Goal: Task Accomplishment & Management: Manage account settings

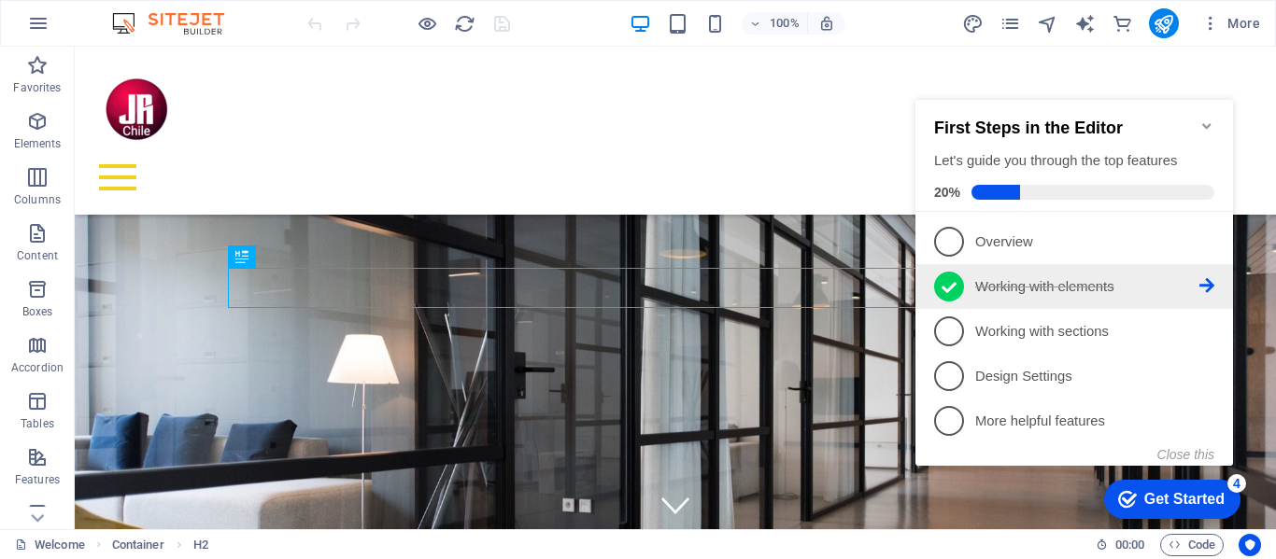
scroll to position [383, 0]
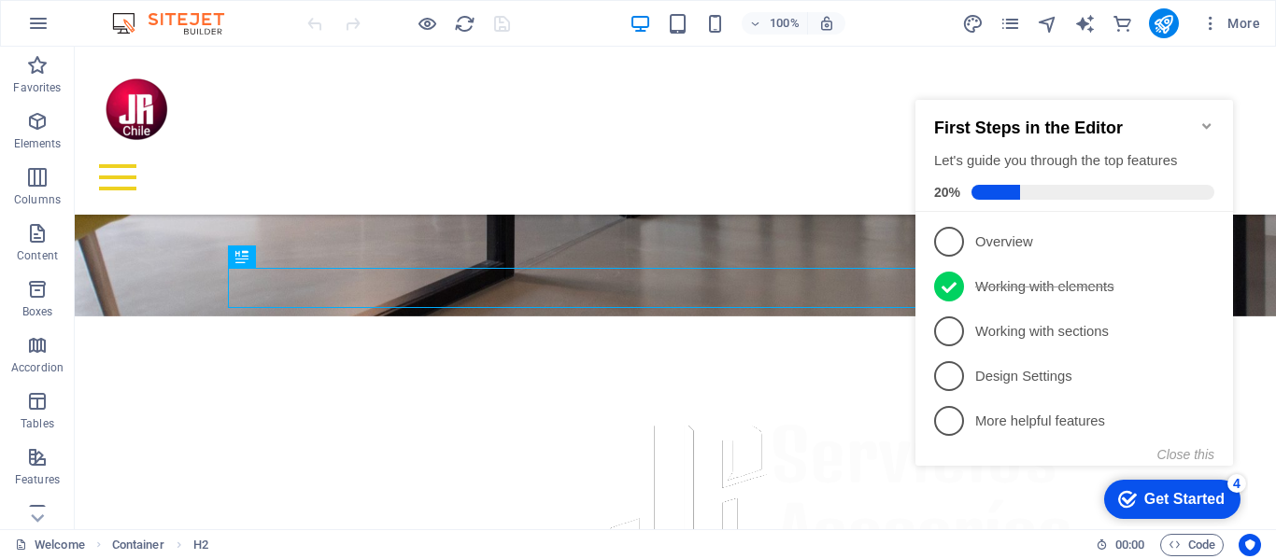
click at [1205, 121] on icon "Minimize checklist" at bounding box center [1206, 126] width 15 height 15
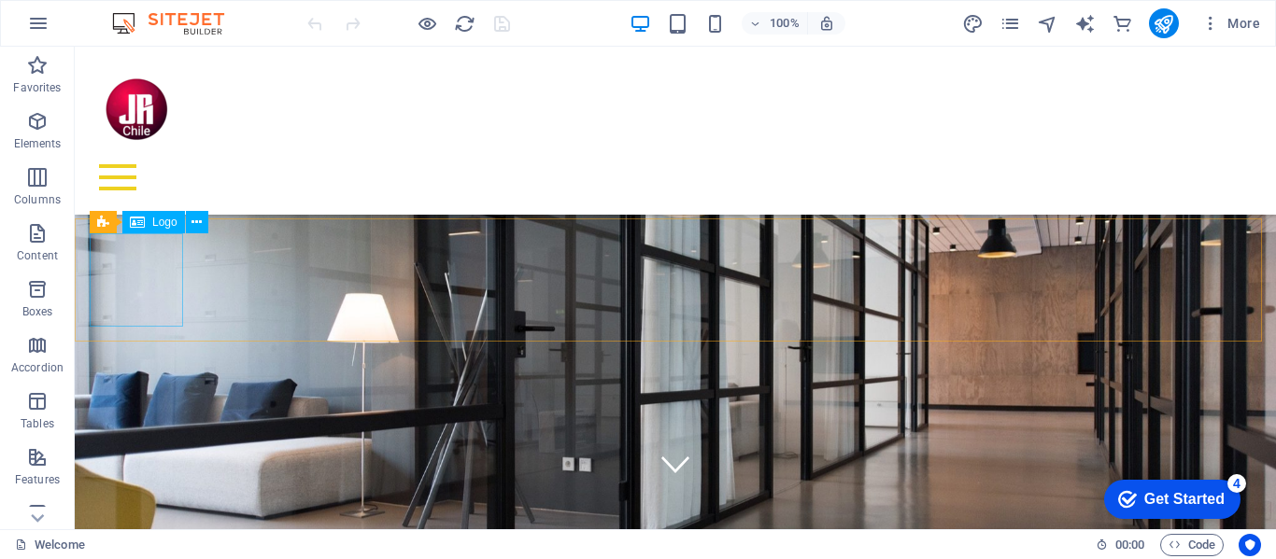
scroll to position [9, 0]
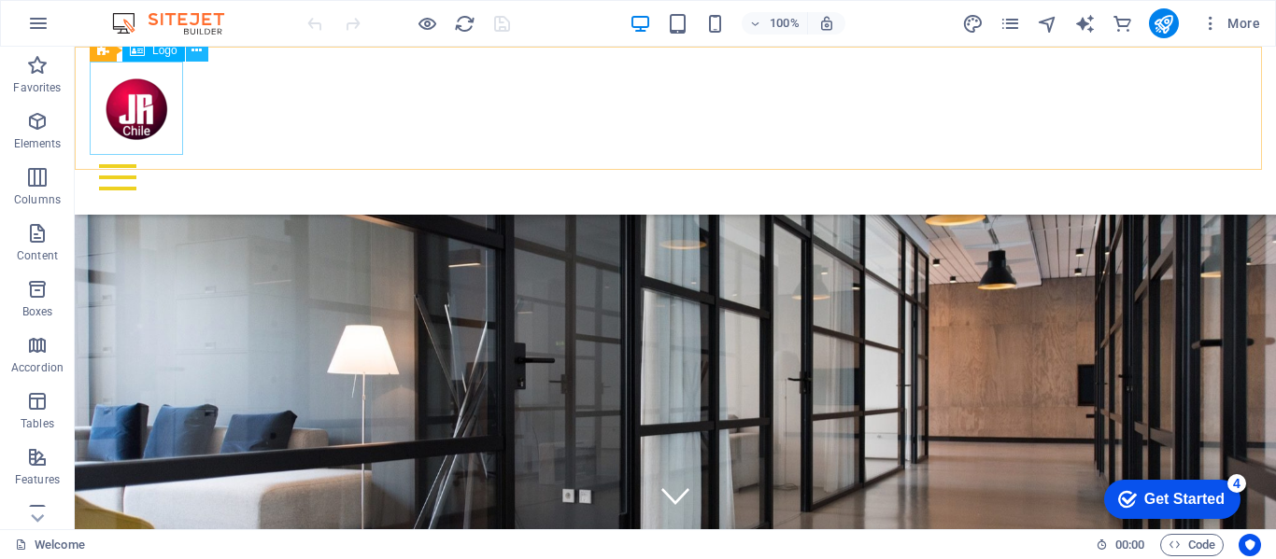
click at [195, 50] on icon at bounding box center [196, 51] width 10 height 20
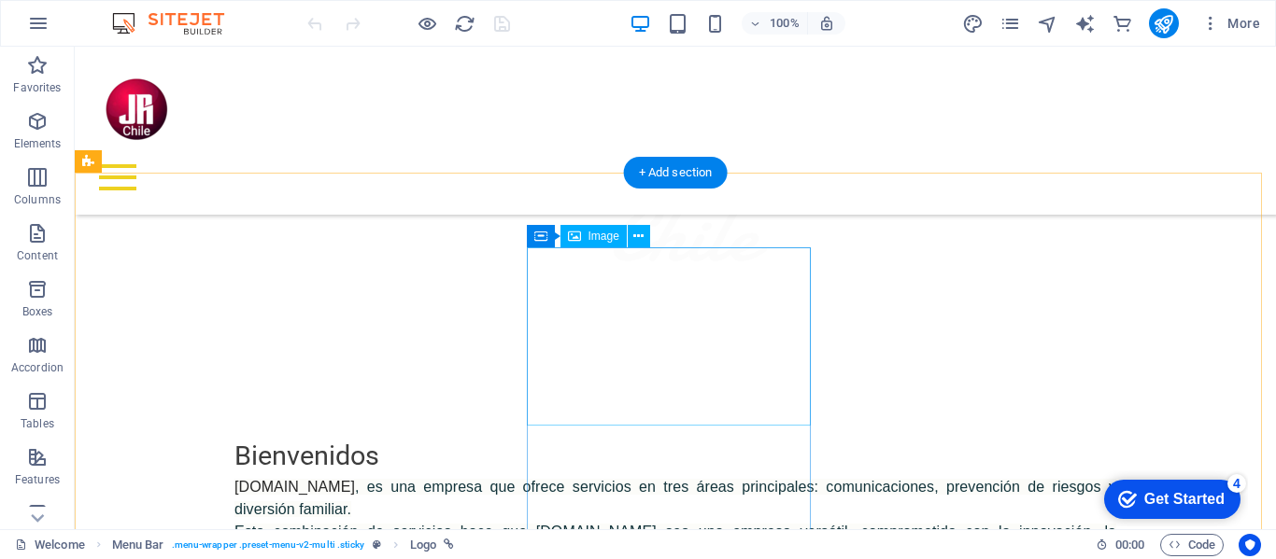
scroll to position [756, 0]
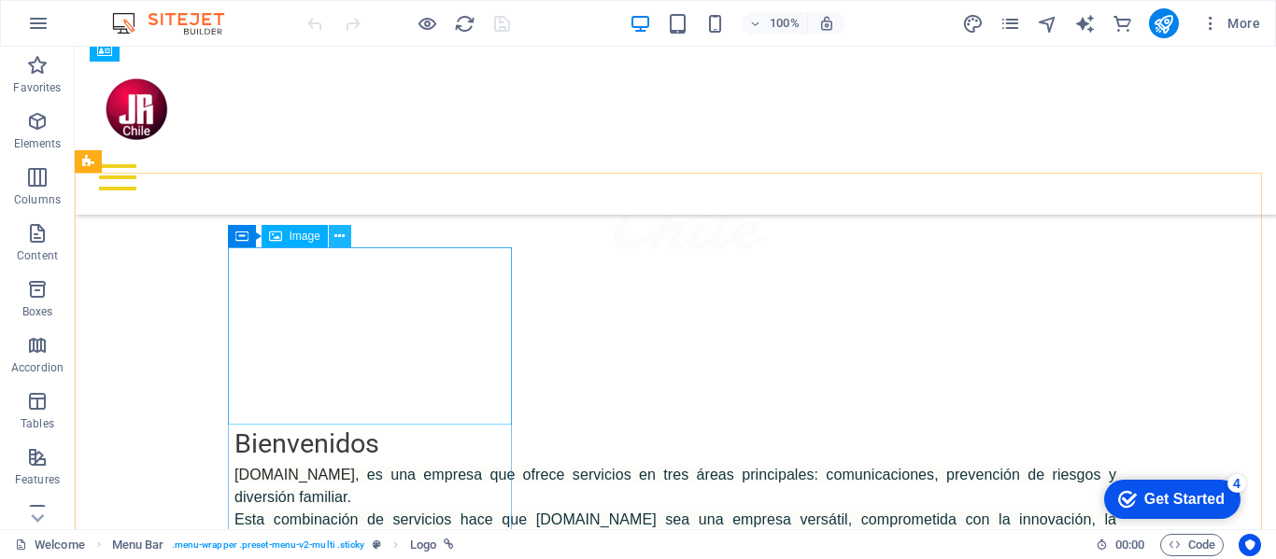
click at [344, 231] on icon at bounding box center [339, 237] width 10 height 20
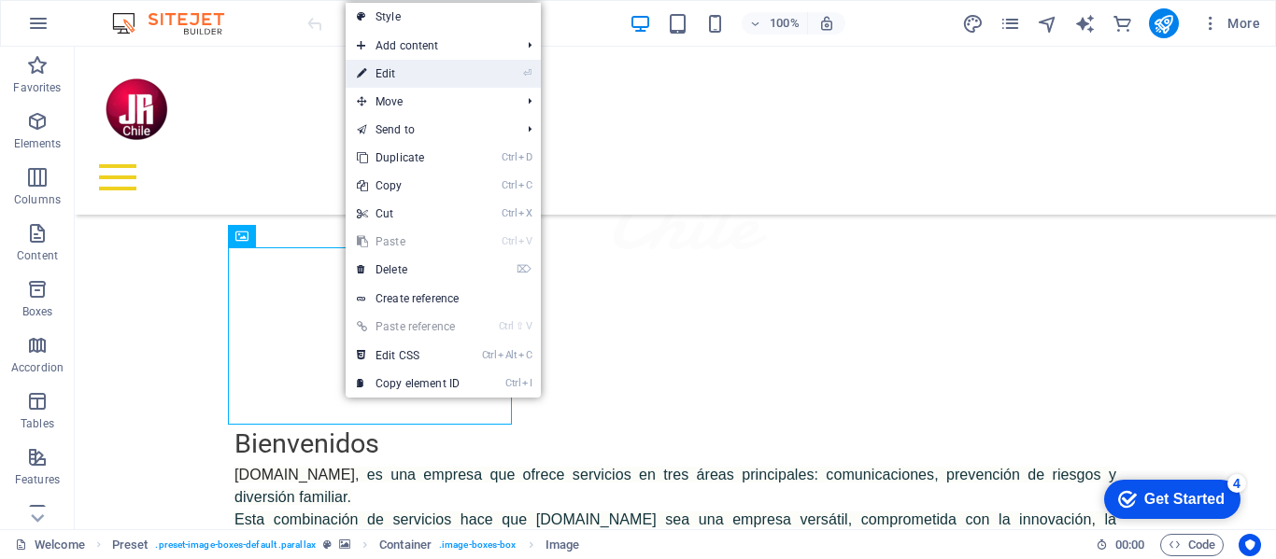
click at [399, 72] on link "⏎ Edit" at bounding box center [408, 74] width 125 height 28
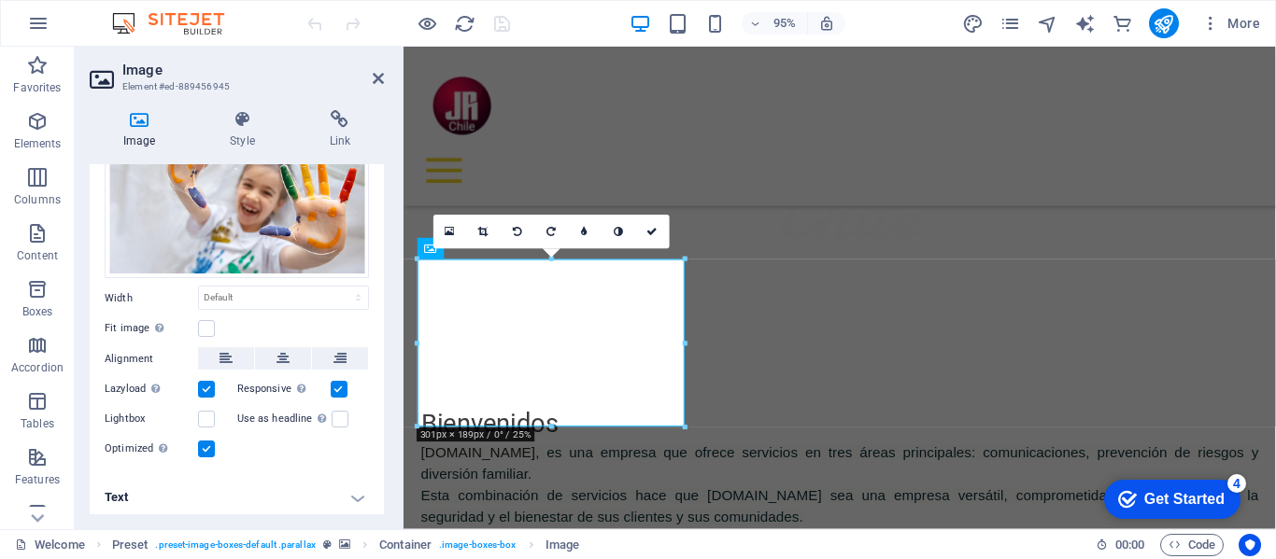
scroll to position [106, 0]
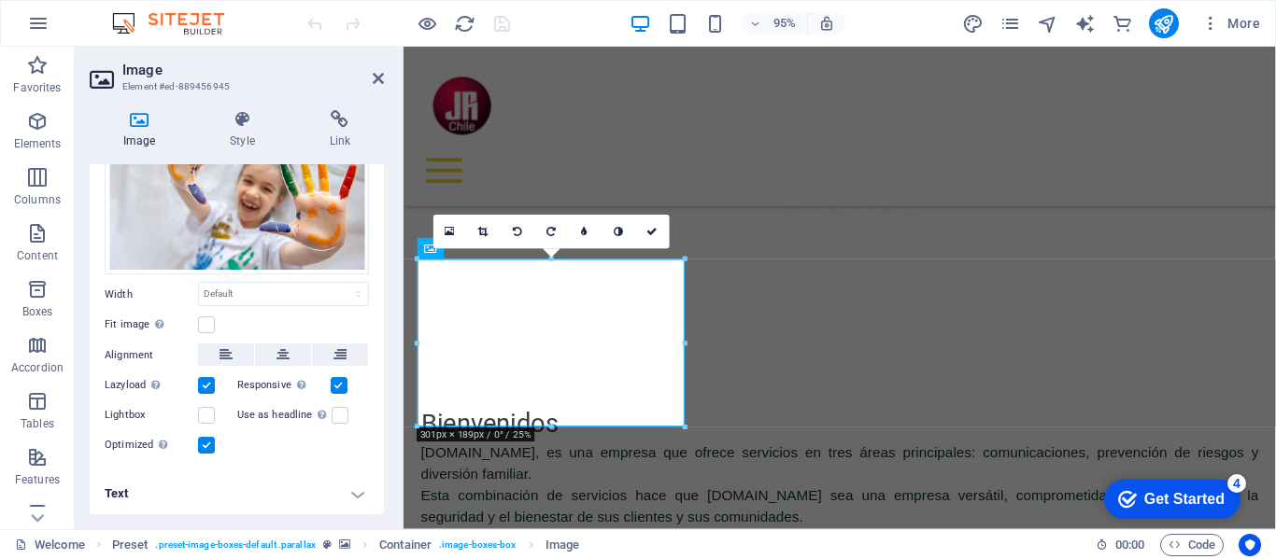
click at [352, 493] on h4 "Text" at bounding box center [237, 494] width 294 height 45
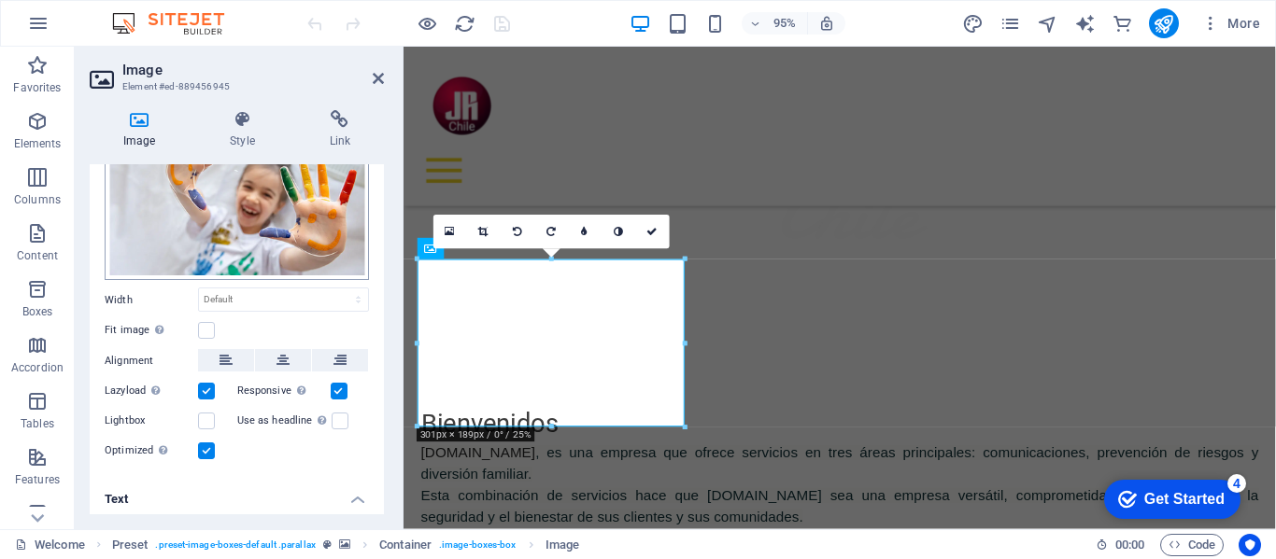
scroll to position [0, 0]
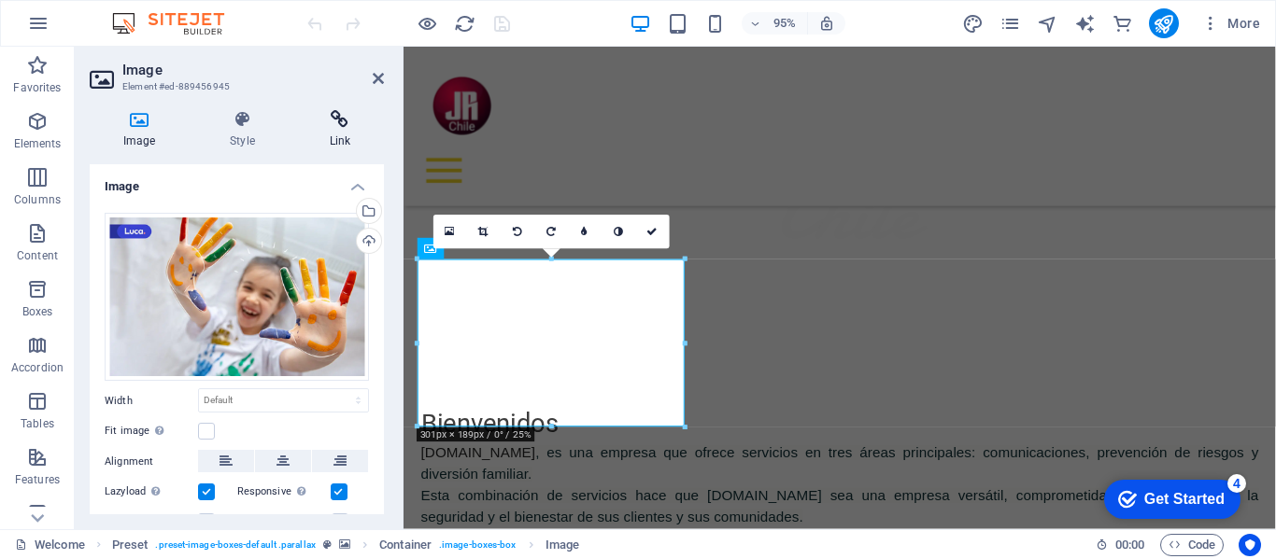
click at [354, 117] on icon at bounding box center [340, 119] width 88 height 19
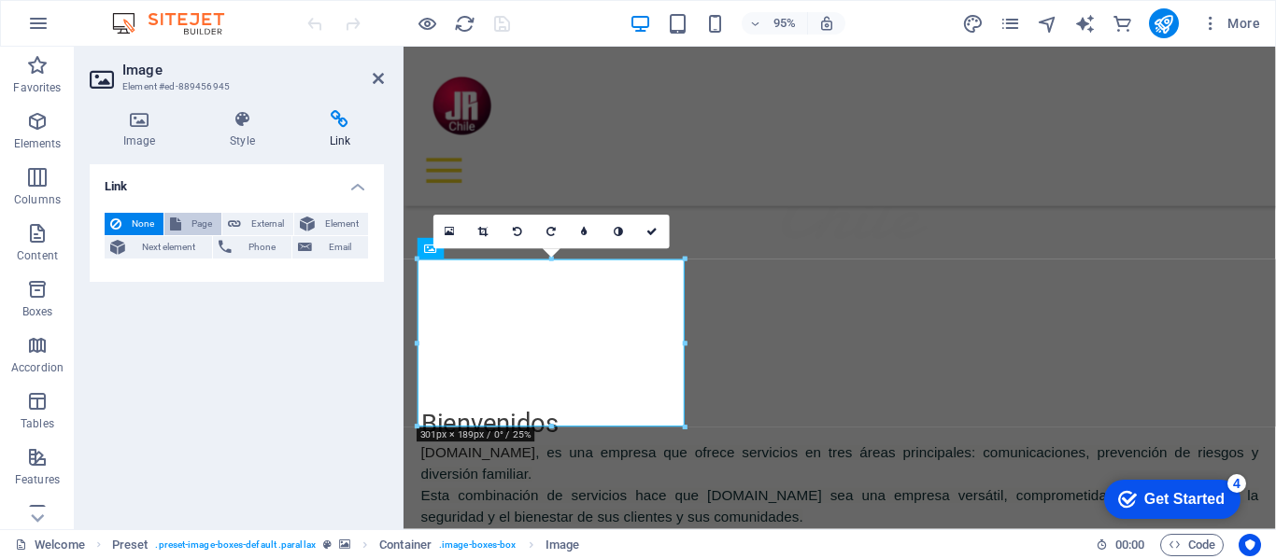
click at [202, 220] on span "Page" at bounding box center [201, 224] width 29 height 22
select select
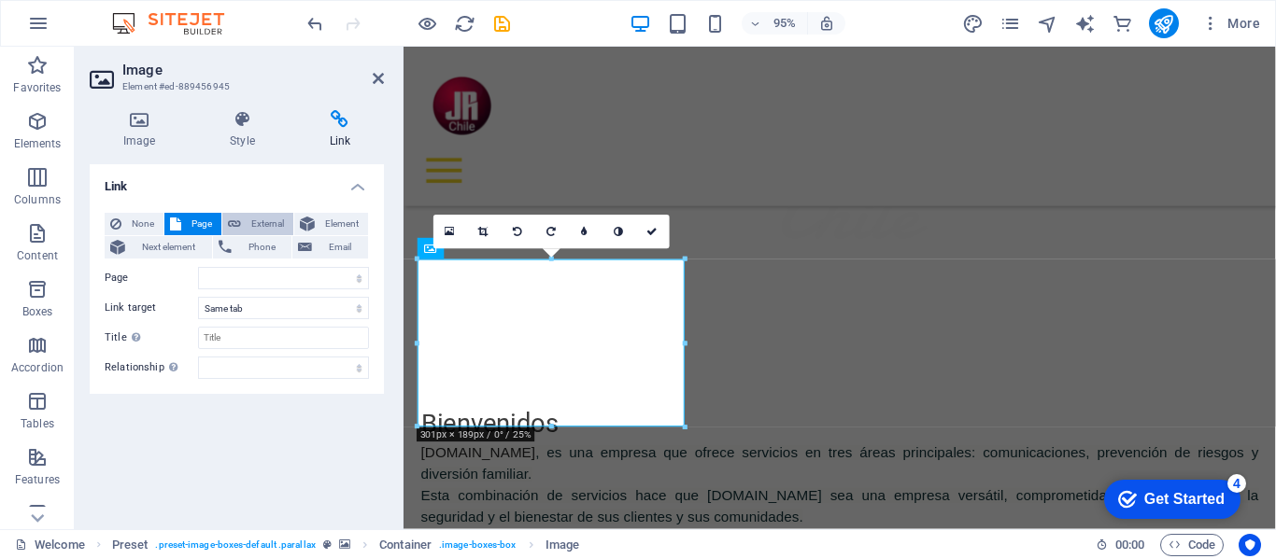
click at [254, 221] on span "External" at bounding box center [267, 224] width 41 height 22
select select "blank"
click at [327, 226] on span "Element" at bounding box center [341, 224] width 42 height 22
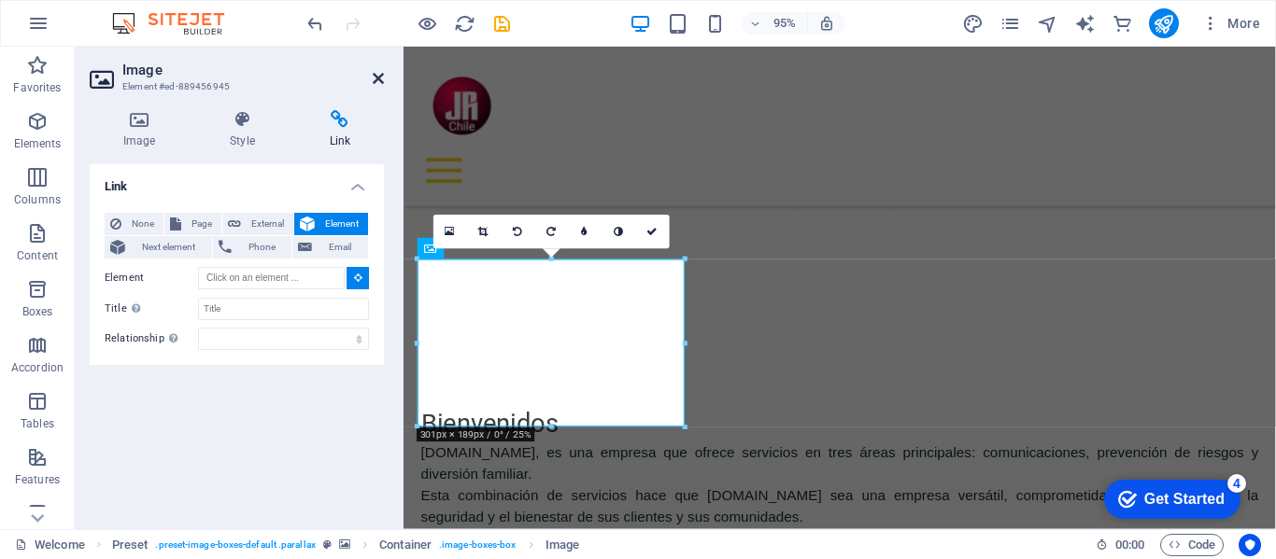
click at [383, 73] on icon at bounding box center [378, 78] width 11 height 15
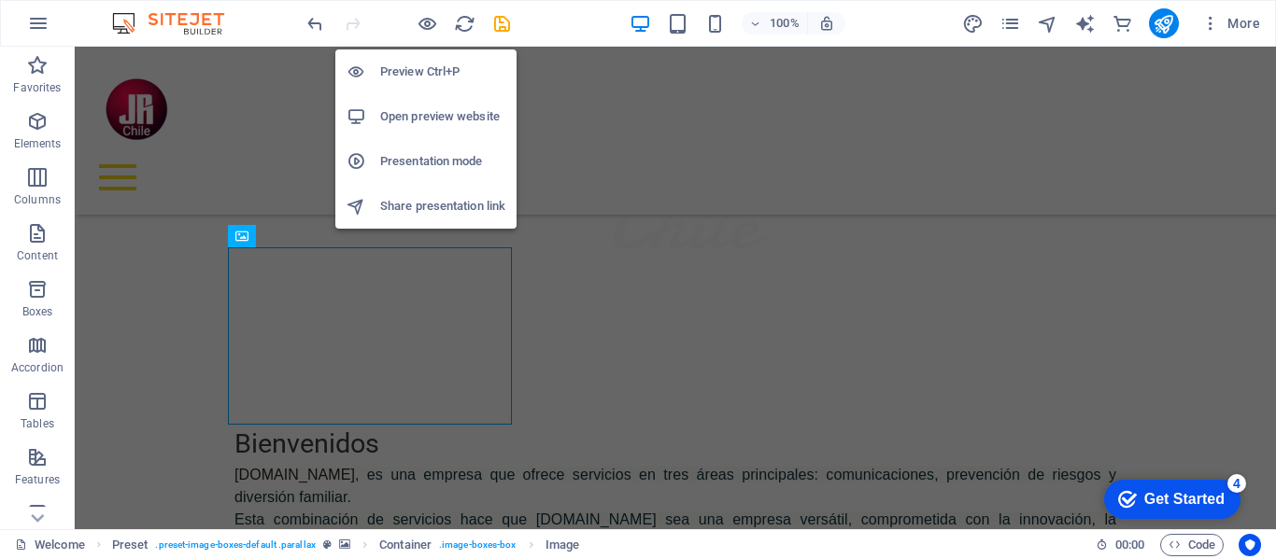
click at [409, 73] on h6 "Preview Ctrl+P" at bounding box center [442, 72] width 125 height 22
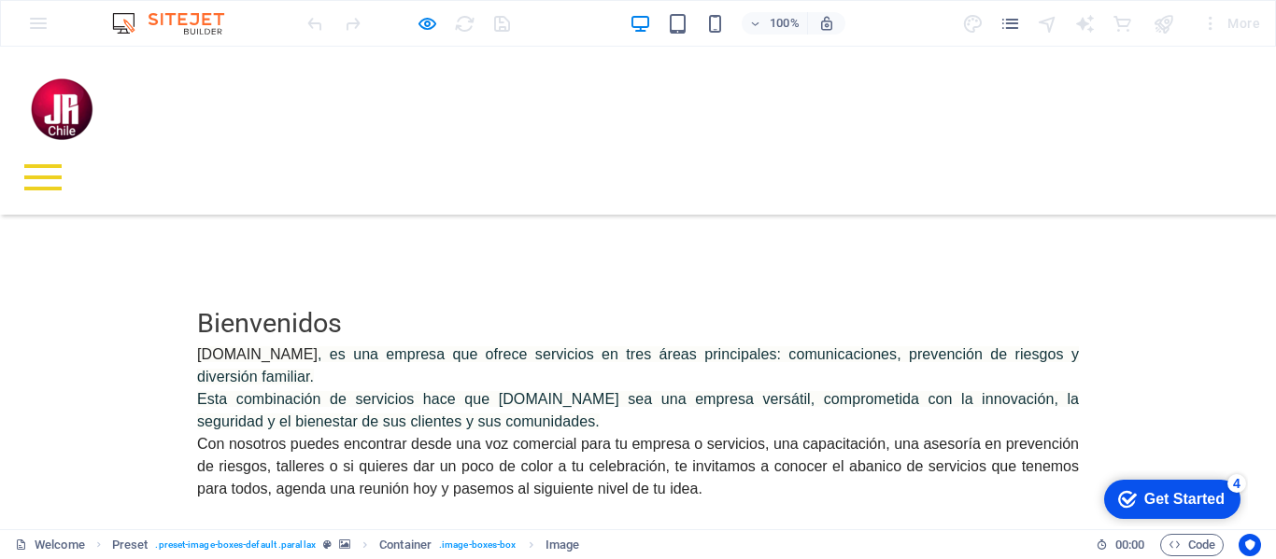
scroll to position [1037, 0]
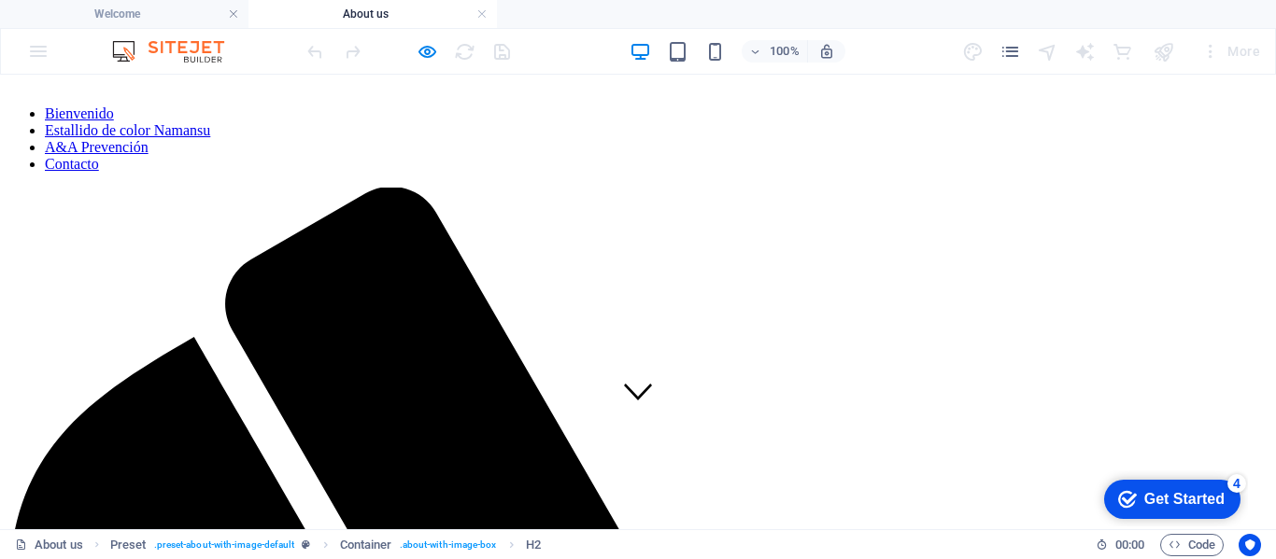
scroll to position [0, 0]
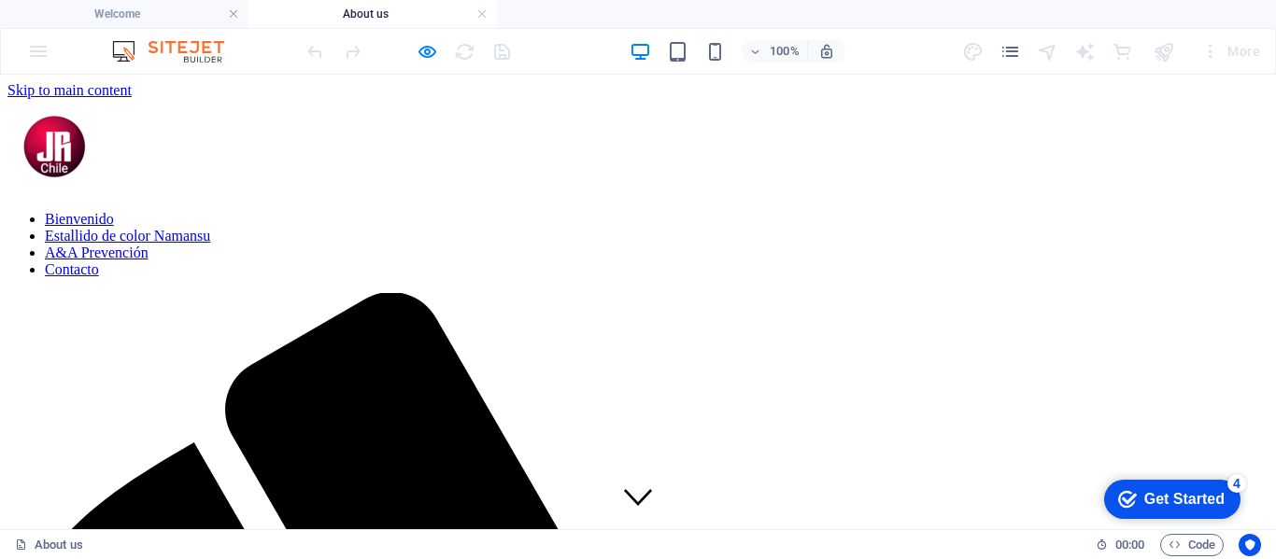
click at [353, 11] on h4 "About us" at bounding box center [372, 14] width 248 height 21
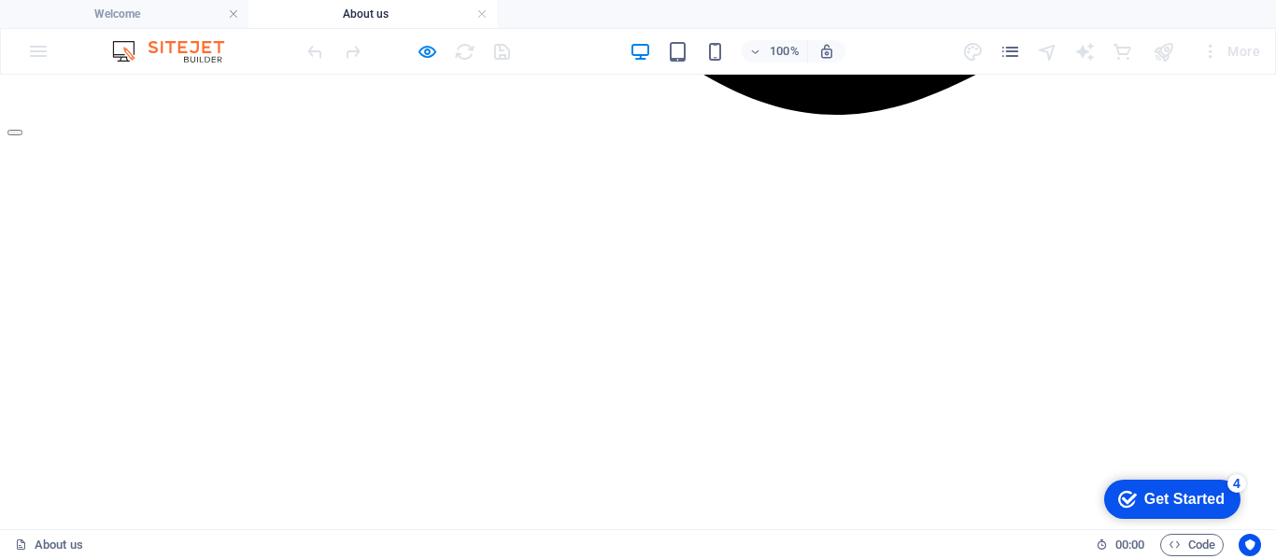
scroll to position [1868, 0]
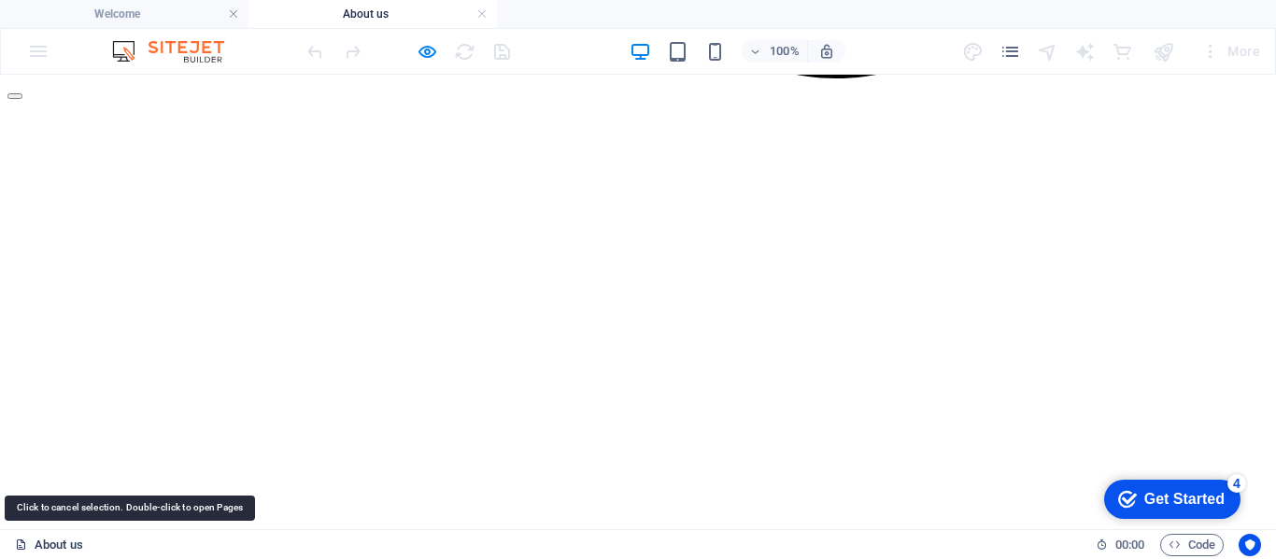
click at [50, 543] on link "About us" at bounding box center [49, 545] width 68 height 22
click at [43, 545] on link "About us" at bounding box center [49, 545] width 68 height 22
click at [21, 543] on icon at bounding box center [21, 545] width 12 height 12
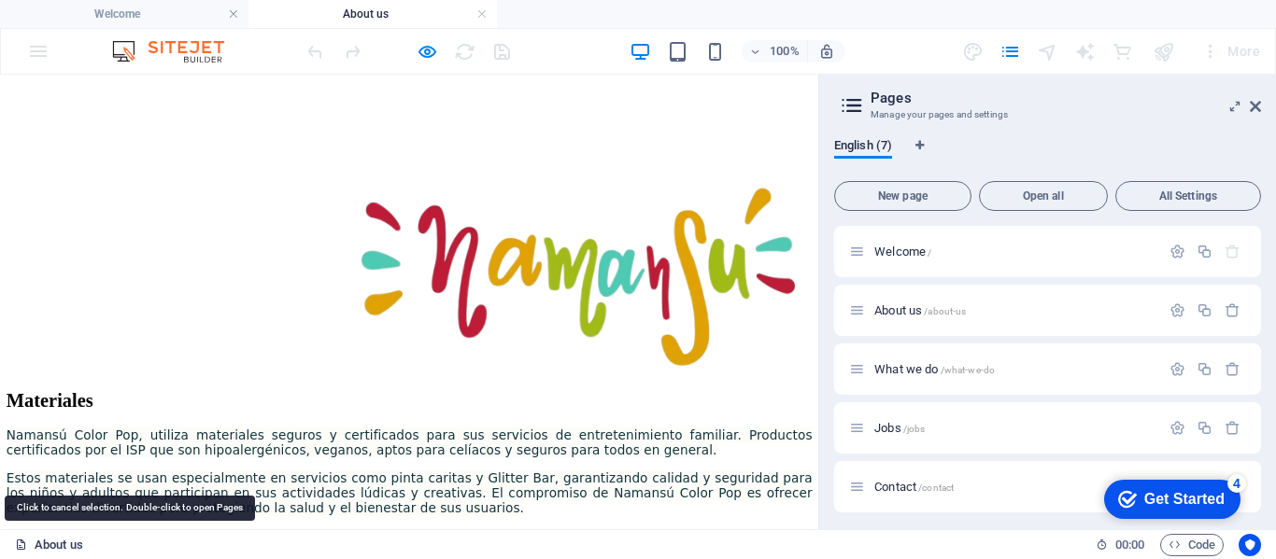
click at [36, 543] on link "About us" at bounding box center [49, 545] width 68 height 22
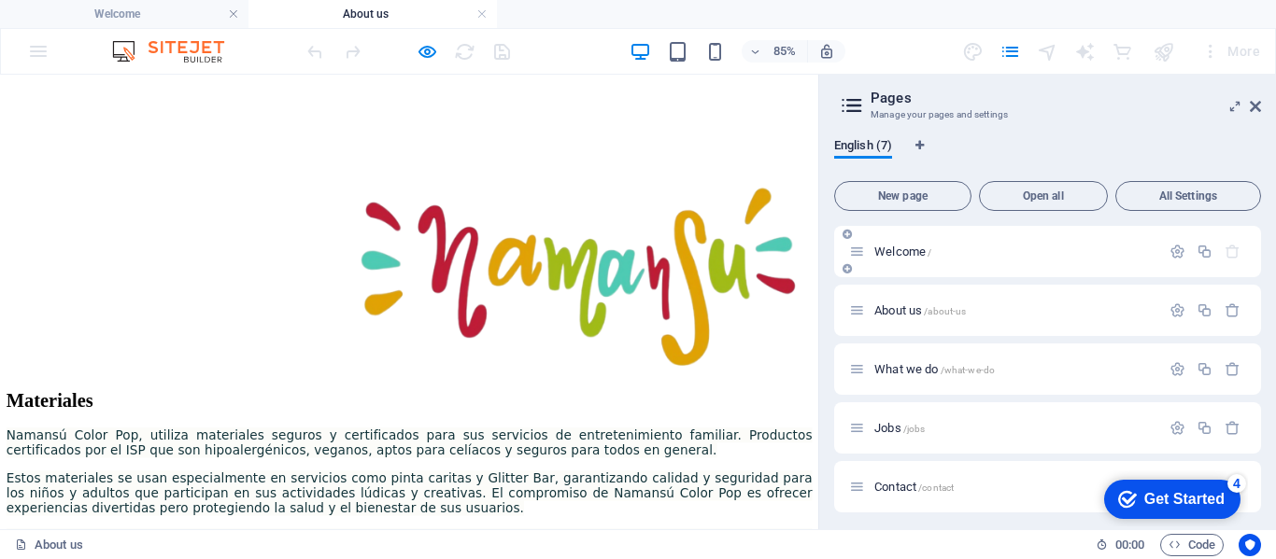
click at [919, 248] on span "Welcome /" at bounding box center [902, 252] width 57 height 14
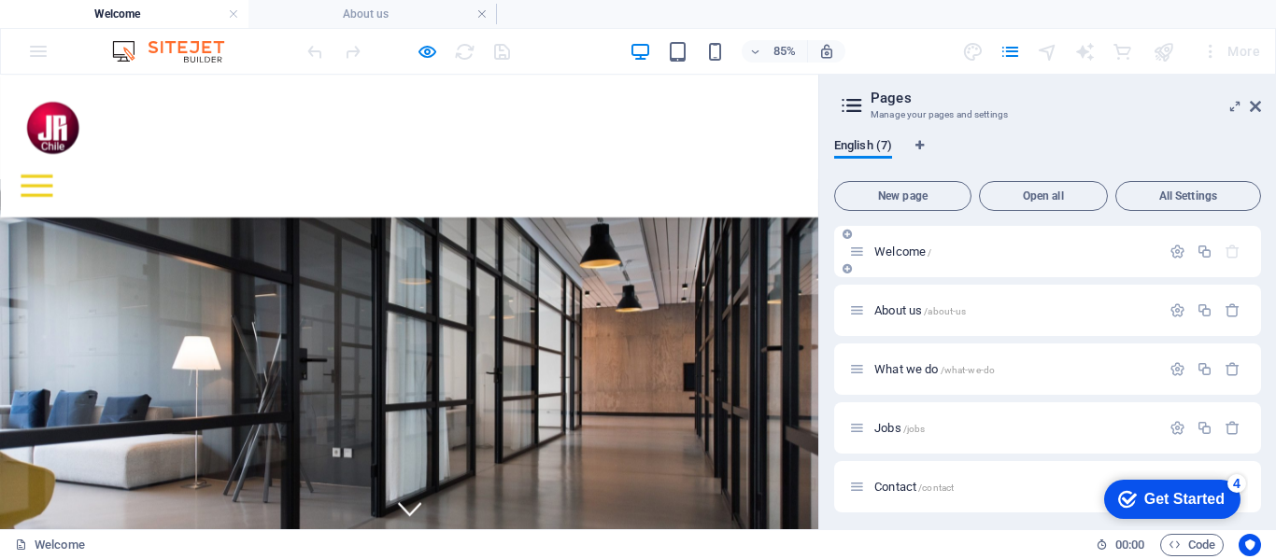
scroll to position [1037, 0]
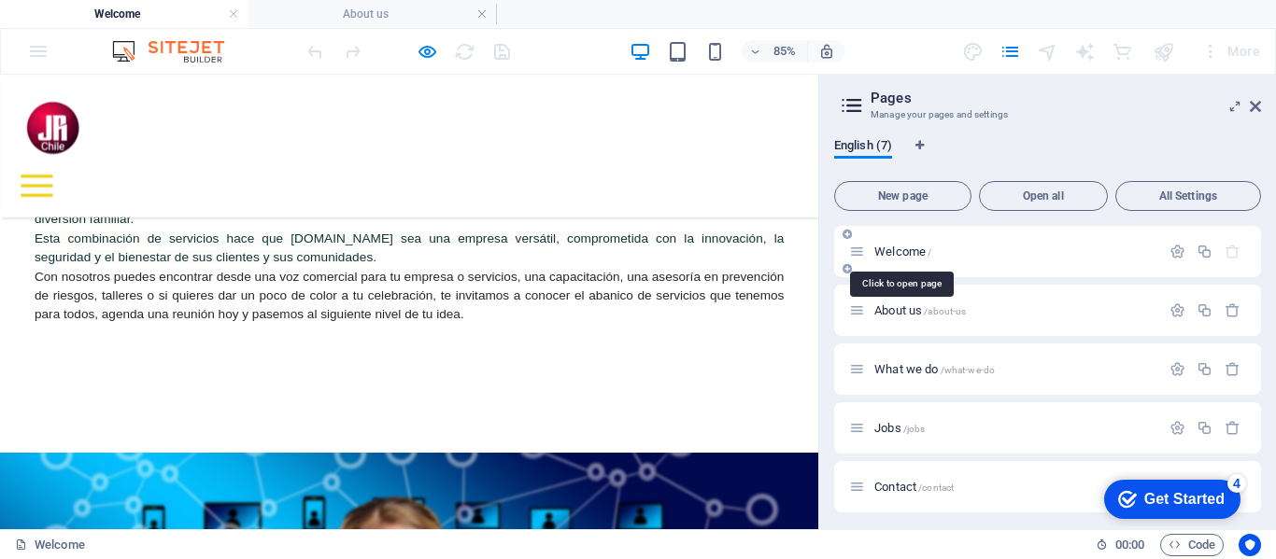
click at [913, 250] on span "Welcome /" at bounding box center [902, 252] width 57 height 14
click at [1173, 254] on icon "button" at bounding box center [1177, 252] width 16 height 16
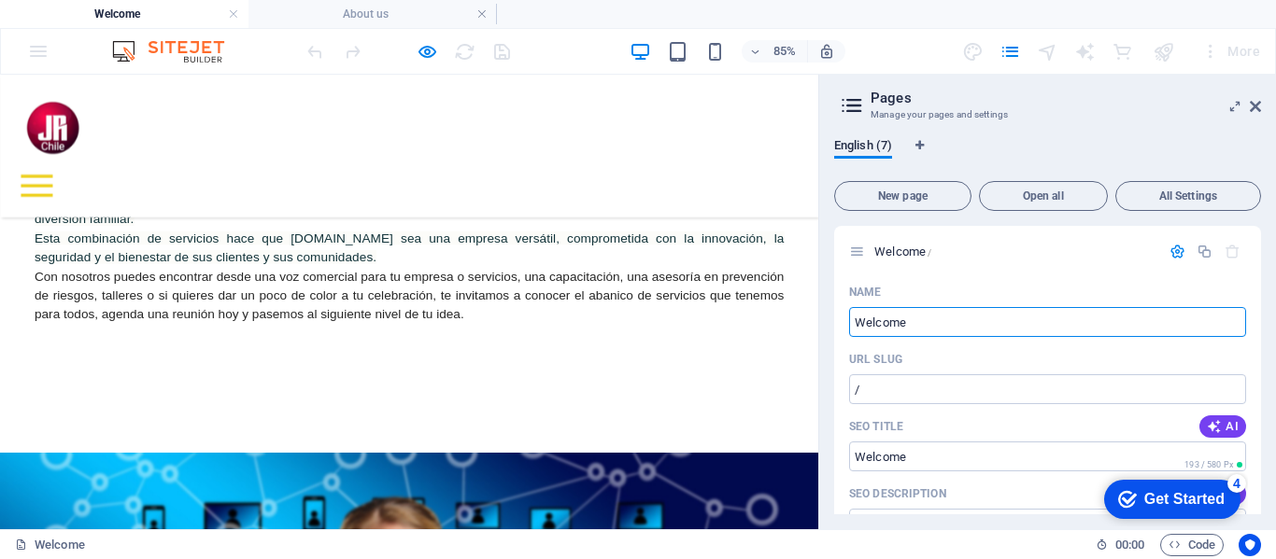
drag, startPoint x: 931, startPoint y: 313, endPoint x: 819, endPoint y: 317, distance: 112.2
click at [820, 317] on aside "Pages Manage your pages and settings English (7) New page Open all All Settings…" at bounding box center [1047, 302] width 458 height 455
type input "Bienvenidos"
click at [1172, 247] on icon "button" at bounding box center [1177, 252] width 16 height 16
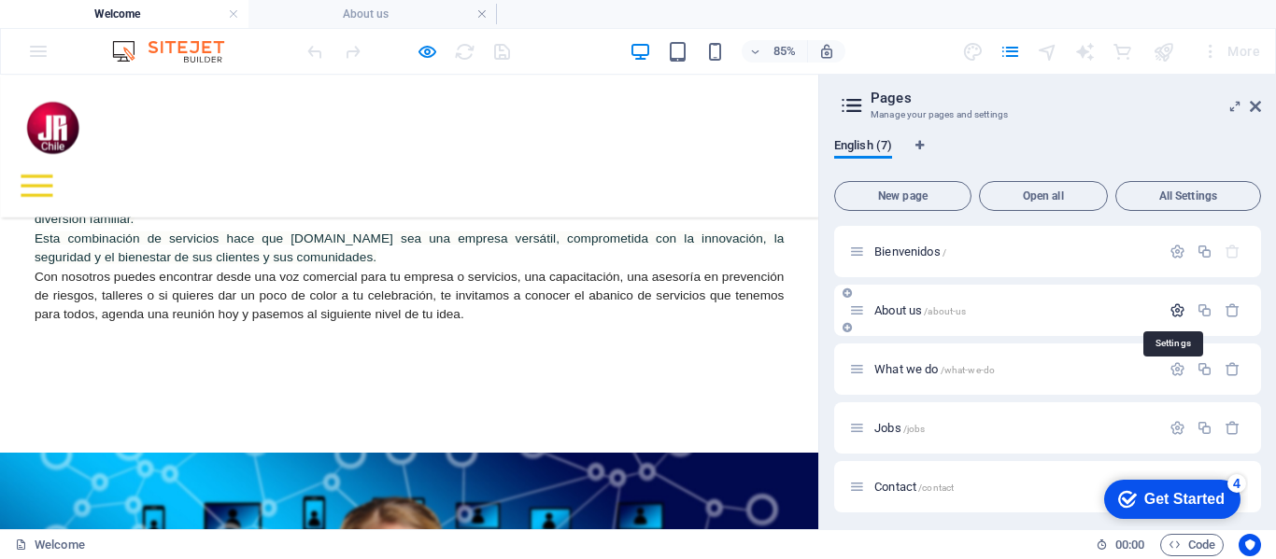
click at [1175, 315] on icon "button" at bounding box center [1177, 311] width 16 height 16
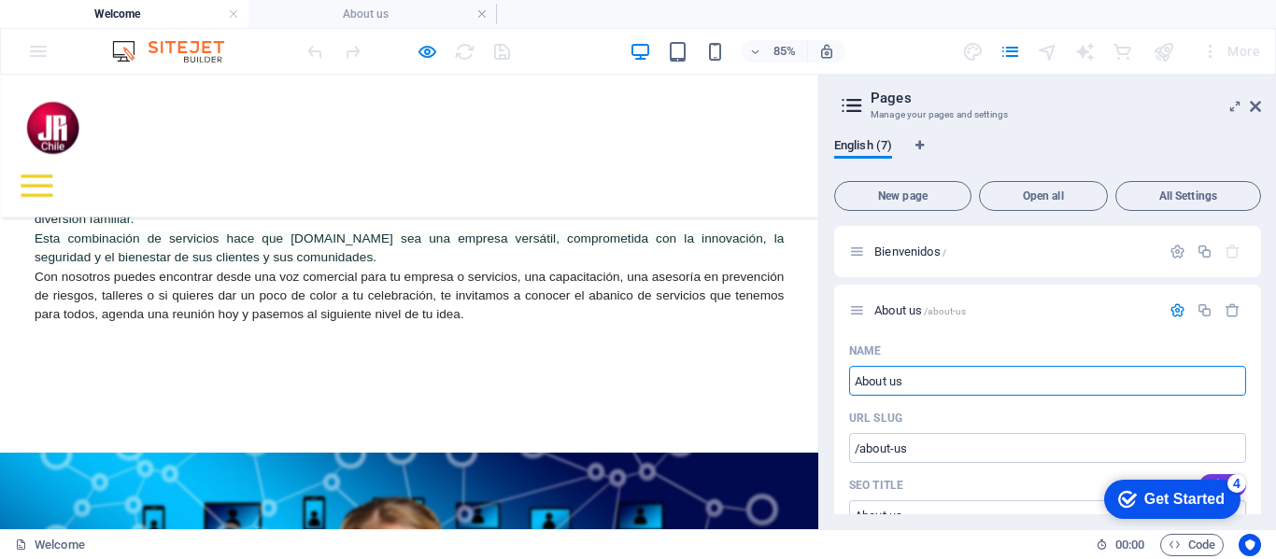
drag, startPoint x: 918, startPoint y: 450, endPoint x: 953, endPoint y: 432, distance: 39.7
click at [907, 371] on input "About us" at bounding box center [1047, 381] width 397 height 30
click at [914, 370] on input "About us" at bounding box center [1047, 381] width 397 height 30
drag, startPoint x: 918, startPoint y: 381, endPoint x: 826, endPoint y: 380, distance: 91.5
click at [826, 380] on div "English (7) New page Open all All Settings Bienvenidos / About us /about-us Nam…" at bounding box center [1047, 326] width 457 height 406
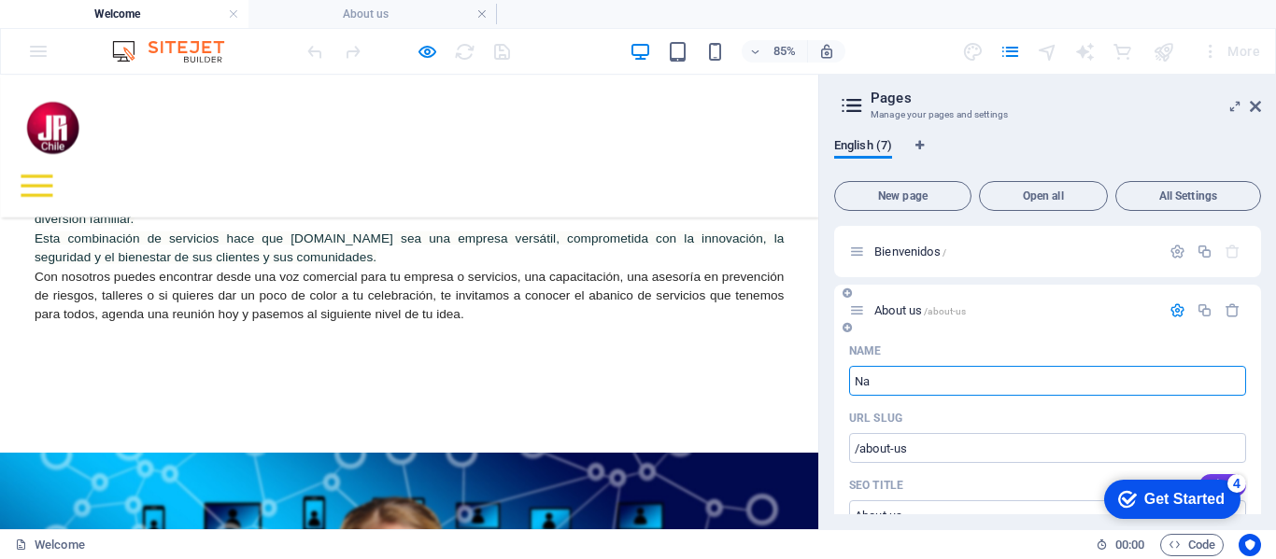
type input "N"
type input "/nasma"
type input "Nasma"
type input "Na"
type input "/"
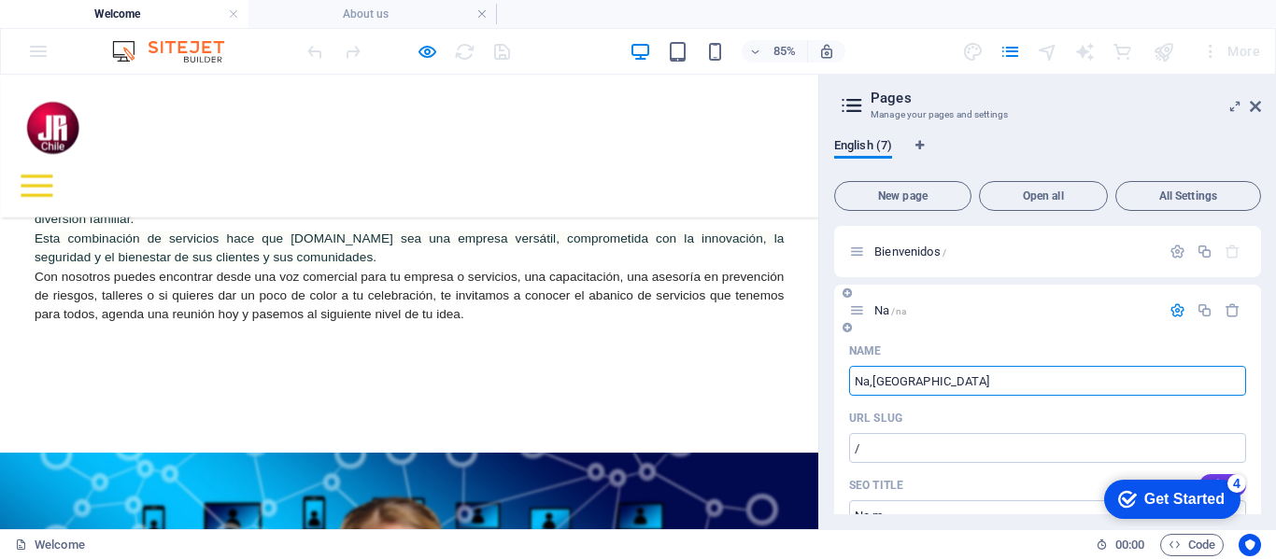
type input "Na,m"
type input "/na"
type input "Na"
type input "N"
type input "/na-m"
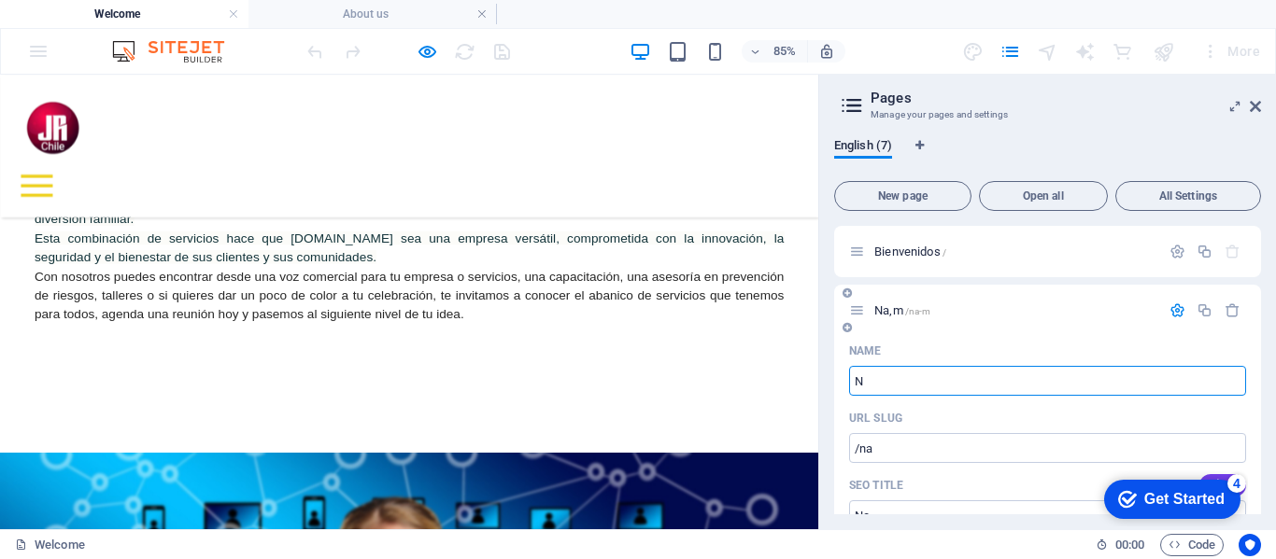
type input "Na,m"
type input "N"
type input "/n"
type input "N"
type input "Naman"
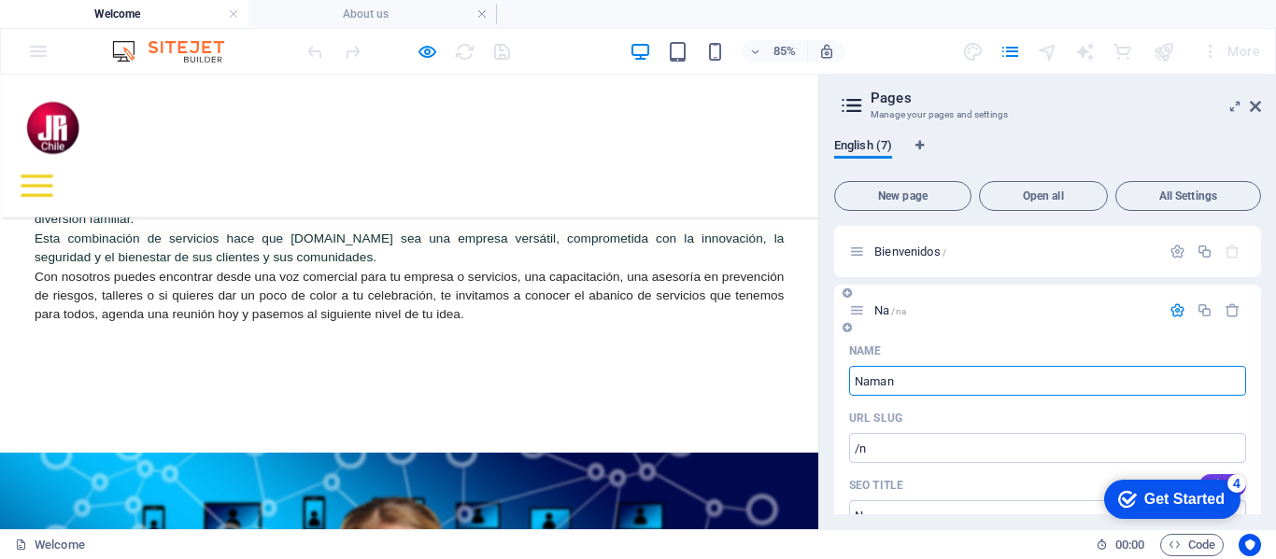
type input "/na"
type input "Na"
type input "Namansu"
type input "/naman"
type input "Naman"
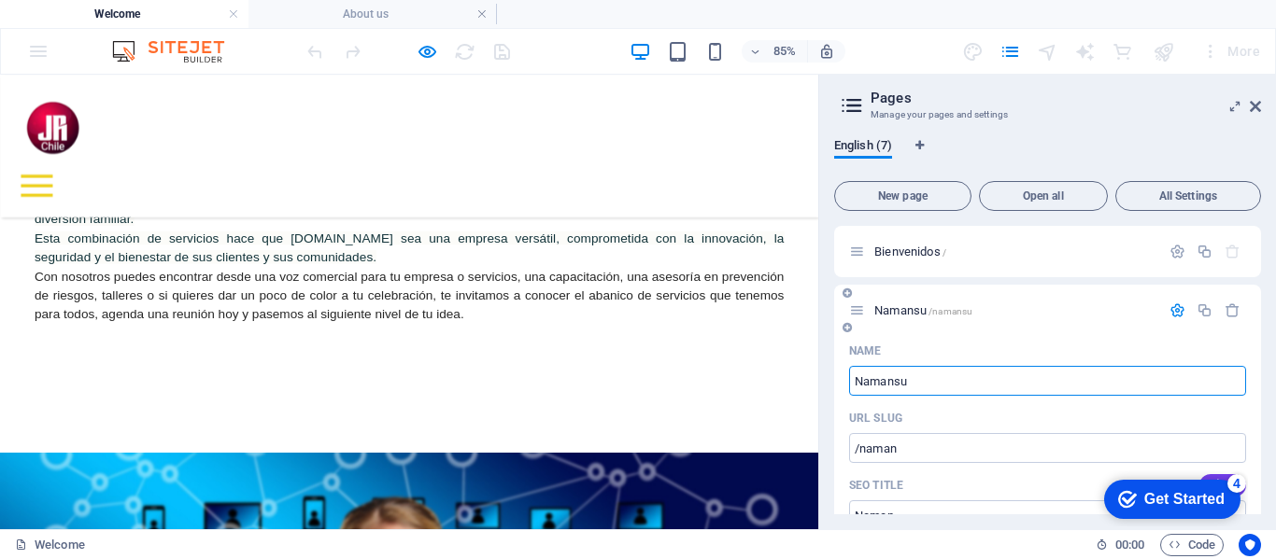
type input "Namansu"
type input "/namansu"
type input "Namansu"
click at [1171, 306] on icon "button" at bounding box center [1177, 311] width 16 height 16
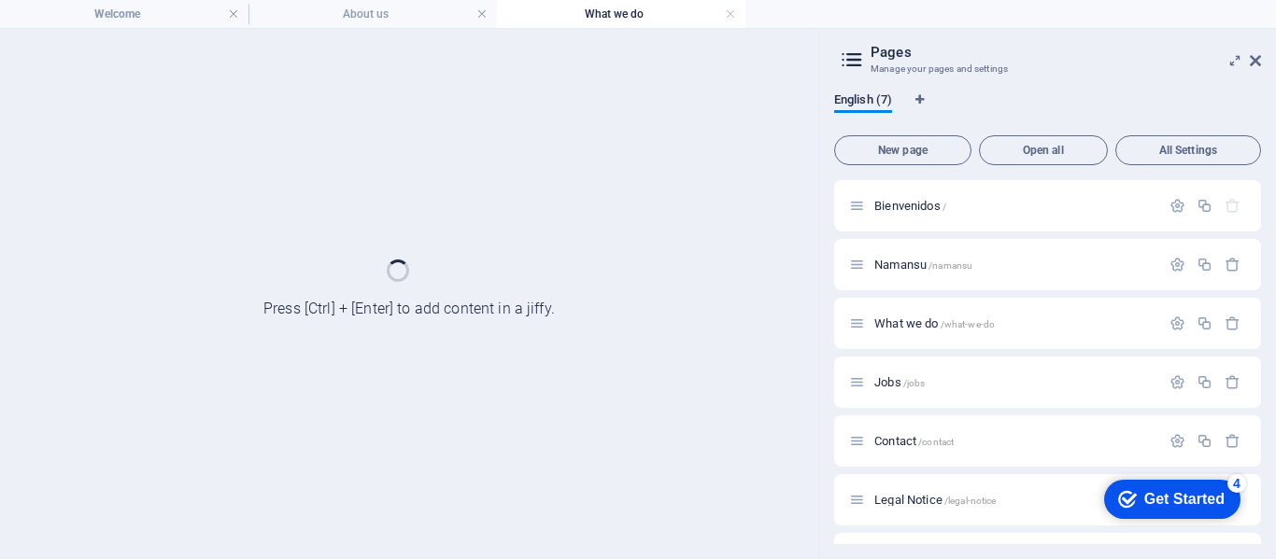
scroll to position [0, 0]
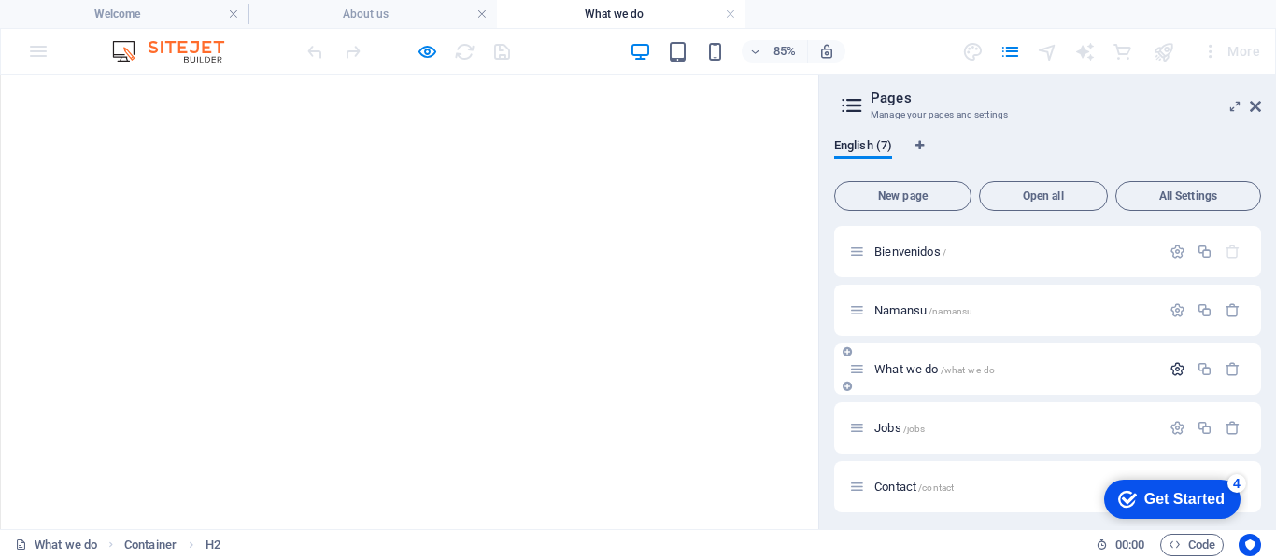
click at [1172, 372] on icon "button" at bounding box center [1177, 369] width 16 height 16
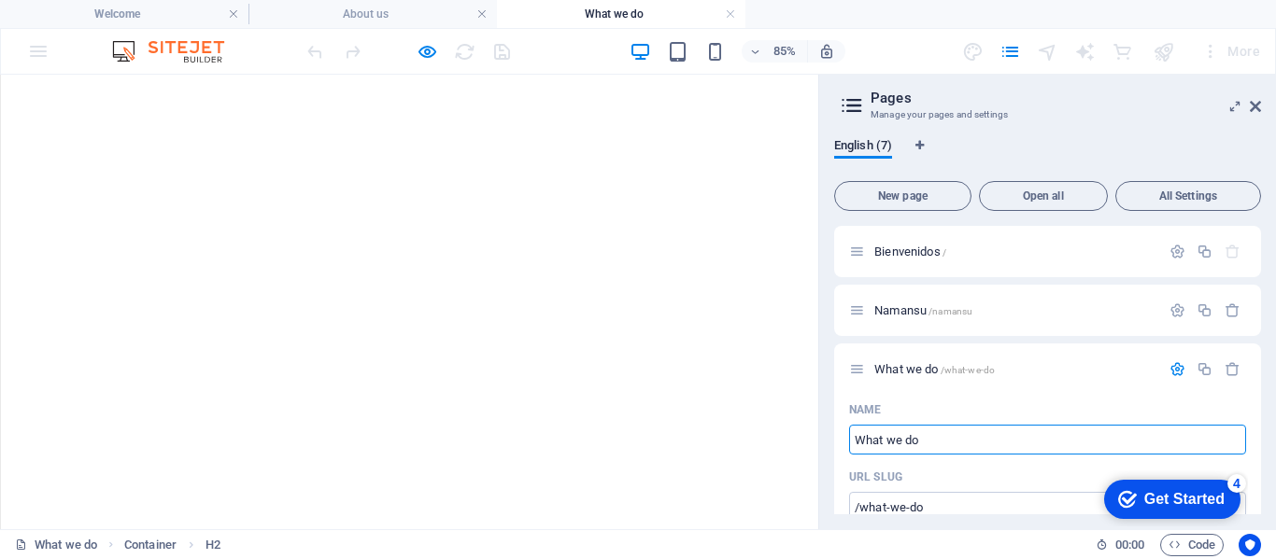
drag, startPoint x: 929, startPoint y: 438, endPoint x: 833, endPoint y: 438, distance: 96.2
click at [833, 438] on div "English (7) New page Open all All Settings Bienvenidos / Namansu /namansu What …" at bounding box center [1047, 326] width 457 height 406
type input "JR"
type input "/j"
type input "J"
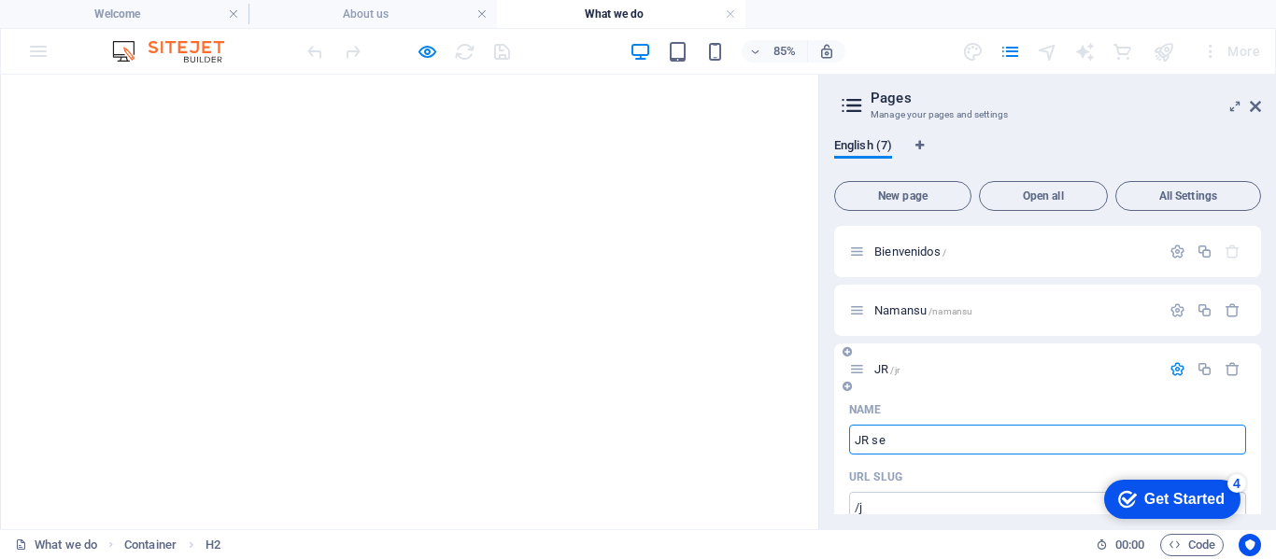
type input "JR ser"
type input "/jr"
type input "JR"
type input "JR servic"
type input "/jr-ser"
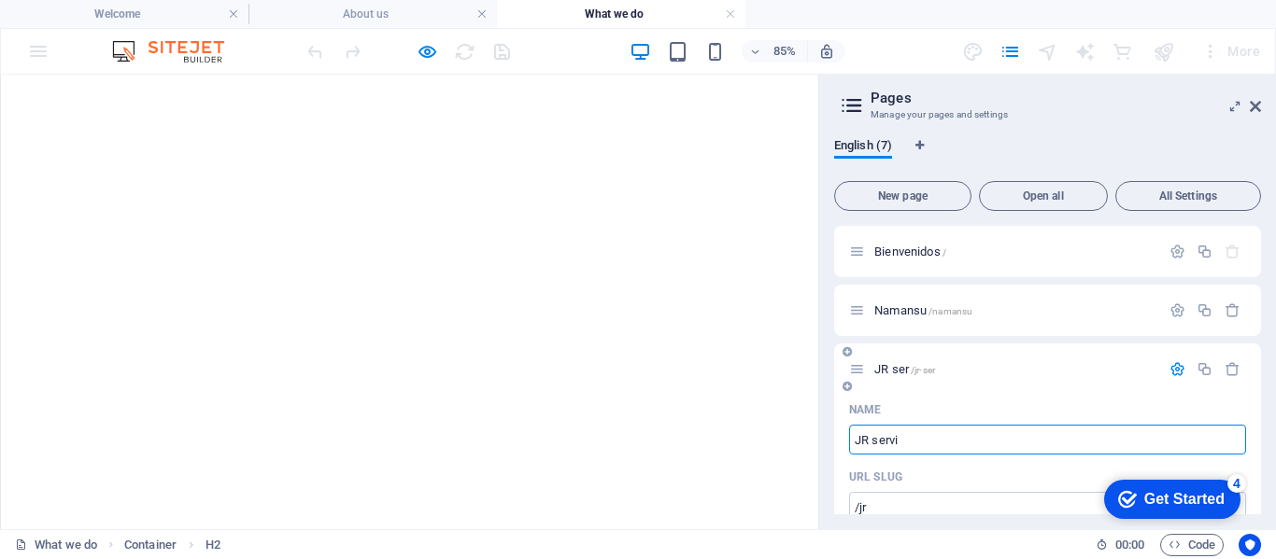
type input "JR ser"
type input "JR servic"
type input "/jr-servic"
type input "JR servic"
type input "JR servicios"
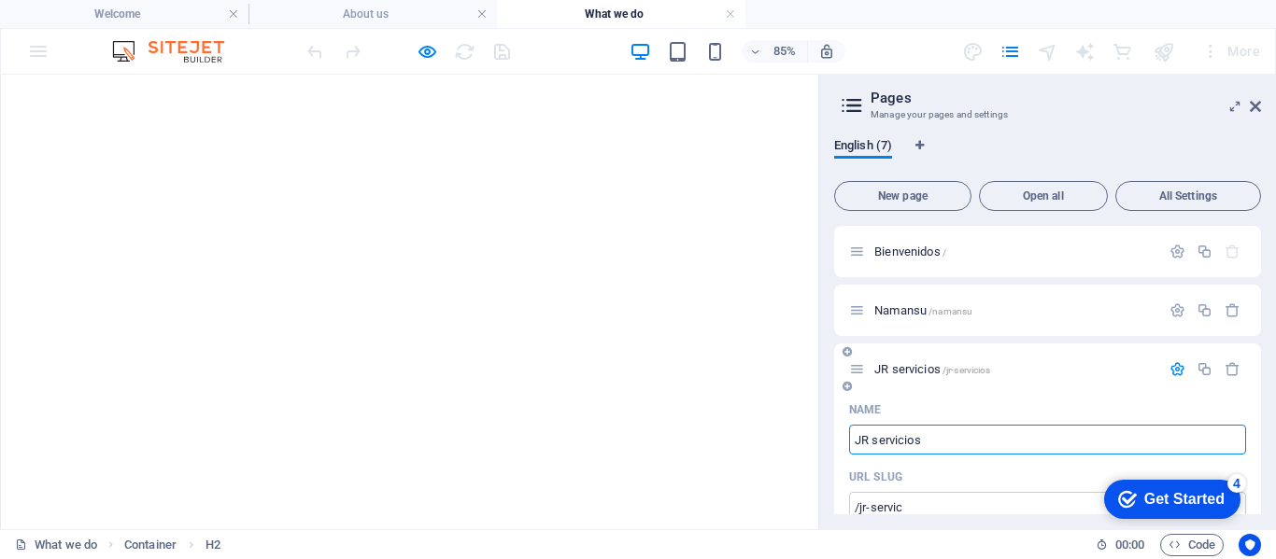
type input "/jr-servicios"
type input "JR servicios"
click at [1172, 365] on icon "button" at bounding box center [1177, 369] width 16 height 16
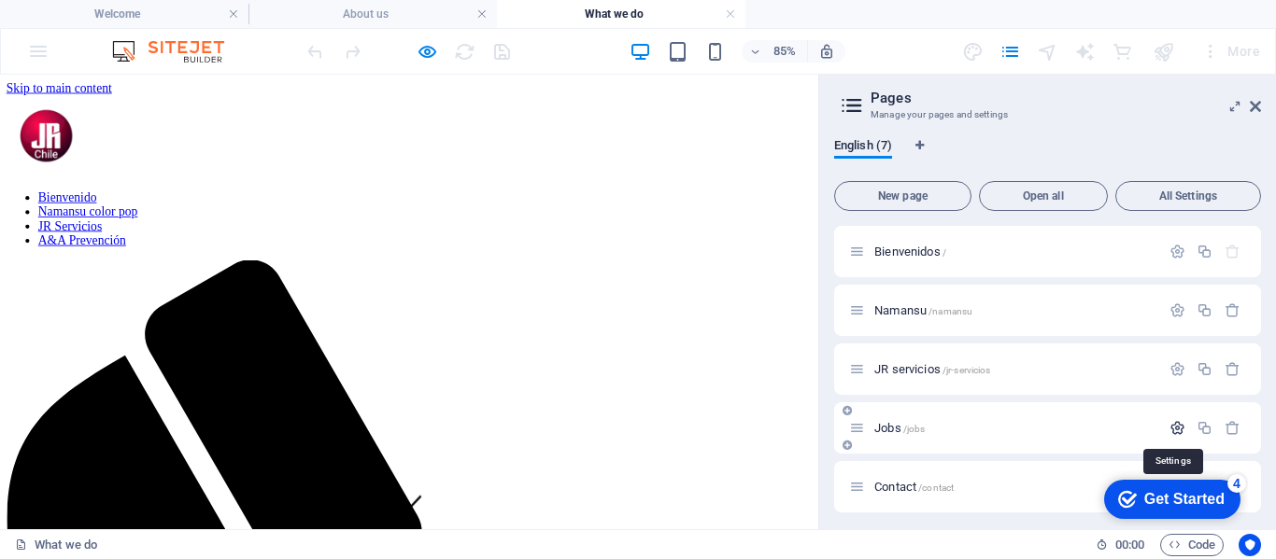
click at [1172, 429] on icon "button" at bounding box center [1177, 428] width 16 height 16
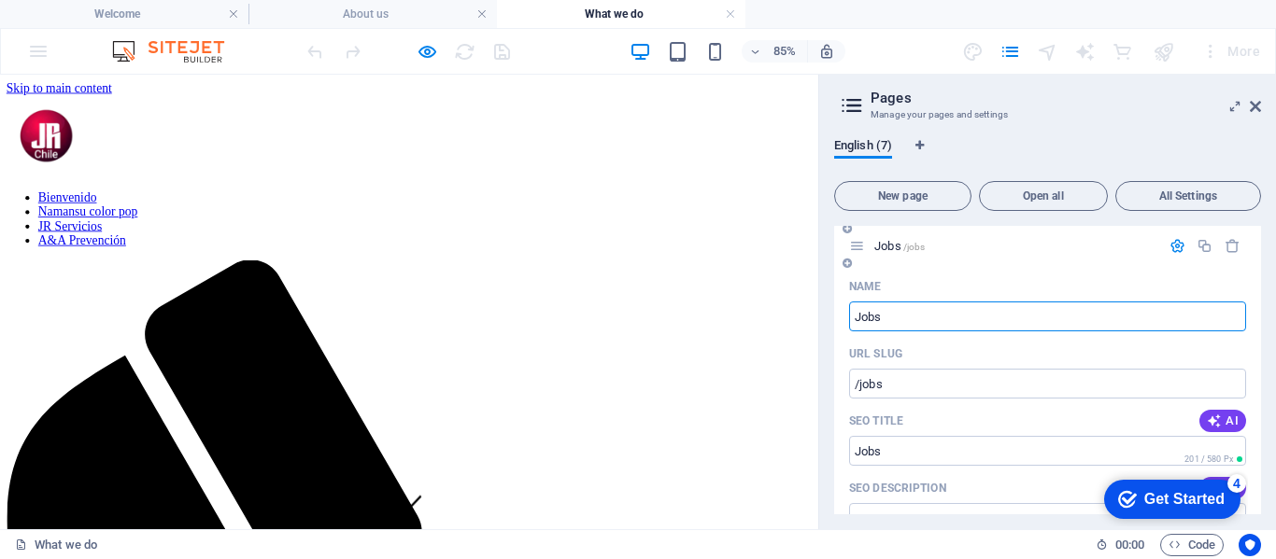
scroll to position [187, 0]
drag, startPoint x: 892, startPoint y: 388, endPoint x: 912, endPoint y: 346, distance: 47.6
type input "A"
type input "/a"
type input "A"
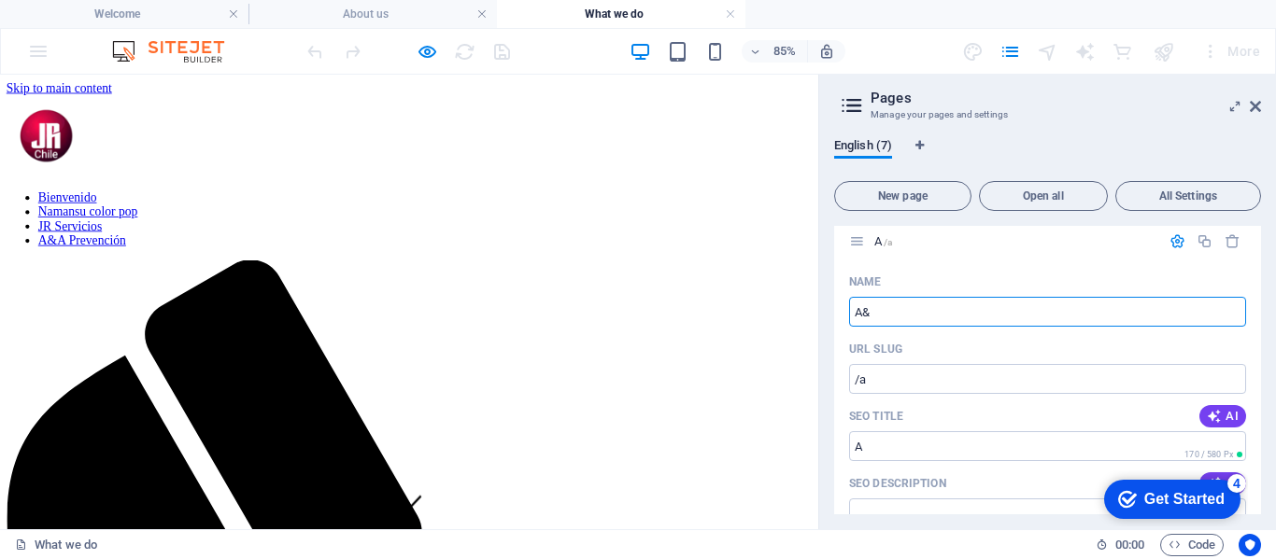
type input "A&A"
type input "A&"
type input "A&A"
type input "/a-aa"
type input "A&AA"
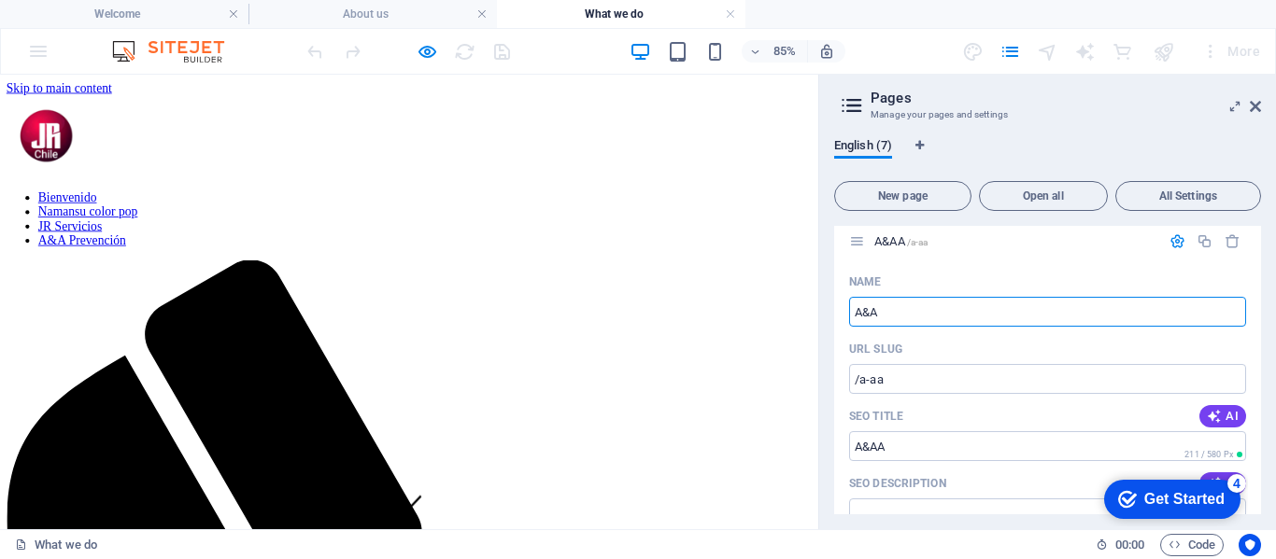
type input "A&A"
type input "/a-a"
type input "A&A"
type input "A&A pse"
type input "/a-a-p"
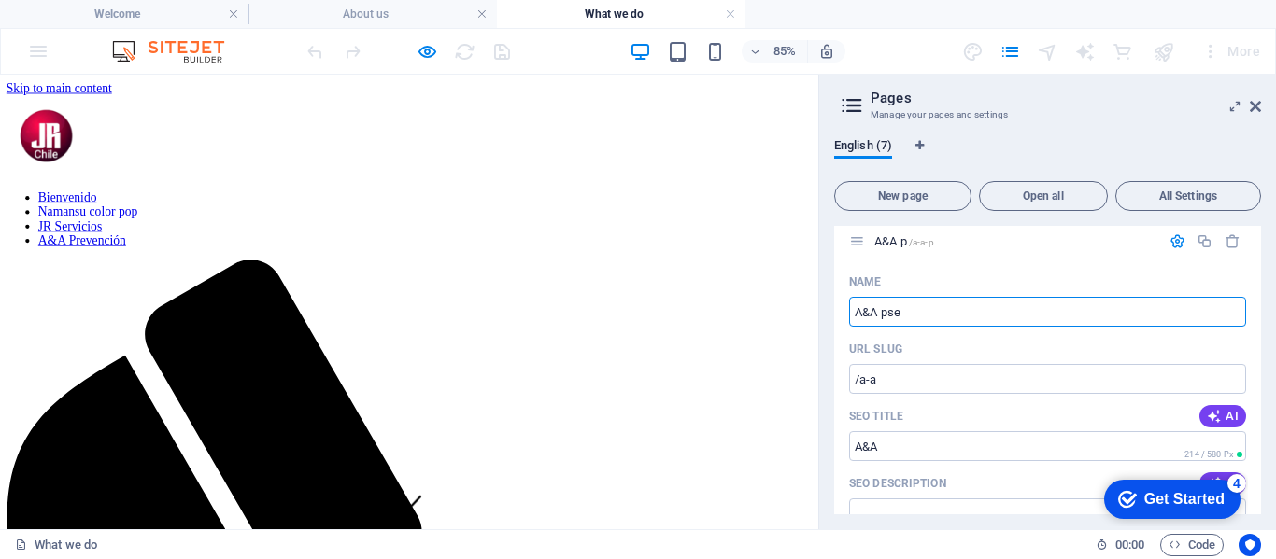
type input "A&A p"
type input "/a-a-psere"
type input "A&A psere"
type input "A&A pre"
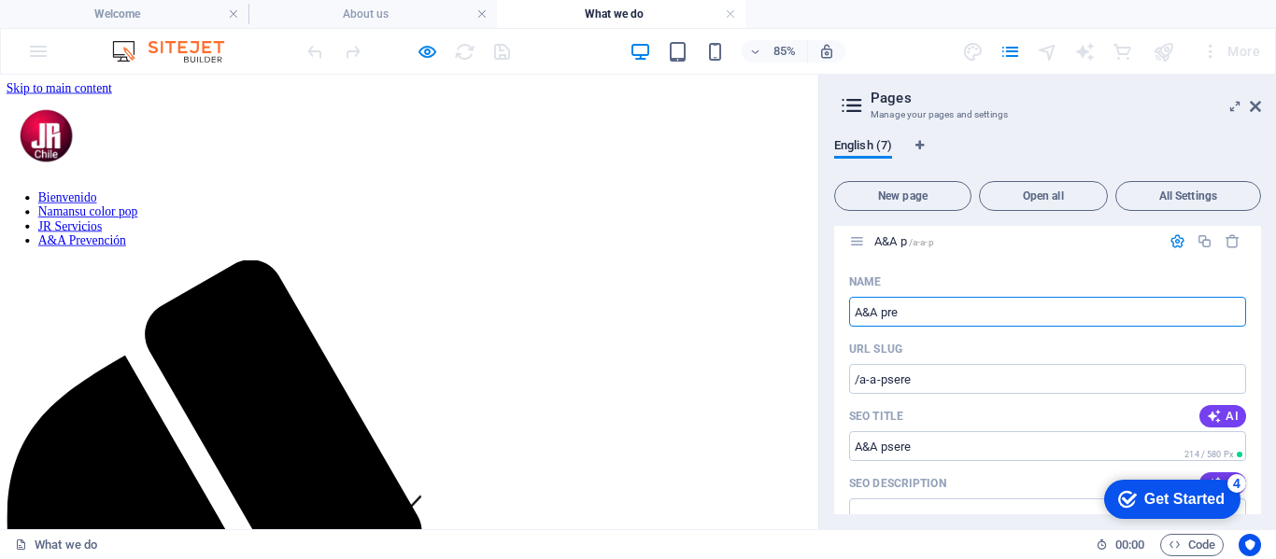
type input "/a-a-p"
type input "A&A p"
type input "A&A prevebnc"
type input "/a-a-prevebncio-n"
type input "A&A prevebncio n"
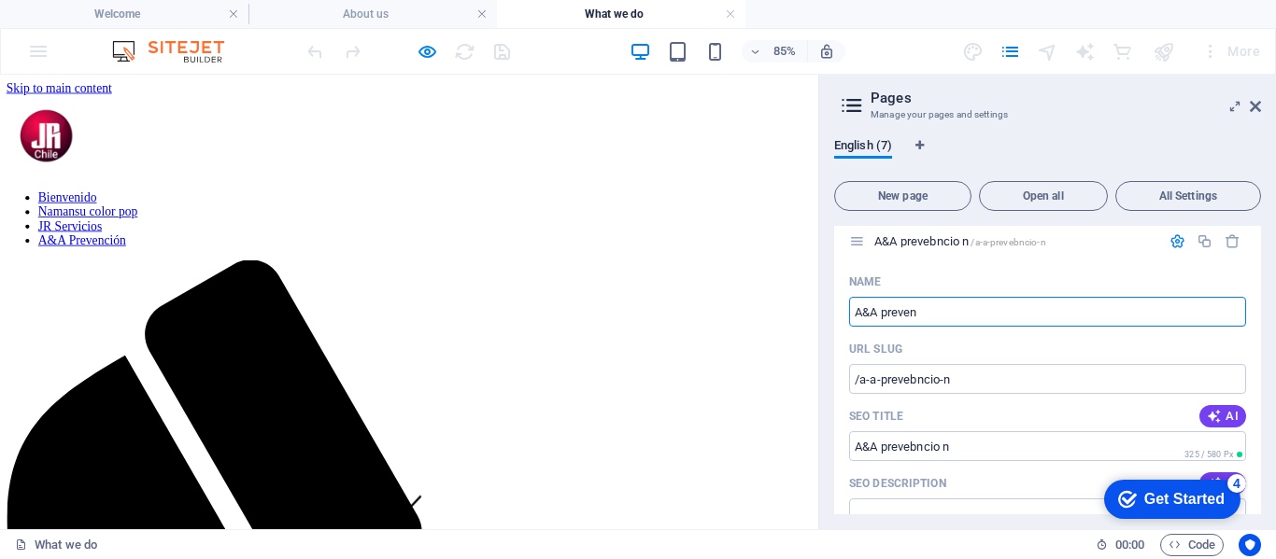
type input "A&A prevenc"
type input "/a-a-preve"
type input "A&A preve"
type input "A&A prevencion"
type input "/a-a-prevencion"
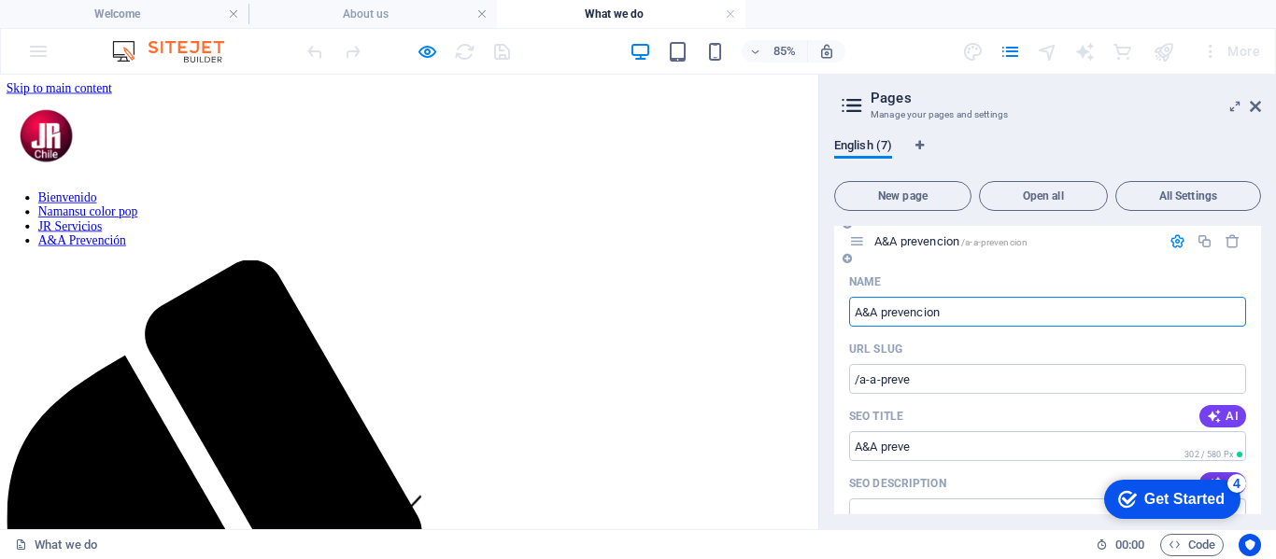
type input "A&A prevencion"
click at [980, 307] on input "A&A prevencion" at bounding box center [1047, 312] width 397 height 30
drag, startPoint x: 877, startPoint y: 308, endPoint x: 840, endPoint y: 303, distance: 36.8
click at [832, 304] on div "English (7) New page Open all All Settings Bienvenidos / Namansu /namansu JR se…" at bounding box center [1047, 326] width 457 height 406
type input "A prevencion"
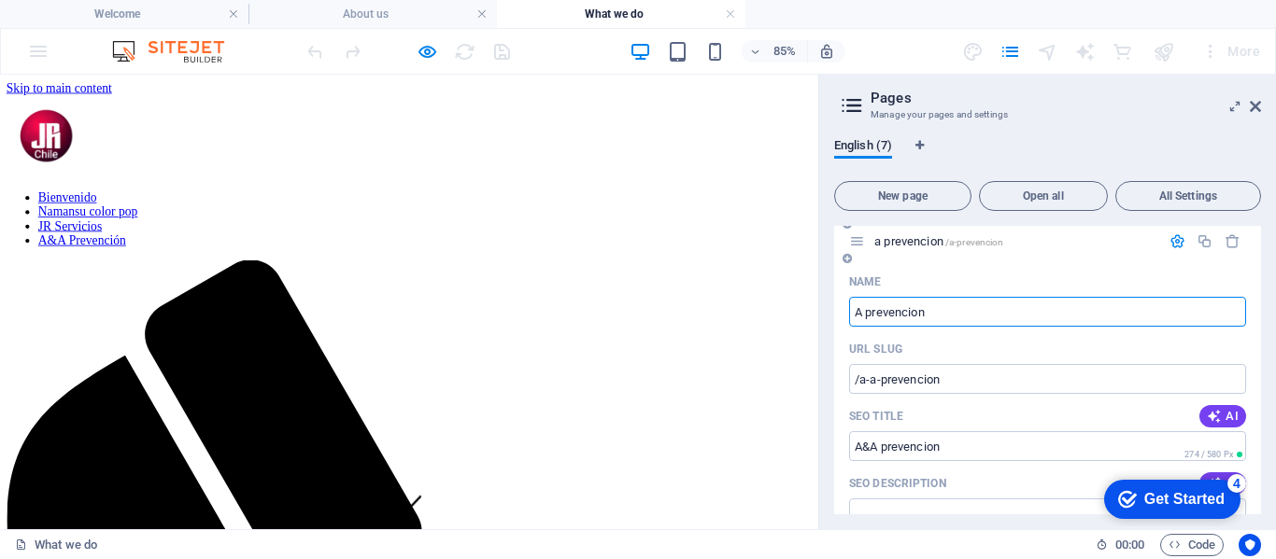
type input "/a-prevencion"
type input "a prevencion"
type input "A prevencion"
click at [954, 317] on input "A prevencion" at bounding box center [1047, 312] width 397 height 30
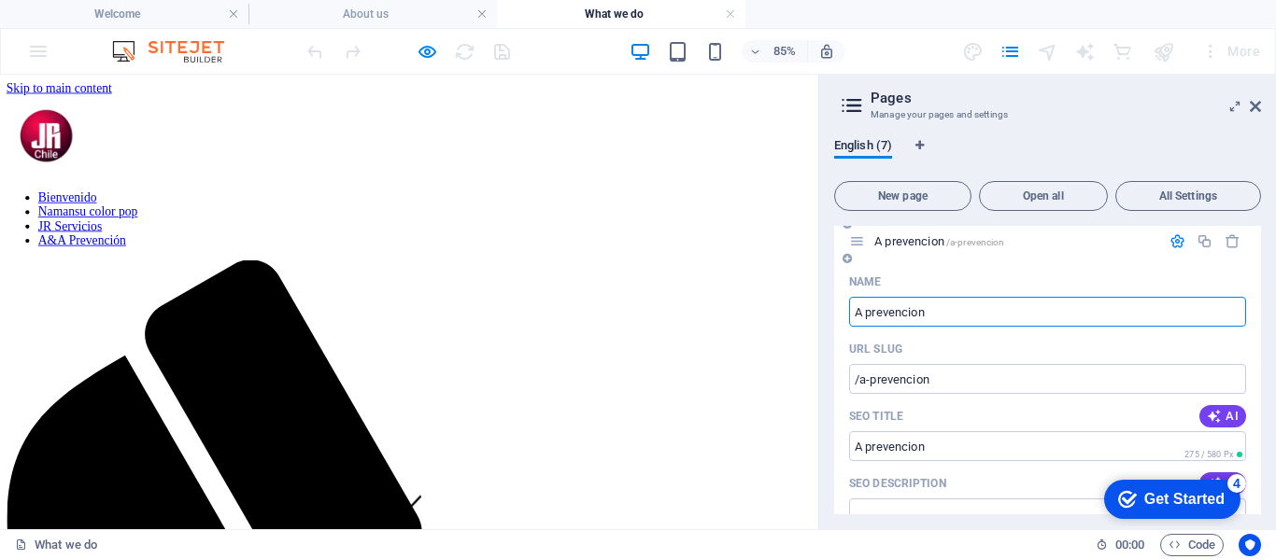
type input "A prevencion"
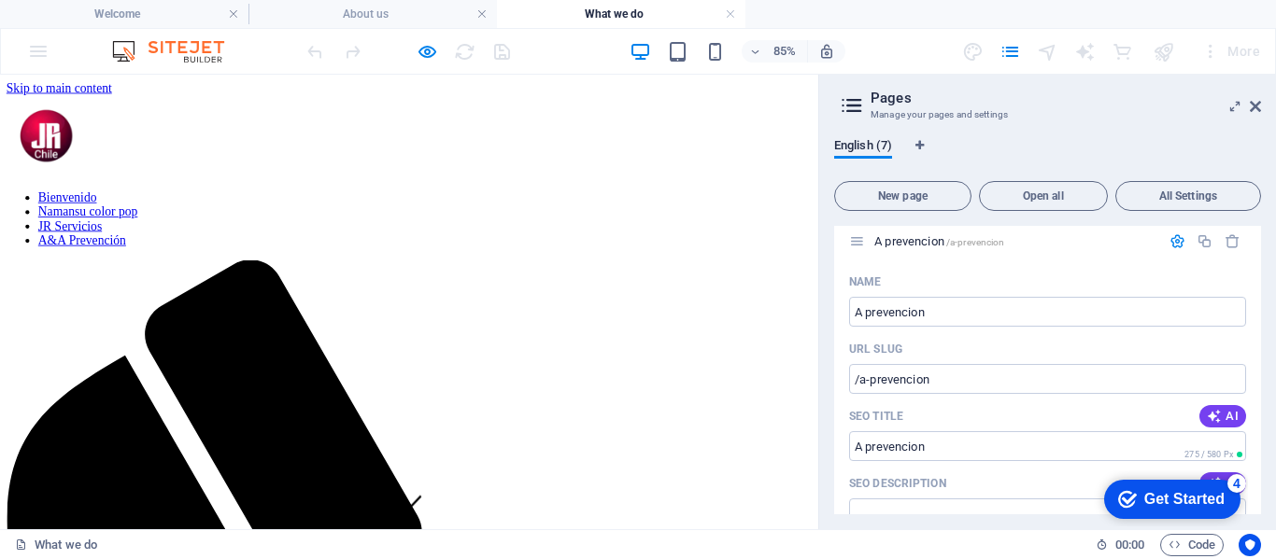
click at [1176, 242] on icon "button" at bounding box center [1177, 241] width 16 height 16
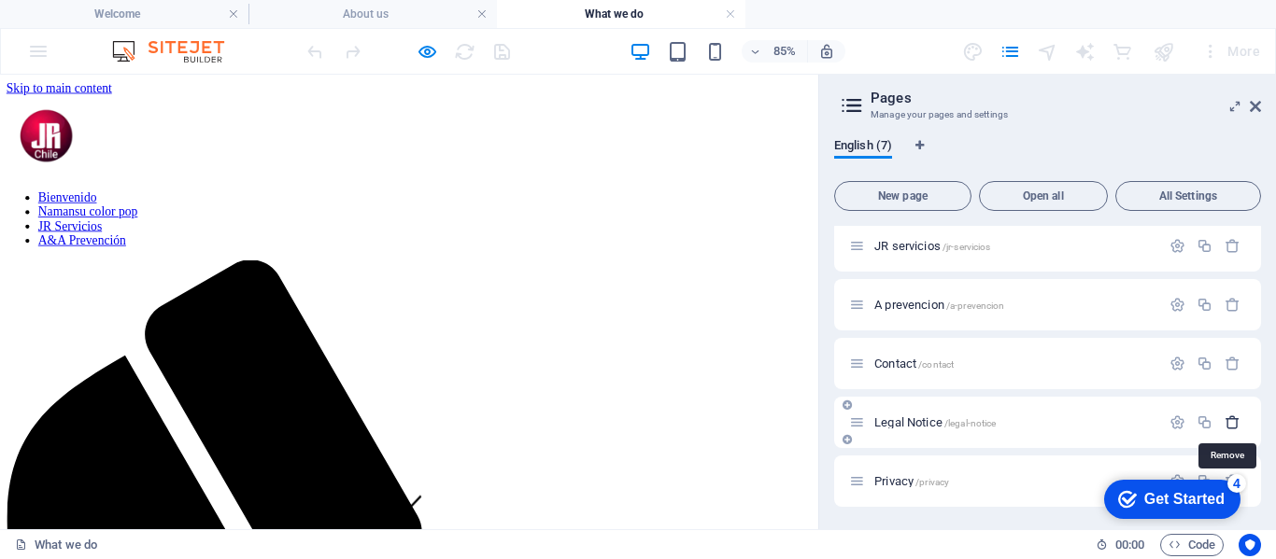
click at [1233, 424] on icon "button" at bounding box center [1232, 423] width 16 height 16
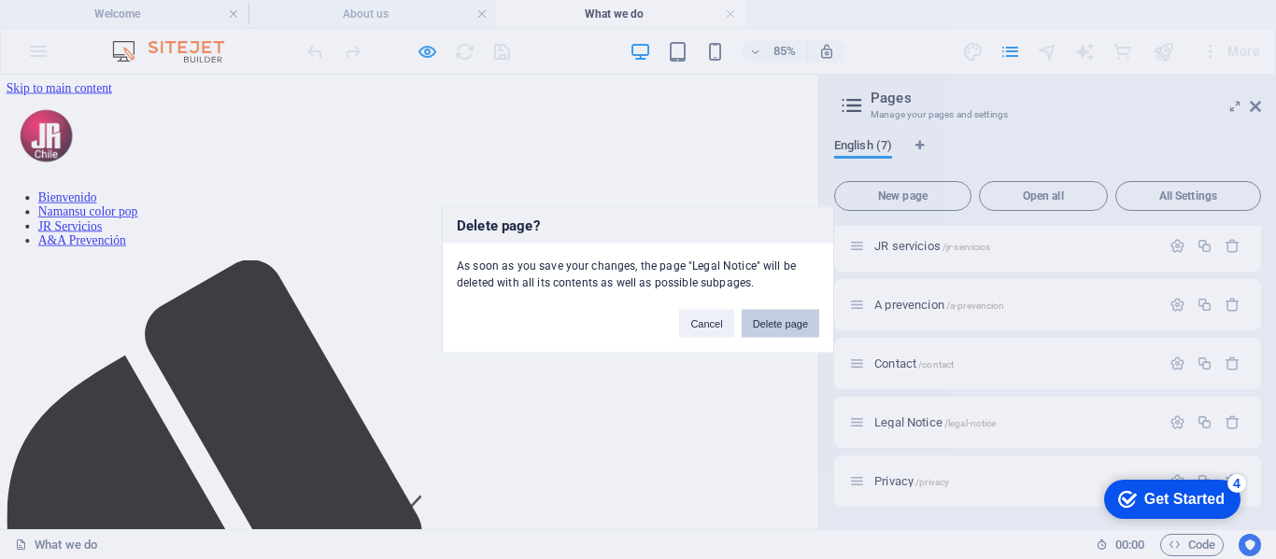
click at [797, 324] on button "Delete page" at bounding box center [780, 323] width 78 height 28
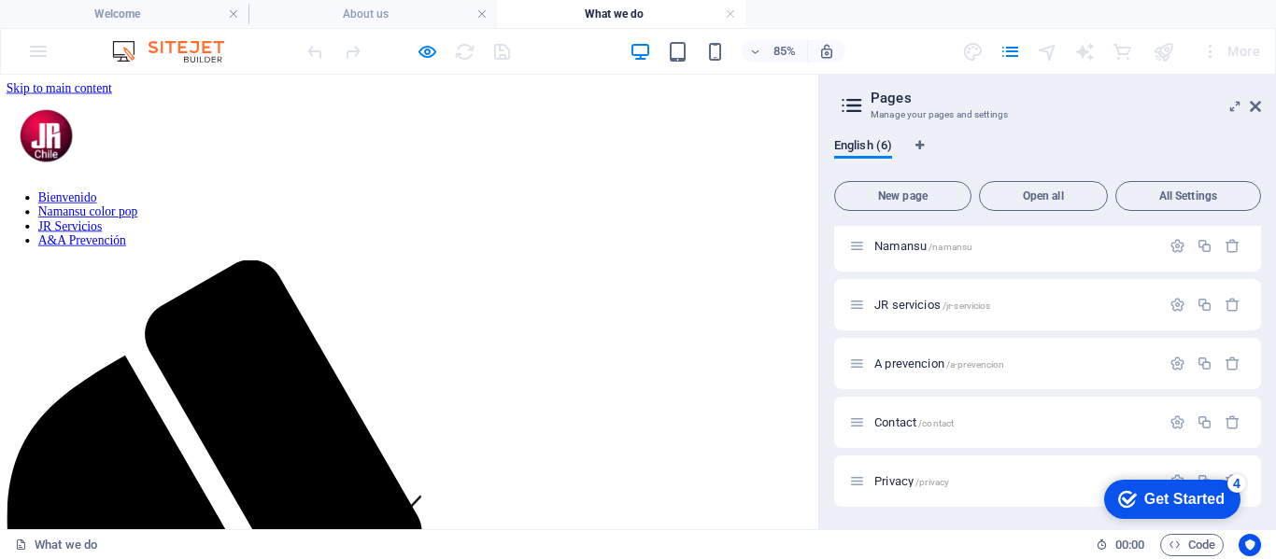
scroll to position [64, 0]
click at [897, 422] on span "Contact /contact" at bounding box center [913, 423] width 79 height 14
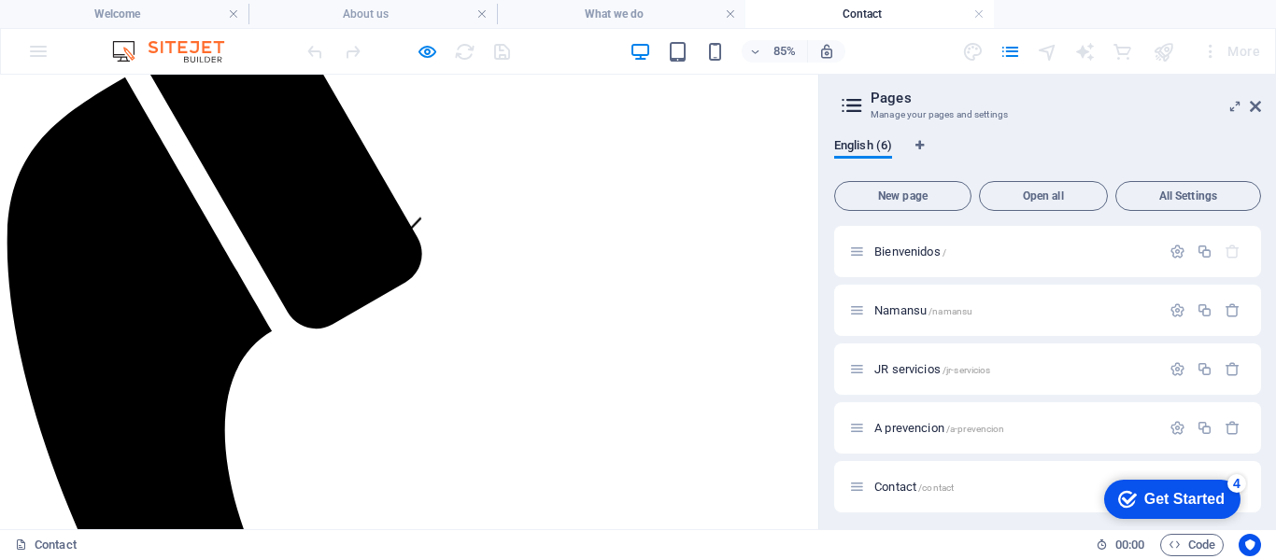
scroll to position [374, 0]
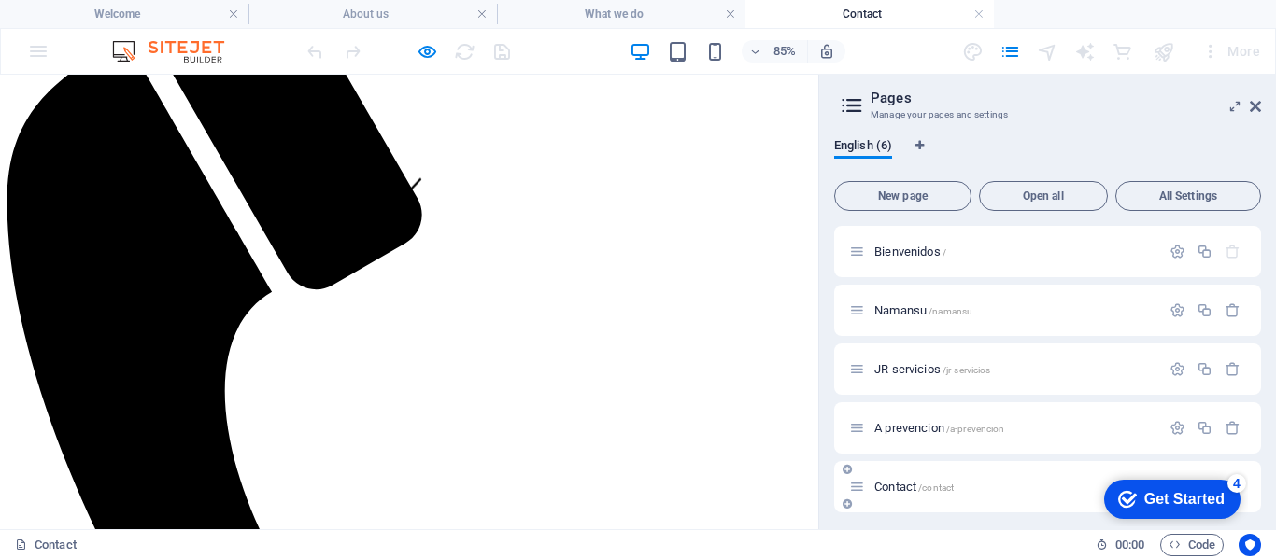
click at [1018, 482] on p "Contact /contact" at bounding box center [1014, 487] width 280 height 12
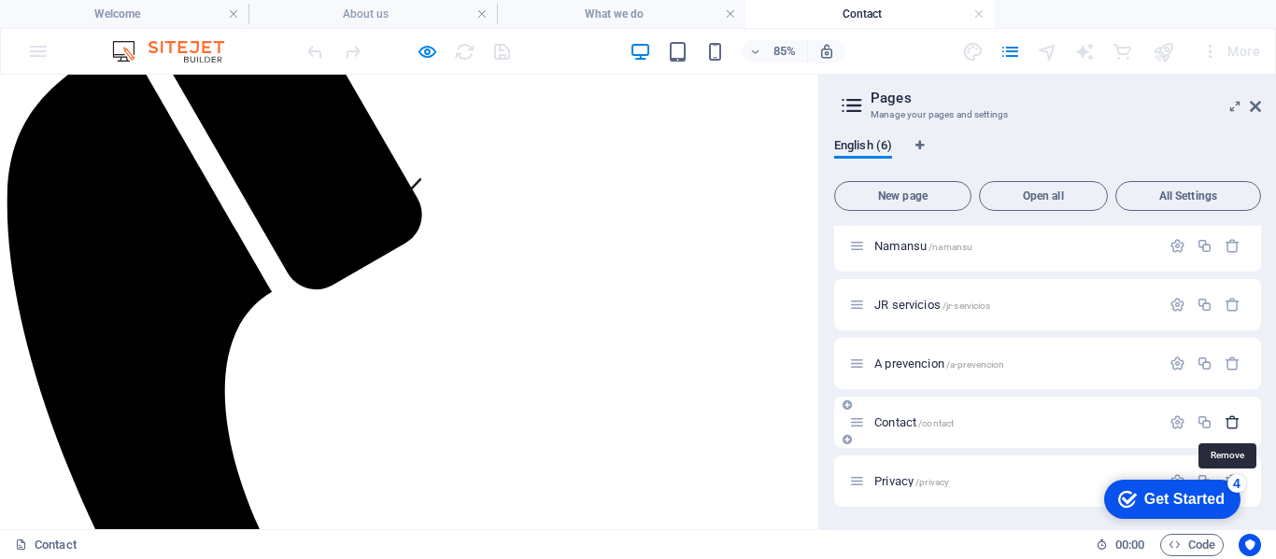
click at [1229, 419] on icon "button" at bounding box center [1232, 423] width 16 height 16
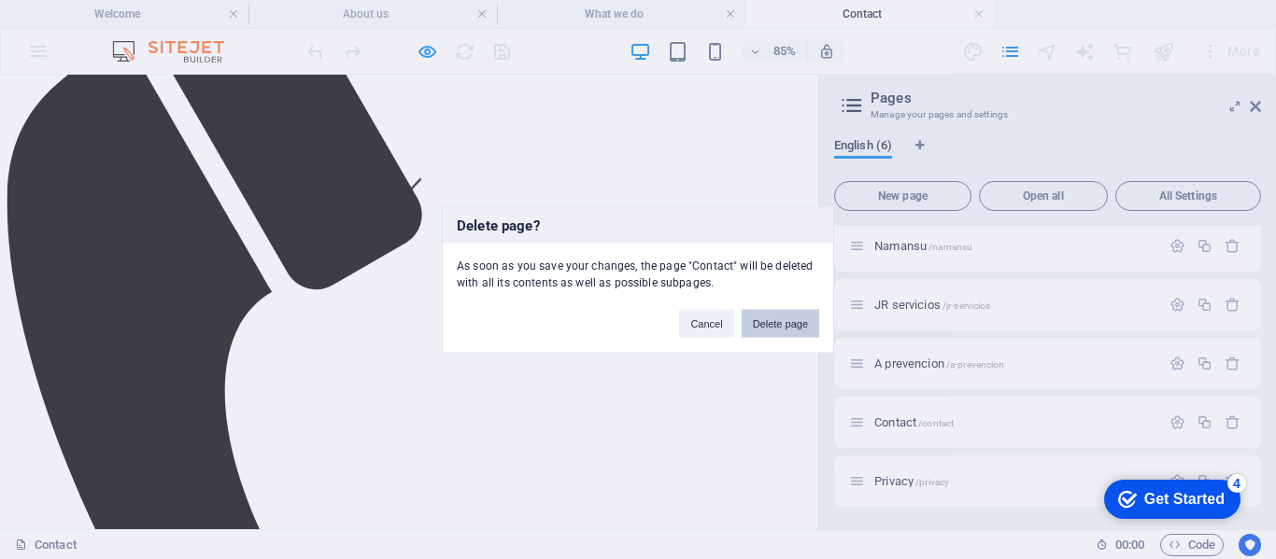
drag, startPoint x: 784, startPoint y: 322, endPoint x: 940, endPoint y: 296, distance: 158.1
click at [784, 322] on button "Delete page" at bounding box center [780, 323] width 78 height 28
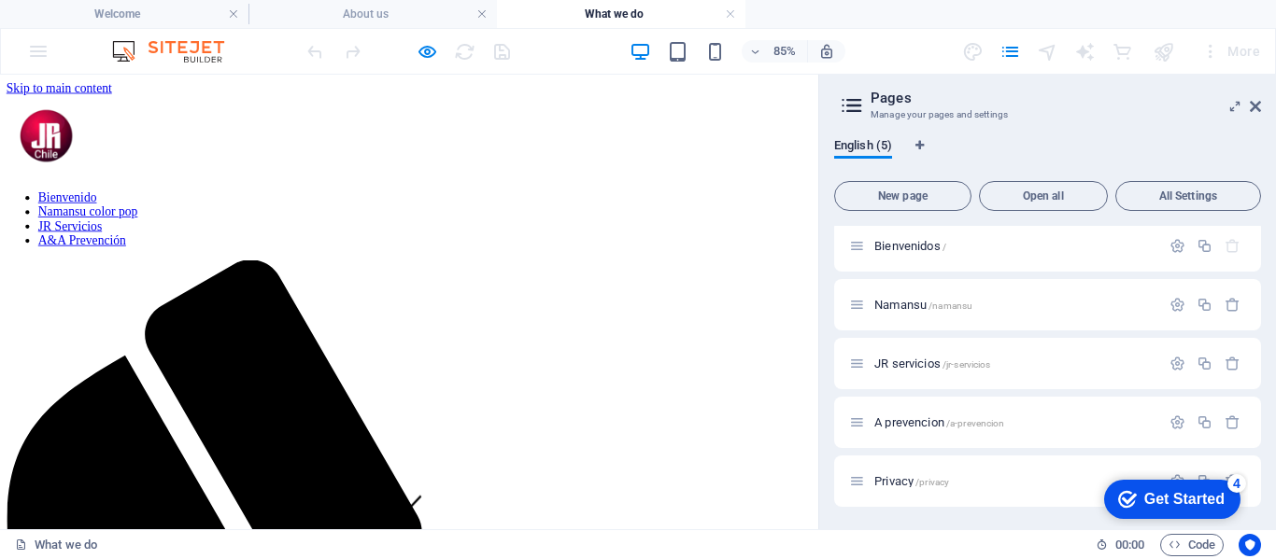
scroll to position [6, 0]
click at [1234, 109] on icon at bounding box center [1234, 106] width 0 height 15
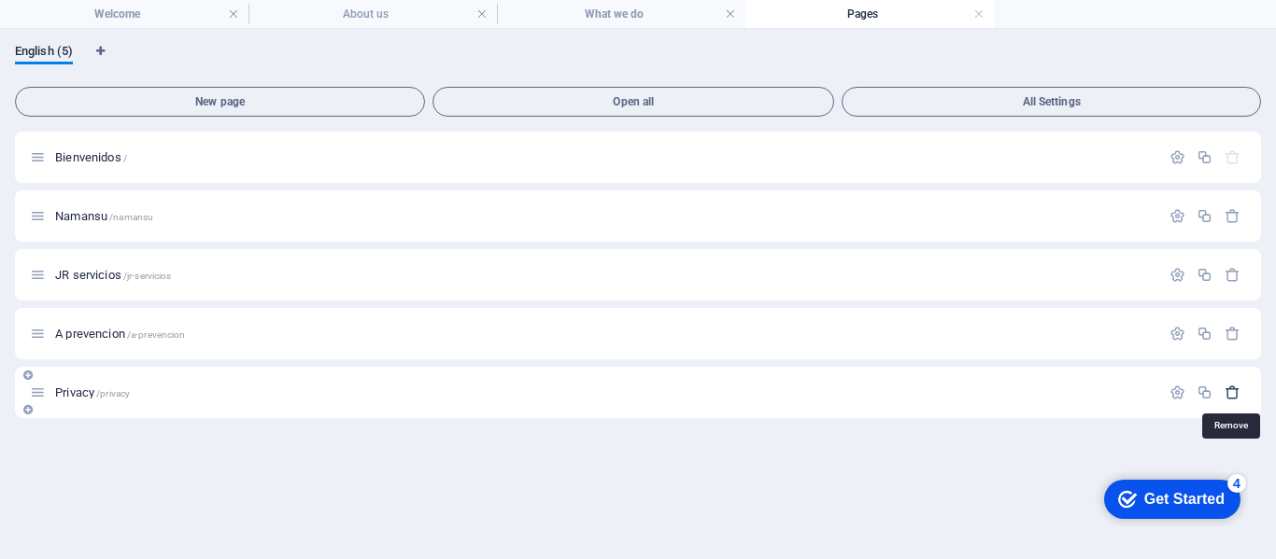
click at [1232, 390] on icon "button" at bounding box center [1232, 393] width 16 height 16
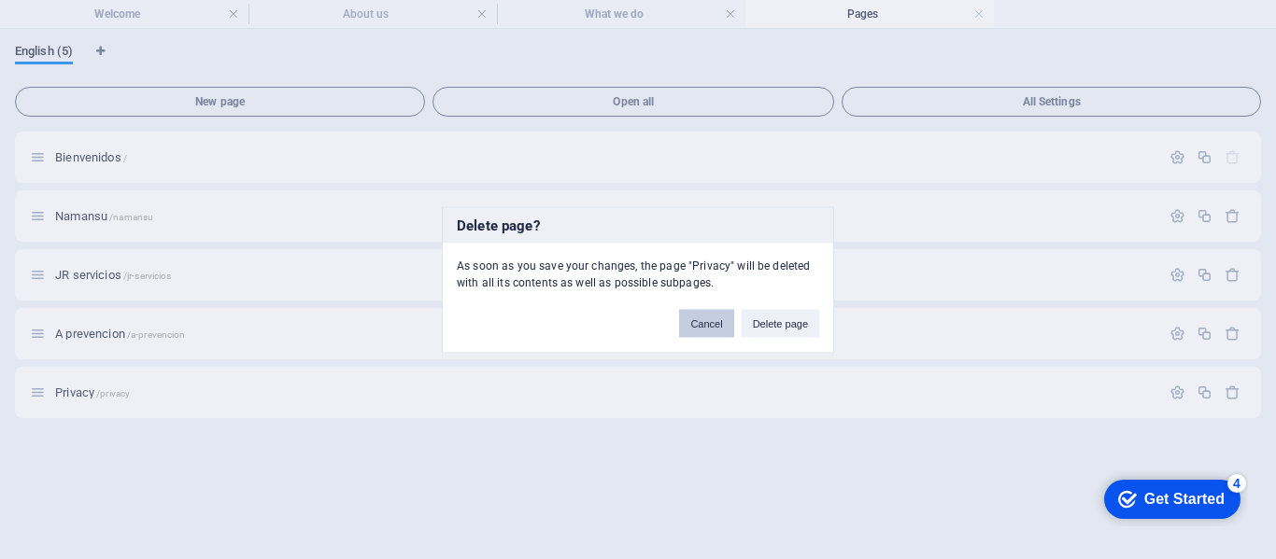
click at [704, 327] on button "Cancel" at bounding box center [706, 323] width 54 height 28
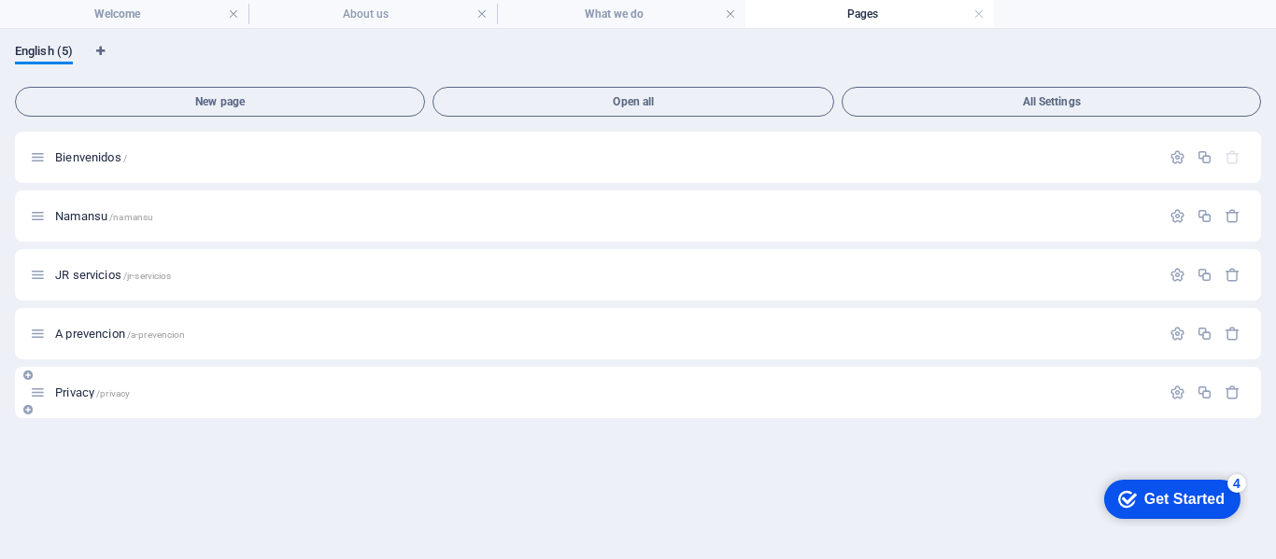
click at [72, 393] on span "Privacy /privacy" at bounding box center [92, 393] width 75 height 14
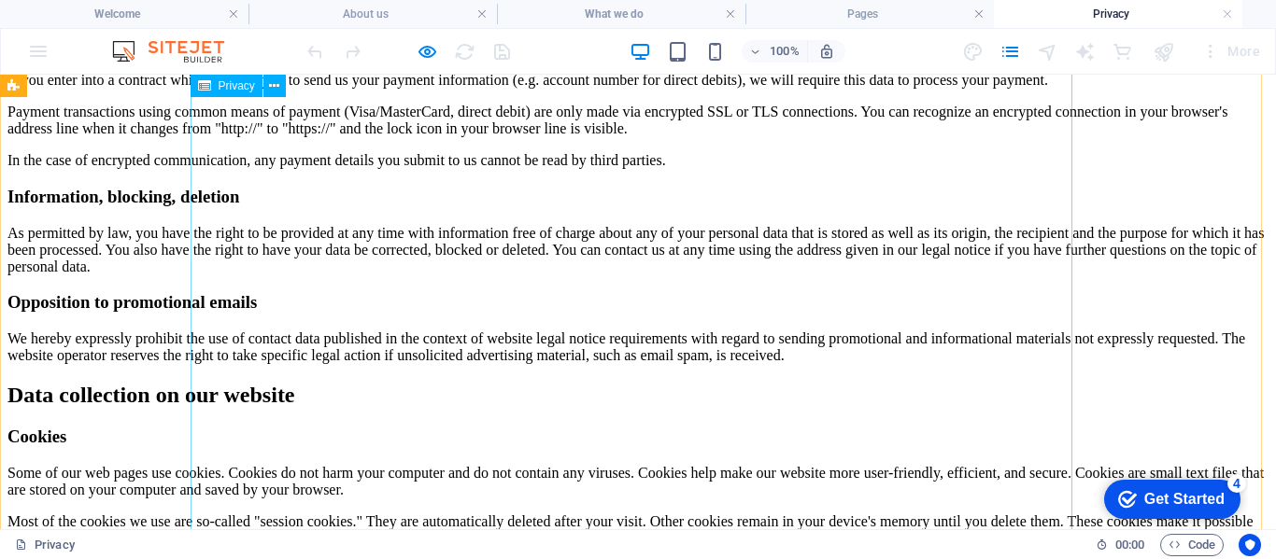
scroll to position [1121, 0]
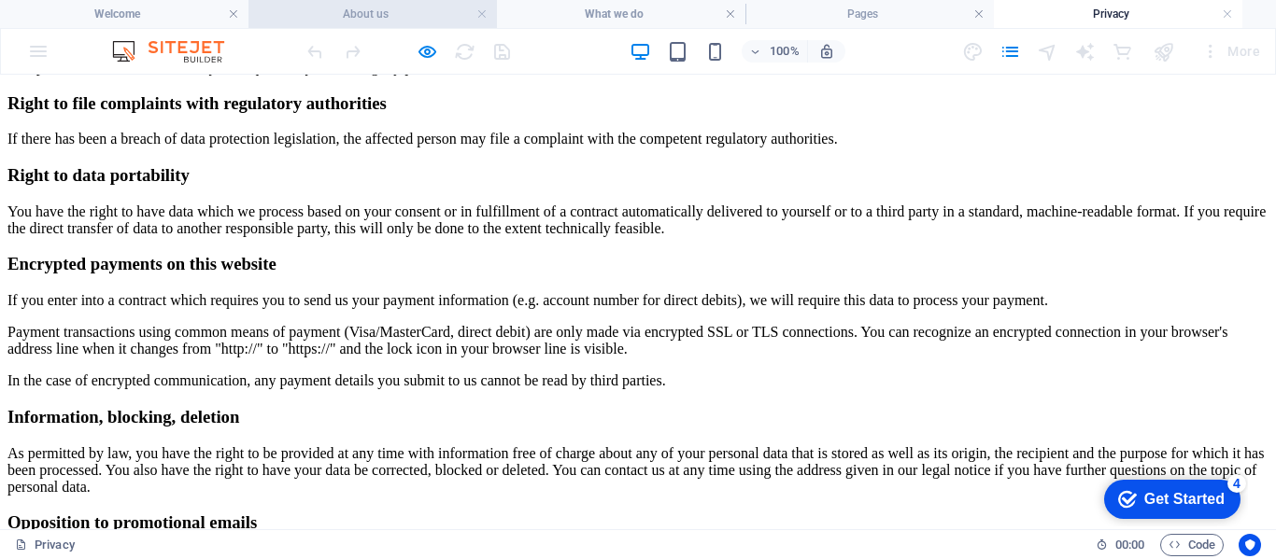
click at [340, 15] on h4 "About us" at bounding box center [372, 14] width 248 height 21
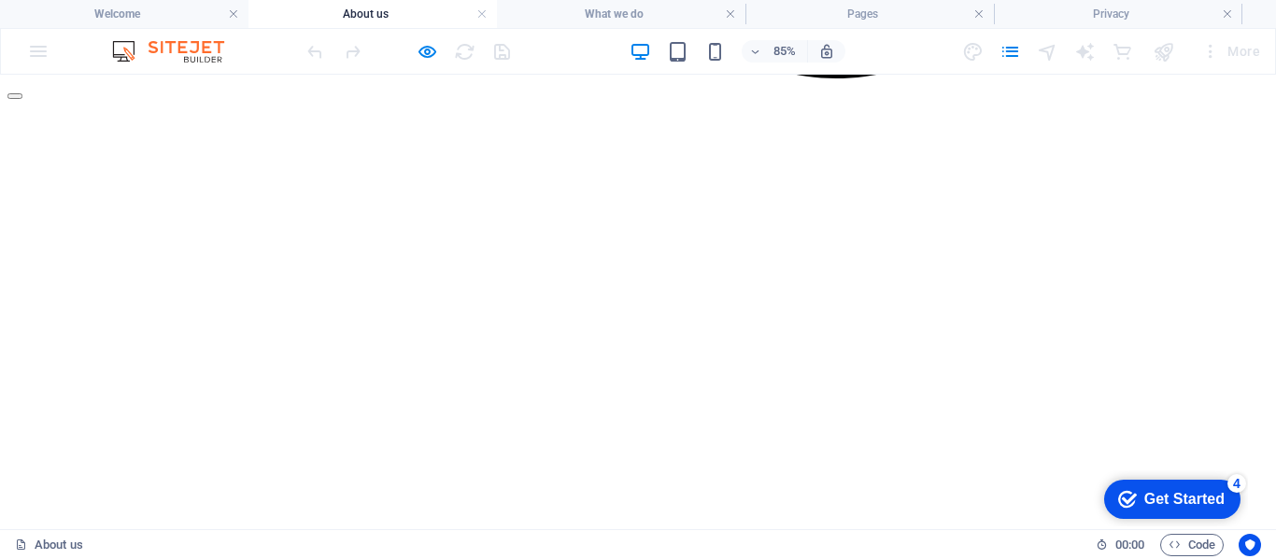
scroll to position [0, 0]
click at [621, 13] on h4 "What we do" at bounding box center [621, 14] width 248 height 21
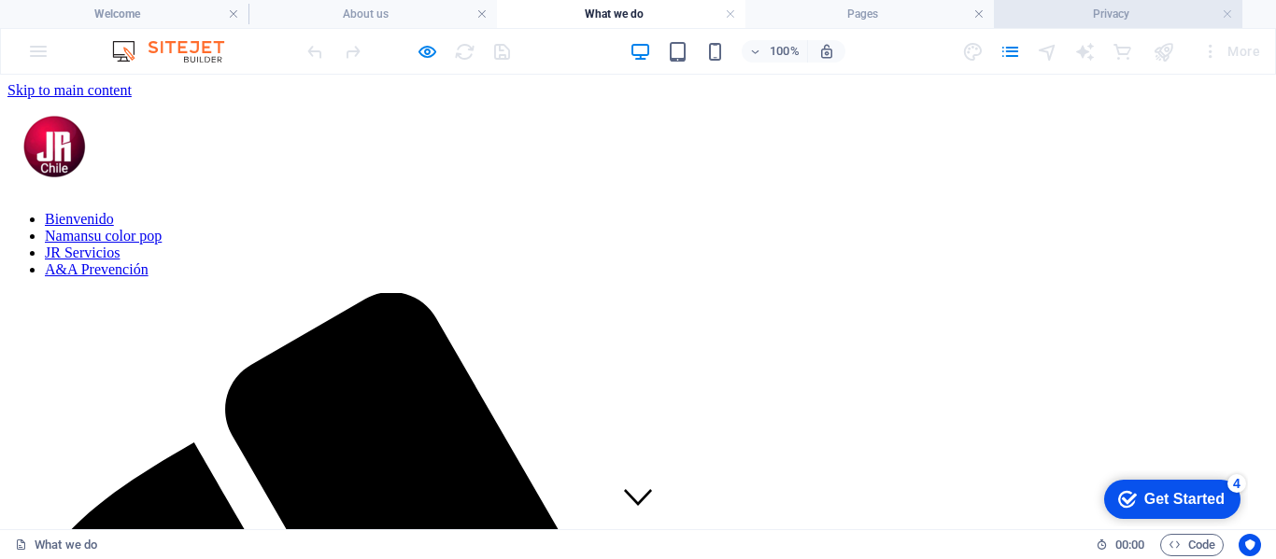
click at [1058, 13] on h4 "Privacy" at bounding box center [1118, 14] width 248 height 21
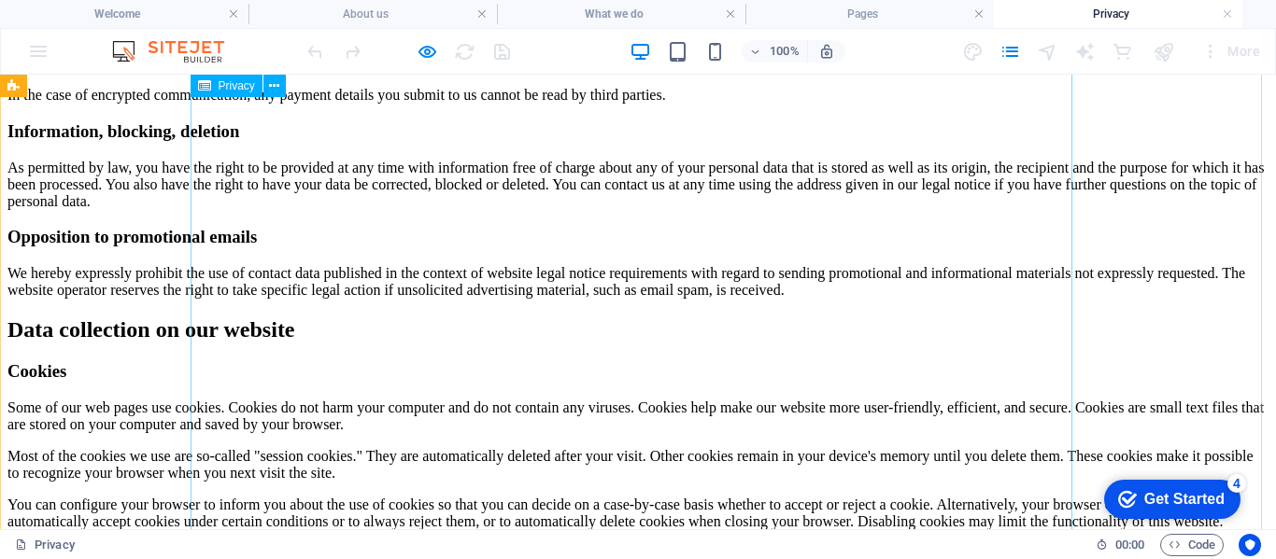
scroll to position [1214, 0]
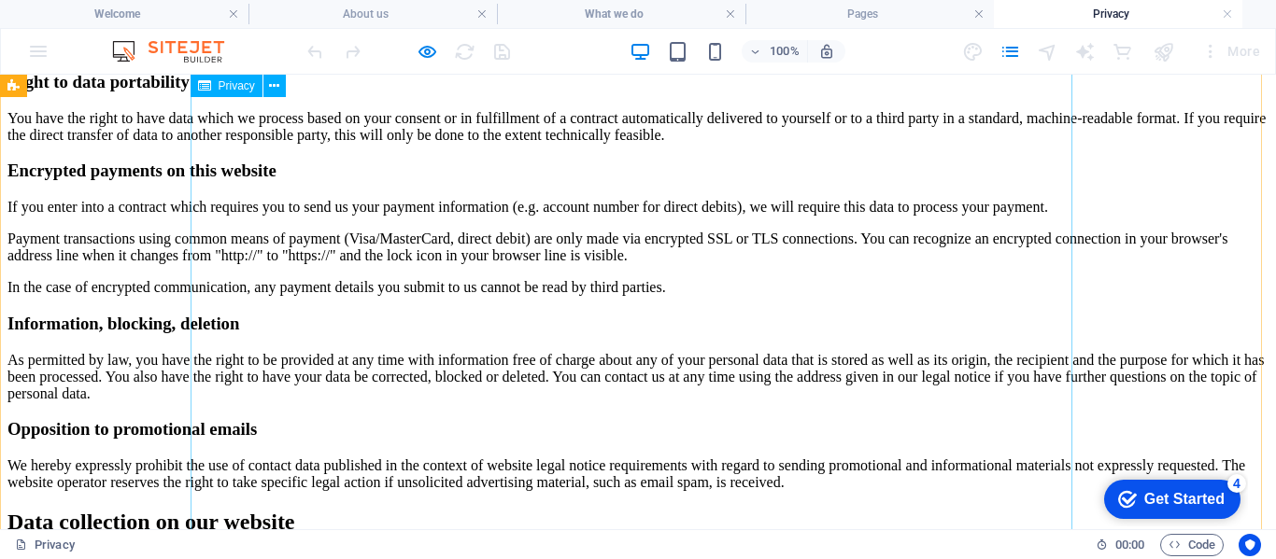
click at [246, 87] on span "Privacy" at bounding box center [237, 85] width 36 height 11
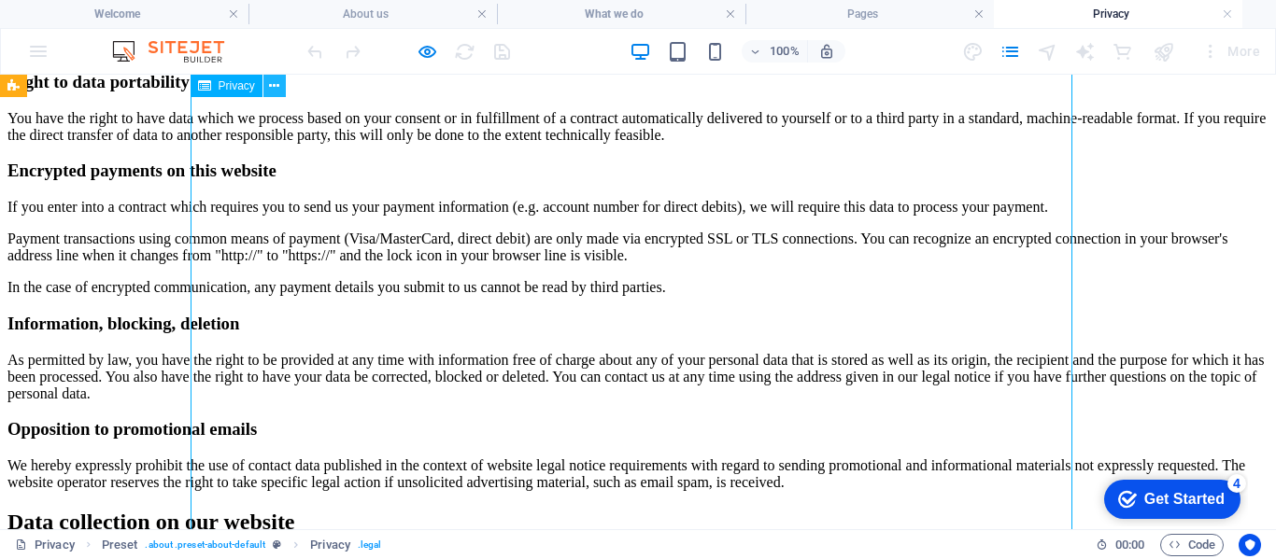
click at [278, 86] on icon at bounding box center [274, 87] width 10 height 20
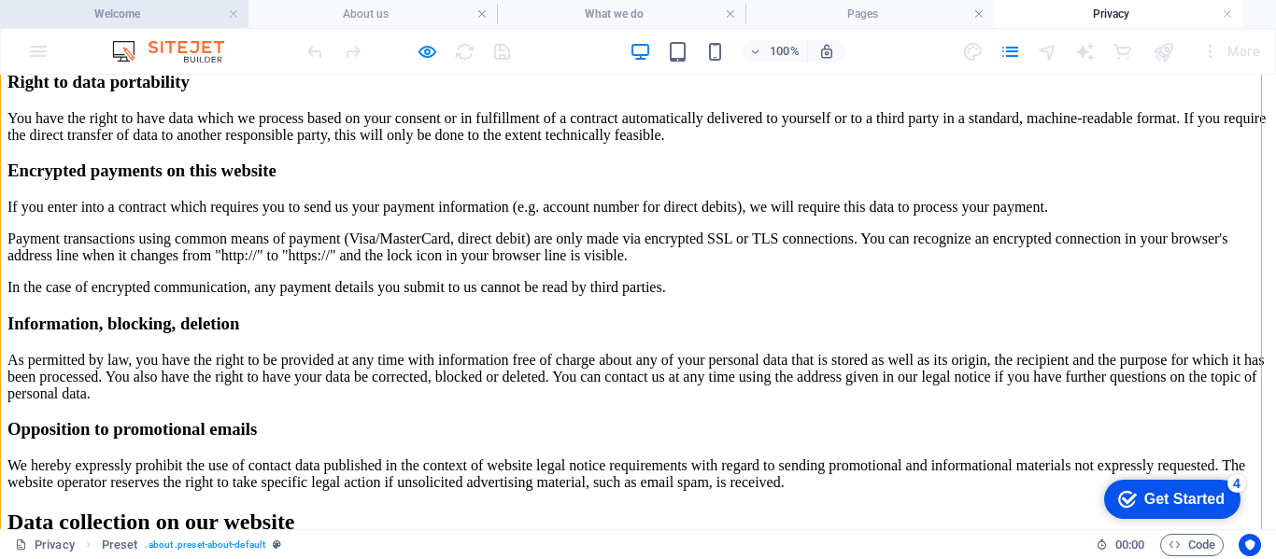
click at [121, 8] on h4 "Welcome" at bounding box center [124, 14] width 248 height 21
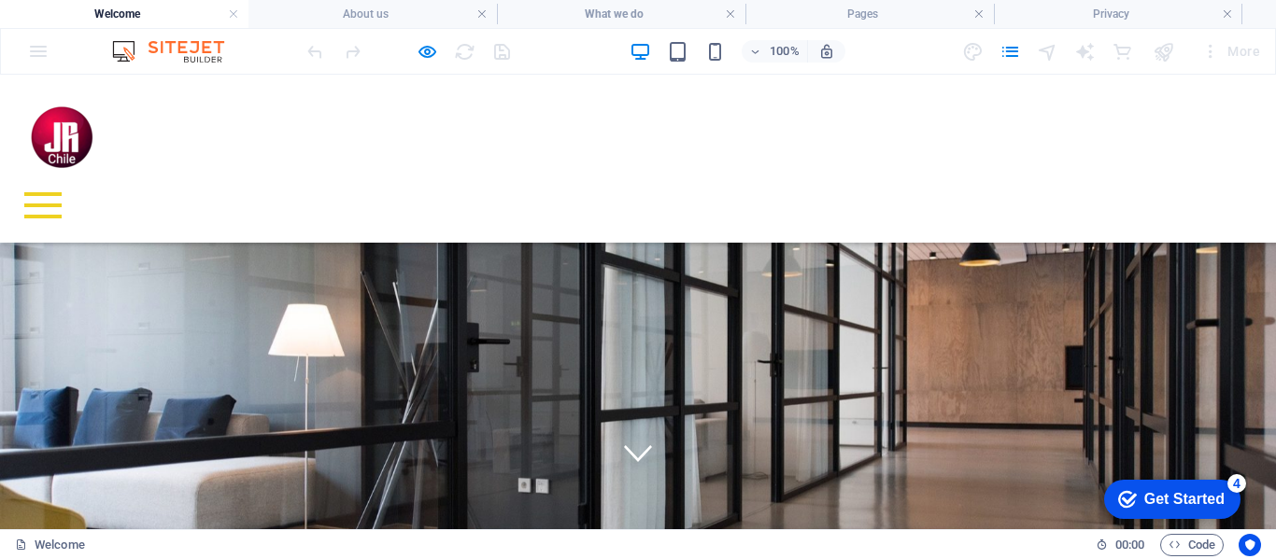
scroll to position [0, 0]
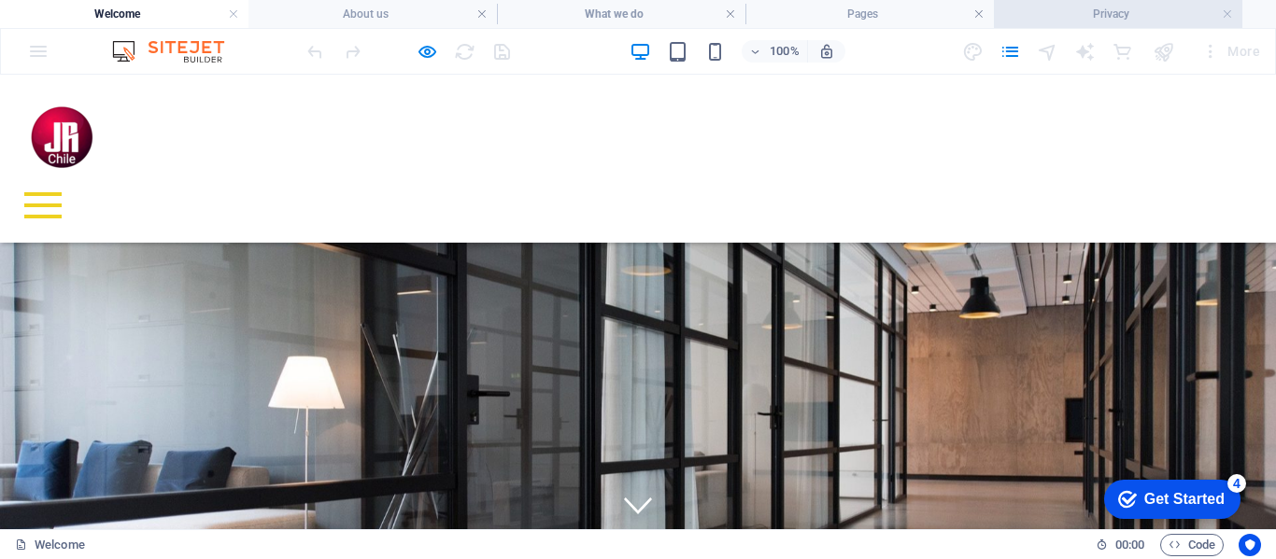
click at [1136, 11] on h4 "Privacy" at bounding box center [1118, 14] width 248 height 21
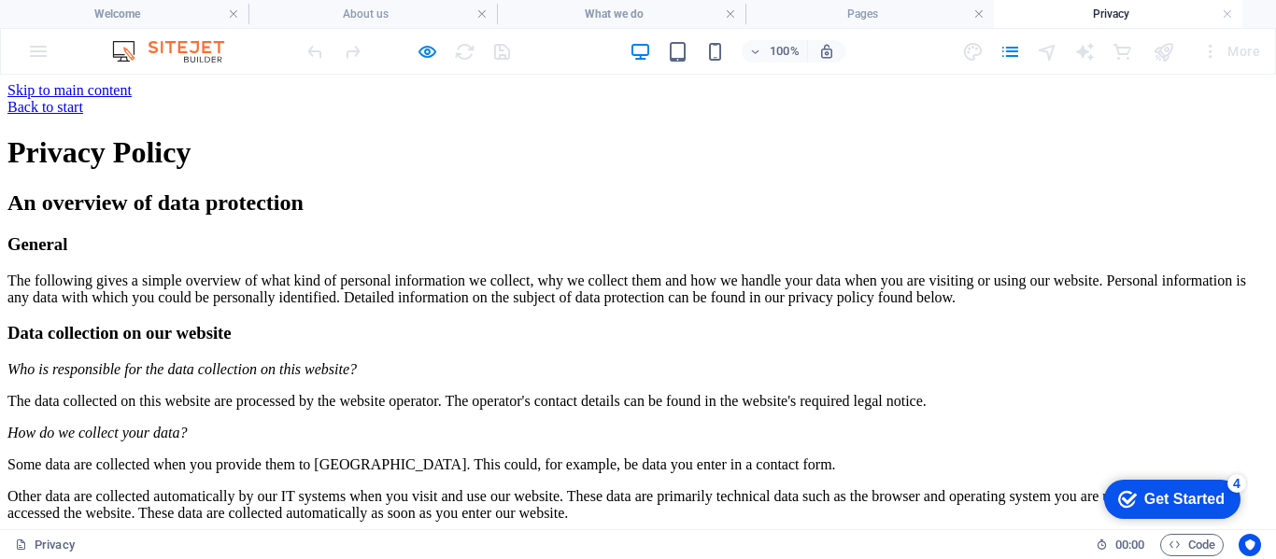
scroll to position [1214, 0]
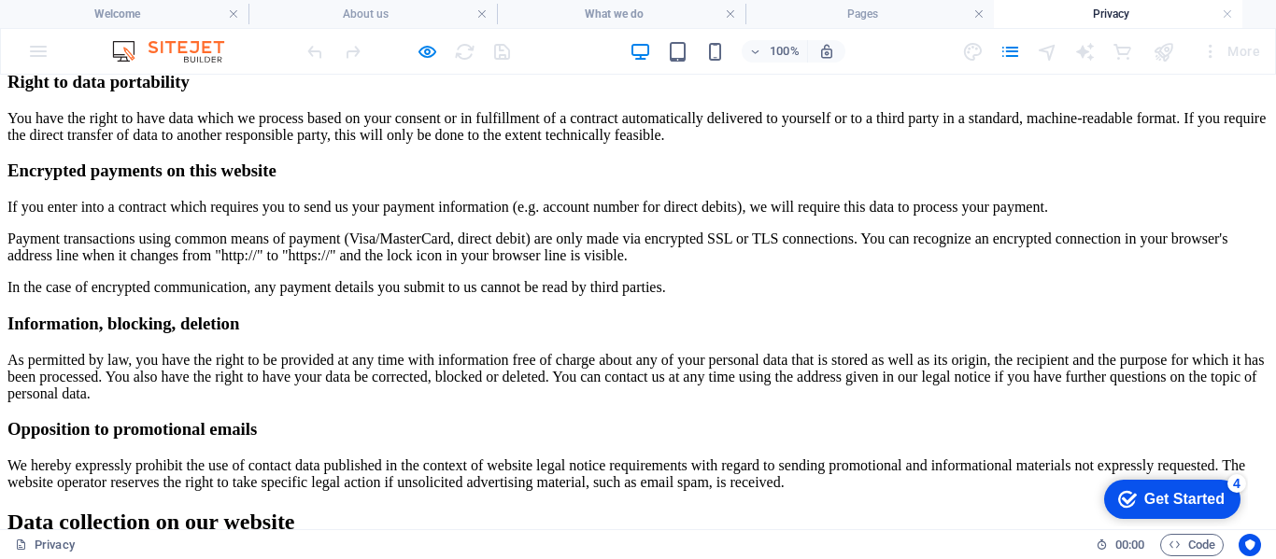
click at [1136, 11] on h4 "Privacy" at bounding box center [1118, 14] width 248 height 21
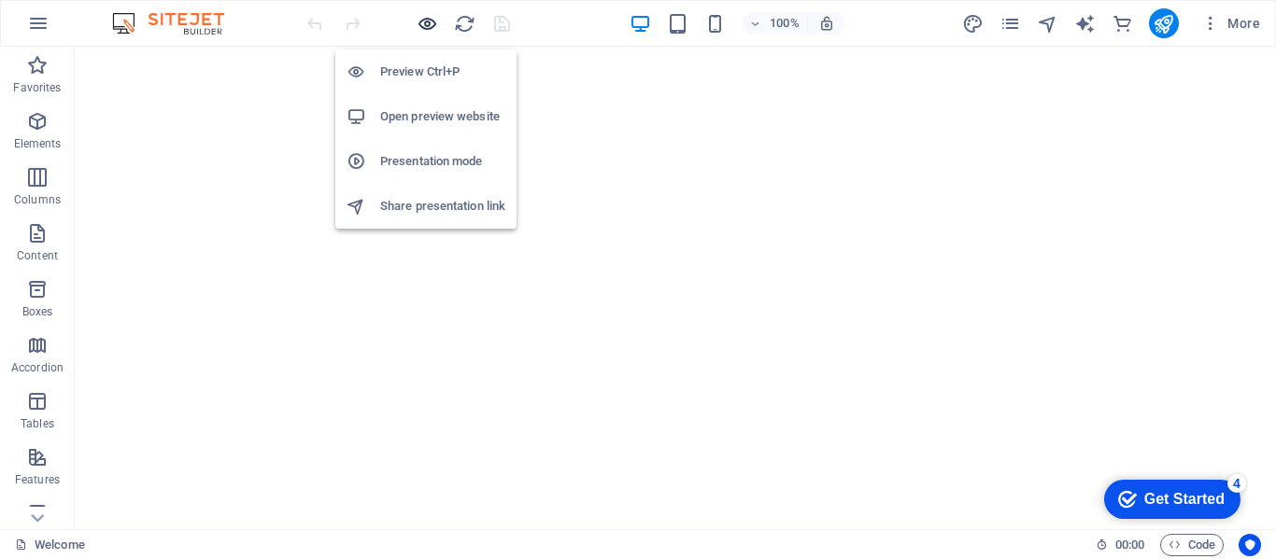
click at [428, 21] on icon "button" at bounding box center [426, 23] width 21 height 21
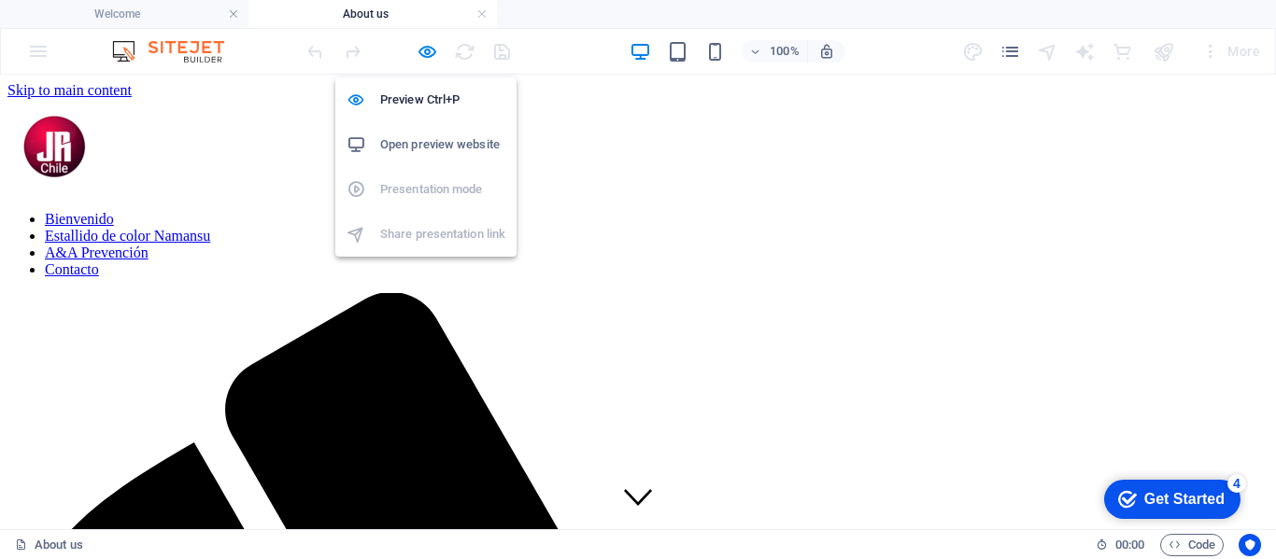
drag, startPoint x: 426, startPoint y: 53, endPoint x: 412, endPoint y: 126, distance: 74.2
click at [426, 52] on icon "button" at bounding box center [426, 51] width 21 height 21
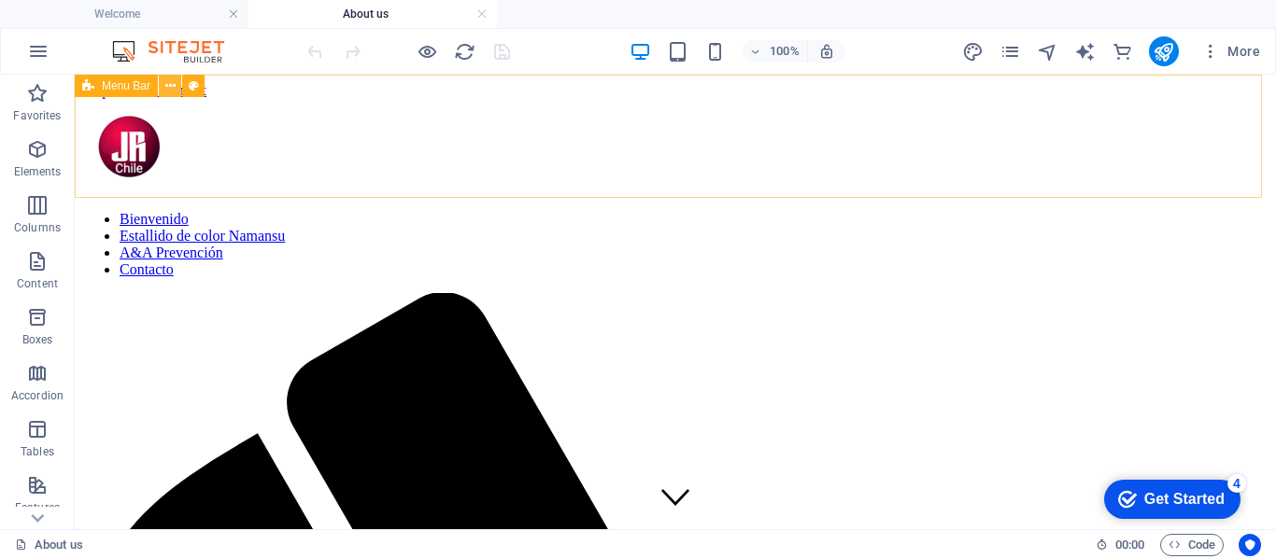
click at [171, 85] on icon at bounding box center [170, 87] width 10 height 20
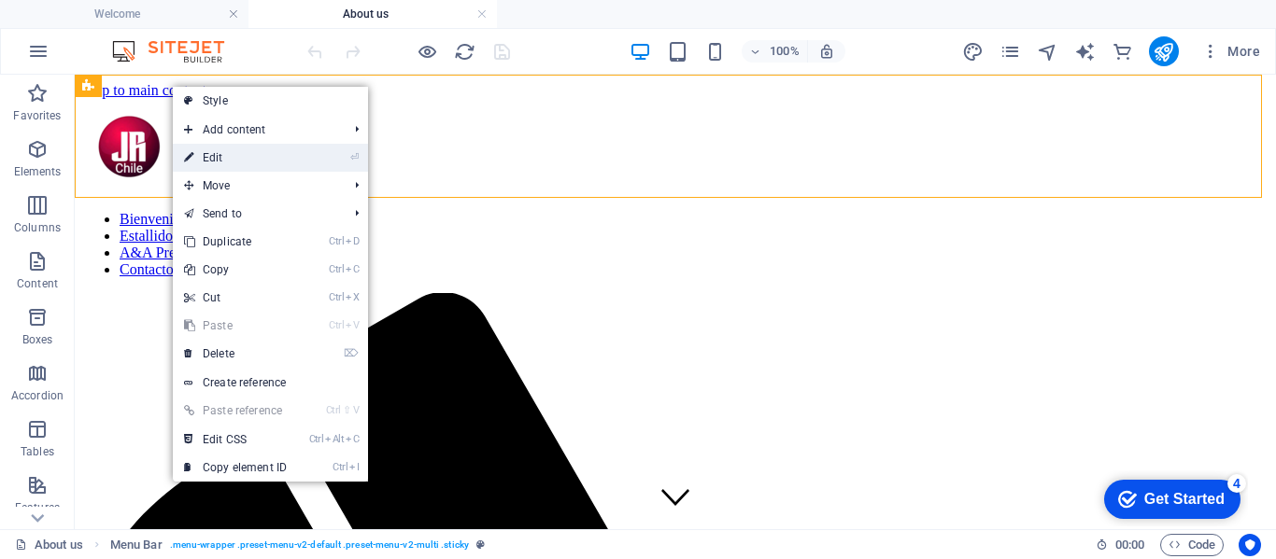
click at [213, 158] on link "⏎ Edit" at bounding box center [235, 158] width 125 height 28
select select "header"
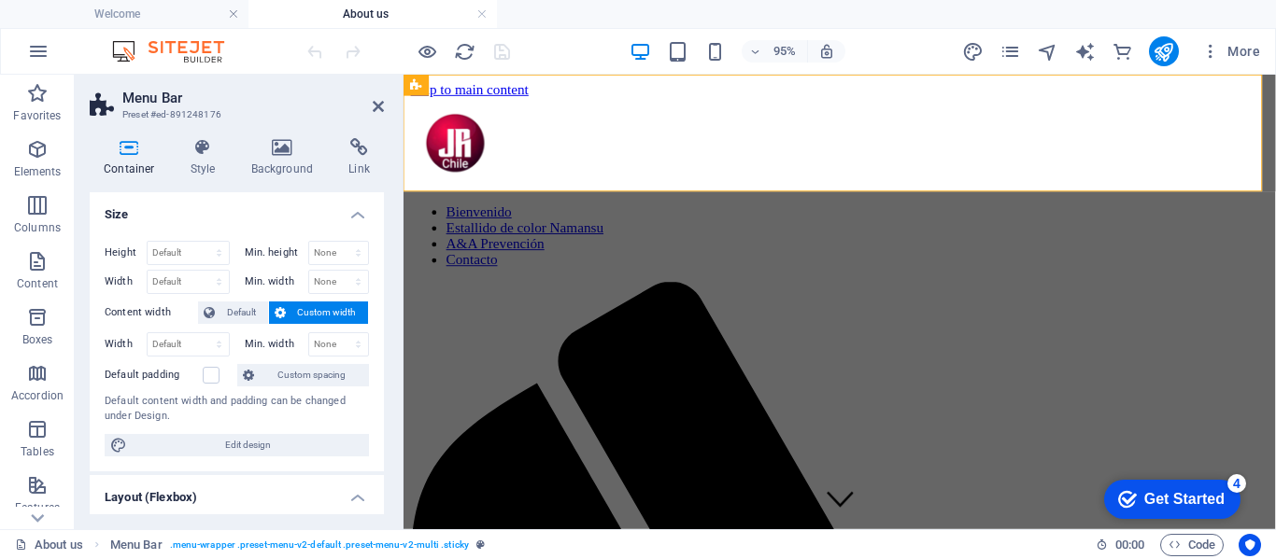
scroll to position [187, 0]
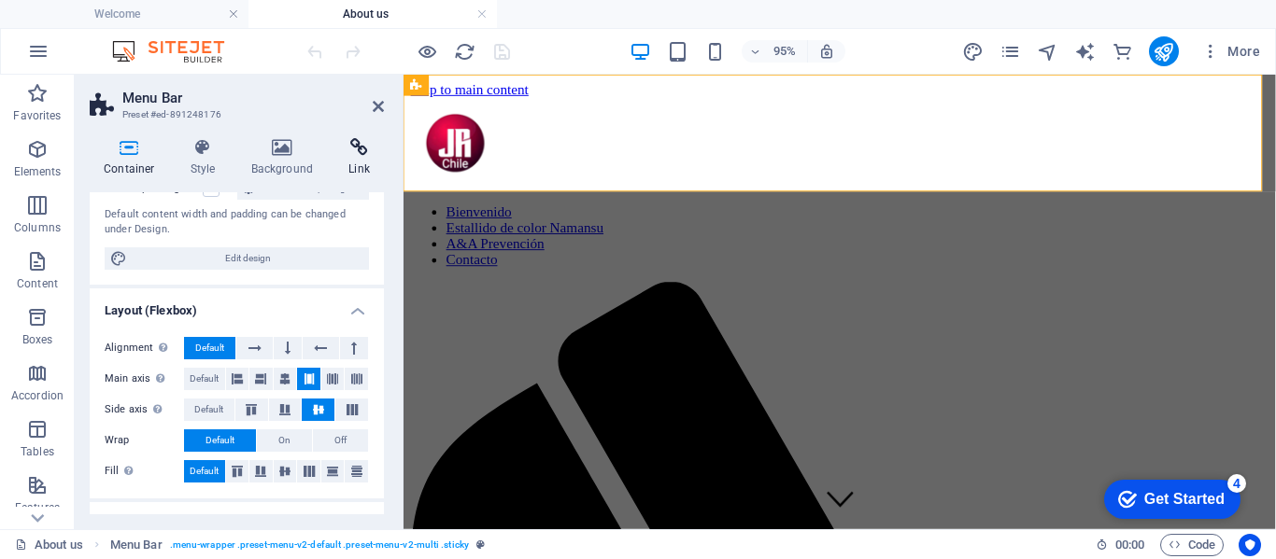
click at [362, 151] on icon at bounding box center [358, 147] width 49 height 19
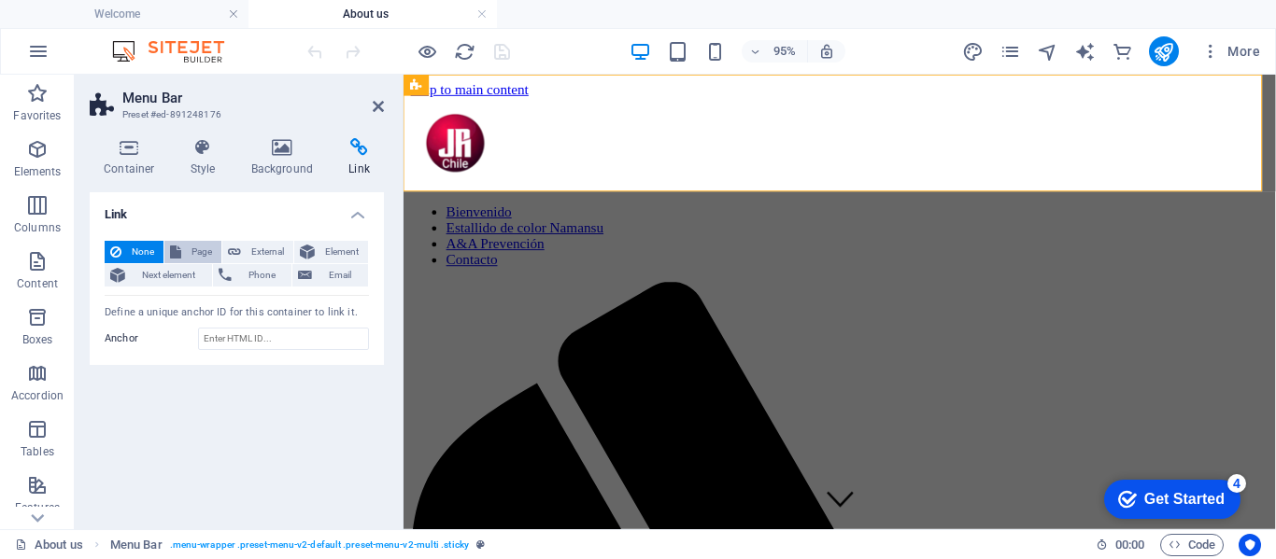
click at [199, 248] on span "Page" at bounding box center [201, 252] width 29 height 22
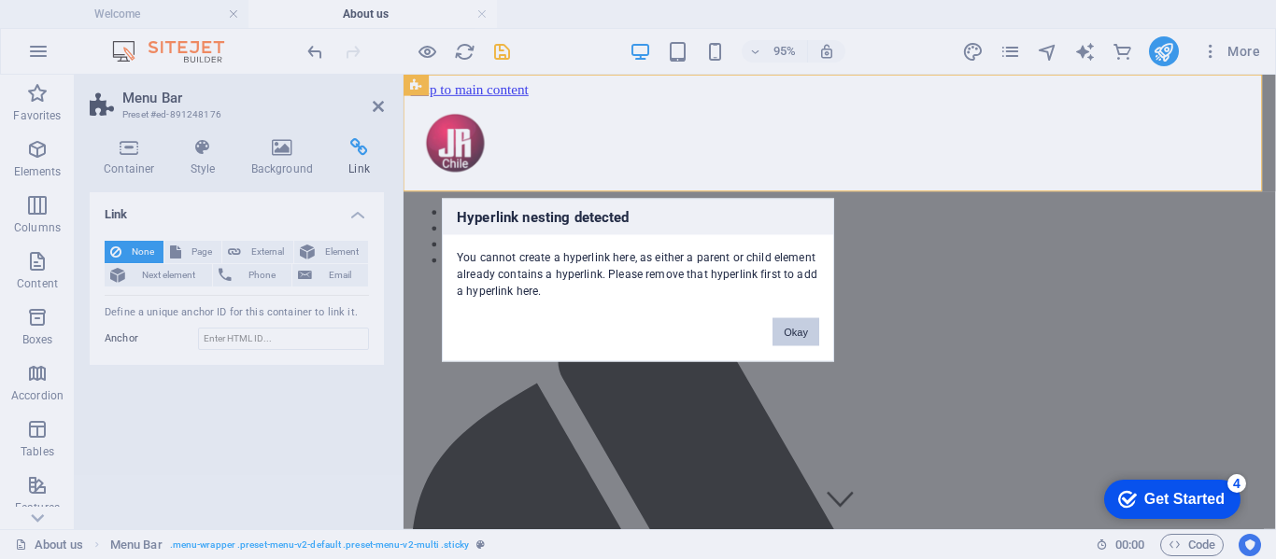
click at [785, 331] on button "Okay" at bounding box center [795, 331] width 47 height 28
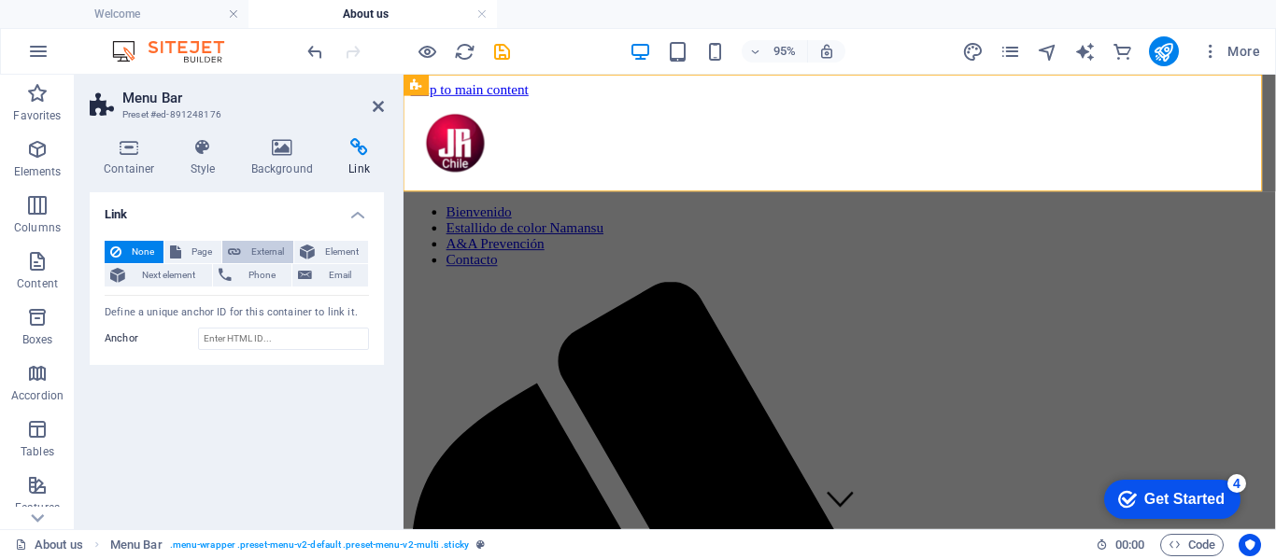
click at [254, 247] on span "External" at bounding box center [267, 252] width 41 height 22
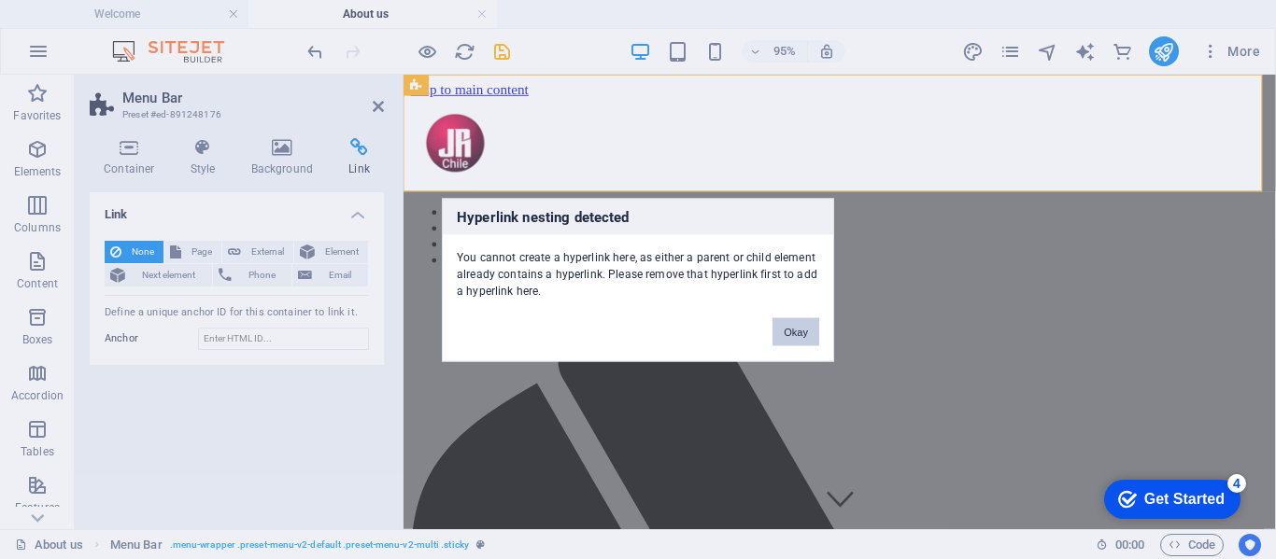
click at [793, 330] on button "Okay" at bounding box center [795, 331] width 47 height 28
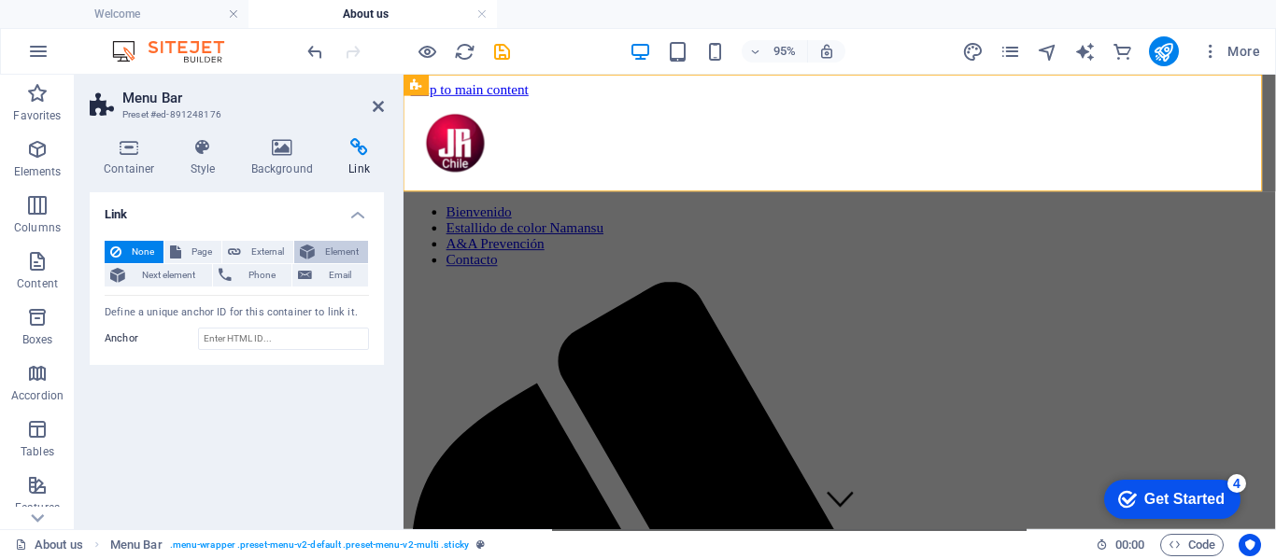
click at [339, 252] on span "Element" at bounding box center [341, 252] width 42 height 22
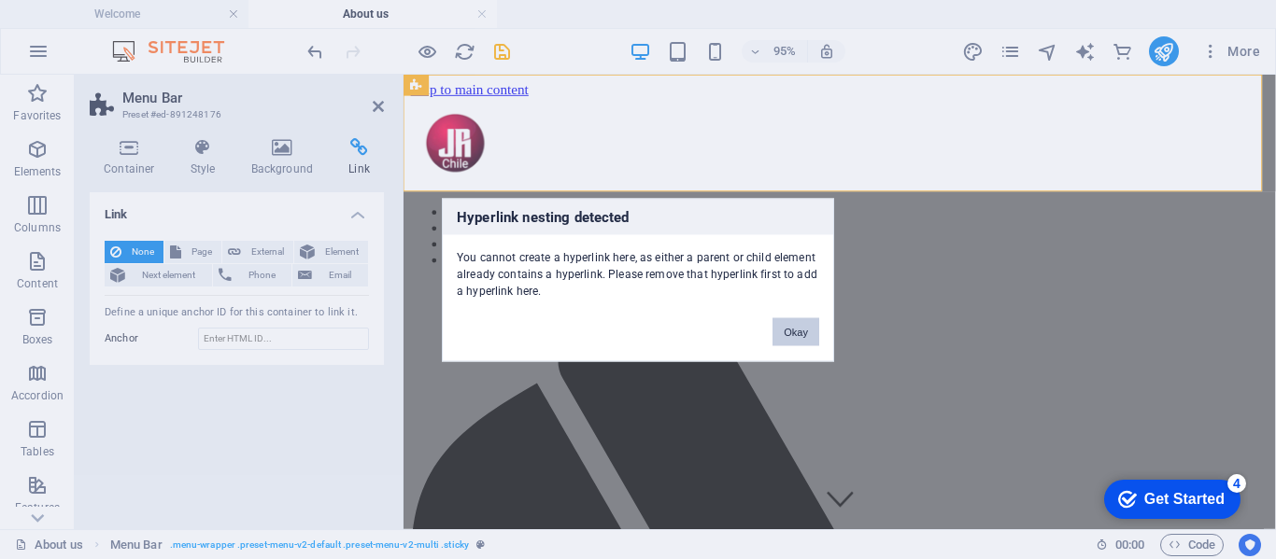
click at [811, 328] on button "Okay" at bounding box center [795, 331] width 47 height 28
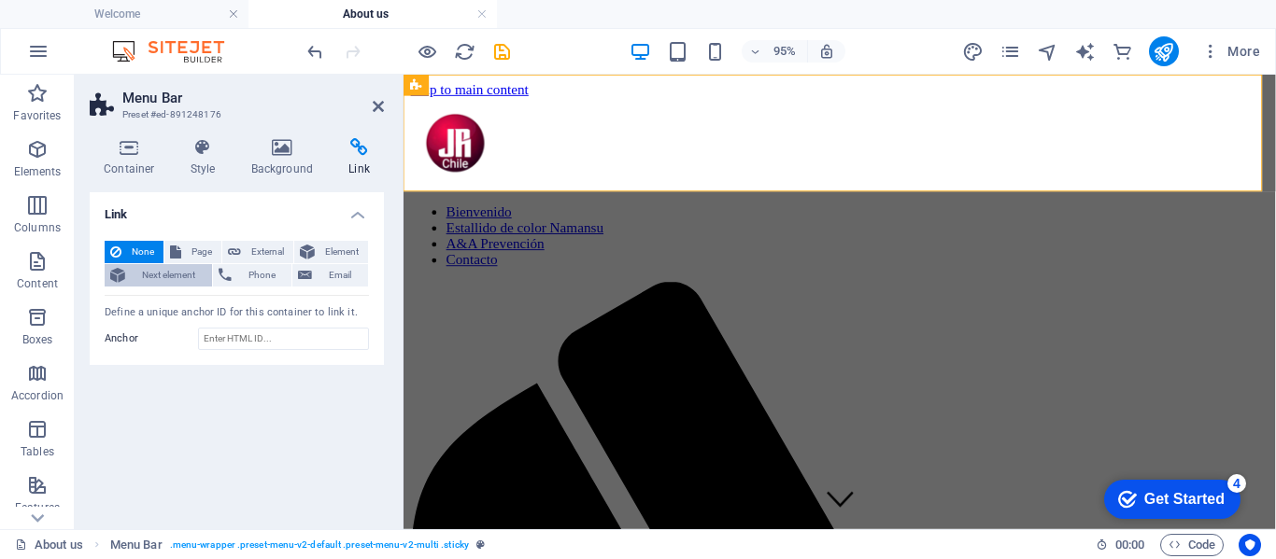
click at [179, 278] on span "Next element" at bounding box center [169, 275] width 76 height 22
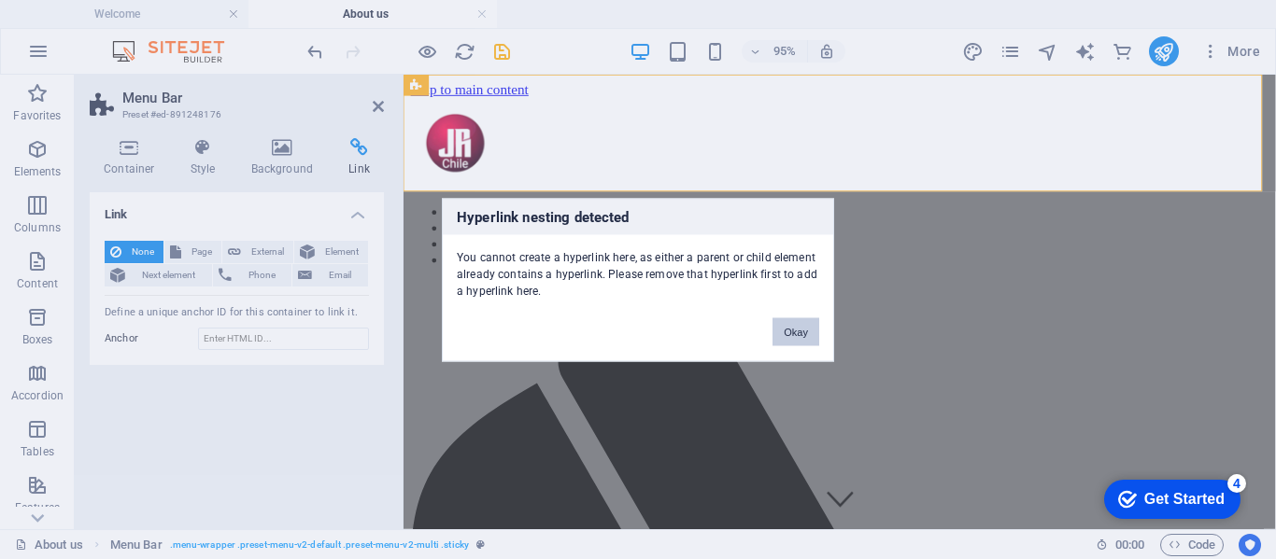
click at [790, 329] on button "Okay" at bounding box center [795, 331] width 47 height 28
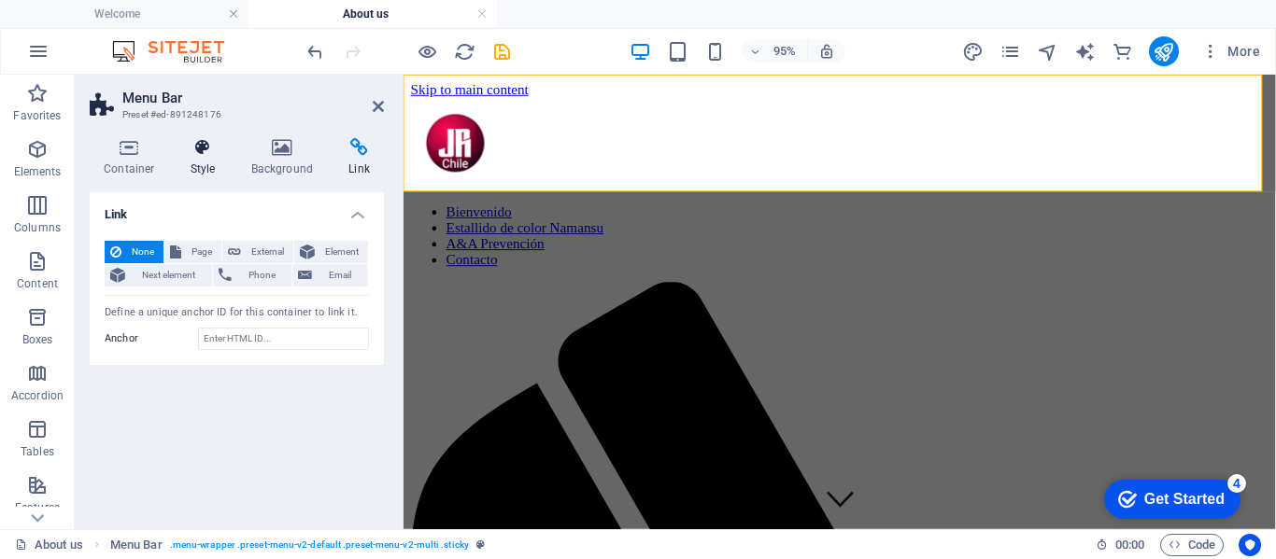
click at [203, 147] on icon at bounding box center [202, 147] width 53 height 19
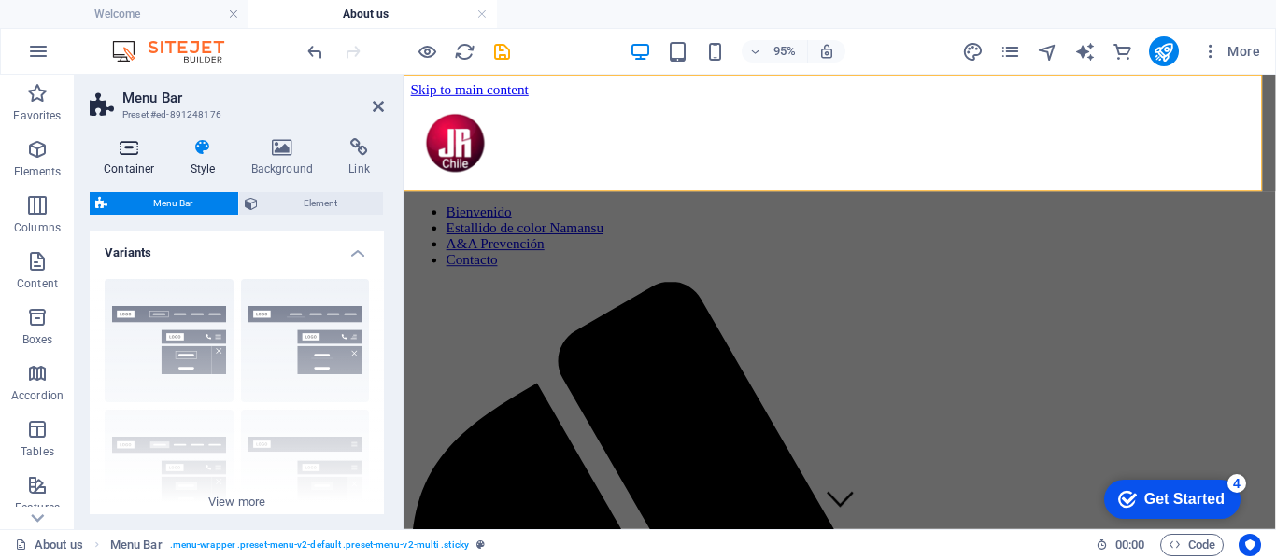
click at [130, 153] on icon at bounding box center [129, 147] width 79 height 19
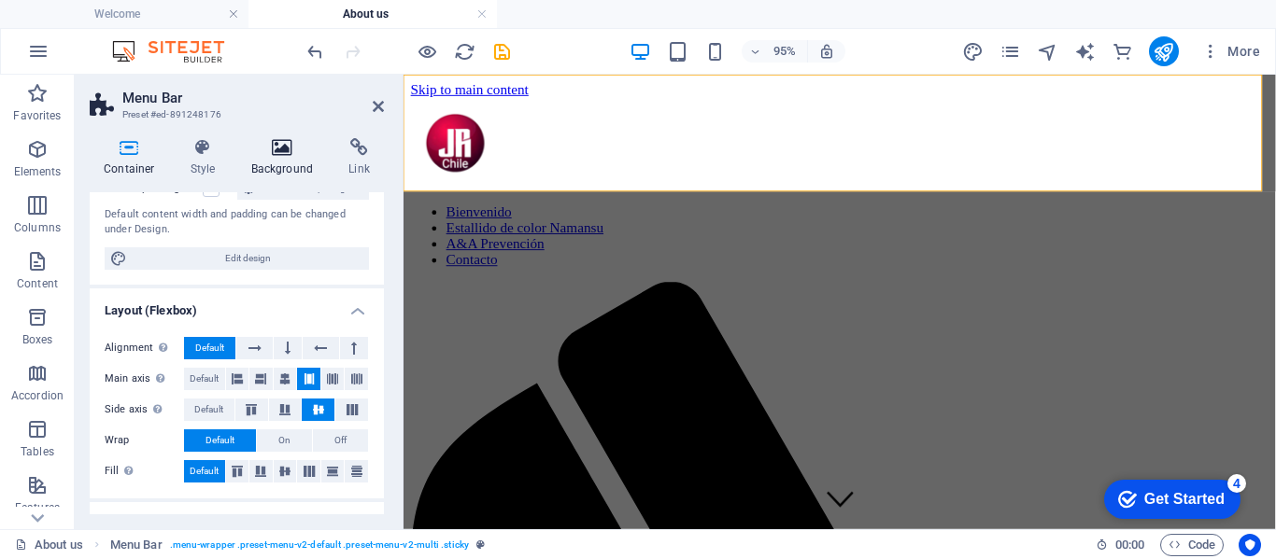
click at [285, 148] on icon at bounding box center [282, 147] width 91 height 19
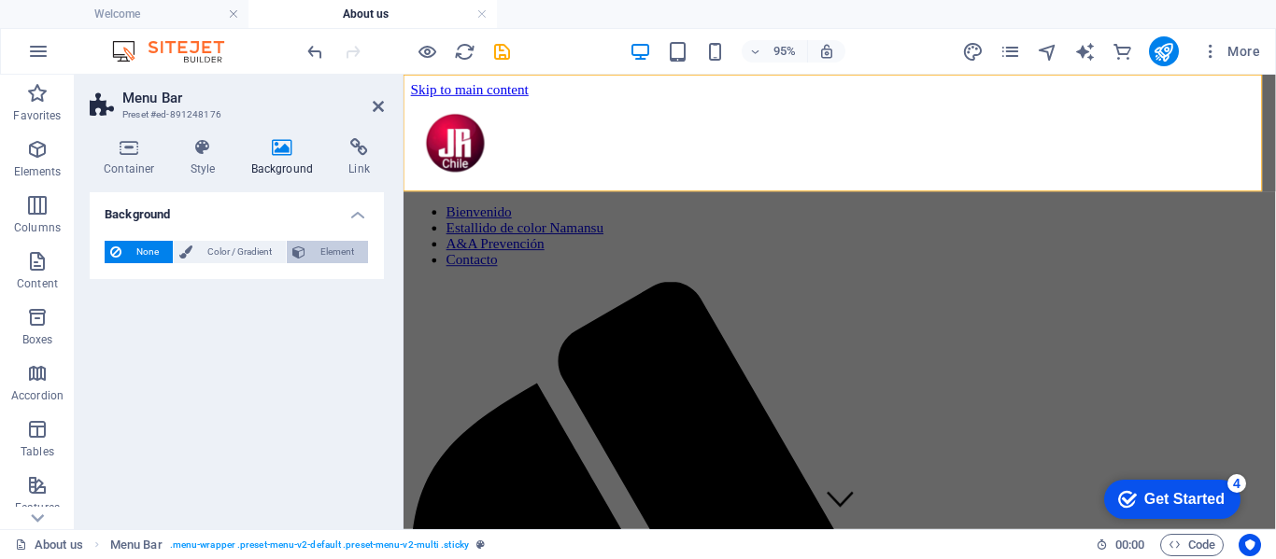
click at [336, 254] on span "Element" at bounding box center [336, 252] width 51 height 22
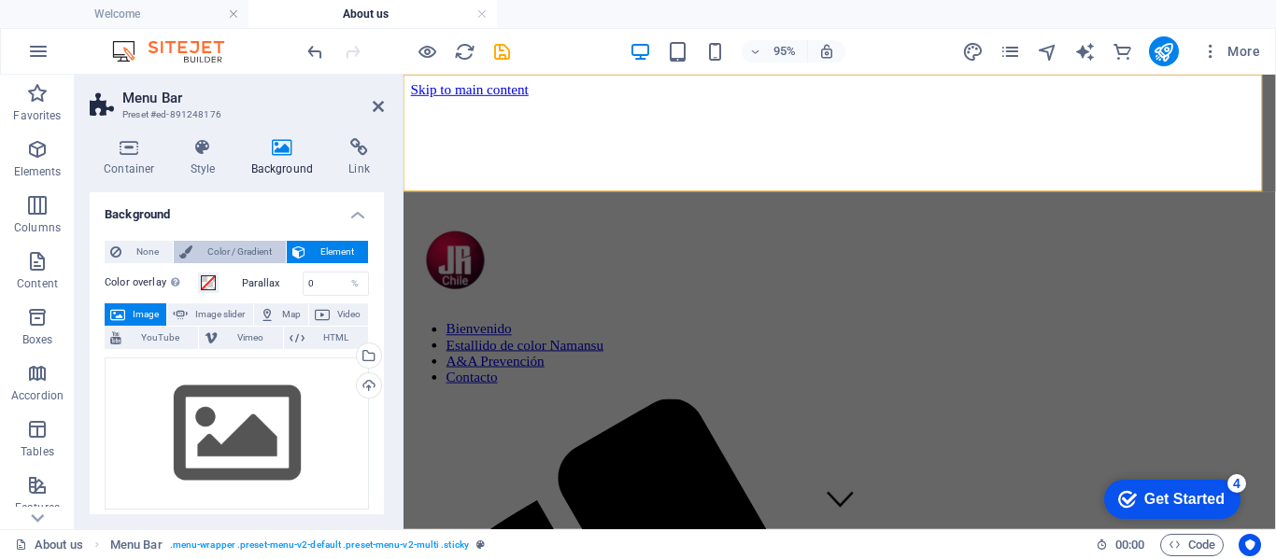
click at [241, 249] on span "Color / Gradient" at bounding box center [239, 252] width 82 height 22
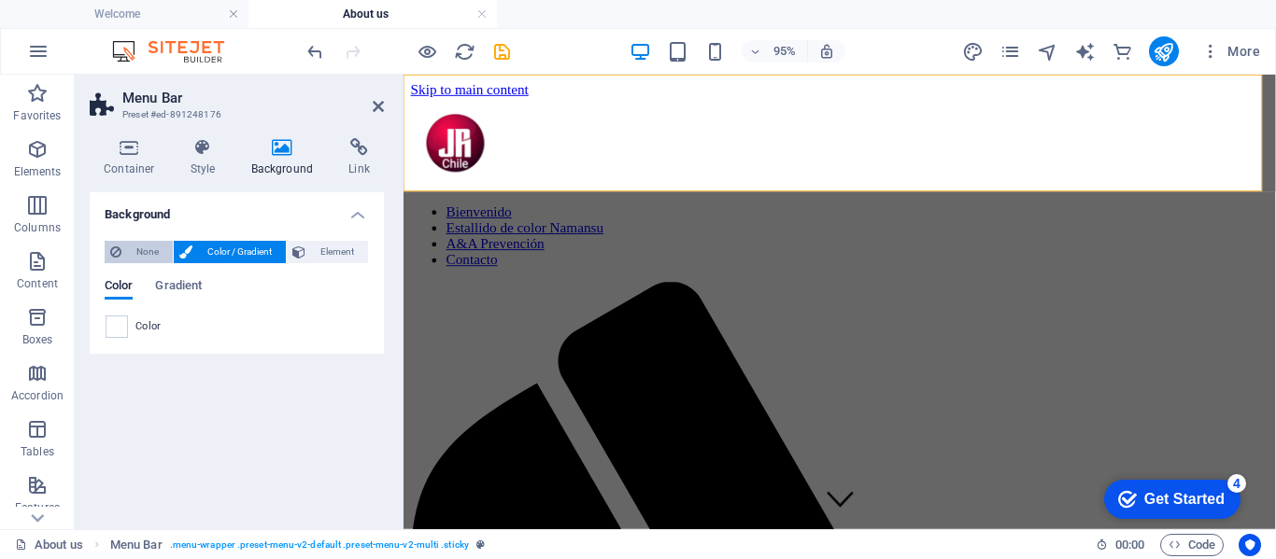
click at [136, 251] on span "None" at bounding box center [147, 252] width 40 height 22
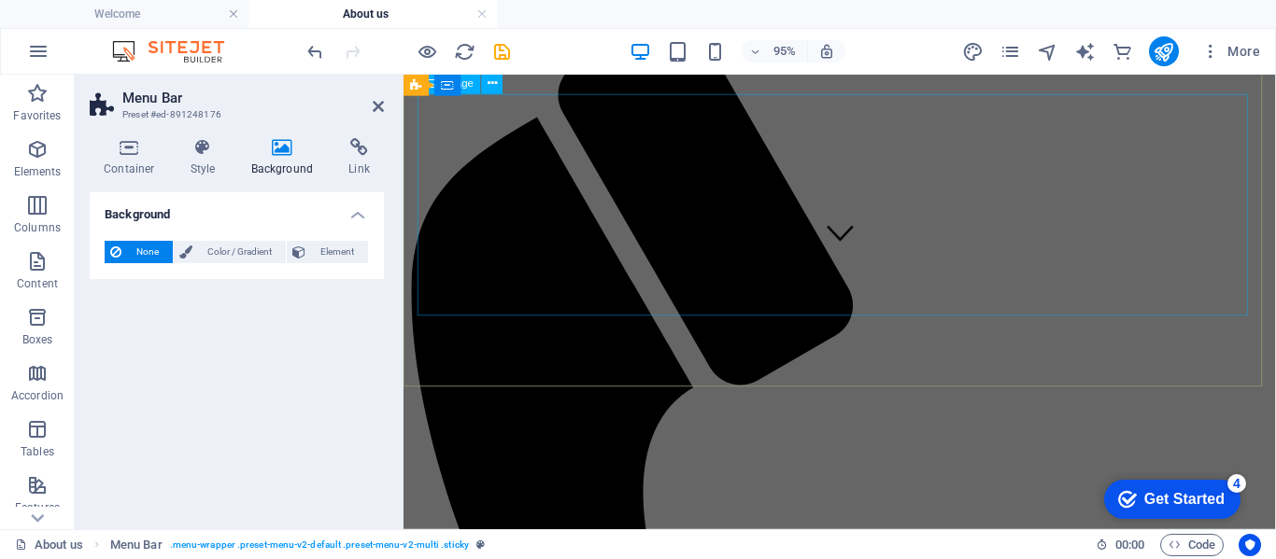
scroll to position [0, 0]
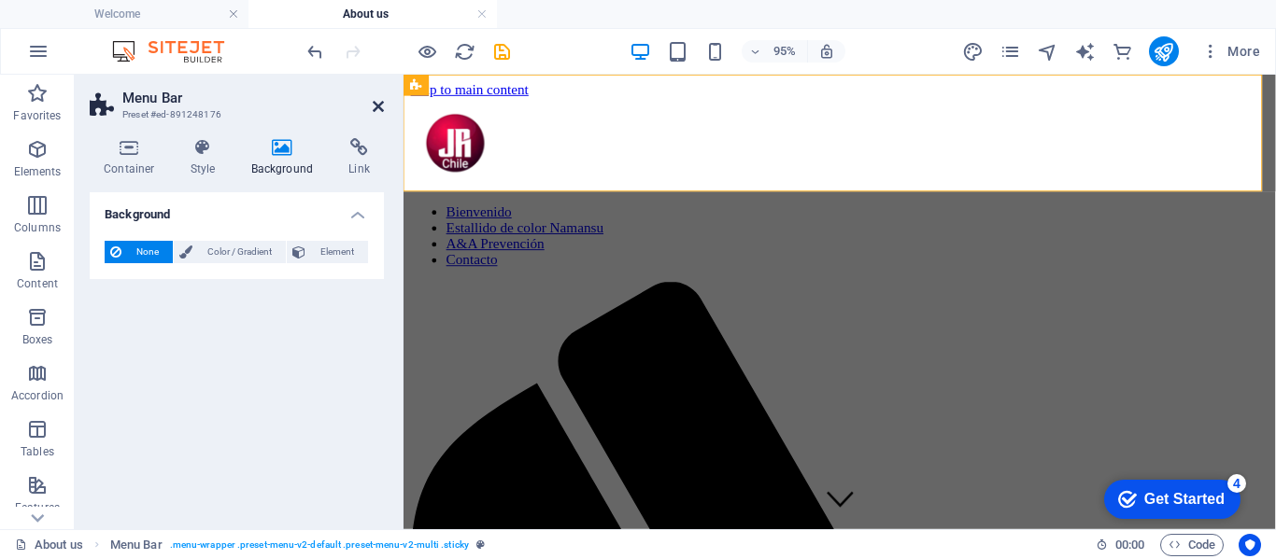
click at [374, 105] on icon at bounding box center [378, 106] width 11 height 15
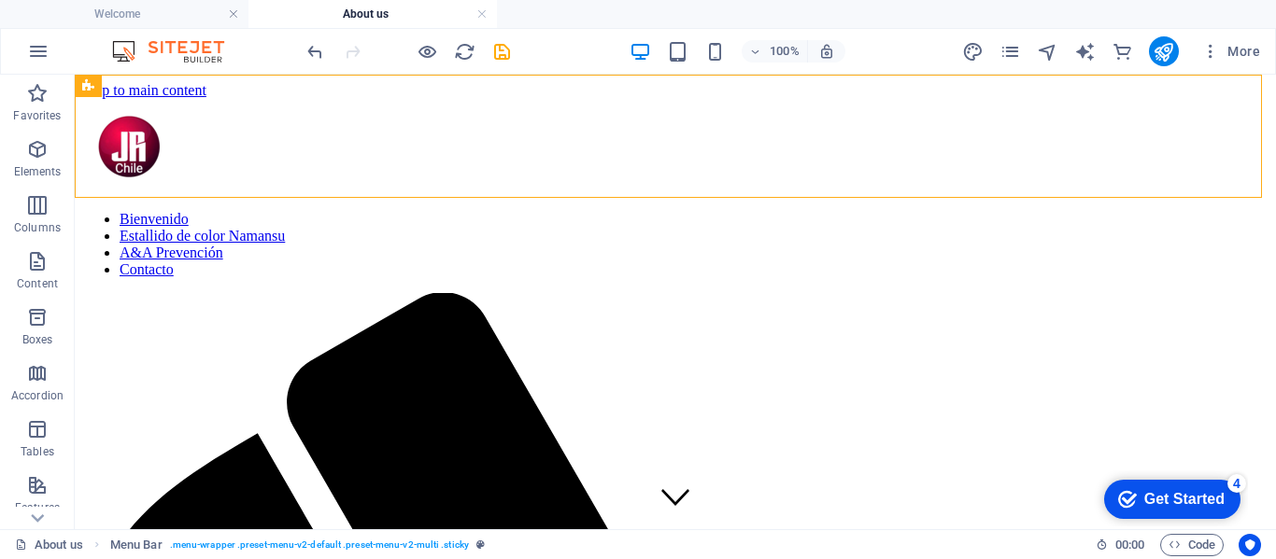
click at [362, 16] on h4 "About us" at bounding box center [372, 14] width 248 height 21
drag, startPoint x: 362, startPoint y: 16, endPoint x: 345, endPoint y: 11, distance: 18.3
click at [345, 11] on h4 "About us" at bounding box center [372, 14] width 248 height 21
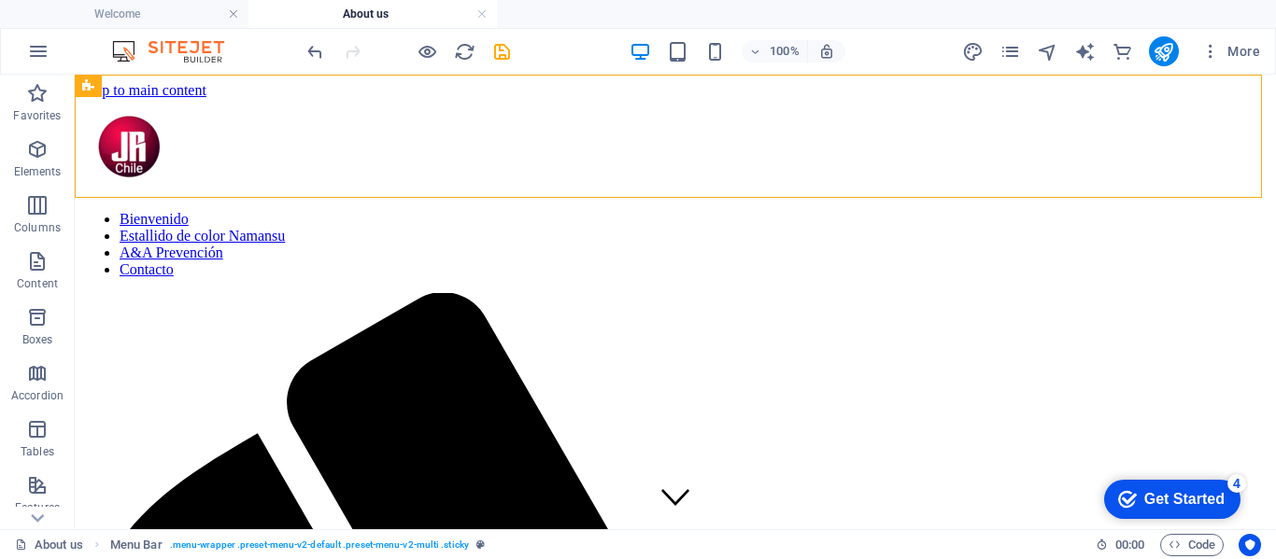
click at [345, 11] on h4 "About us" at bounding box center [372, 14] width 248 height 21
click at [129, 14] on h4 "Welcome" at bounding box center [124, 14] width 248 height 21
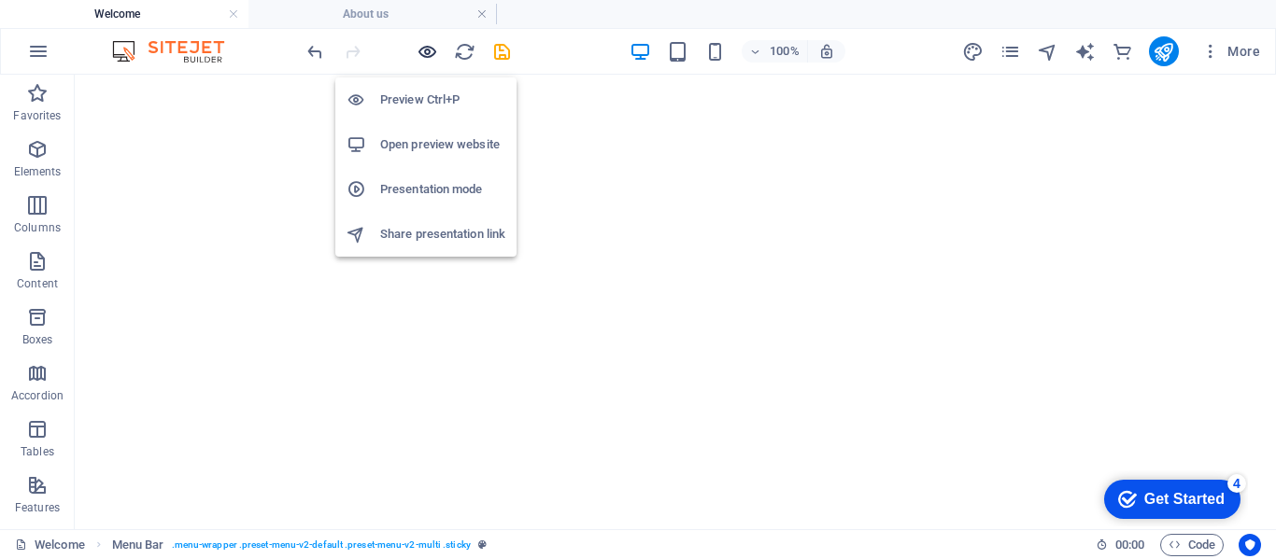
click at [428, 49] on icon "button" at bounding box center [426, 51] width 21 height 21
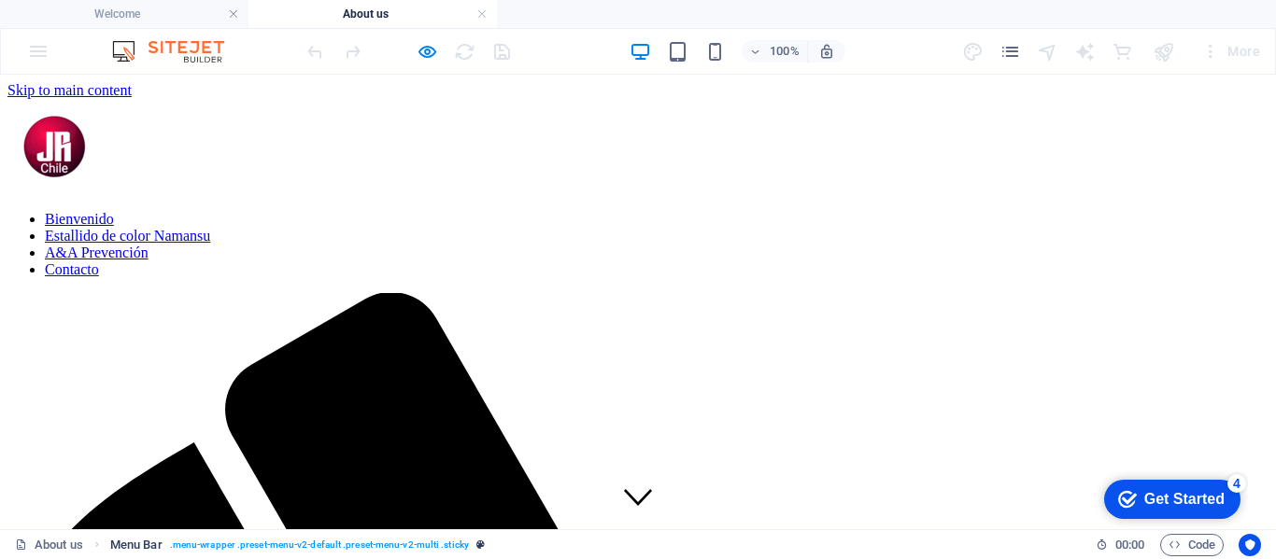
click at [237, 544] on span ". menu-wrapper .preset-menu-v2-default .preset-menu-v2-multi .sticky" at bounding box center [319, 545] width 299 height 22
click at [134, 545] on span "Menu Bar" at bounding box center [136, 545] width 52 height 22
click at [140, 545] on span "Menu Bar" at bounding box center [136, 545] width 52 height 22
click at [60, 547] on link "About us" at bounding box center [49, 545] width 68 height 22
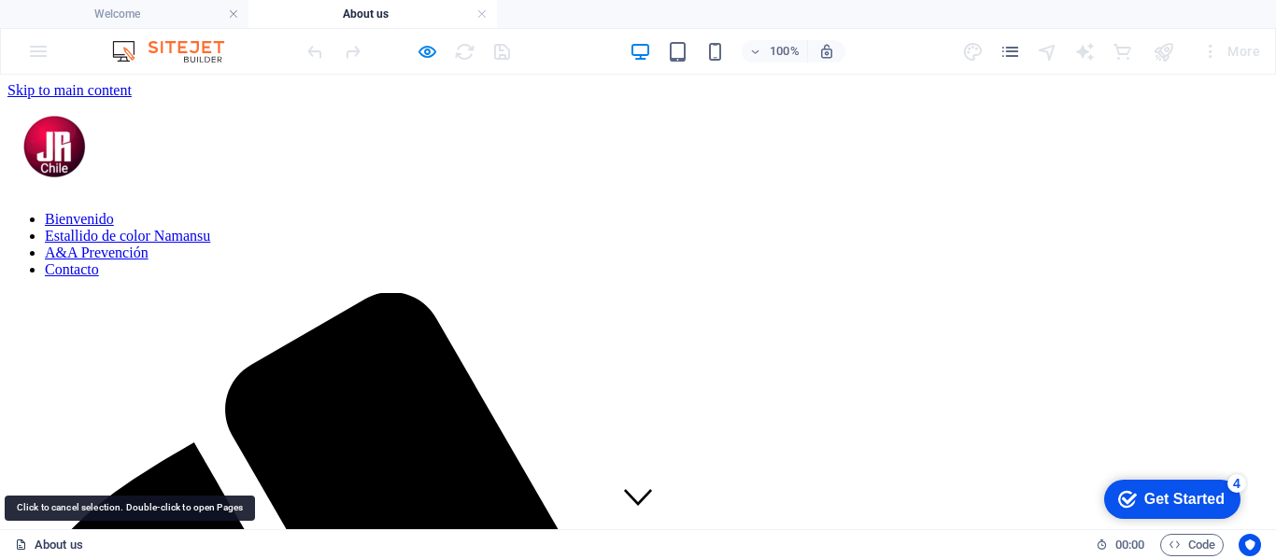
drag, startPoint x: 61, startPoint y: 546, endPoint x: 46, endPoint y: 548, distance: 15.1
click at [46, 548] on link "About us" at bounding box center [49, 545] width 68 height 22
drag, startPoint x: 46, startPoint y: 548, endPoint x: 56, endPoint y: 534, distance: 17.4
click at [46, 547] on link "About us" at bounding box center [49, 545] width 68 height 22
click at [49, 543] on link "About us" at bounding box center [49, 545] width 68 height 22
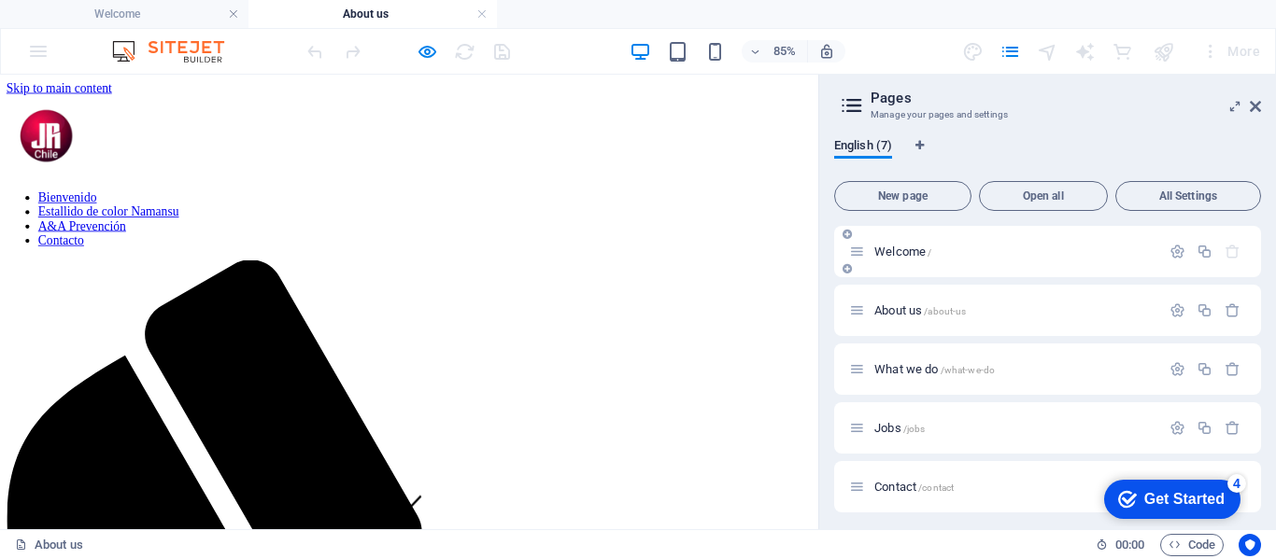
click at [909, 251] on span "Welcome /" at bounding box center [902, 252] width 57 height 14
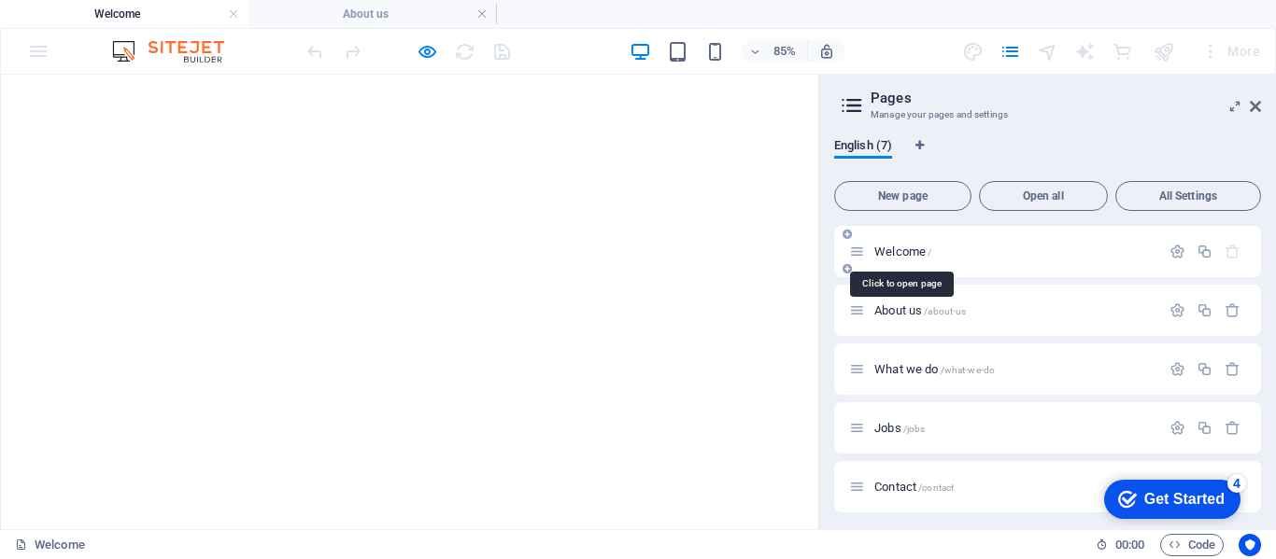
click at [909, 251] on span "Welcome /" at bounding box center [902, 252] width 57 height 14
click at [1174, 248] on icon "button" at bounding box center [1177, 252] width 16 height 16
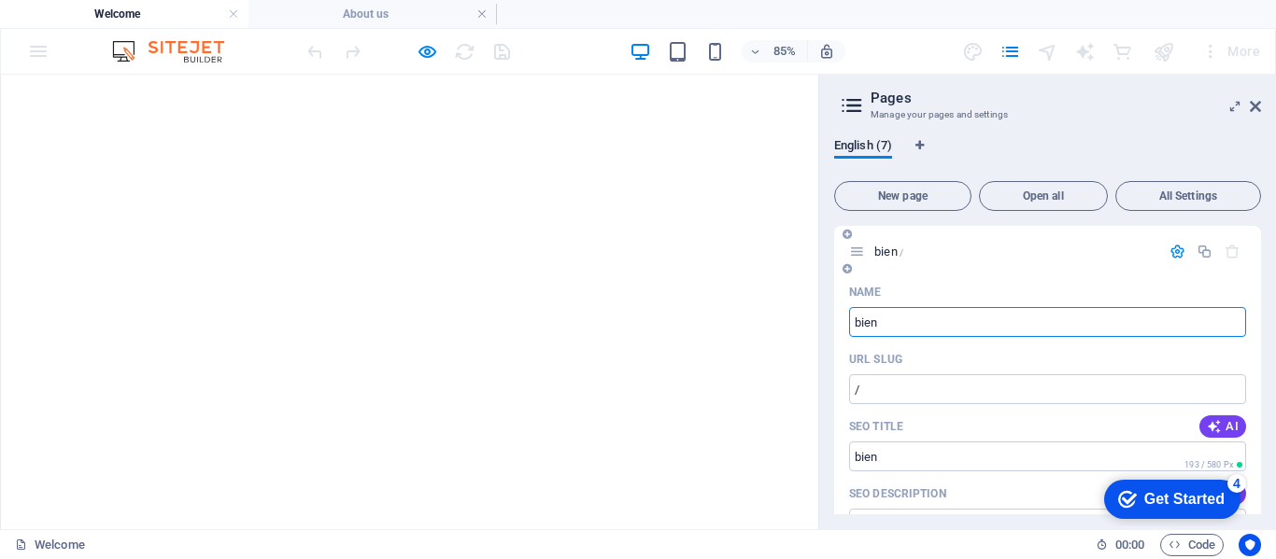
click at [987, 320] on input "bien" at bounding box center [1047, 322] width 397 height 30
type input "Bienvenidos"
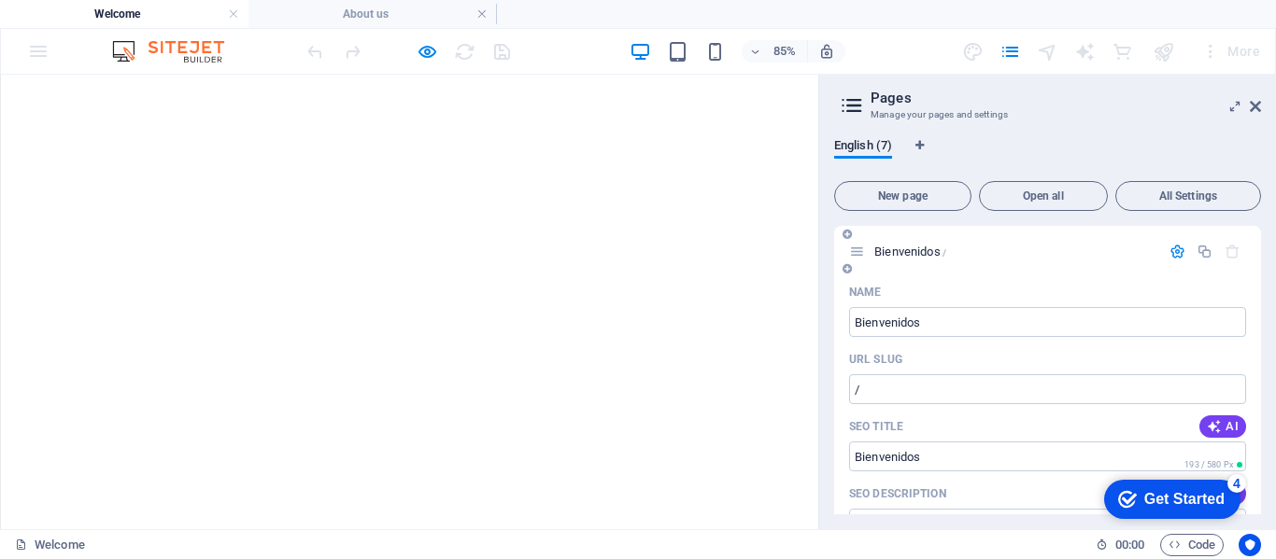
click at [1173, 250] on icon "button" at bounding box center [1177, 252] width 16 height 16
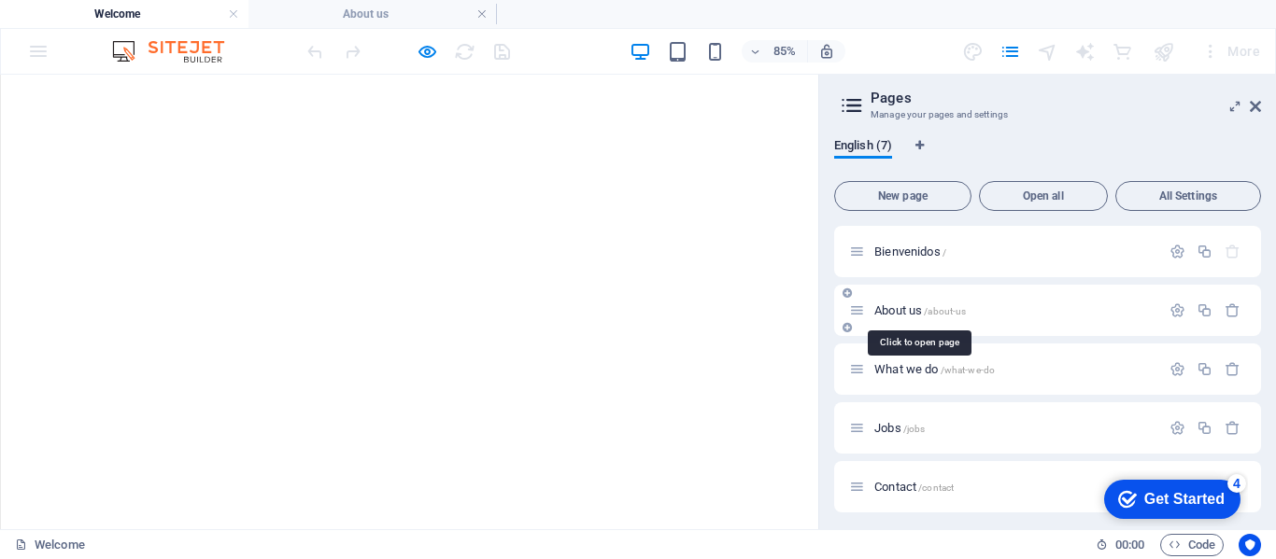
click at [911, 306] on span "About us /about-us" at bounding box center [920, 310] width 92 height 14
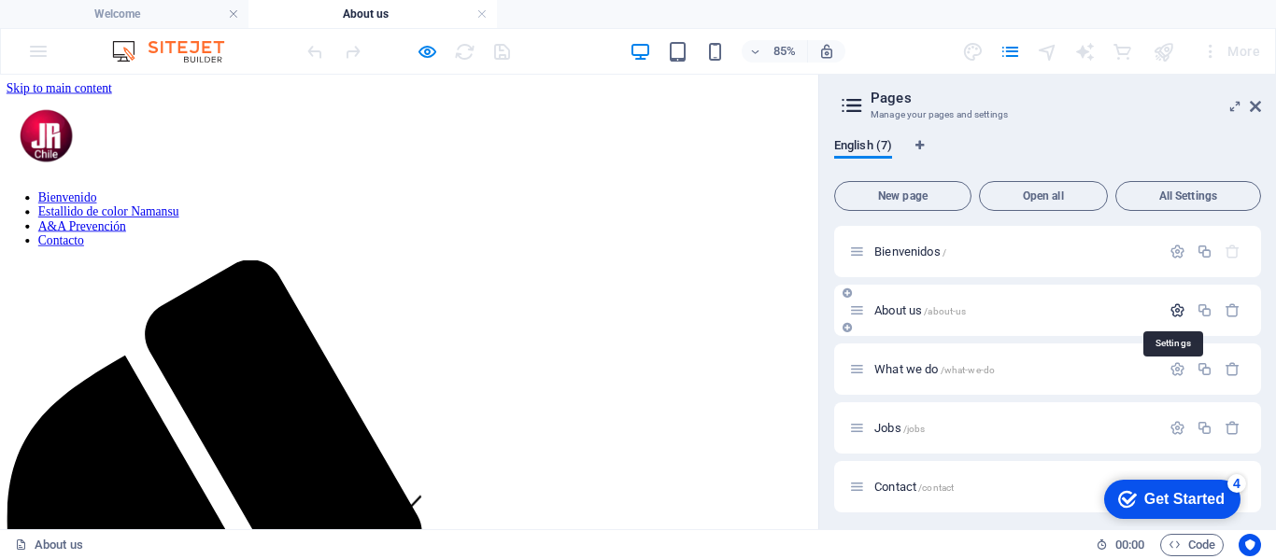
click at [1176, 311] on icon "button" at bounding box center [1177, 311] width 16 height 16
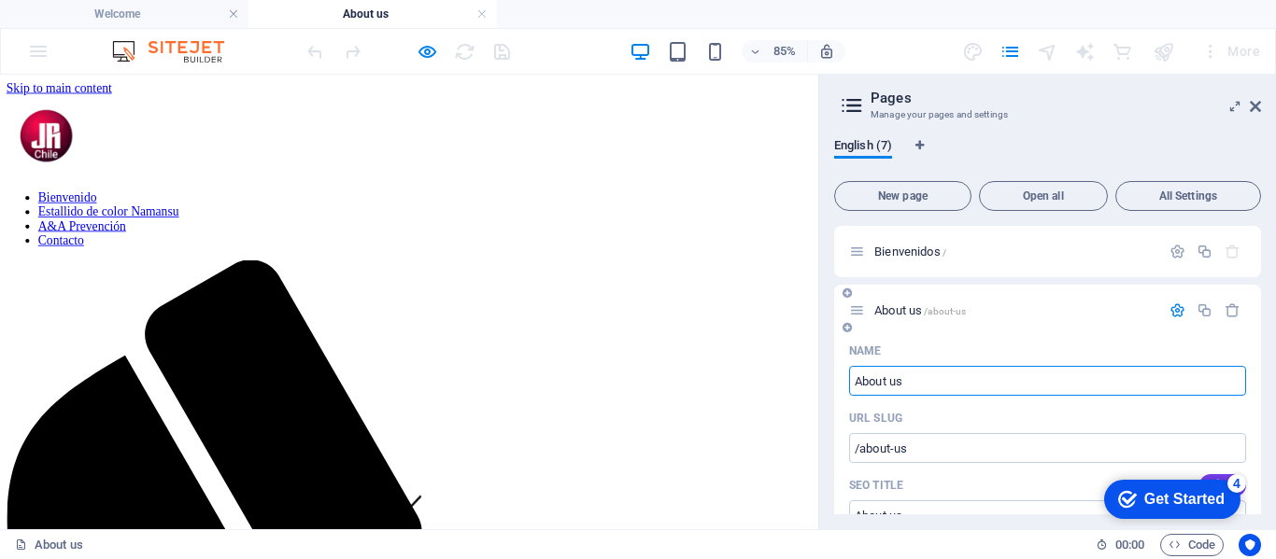
click at [935, 382] on input "About us" at bounding box center [1047, 381] width 397 height 30
type input "N"
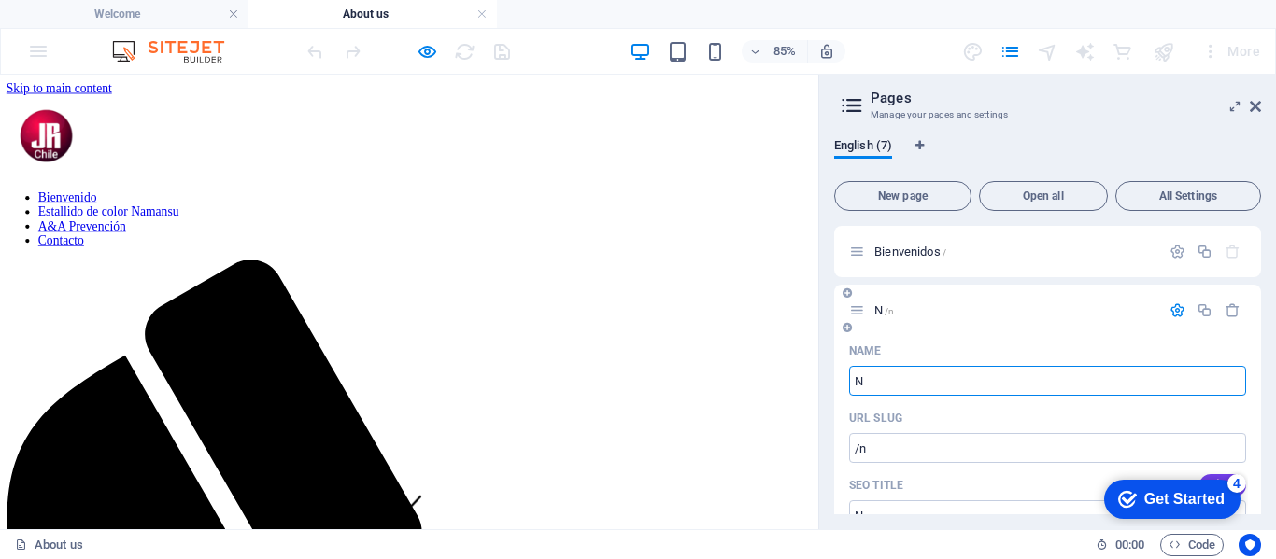
type input "/n"
type input "N"
type input "Namansu"
type input "/namansu"
type input "Namansu"
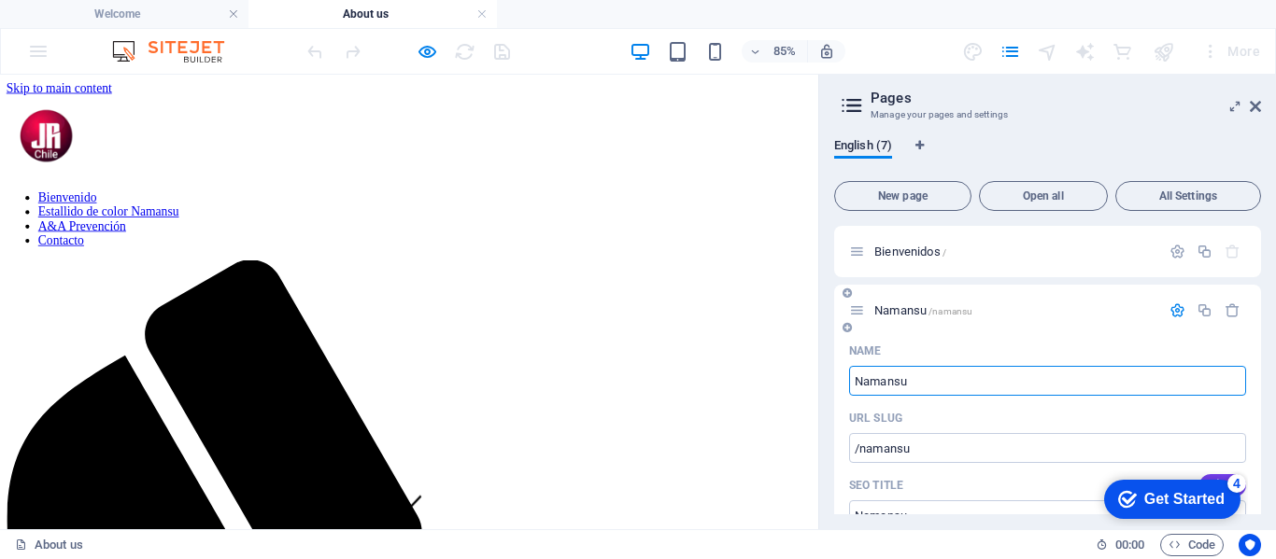
click at [1172, 310] on icon "button" at bounding box center [1177, 311] width 16 height 16
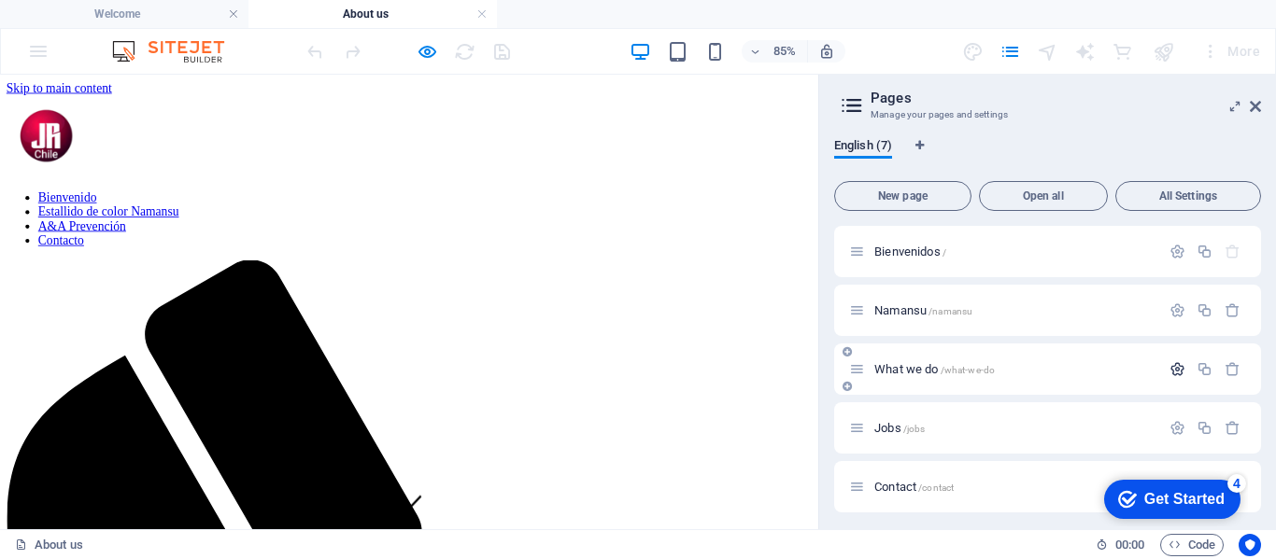
click at [1170, 370] on icon "button" at bounding box center [1177, 369] width 16 height 16
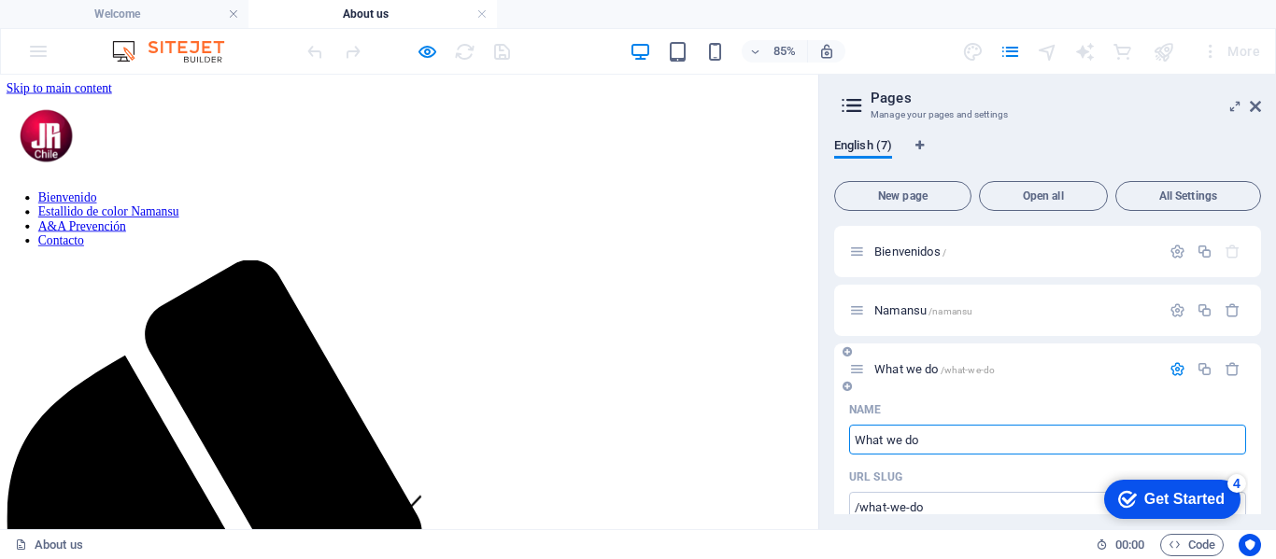
click at [940, 437] on input "What we do" at bounding box center [1047, 440] width 397 height 30
type input "W"
type input "/what-we-d"
type input "What we d"
type input "/"
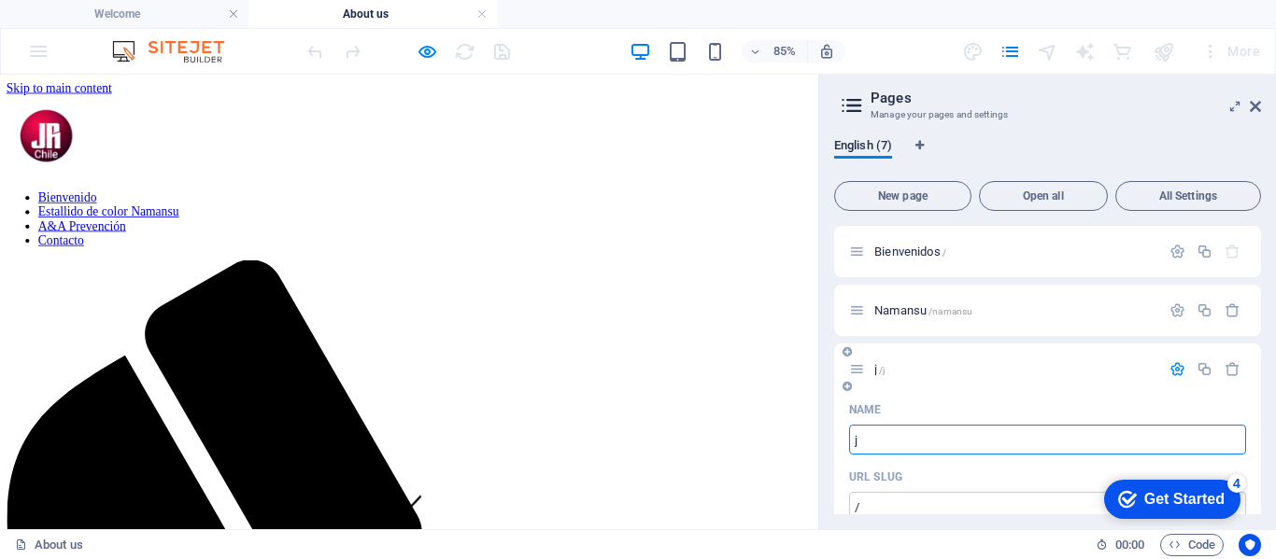
type input "j"
type input "/j"
type input "j"
type input "JR servicios"
type input "/jr-servicios"
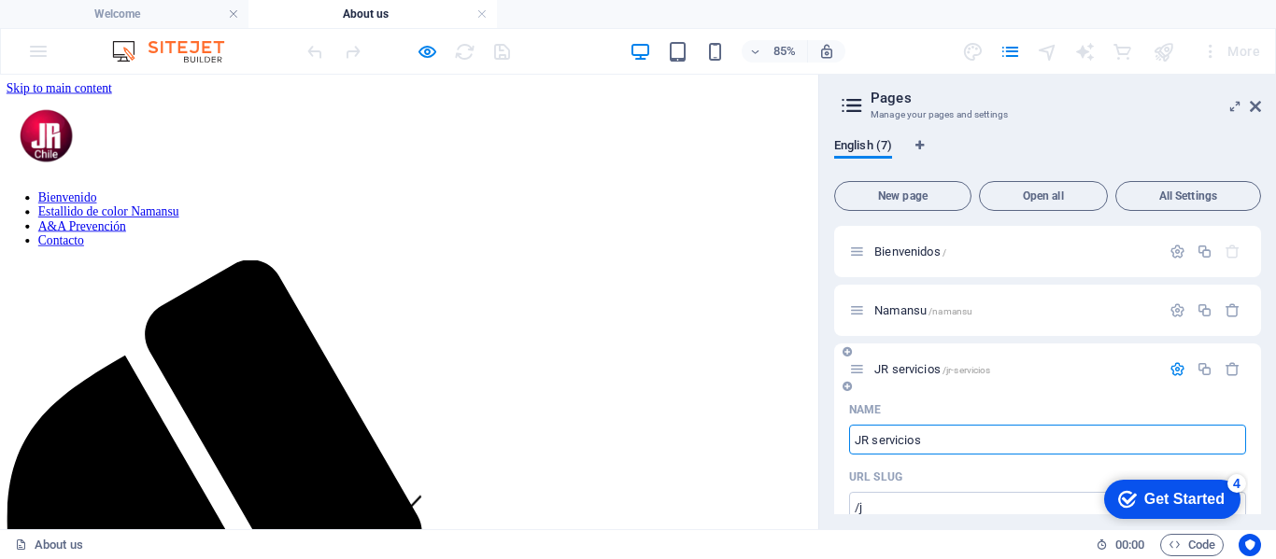
type input "JR servicios"
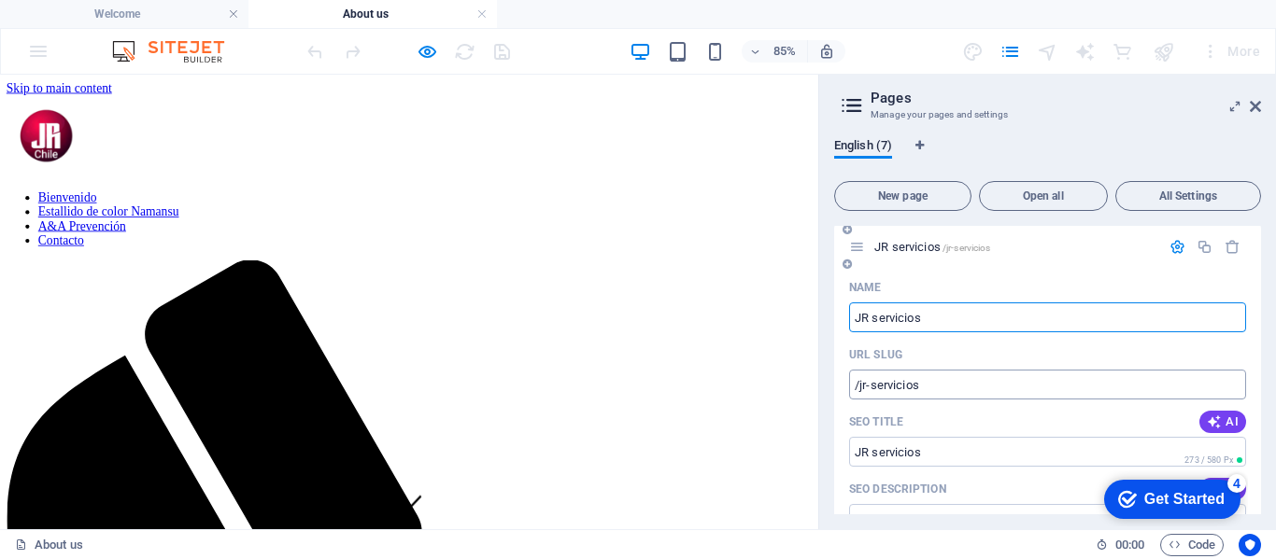
scroll to position [93, 0]
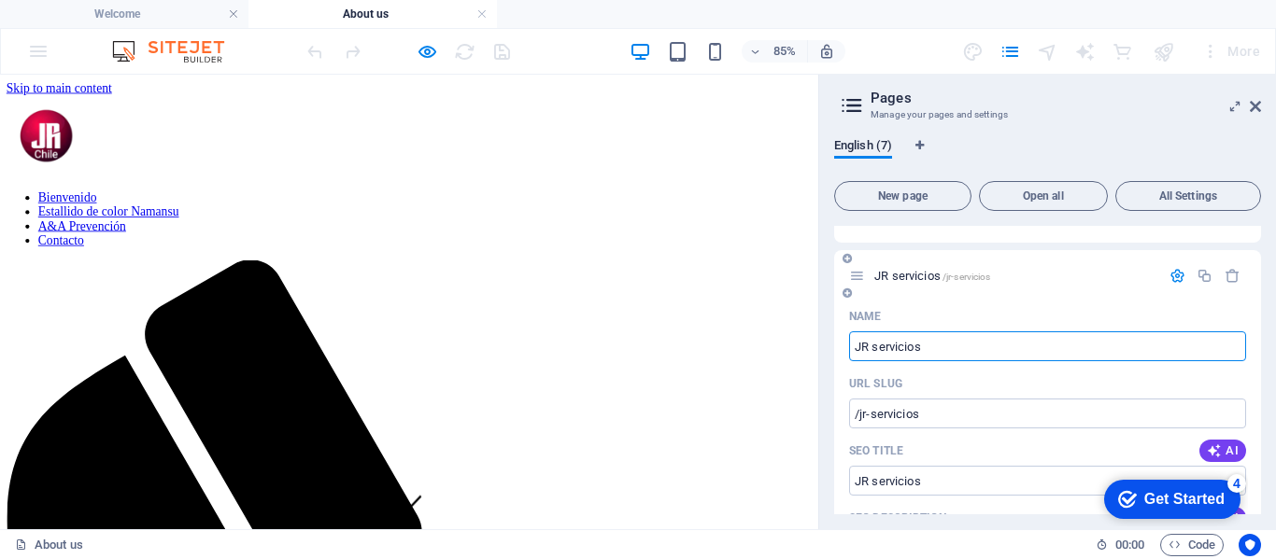
click at [1169, 274] on icon "button" at bounding box center [1177, 276] width 16 height 16
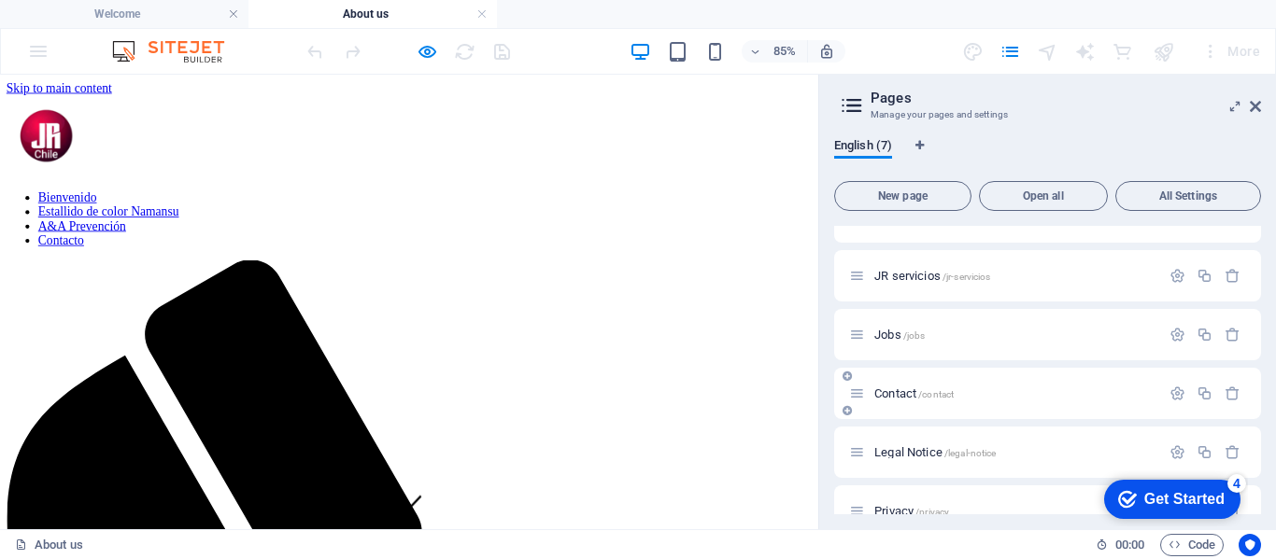
click at [907, 390] on span "Contact /contact" at bounding box center [913, 394] width 79 height 14
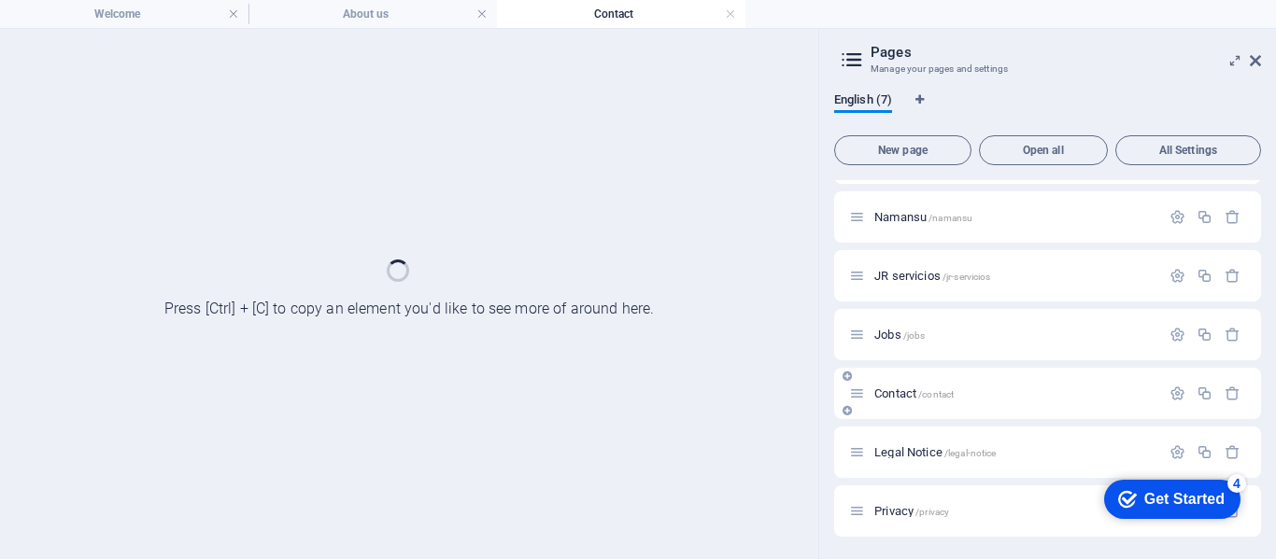
scroll to position [48, 0]
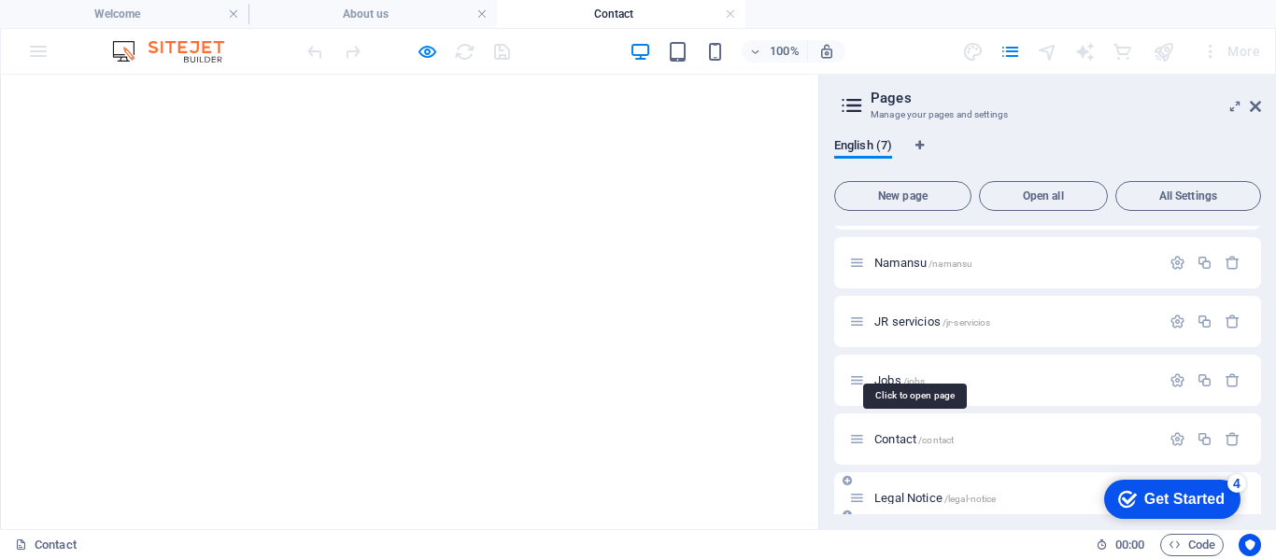
click at [1175, 473] on div "Legal Notice /legal-notice" at bounding box center [1047, 498] width 427 height 51
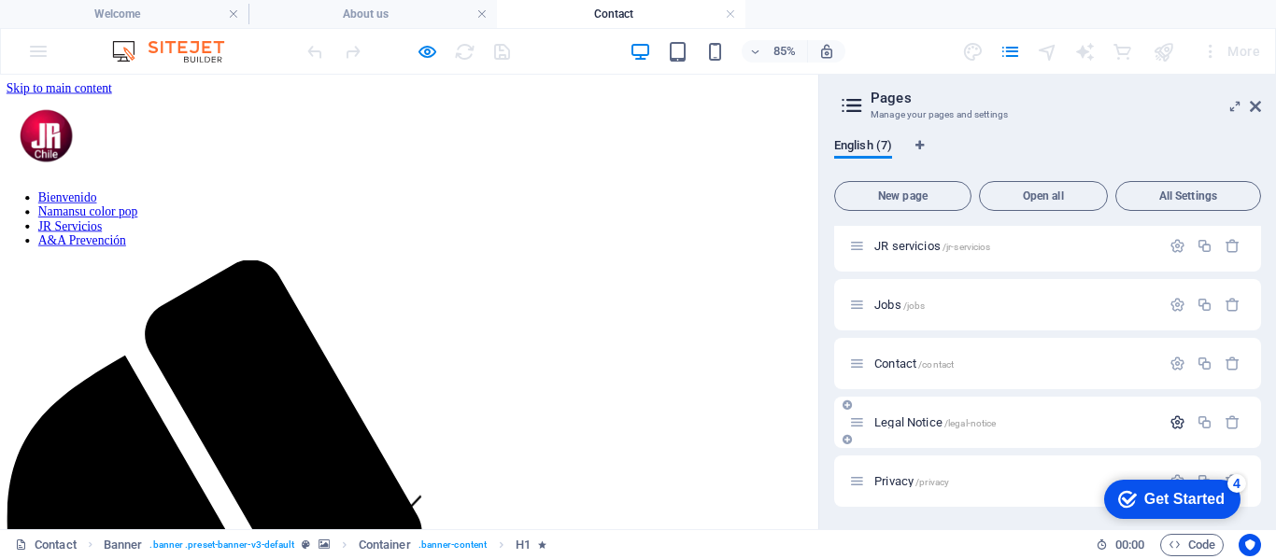
scroll to position [0, 0]
click at [1175, 302] on icon "button" at bounding box center [1177, 305] width 16 height 16
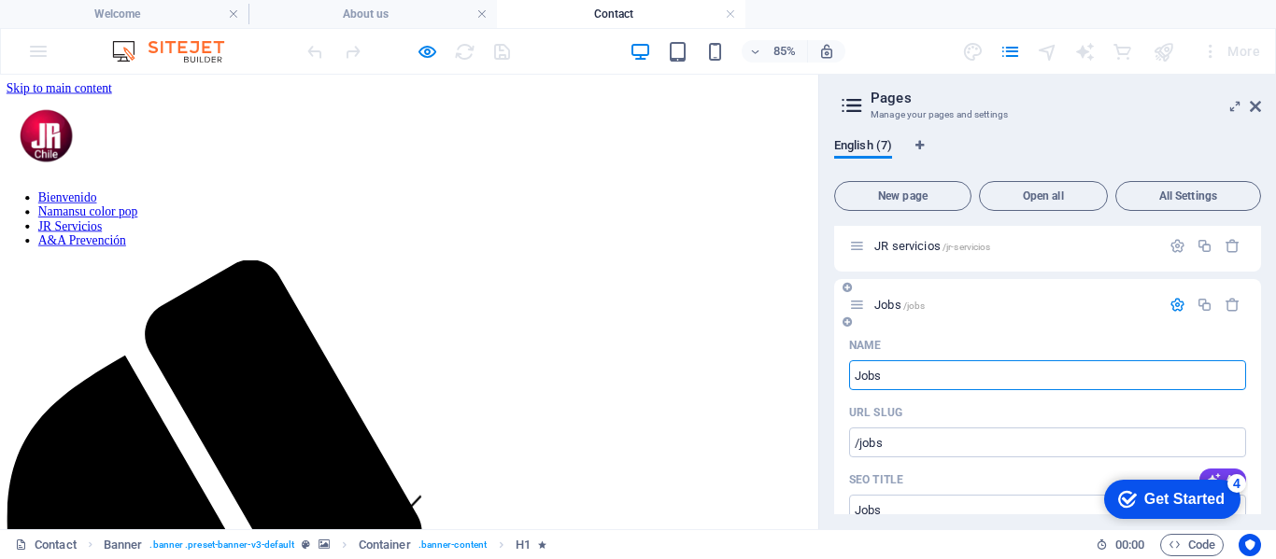
click at [942, 365] on input "Jobs" at bounding box center [1047, 375] width 397 height 30
type input "J"
type input "a"
type input "/"
type input "a"
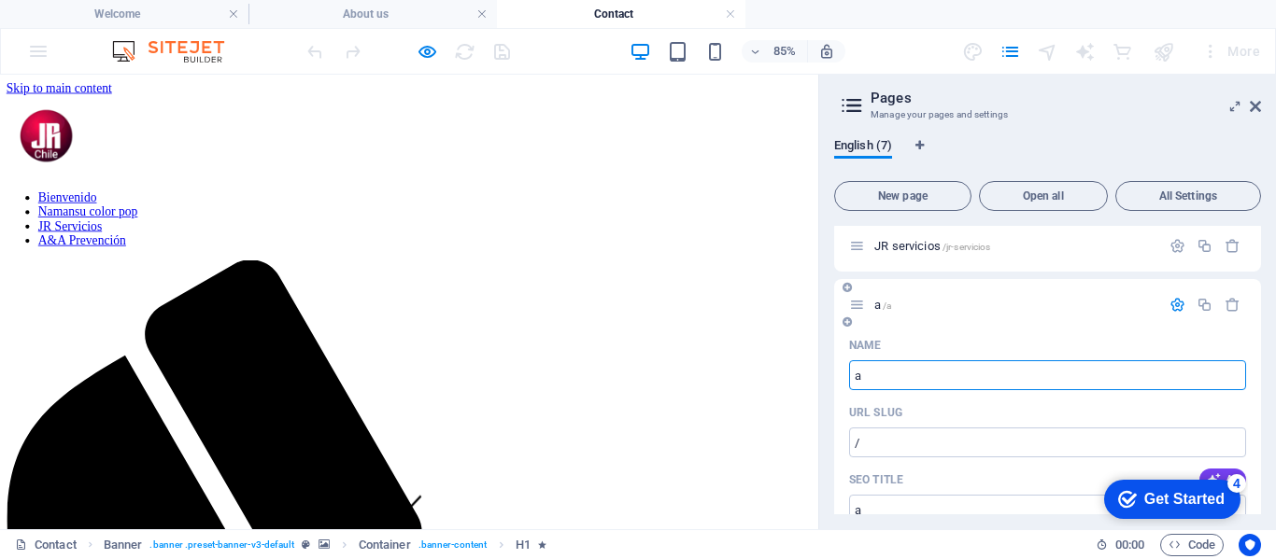
type input "/a"
type input "a"
type input "A prevencion"
type input "/a-prevencion"
type input "A prevencion"
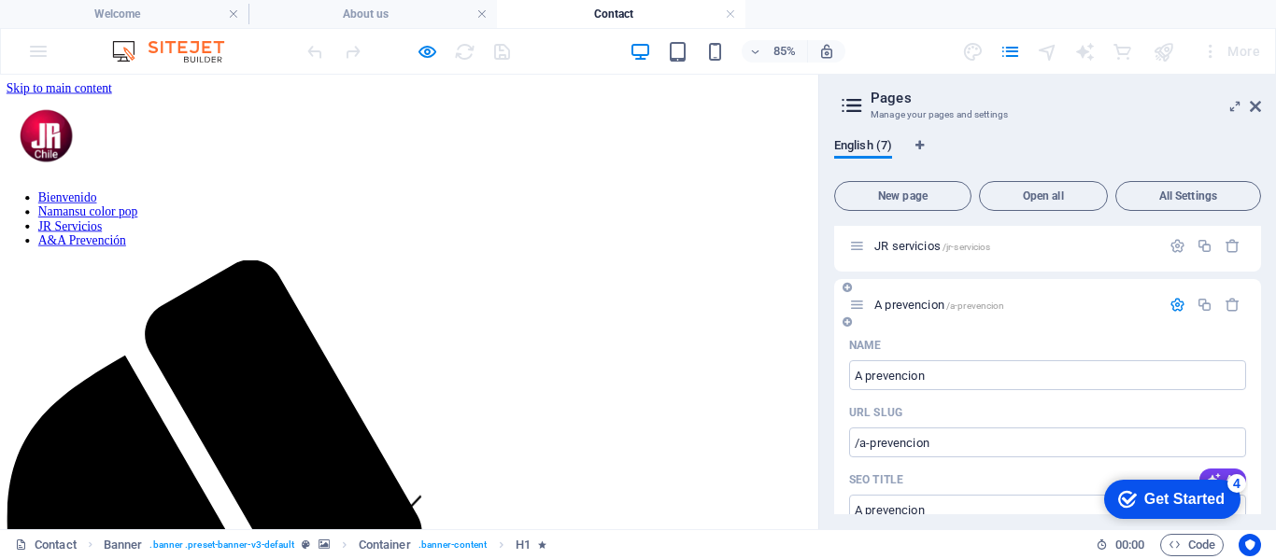
click at [1174, 303] on icon "button" at bounding box center [1177, 305] width 16 height 16
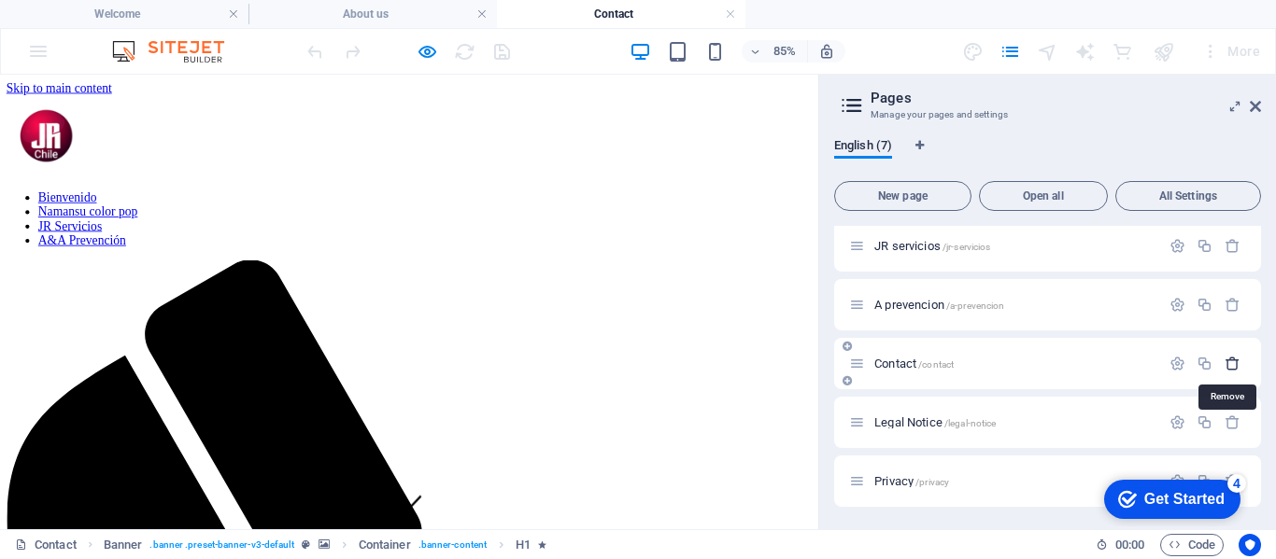
click at [1227, 364] on icon "button" at bounding box center [1232, 364] width 16 height 16
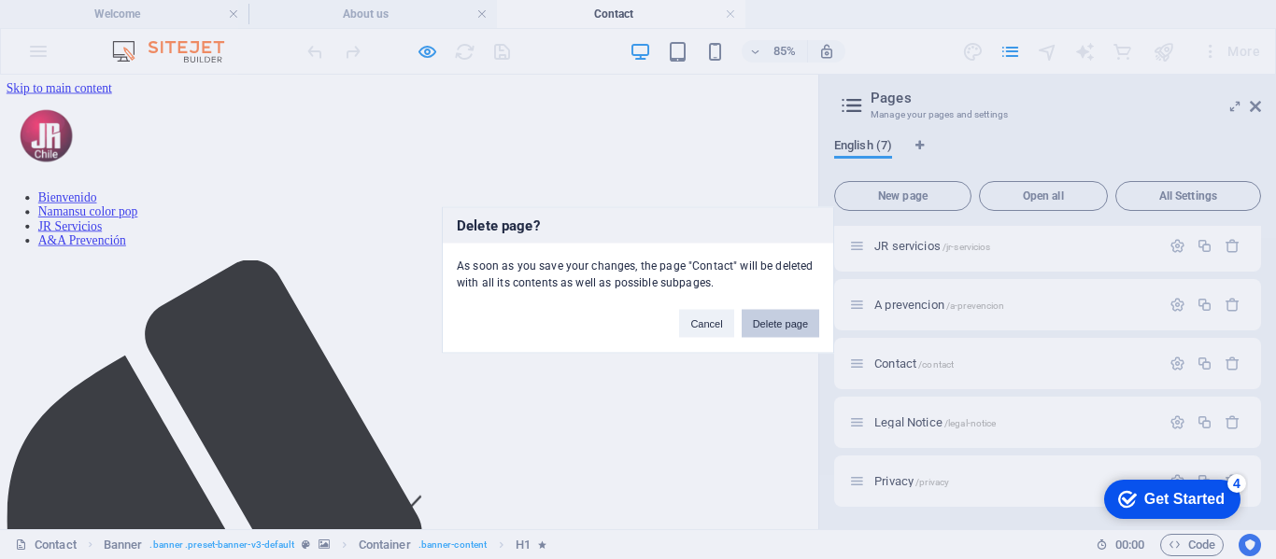
click at [786, 326] on button "Delete page" at bounding box center [780, 323] width 78 height 28
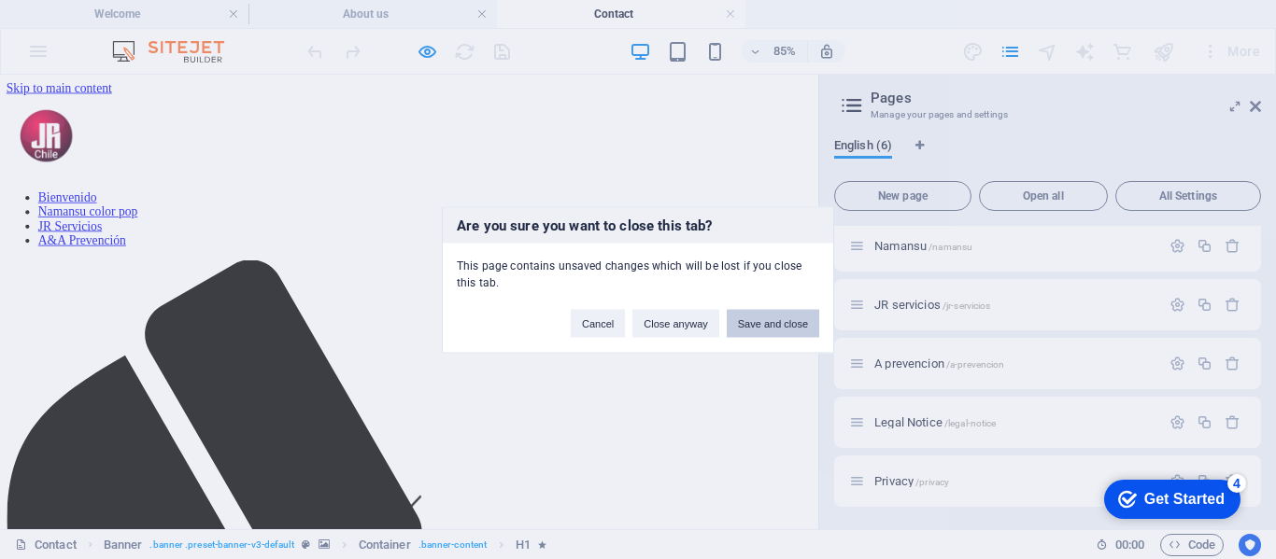
scroll to position [64, 0]
click at [775, 325] on button "Save and close" at bounding box center [772, 323] width 92 height 28
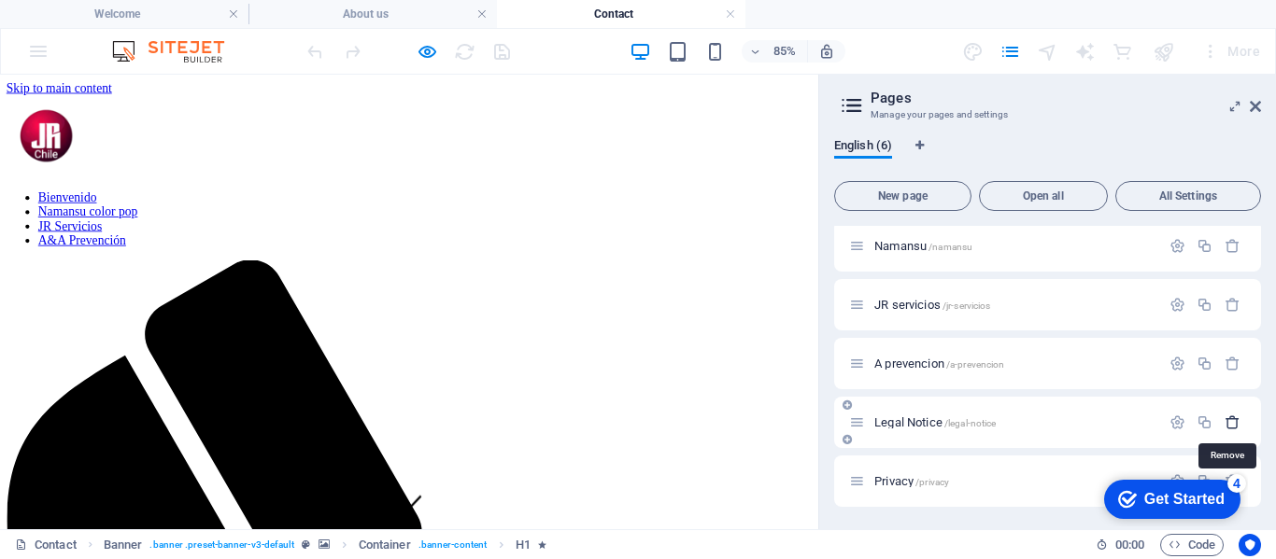
click at [1224, 422] on icon "button" at bounding box center [1232, 423] width 16 height 16
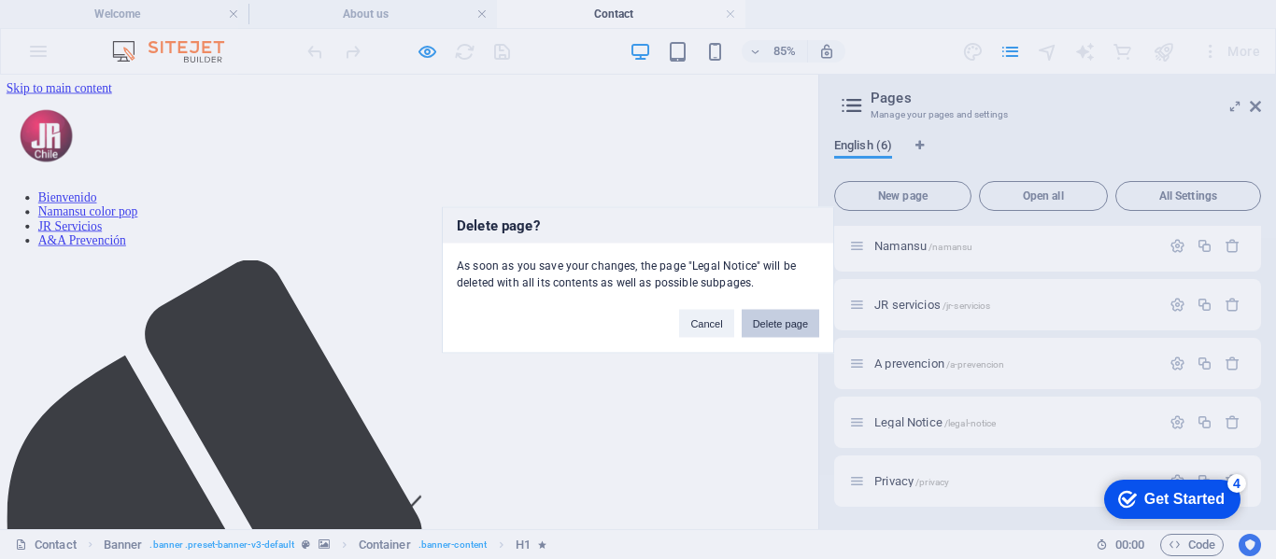
click at [783, 322] on button "Delete page" at bounding box center [780, 323] width 78 height 28
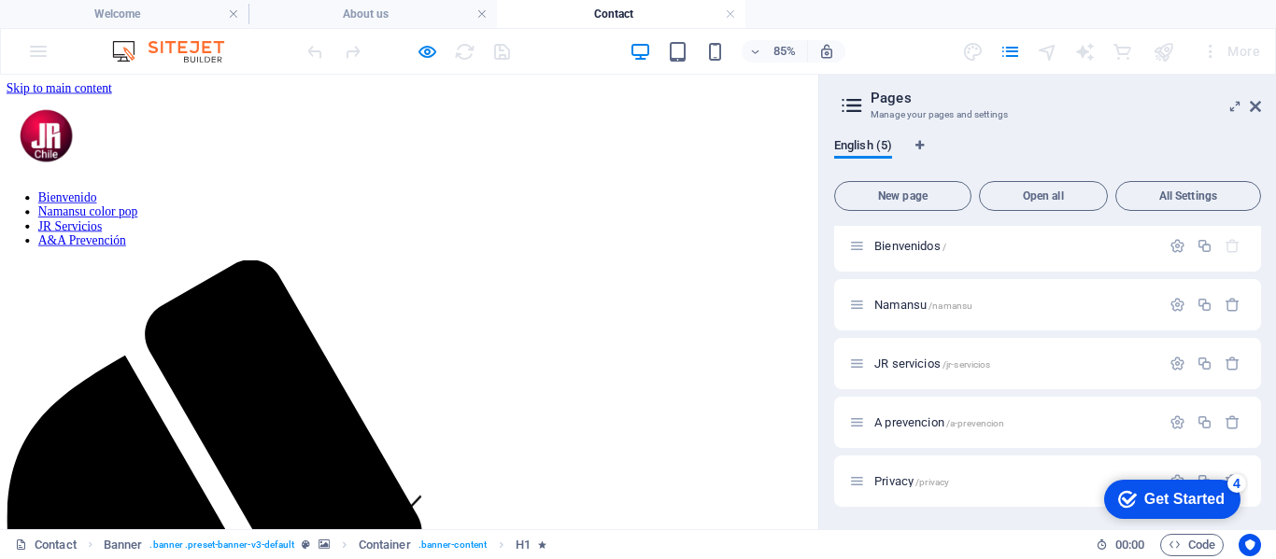
scroll to position [6, 0]
click at [846, 145] on span "English (5)" at bounding box center [863, 147] width 58 height 26
drag, startPoint x: 932, startPoint y: 479, endPoint x: 982, endPoint y: 484, distance: 50.6
click at [980, 484] on p "Privacy /privacy" at bounding box center [1014, 481] width 280 height 12
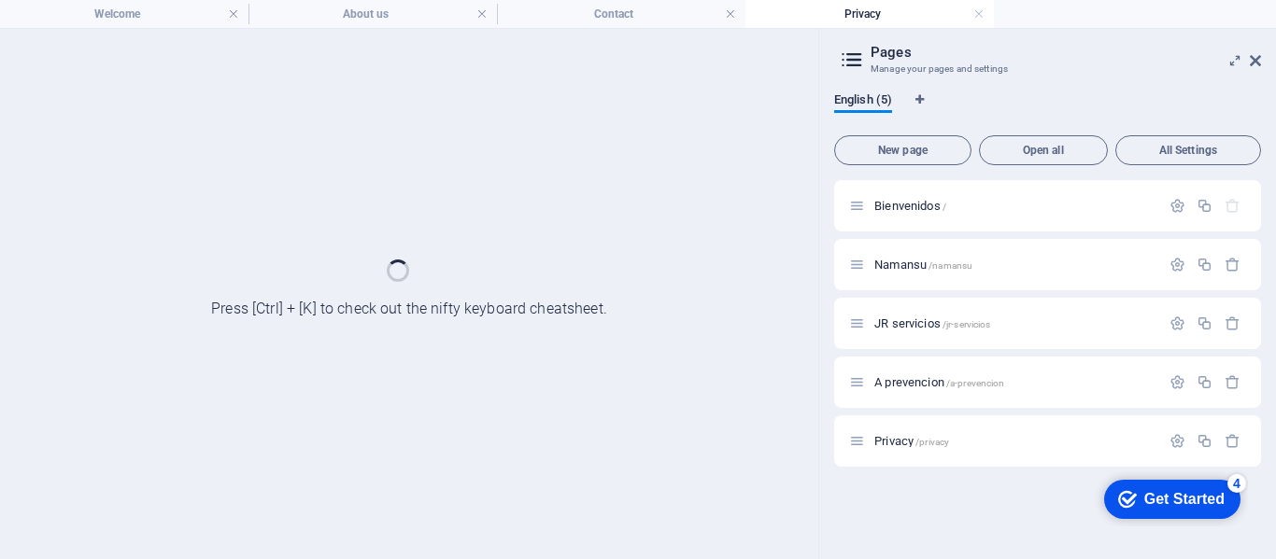
scroll to position [0, 0]
click at [1234, 439] on icon "button" at bounding box center [1232, 441] width 16 height 16
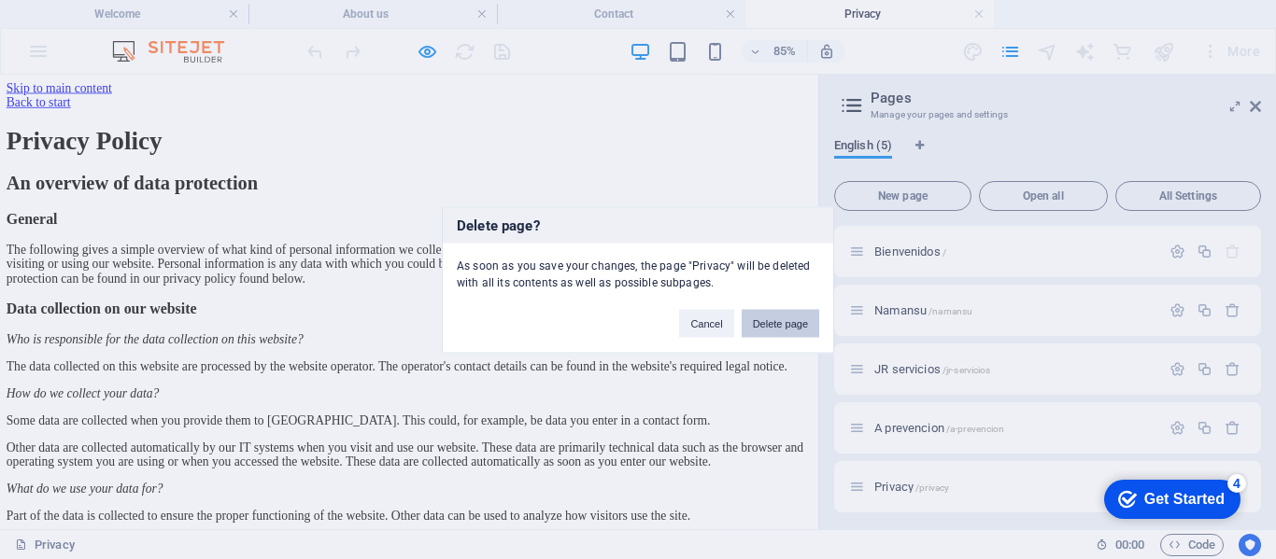
click at [786, 326] on button "Delete page" at bounding box center [780, 323] width 78 height 28
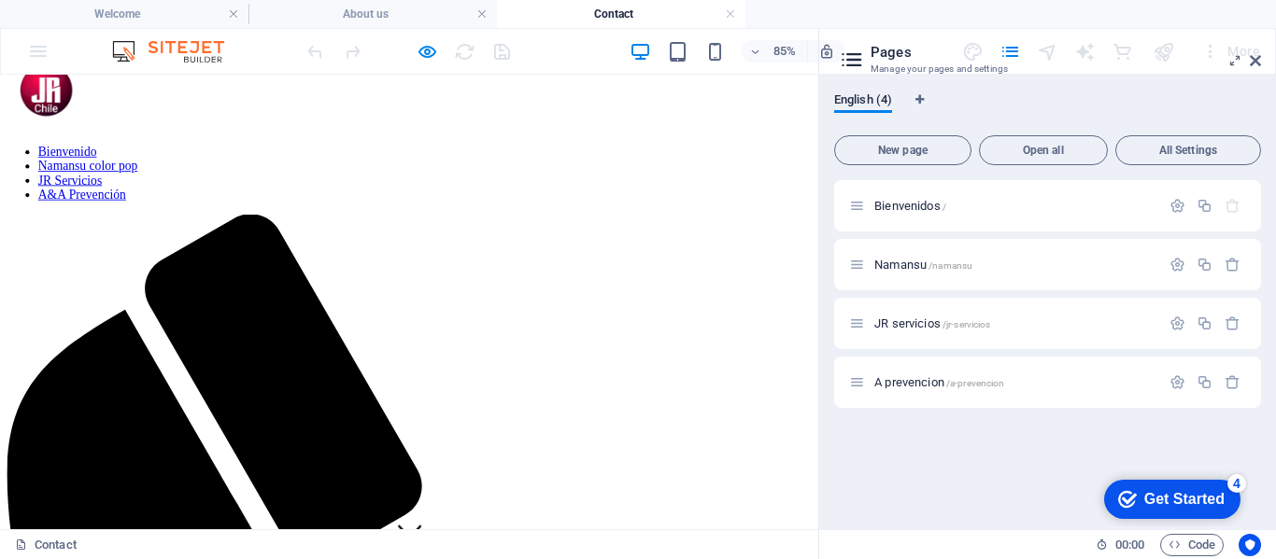
drag, startPoint x: 1257, startPoint y: 62, endPoint x: 1234, endPoint y: 67, distance: 23.1
click at [1259, 61] on icon at bounding box center [1254, 60] width 11 height 15
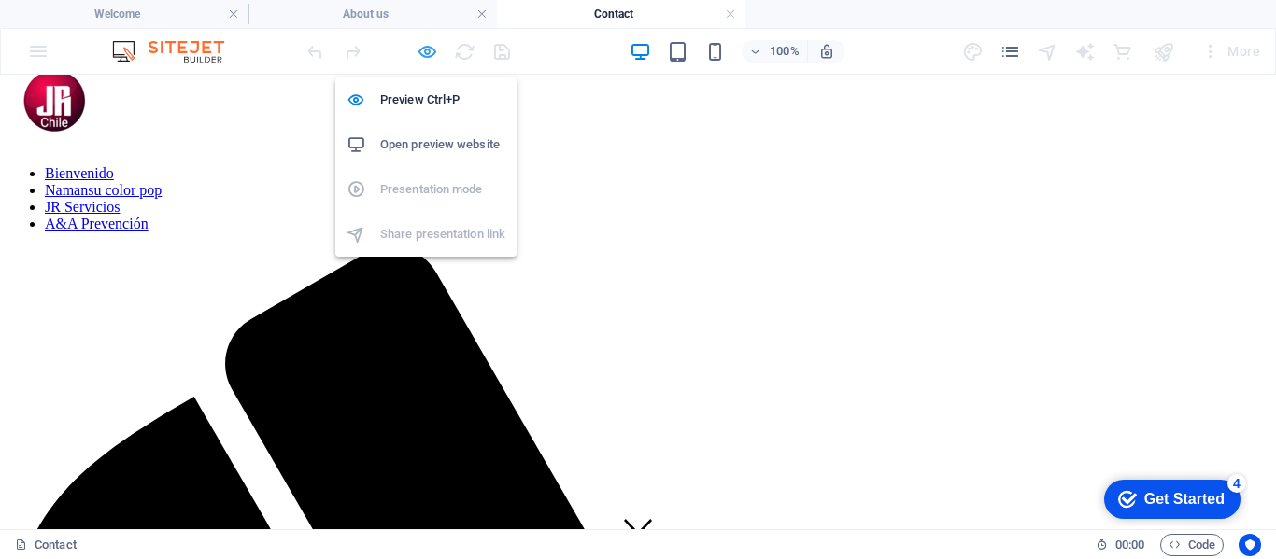
click at [423, 50] on icon "button" at bounding box center [426, 51] width 21 height 21
click at [415, 96] on h6 "Preview Ctrl+P" at bounding box center [442, 100] width 125 height 22
click at [429, 98] on h6 "Preview Ctrl+P" at bounding box center [442, 100] width 125 height 22
click at [454, 94] on h6 "Preview Ctrl+P" at bounding box center [442, 100] width 125 height 22
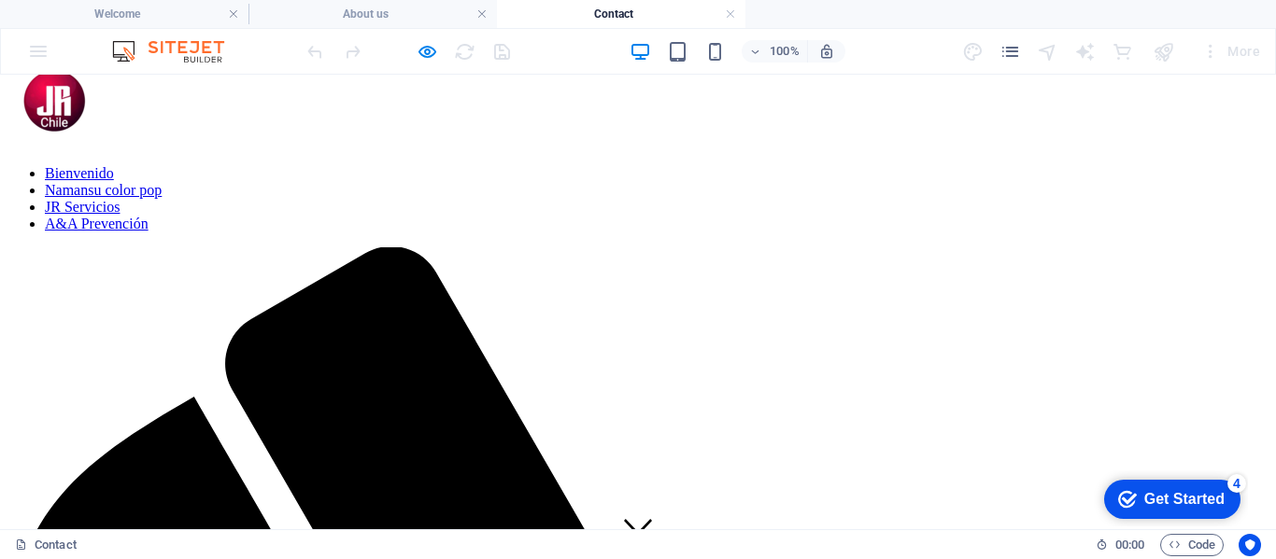
drag, startPoint x: 501, startPoint y: 50, endPoint x: 401, endPoint y: 60, distance: 101.3
click at [501, 50] on div at bounding box center [407, 51] width 209 height 30
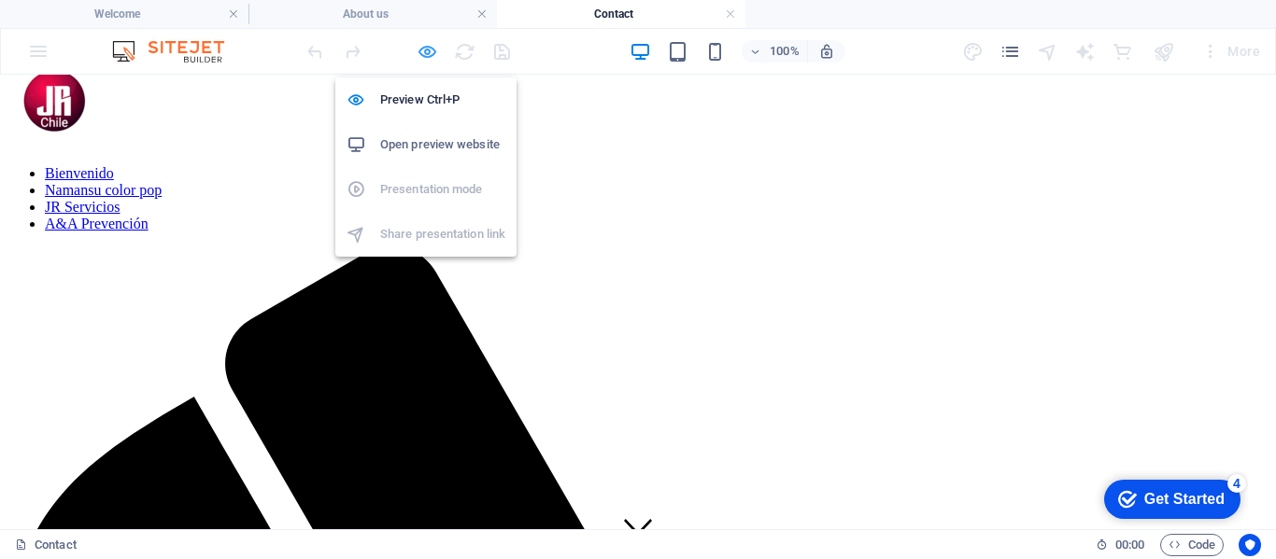
click at [426, 50] on icon "button" at bounding box center [426, 51] width 21 height 21
click at [435, 96] on h6 "Preview Ctrl+P" at bounding box center [442, 100] width 125 height 22
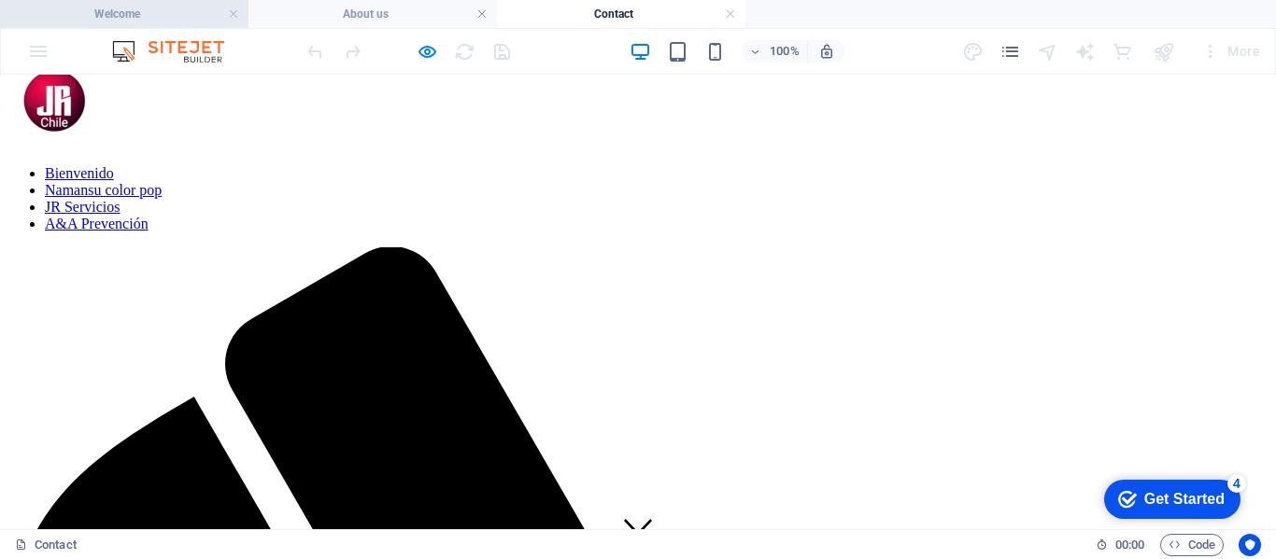
drag, startPoint x: 130, startPoint y: 16, endPoint x: 139, endPoint y: 15, distance: 9.4
drag, startPoint x: 368, startPoint y: 23, endPoint x: 513, endPoint y: 22, distance: 144.7
drag, startPoint x: 602, startPoint y: 8, endPoint x: 617, endPoint y: 8, distance: 14.9
drag, startPoint x: 711, startPoint y: 9, endPoint x: 739, endPoint y: 9, distance: 28.0
click at [118, 14] on h4 "Welcome" at bounding box center [124, 14] width 248 height 21
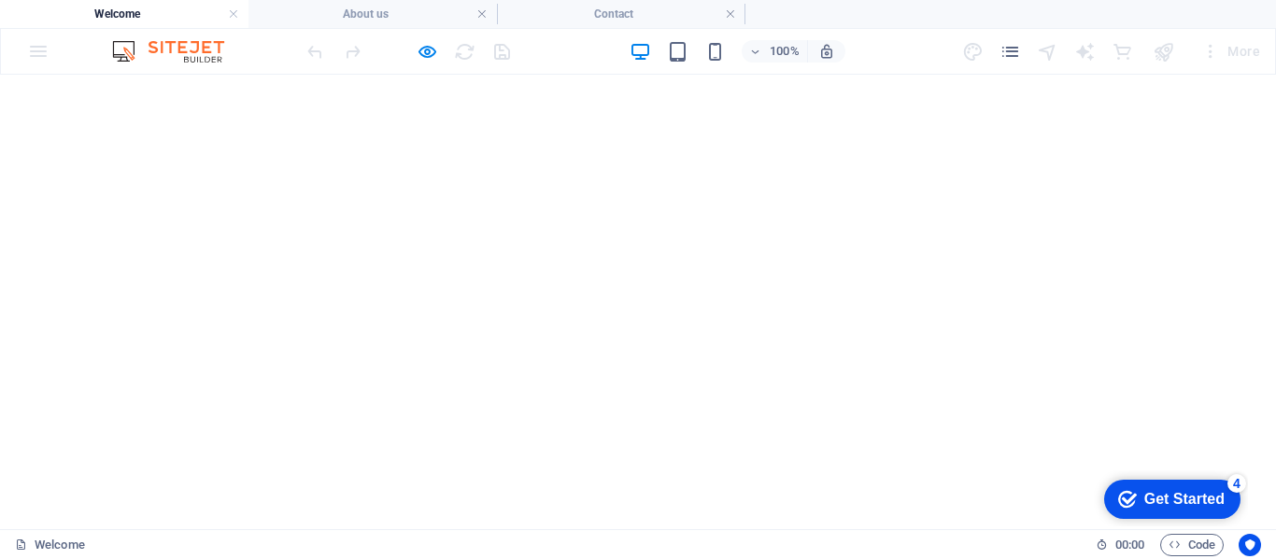
click at [118, 14] on h4 "Welcome" at bounding box center [124, 14] width 248 height 21
click at [356, 14] on h4 "About us" at bounding box center [372, 14] width 248 height 21
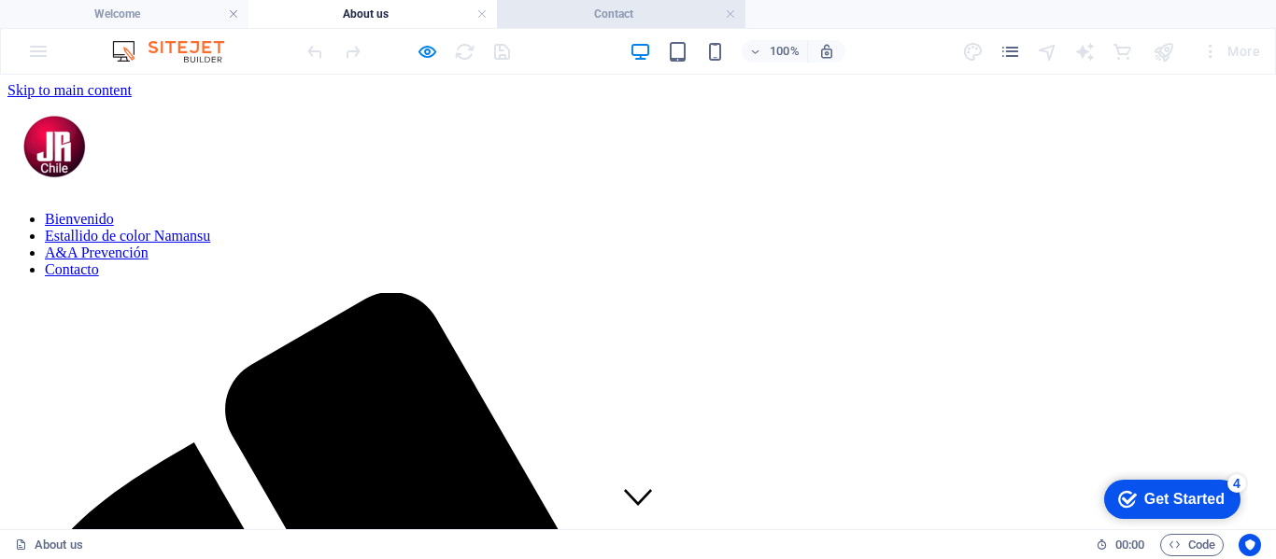
click at [586, 12] on h4 "Contact" at bounding box center [621, 14] width 248 height 21
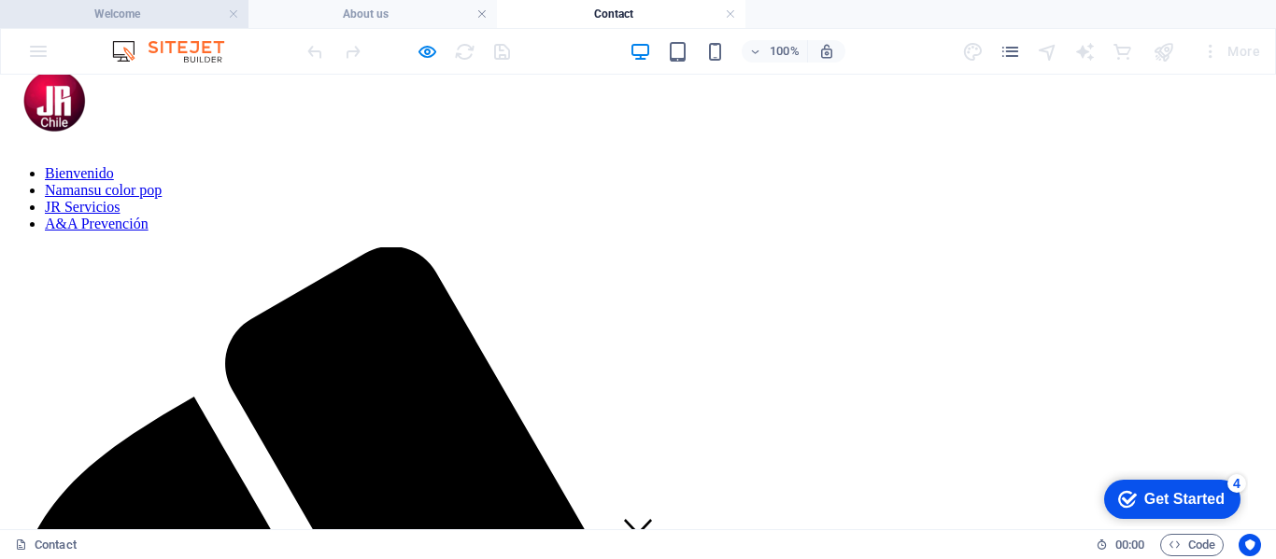
click at [127, 10] on h4 "Welcome" at bounding box center [124, 14] width 248 height 21
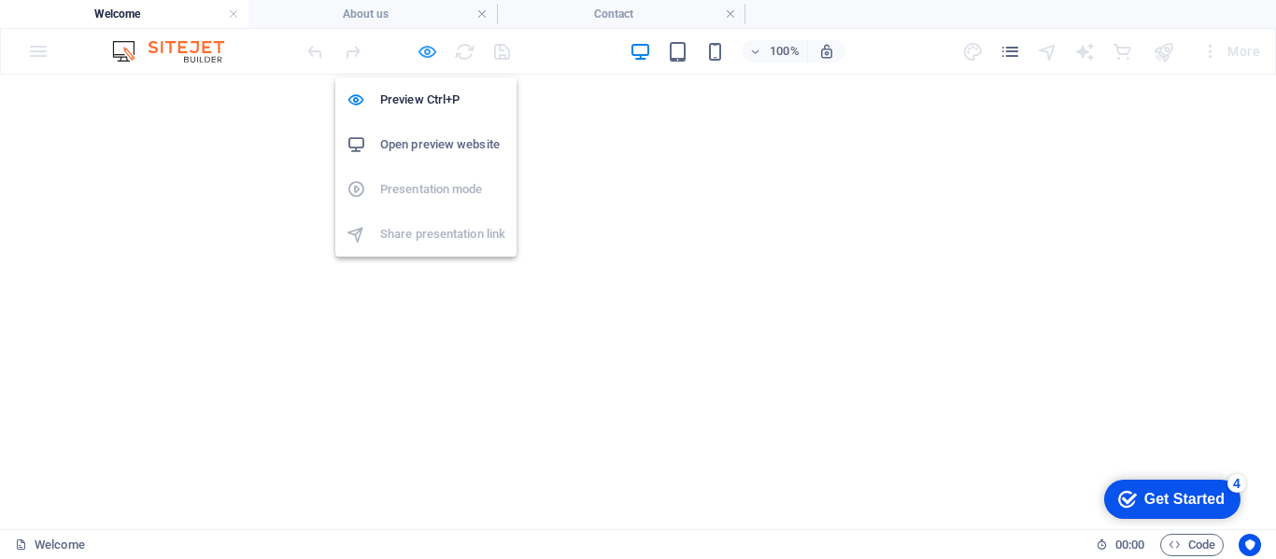
click at [428, 49] on icon "button" at bounding box center [426, 51] width 21 height 21
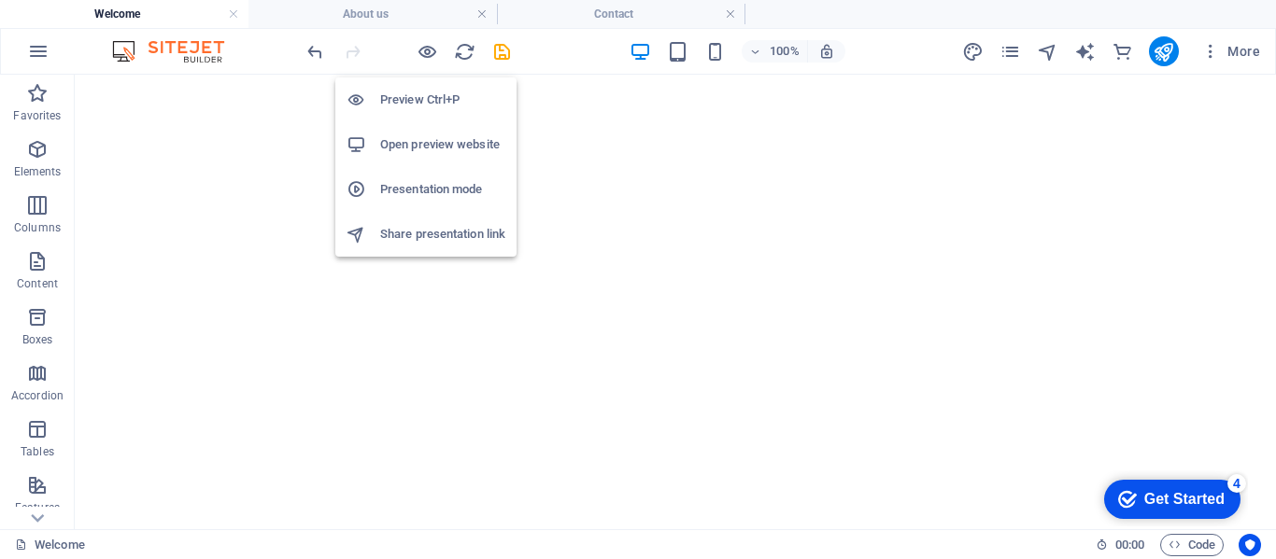
drag, startPoint x: 427, startPoint y: 52, endPoint x: 430, endPoint y: 90, distance: 37.5
click at [430, 44] on icon "button" at bounding box center [426, 51] width 21 height 21
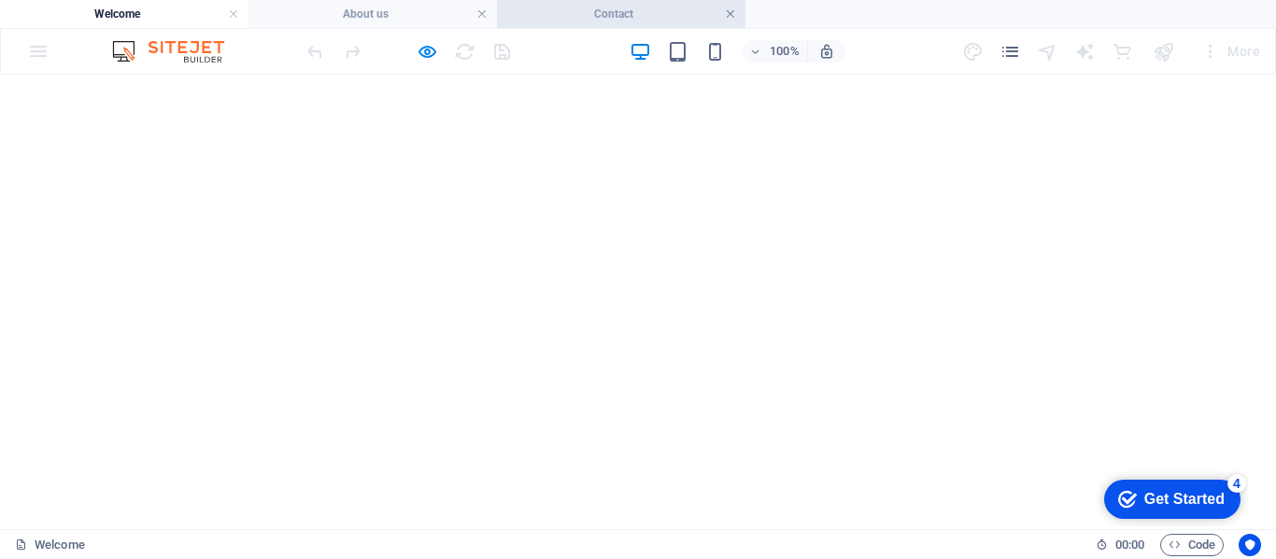
click at [730, 10] on link at bounding box center [730, 15] width 11 height 18
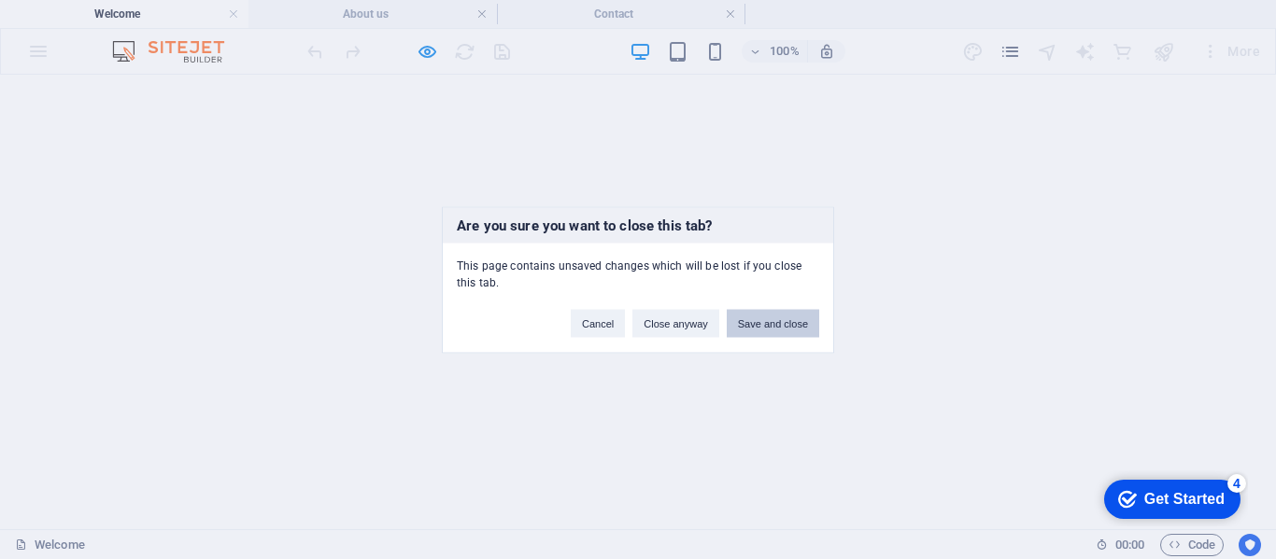
click at [759, 326] on button "Save and close" at bounding box center [772, 323] width 92 height 28
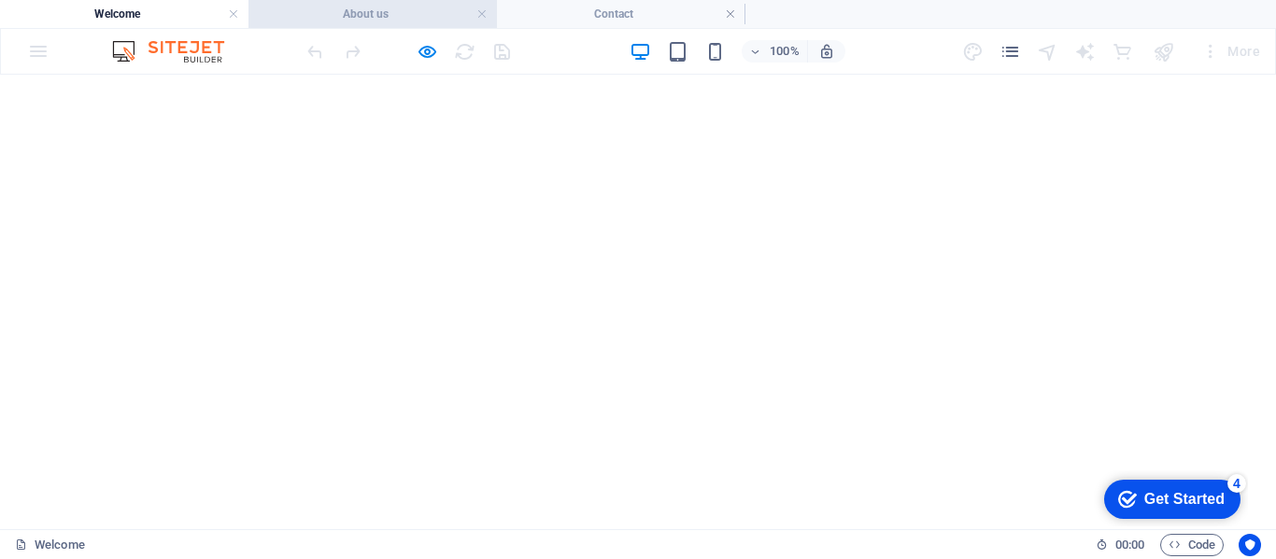
drag, startPoint x: 420, startPoint y: 0, endPoint x: 415, endPoint y: 16, distance: 16.8
click at [481, 12] on link at bounding box center [481, 15] width 11 height 18
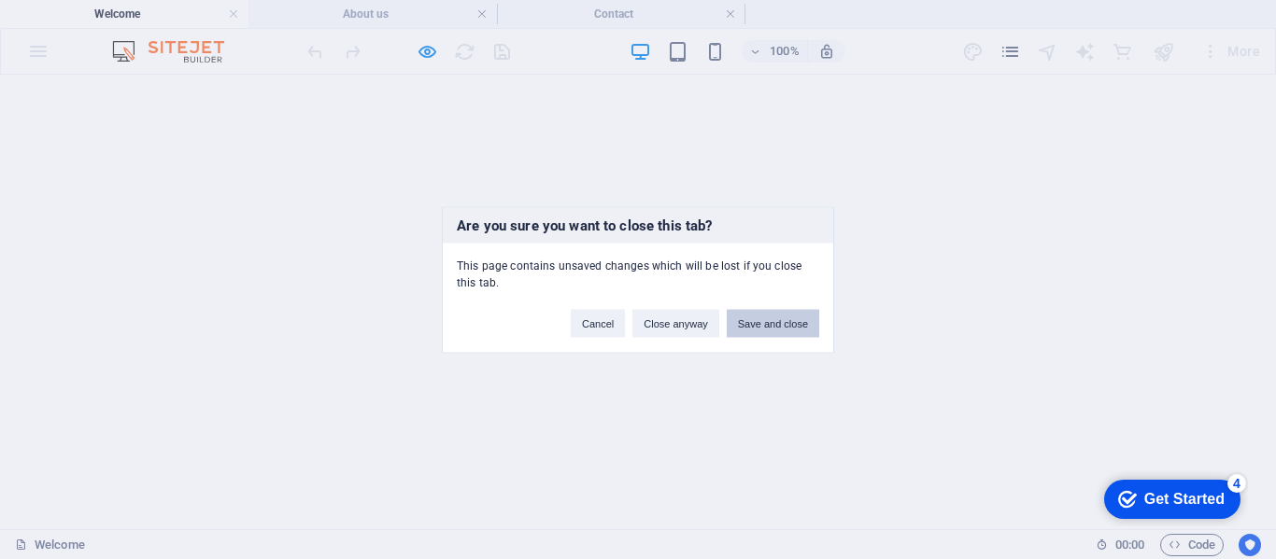
click at [774, 318] on button "Save and close" at bounding box center [772, 323] width 92 height 28
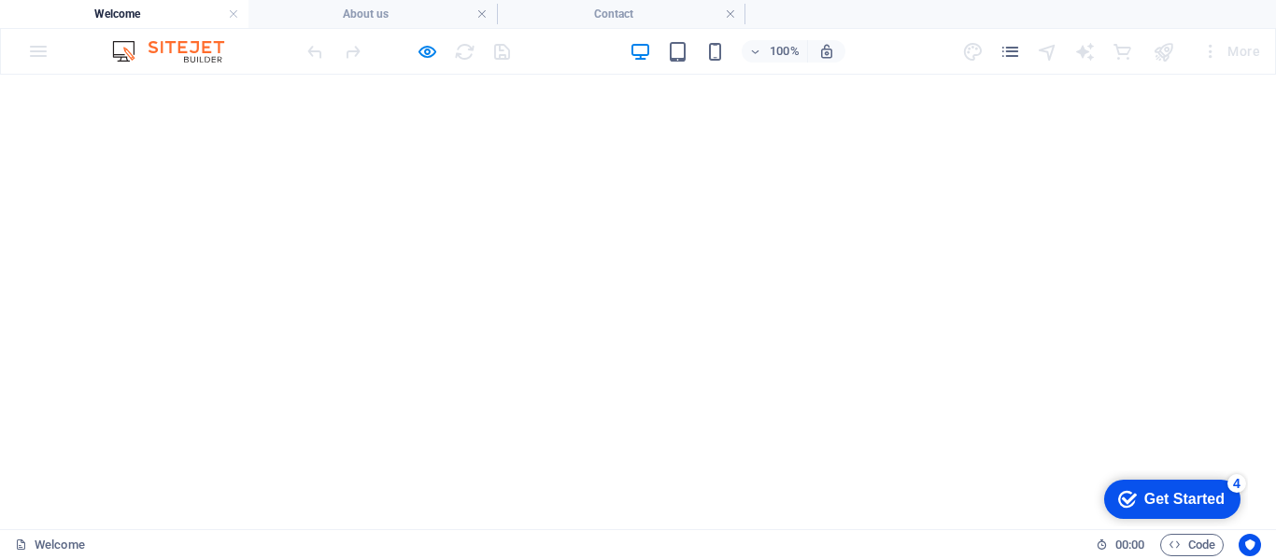
click at [160, 8] on h4 "Welcome" at bounding box center [124, 14] width 248 height 21
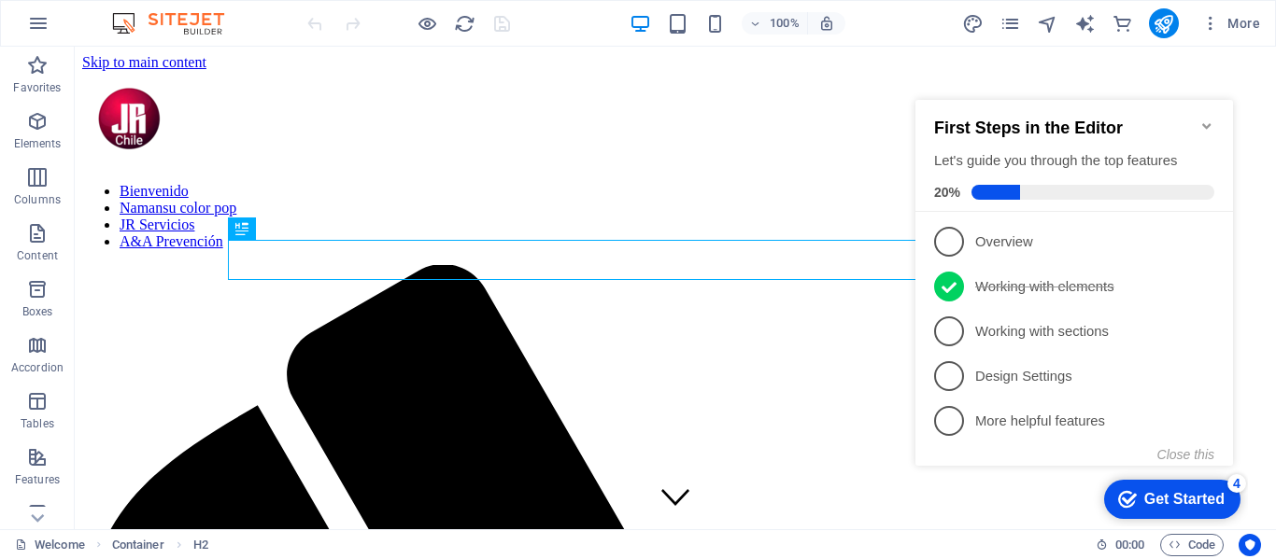
scroll to position [411, 0]
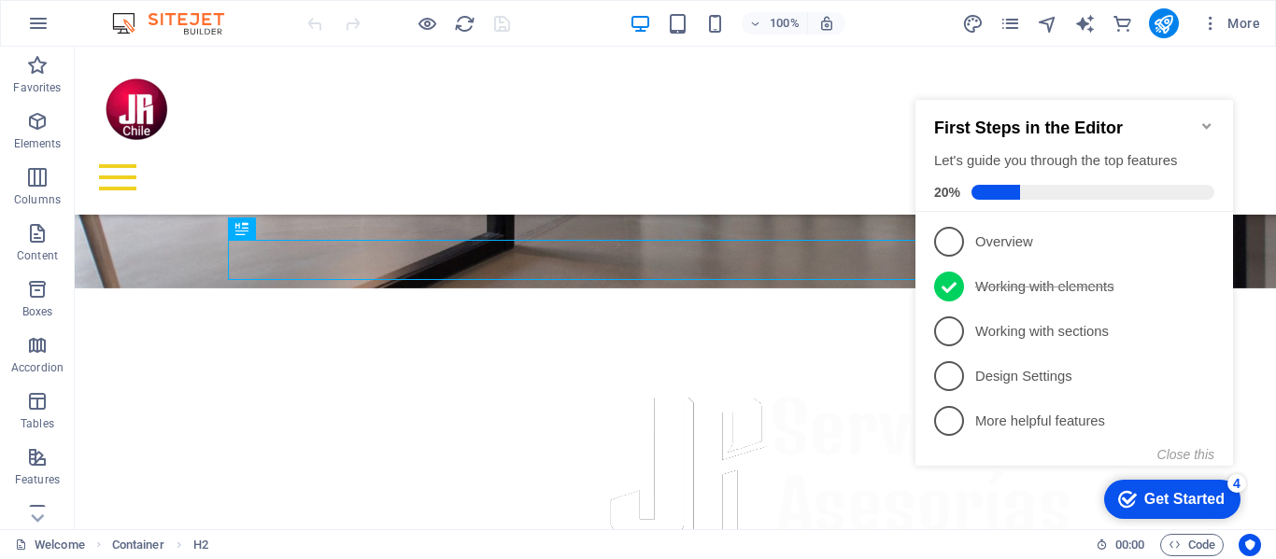
click at [1210, 123] on icon "Minimize checklist" at bounding box center [1206, 126] width 8 height 6
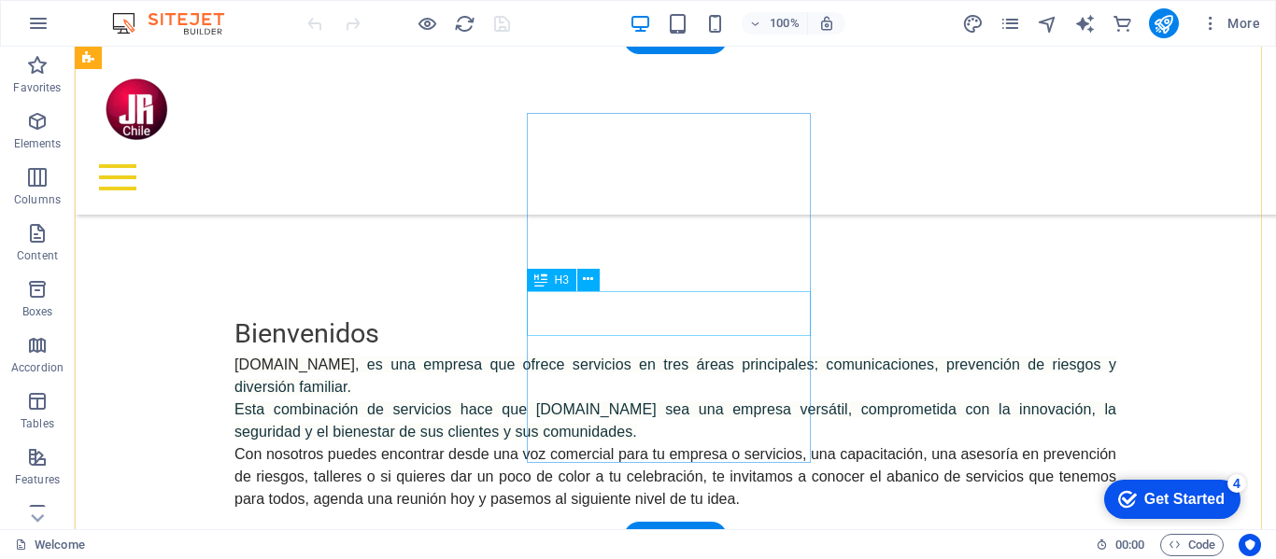
scroll to position [969, 0]
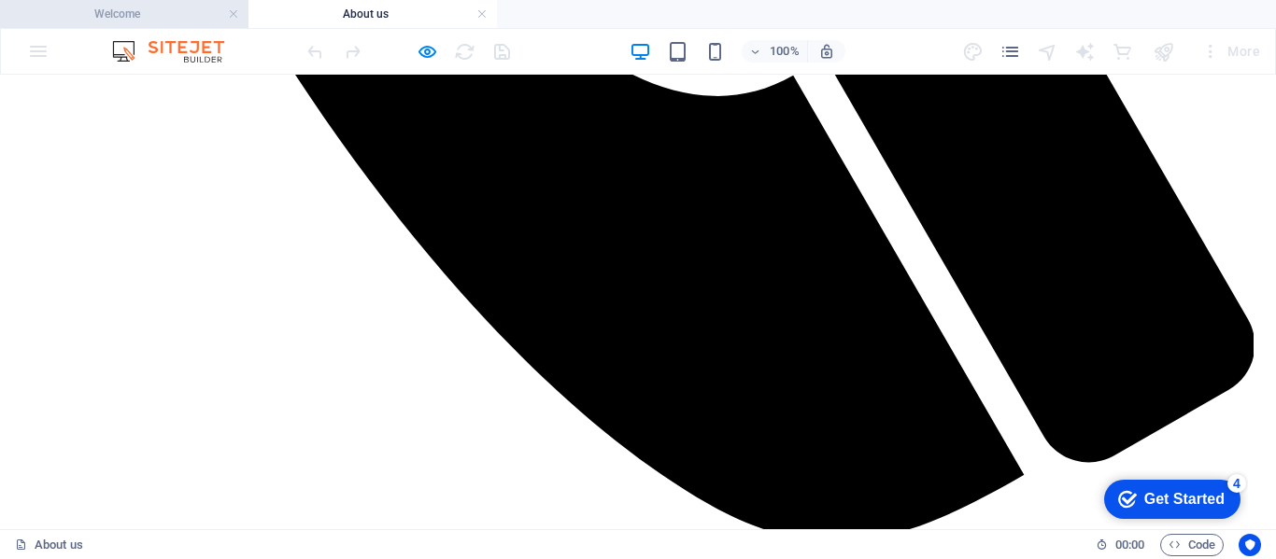
scroll to position [1390, 0]
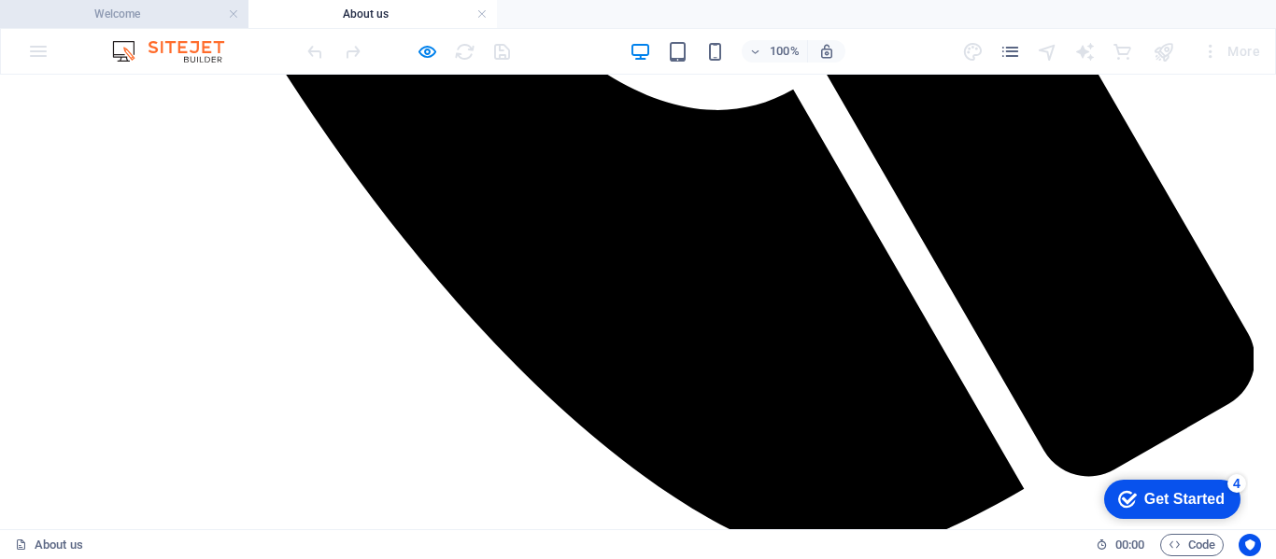
click at [130, 17] on h4 "Welcome" at bounding box center [124, 14] width 248 height 21
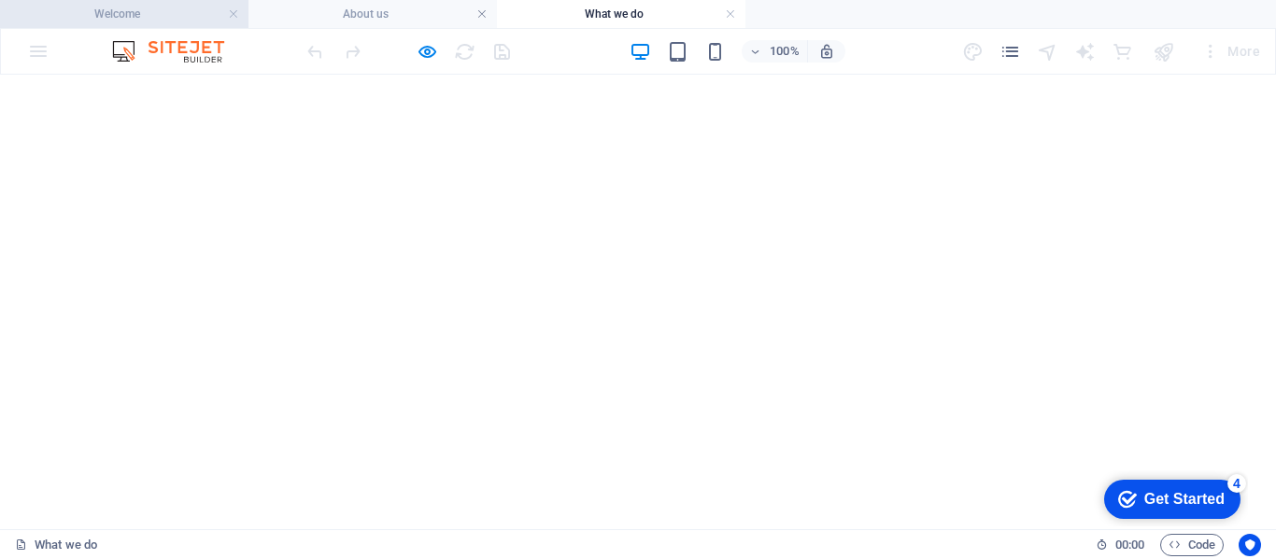
click at [124, 11] on h4 "Welcome" at bounding box center [124, 14] width 248 height 21
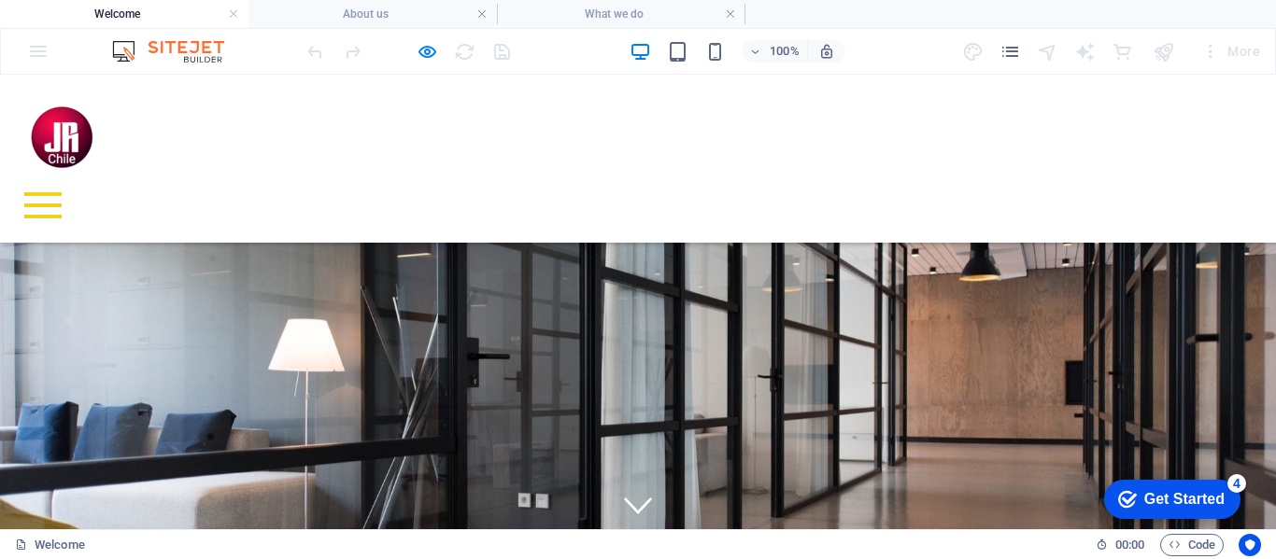
scroll to position [969, 0]
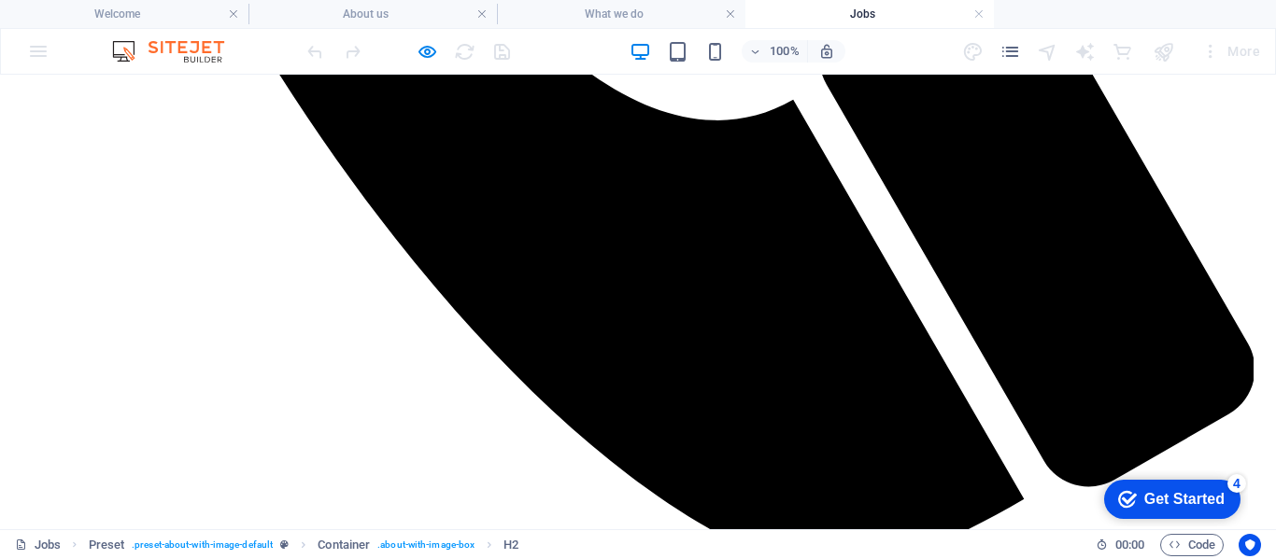
scroll to position [1526, 0]
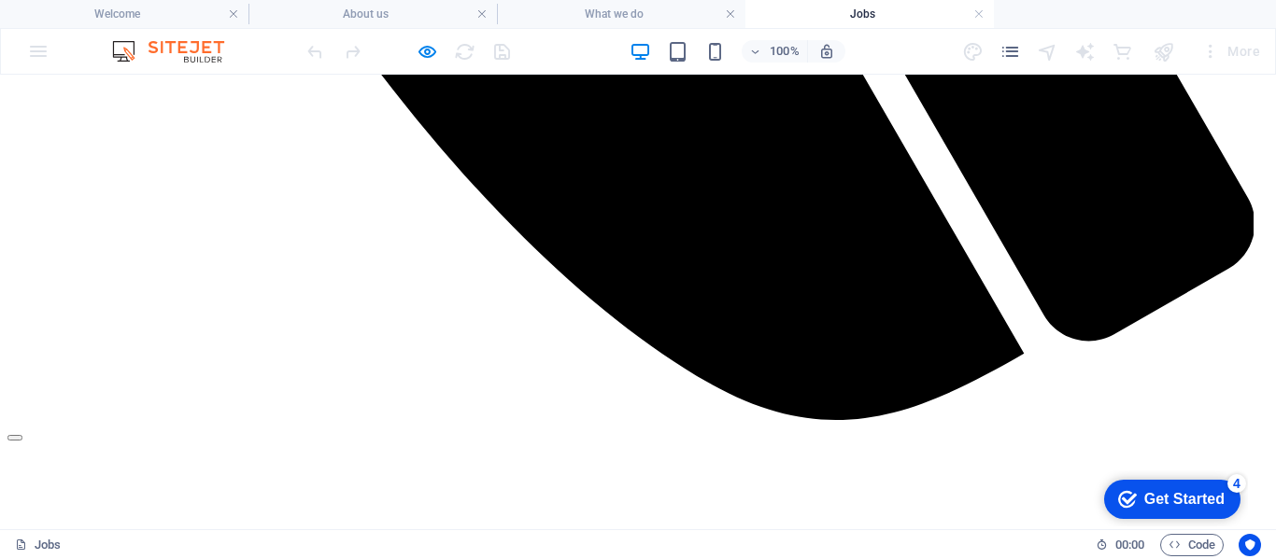
click at [1220, 425] on div at bounding box center [637, 433] width 1261 height 17
click at [1224, 425] on div at bounding box center [637, 433] width 1261 height 17
click at [979, 12] on link at bounding box center [978, 15] width 11 height 18
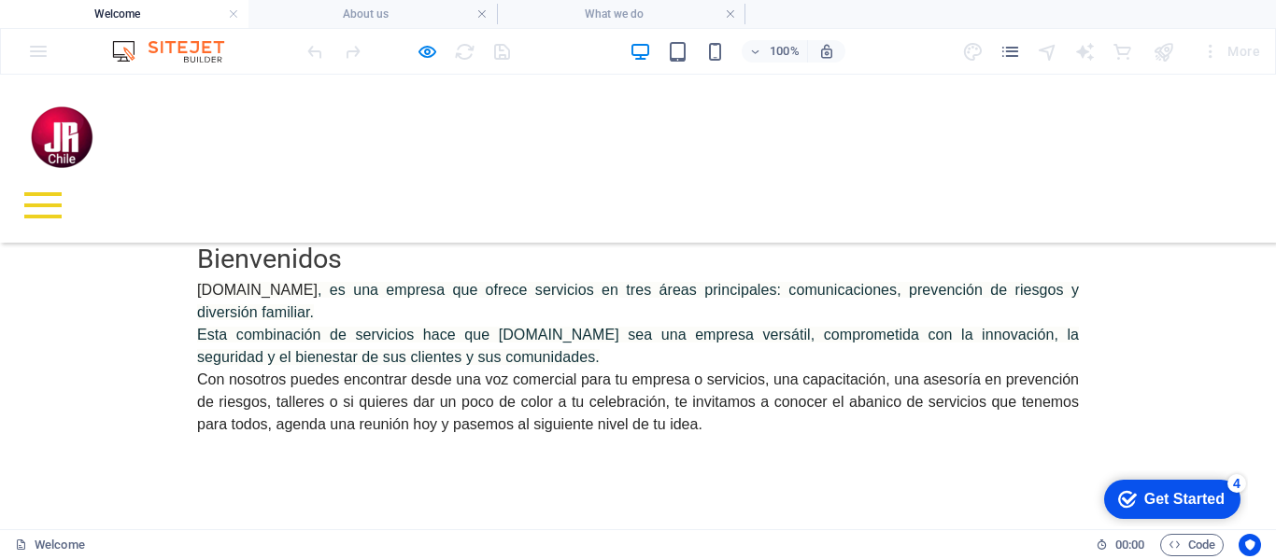
scroll to position [0, 0]
click at [729, 11] on link at bounding box center [730, 15] width 11 height 18
click at [360, 11] on h4 "About us" at bounding box center [372, 14] width 248 height 21
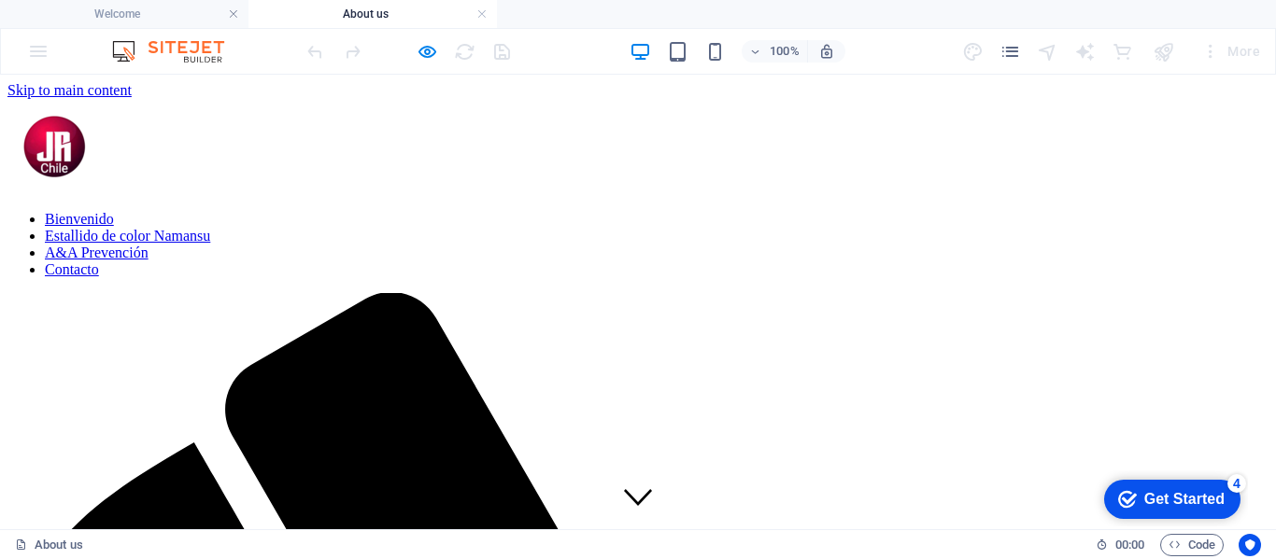
scroll to position [1390, 0]
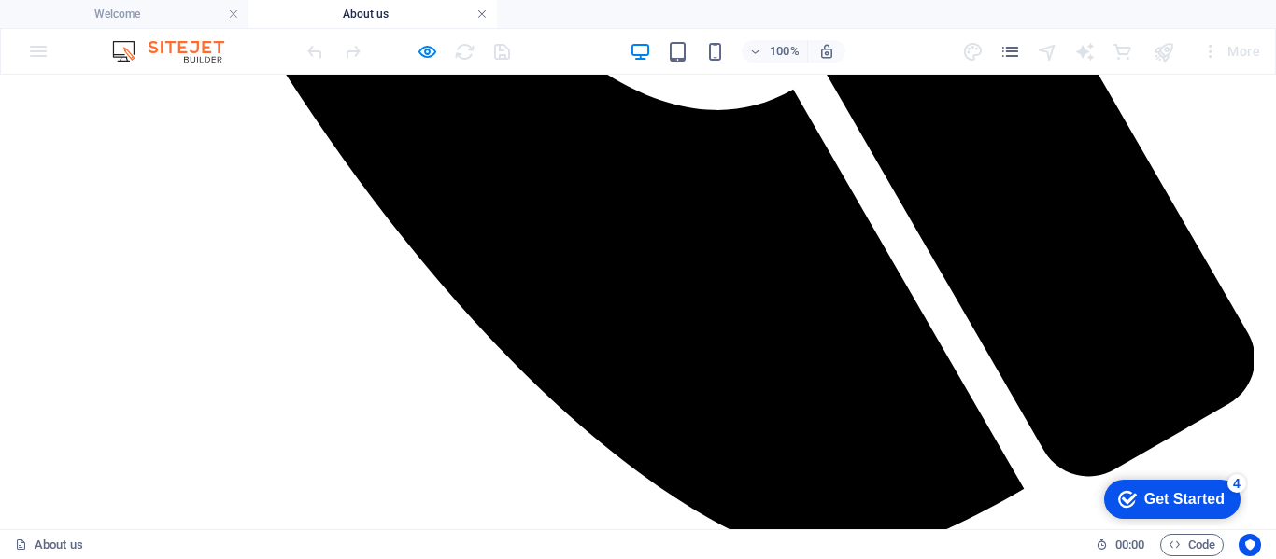
click at [482, 11] on link at bounding box center [481, 15] width 11 height 18
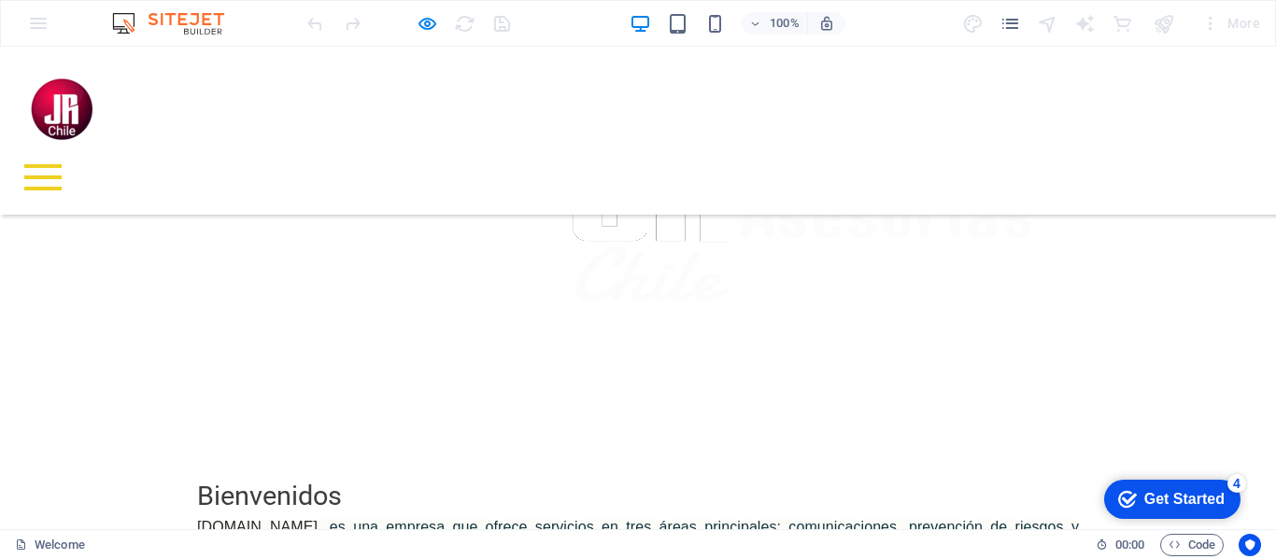
scroll to position [747, 0]
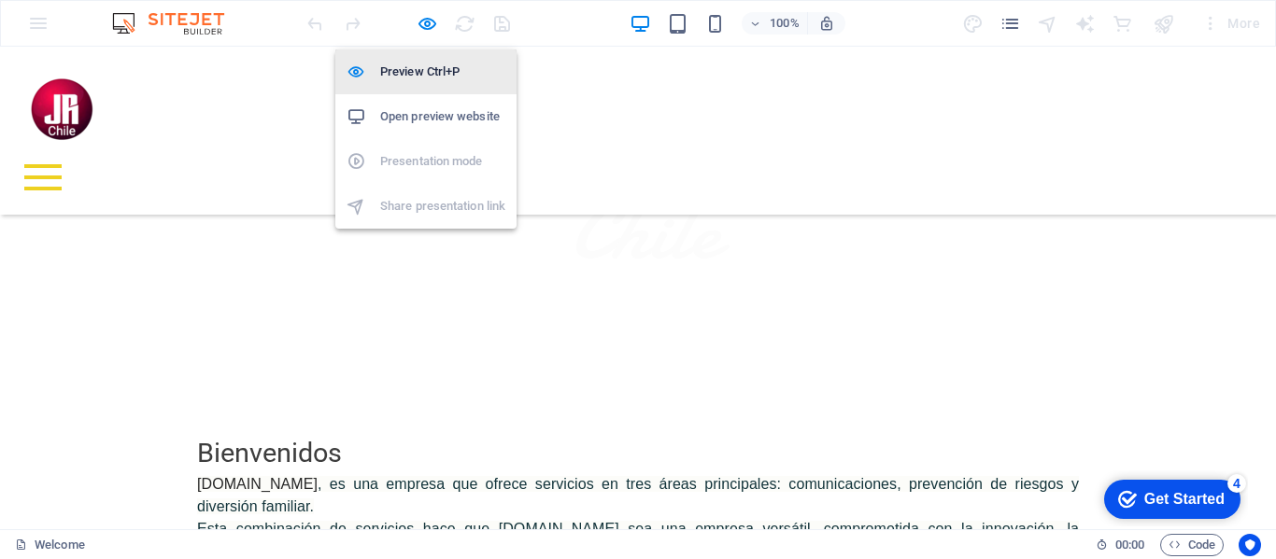
drag, startPoint x: 427, startPoint y: 20, endPoint x: 423, endPoint y: 51, distance: 32.0
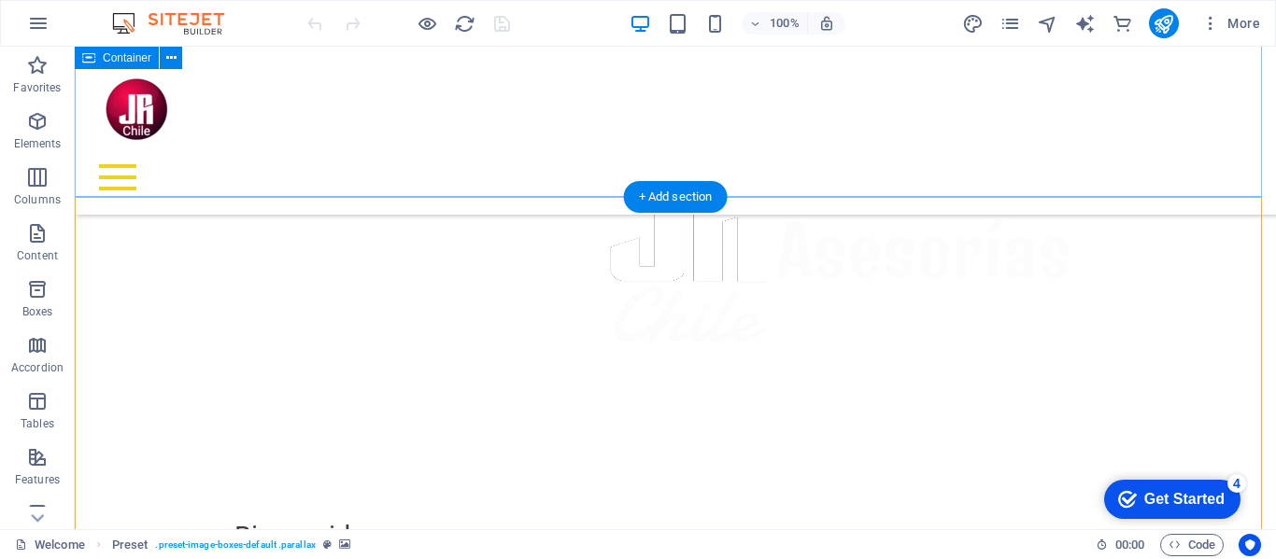
scroll to position [560, 0]
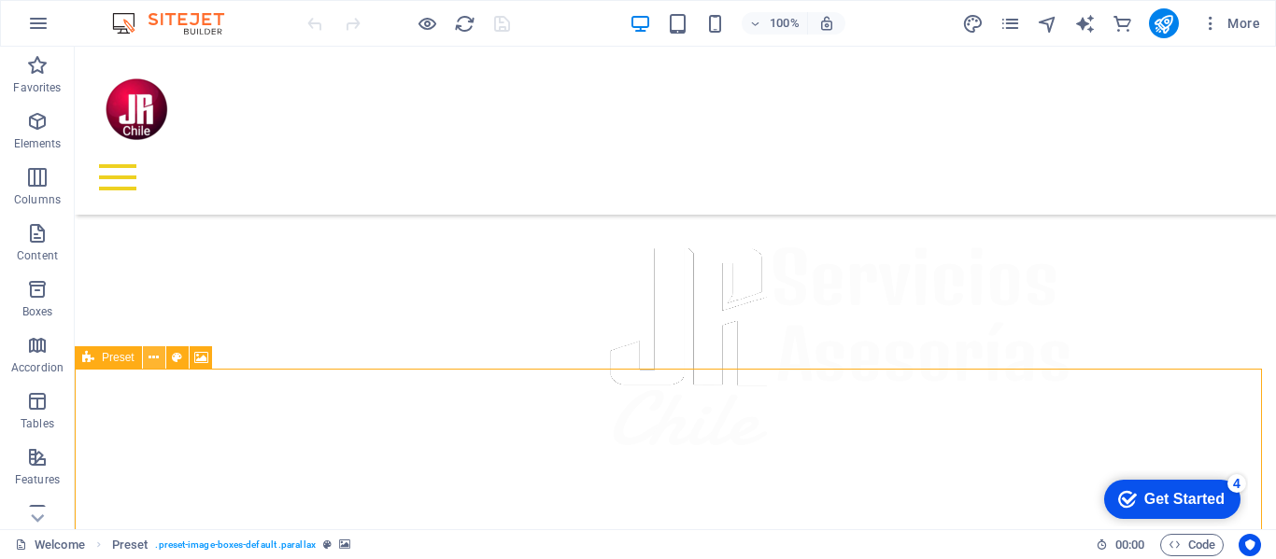
click at [153, 357] on icon at bounding box center [153, 358] width 10 height 20
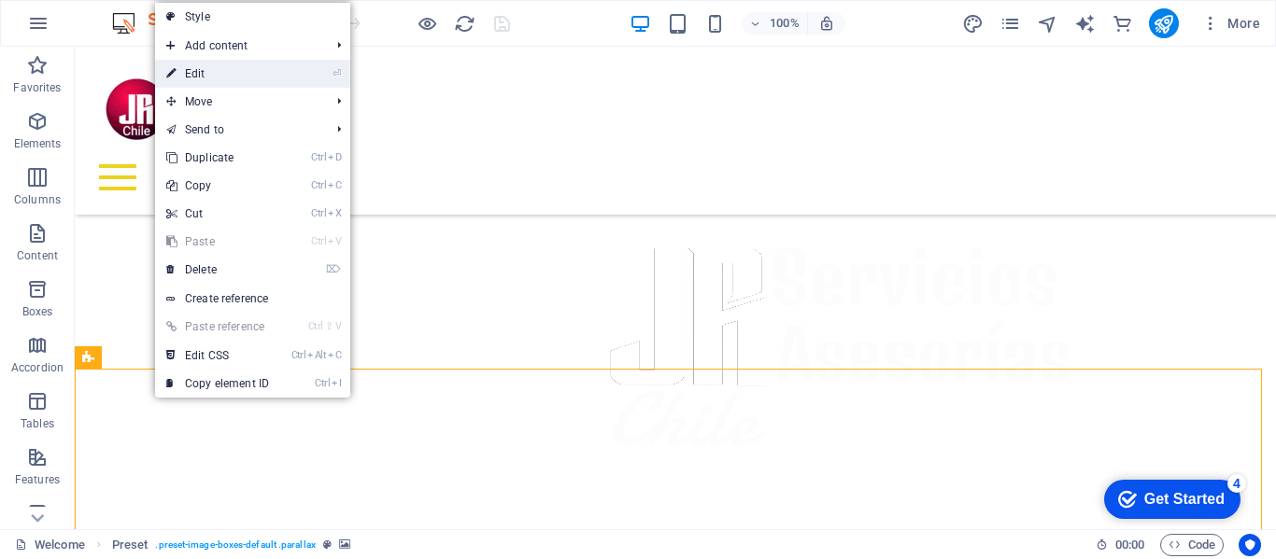
click at [208, 77] on link "⏎ Edit" at bounding box center [217, 74] width 125 height 28
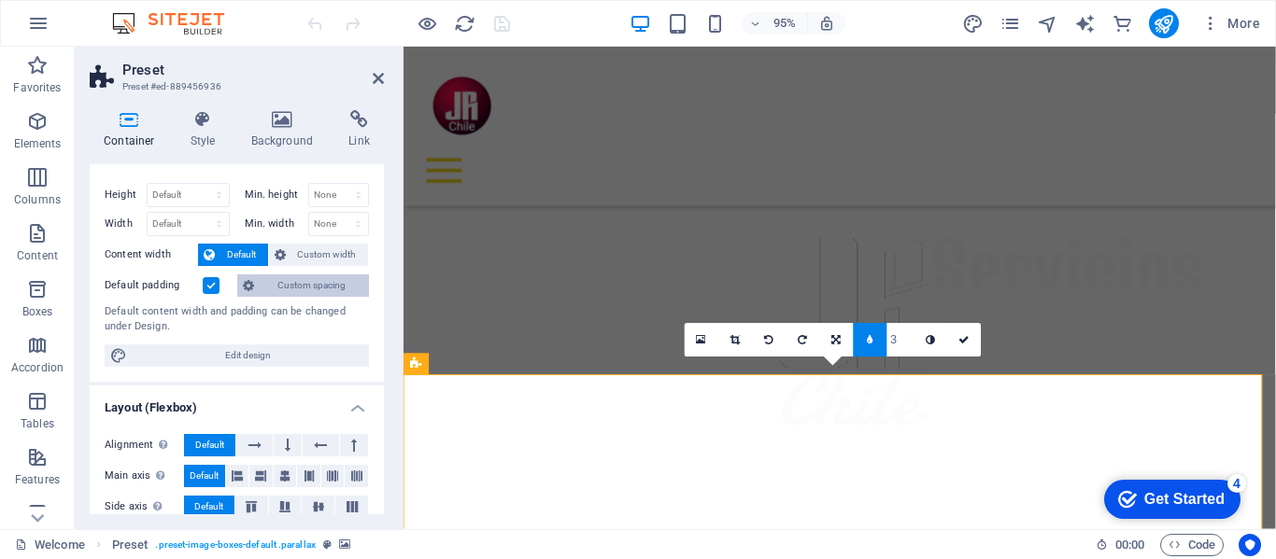
scroll to position [0, 0]
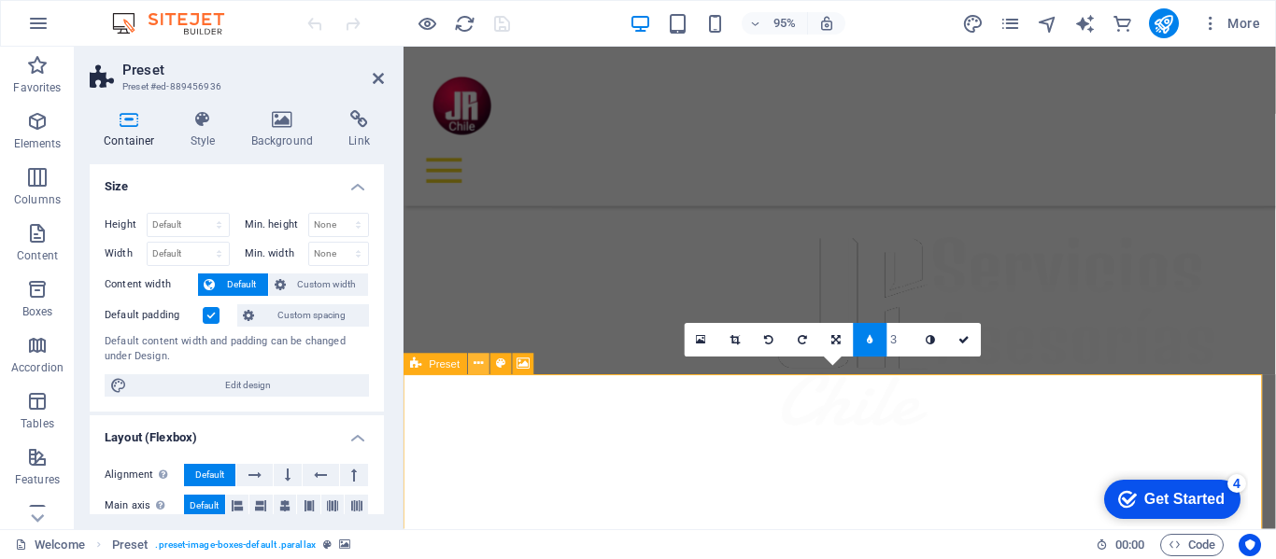
click at [480, 364] on icon at bounding box center [477, 364] width 9 height 19
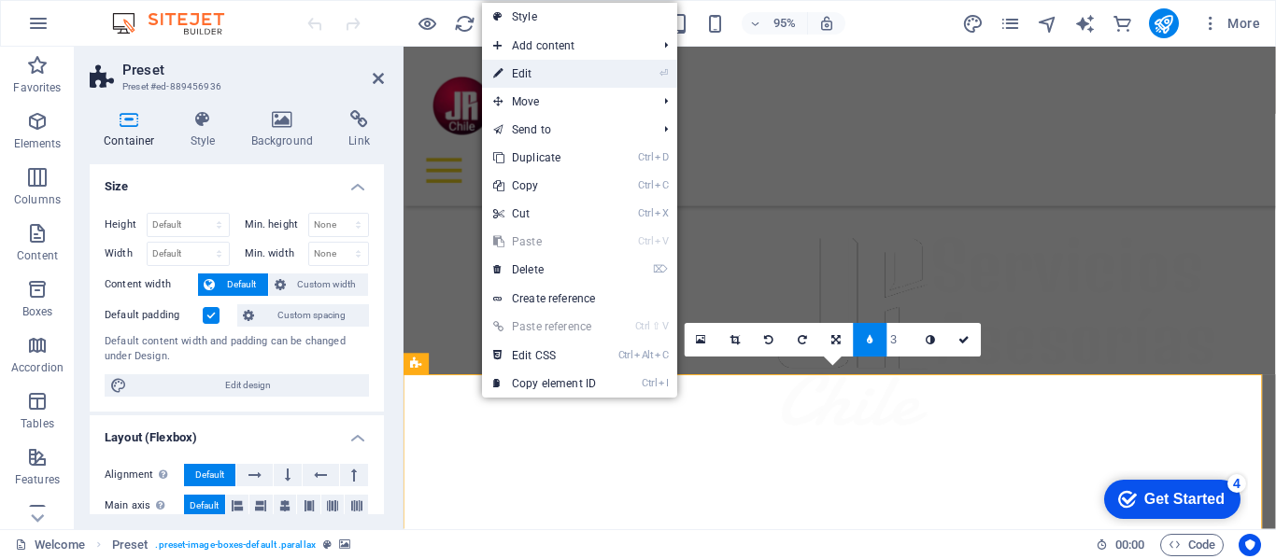
click at [523, 73] on link "⏎ Edit" at bounding box center [544, 74] width 125 height 28
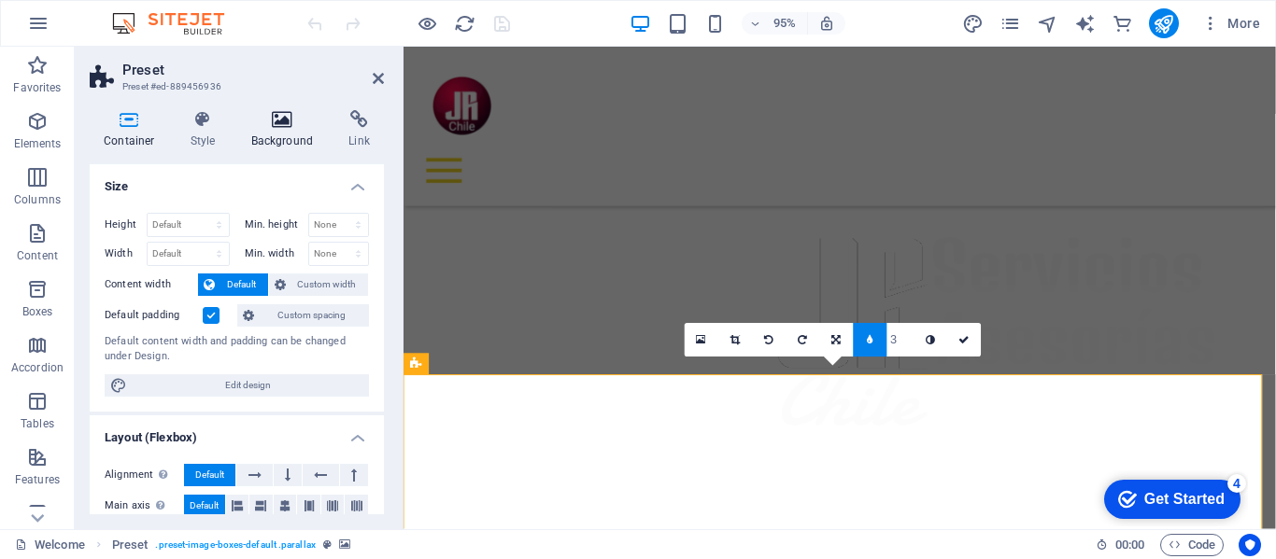
click at [281, 125] on icon at bounding box center [282, 119] width 91 height 19
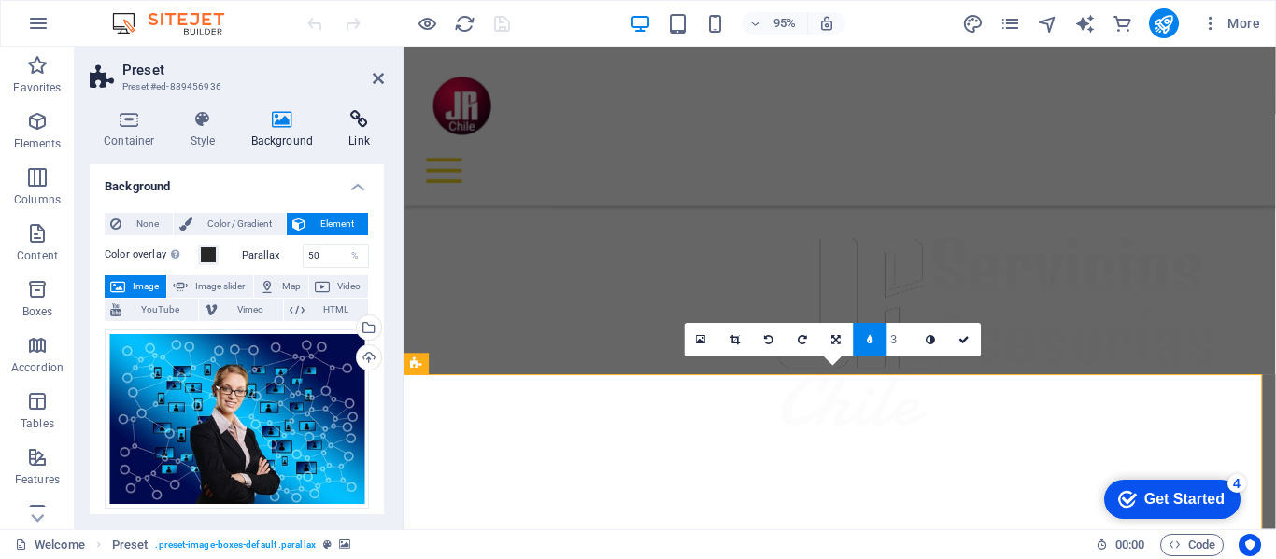
click at [361, 126] on icon at bounding box center [358, 119] width 49 height 19
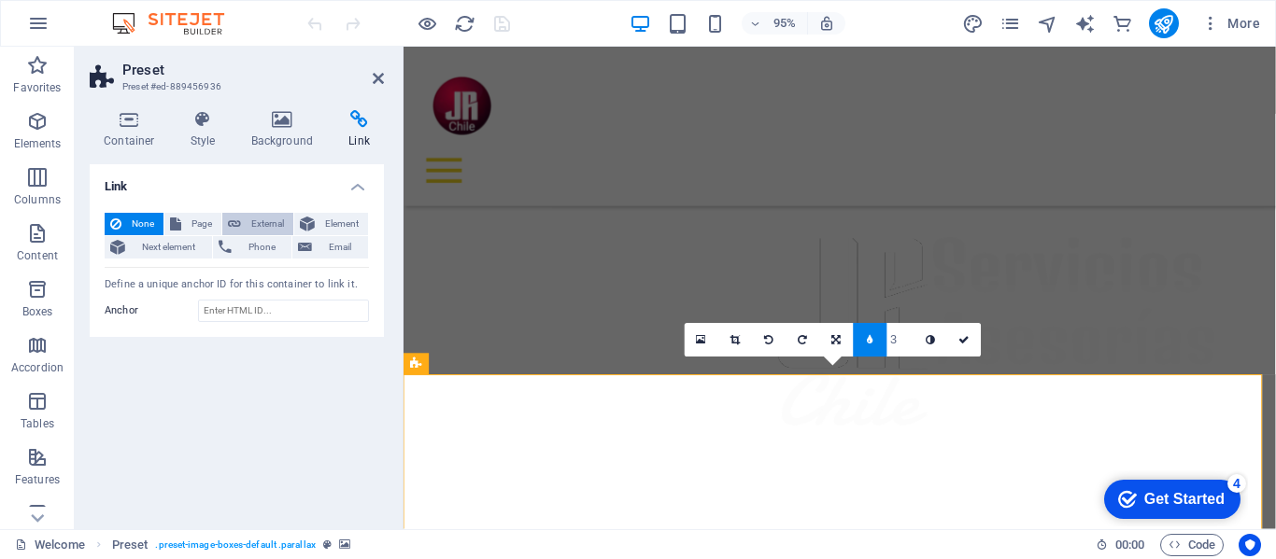
click at [260, 224] on span "External" at bounding box center [267, 224] width 41 height 22
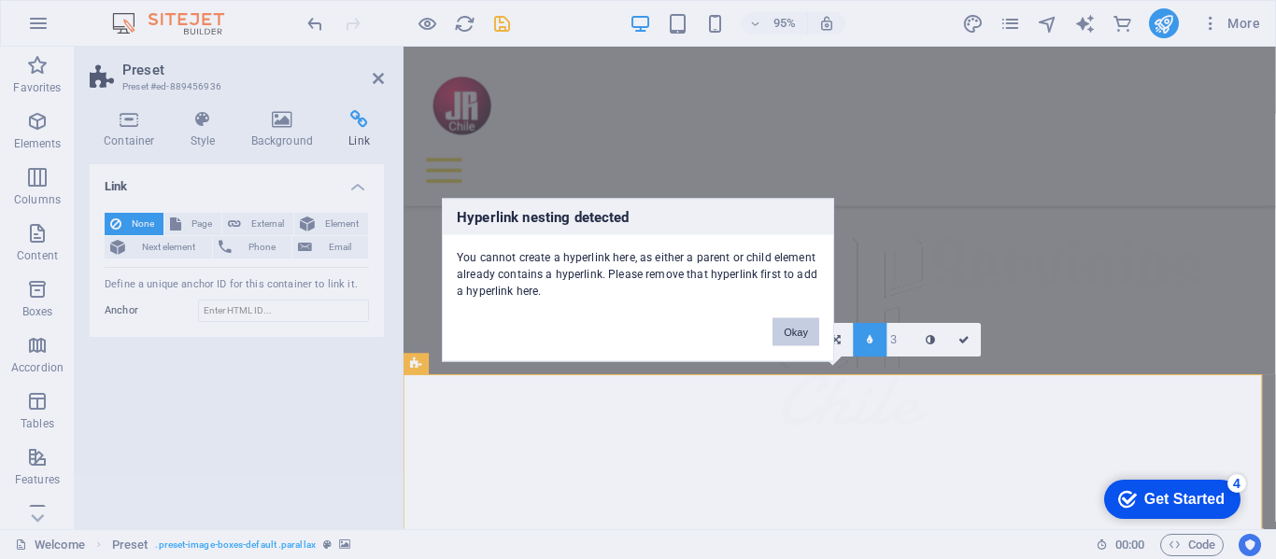
click at [796, 330] on button "Okay" at bounding box center [795, 331] width 47 height 28
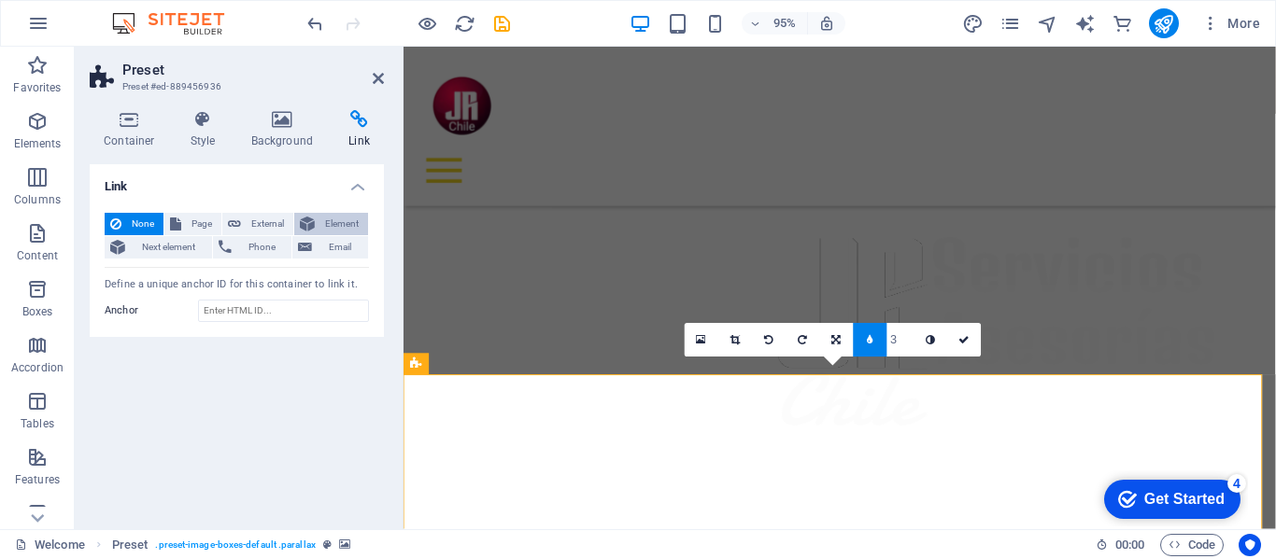
click at [346, 221] on span "Element" at bounding box center [341, 224] width 42 height 22
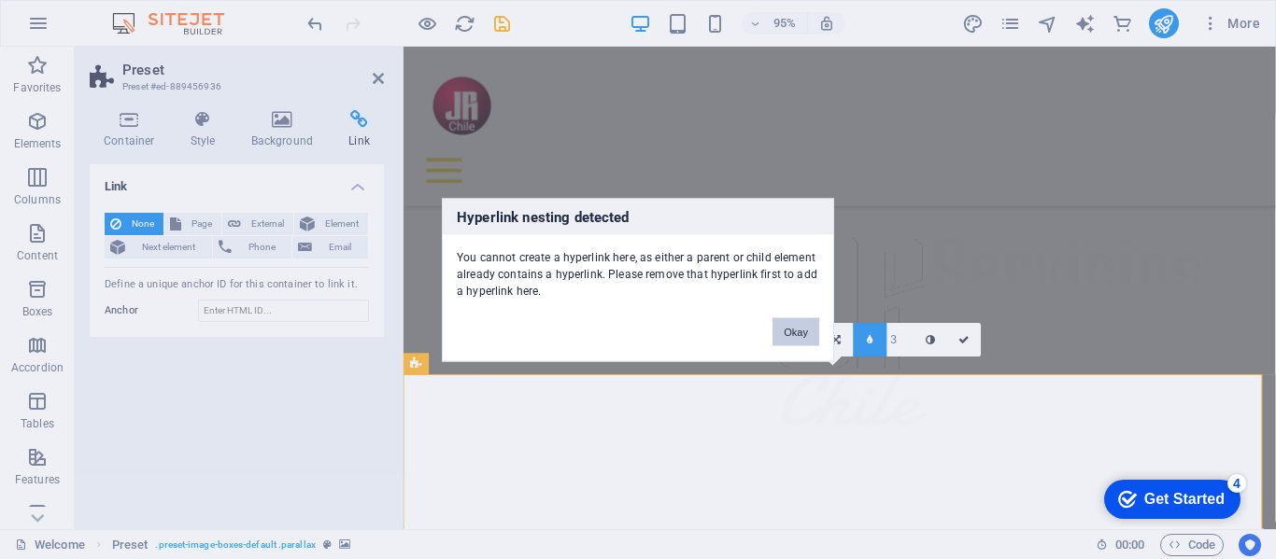
click at [783, 327] on button "Okay" at bounding box center [795, 331] width 47 height 28
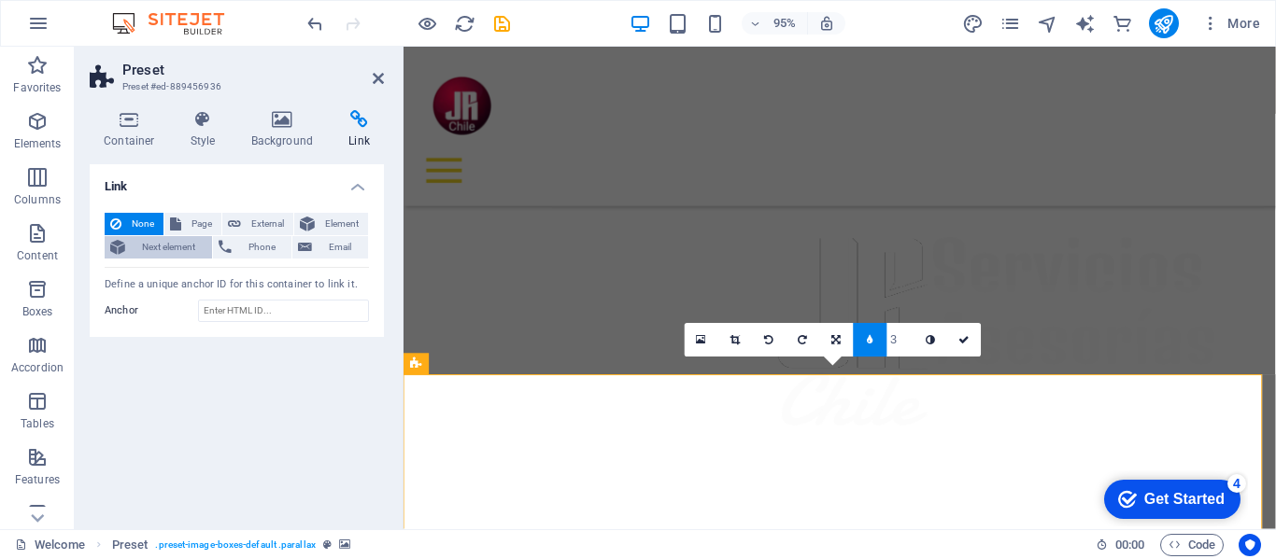
click at [170, 246] on span "Next element" at bounding box center [169, 247] width 76 height 22
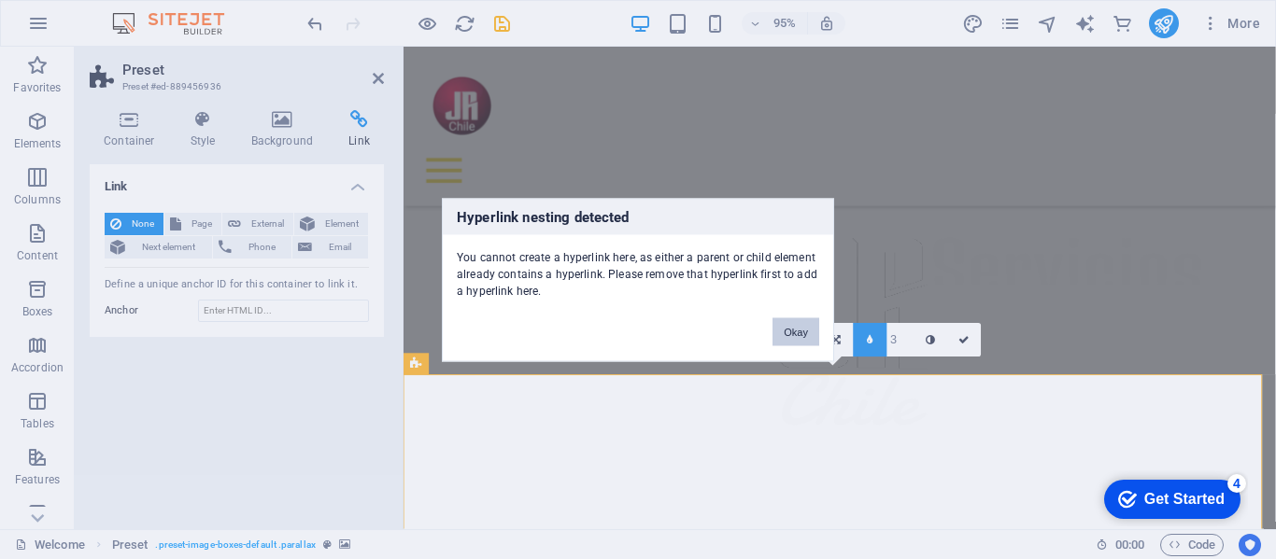
click at [789, 324] on button "Okay" at bounding box center [795, 331] width 47 height 28
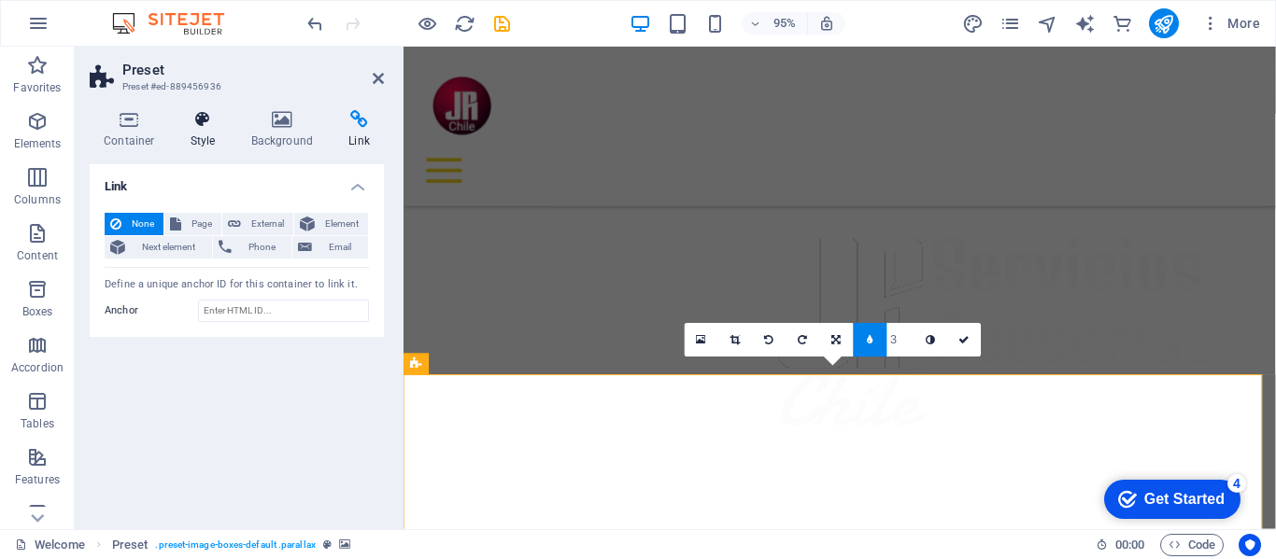
click at [199, 117] on icon at bounding box center [202, 119] width 53 height 19
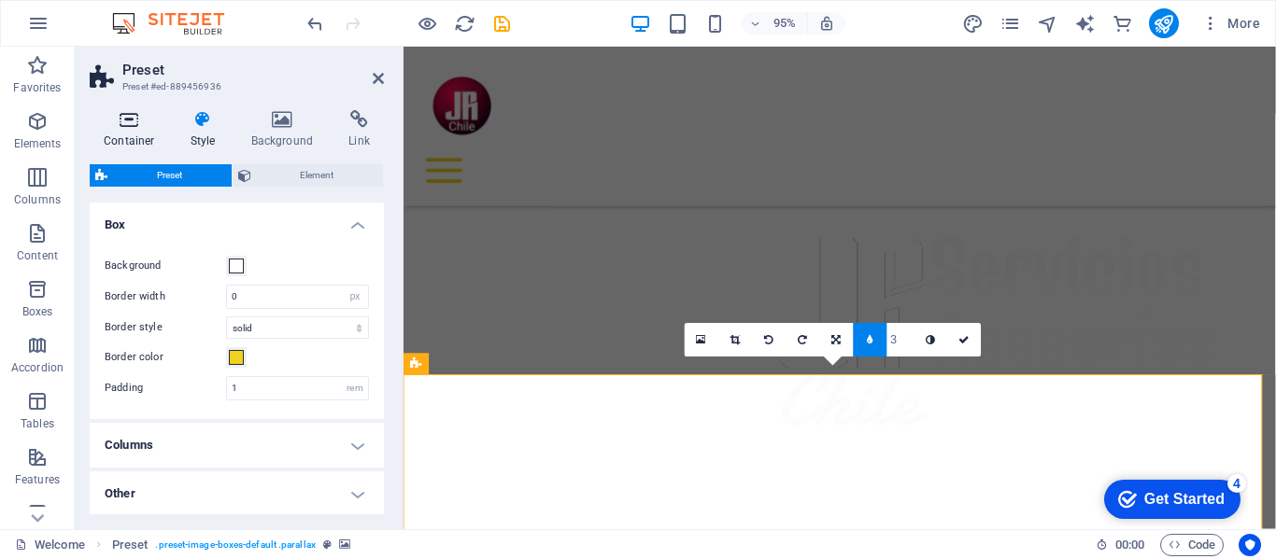
click at [133, 120] on icon at bounding box center [129, 119] width 79 height 19
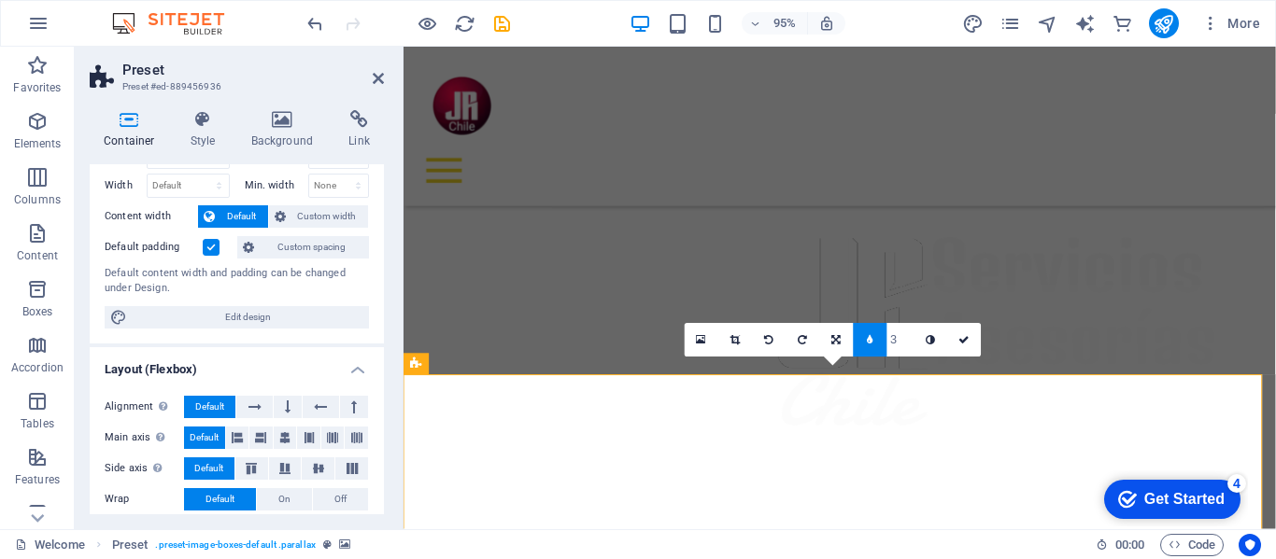
scroll to position [187, 0]
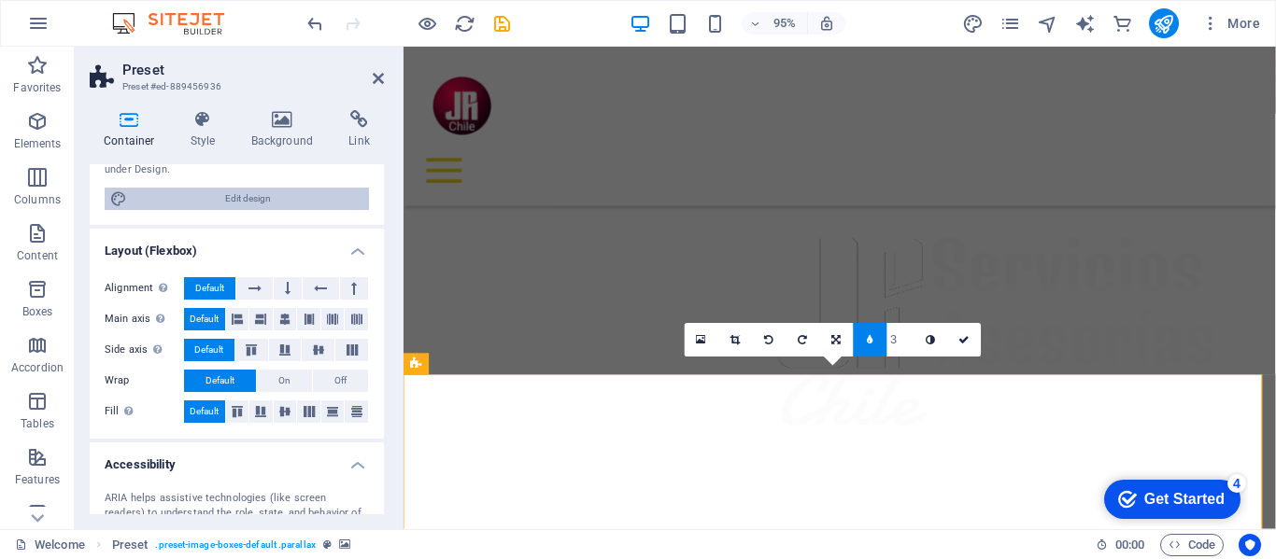
click at [233, 191] on span "Edit design" at bounding box center [248, 199] width 231 height 22
select select "rem"
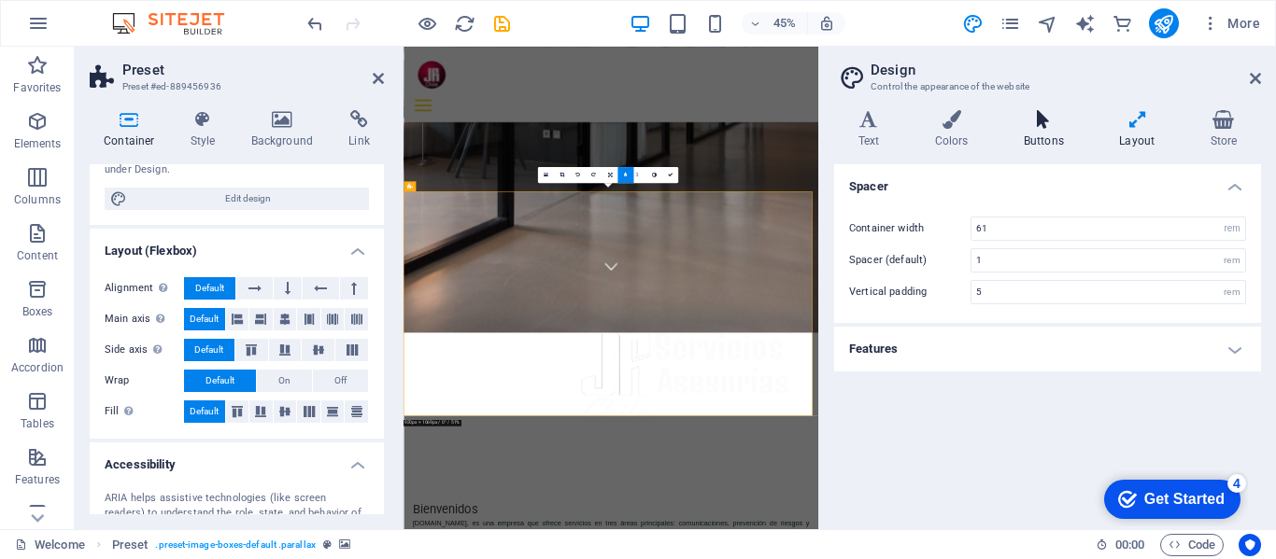
scroll to position [996, 0]
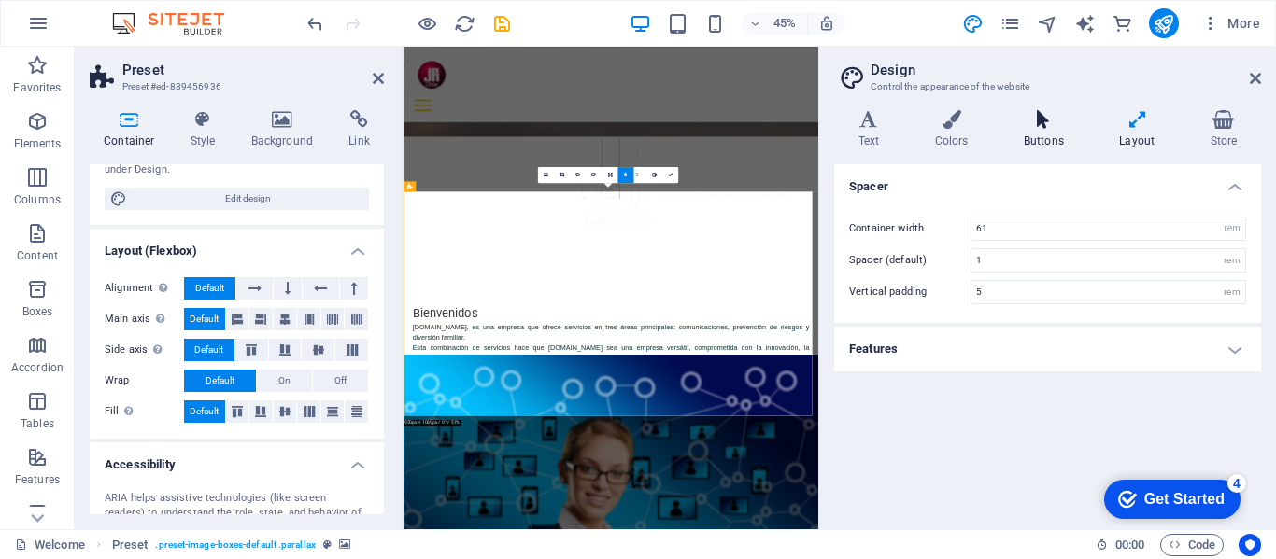
click at [1048, 123] on icon at bounding box center [1043, 119] width 88 height 19
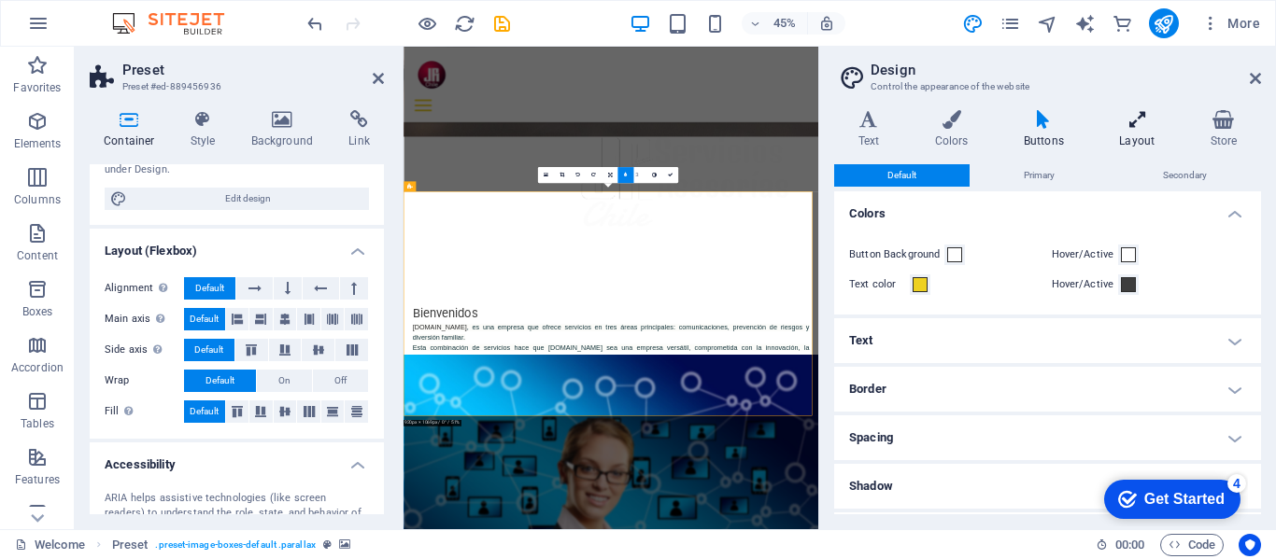
click at [1136, 123] on icon at bounding box center [1136, 119] width 83 height 19
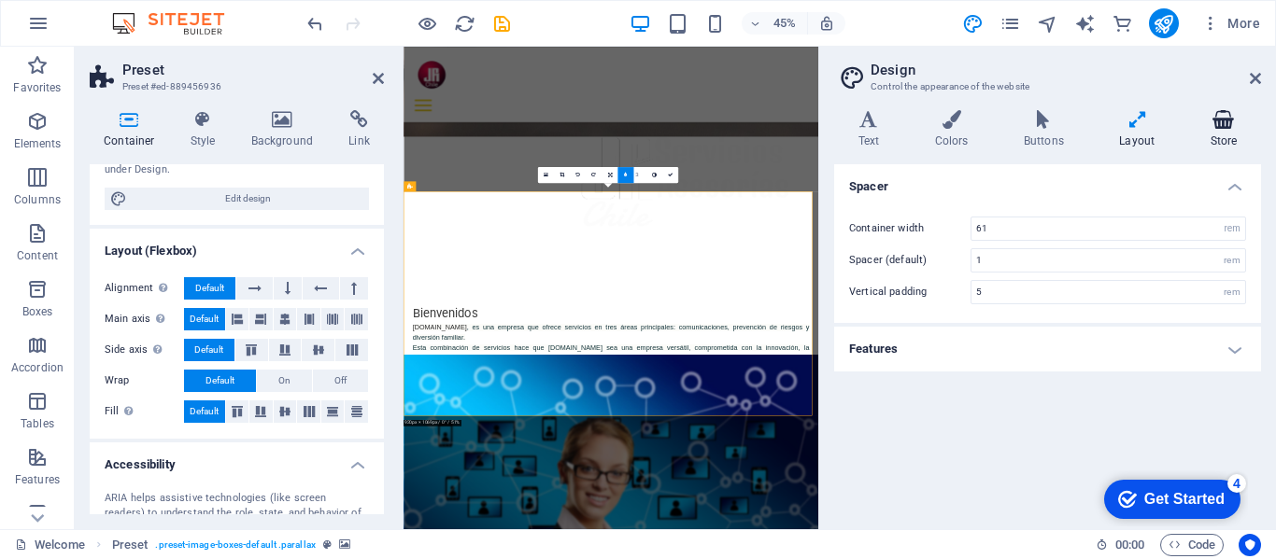
click at [1227, 123] on icon at bounding box center [1223, 119] width 75 height 19
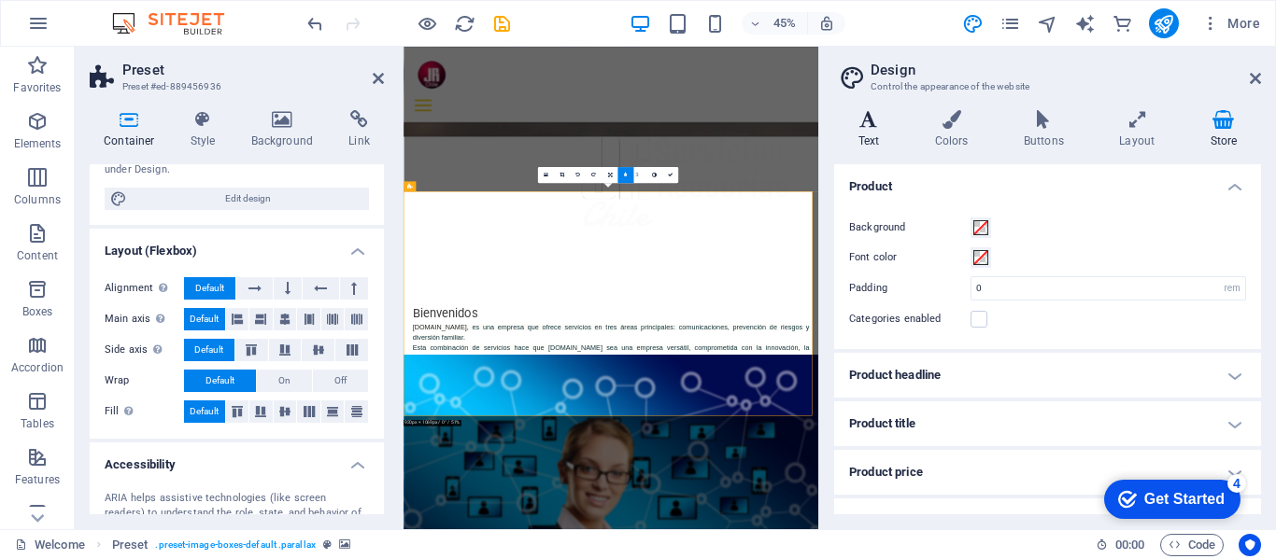
click at [869, 123] on icon at bounding box center [868, 119] width 69 height 19
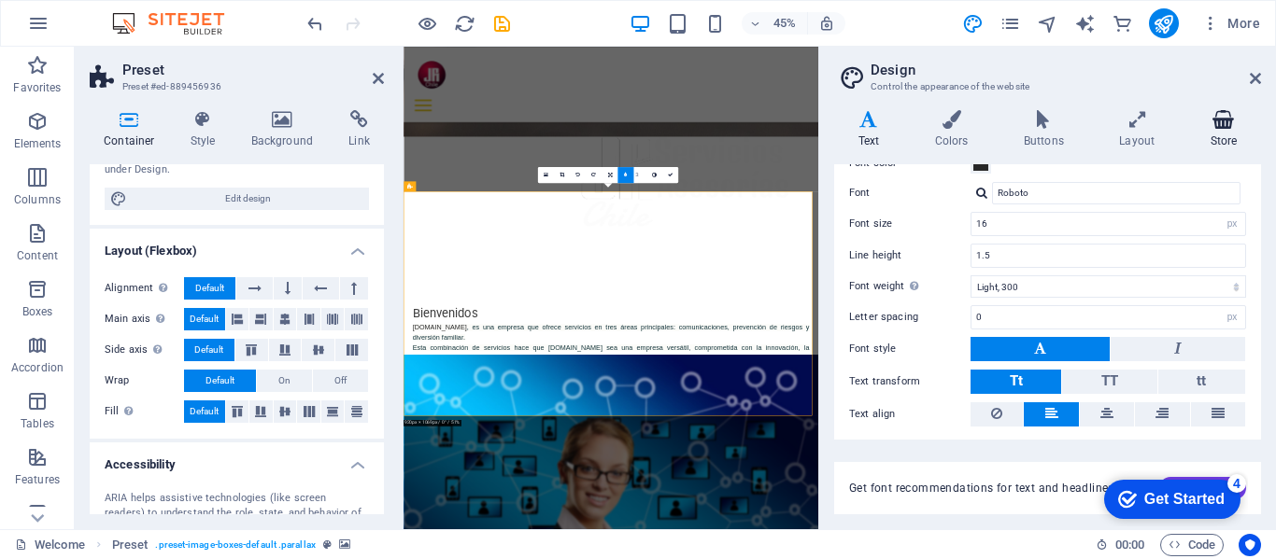
scroll to position [0, 0]
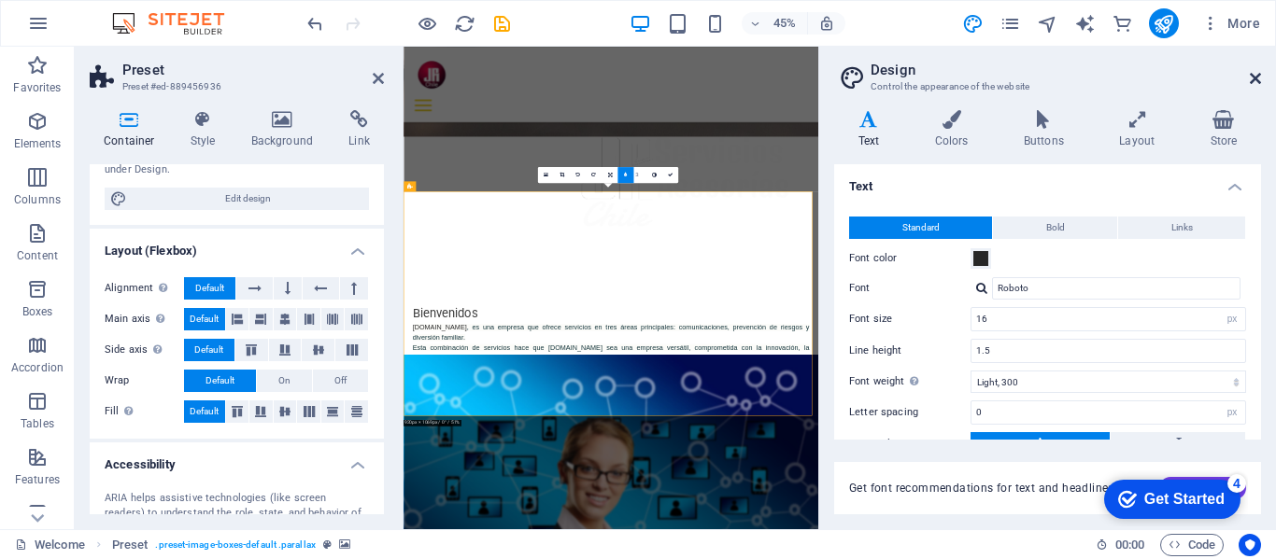
click at [1257, 78] on icon at bounding box center [1254, 78] width 11 height 15
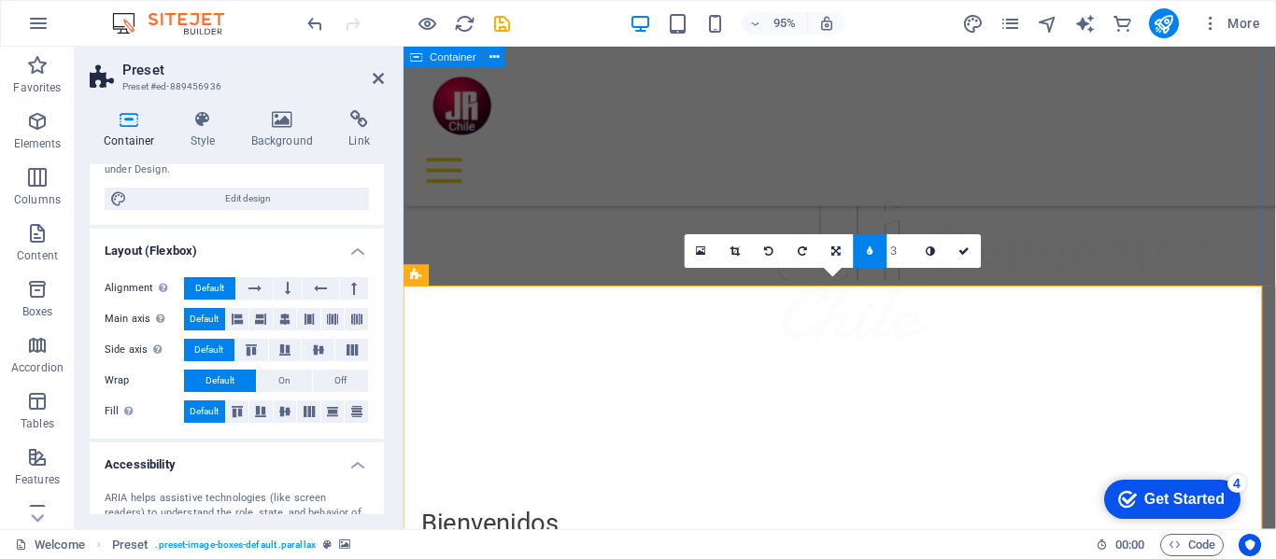
scroll to position [654, 0]
click at [377, 76] on icon at bounding box center [378, 78] width 11 height 15
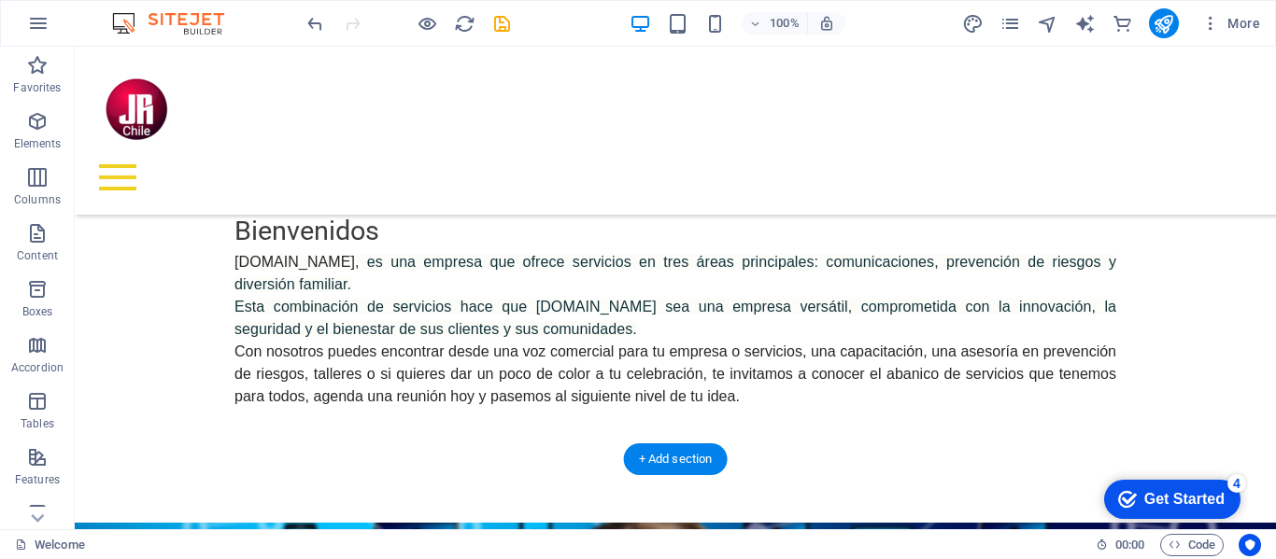
scroll to position [876, 0]
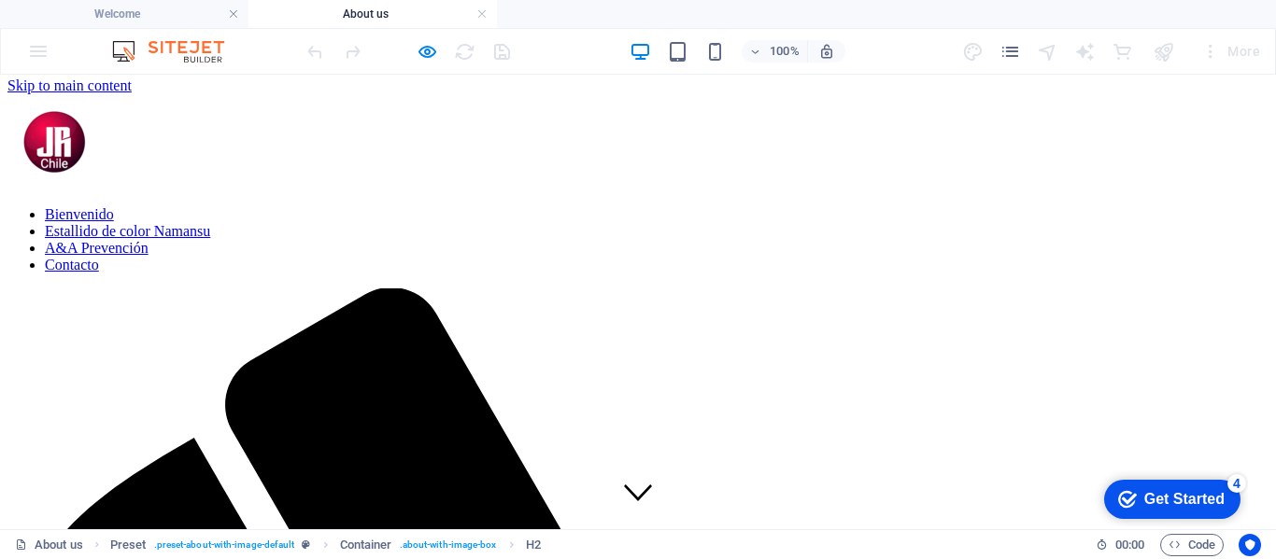
scroll to position [0, 0]
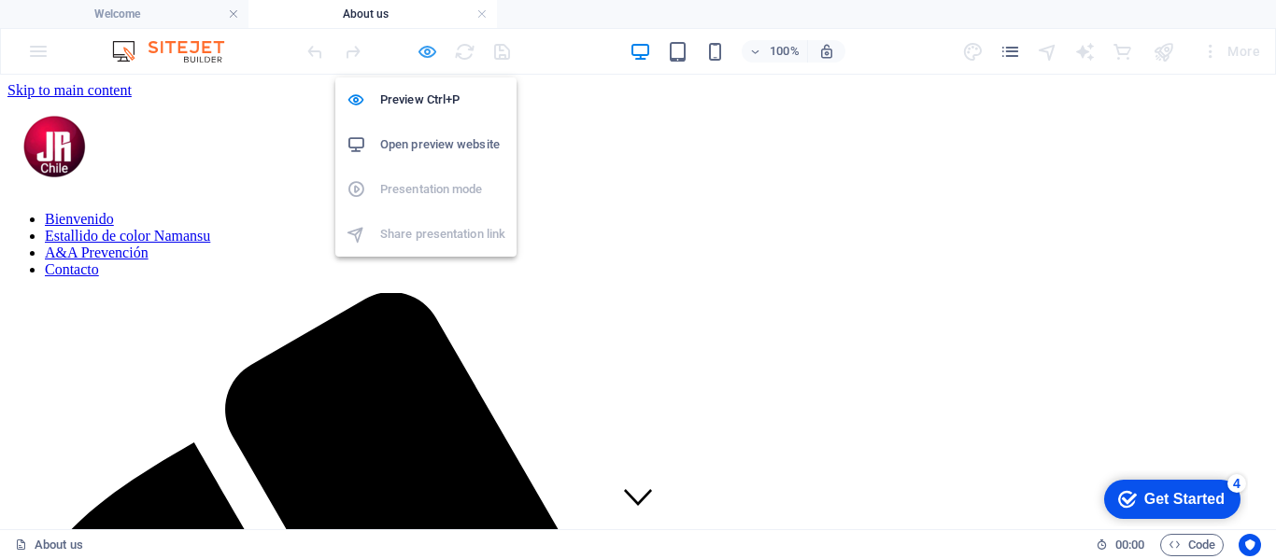
click at [430, 50] on icon "button" at bounding box center [426, 51] width 21 height 21
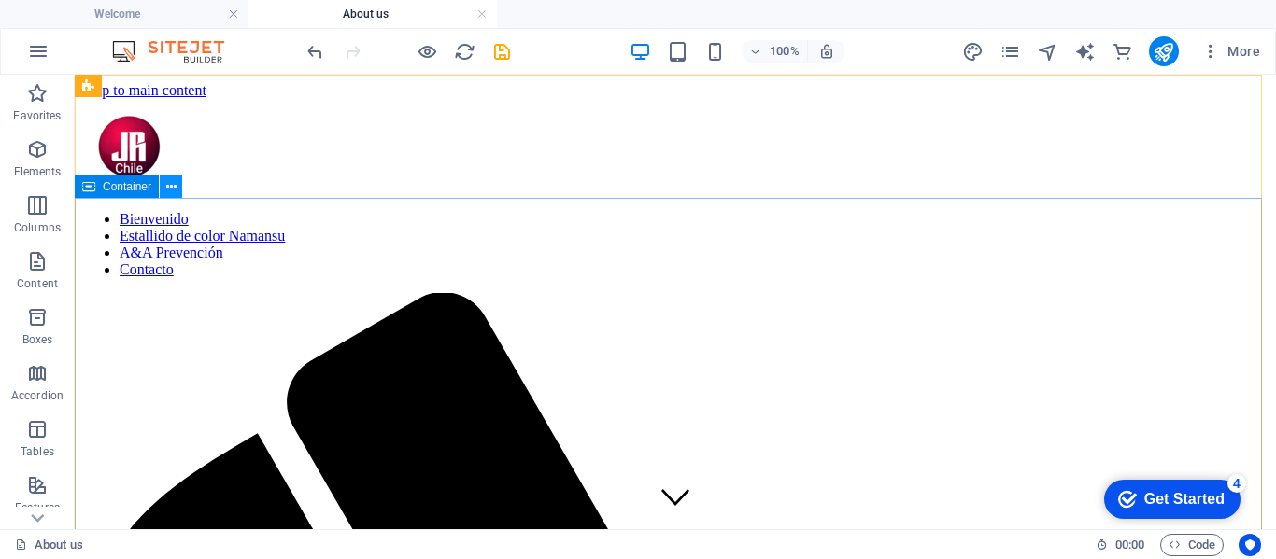
click at [167, 189] on icon at bounding box center [171, 187] width 10 height 20
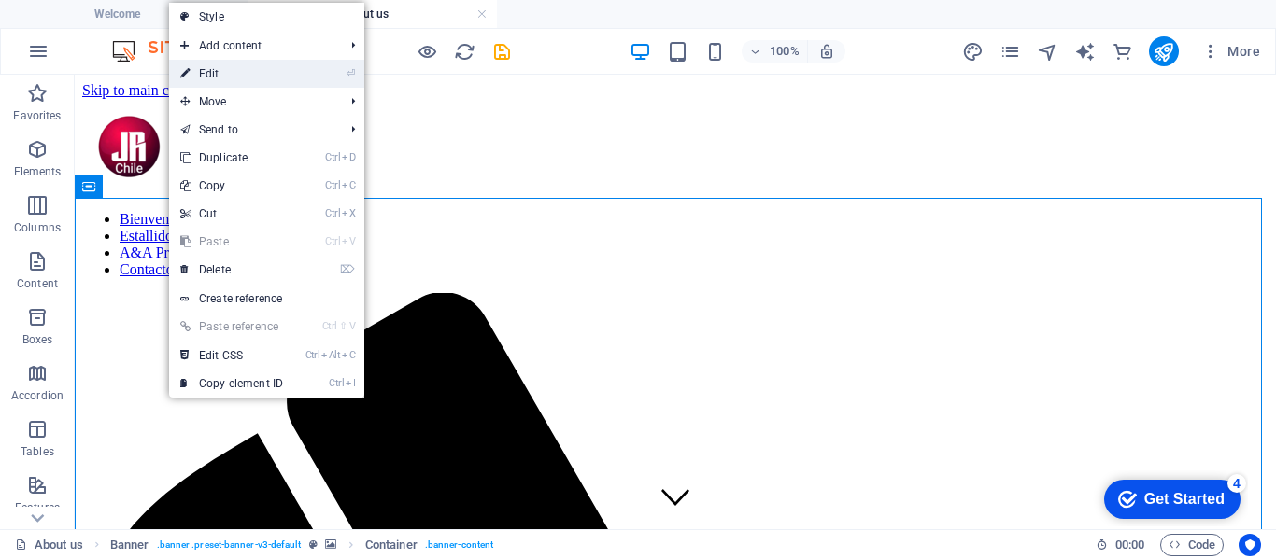
click at [203, 72] on link "⏎ Edit" at bounding box center [231, 74] width 125 height 28
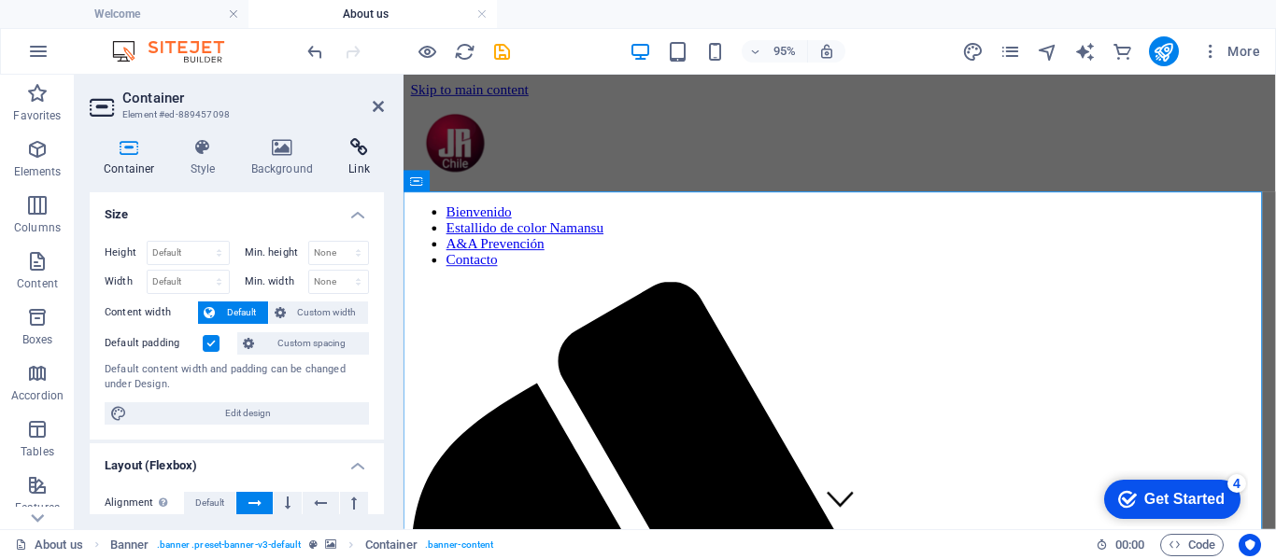
click at [356, 153] on icon at bounding box center [358, 147] width 49 height 19
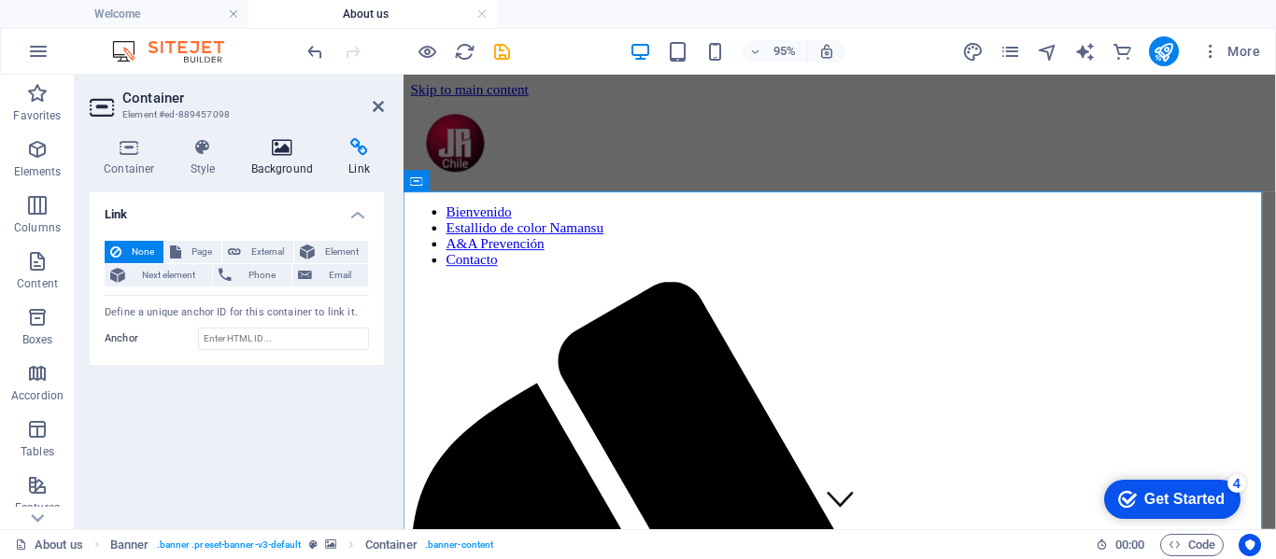
click at [277, 159] on h4 "Background" at bounding box center [286, 157] width 98 height 39
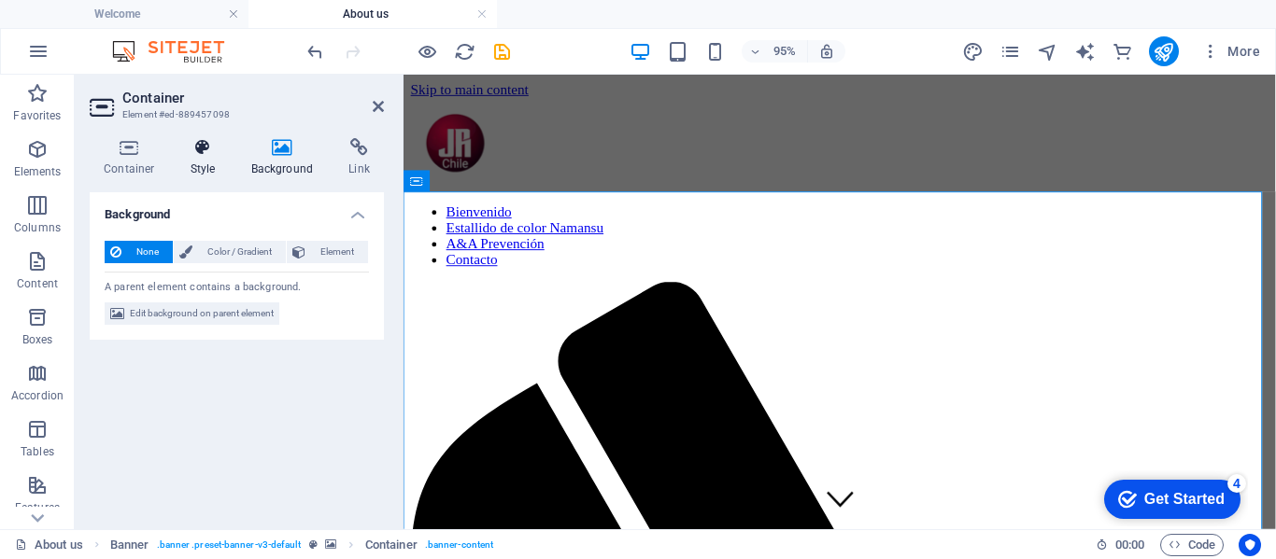
click at [206, 152] on icon at bounding box center [202, 147] width 53 height 19
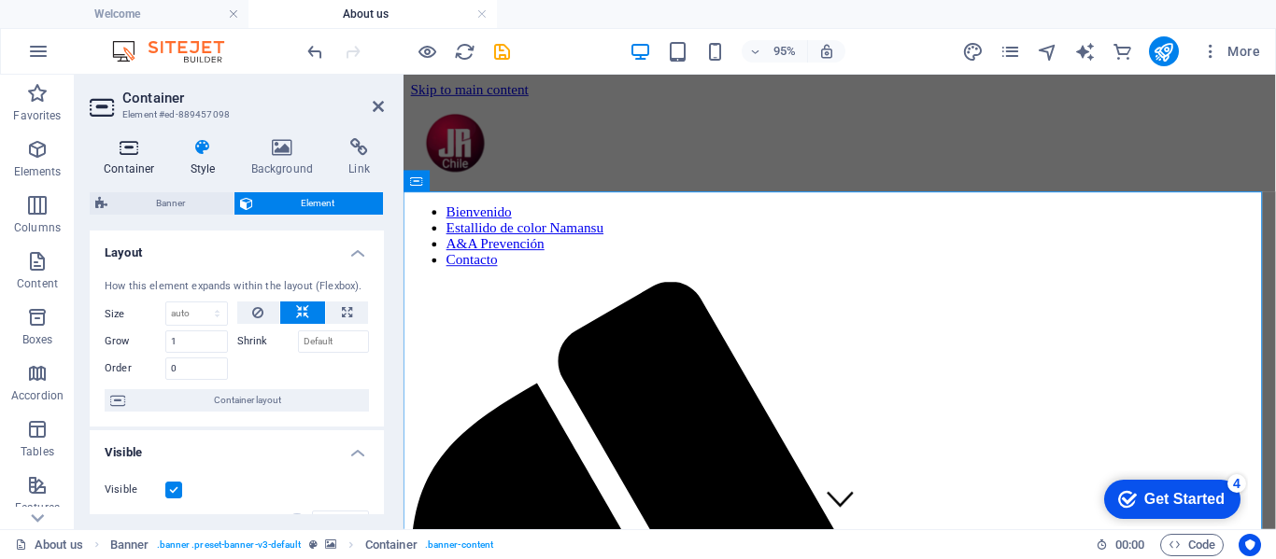
click at [132, 156] on icon at bounding box center [129, 147] width 79 height 19
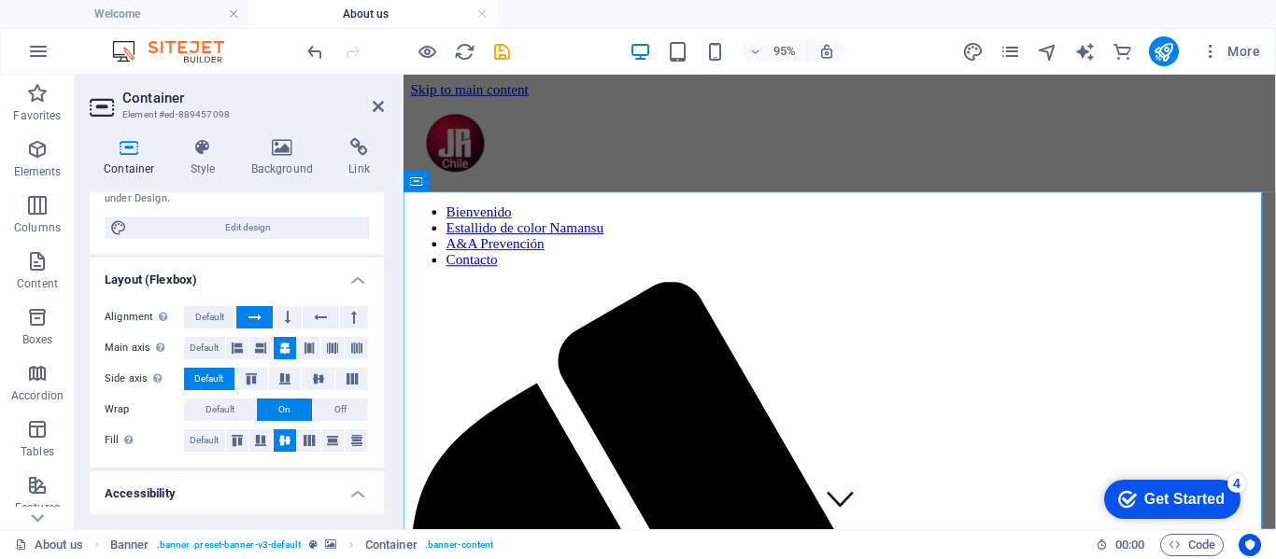
scroll to position [187, 0]
click at [374, 103] on icon at bounding box center [378, 106] width 11 height 15
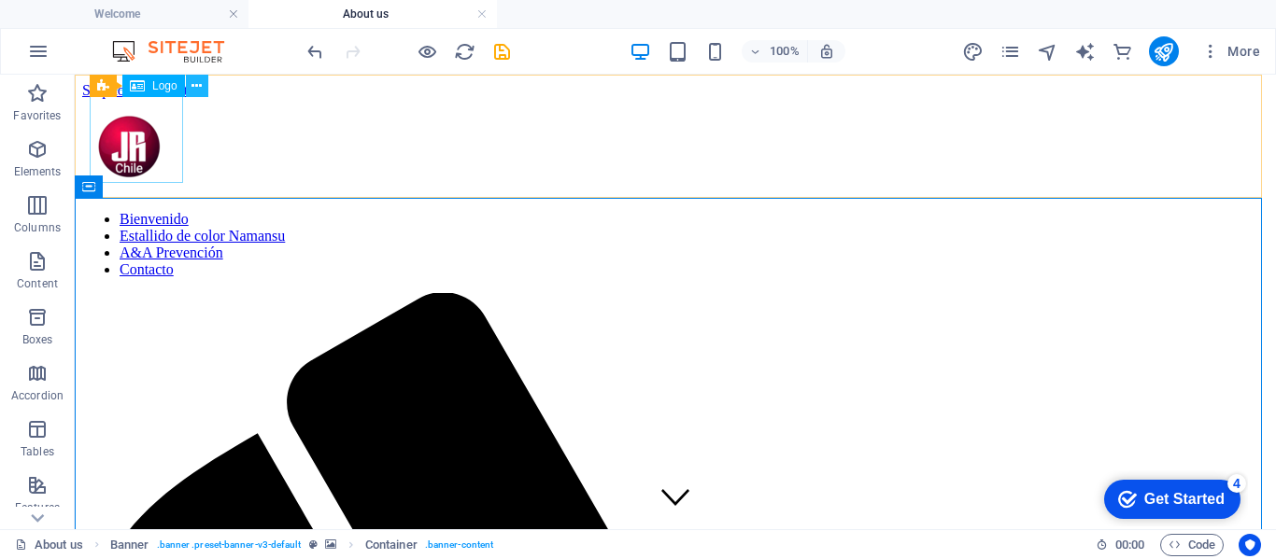
click at [196, 85] on icon at bounding box center [196, 87] width 10 height 20
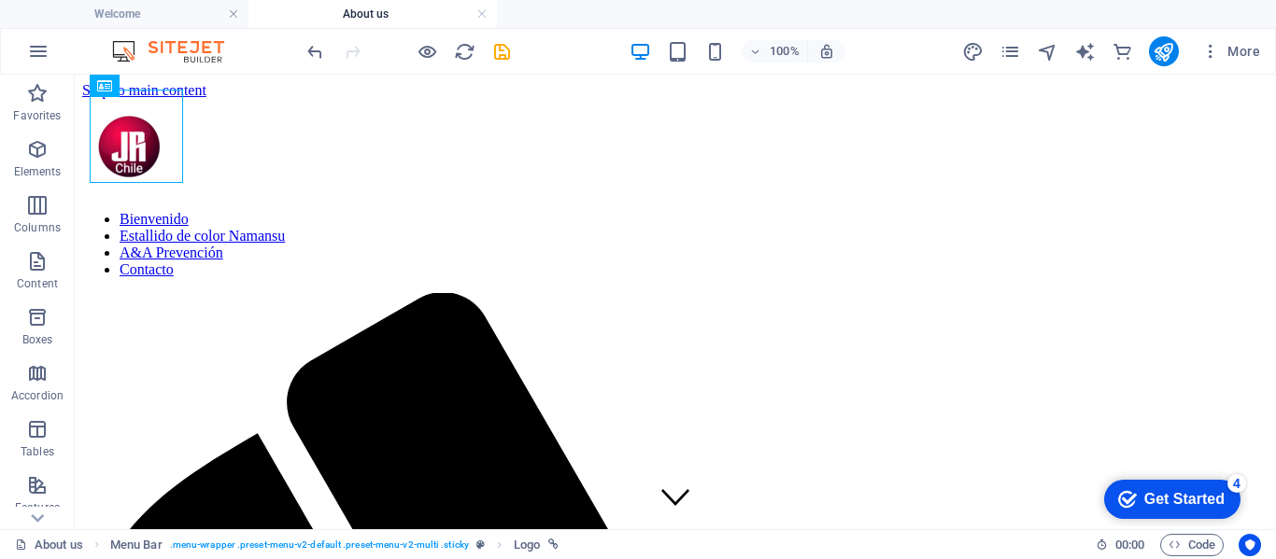
click at [875, 45] on div "100% More" at bounding box center [785, 51] width 964 height 30
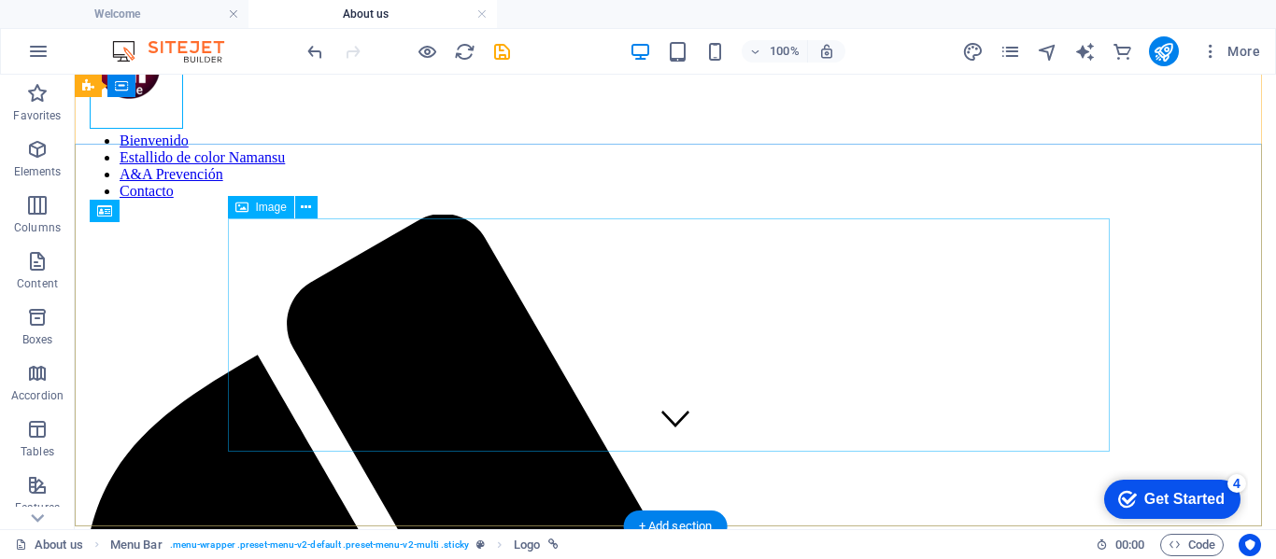
scroll to position [0, 0]
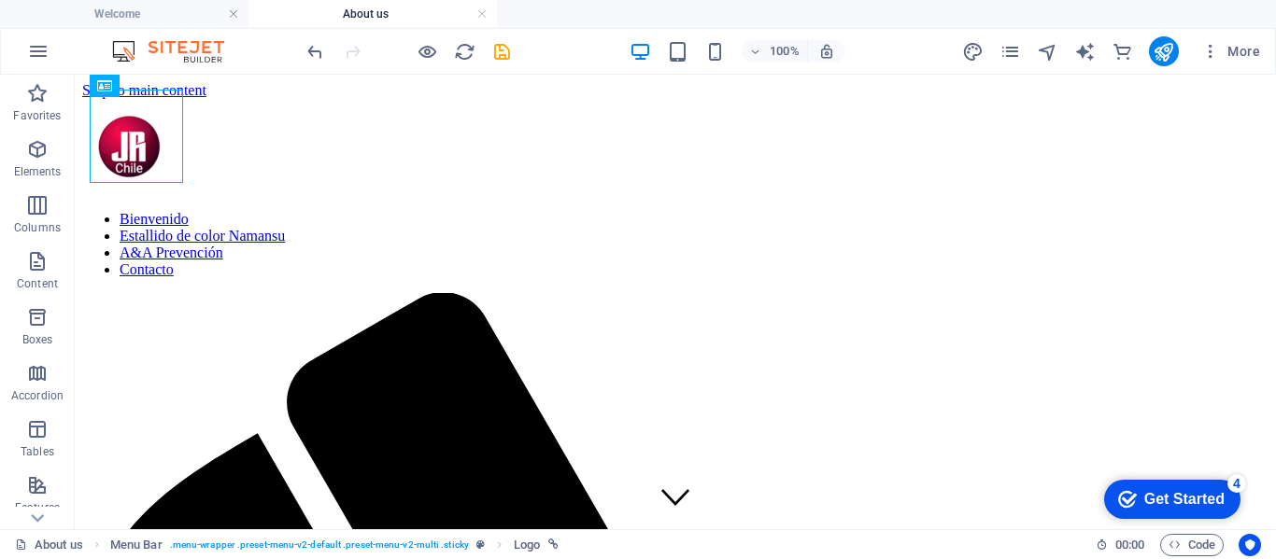
click at [376, 12] on h4 "About us" at bounding box center [372, 14] width 248 height 21
click at [169, 188] on icon at bounding box center [171, 187] width 10 height 20
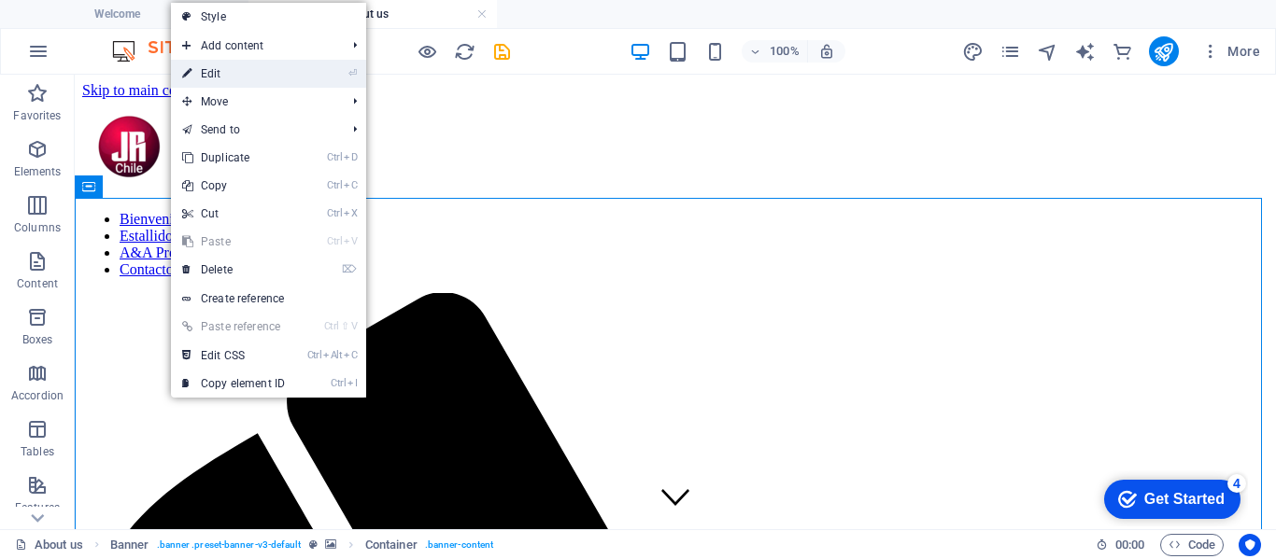
click at [222, 69] on link "⏎ Edit" at bounding box center [233, 74] width 125 height 28
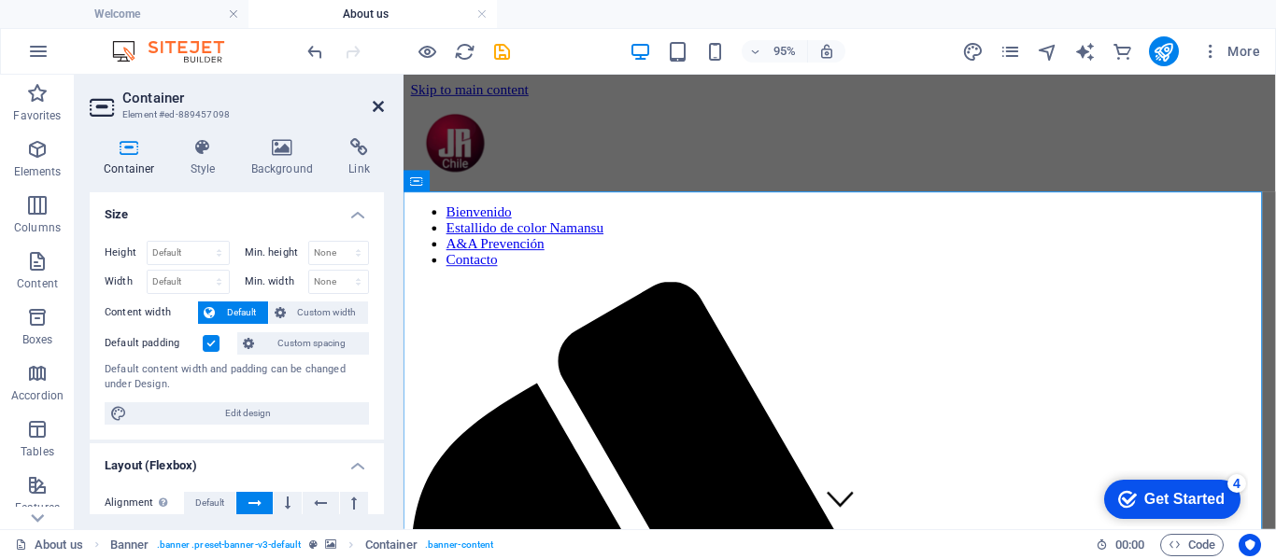
drag, startPoint x: 378, startPoint y: 103, endPoint x: 389, endPoint y: 86, distance: 20.2
click at [378, 103] on icon at bounding box center [378, 106] width 11 height 15
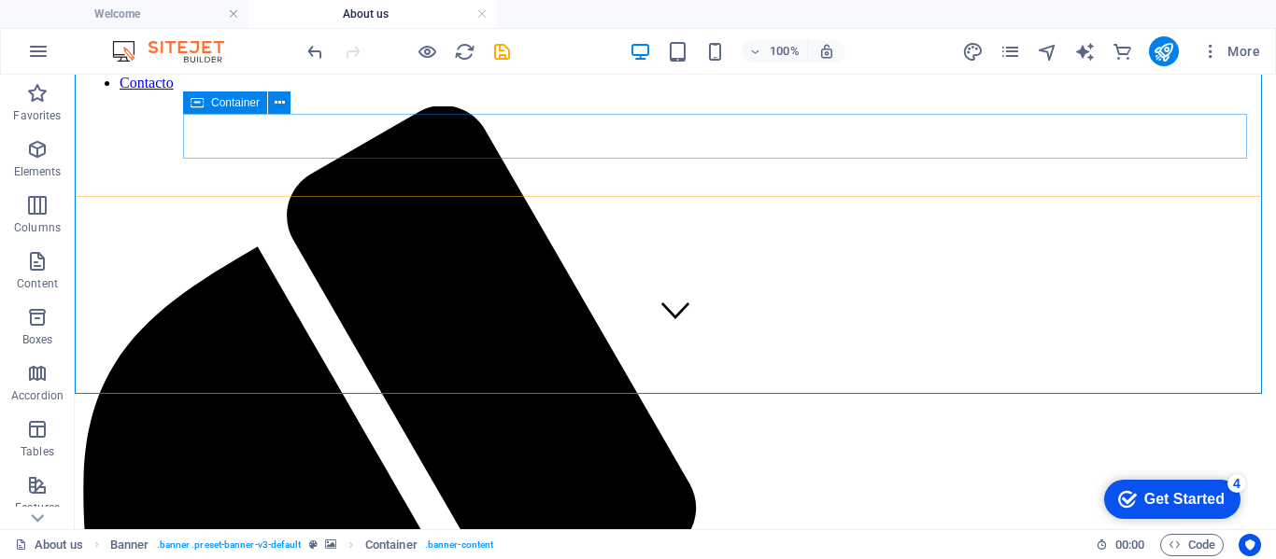
scroll to position [280, 0]
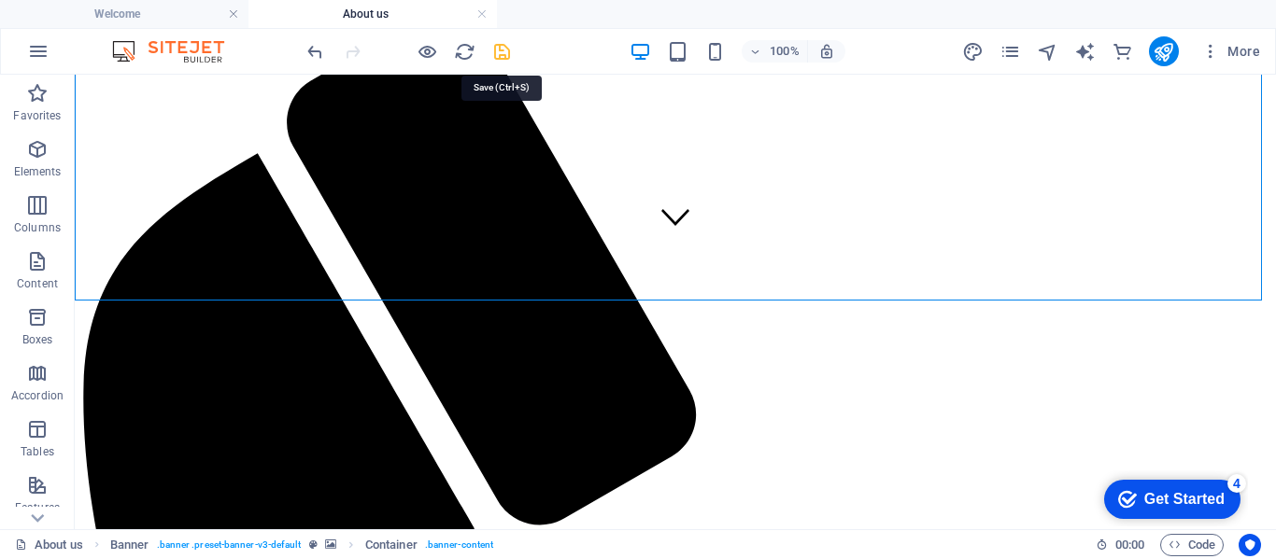
click at [504, 57] on icon "save" at bounding box center [501, 51] width 21 height 21
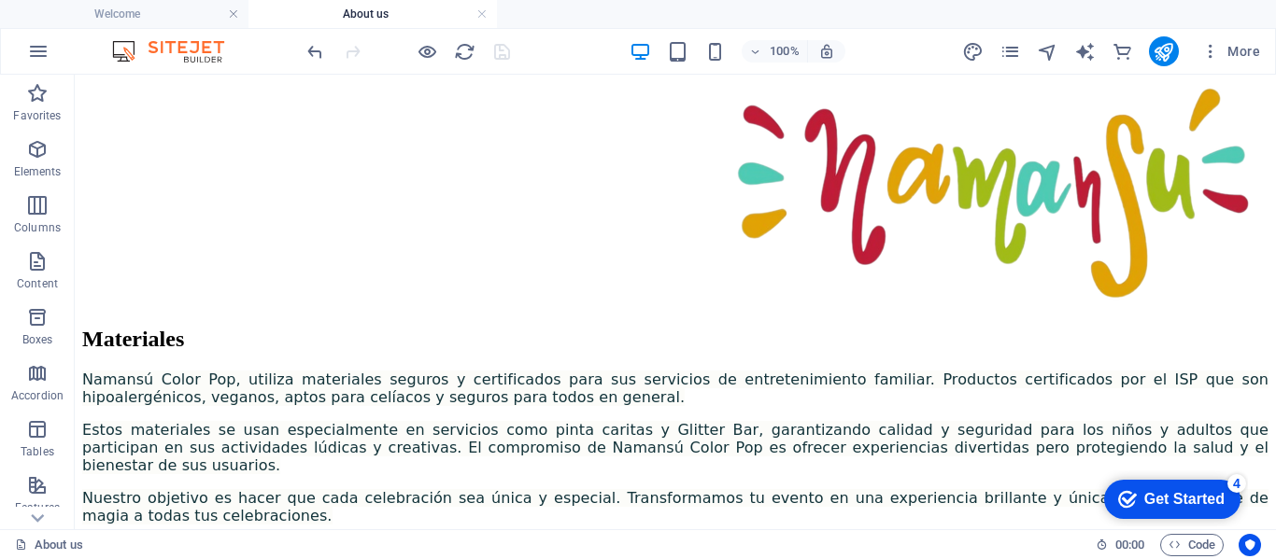
scroll to position [2418, 0]
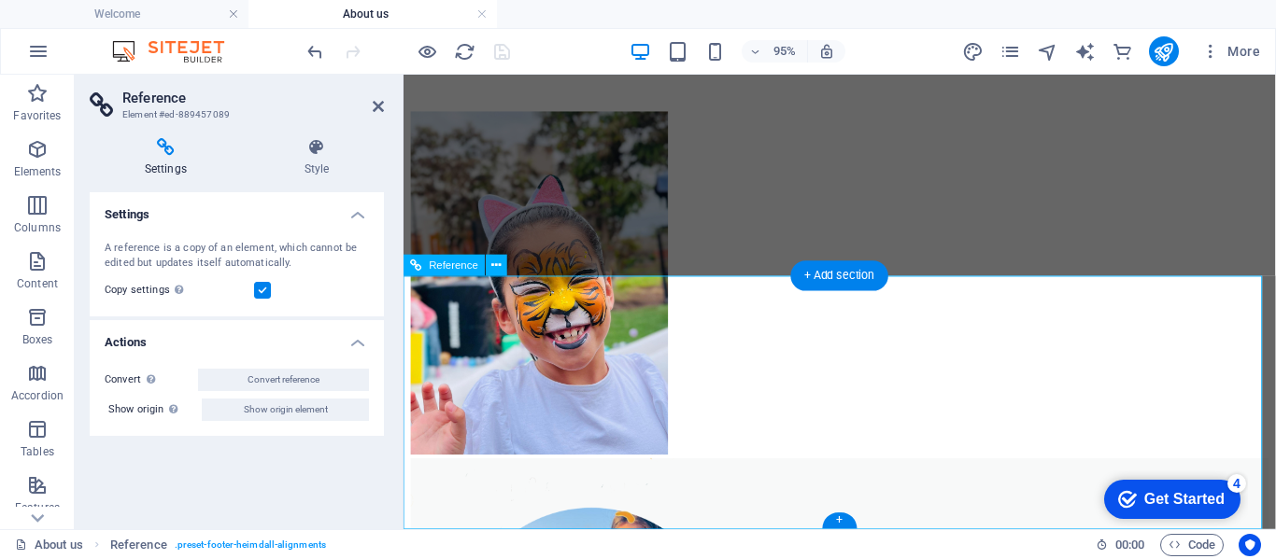
scroll to position [2393, 0]
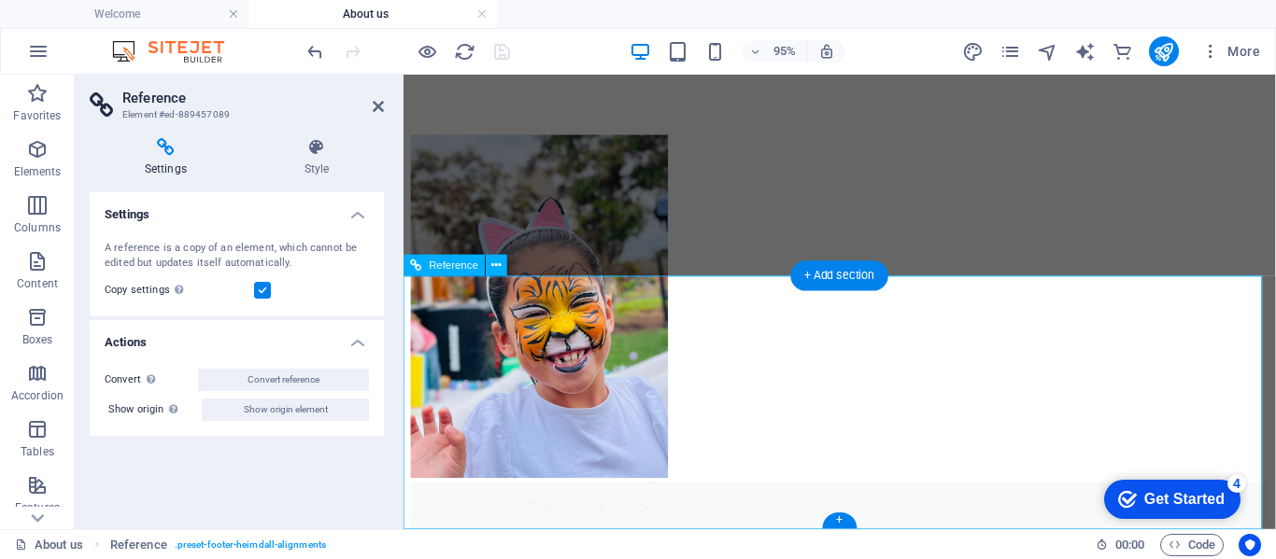
drag, startPoint x: 997, startPoint y: 403, endPoint x: 783, endPoint y: 273, distance: 251.4
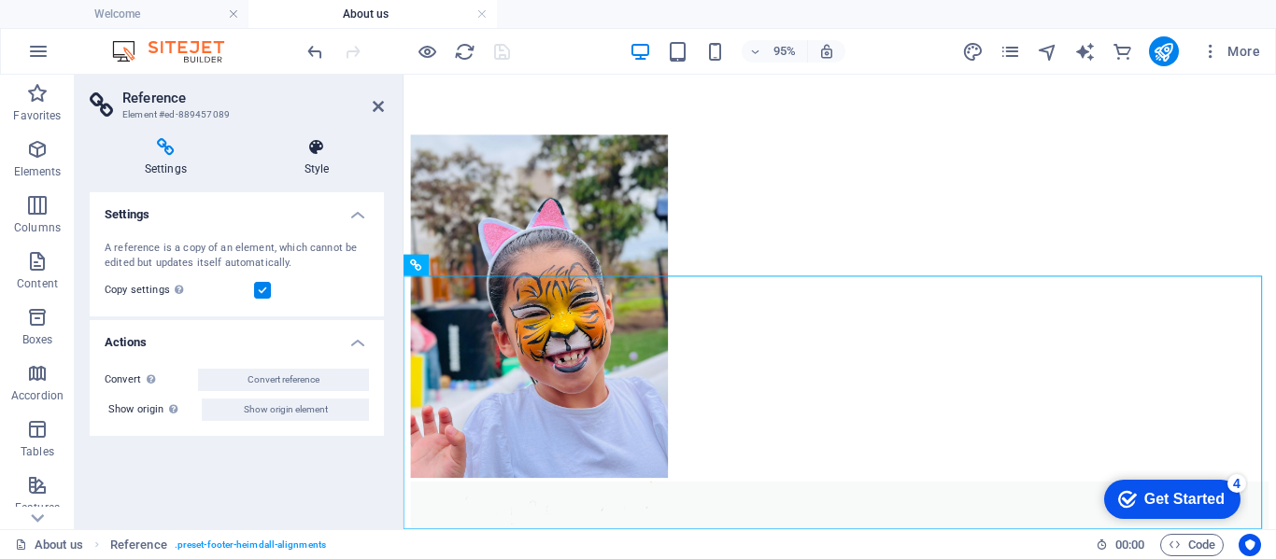
click at [320, 165] on h4 "Style" at bounding box center [316, 157] width 134 height 39
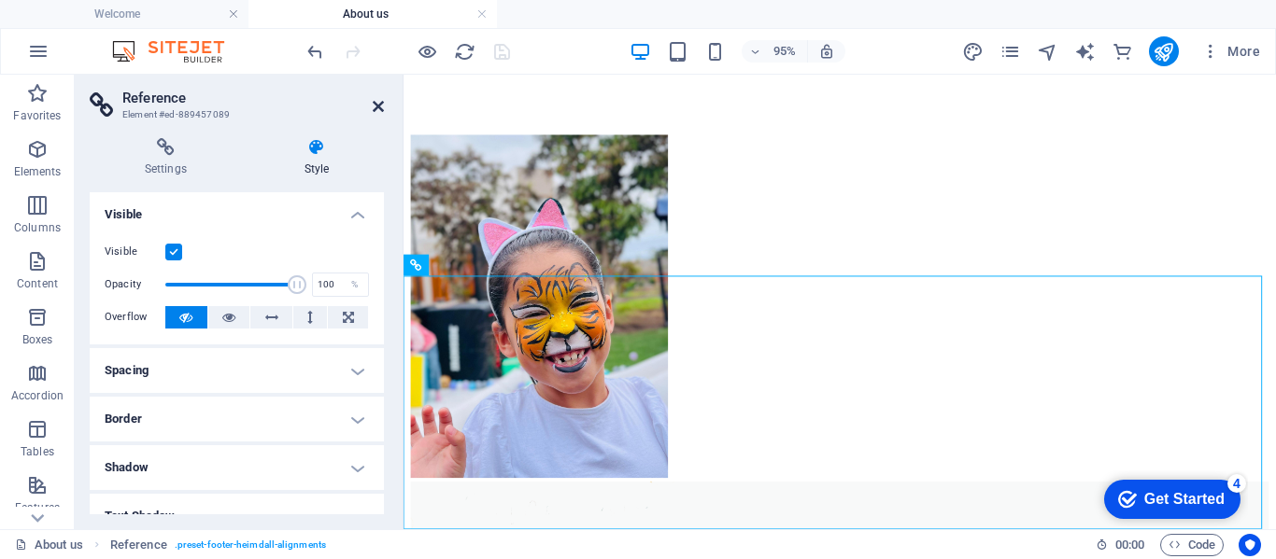
click at [376, 103] on icon at bounding box center [378, 106] width 11 height 15
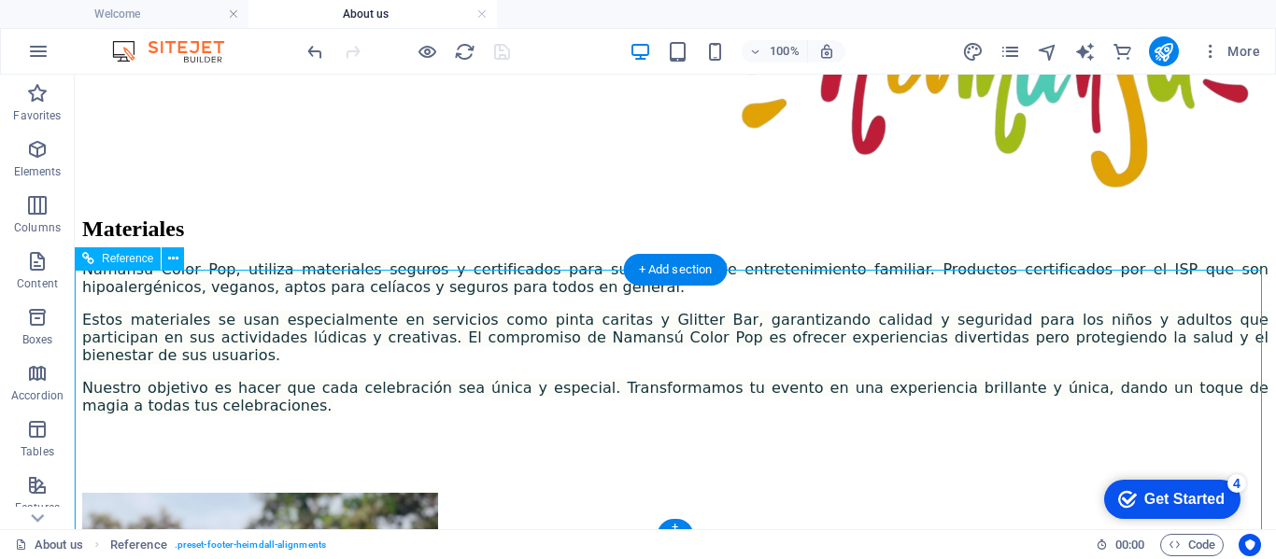
scroll to position [2418, 0]
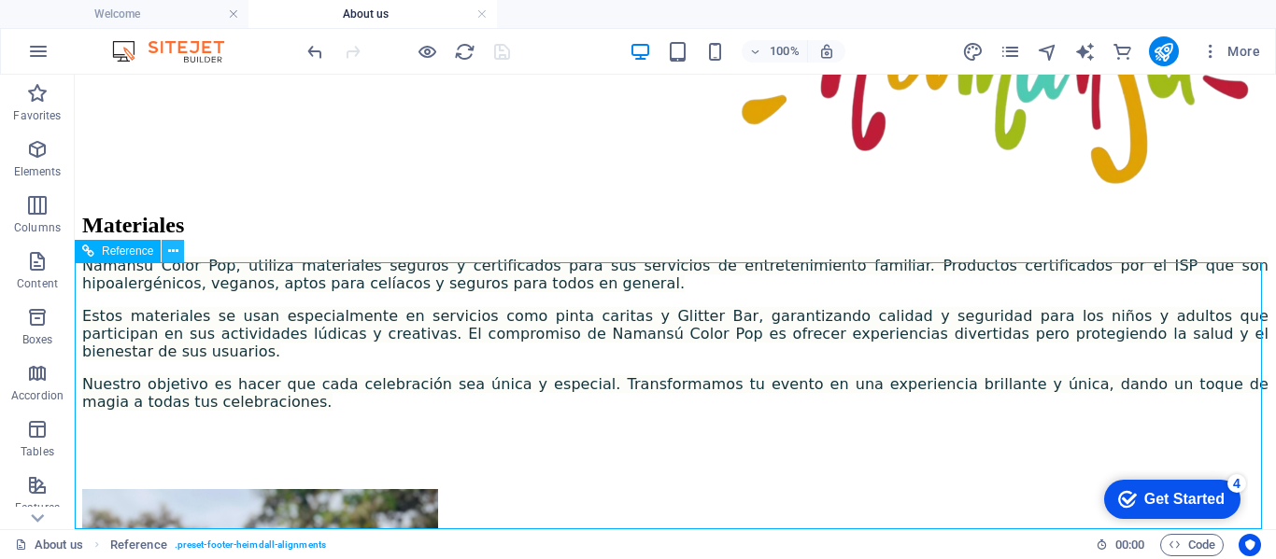
click at [176, 250] on icon at bounding box center [173, 252] width 10 height 20
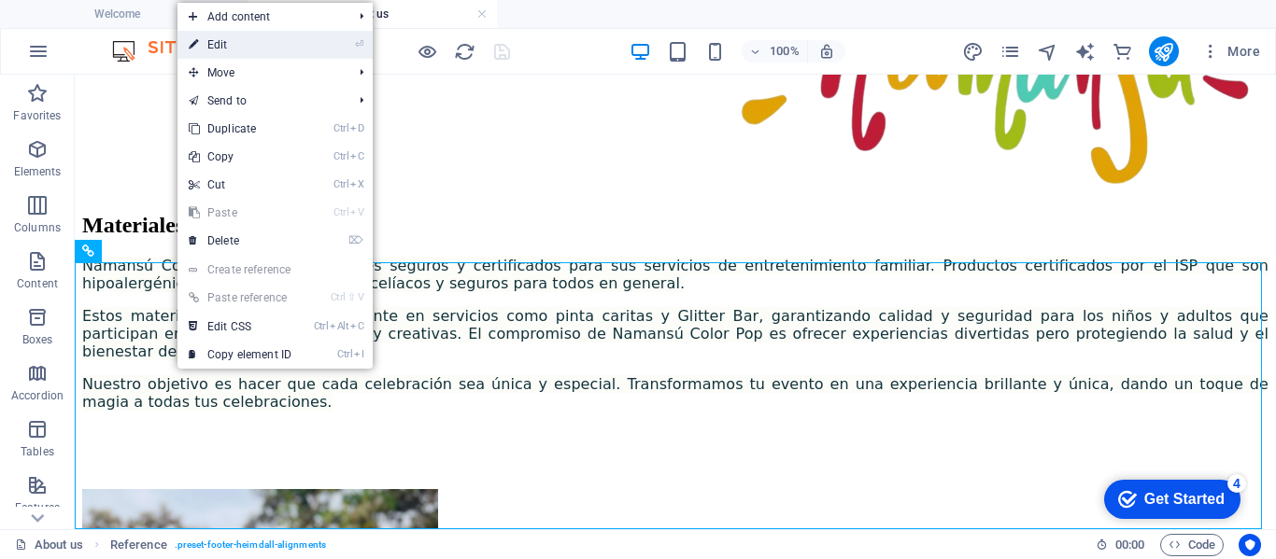
click at [220, 40] on link "⏎ Edit" at bounding box center [239, 45] width 125 height 28
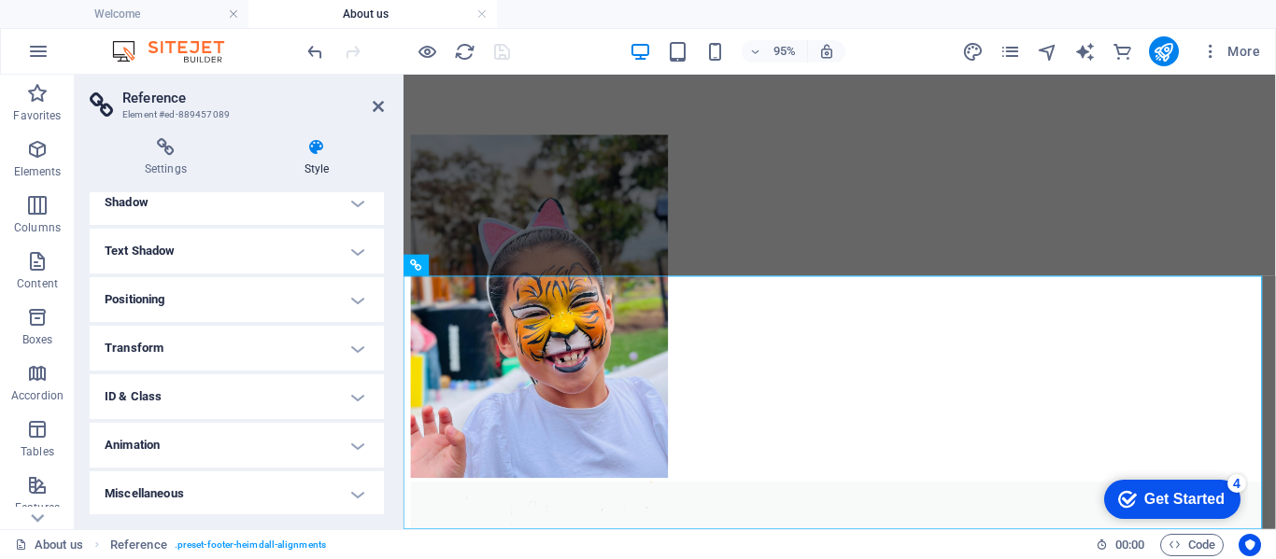
scroll to position [267, 0]
click at [380, 106] on icon at bounding box center [378, 106] width 11 height 15
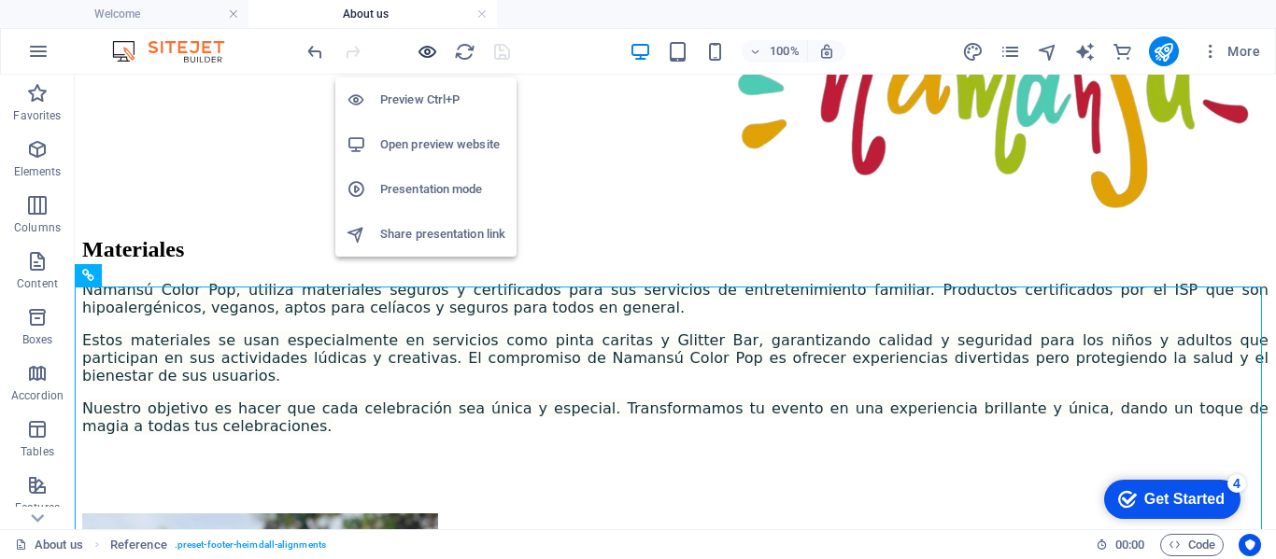
click at [432, 50] on icon "button" at bounding box center [426, 51] width 21 height 21
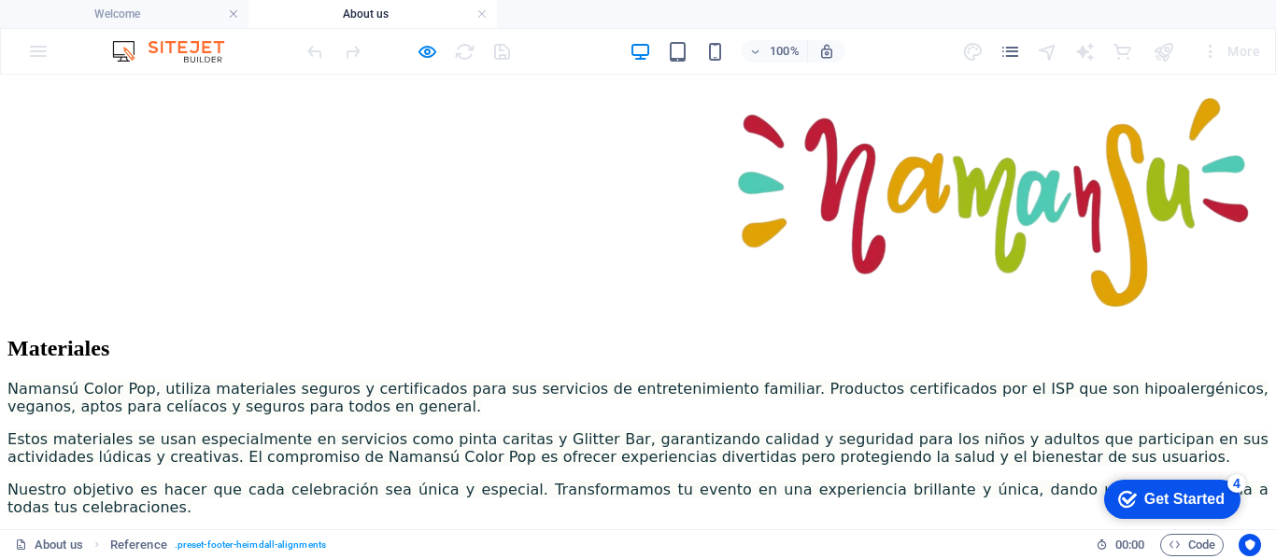
drag, startPoint x: 645, startPoint y: 373, endPoint x: 562, endPoint y: 284, distance: 121.6
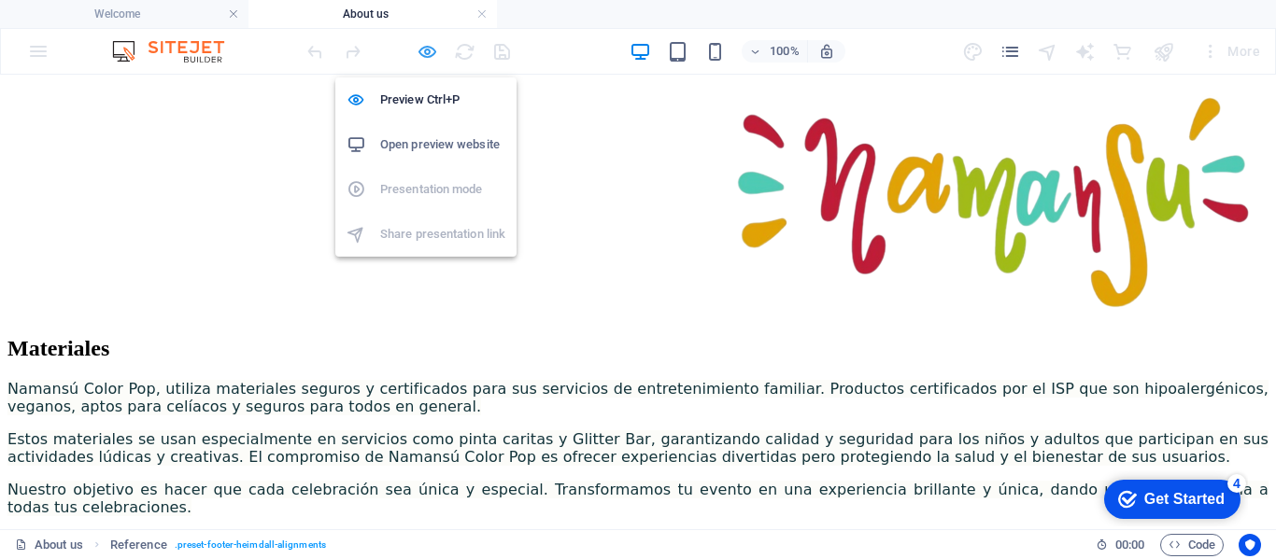
click at [426, 51] on icon "button" at bounding box center [426, 51] width 21 height 21
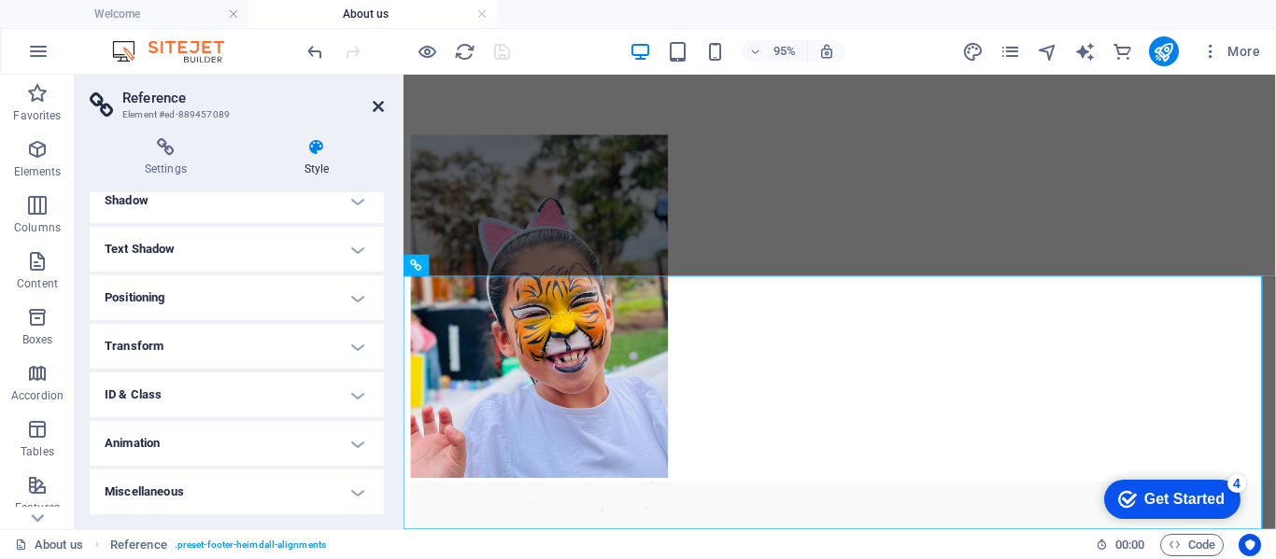
click at [374, 106] on icon at bounding box center [378, 106] width 11 height 15
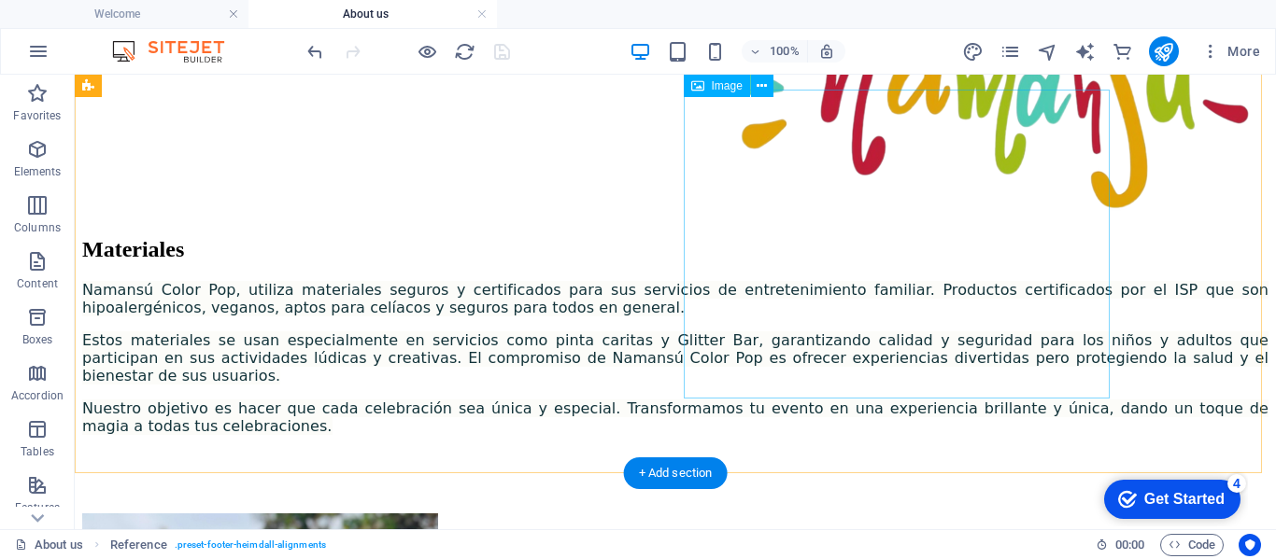
scroll to position [1926, 0]
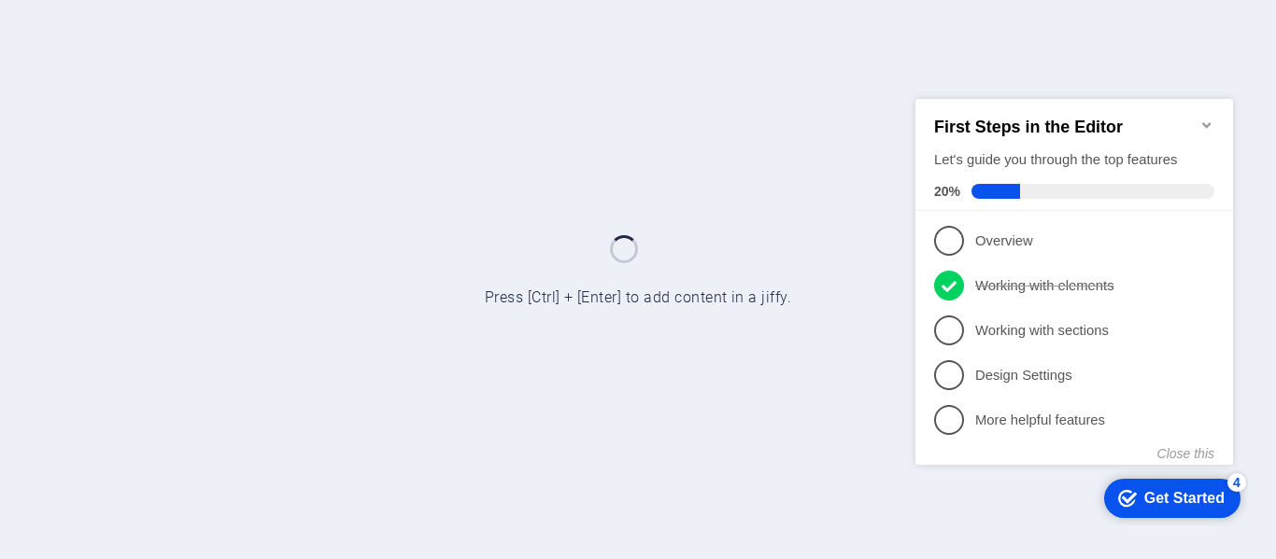
click at [1207, 117] on icon "Minimize checklist" at bounding box center [1206, 124] width 15 height 15
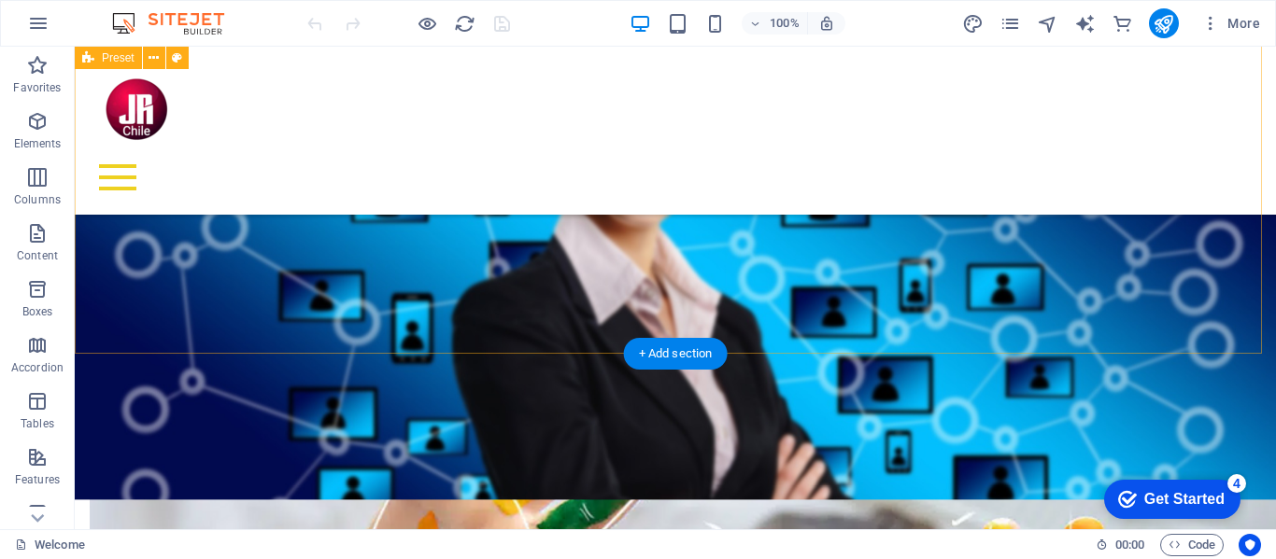
scroll to position [1716, 0]
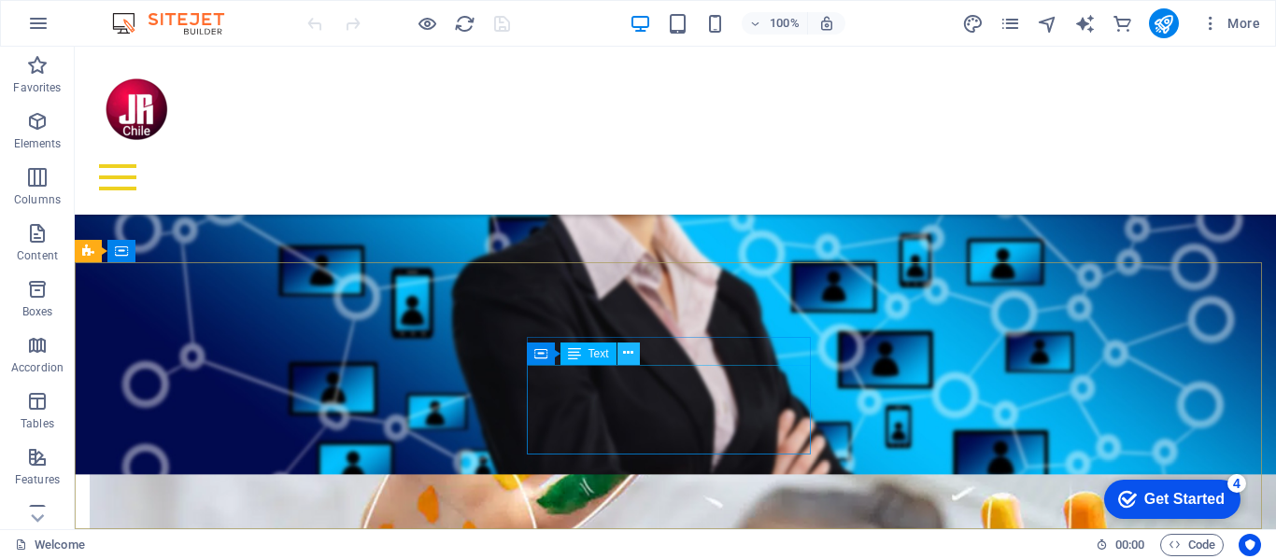
click at [624, 353] on icon at bounding box center [628, 354] width 10 height 20
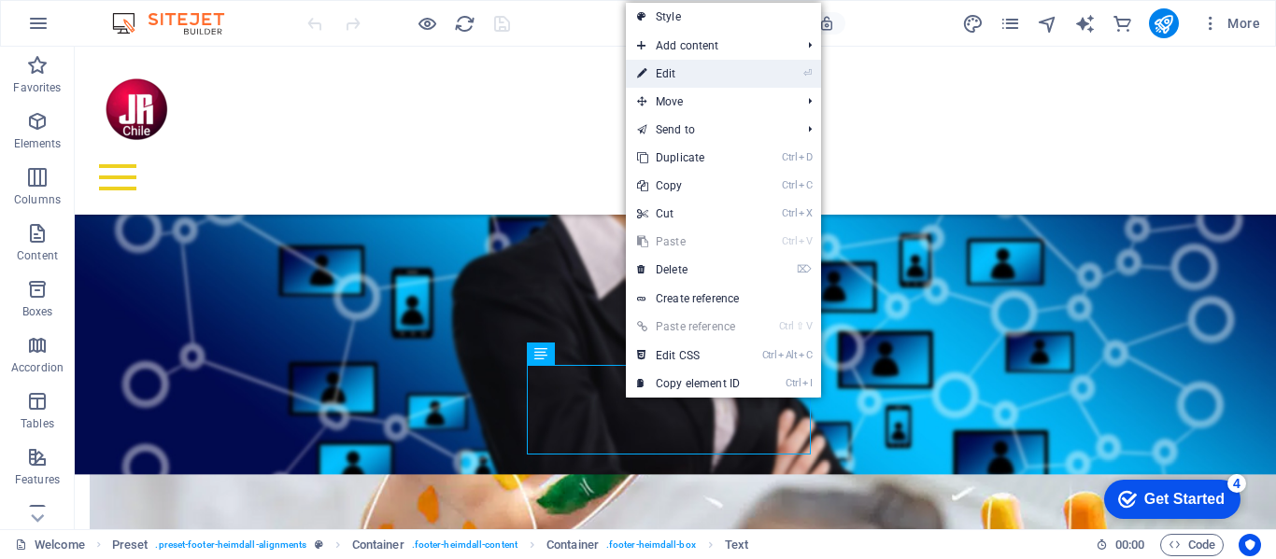
click at [684, 71] on link "⏎ Edit" at bounding box center [688, 74] width 125 height 28
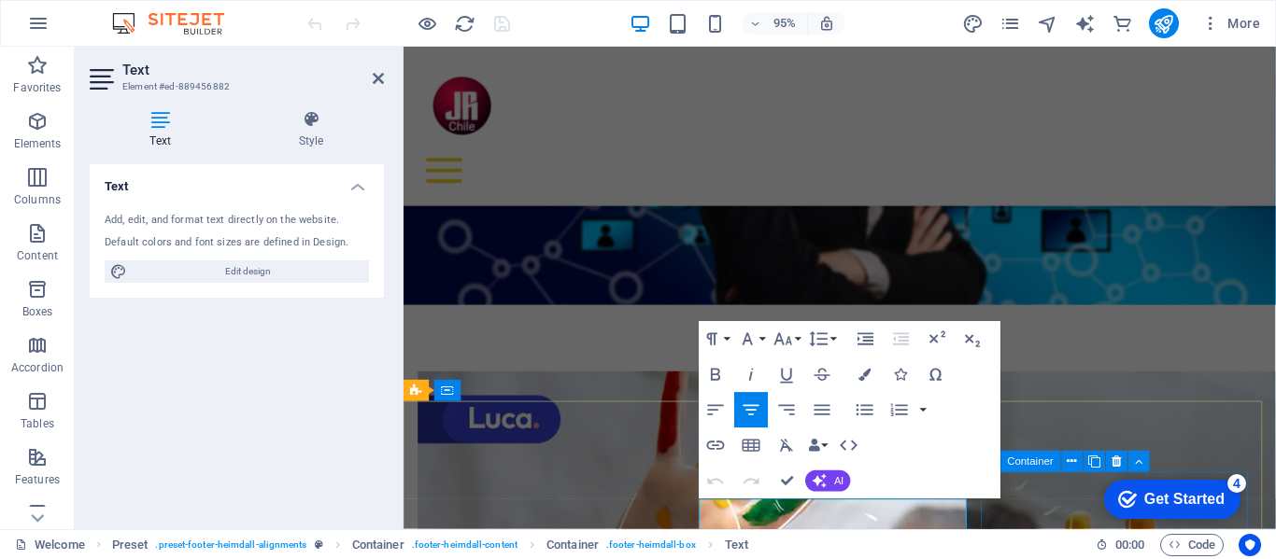
scroll to position [1713, 0]
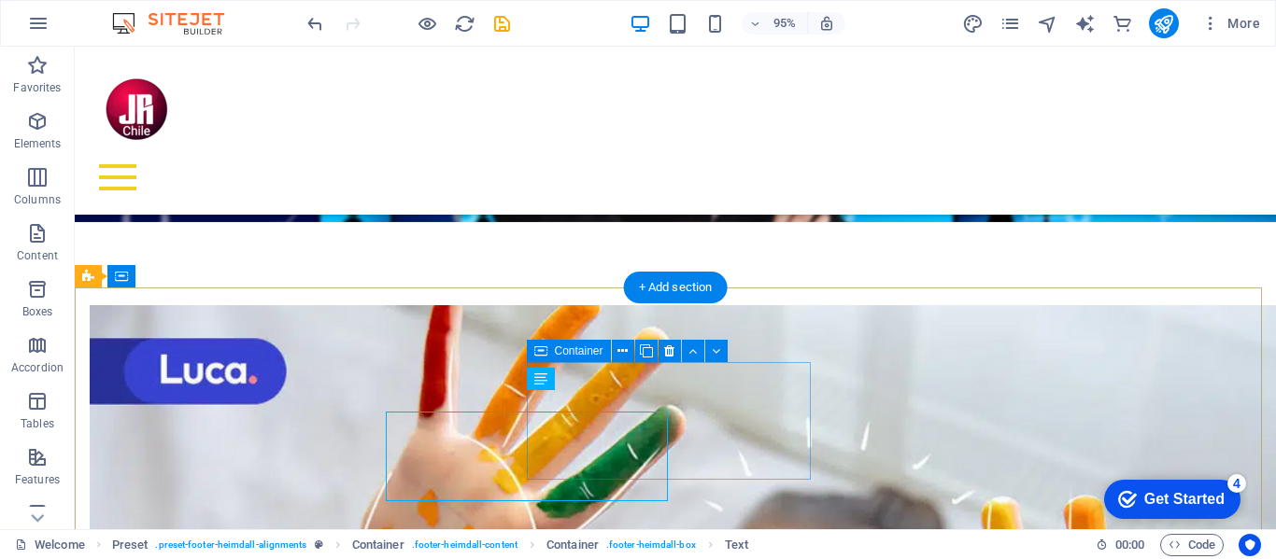
scroll to position [1691, 0]
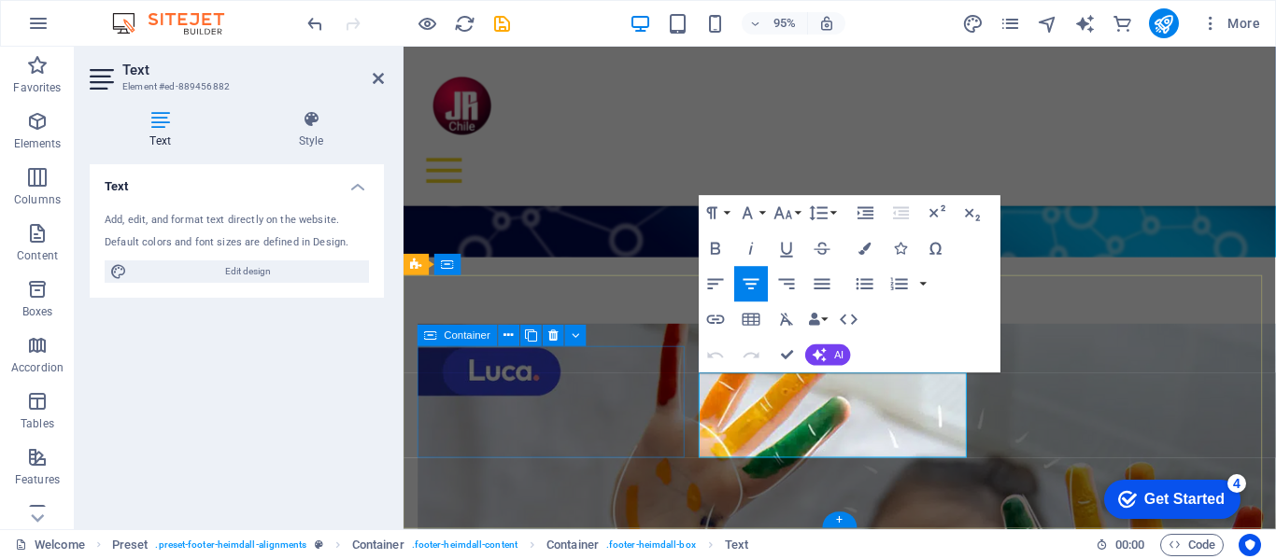
scroll to position [1713, 0]
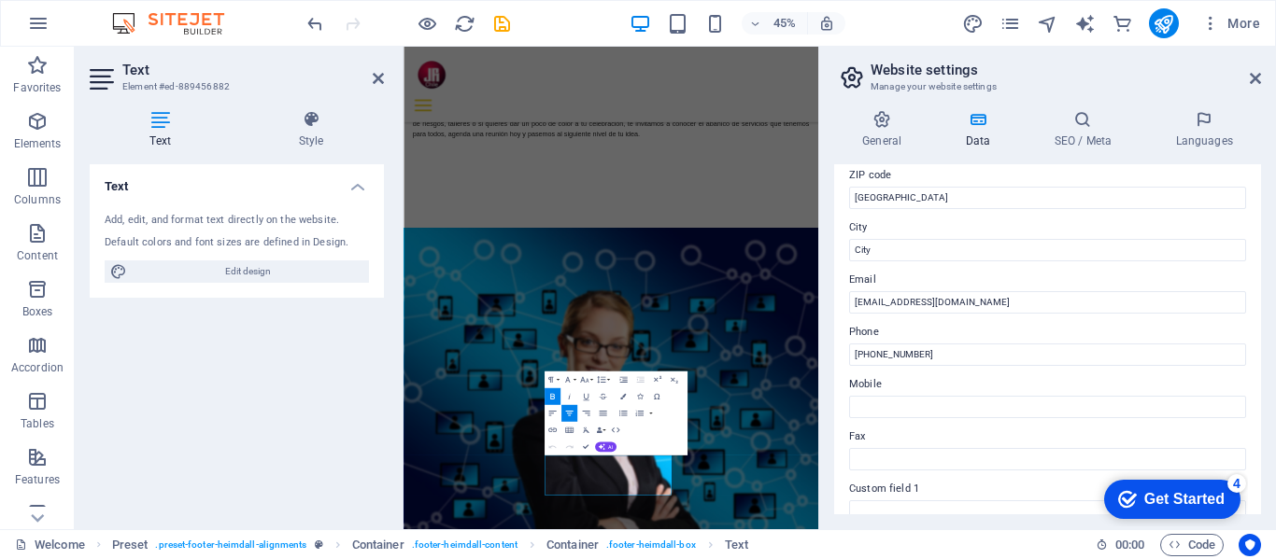
scroll to position [280, 0]
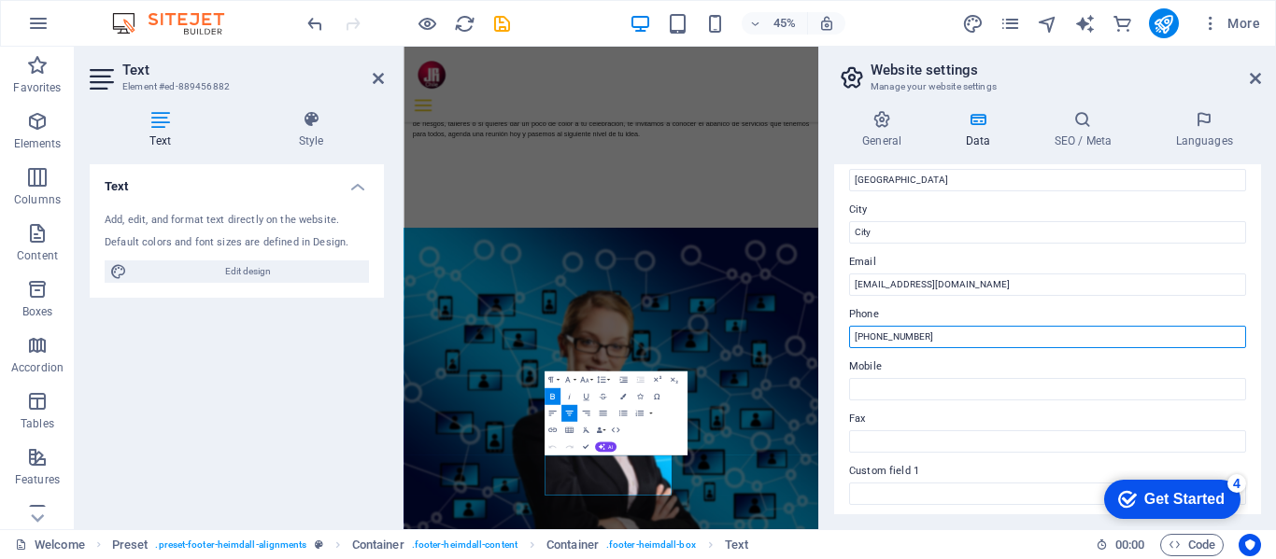
click at [855, 337] on input "[PHONE_NUMBER]" at bounding box center [1047, 337] width 397 height 22
click at [853, 336] on input "[PHONE_NUMBER]" at bounding box center [1047, 337] width 397 height 22
type input "Jr Chile +56 9 4100 8729"
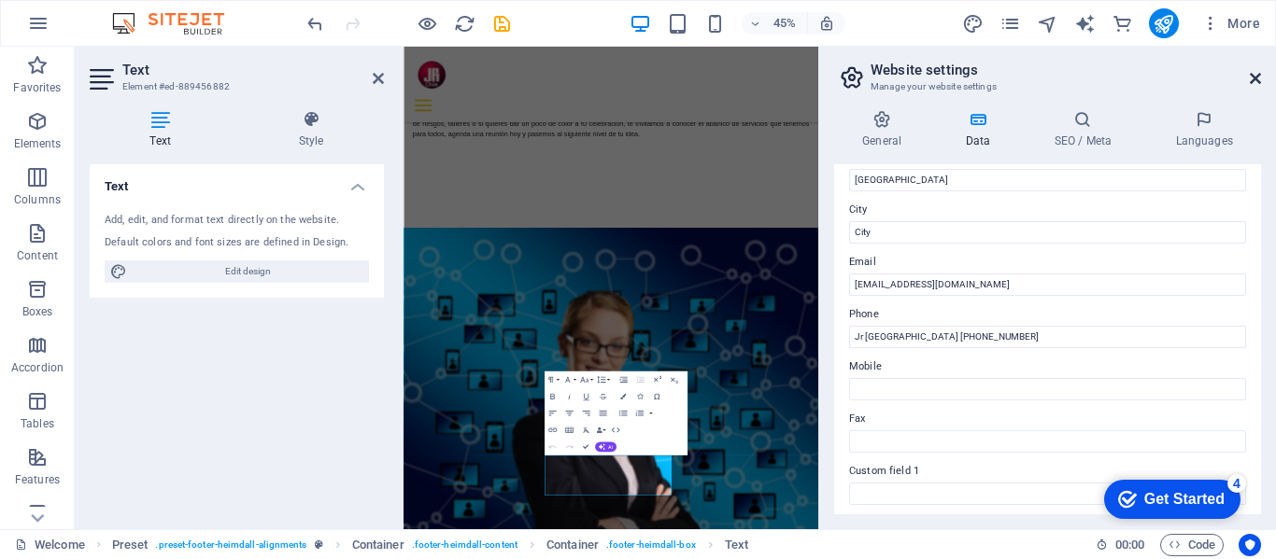
click at [1254, 71] on icon at bounding box center [1254, 78] width 11 height 15
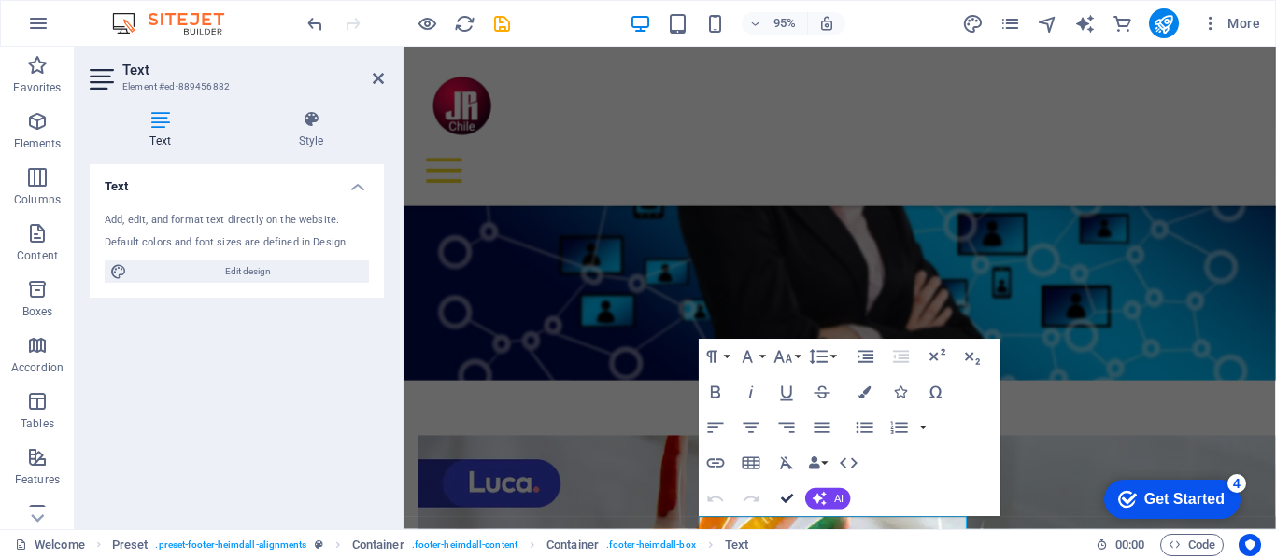
scroll to position [1716, 0]
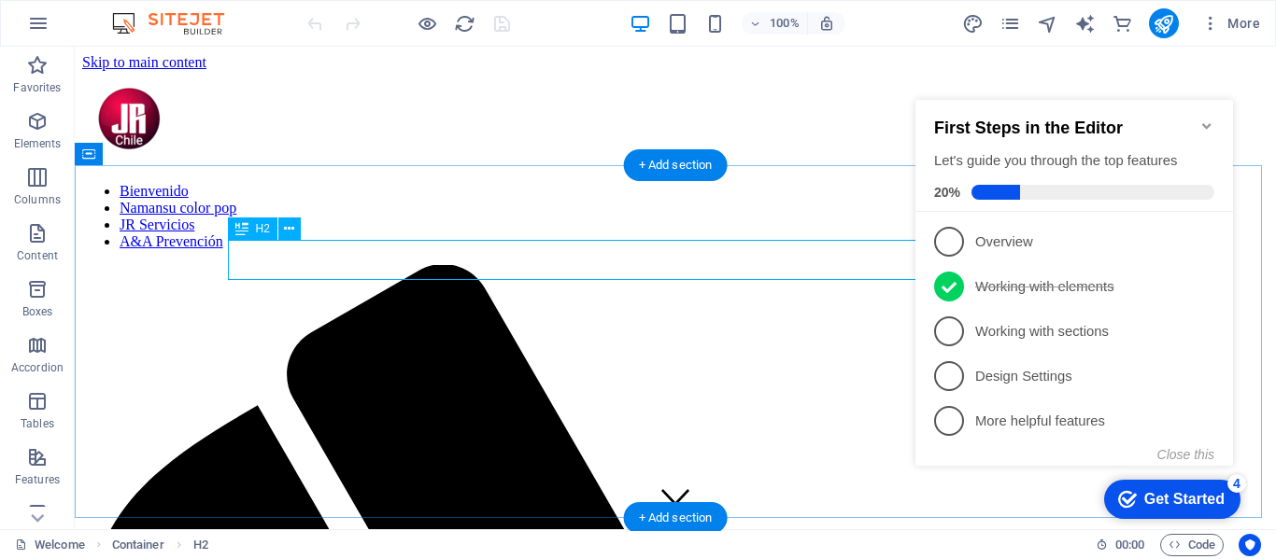
scroll to position [411, 0]
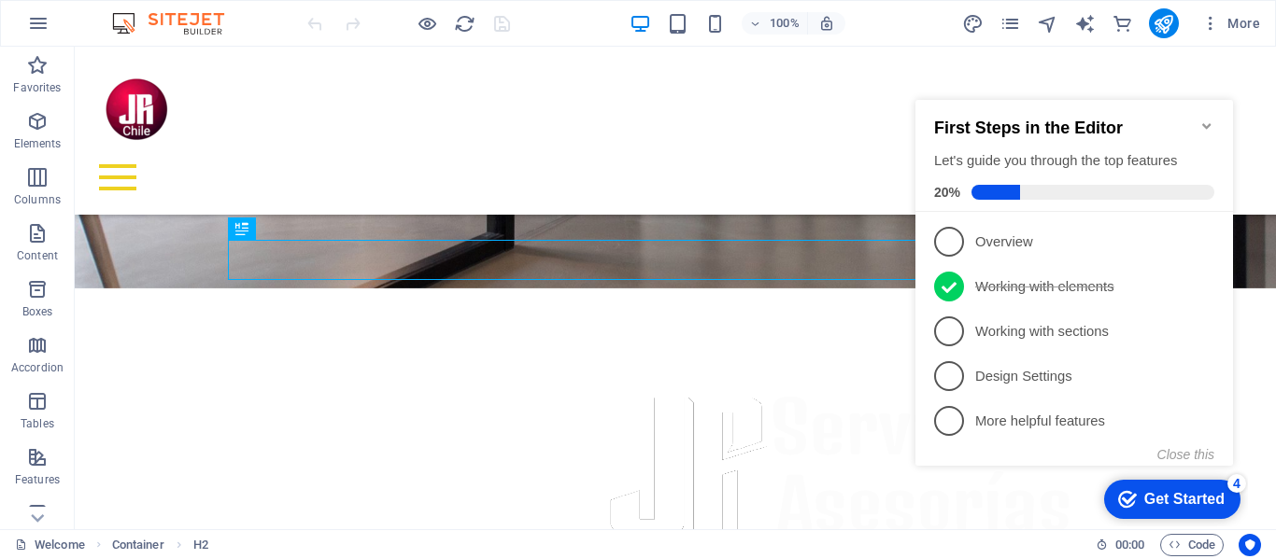
click at [1209, 119] on icon "Minimize checklist" at bounding box center [1206, 126] width 15 height 15
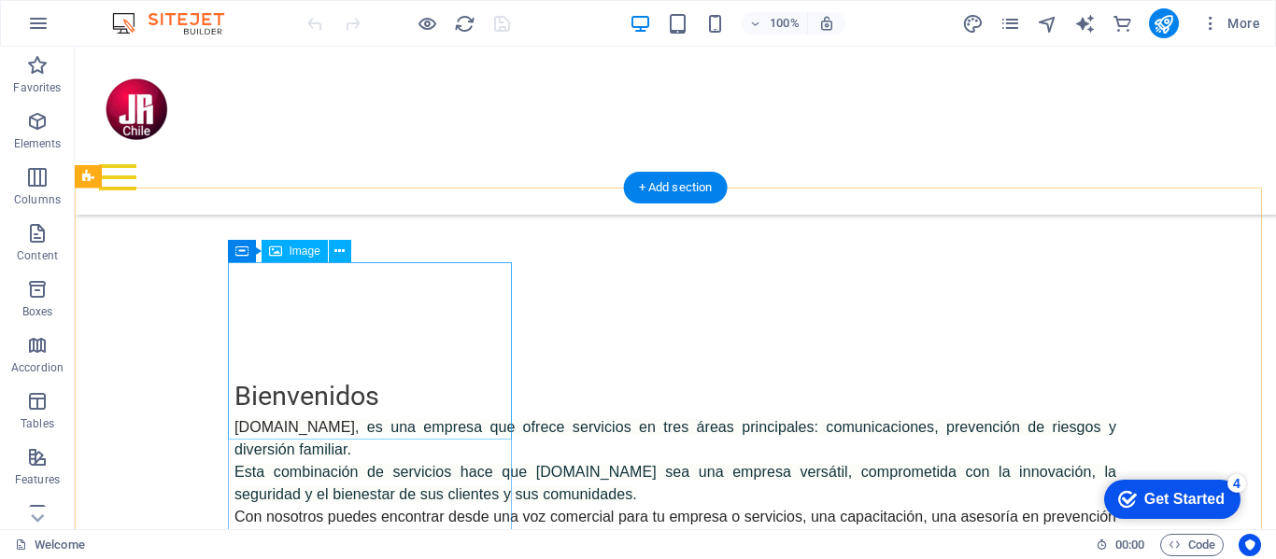
scroll to position [835, 0]
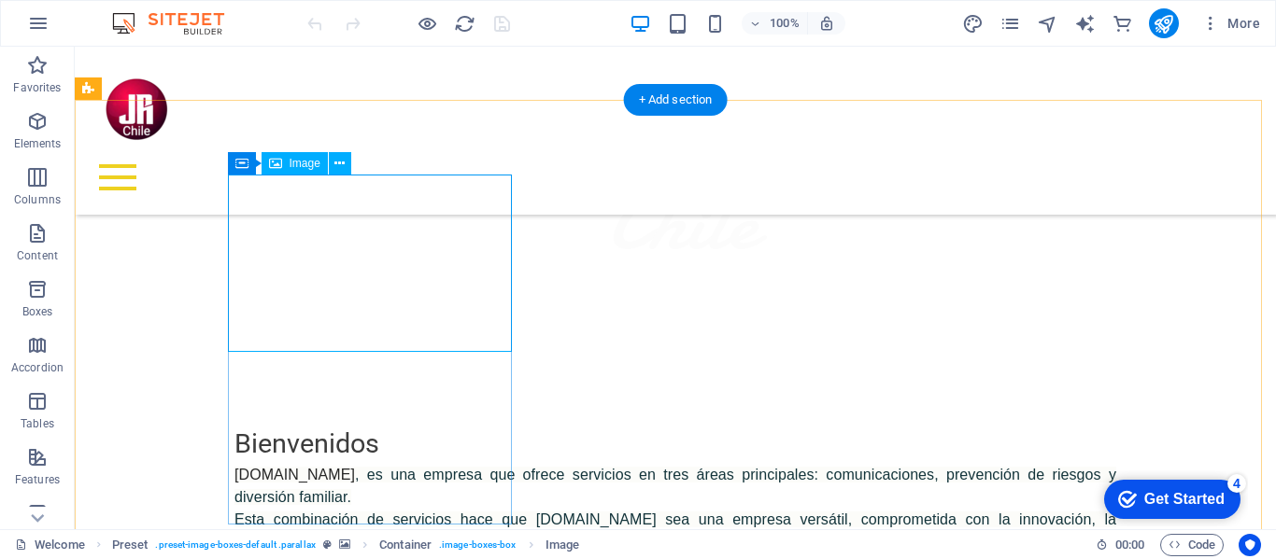
scroll to position [741, 0]
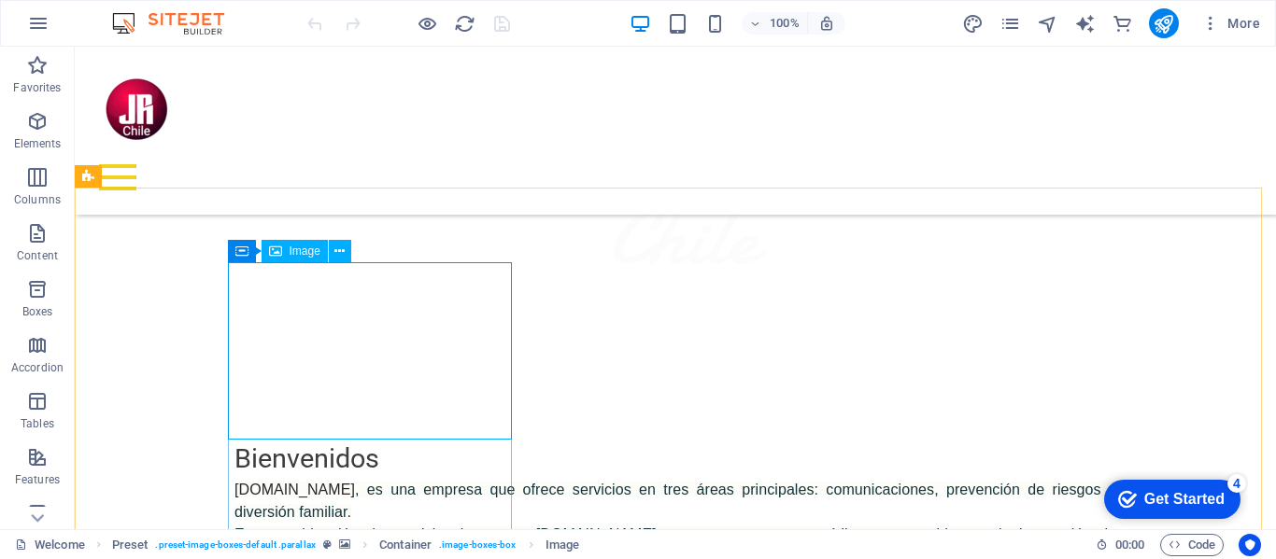
click at [295, 253] on span "Image" at bounding box center [304, 251] width 31 height 11
click at [323, 300] on div "Drag here to replace the existing content. Press “Ctrl” if you want to create a…" at bounding box center [675, 288] width 1201 height 483
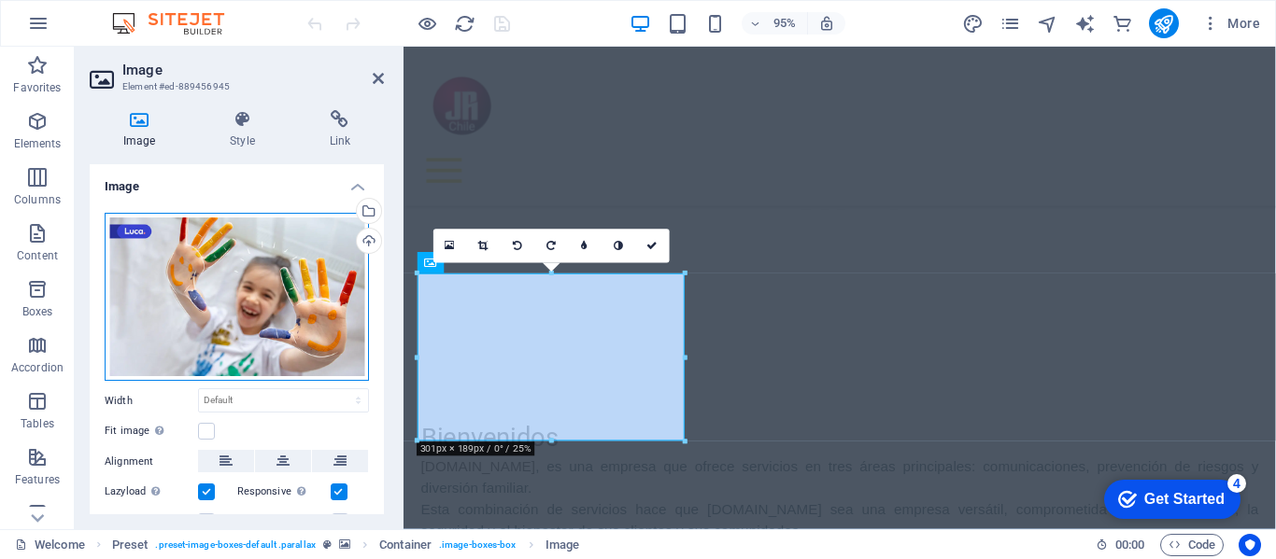
click at [237, 330] on div "Drag files here, click to choose files or select files from Files or our free s…" at bounding box center [237, 297] width 264 height 169
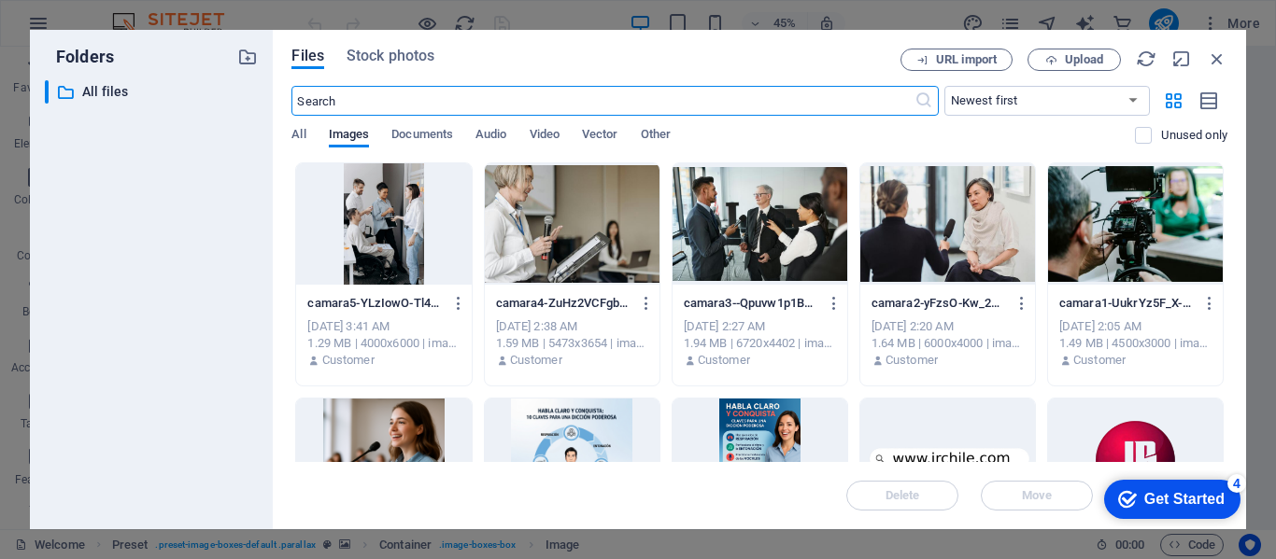
scroll to position [1178, 0]
click at [1079, 57] on span "Upload" at bounding box center [1084, 59] width 38 height 11
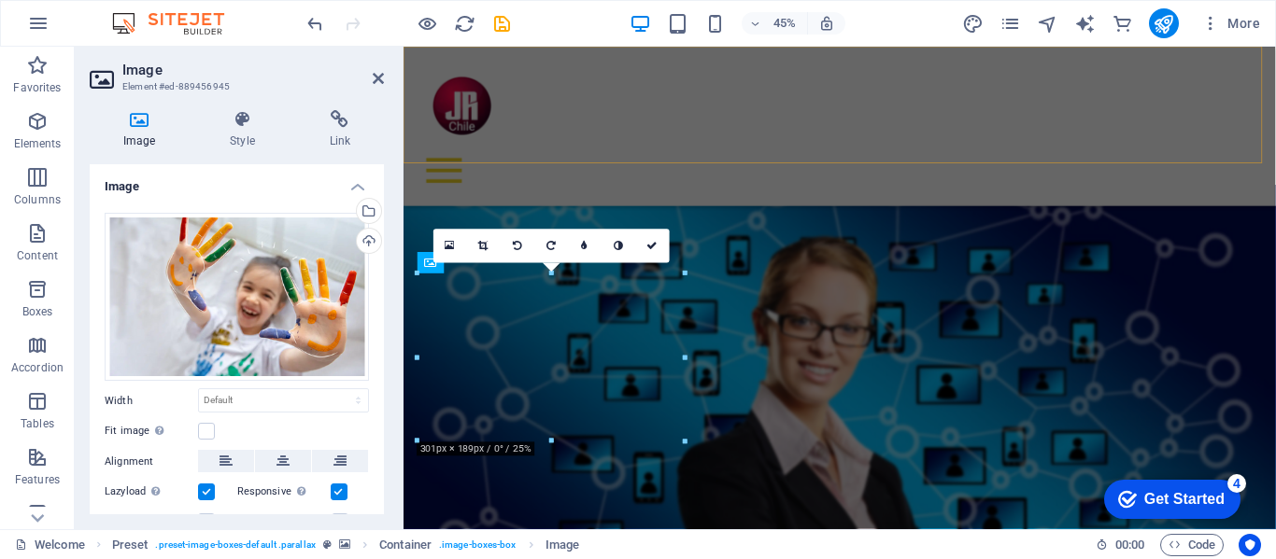
scroll to position [741, 0]
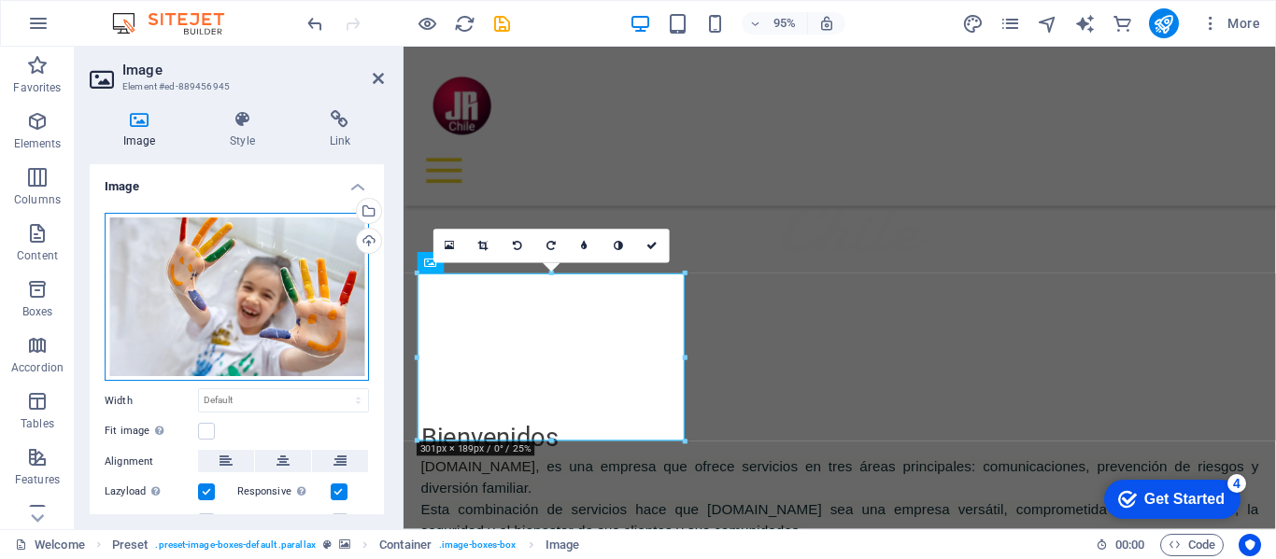
click at [205, 283] on div "Drag files here, click to choose files or select files from Files or our free s…" at bounding box center [237, 297] width 264 height 169
click at [205, 283] on body "[DOMAIN_NAME] Welcome Favorites Elements Columns Content Boxes Accordion Tables…" at bounding box center [638, 279] width 1276 height 559
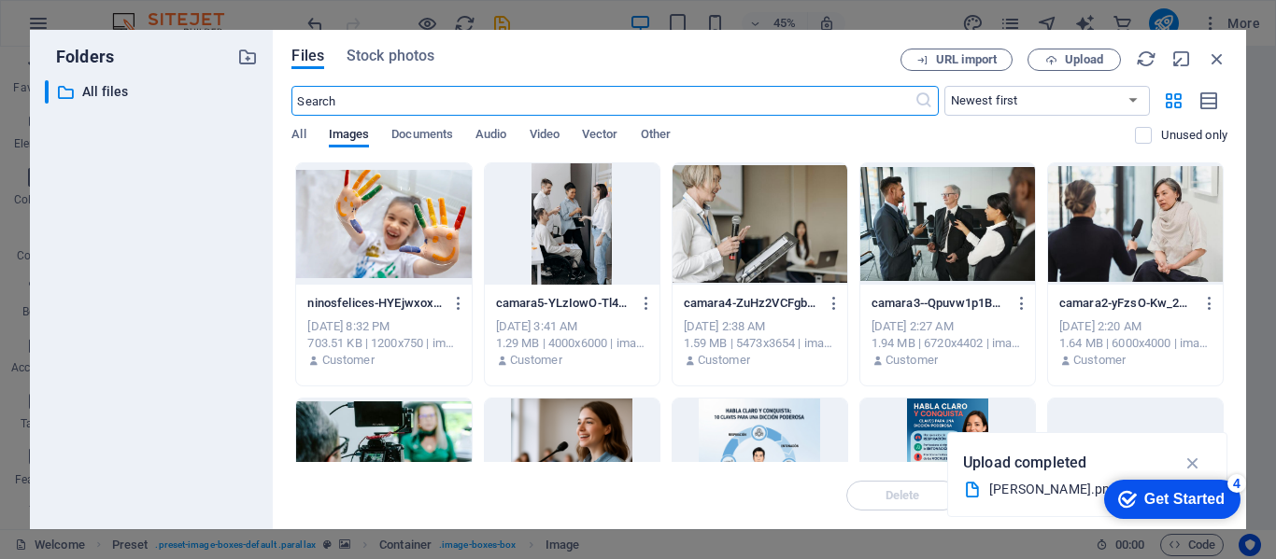
scroll to position [1178, 0]
click at [1220, 55] on icon "button" at bounding box center [1216, 59] width 21 height 21
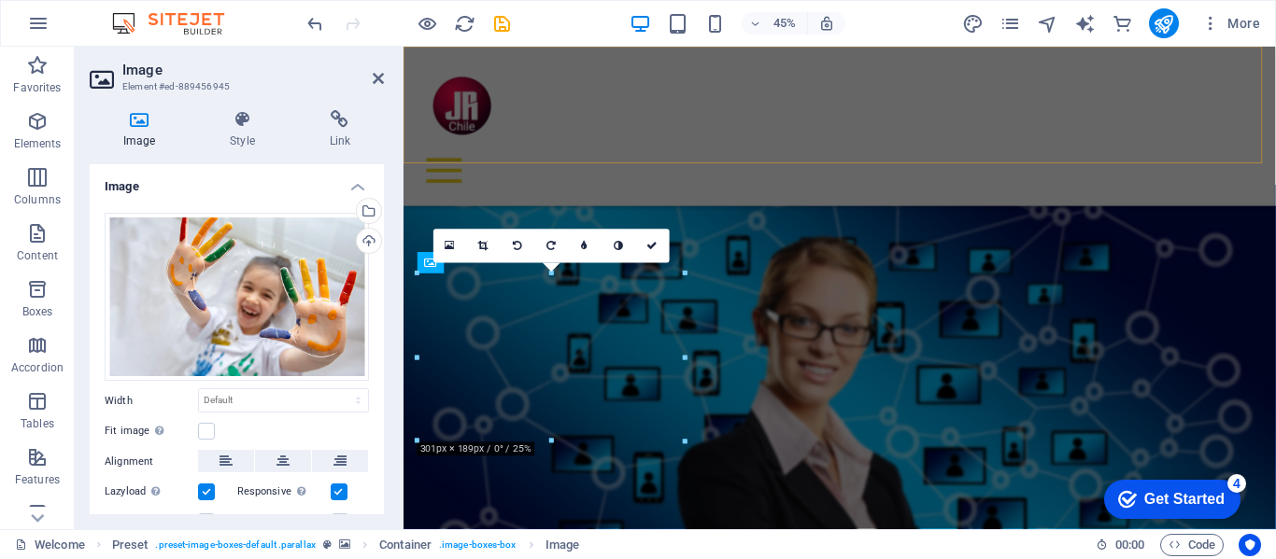
scroll to position [741, 0]
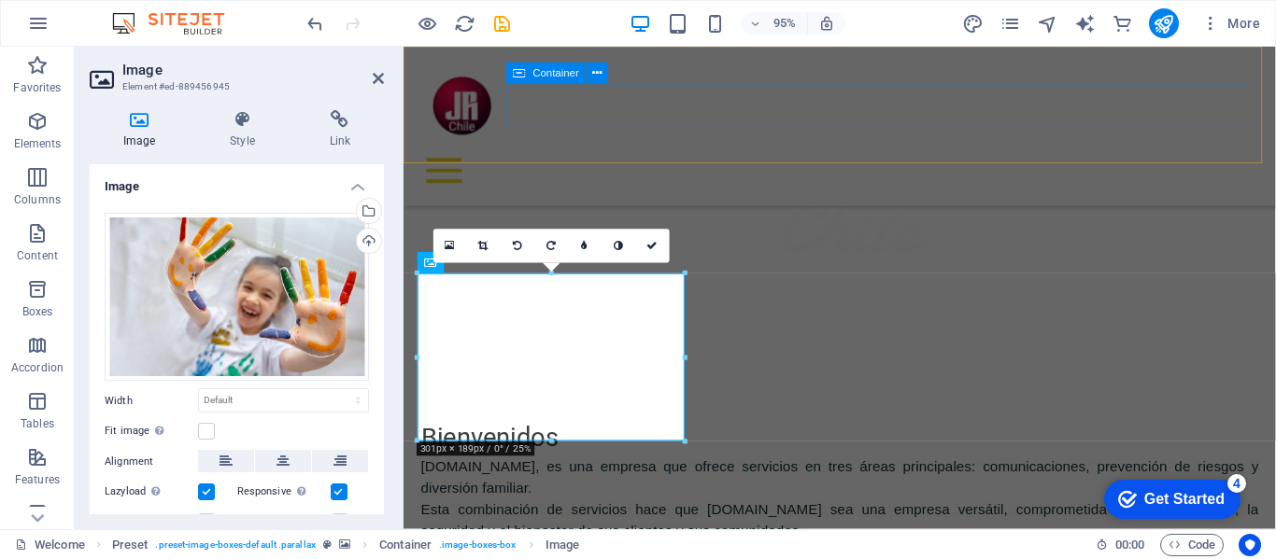
click at [952, 155] on div at bounding box center [862, 177] width 888 height 45
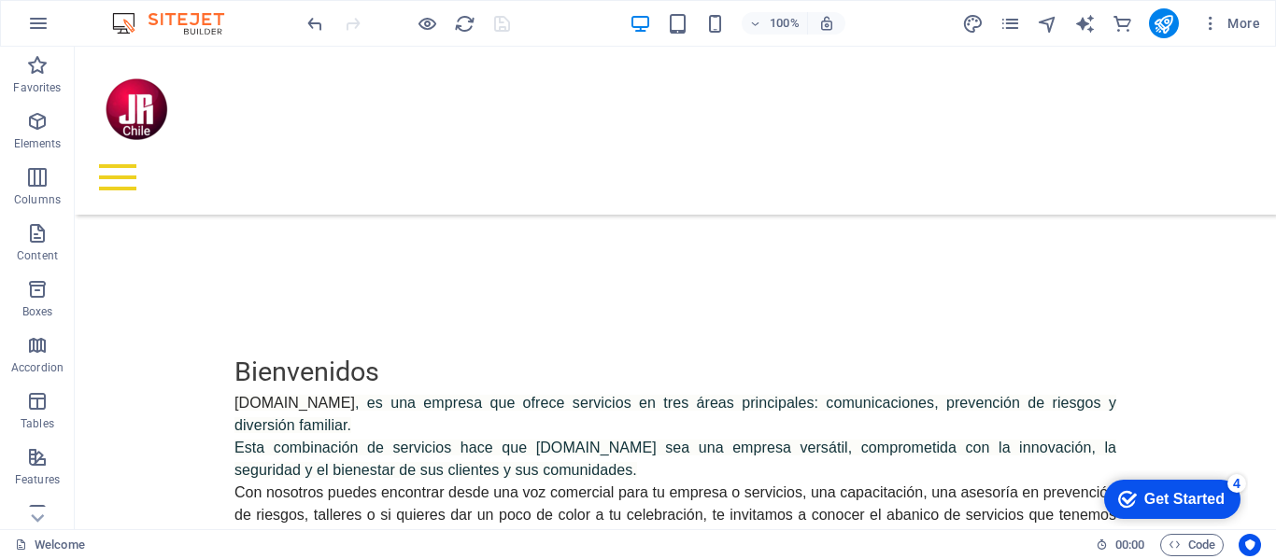
scroll to position [811, 0]
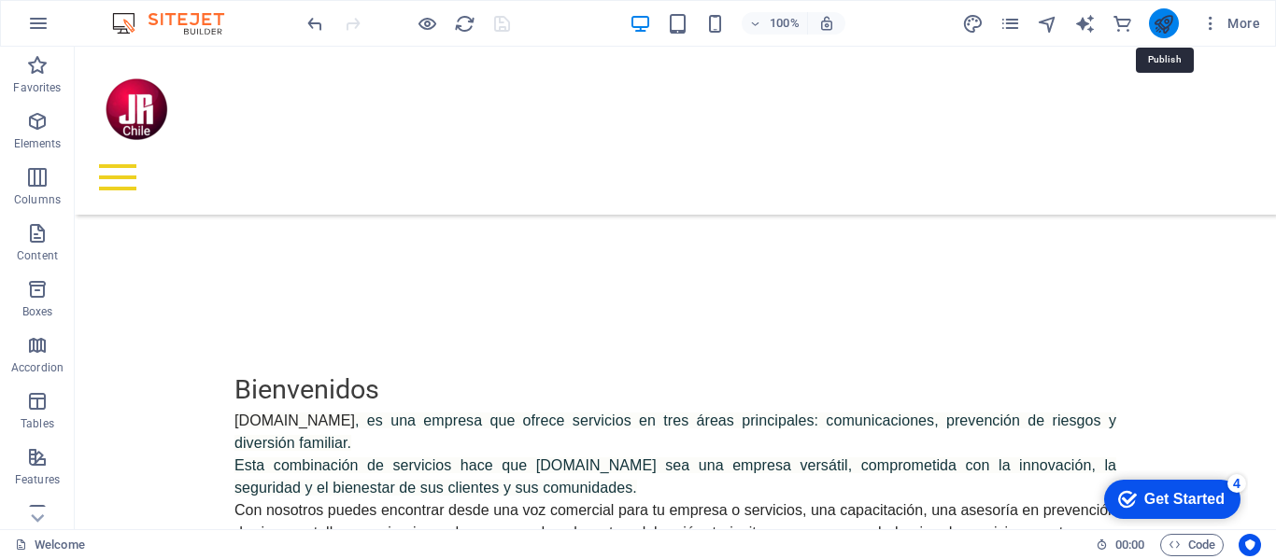
click at [1167, 21] on icon "publish" at bounding box center [1162, 23] width 21 height 21
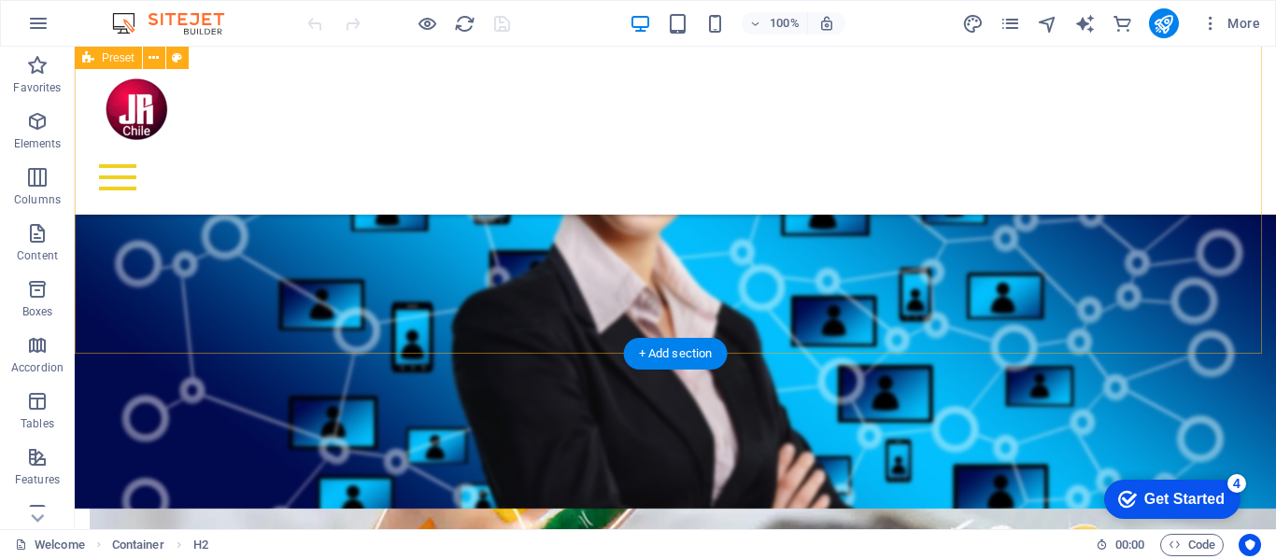
scroll to position [1716, 0]
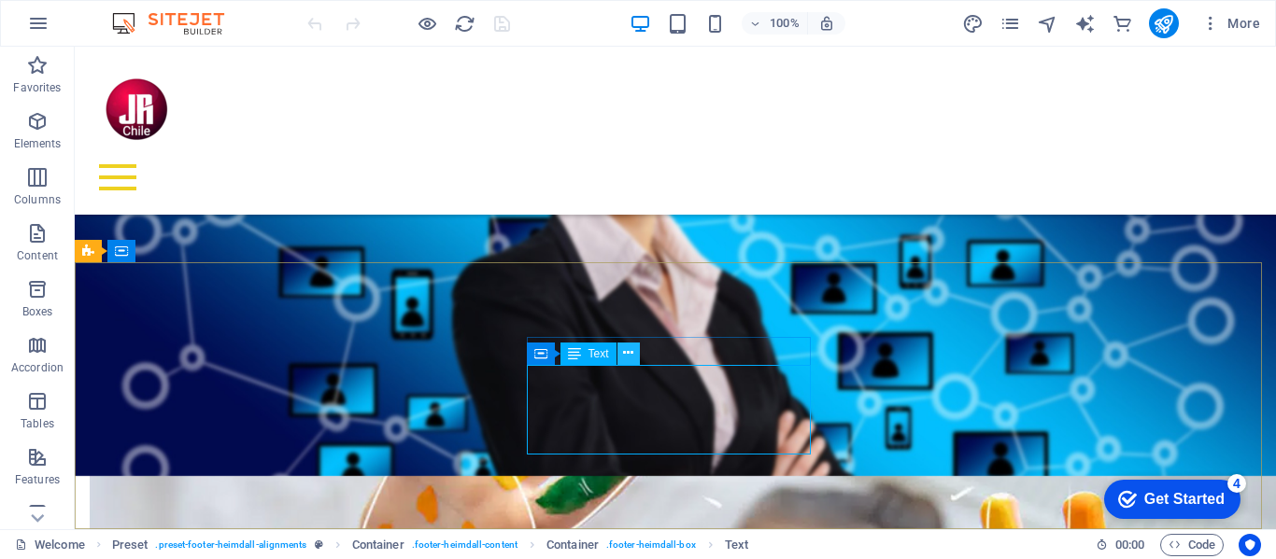
click at [627, 350] on icon at bounding box center [628, 354] width 10 height 20
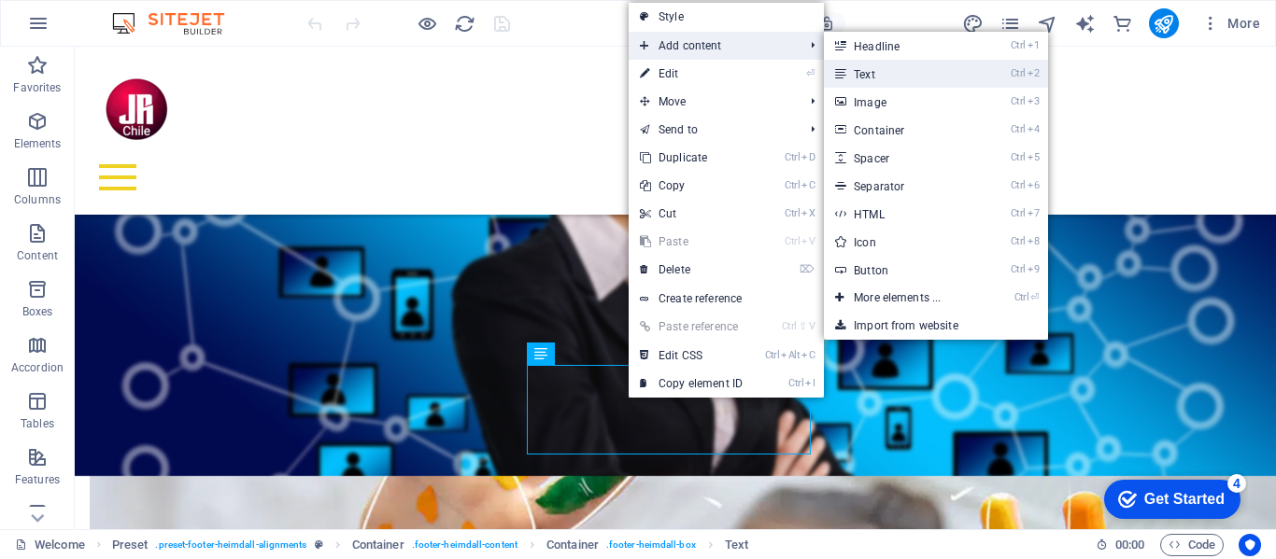
click at [874, 72] on link "Ctrl 2 Text" at bounding box center [901, 74] width 154 height 28
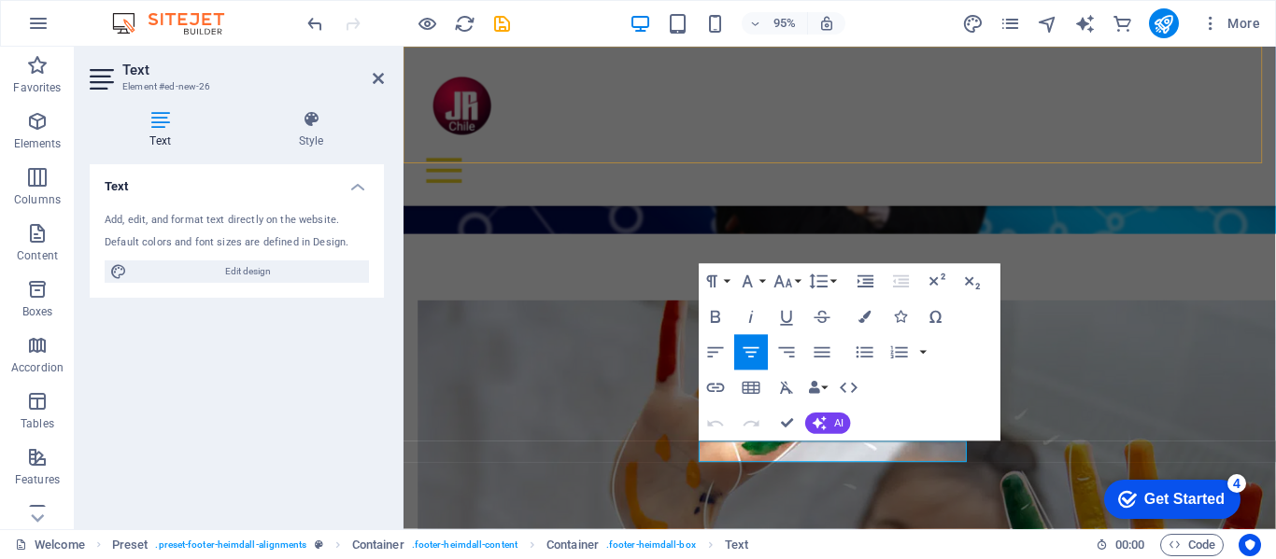
scroll to position [1738, 0]
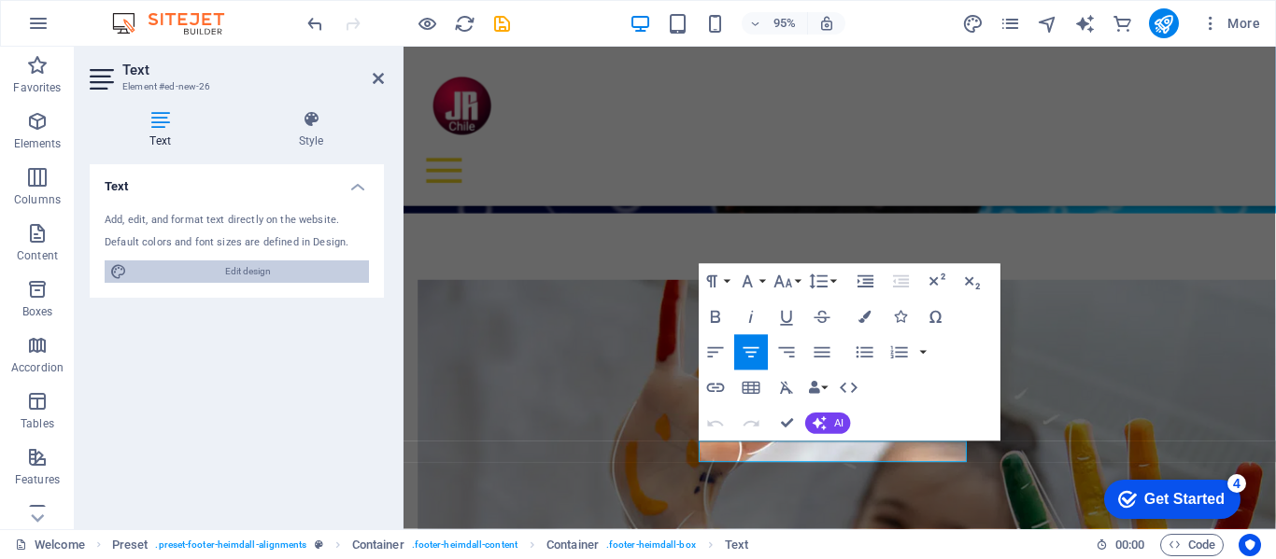
click at [257, 269] on span "Edit design" at bounding box center [248, 272] width 231 height 22
select select "px"
select select "300"
select select "px"
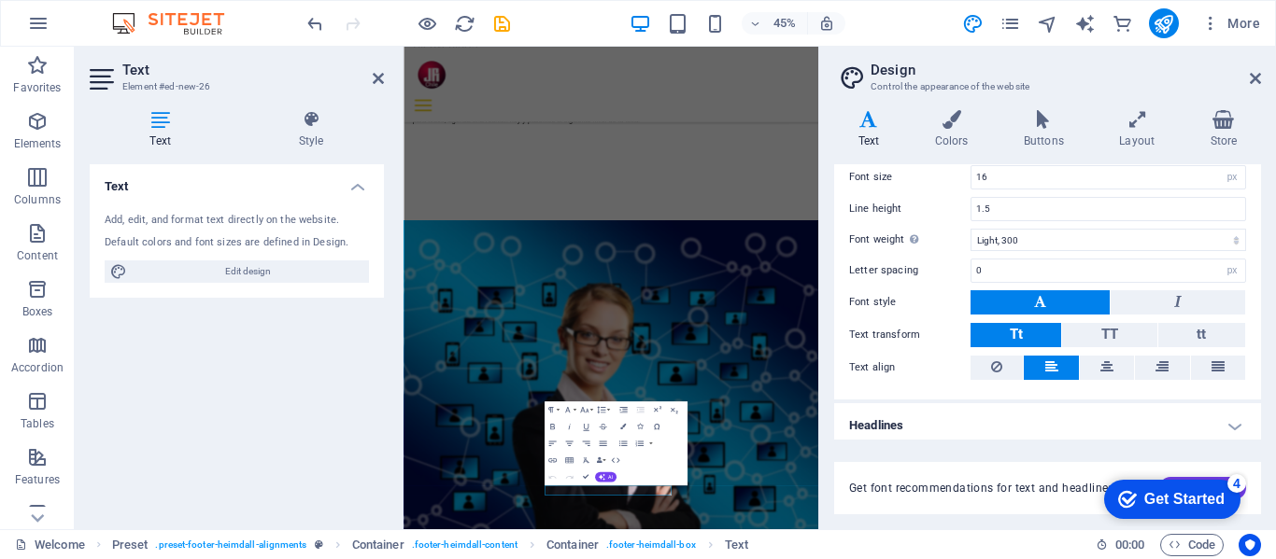
scroll to position [150, 0]
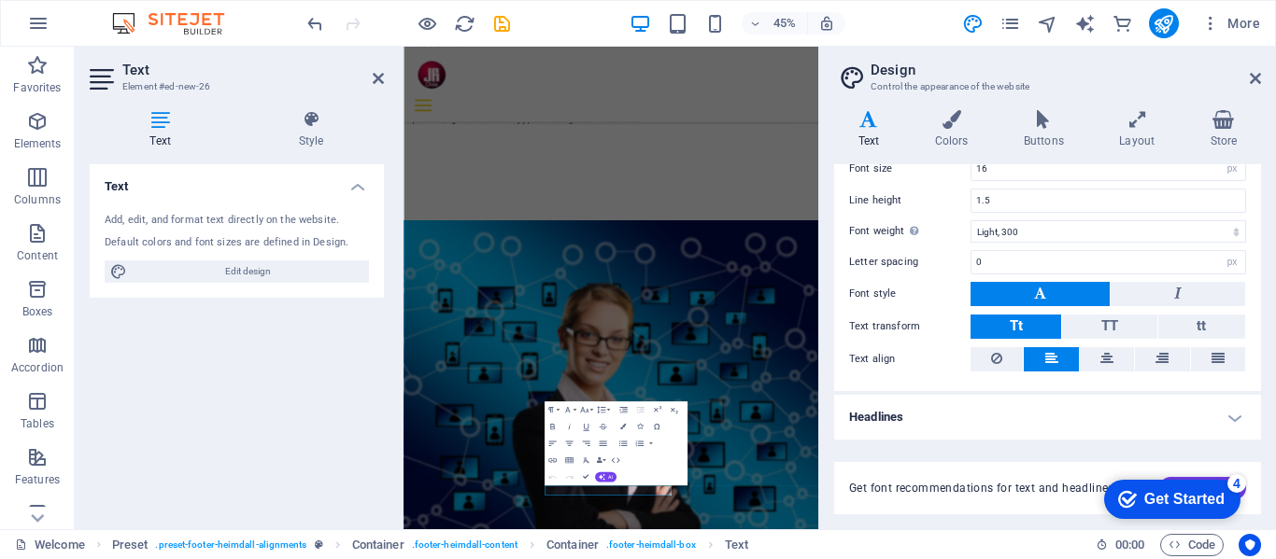
click at [1230, 416] on h4 "Headlines" at bounding box center [1047, 417] width 427 height 45
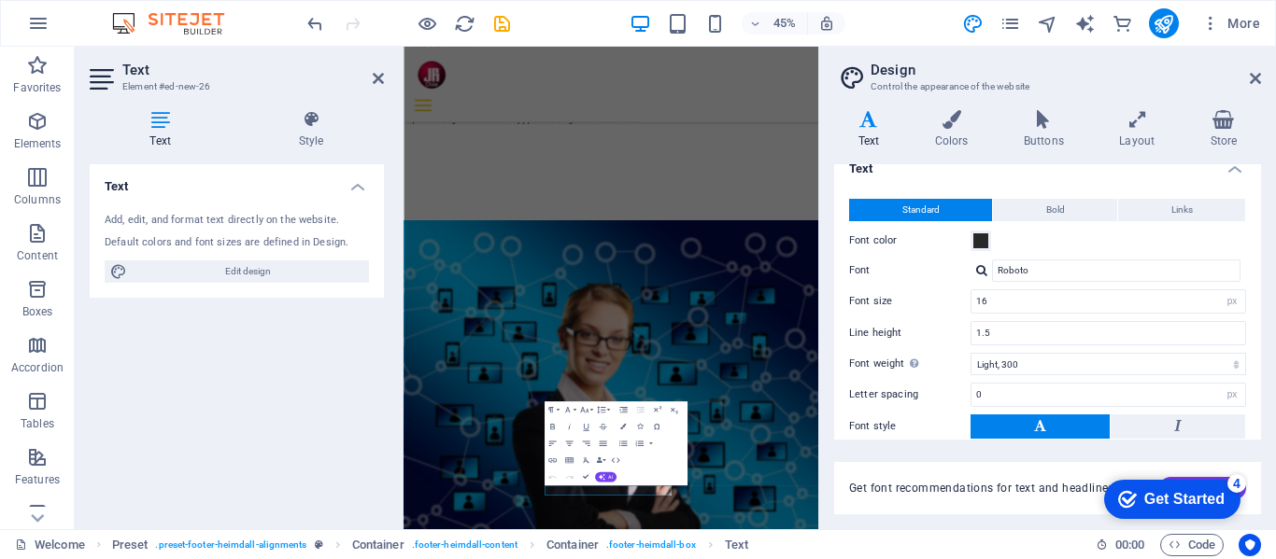
scroll to position [0, 0]
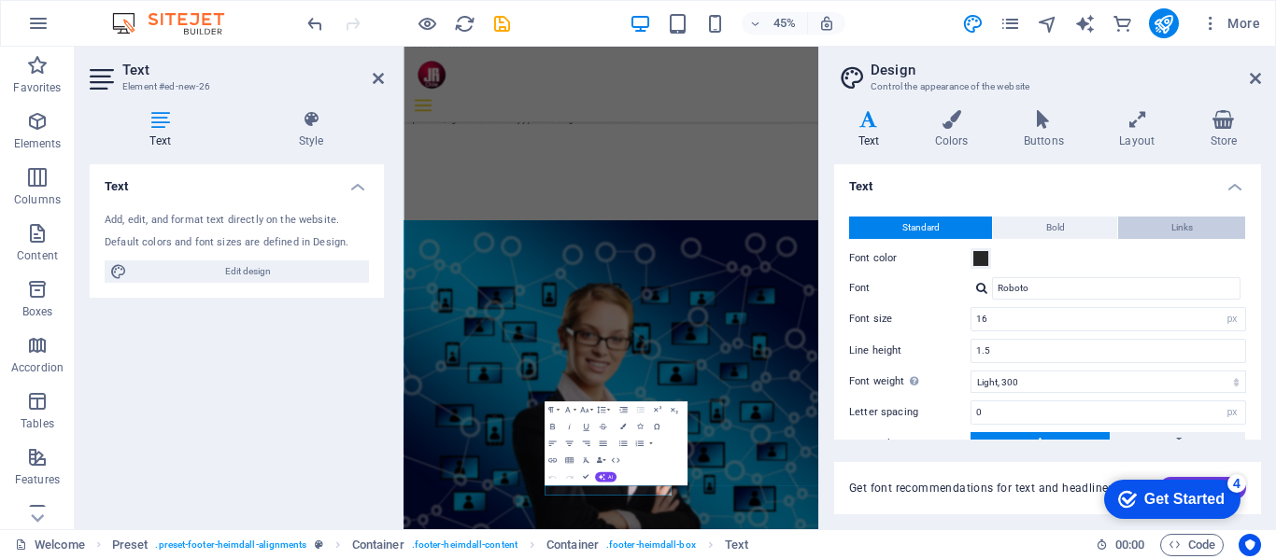
click at [1185, 225] on span "Links" at bounding box center [1181, 228] width 21 height 22
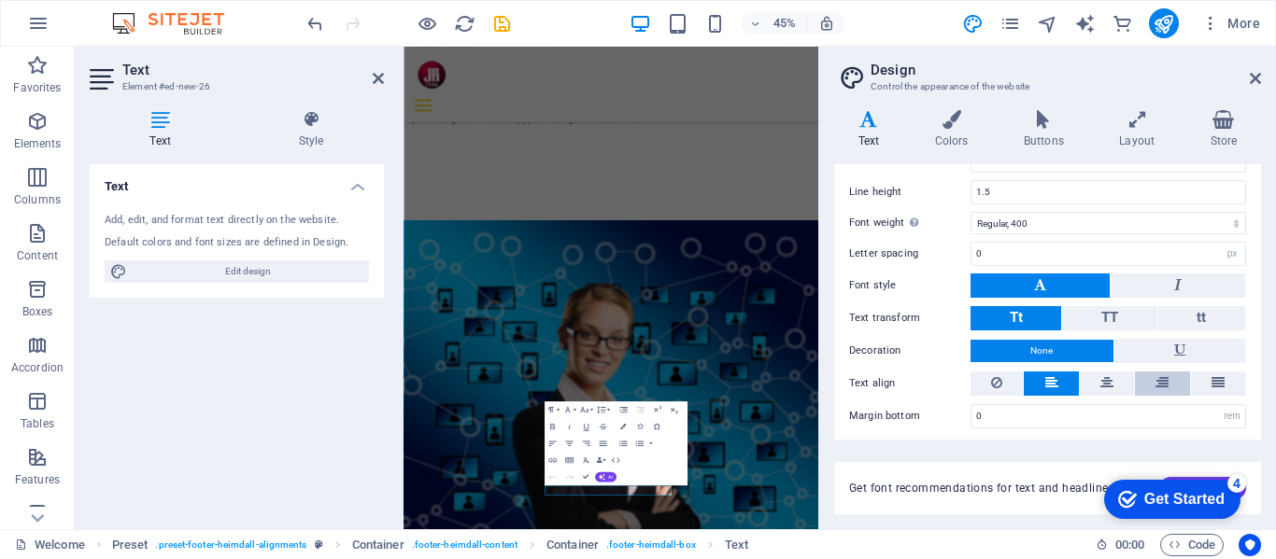
scroll to position [419, 0]
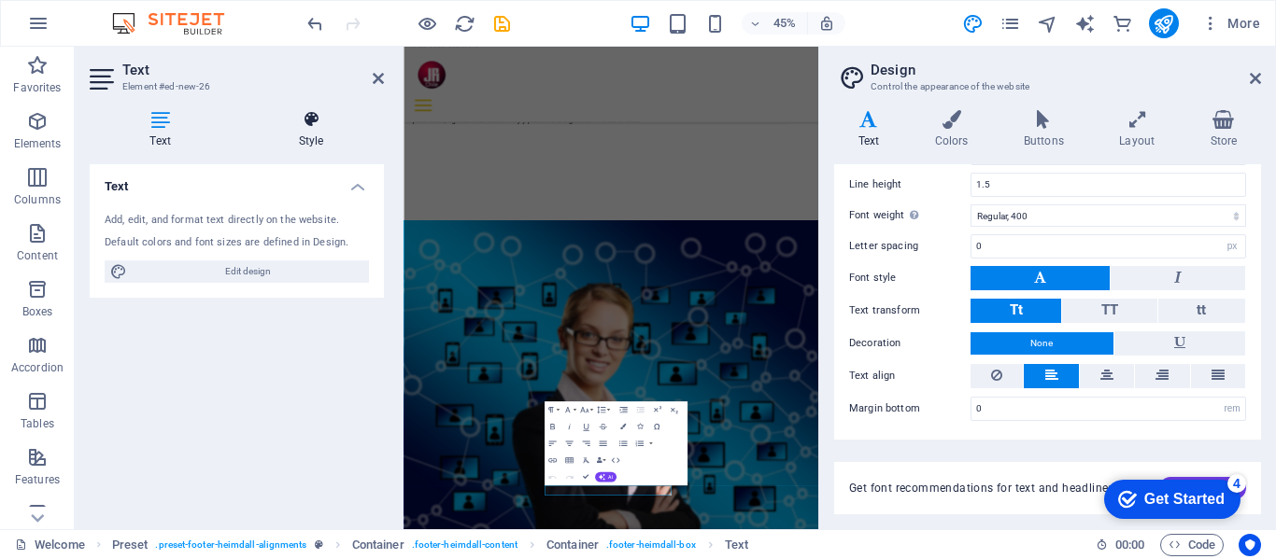
click at [308, 116] on icon at bounding box center [311, 119] width 146 height 19
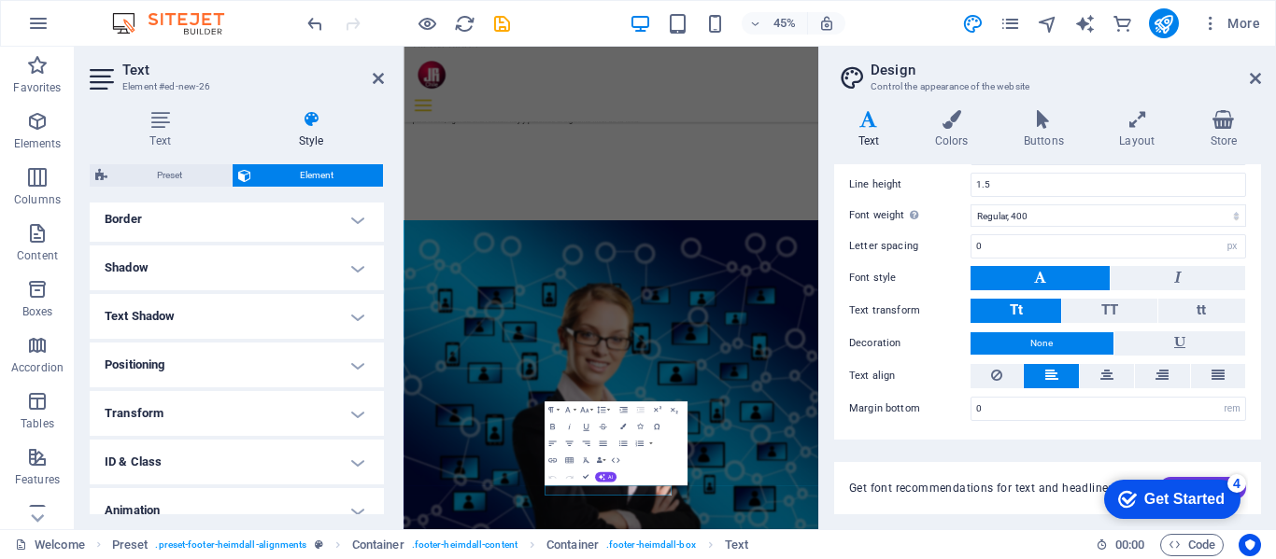
scroll to position [187, 0]
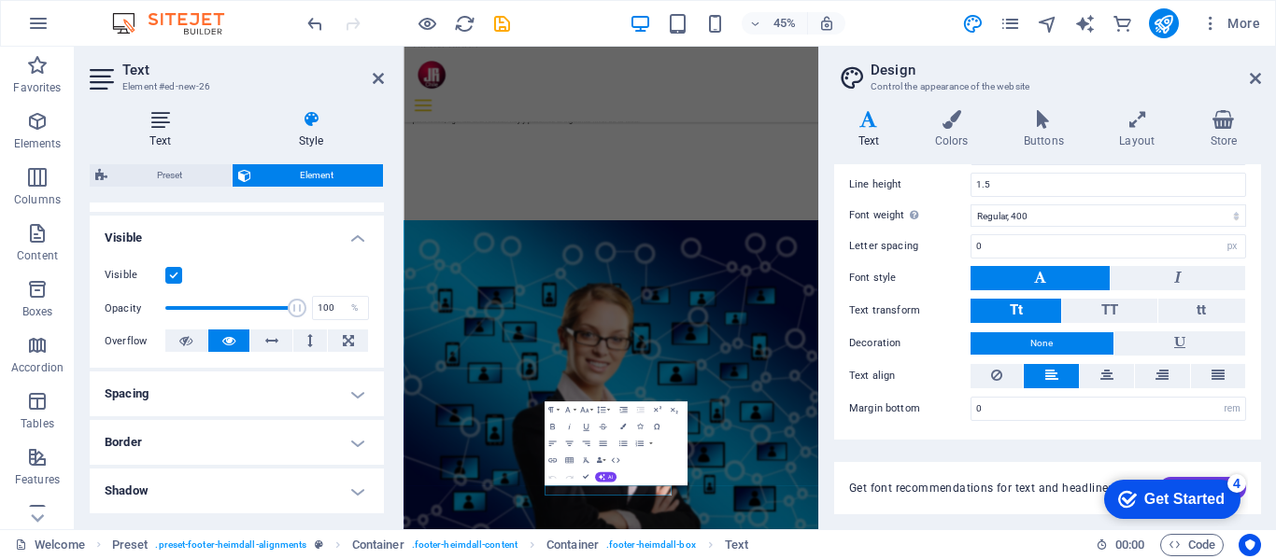
click at [169, 125] on icon at bounding box center [160, 119] width 141 height 19
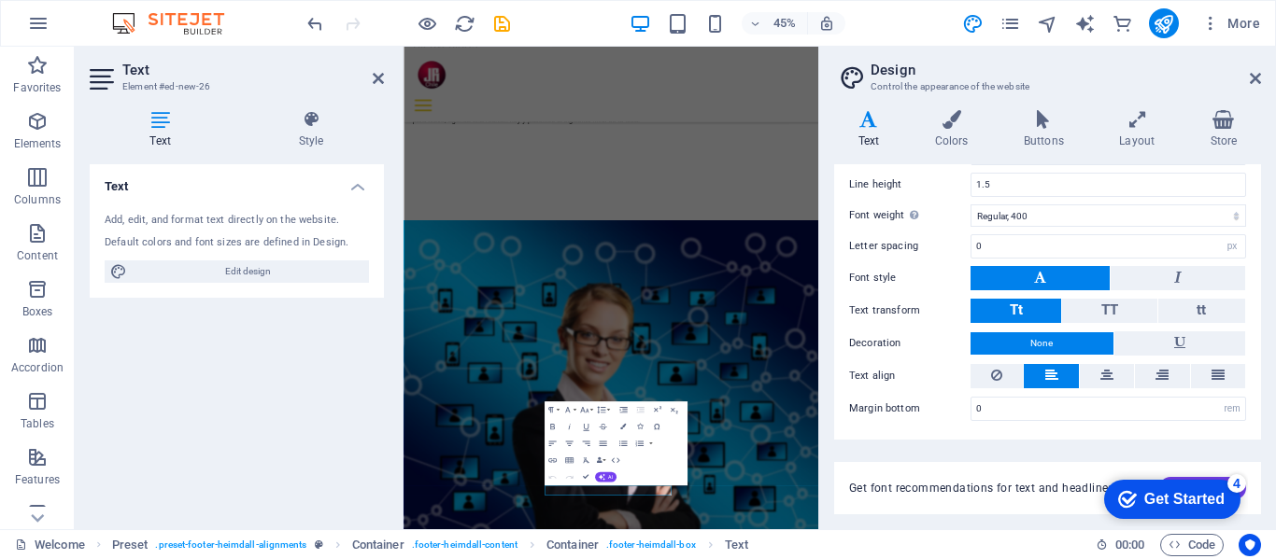
click at [161, 184] on h4 "Text" at bounding box center [237, 181] width 294 height 34
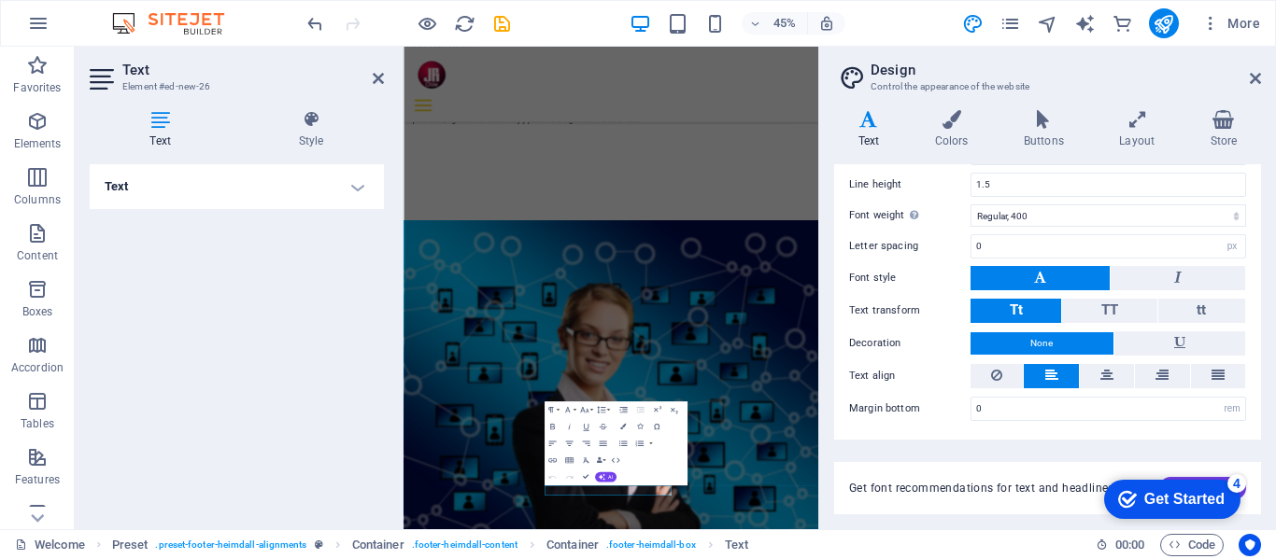
click at [354, 178] on h4 "Text" at bounding box center [237, 186] width 294 height 45
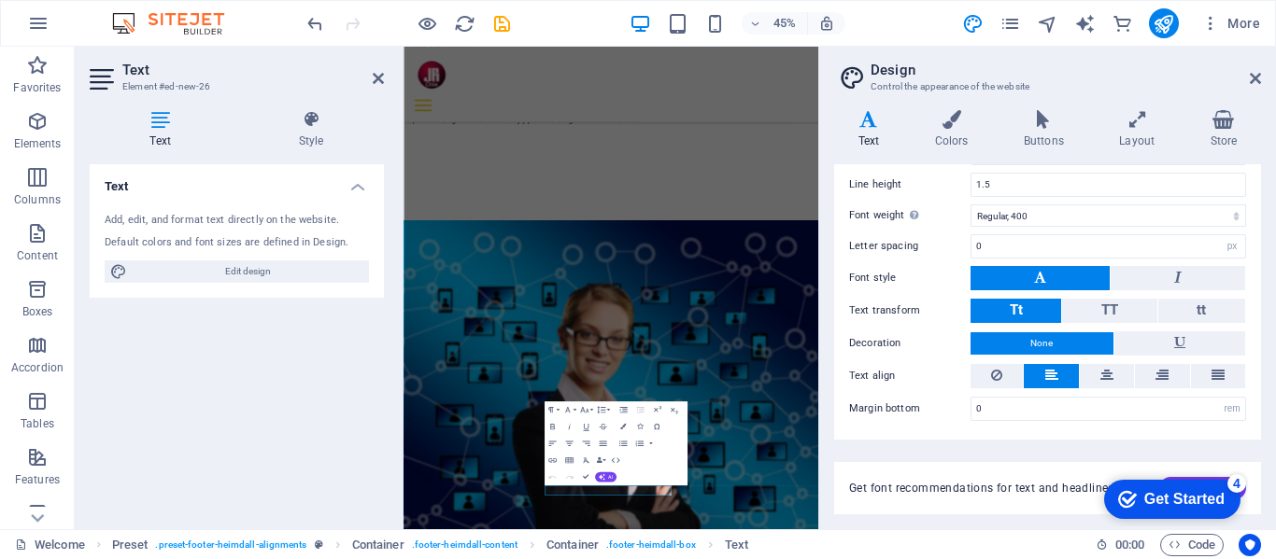
click at [160, 225] on div "Add, edit, and format text directly on the website." at bounding box center [237, 221] width 264 height 16
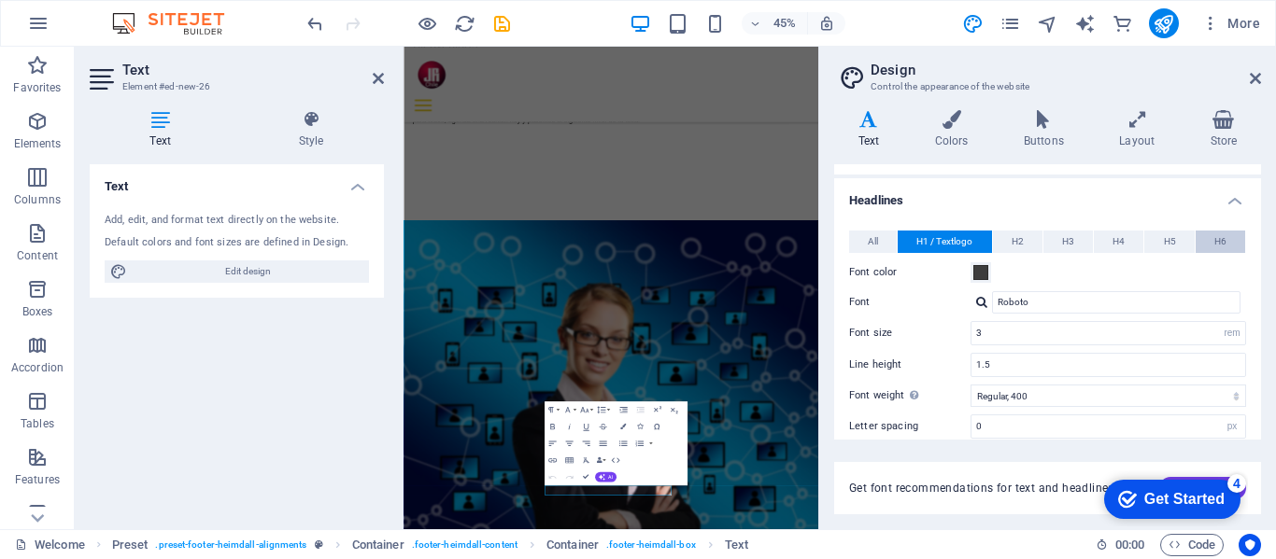
scroll to position [233, 0]
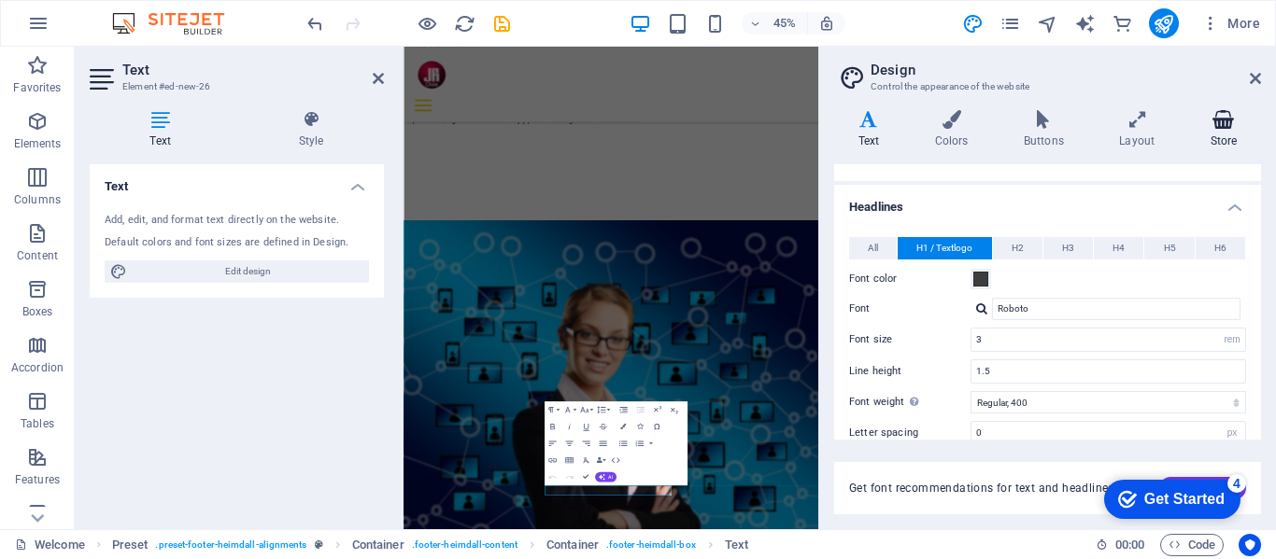
click at [1224, 128] on icon at bounding box center [1223, 119] width 75 height 19
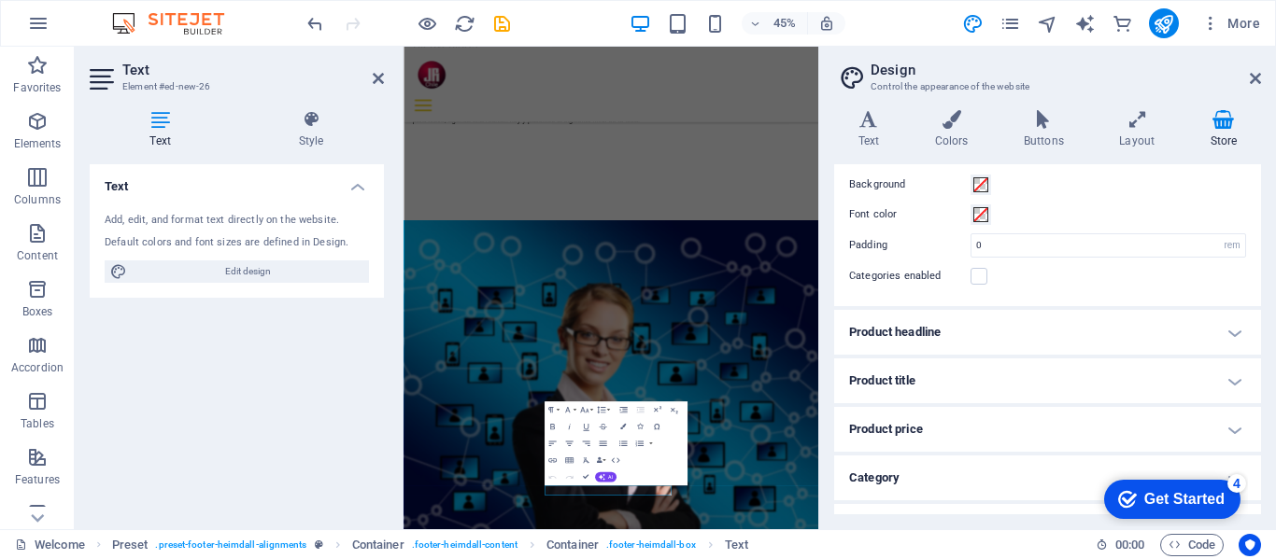
scroll to position [0, 0]
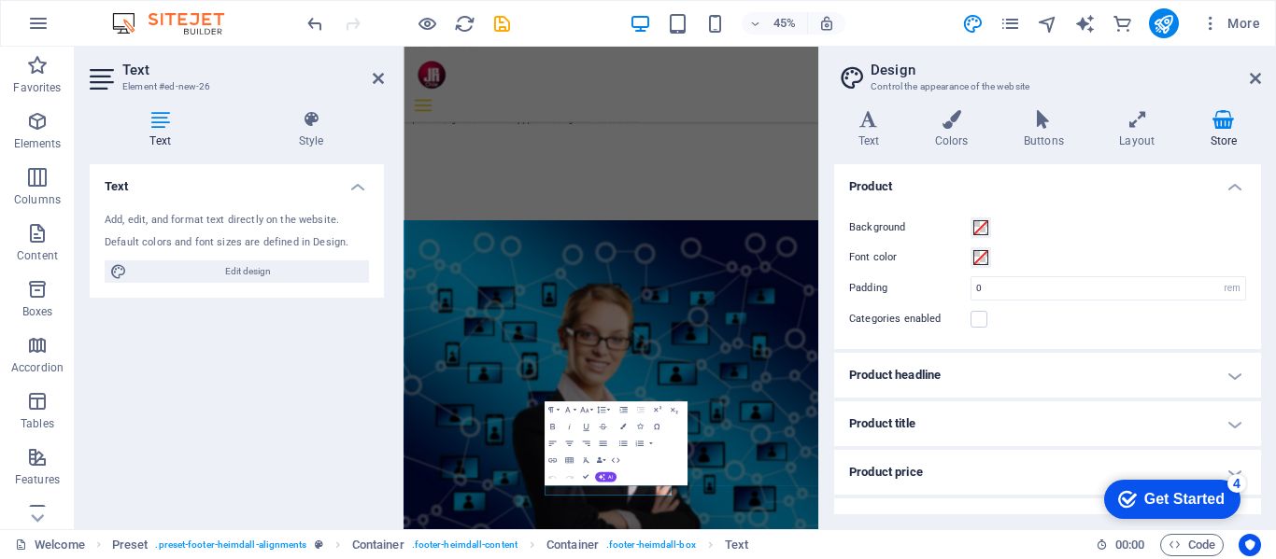
click at [162, 114] on icon at bounding box center [160, 119] width 141 height 19
click at [316, 119] on icon at bounding box center [311, 119] width 146 height 19
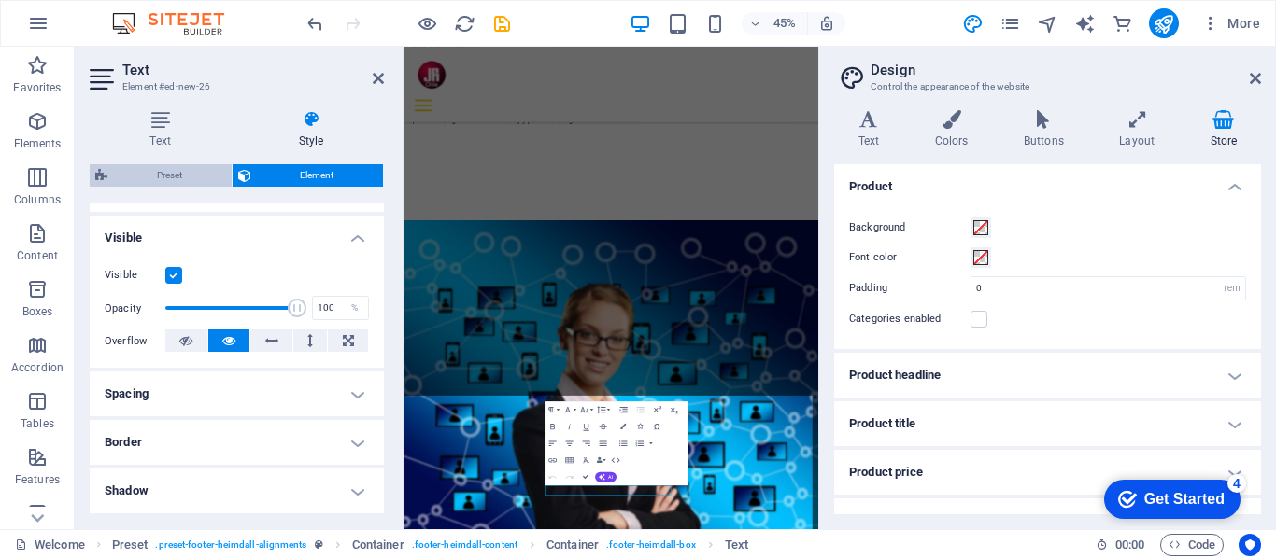
click at [140, 172] on span "Preset" at bounding box center [169, 175] width 113 height 22
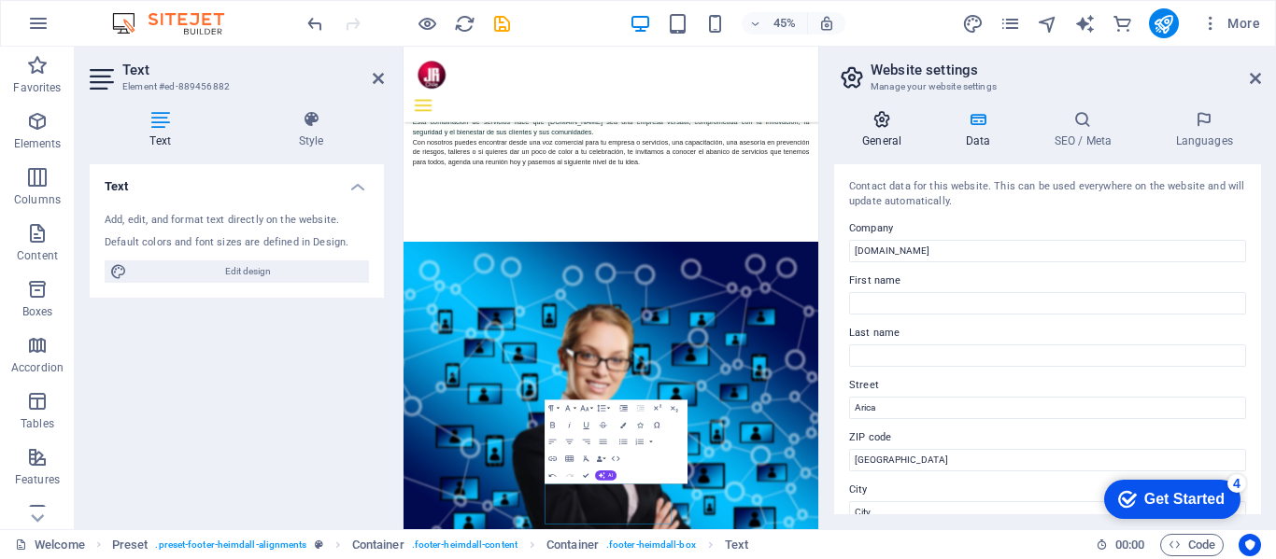
click at [884, 123] on icon at bounding box center [881, 119] width 95 height 19
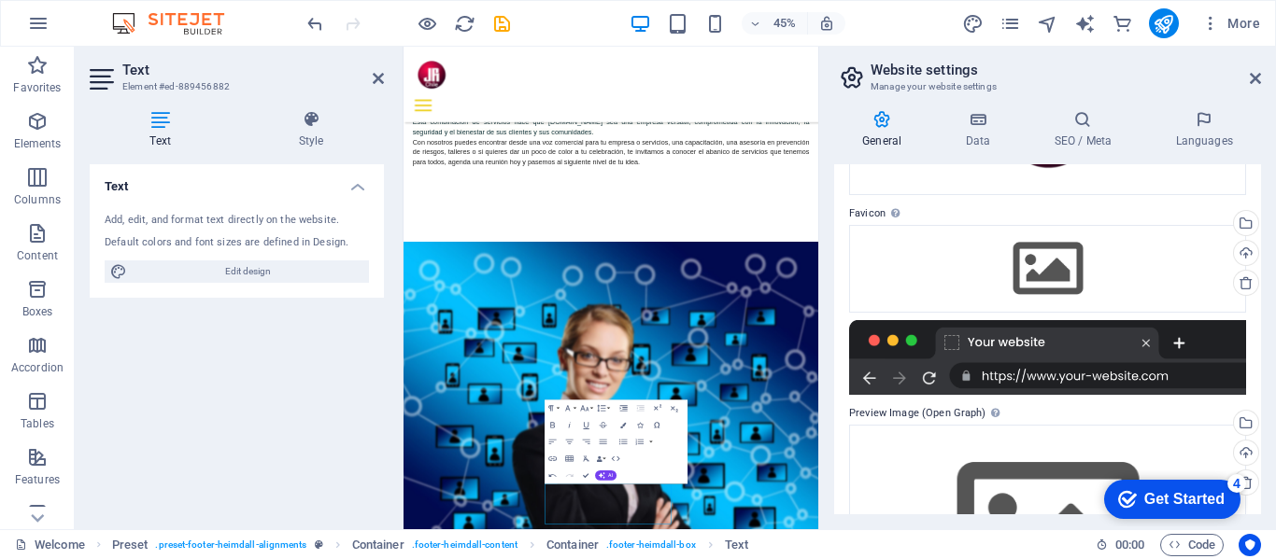
scroll to position [67, 0]
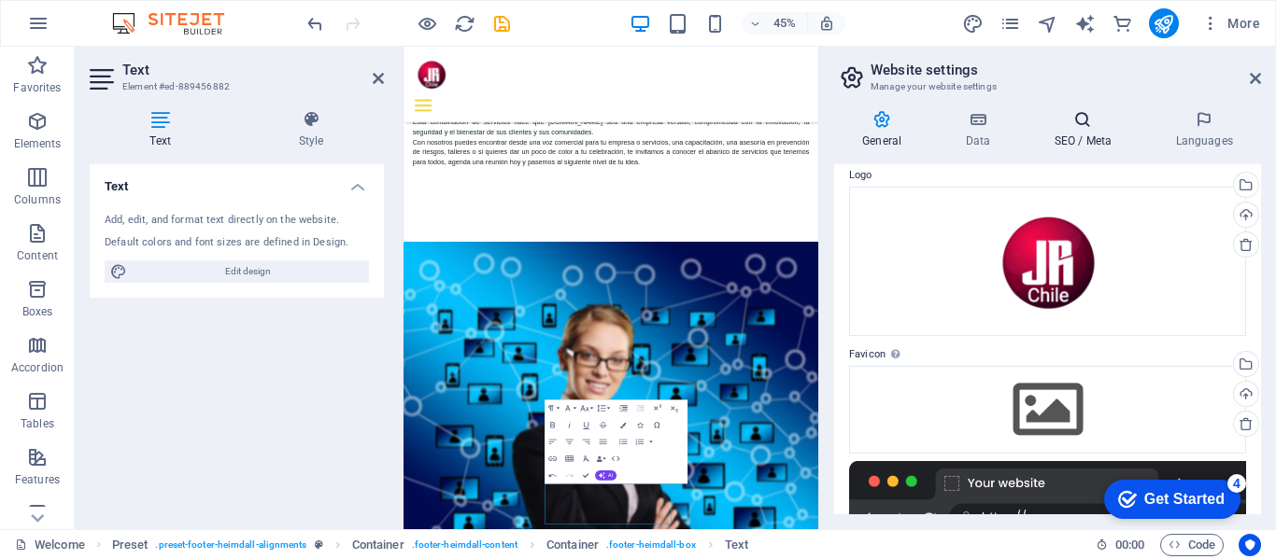
click at [1078, 128] on icon at bounding box center [1082, 119] width 114 height 19
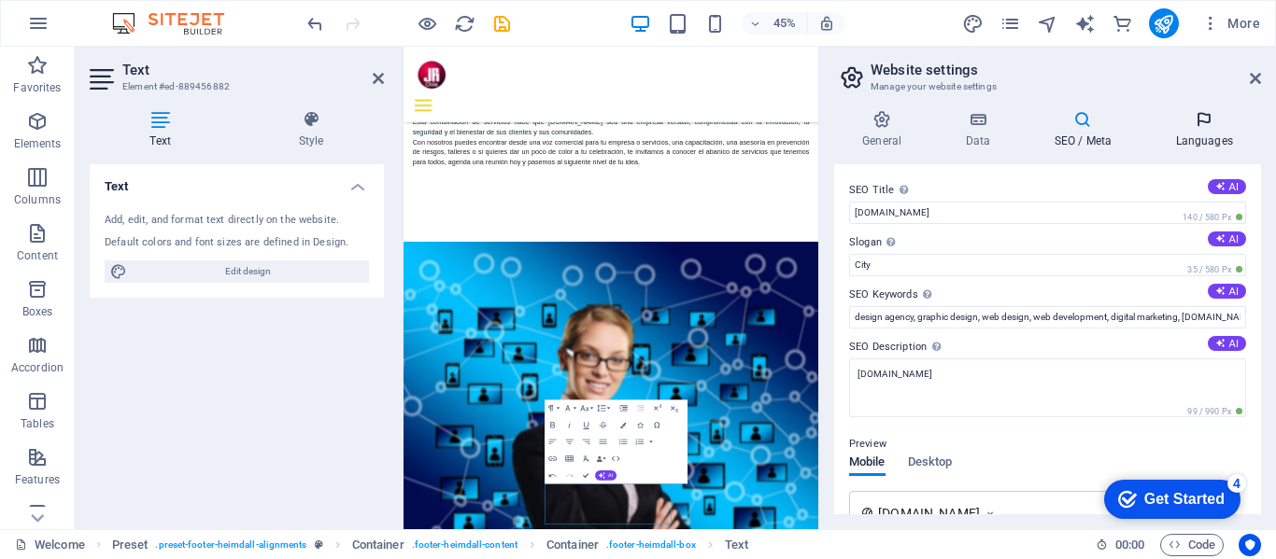
click at [1204, 134] on h4 "Languages" at bounding box center [1204, 129] width 114 height 39
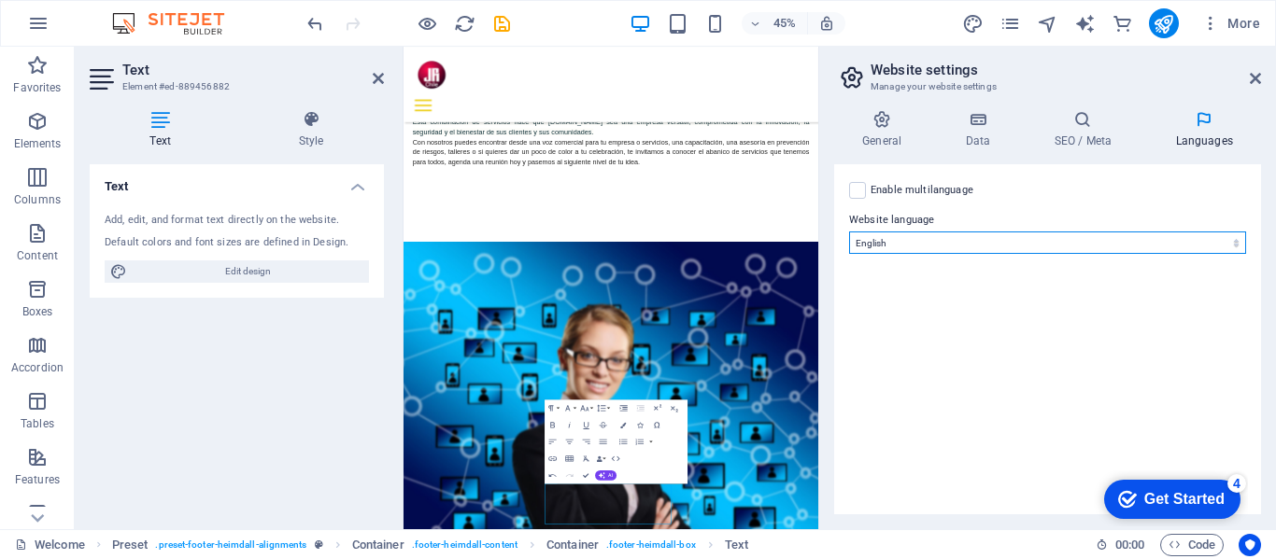
click at [1233, 243] on select "Abkhazian Afar Afrikaans Akan Albanian Amharic Arabic Aragonese Armenian Assame…" at bounding box center [1047, 243] width 397 height 22
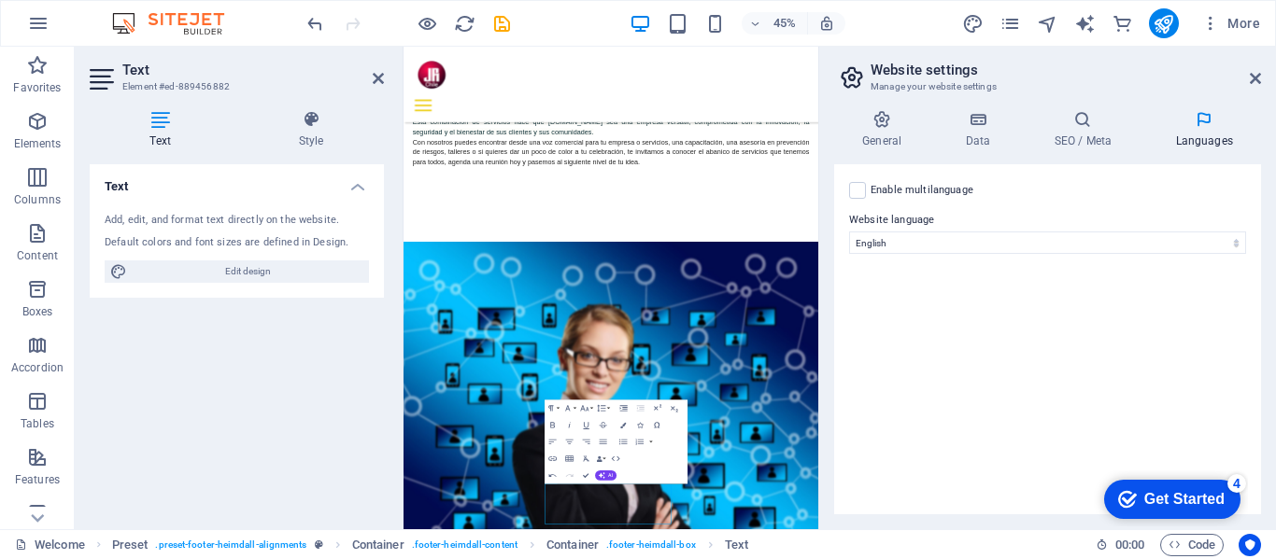
drag, startPoint x: 1086, startPoint y: 291, endPoint x: 1052, endPoint y: 289, distance: 33.7
click at [1086, 291] on div "Enable multilanguage To disable multilanguage delete all languages until only o…" at bounding box center [1047, 339] width 427 height 350
click at [856, 189] on label at bounding box center [857, 190] width 17 height 17
click at [0, 0] on input "Enable multilanguage To disable multilanguage delete all languages until only o…" at bounding box center [0, 0] width 0 height 0
select select
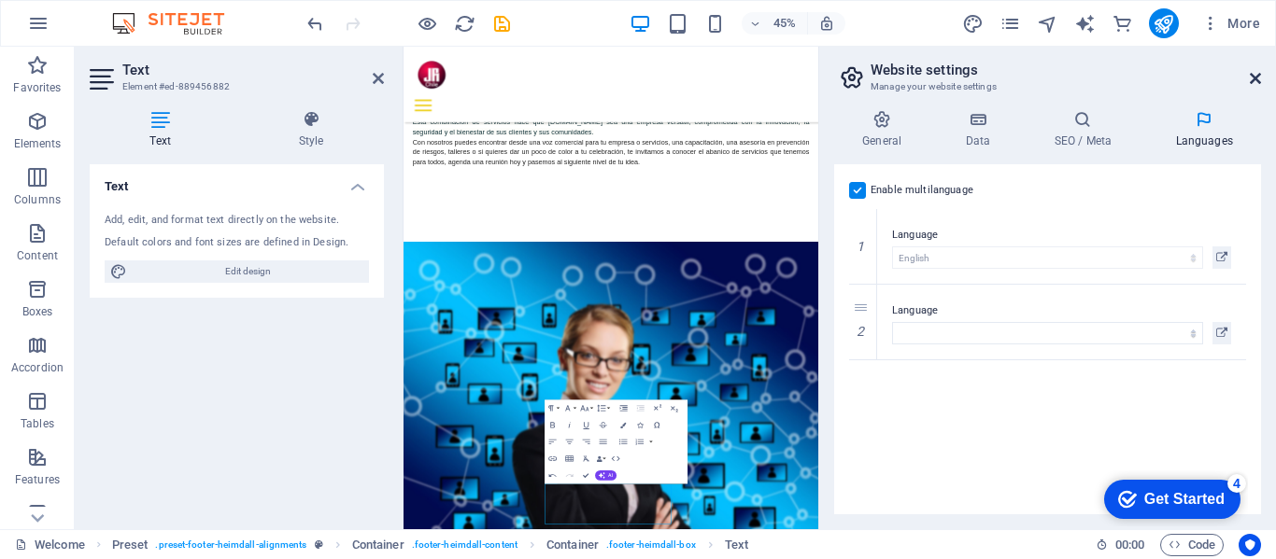
click at [1255, 78] on icon at bounding box center [1254, 78] width 11 height 15
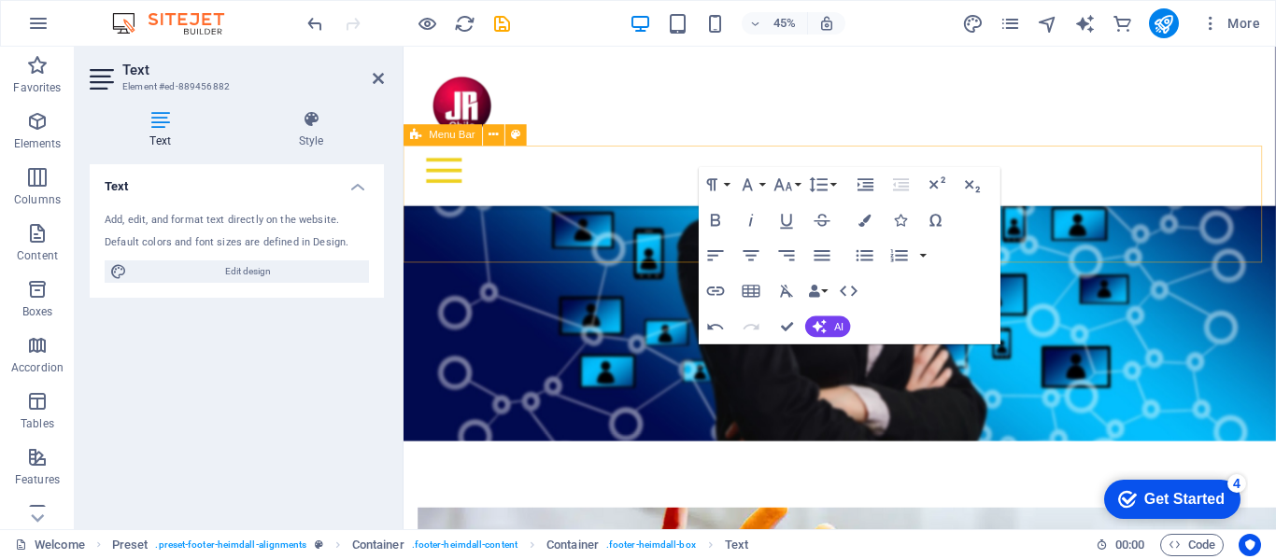
scroll to position [1742, 0]
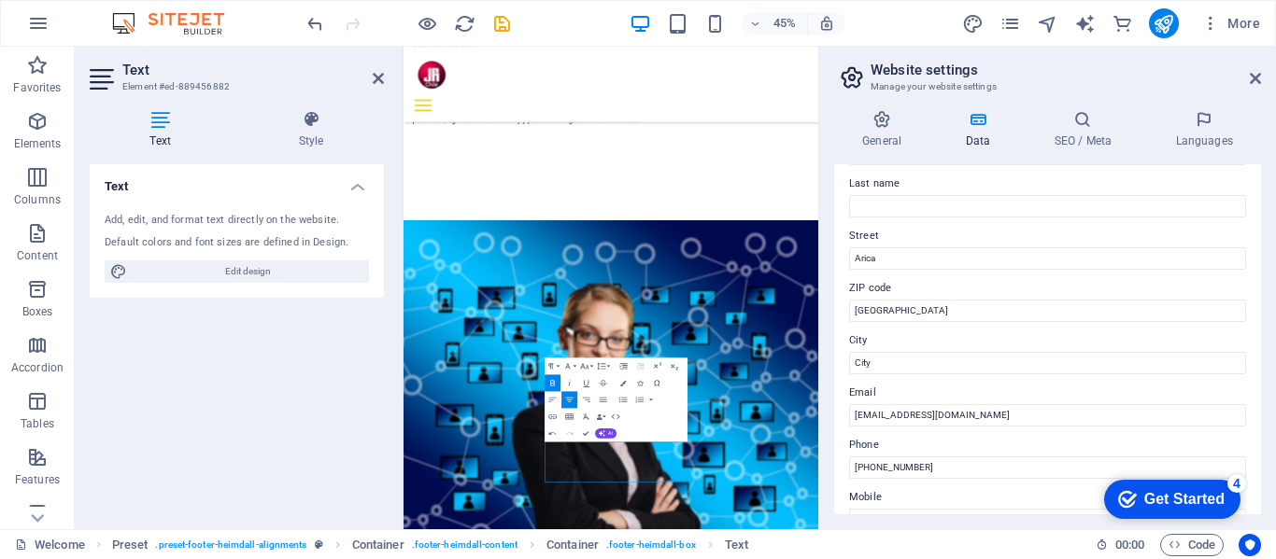
scroll to position [0, 0]
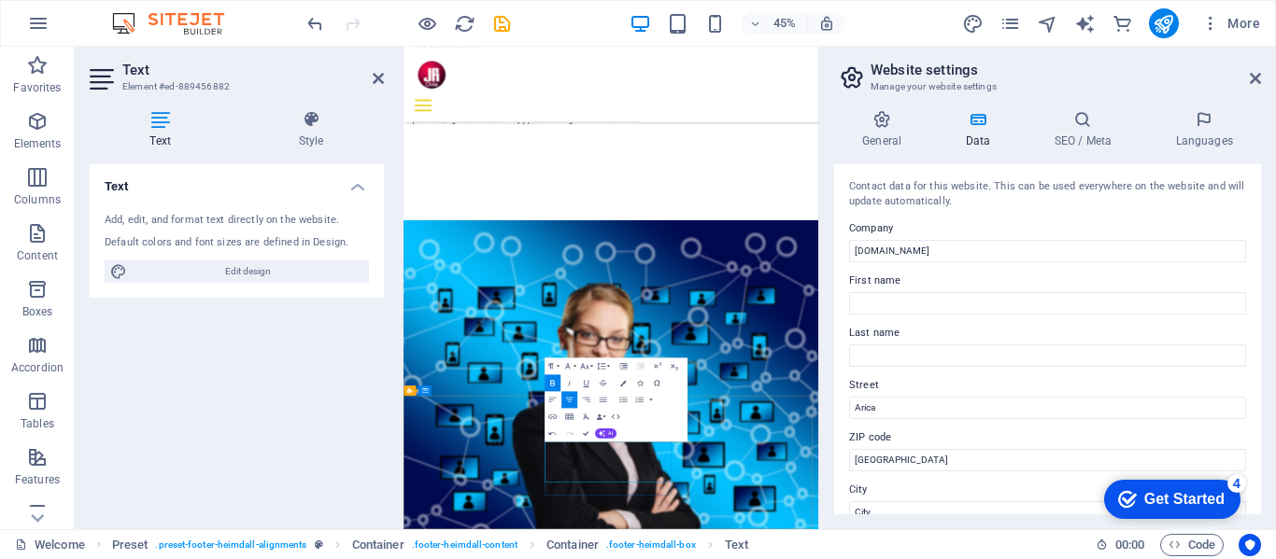
drag, startPoint x: 888, startPoint y: 1005, endPoint x: 901, endPoint y: 1003, distance: 13.2
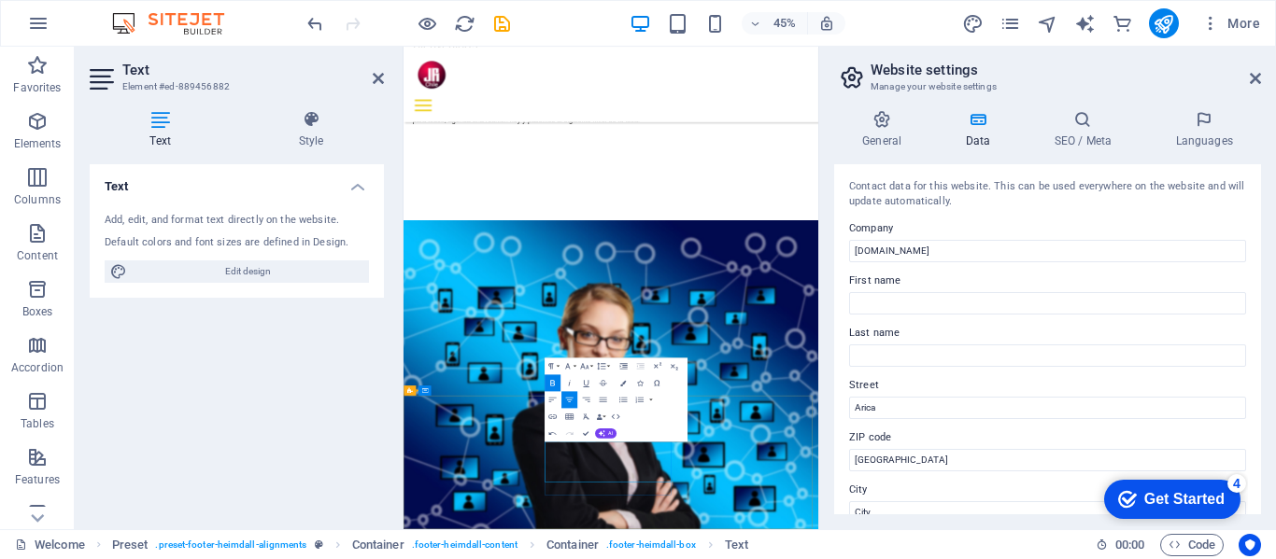
drag, startPoint x: 930, startPoint y: 991, endPoint x: 922, endPoint y: 976, distance: 17.1
drag, startPoint x: 922, startPoint y: 976, endPoint x: 793, endPoint y: 967, distance: 129.1
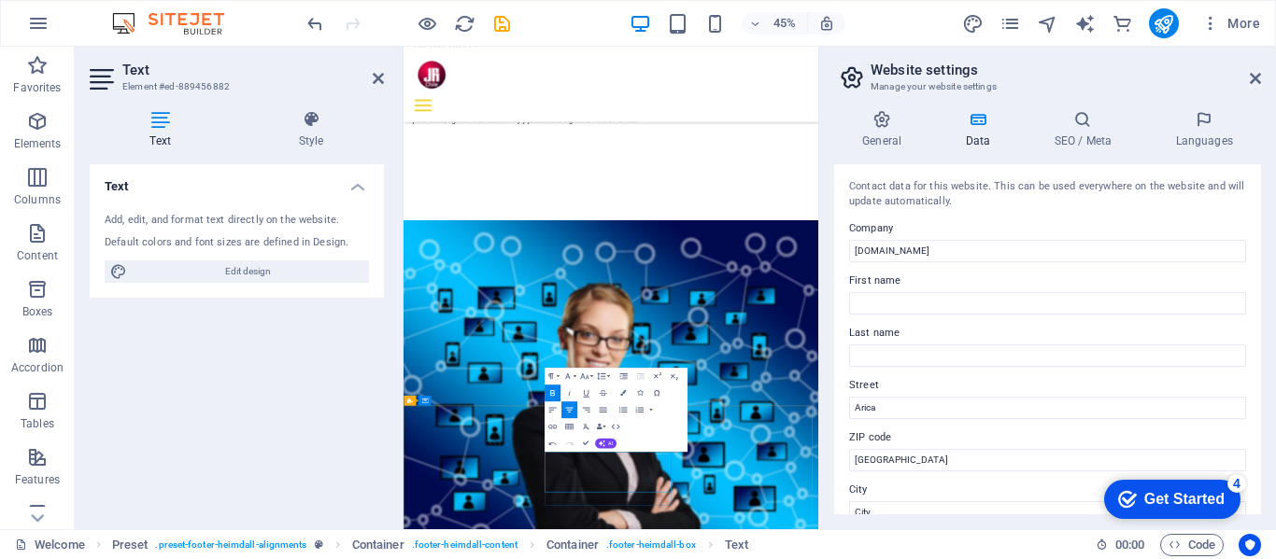
scroll to position [1569, 0]
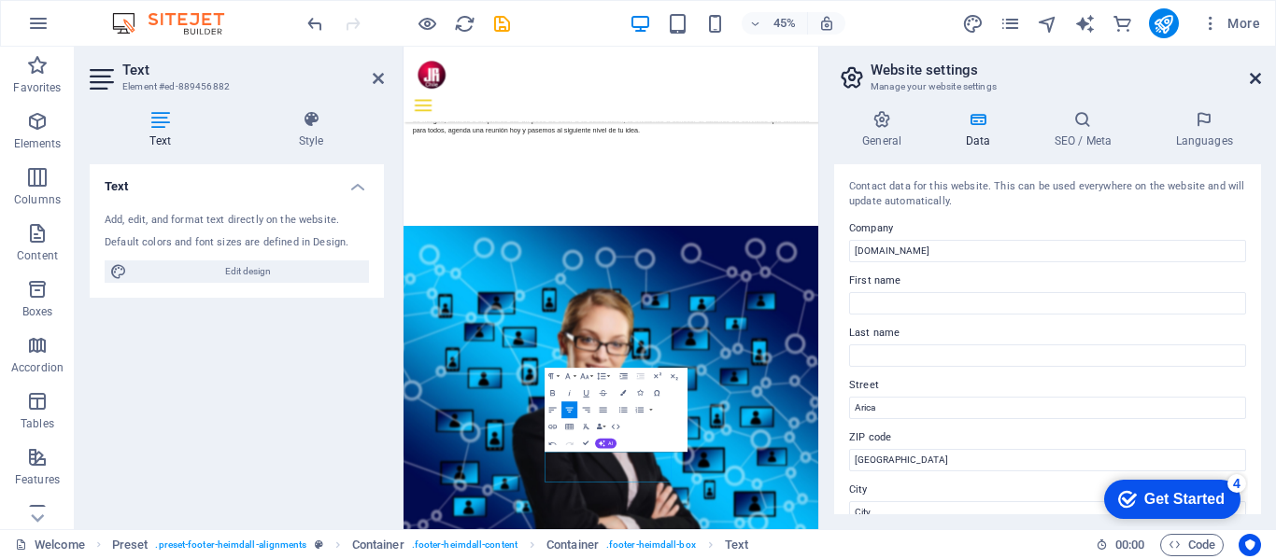
drag, startPoint x: 1255, startPoint y: 78, endPoint x: 891, endPoint y: 40, distance: 366.1
click at [1255, 78] on icon at bounding box center [1254, 78] width 11 height 15
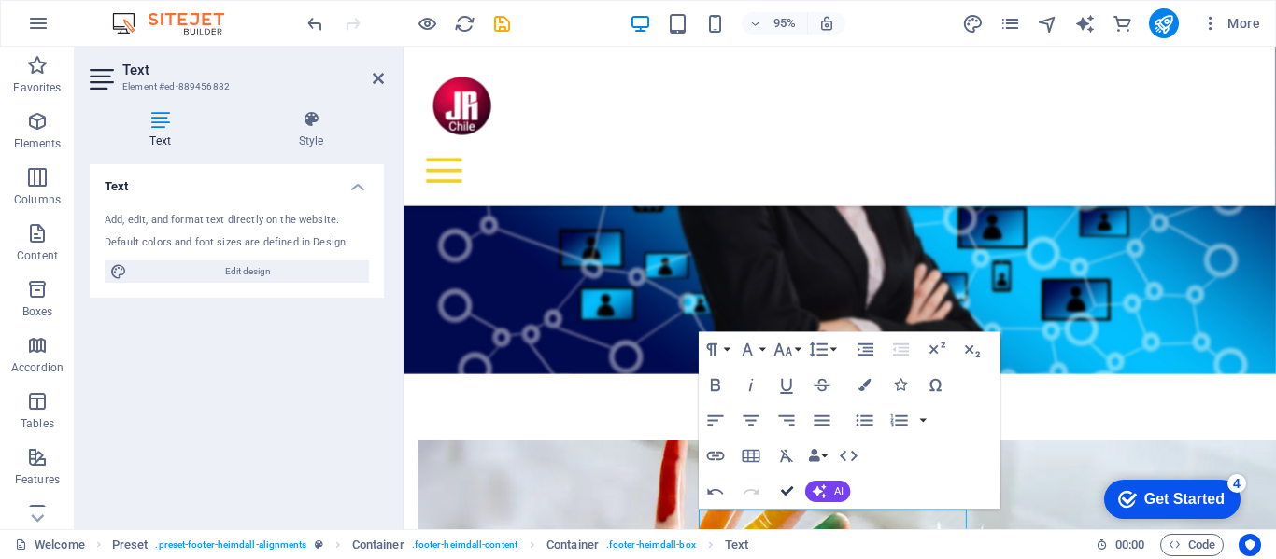
drag, startPoint x: 785, startPoint y: 489, endPoint x: 774, endPoint y: 397, distance: 93.1
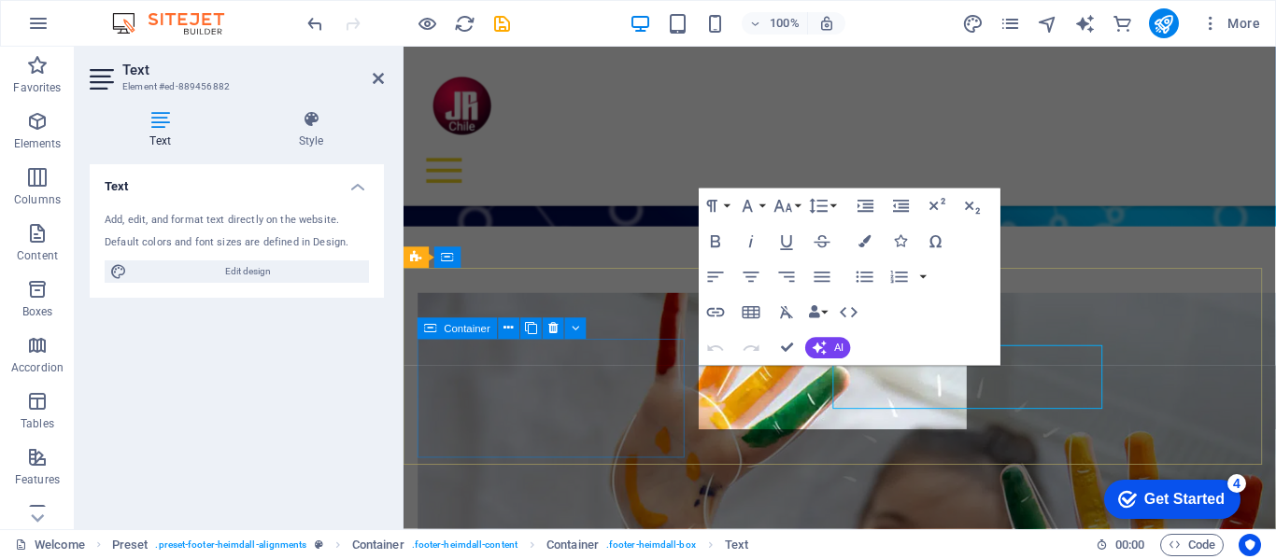
scroll to position [1720, 0]
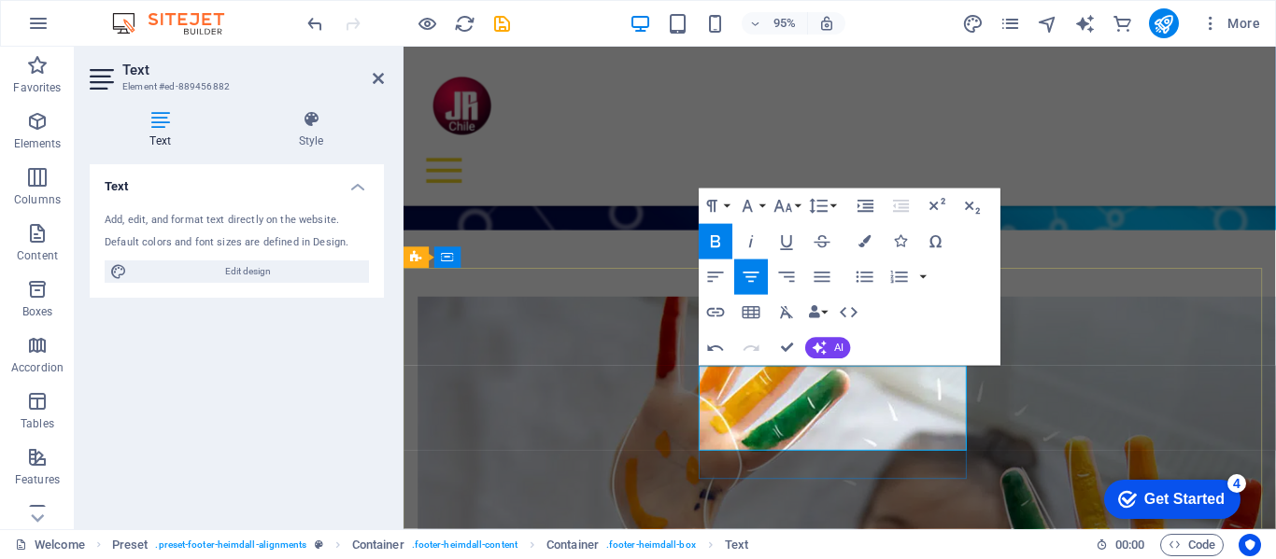
drag, startPoint x: 953, startPoint y: 416, endPoint x: 761, endPoint y: 416, distance: 192.4
click at [715, 244] on icon "button" at bounding box center [715, 242] width 21 height 21
drag, startPoint x: 949, startPoint y: 434, endPoint x: 752, endPoint y: 434, distance: 197.0
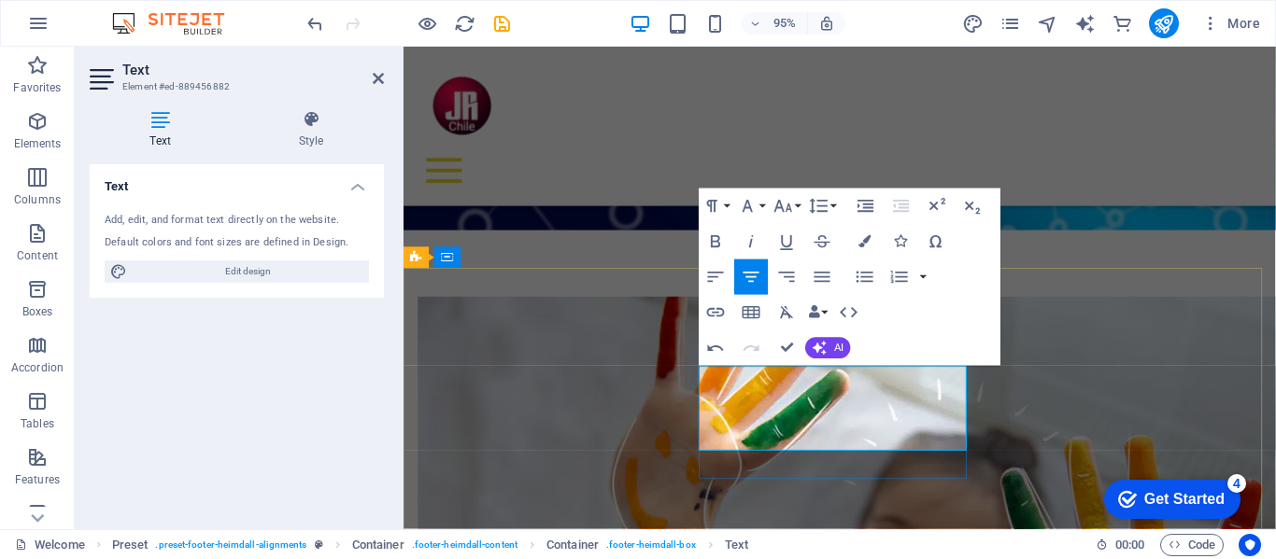
click at [712, 234] on icon "button" at bounding box center [715, 242] width 21 height 21
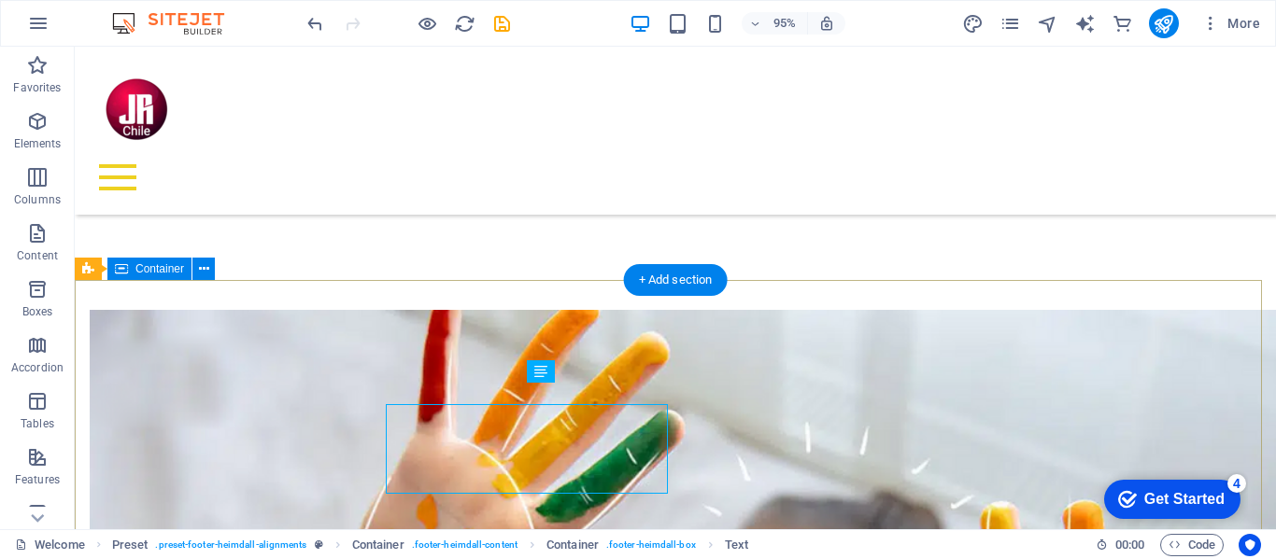
scroll to position [1699, 0]
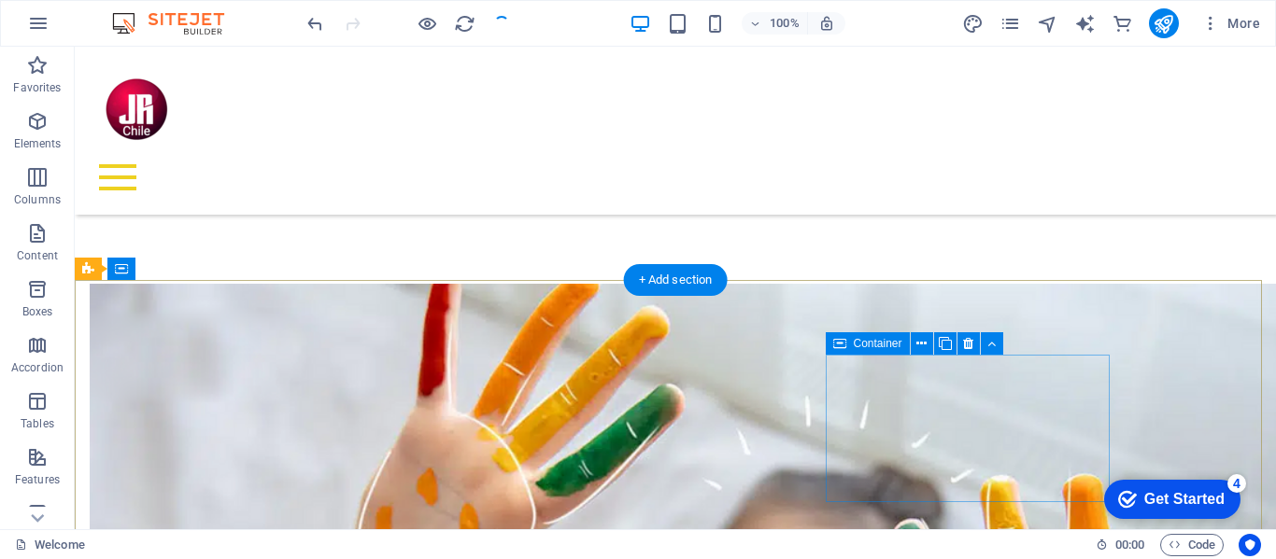
scroll to position [1746, 0]
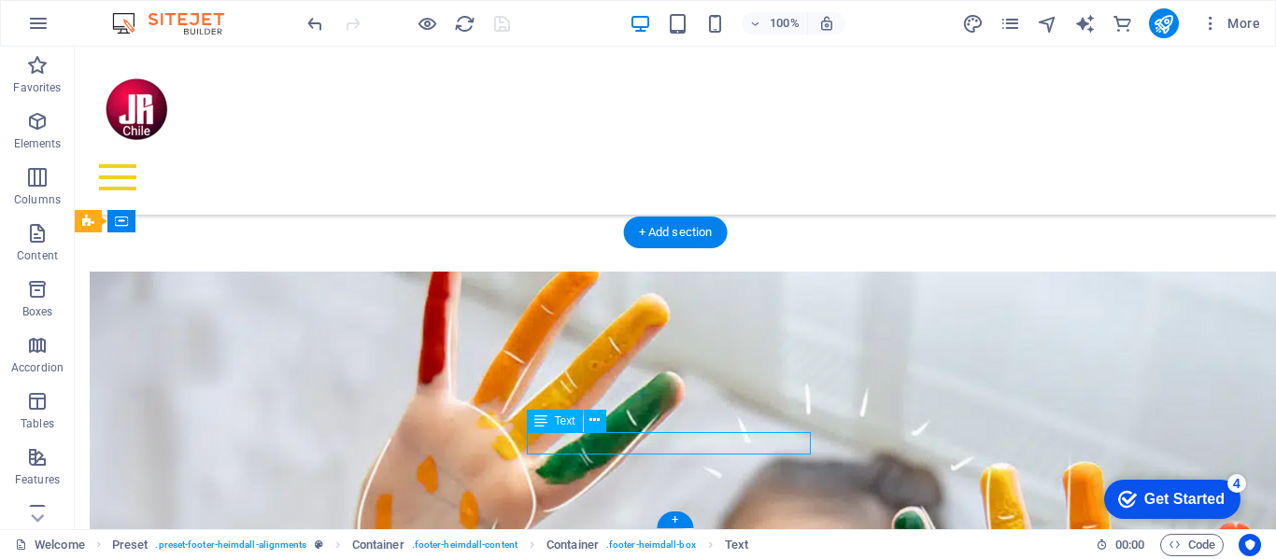
click at [594, 420] on icon at bounding box center [594, 421] width 10 height 20
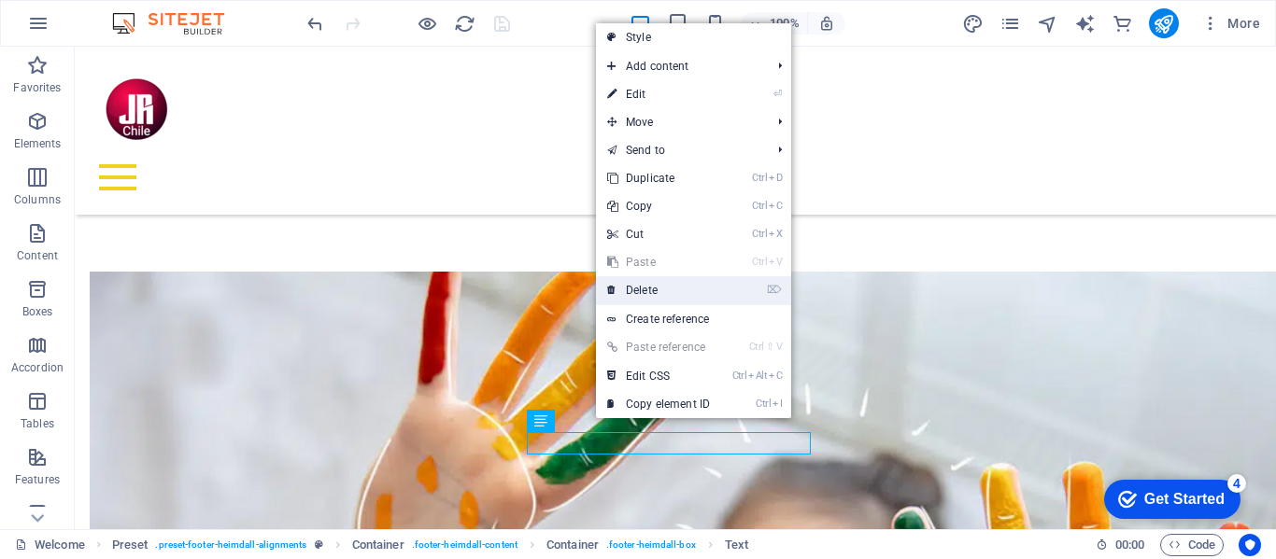
click at [656, 289] on link "⌦ Delete" at bounding box center [658, 290] width 125 height 28
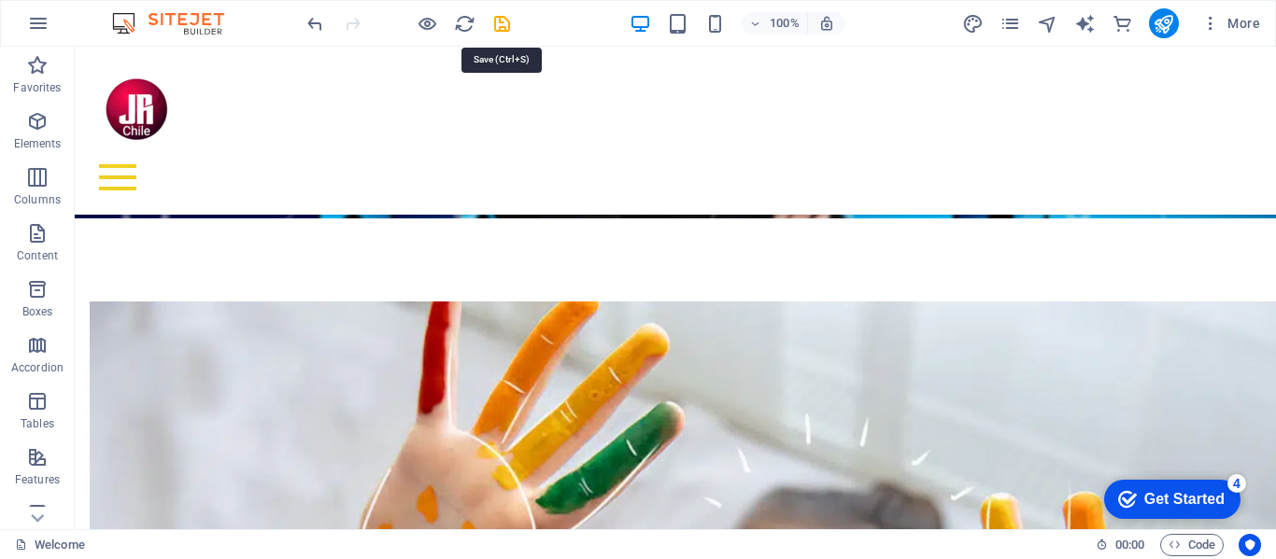
click at [502, 18] on icon "save" at bounding box center [501, 23] width 21 height 21
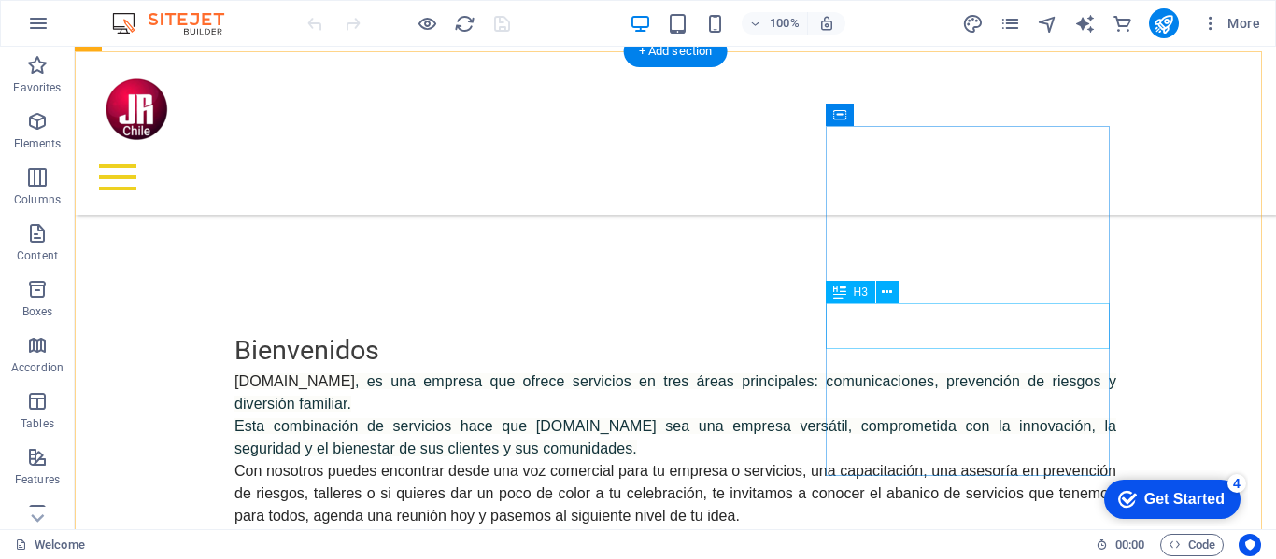
scroll to position [878, 0]
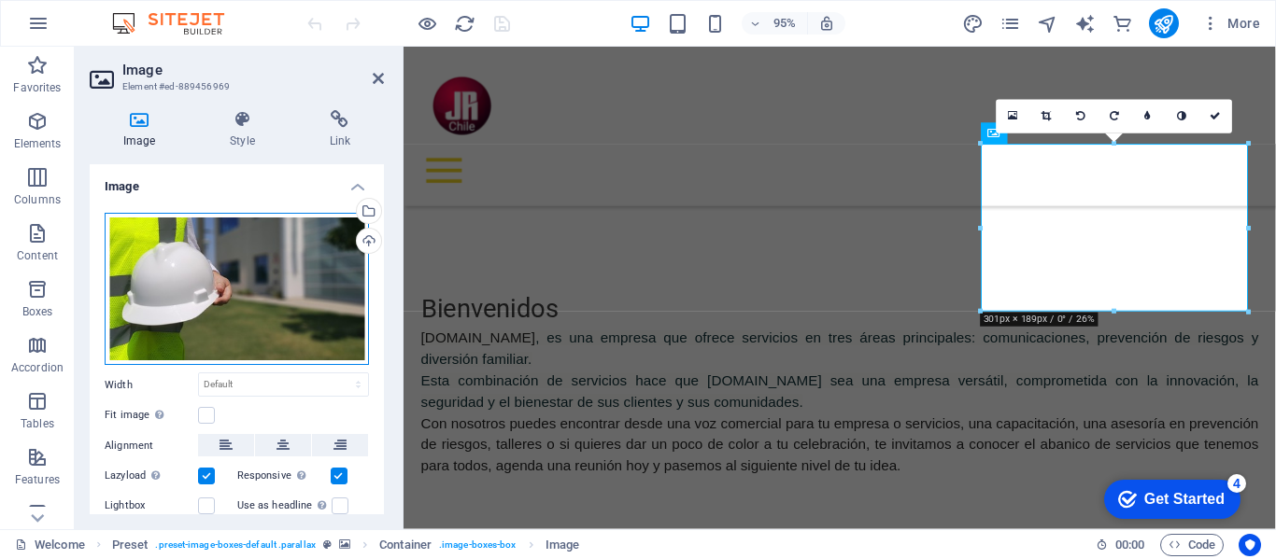
click at [221, 257] on div "Drag files here, click to choose files or select files from Files or our free s…" at bounding box center [237, 289] width 264 height 153
click at [221, 257] on body "[DOMAIN_NAME] Welcome (en) Favorites Elements Columns Content Boxes Accordion T…" at bounding box center [638, 279] width 1276 height 559
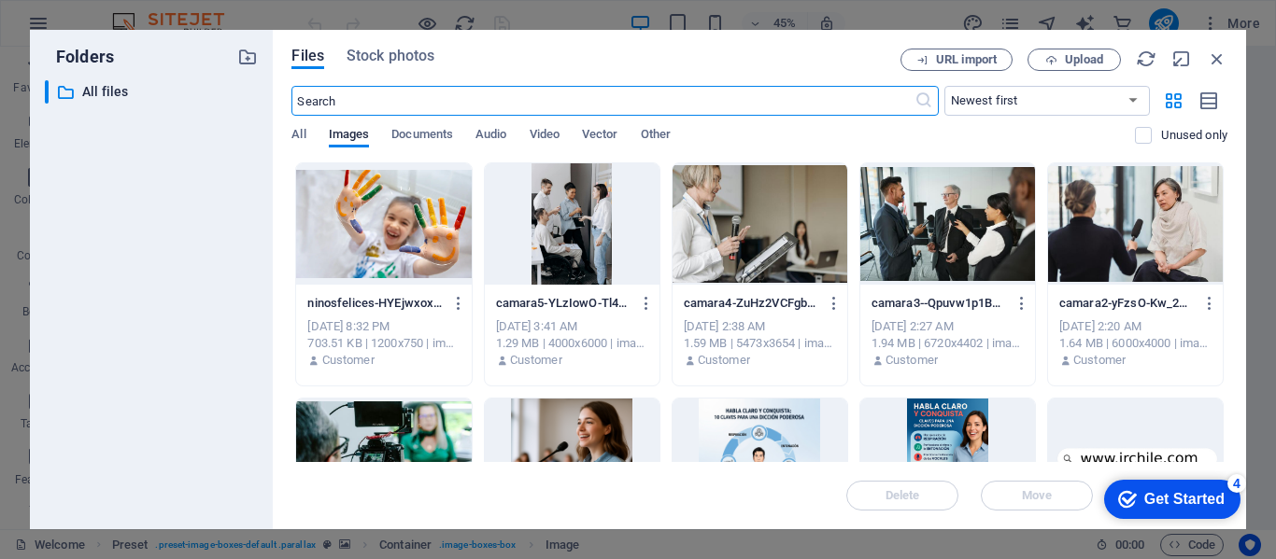
scroll to position [1314, 0]
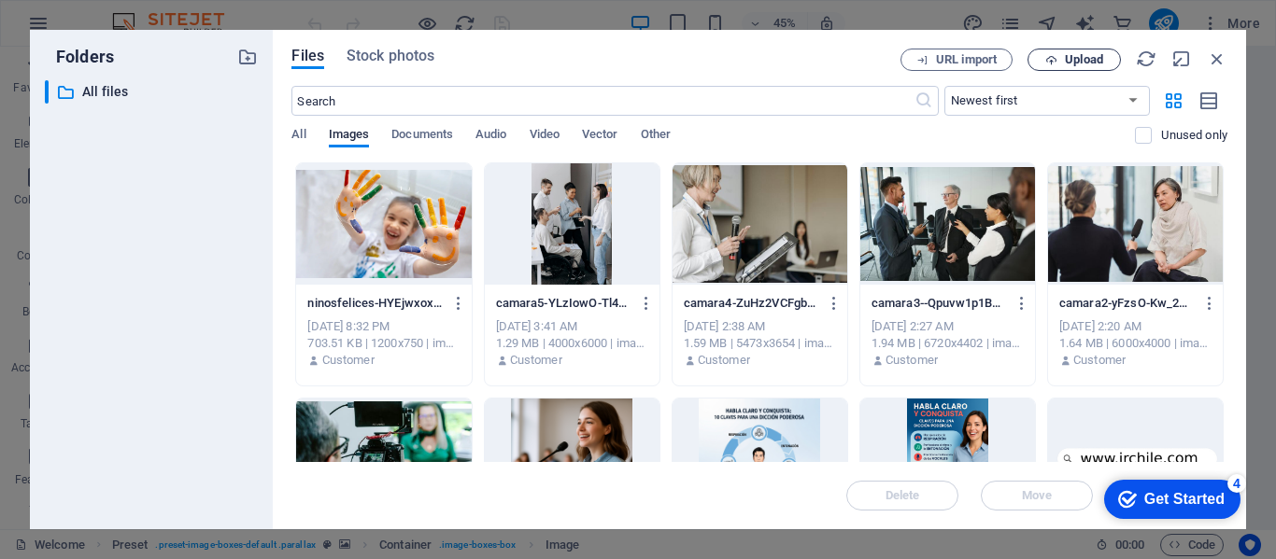
click at [1093, 59] on span "Upload" at bounding box center [1084, 59] width 38 height 11
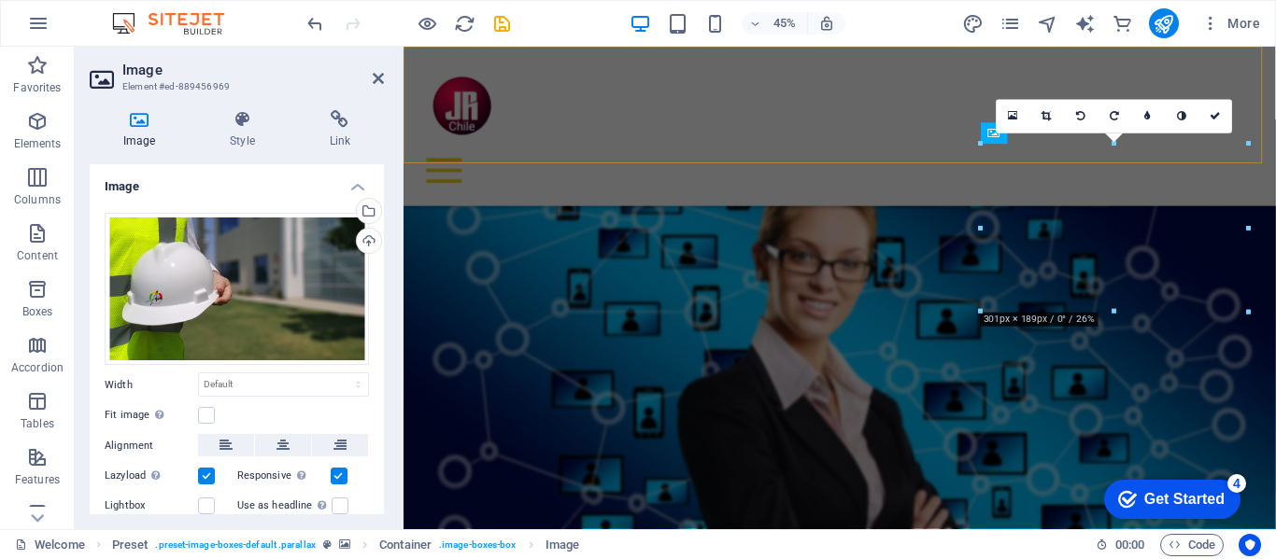
scroll to position [878, 0]
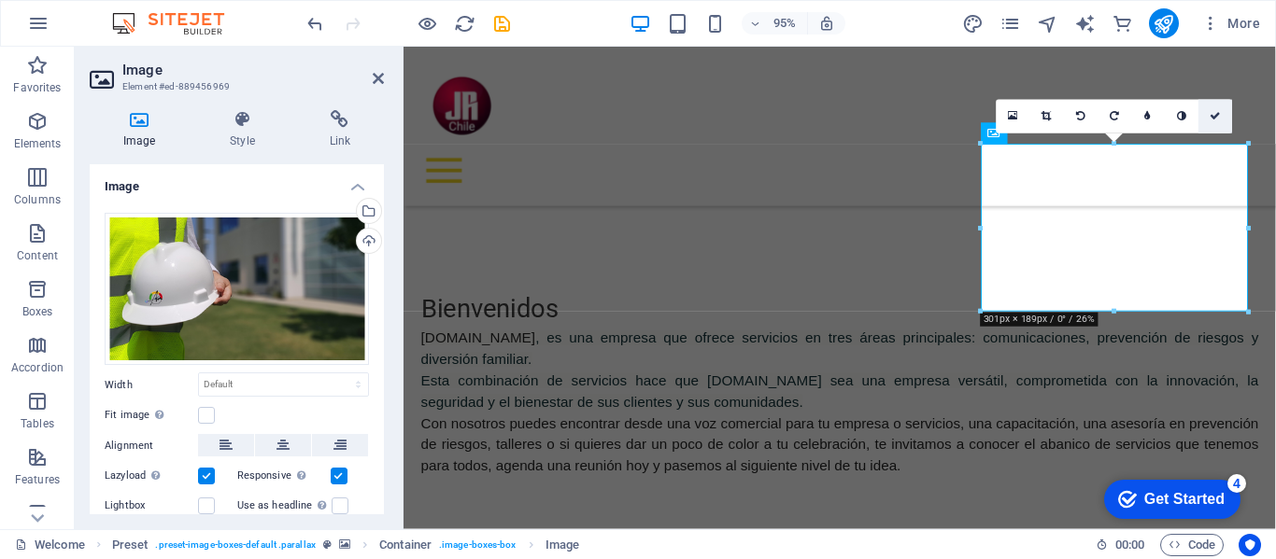
click at [1214, 112] on icon at bounding box center [1215, 117] width 11 height 10
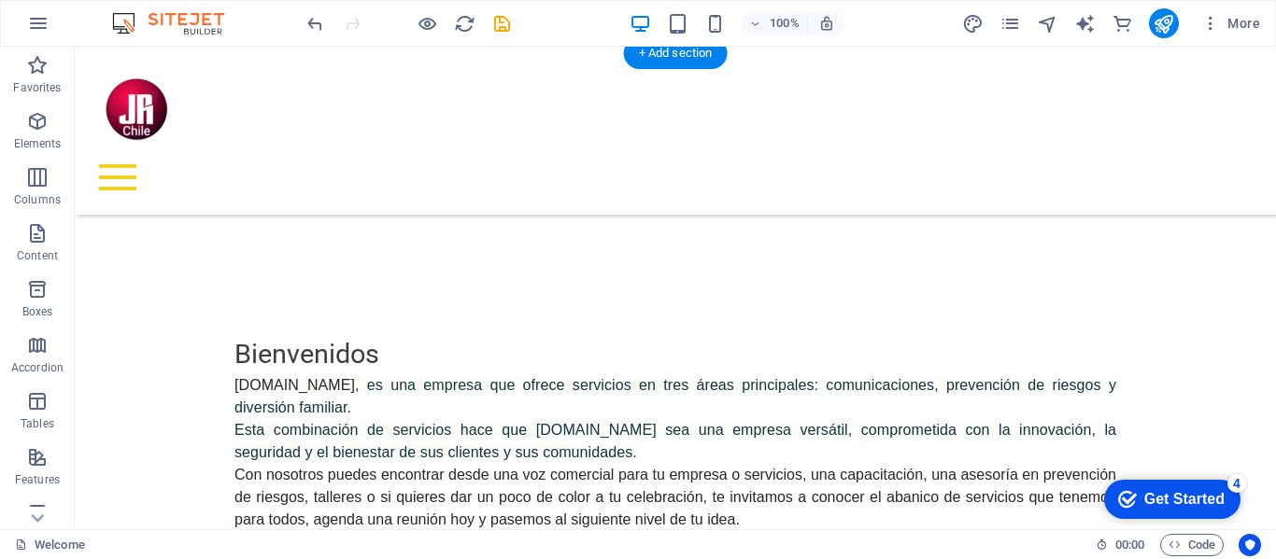
scroll to position [876, 0]
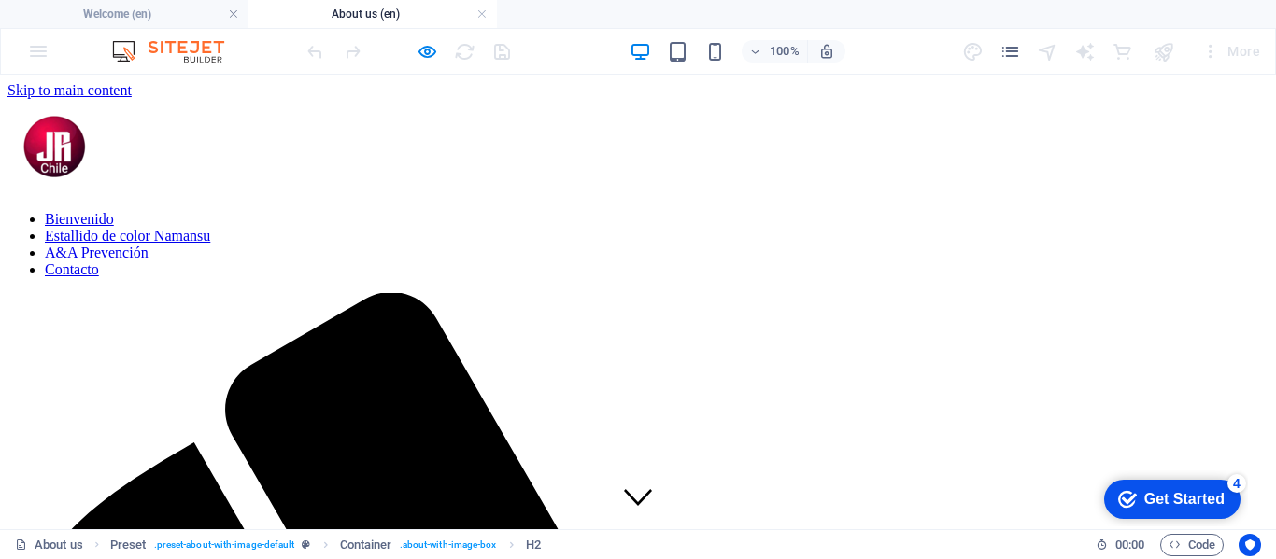
scroll to position [458, 0]
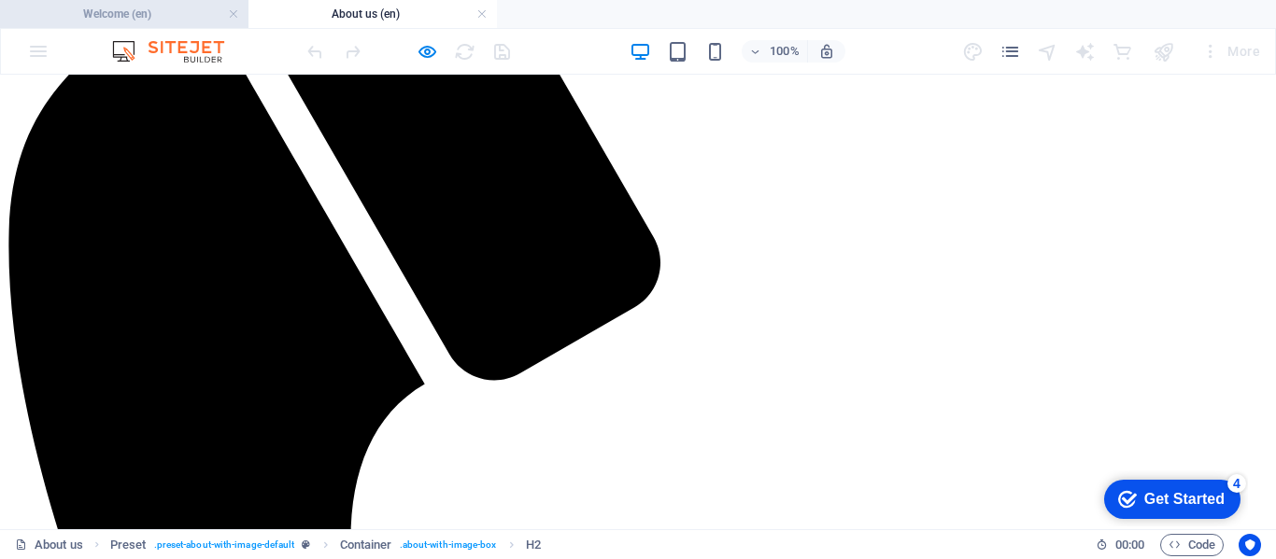
click at [161, 15] on h4 "Welcome (en)" at bounding box center [124, 14] width 248 height 21
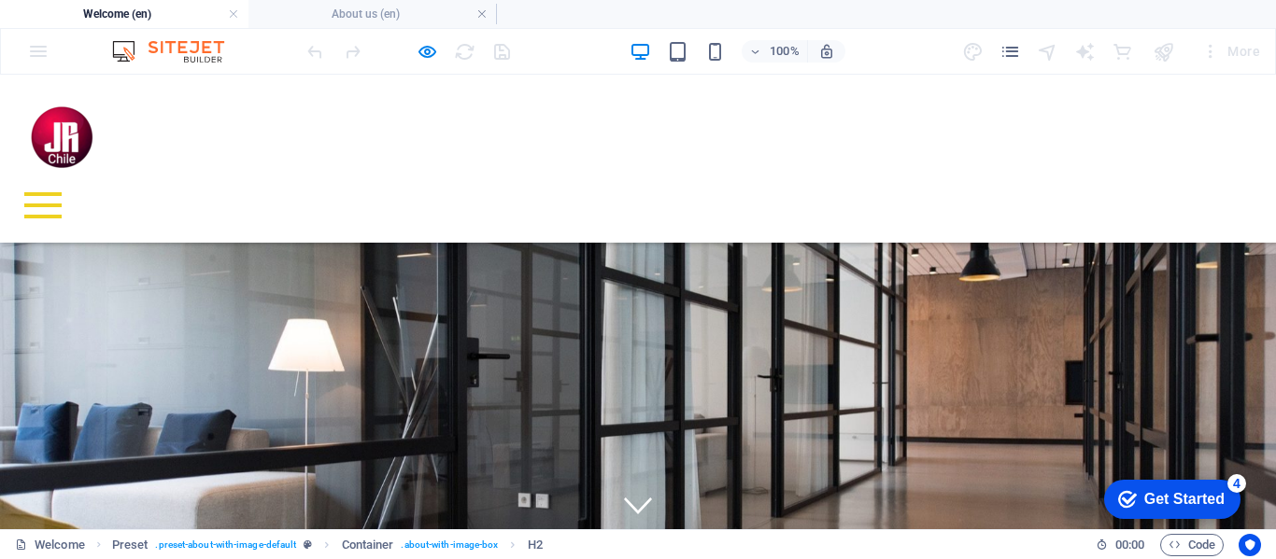
scroll to position [876, 0]
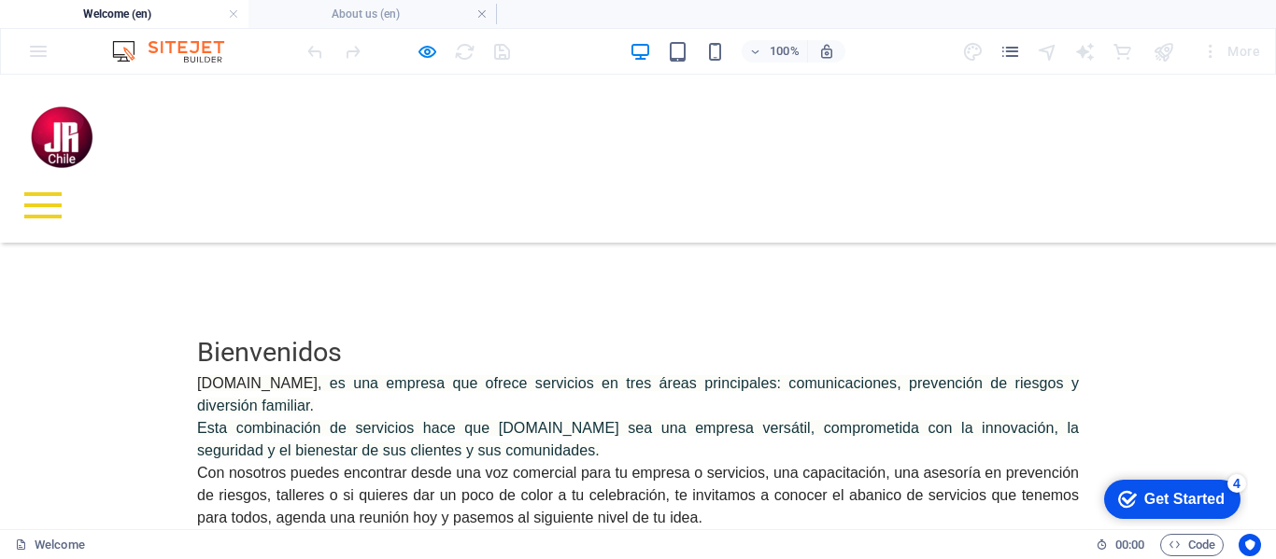
click at [147, 7] on h4 "Welcome (en)" at bounding box center [124, 14] width 248 height 21
drag, startPoint x: 148, startPoint y: 7, endPoint x: 579, endPoint y: 19, distance: 430.7
click at [580, 20] on ul "Welcome (en) About us (en)" at bounding box center [638, 14] width 1276 height 28
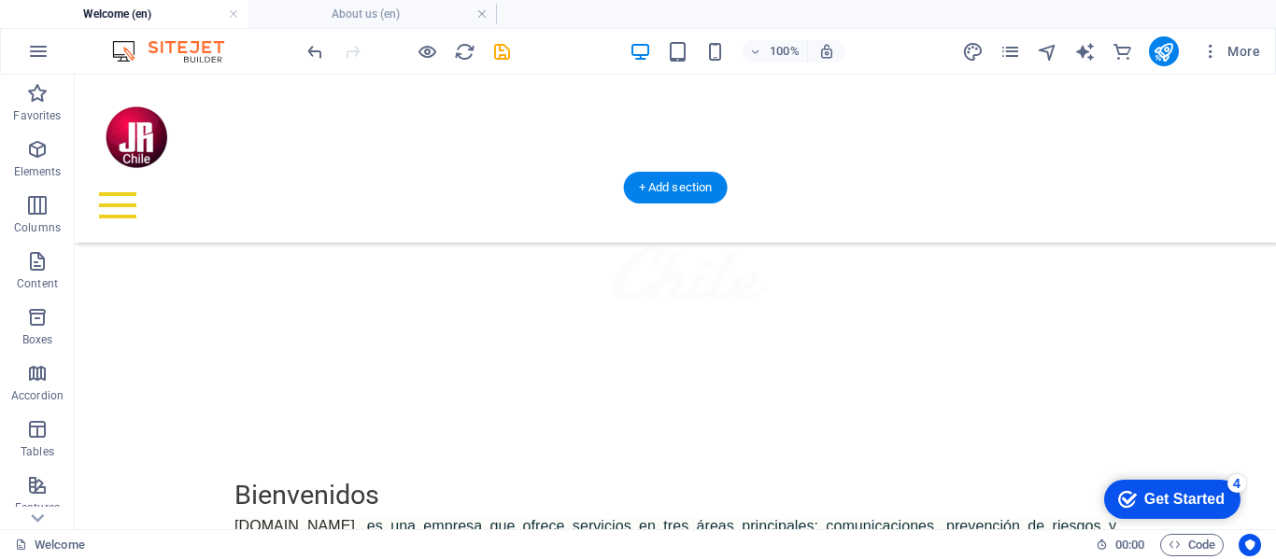
scroll to position [689, 0]
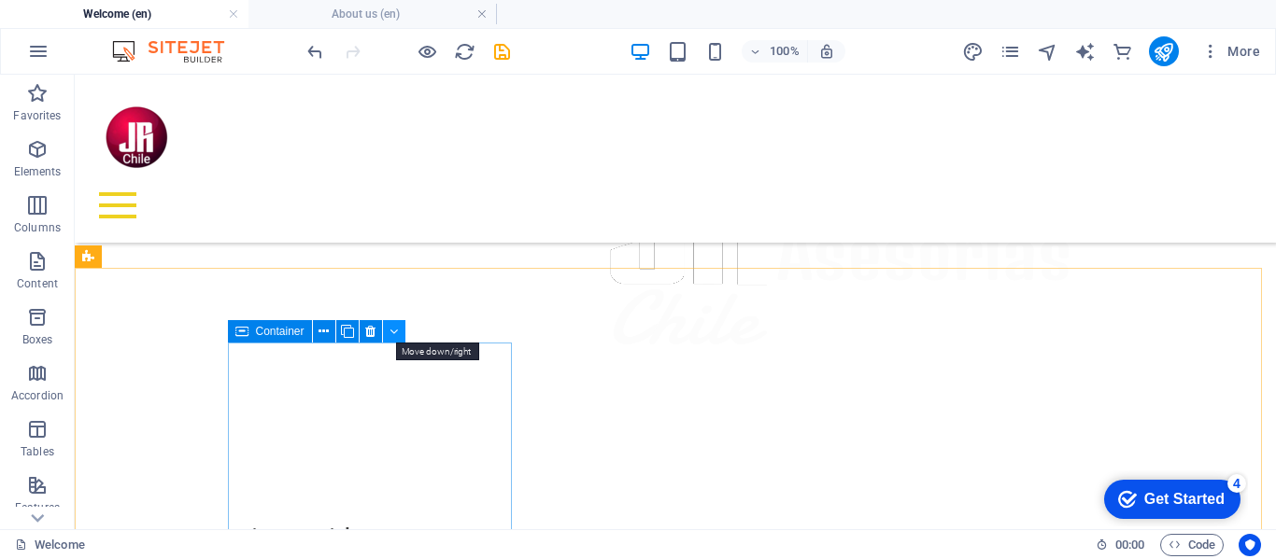
click at [396, 329] on icon at bounding box center [393, 332] width 8 height 20
click at [327, 332] on icon at bounding box center [323, 332] width 10 height 20
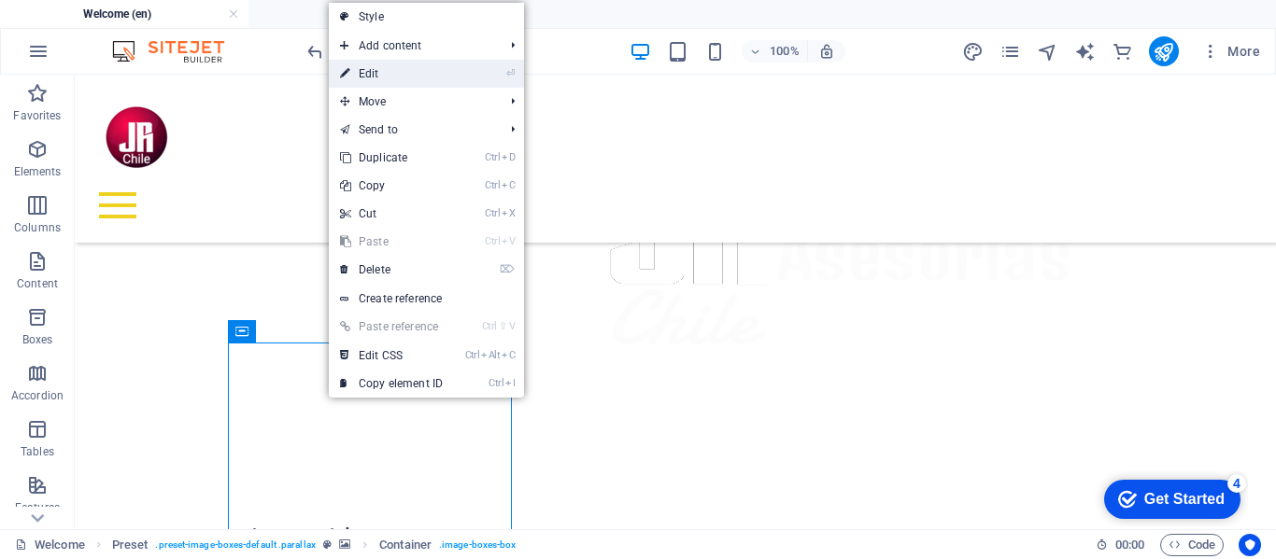
click at [374, 76] on link "⏎ Edit" at bounding box center [391, 74] width 125 height 28
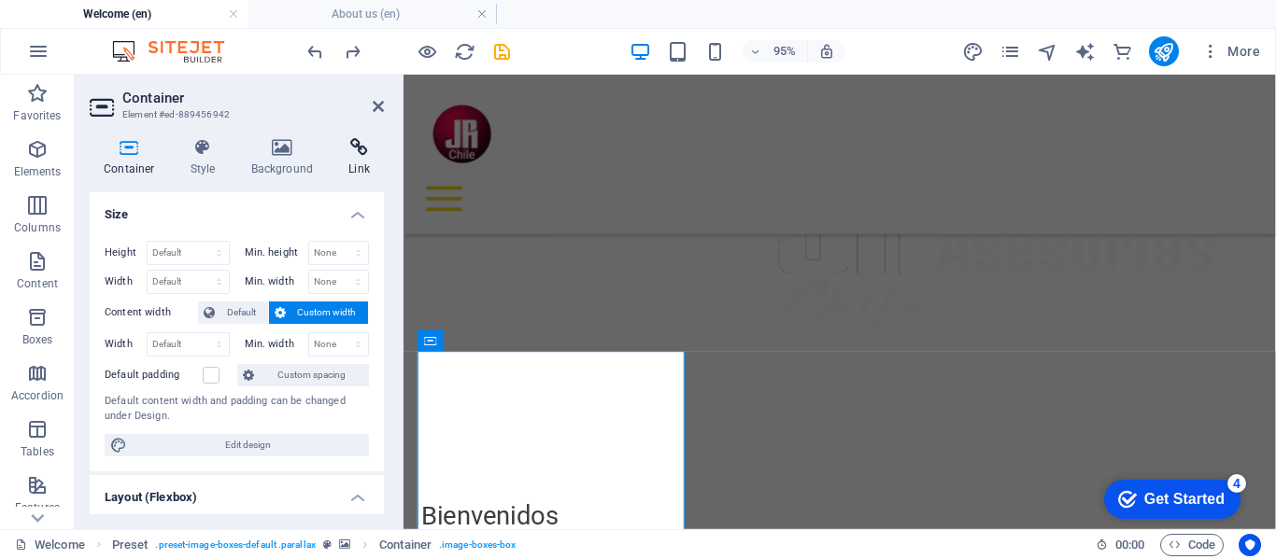
click at [350, 154] on icon at bounding box center [358, 147] width 49 height 19
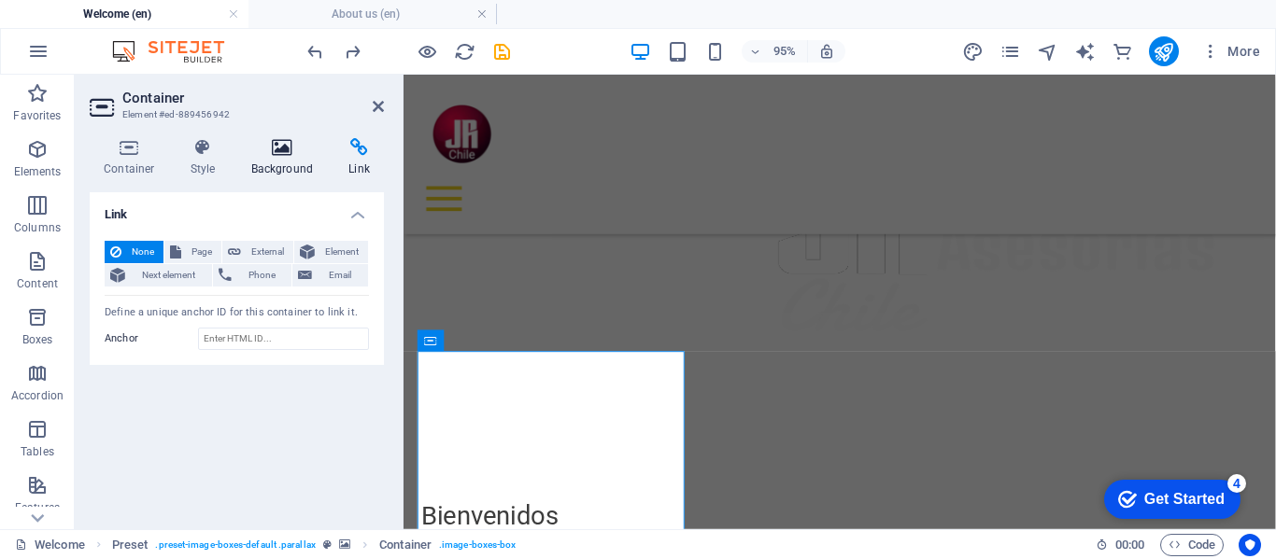
click at [284, 154] on icon at bounding box center [282, 147] width 91 height 19
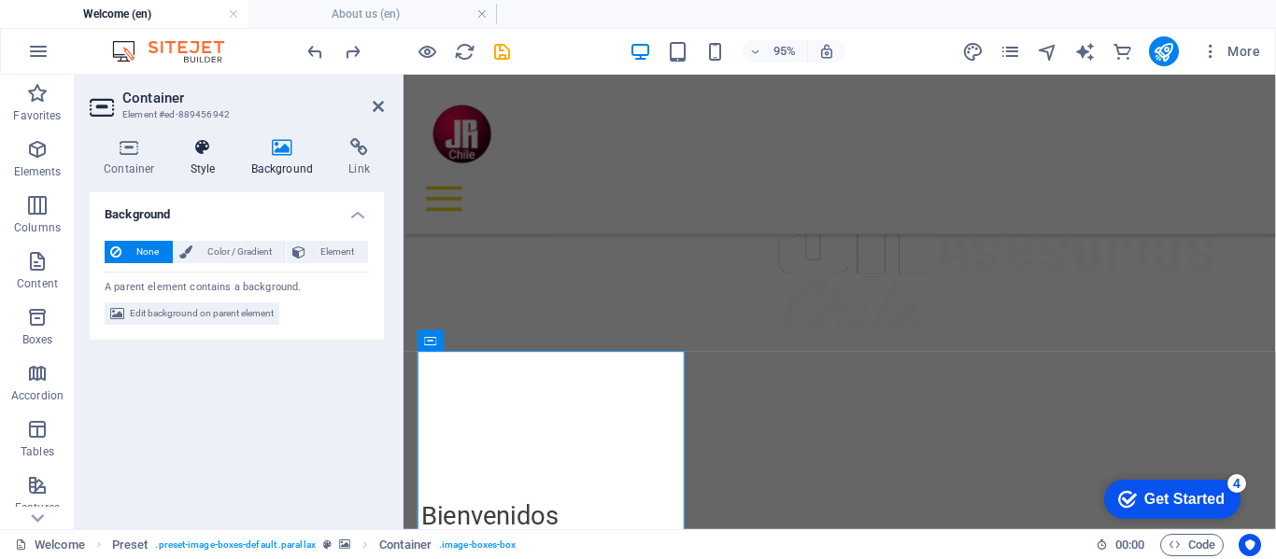
click at [207, 156] on icon at bounding box center [202, 147] width 53 height 19
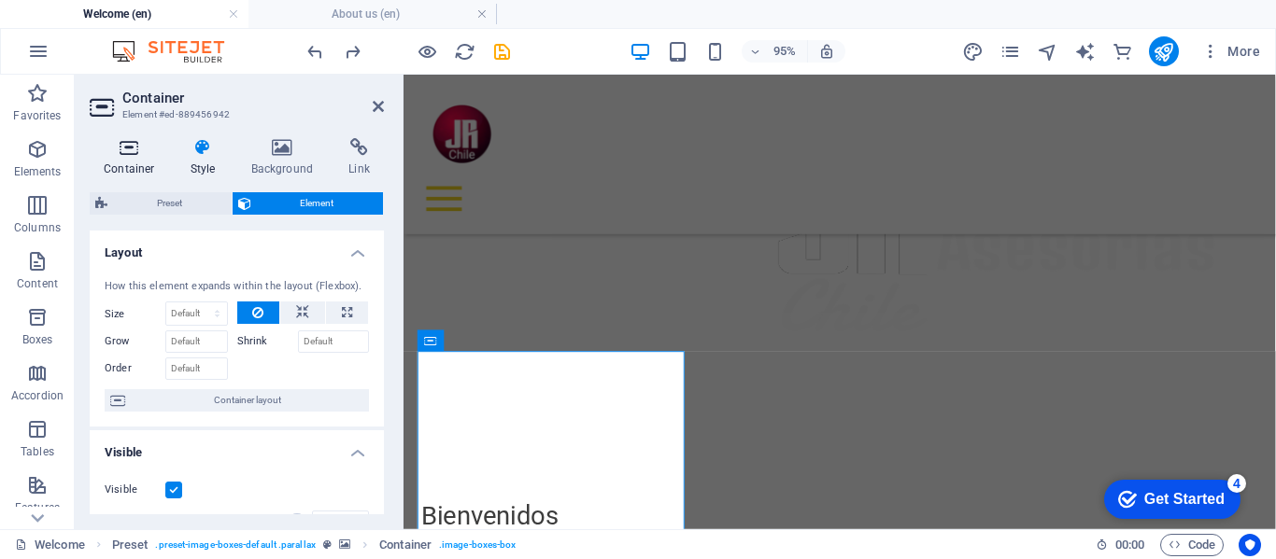
click at [127, 152] on icon at bounding box center [129, 147] width 79 height 19
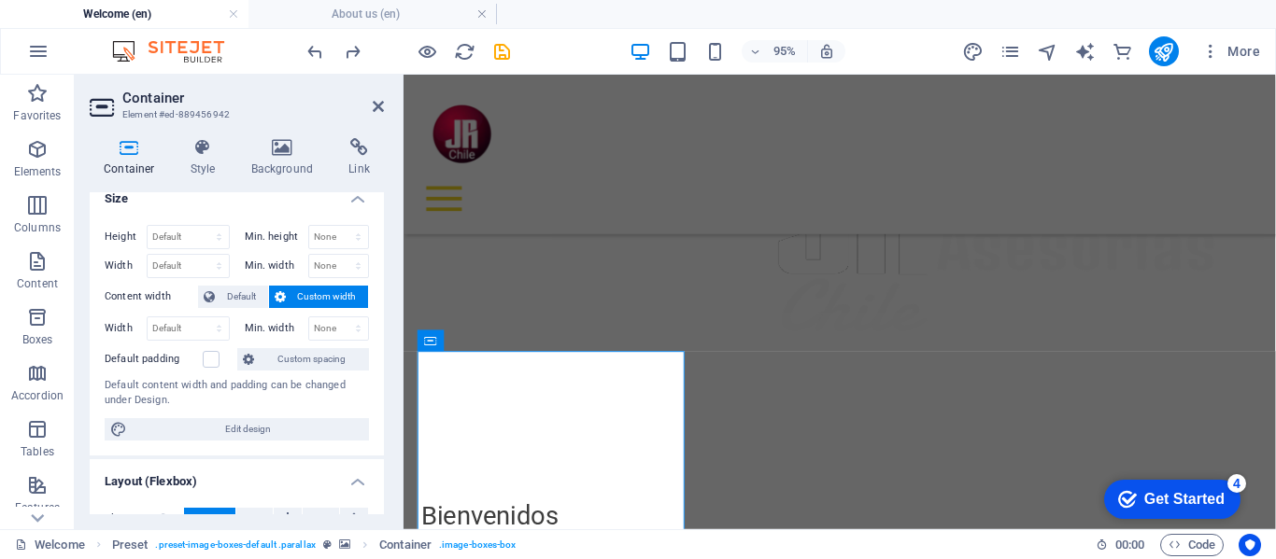
scroll to position [0, 0]
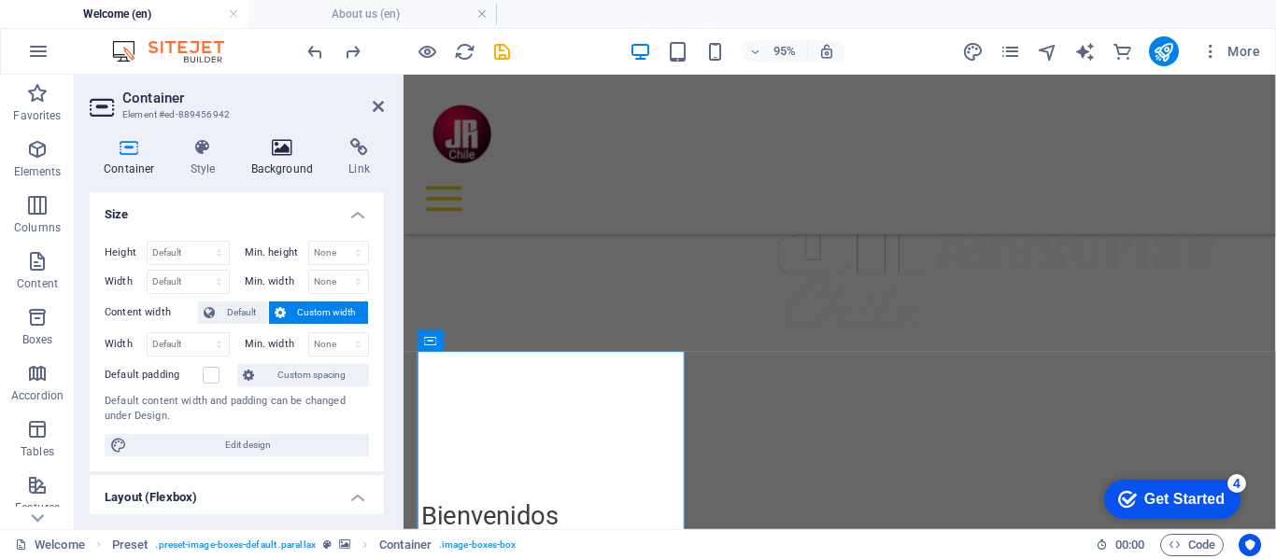
click at [290, 159] on h4 "Background" at bounding box center [286, 157] width 98 height 39
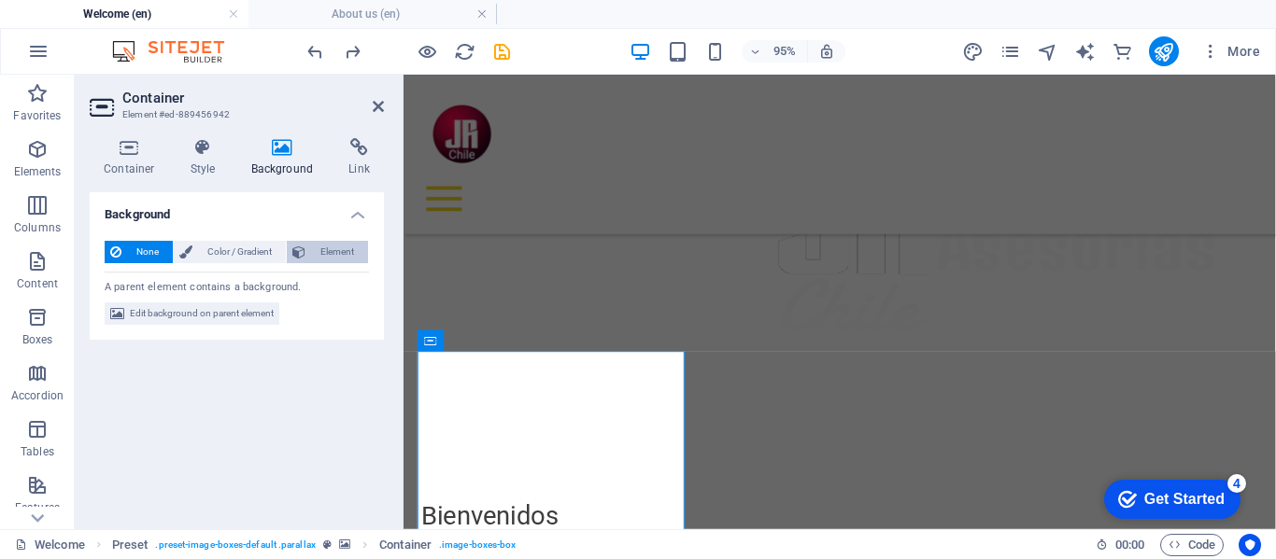
click at [324, 253] on span "Element" at bounding box center [336, 252] width 51 height 22
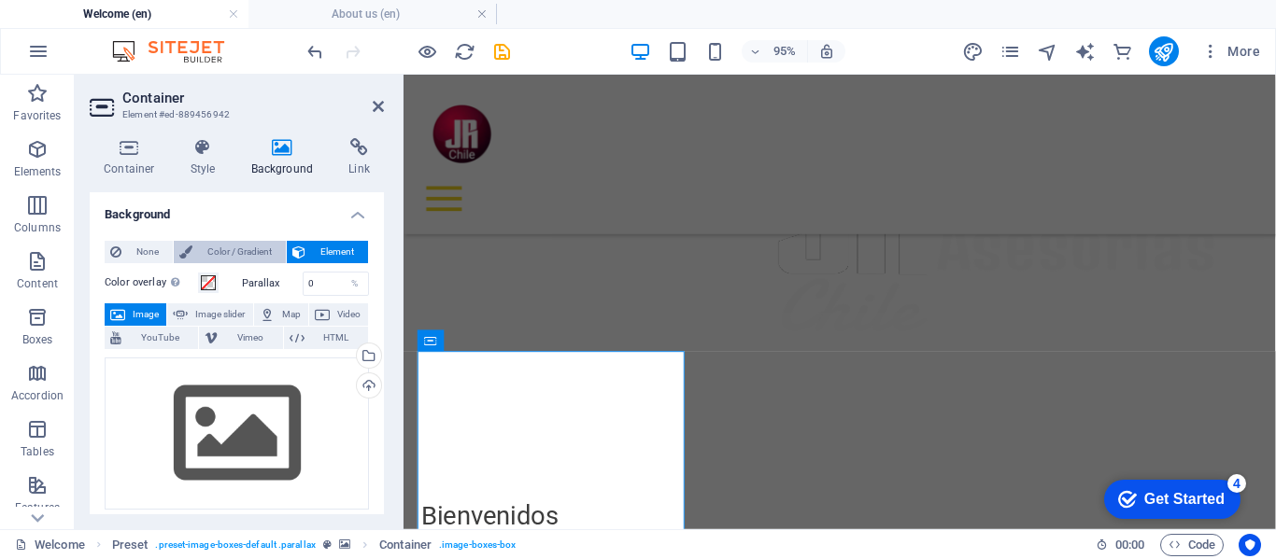
click at [225, 253] on span "Color / Gradient" at bounding box center [239, 252] width 82 height 22
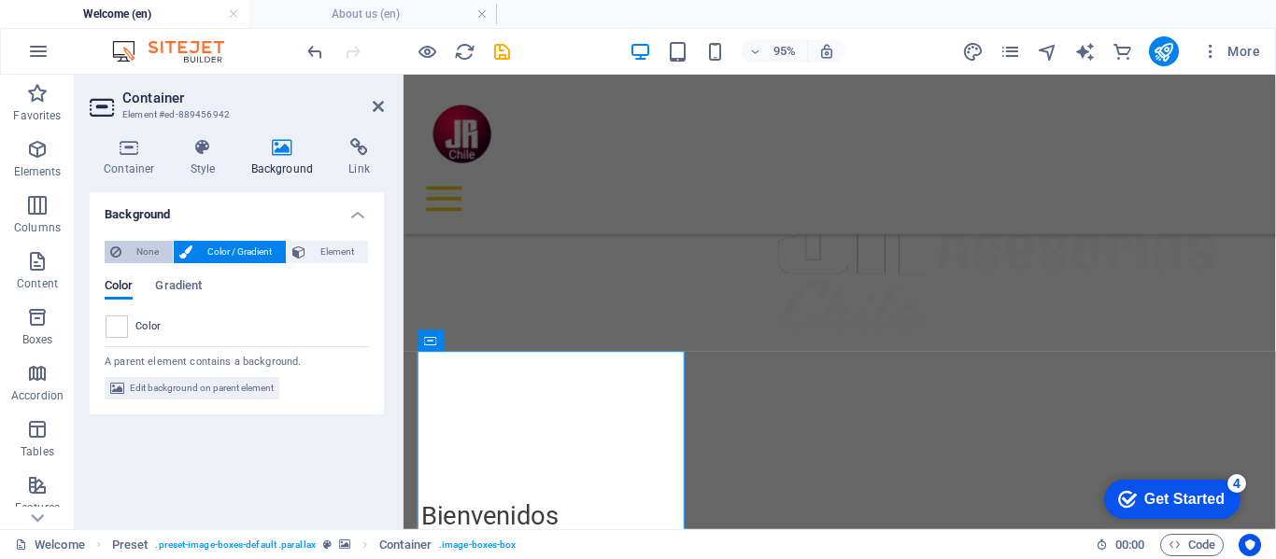
click at [146, 253] on span "None" at bounding box center [147, 252] width 40 height 22
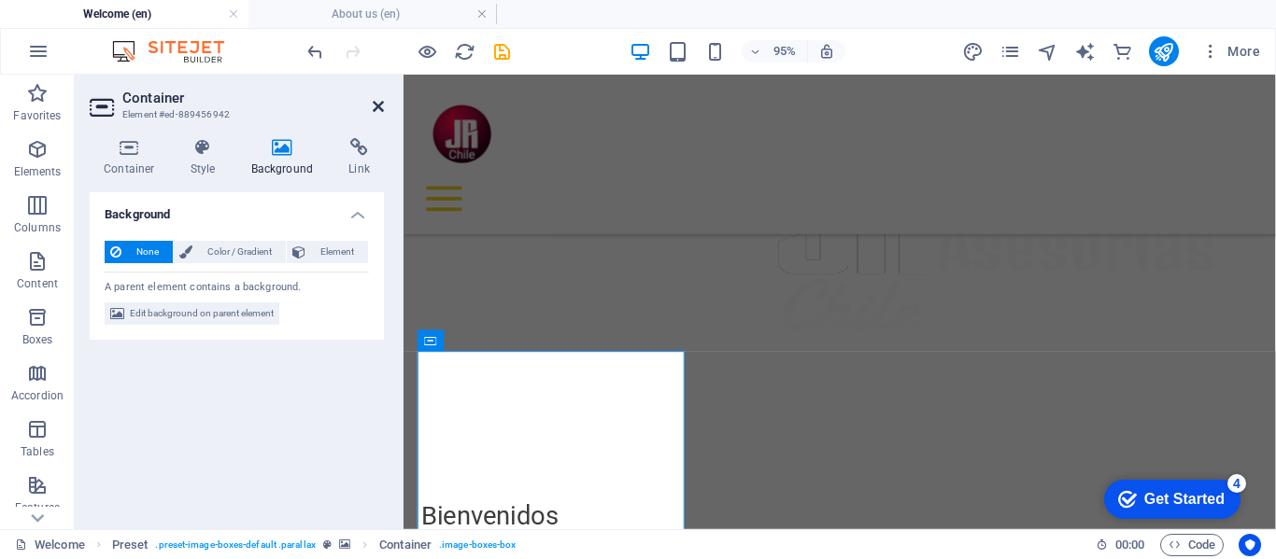
click at [376, 108] on icon at bounding box center [378, 106] width 11 height 15
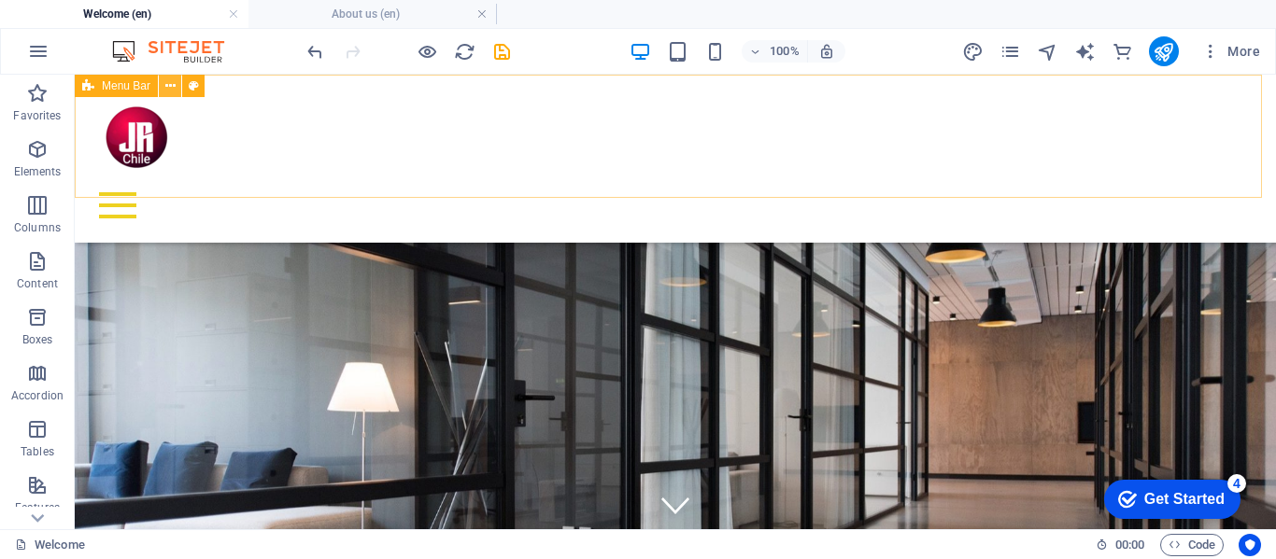
click at [172, 86] on icon at bounding box center [170, 87] width 10 height 20
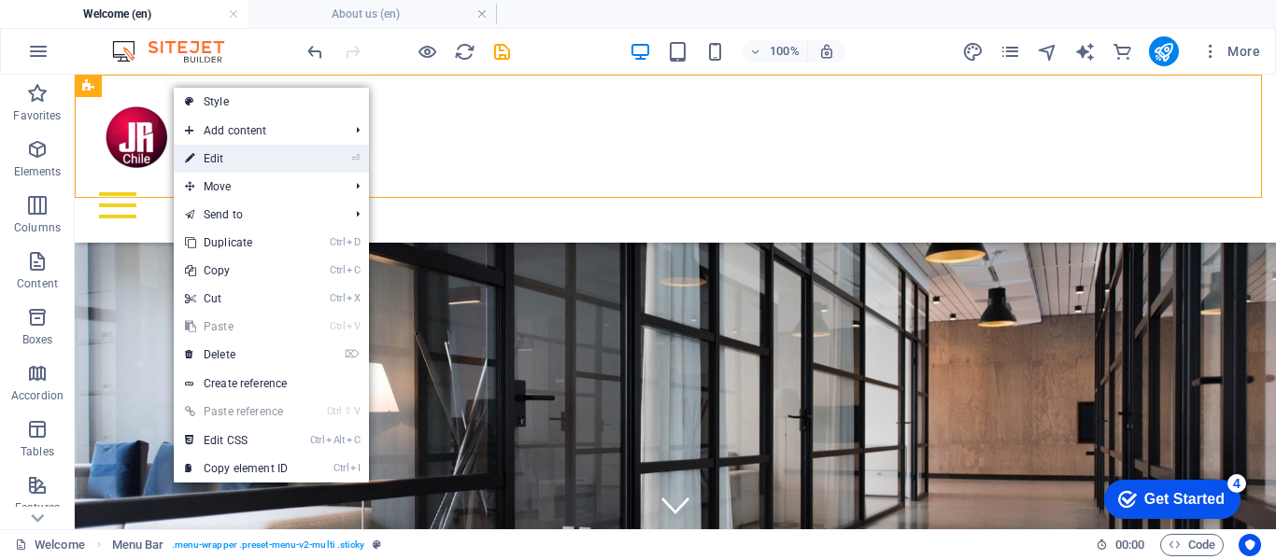
click at [233, 153] on link "⏎ Edit" at bounding box center [236, 159] width 125 height 28
select select "header"
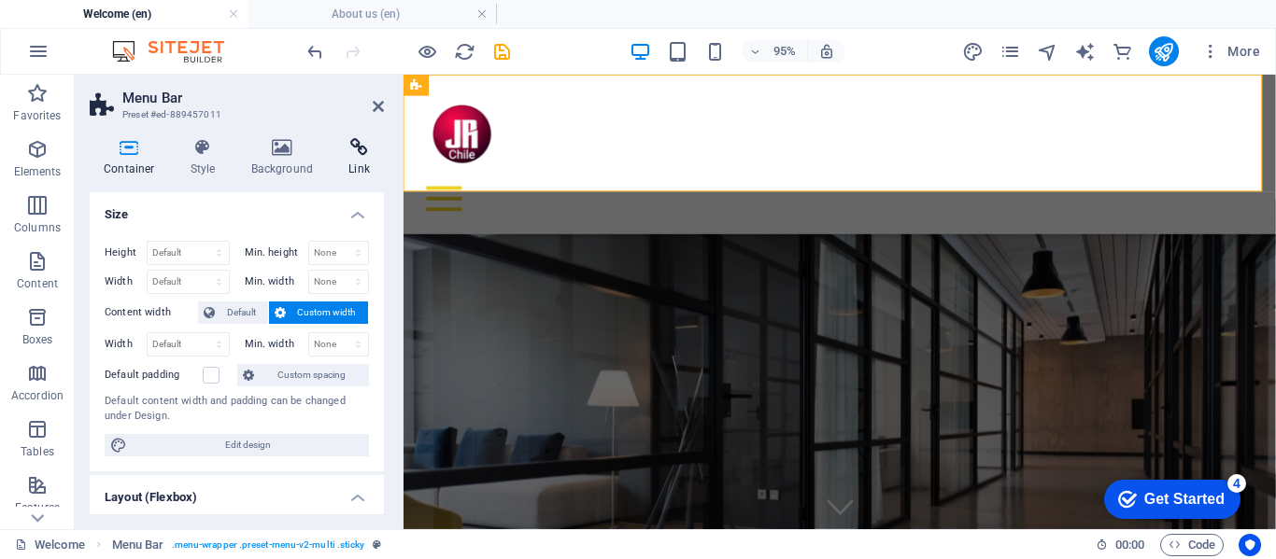
click at [360, 159] on h4 "Link" at bounding box center [358, 157] width 49 height 39
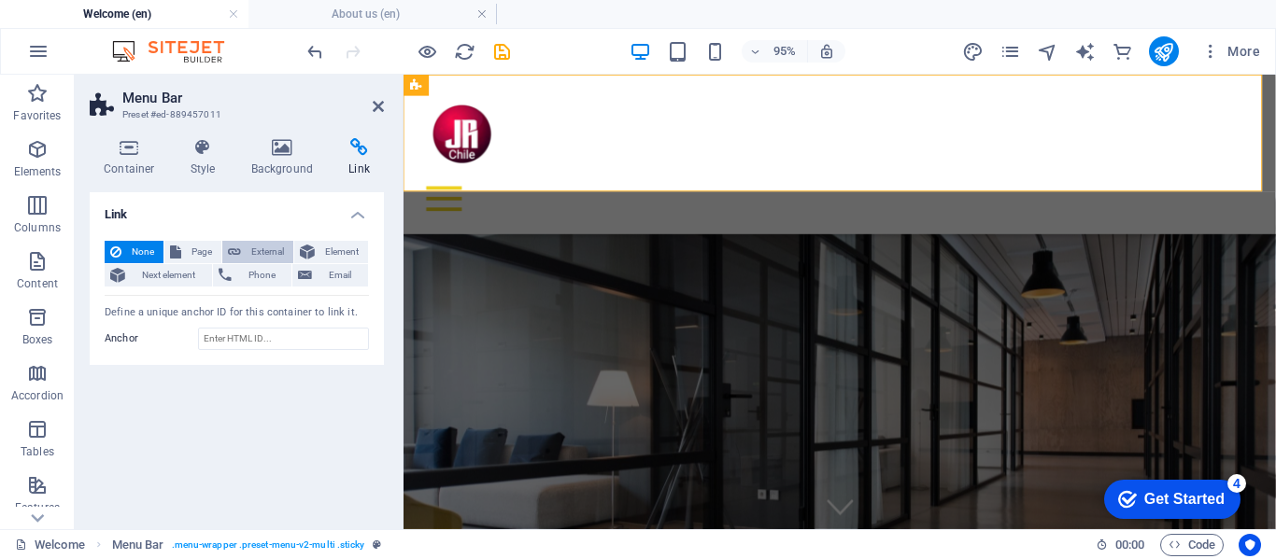
click at [269, 248] on span "External" at bounding box center [267, 252] width 41 height 22
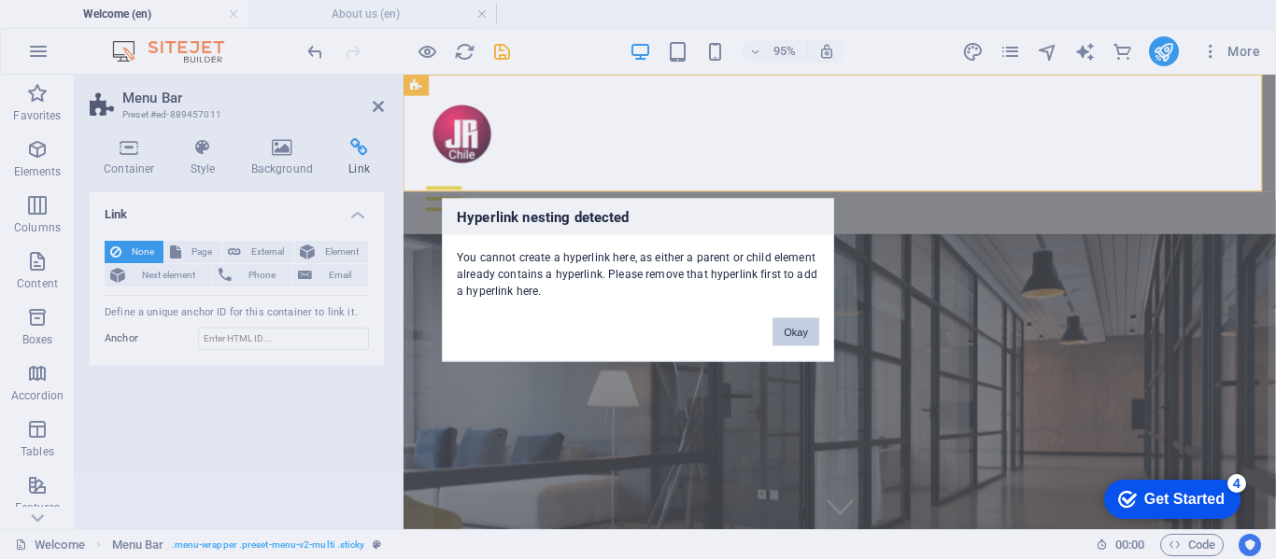
click at [798, 332] on button "Okay" at bounding box center [795, 331] width 47 height 28
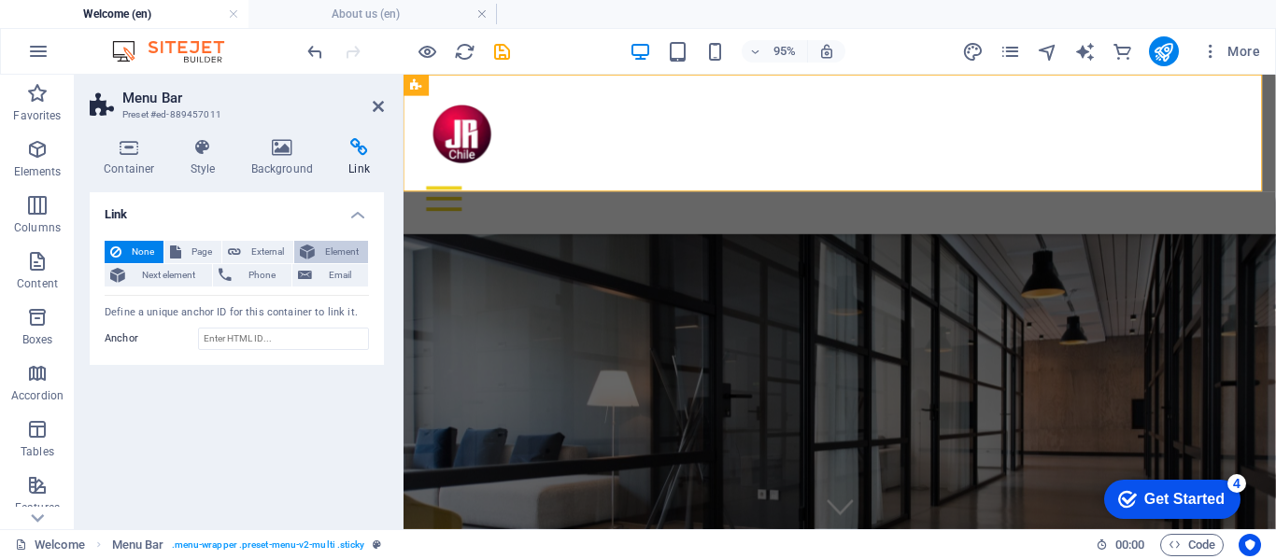
click at [332, 251] on span "Element" at bounding box center [341, 252] width 42 height 22
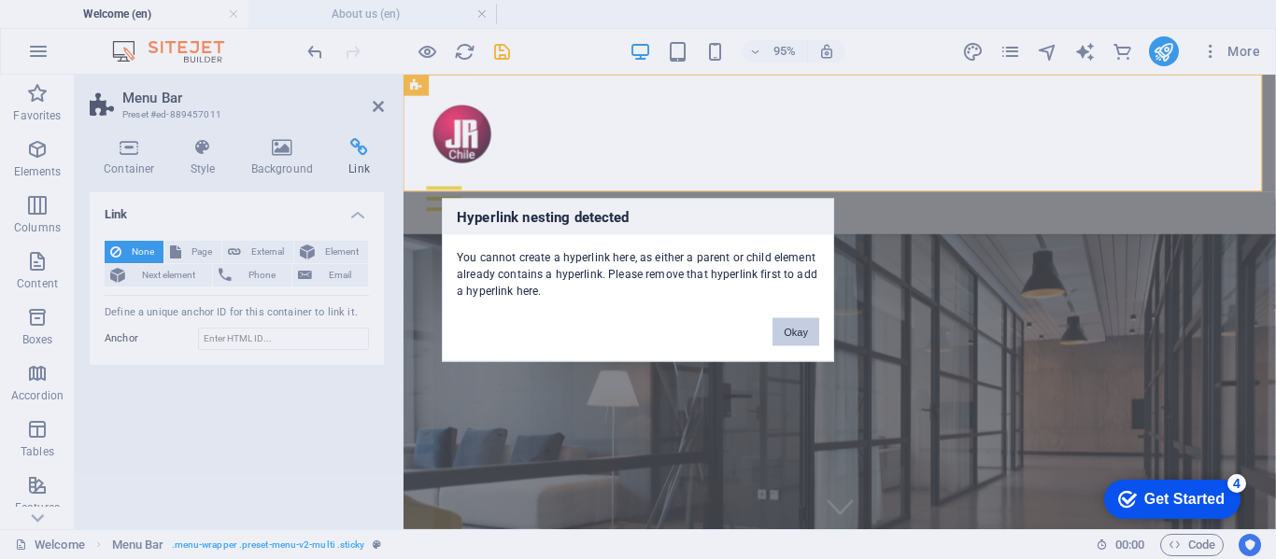
click at [797, 329] on button "Okay" at bounding box center [795, 331] width 47 height 28
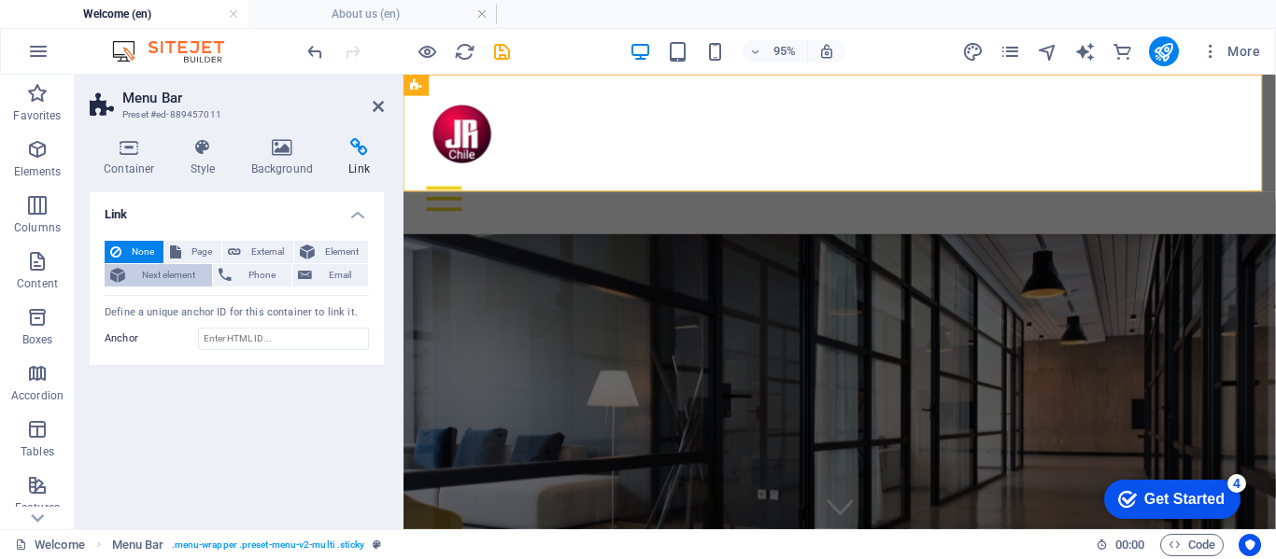
click at [171, 273] on span "Next element" at bounding box center [169, 275] width 76 height 22
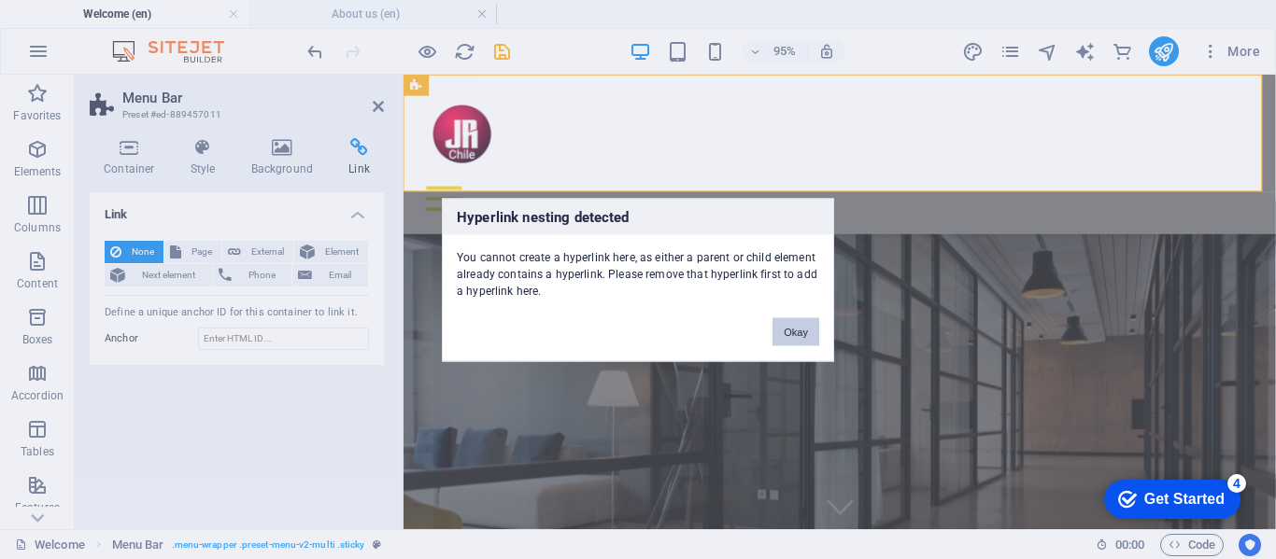
click at [799, 334] on button "Okay" at bounding box center [795, 331] width 47 height 28
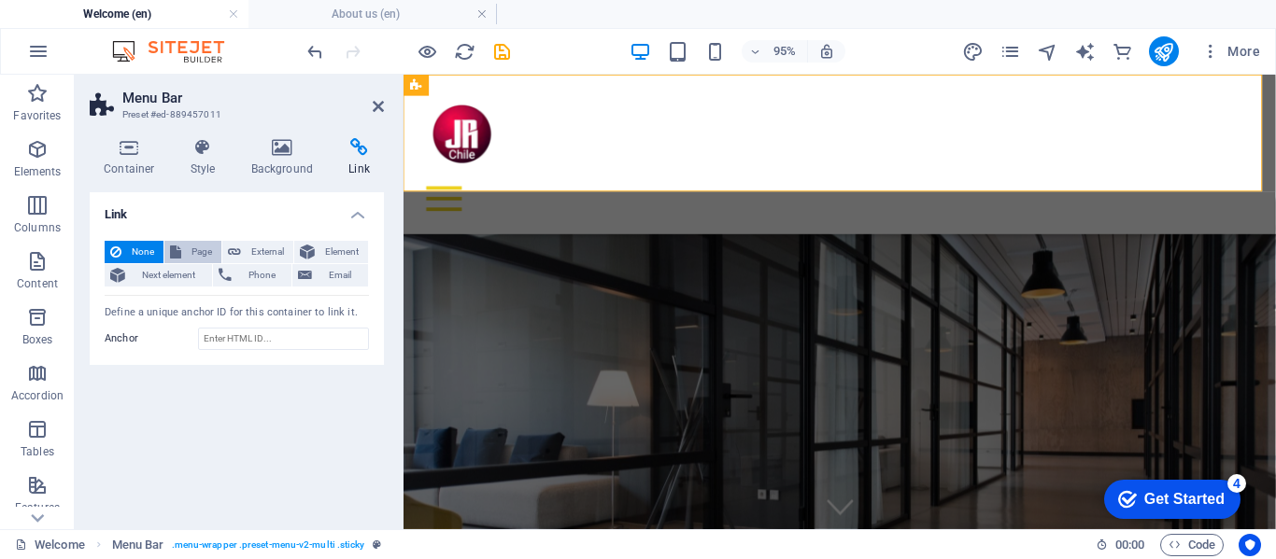
click at [193, 252] on span "Page" at bounding box center [201, 252] width 29 height 22
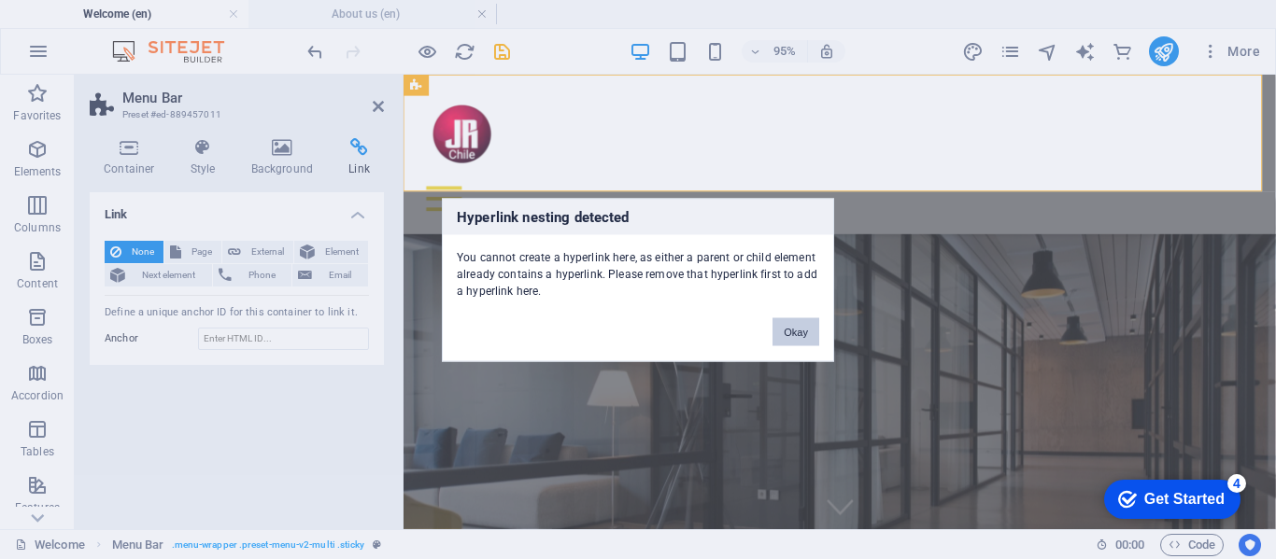
click at [791, 329] on button "Okay" at bounding box center [795, 331] width 47 height 28
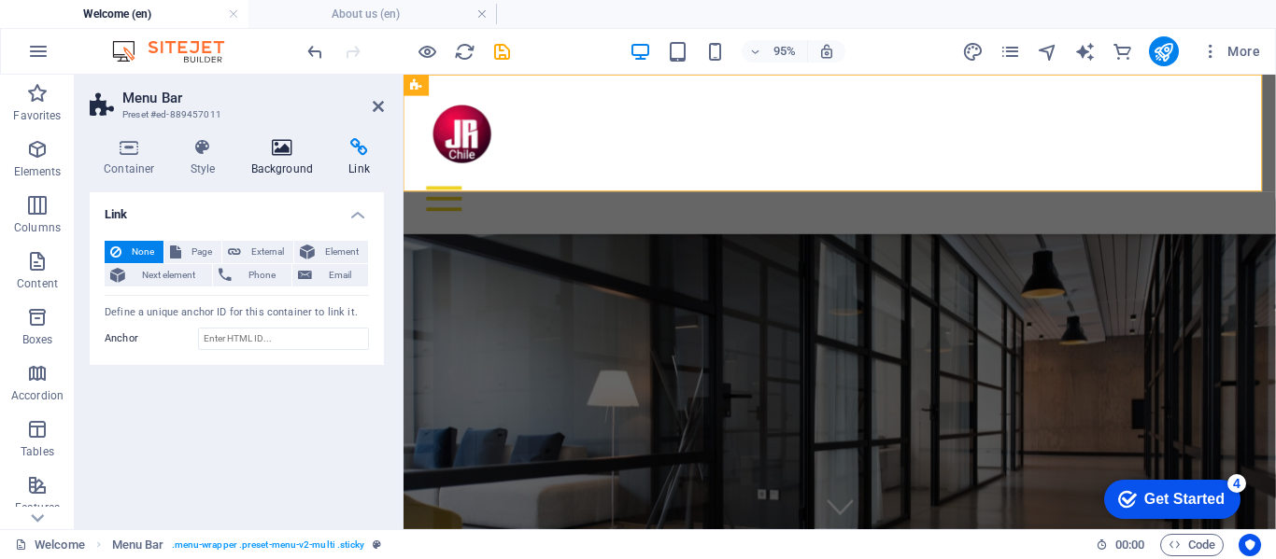
click at [283, 155] on icon at bounding box center [282, 147] width 91 height 19
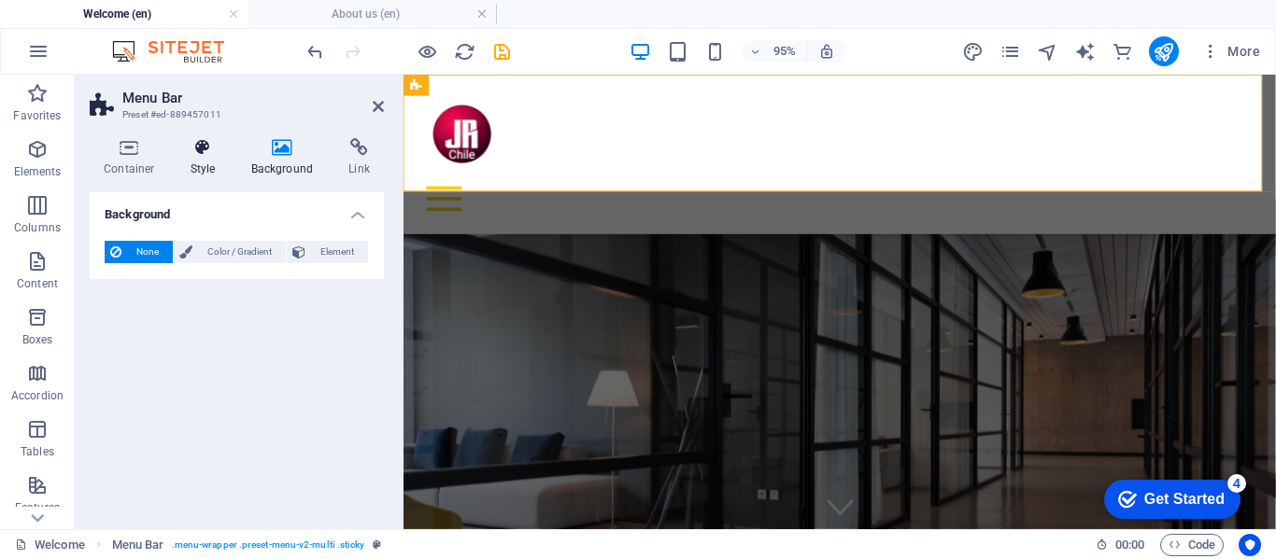
click at [203, 162] on h4 "Style" at bounding box center [206, 157] width 61 height 39
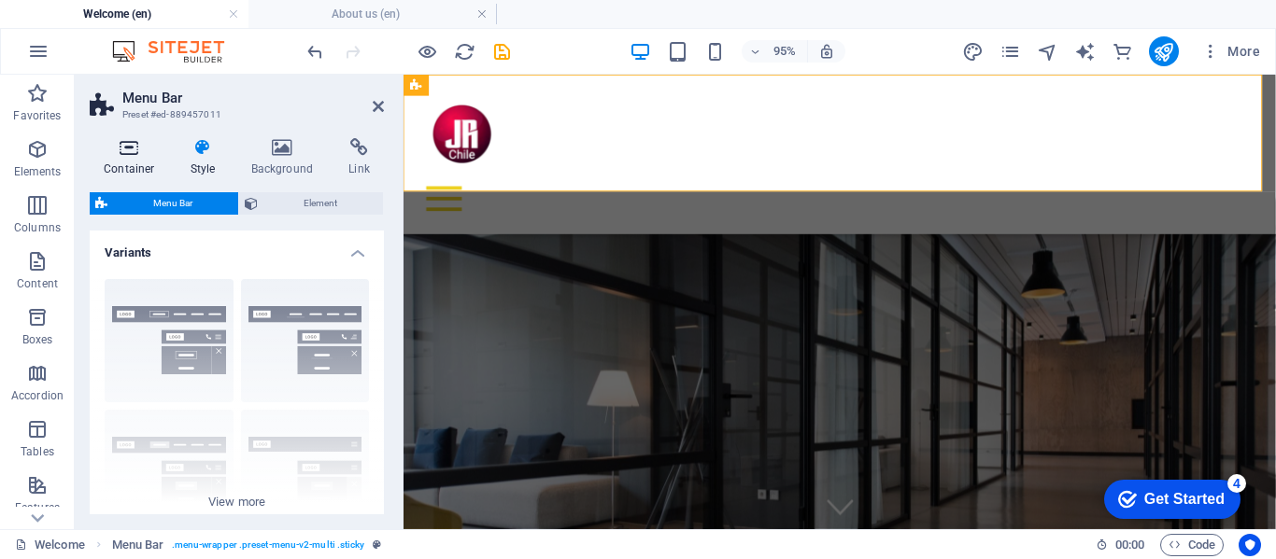
click at [125, 157] on h4 "Container" at bounding box center [133, 157] width 87 height 39
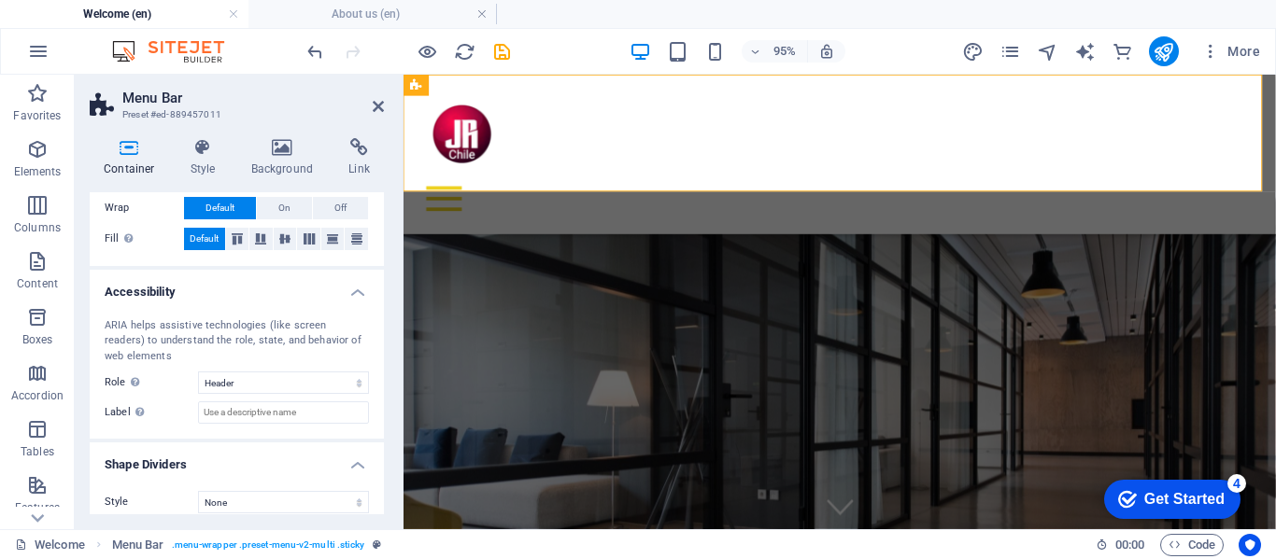
scroll to position [433, 0]
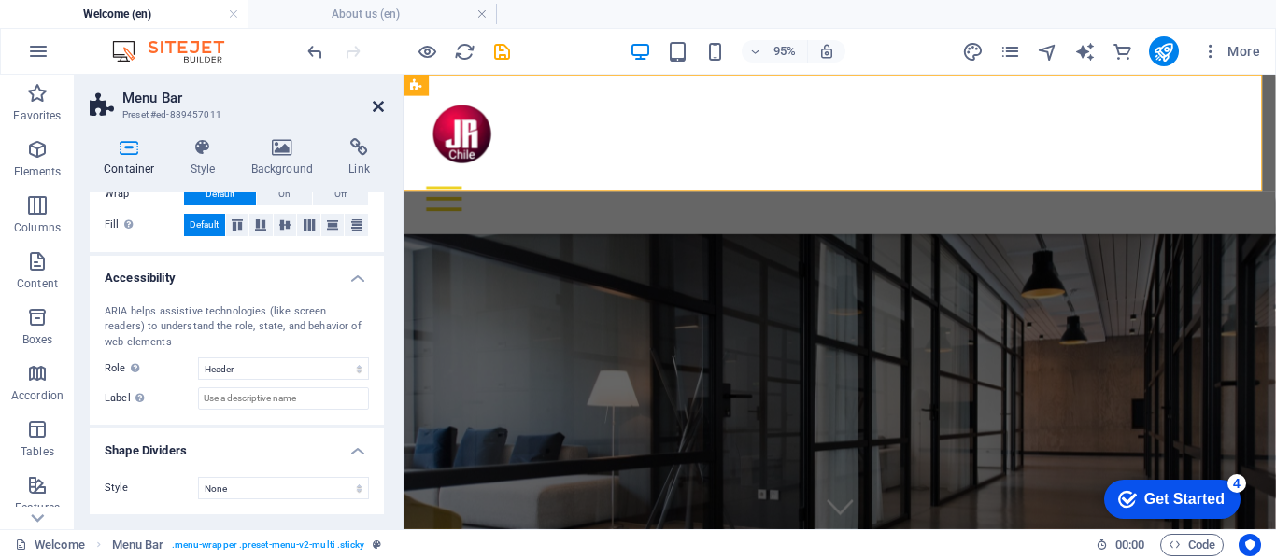
click at [376, 103] on icon at bounding box center [378, 106] width 11 height 15
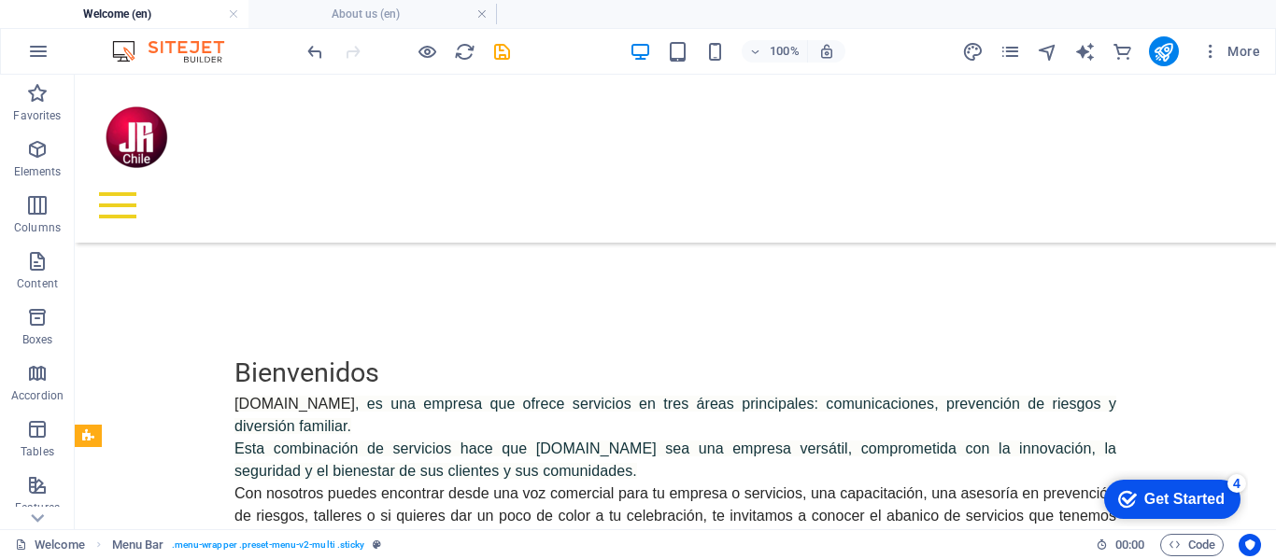
scroll to position [747, 0]
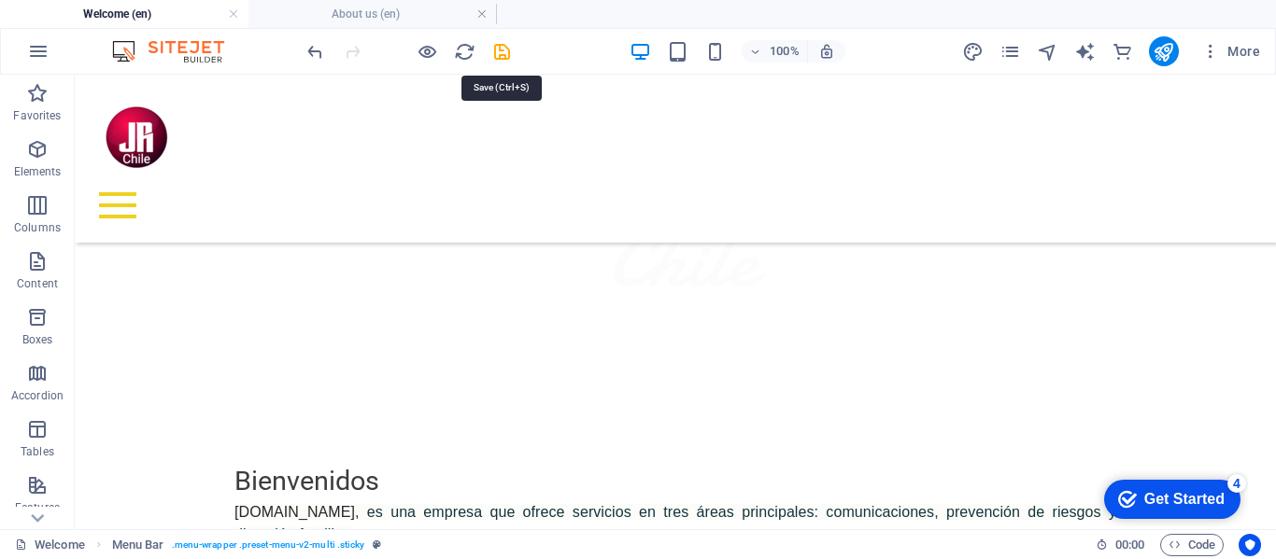
click at [492, 56] on icon "save" at bounding box center [501, 51] width 21 height 21
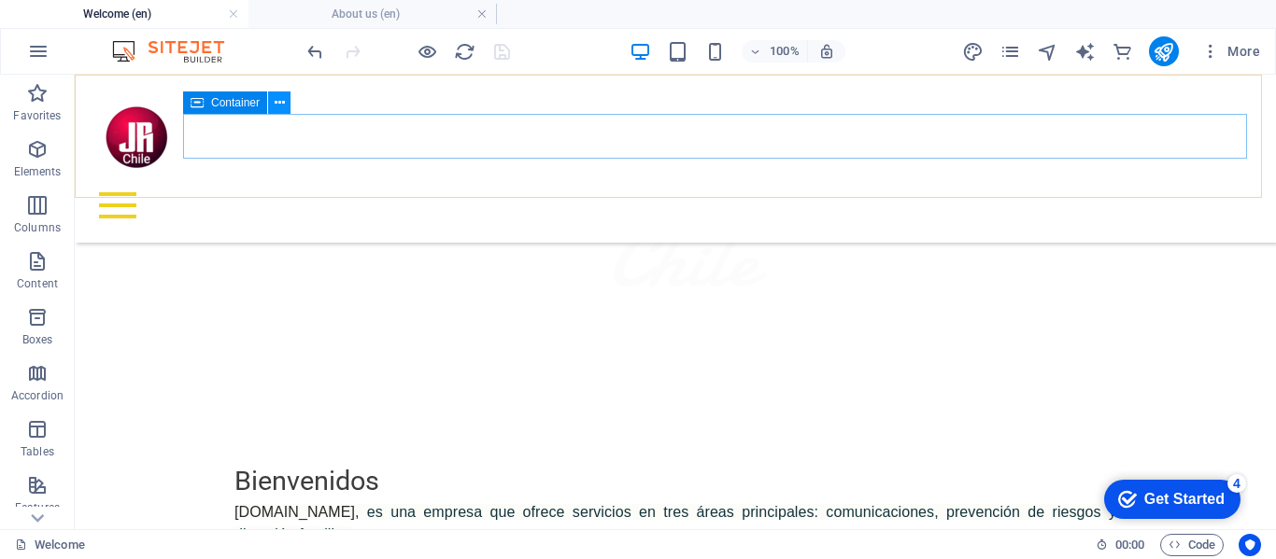
click at [282, 101] on icon at bounding box center [280, 103] width 10 height 20
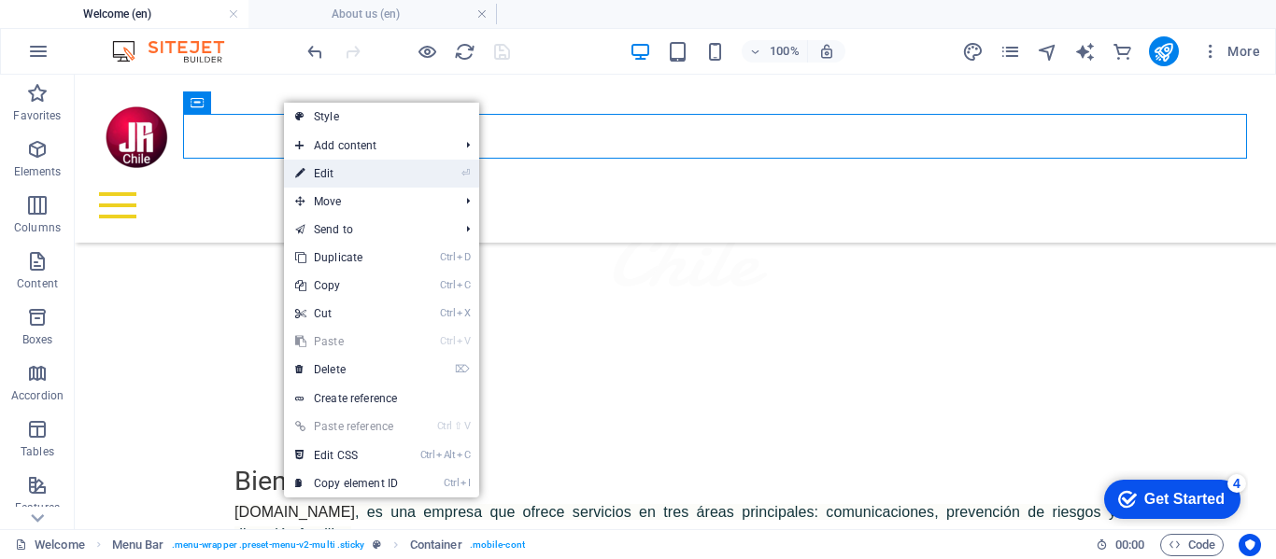
click at [330, 172] on link "⏎ Edit" at bounding box center [346, 174] width 125 height 28
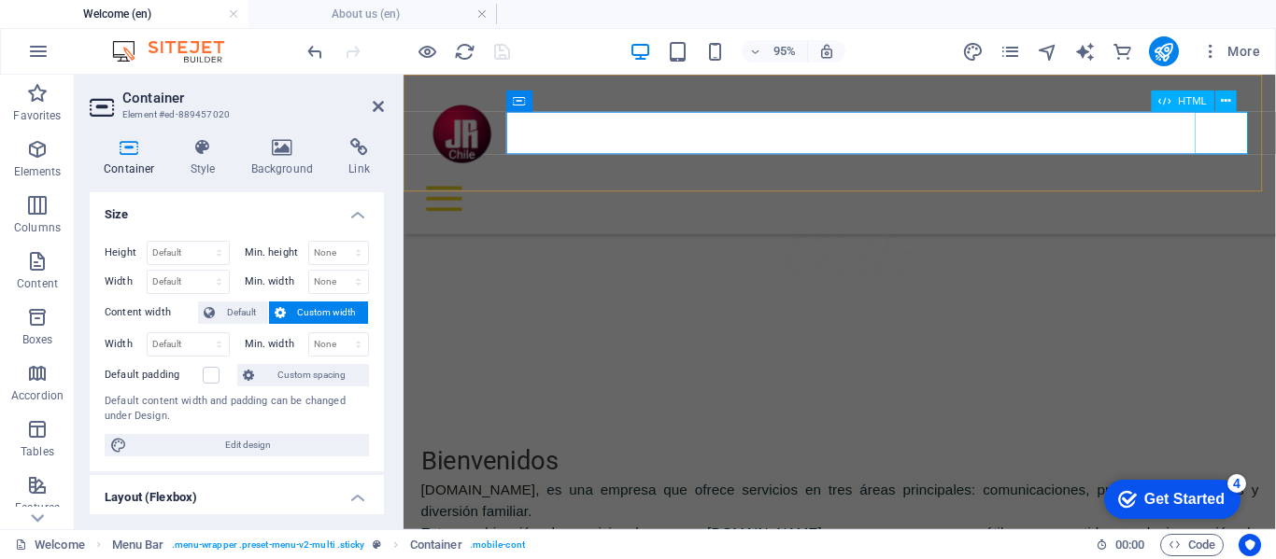
click at [1274, 183] on div at bounding box center [862, 205] width 888 height 45
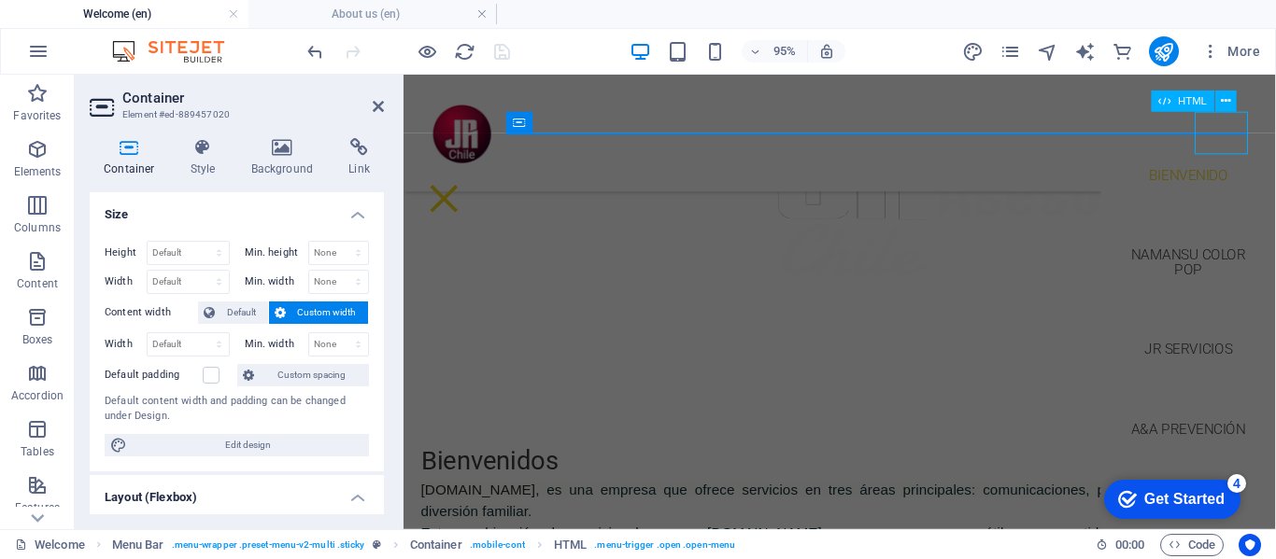
click at [474, 183] on div at bounding box center [446, 205] width 56 height 45
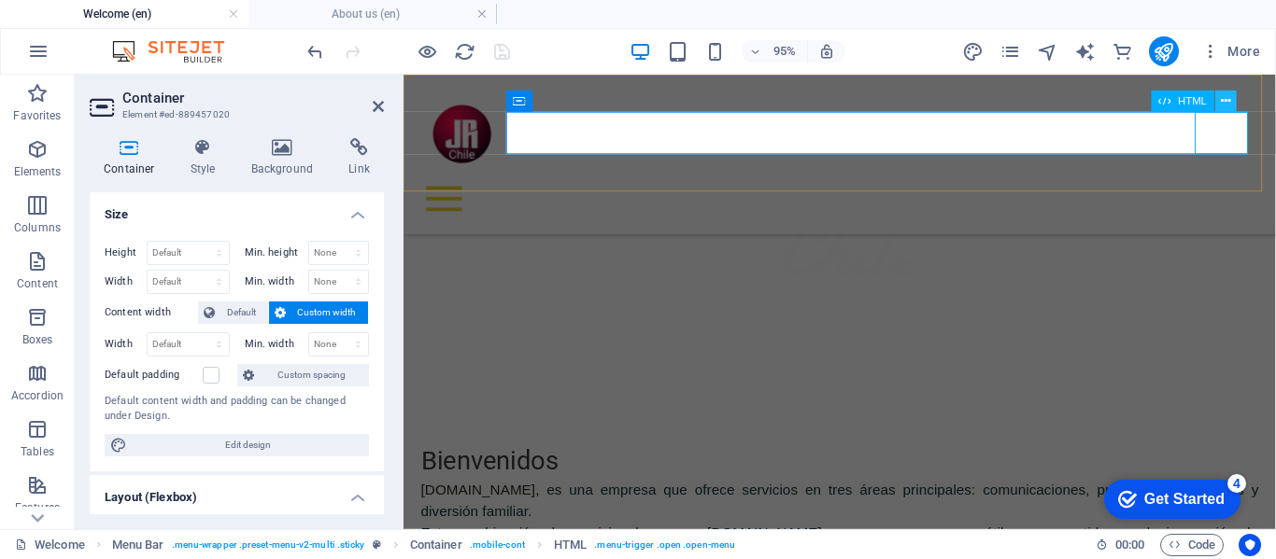
click at [1233, 100] on button at bounding box center [1225, 101] width 21 height 21
click at [360, 151] on icon at bounding box center [358, 147] width 49 height 19
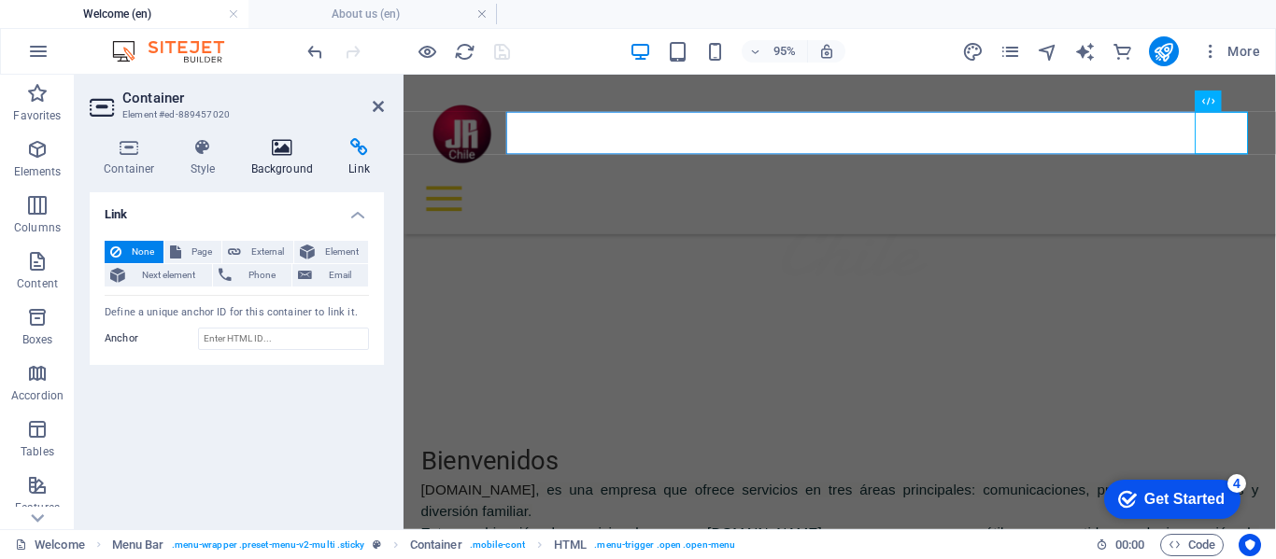
click at [274, 150] on icon at bounding box center [282, 147] width 91 height 19
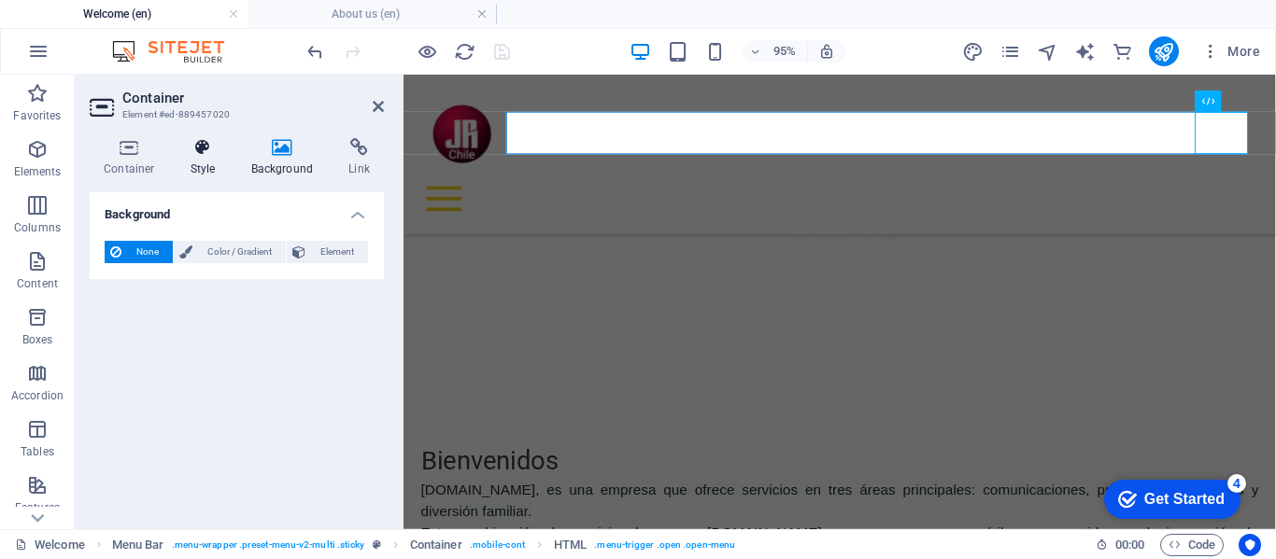
click at [192, 154] on icon at bounding box center [202, 147] width 53 height 19
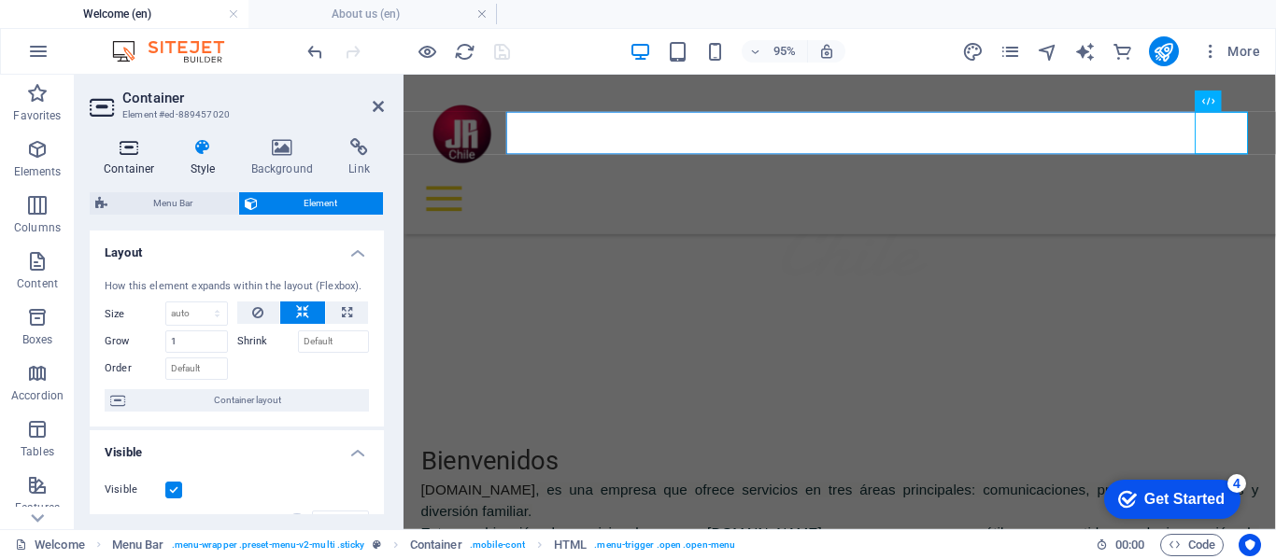
click at [122, 145] on icon at bounding box center [129, 147] width 79 height 19
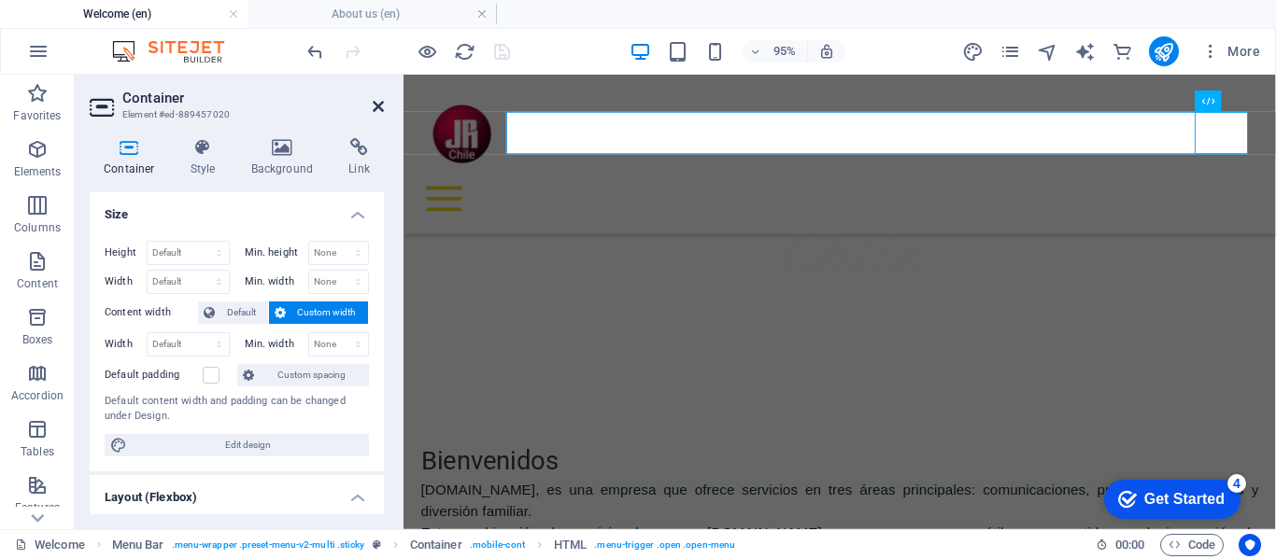
click at [381, 99] on icon at bounding box center [378, 106] width 11 height 15
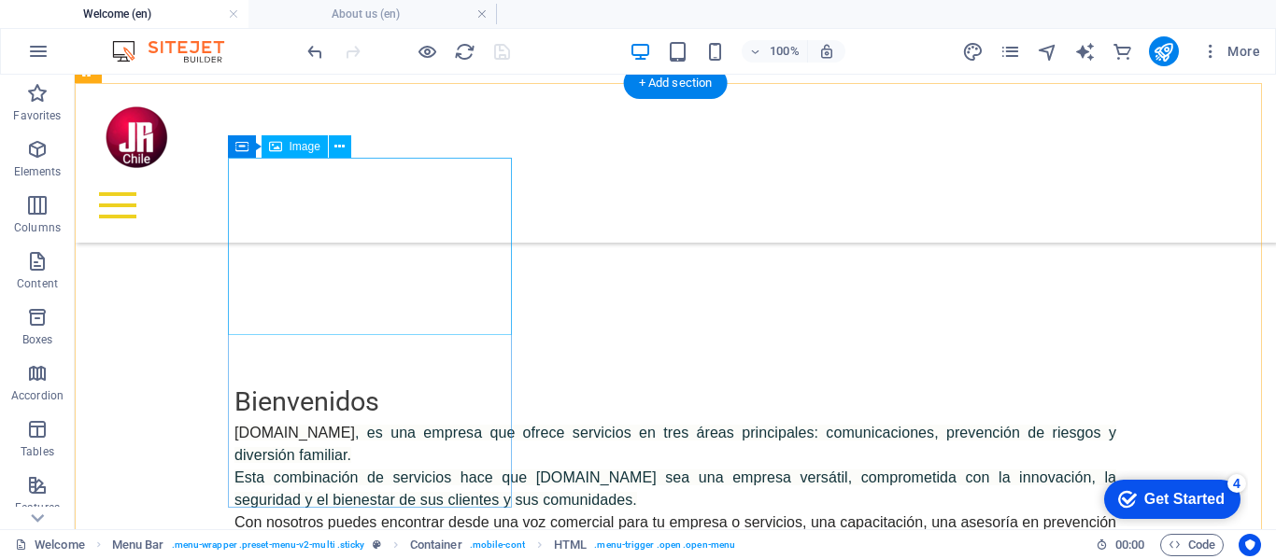
scroll to position [934, 0]
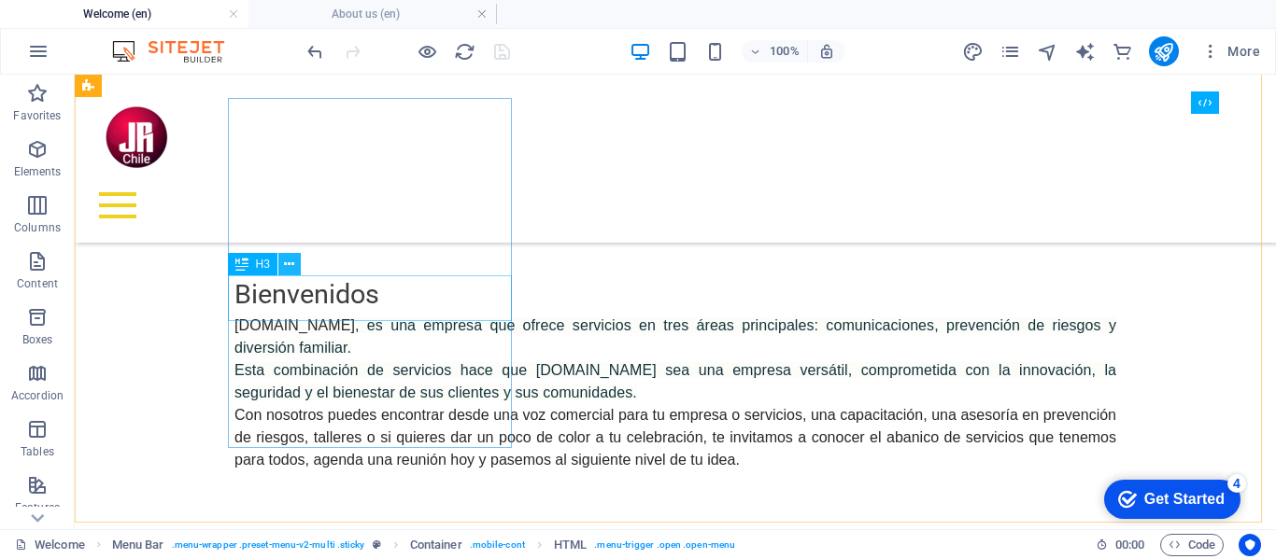
click at [289, 261] on icon at bounding box center [289, 265] width 10 height 20
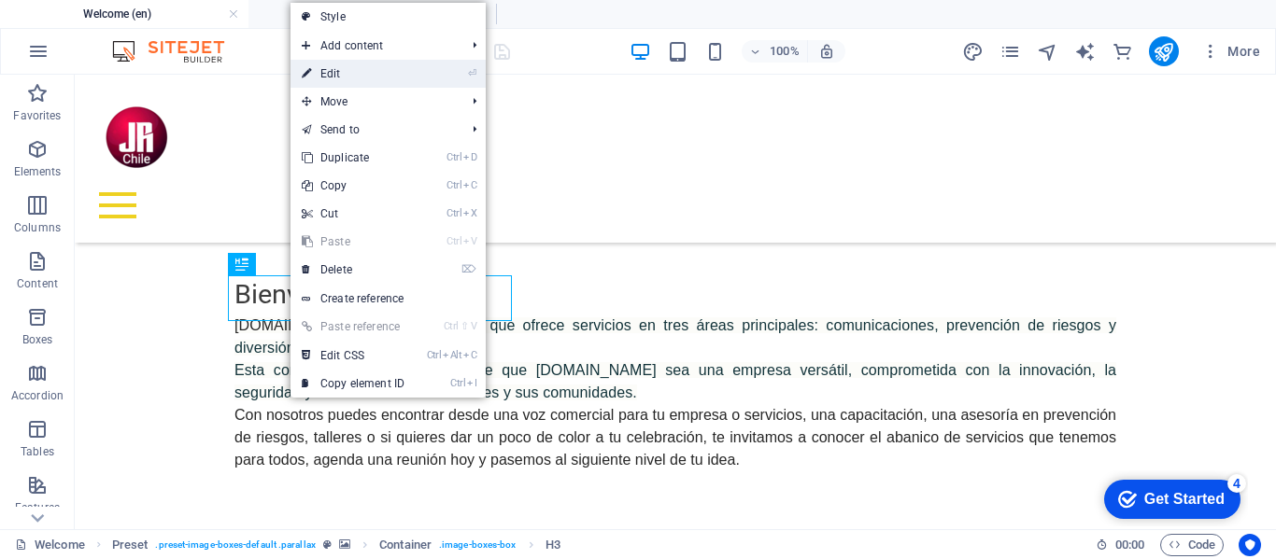
click at [365, 72] on link "⏎ Edit" at bounding box center [352, 74] width 125 height 28
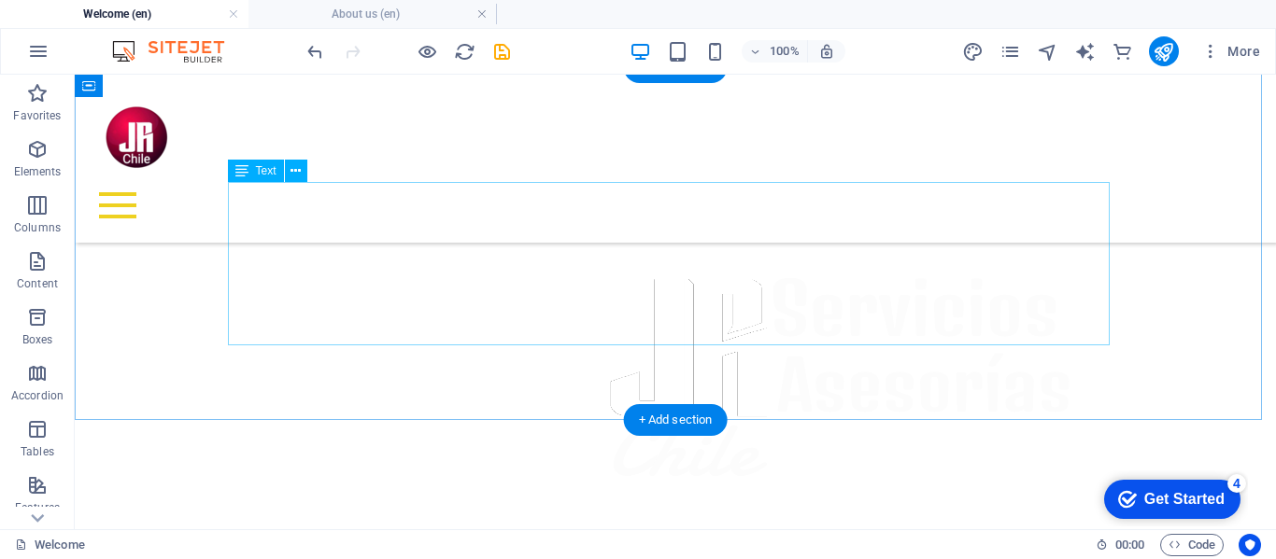
scroll to position [537, 0]
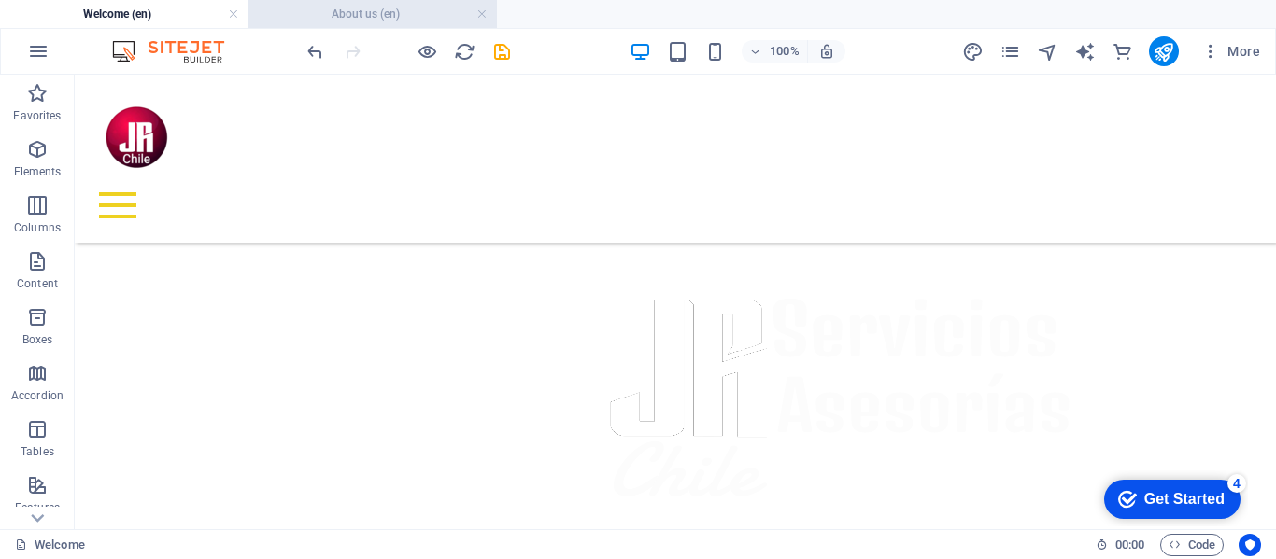
click at [370, 8] on h4 "About us (en)" at bounding box center [372, 14] width 248 height 21
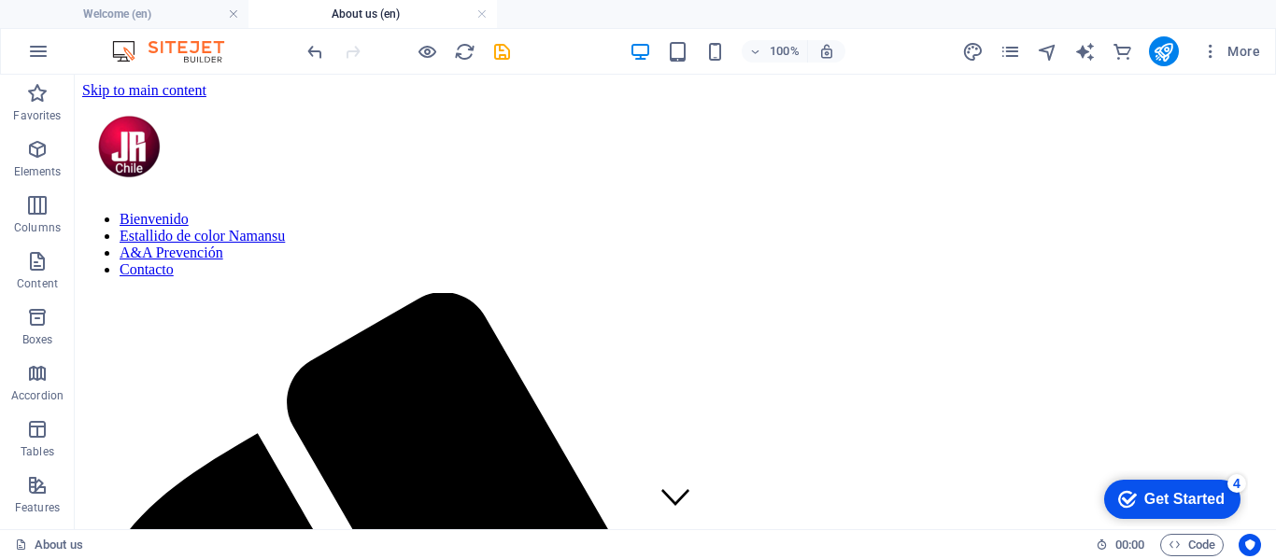
scroll to position [458, 0]
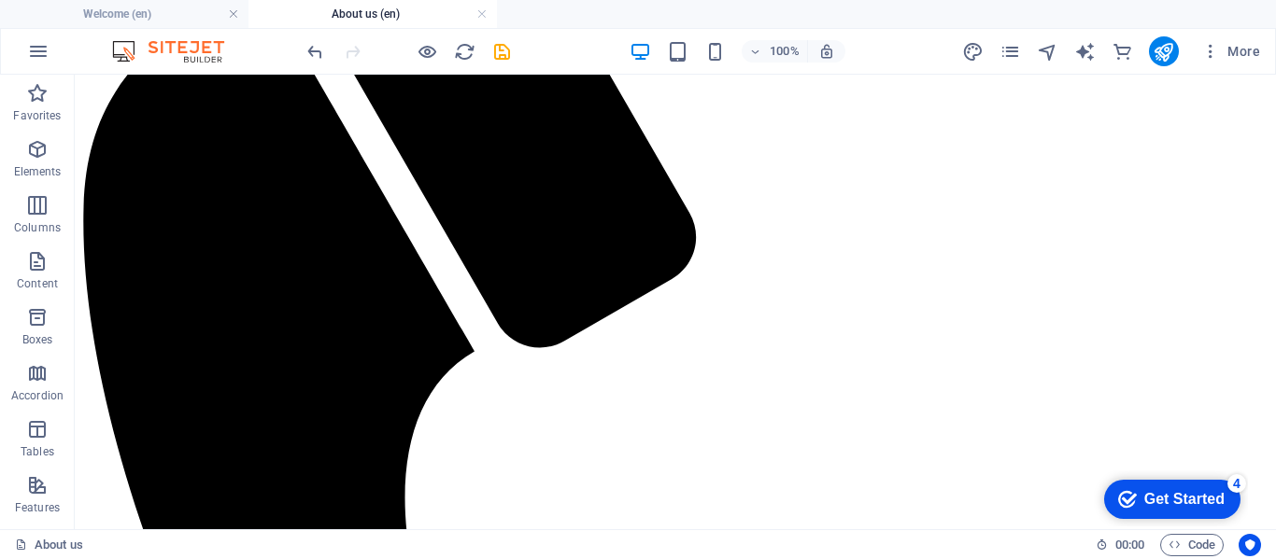
click at [370, 8] on h4 "About us (en)" at bounding box center [372, 14] width 248 height 21
click at [362, 10] on h4 "About us (en)" at bounding box center [372, 14] width 248 height 21
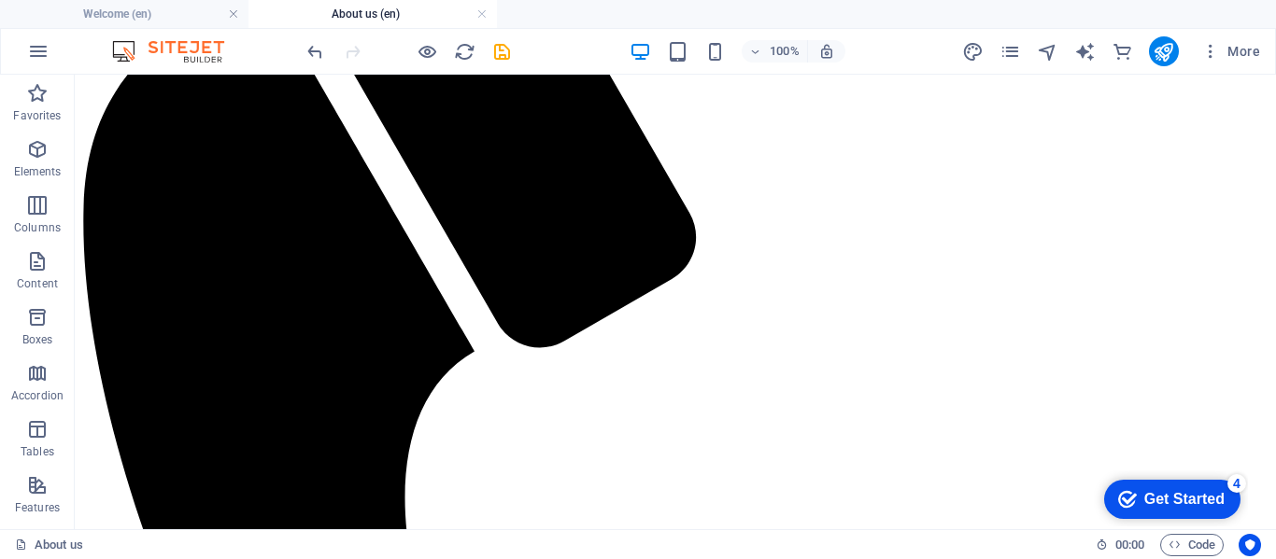
click at [362, 10] on h4 "About us (en)" at bounding box center [372, 14] width 248 height 21
click at [371, 12] on h4 "About us (en)" at bounding box center [372, 14] width 248 height 21
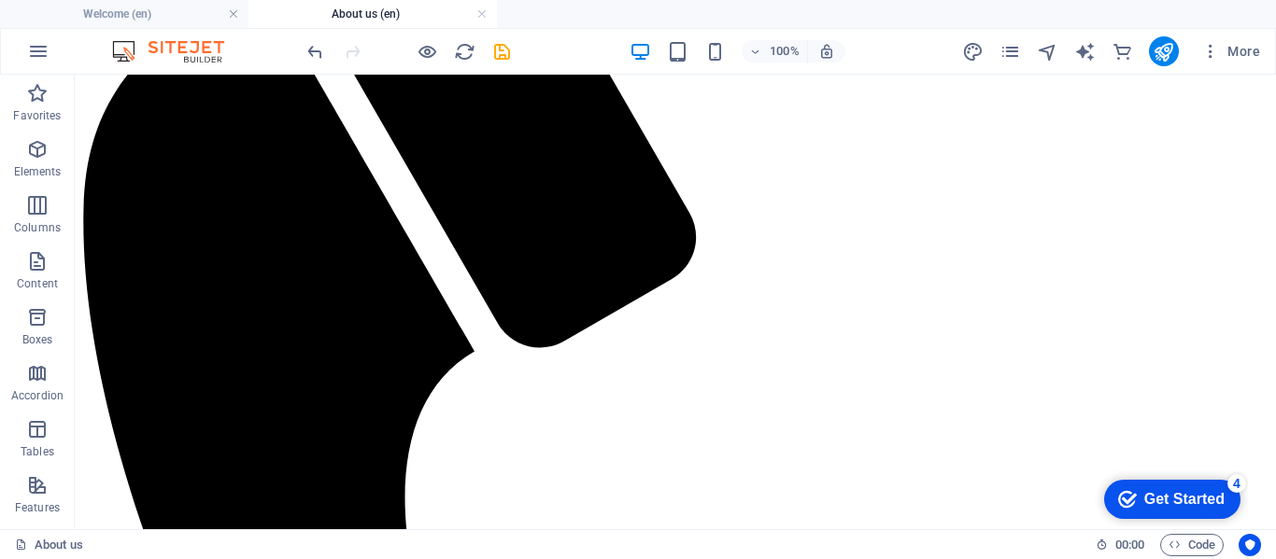
click at [383, 13] on h4 "About us (en)" at bounding box center [372, 14] width 248 height 21
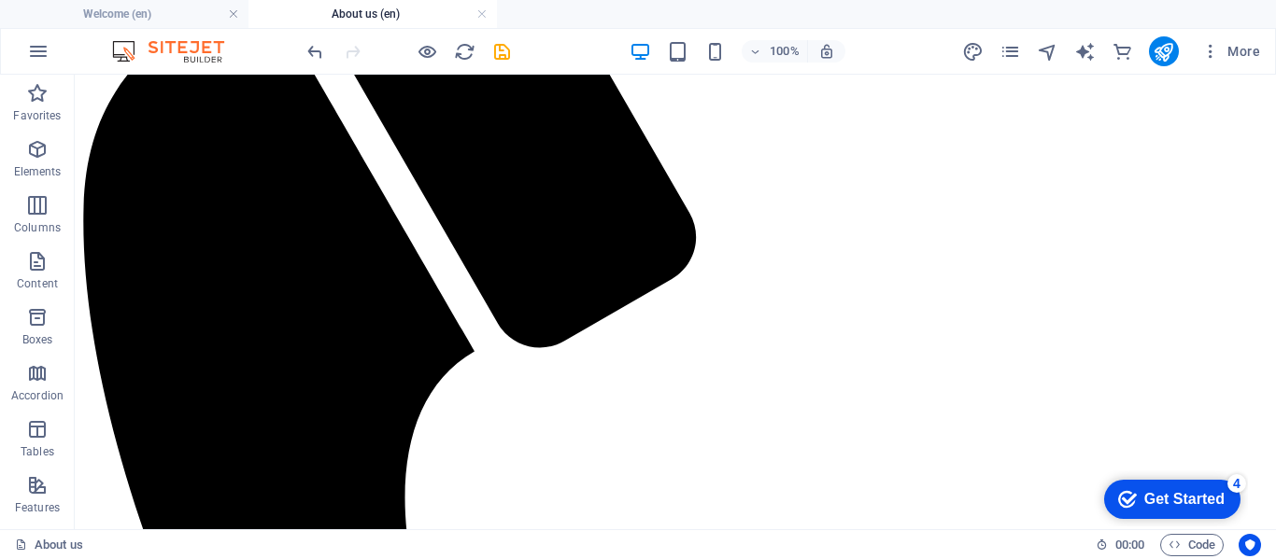
click at [383, 13] on h4 "About us (en)" at bounding box center [372, 14] width 248 height 21
click at [156, 12] on h4 "Welcome (en)" at bounding box center [124, 14] width 248 height 21
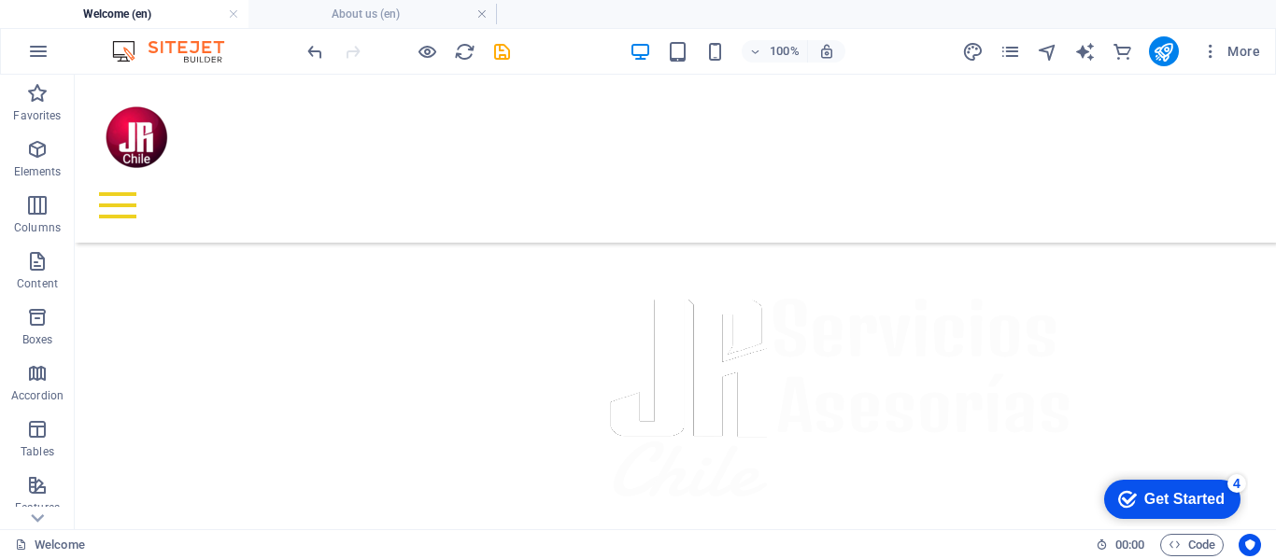
drag, startPoint x: 144, startPoint y: 13, endPoint x: 113, endPoint y: 11, distance: 30.9
click at [113, 11] on h4 "Welcome (en)" at bounding box center [124, 14] width 248 height 21
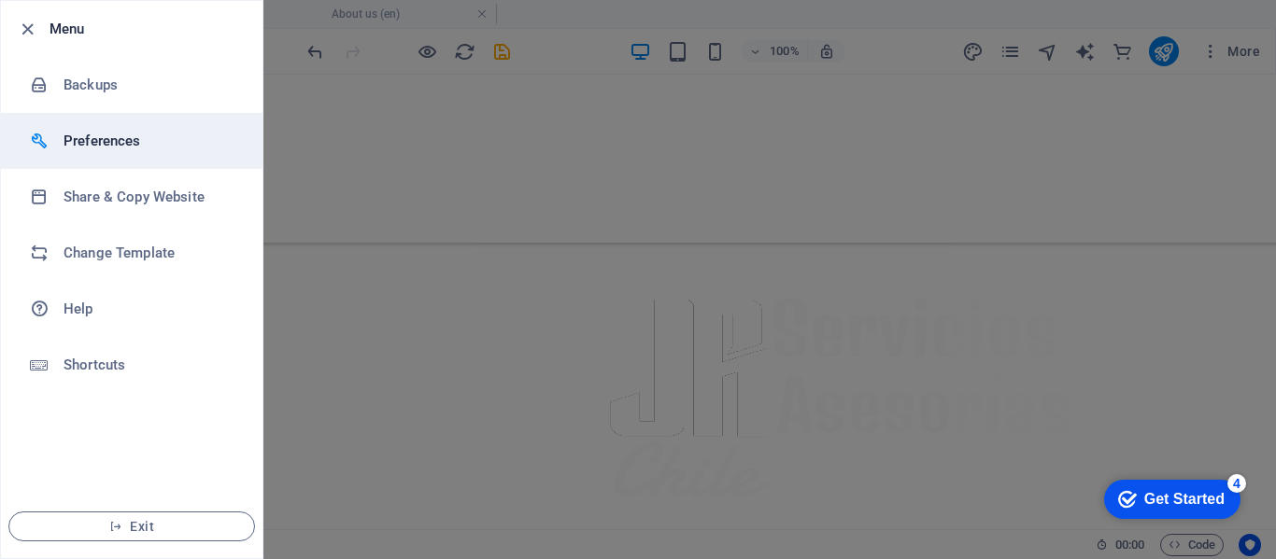
click at [115, 142] on h6 "Preferences" at bounding box center [149, 141] width 173 height 22
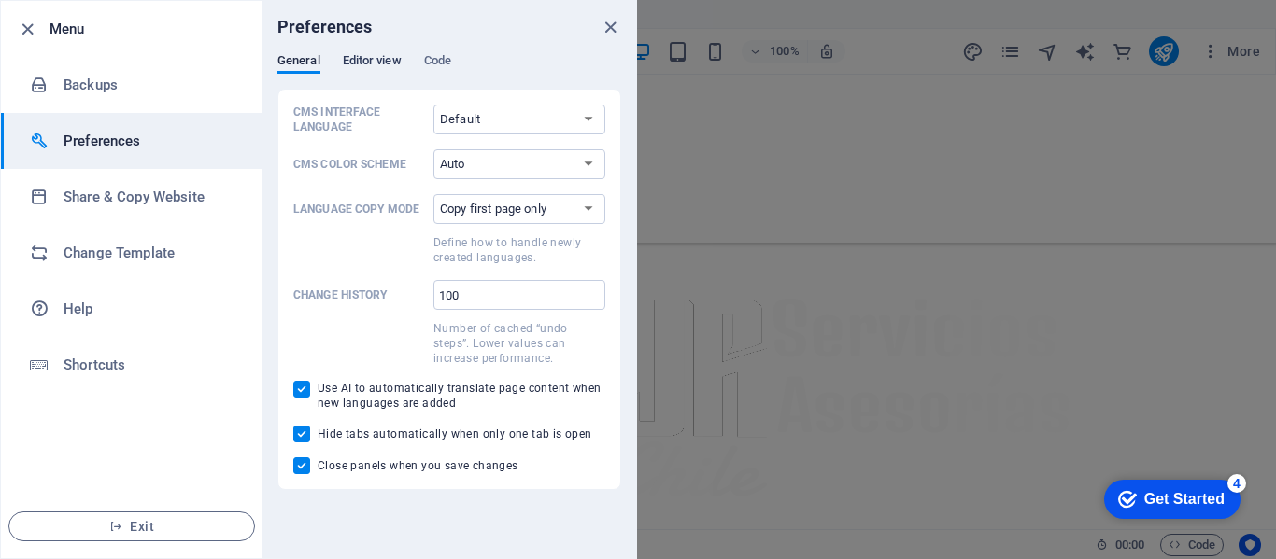
click at [365, 55] on span "Editor view" at bounding box center [372, 62] width 59 height 26
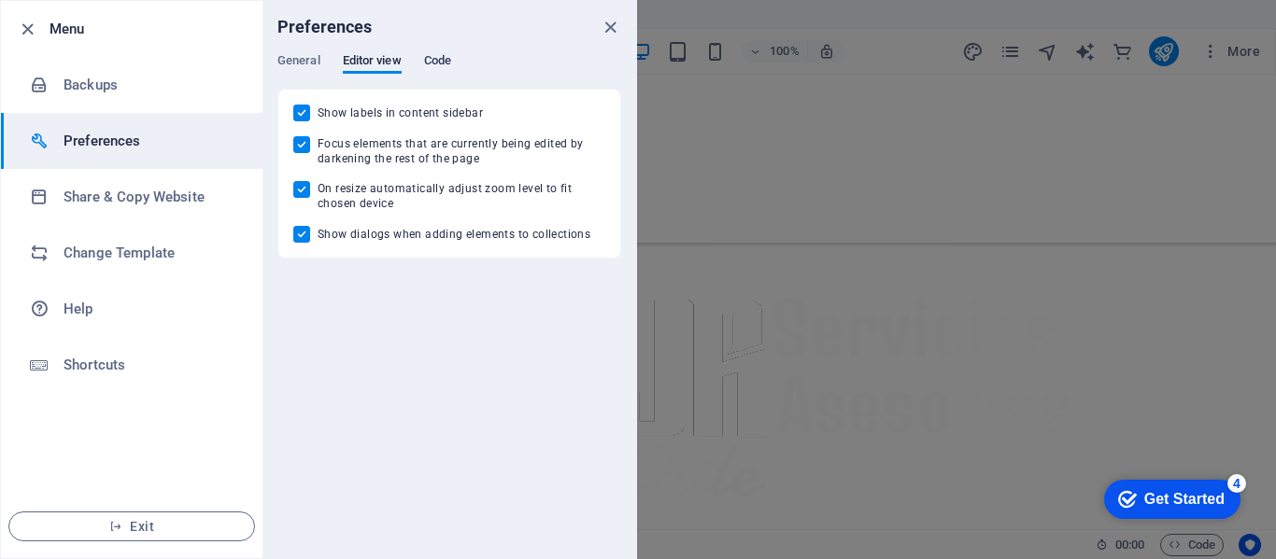
click at [433, 58] on span "Code" at bounding box center [437, 62] width 27 height 26
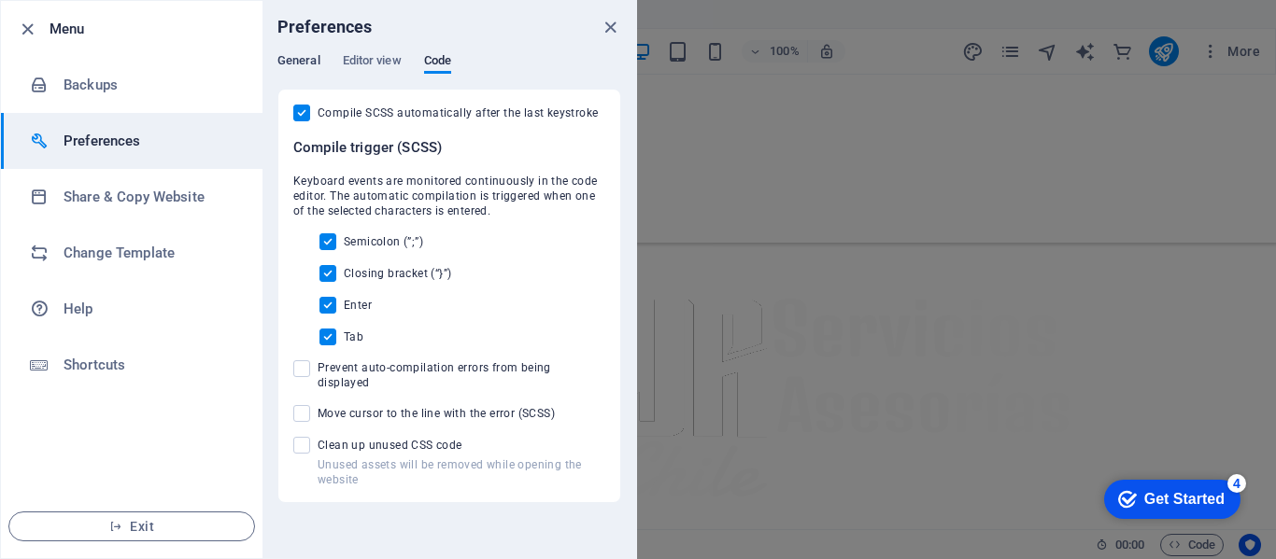
click at [295, 58] on span "General" at bounding box center [298, 62] width 43 height 26
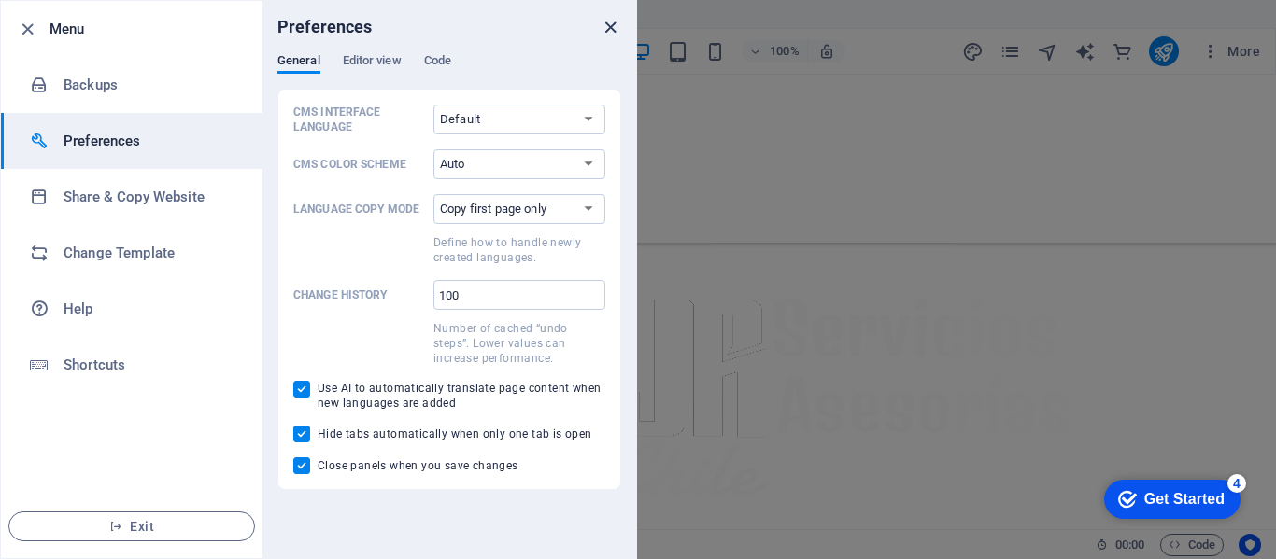
click at [608, 25] on icon "close" at bounding box center [610, 27] width 21 height 21
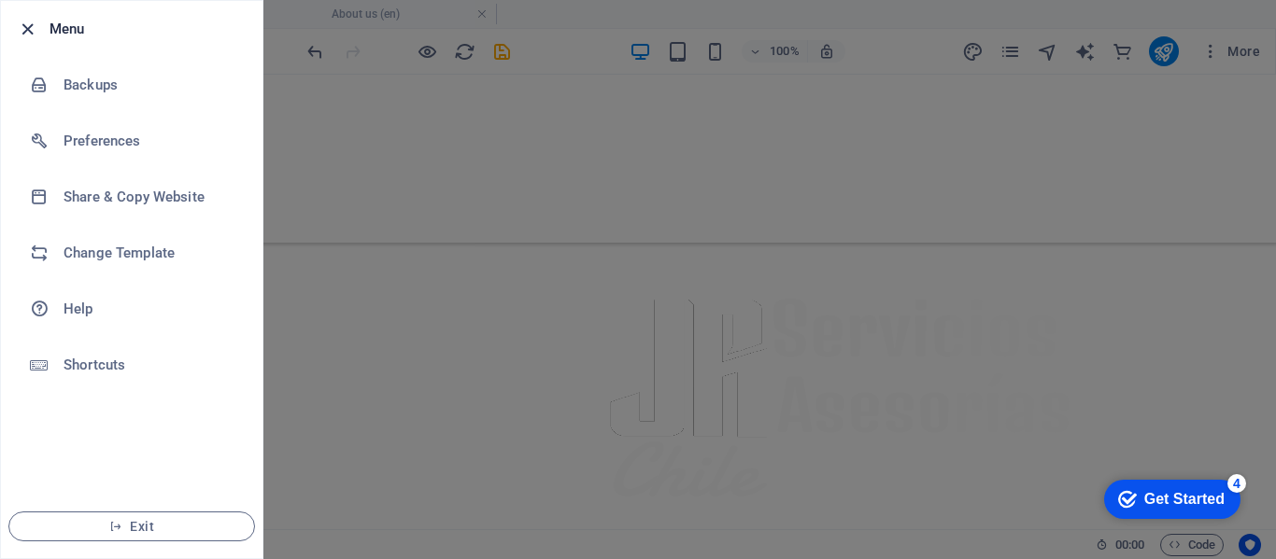
click at [29, 22] on icon "button" at bounding box center [27, 29] width 21 height 21
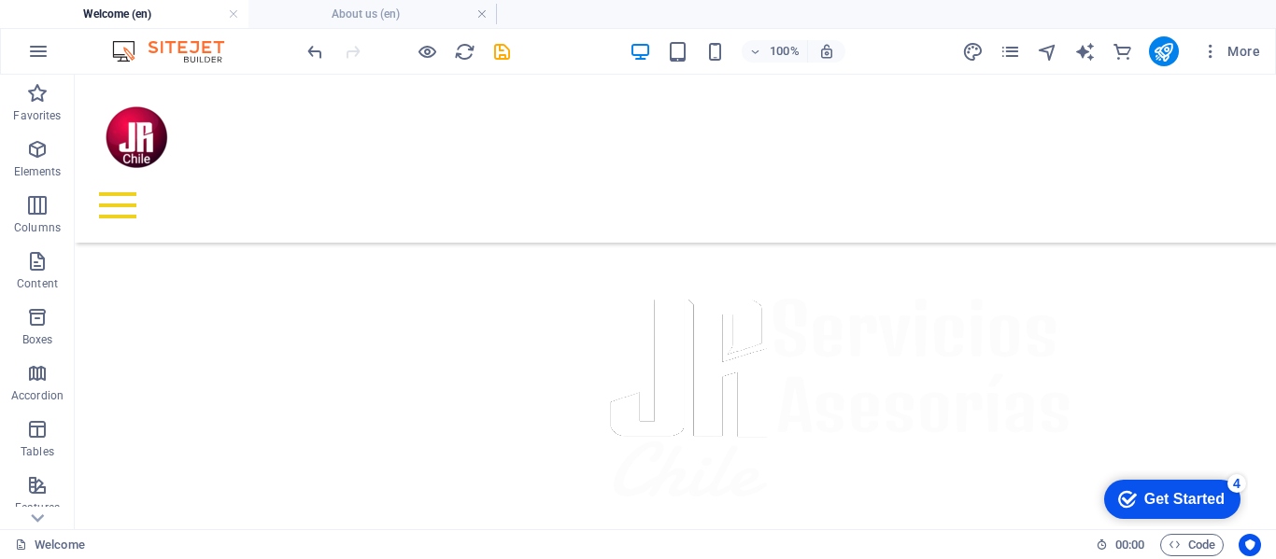
drag, startPoint x: 185, startPoint y: 48, endPoint x: 173, endPoint y: 48, distance: 12.1
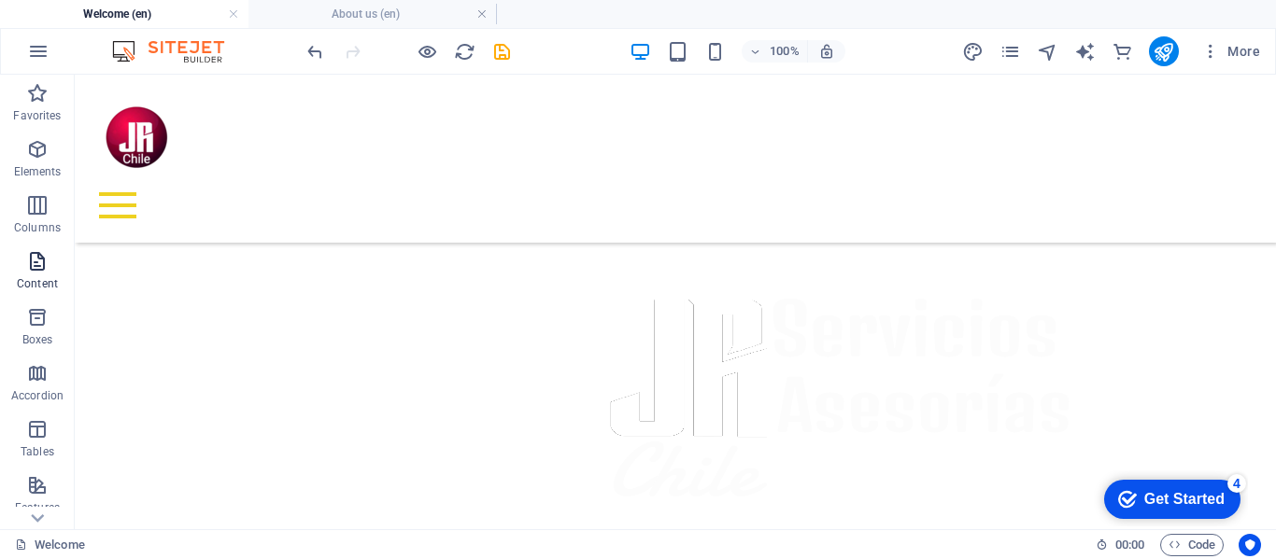
click at [43, 261] on icon "button" at bounding box center [37, 261] width 22 height 22
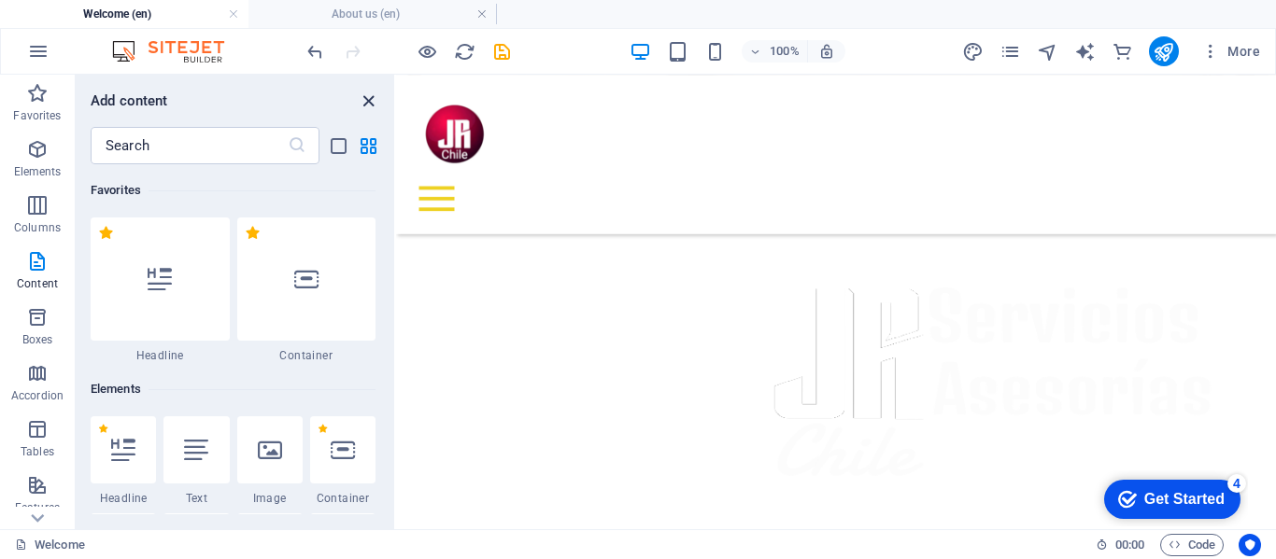
click at [369, 95] on icon "close panel" at bounding box center [368, 101] width 21 height 21
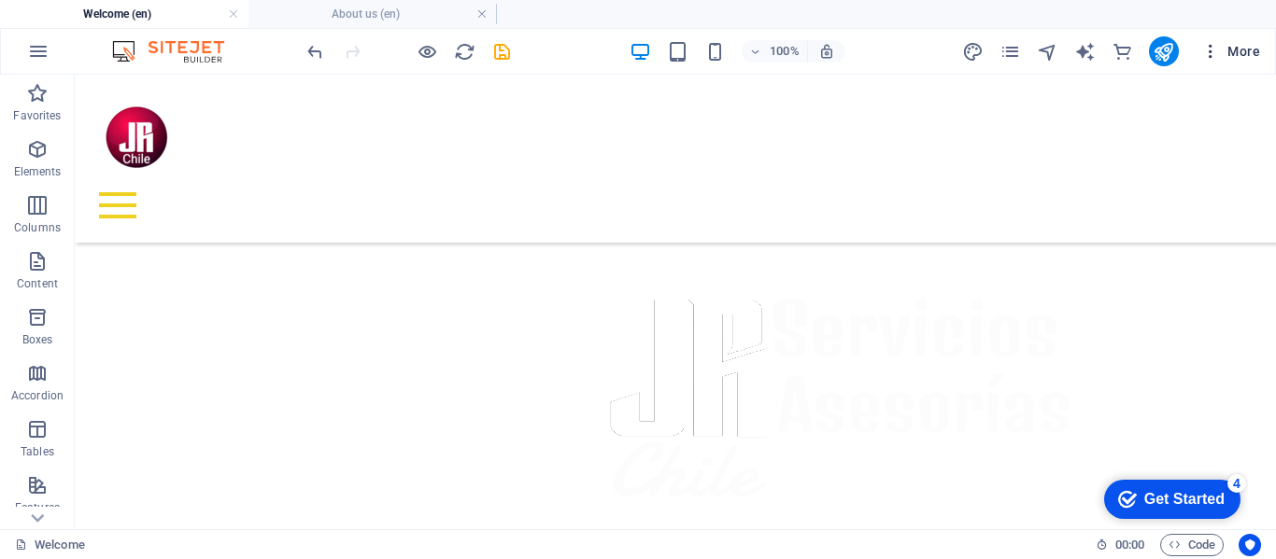
click at [1235, 40] on button "More" at bounding box center [1230, 51] width 74 height 30
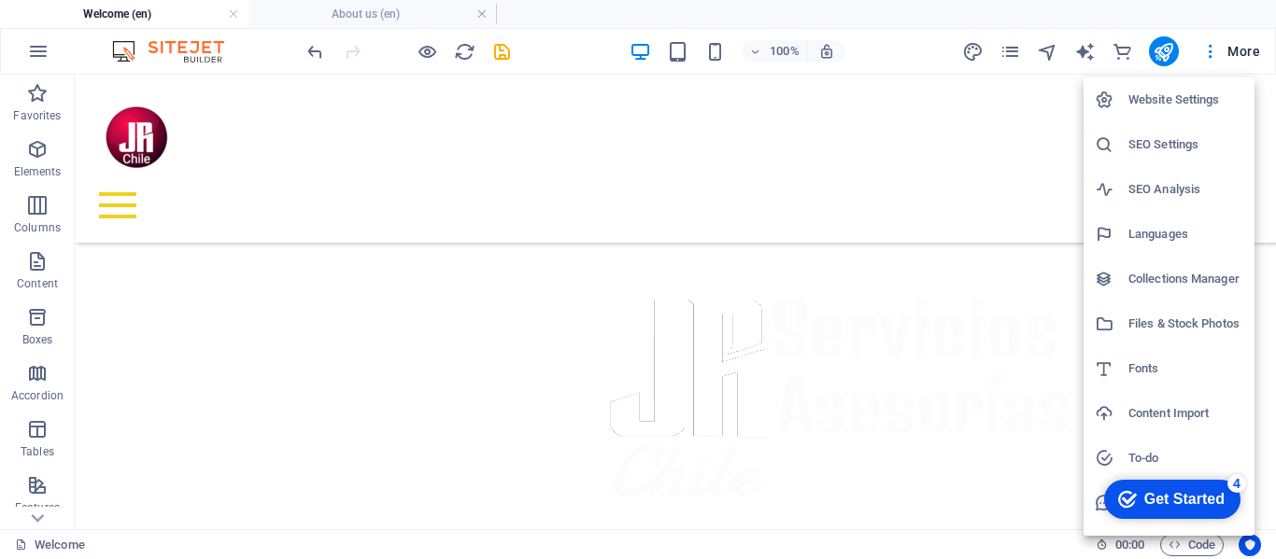
click at [1164, 95] on h6 "Website Settings" at bounding box center [1185, 100] width 115 height 22
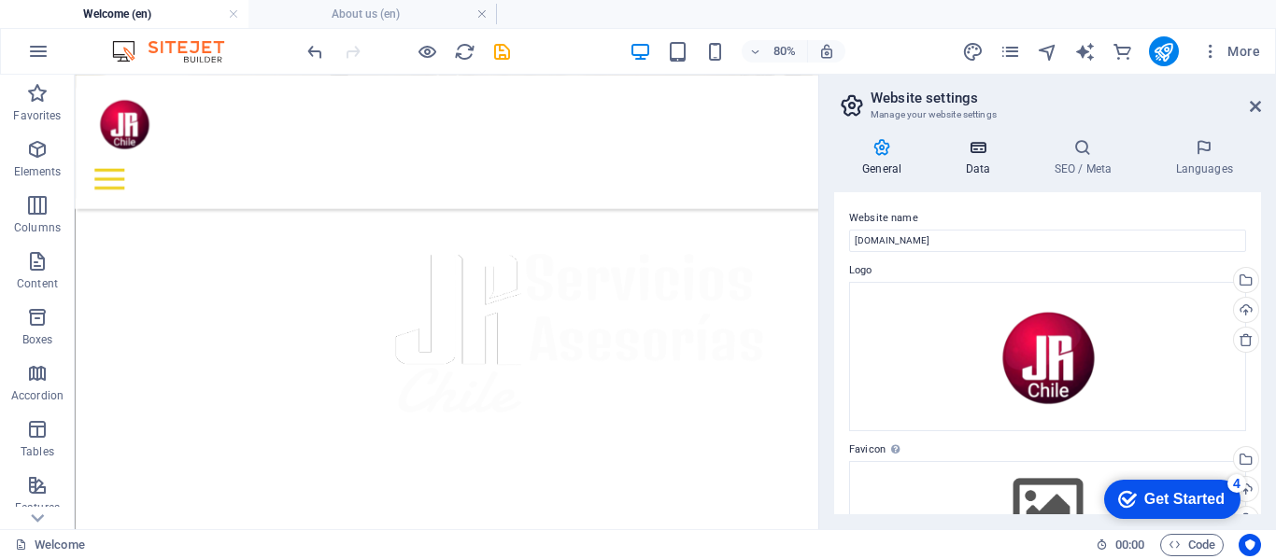
click at [980, 142] on icon at bounding box center [977, 147] width 81 height 19
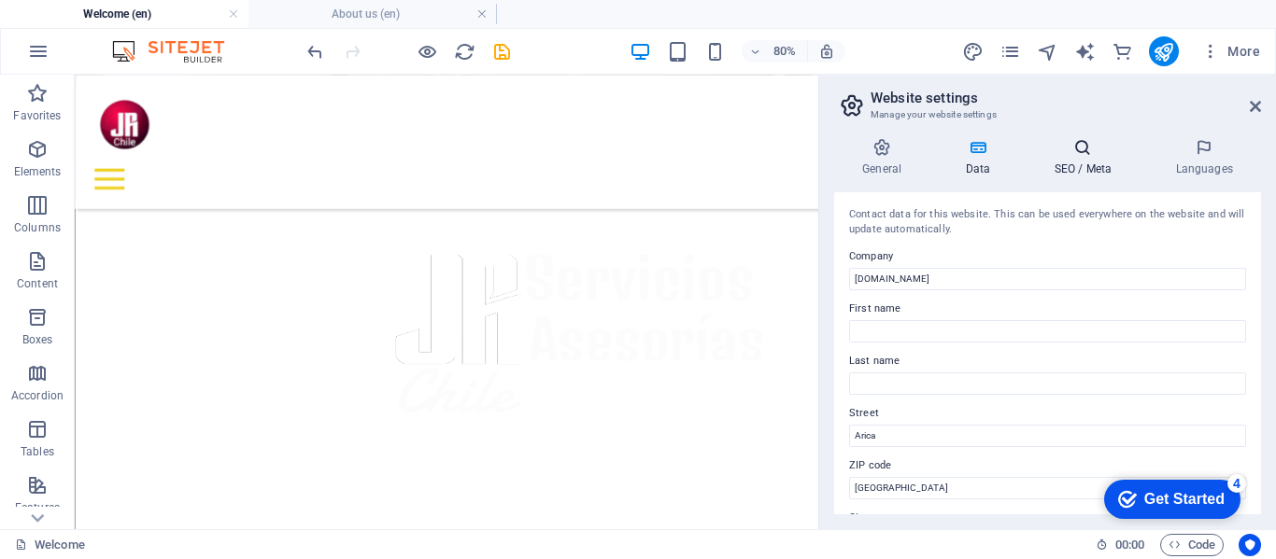
click at [1071, 149] on icon at bounding box center [1082, 147] width 114 height 19
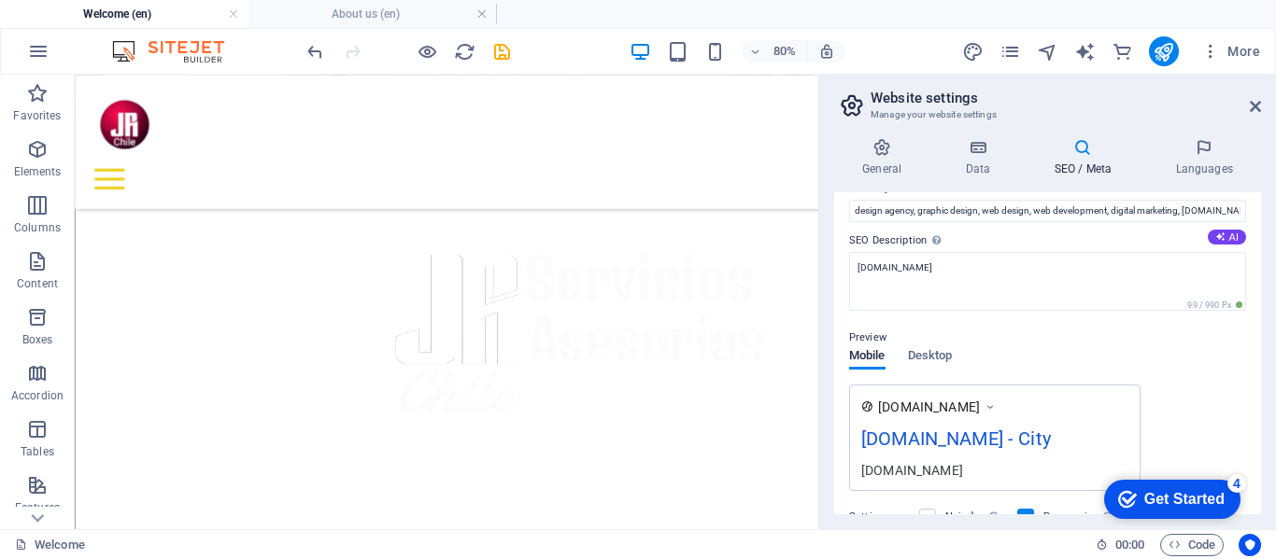
scroll to position [85, 0]
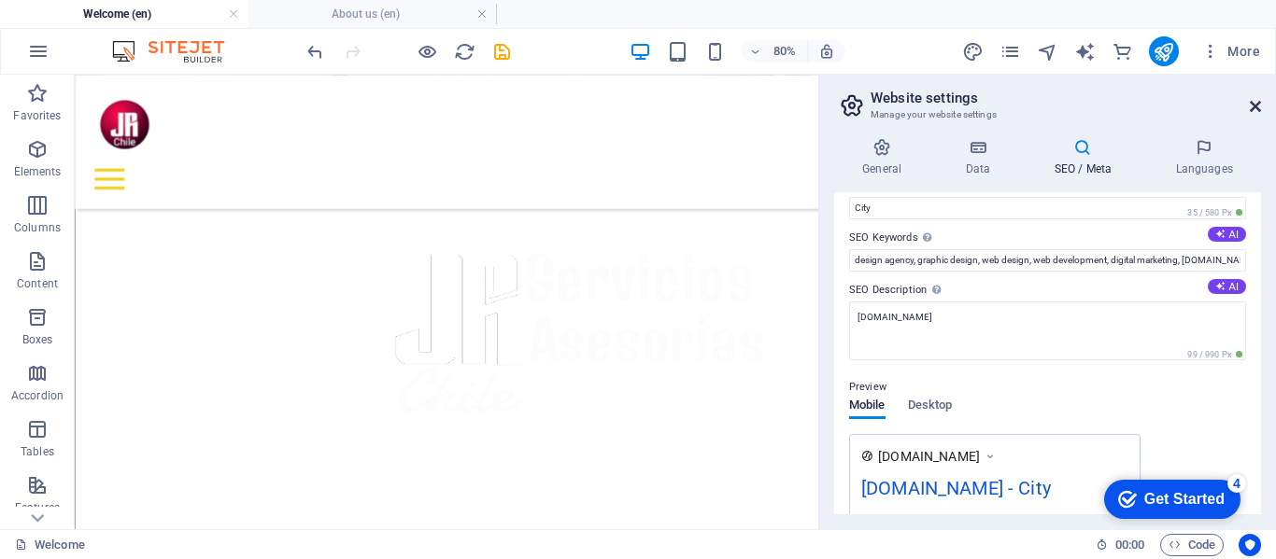
click at [1257, 106] on icon at bounding box center [1254, 106] width 11 height 15
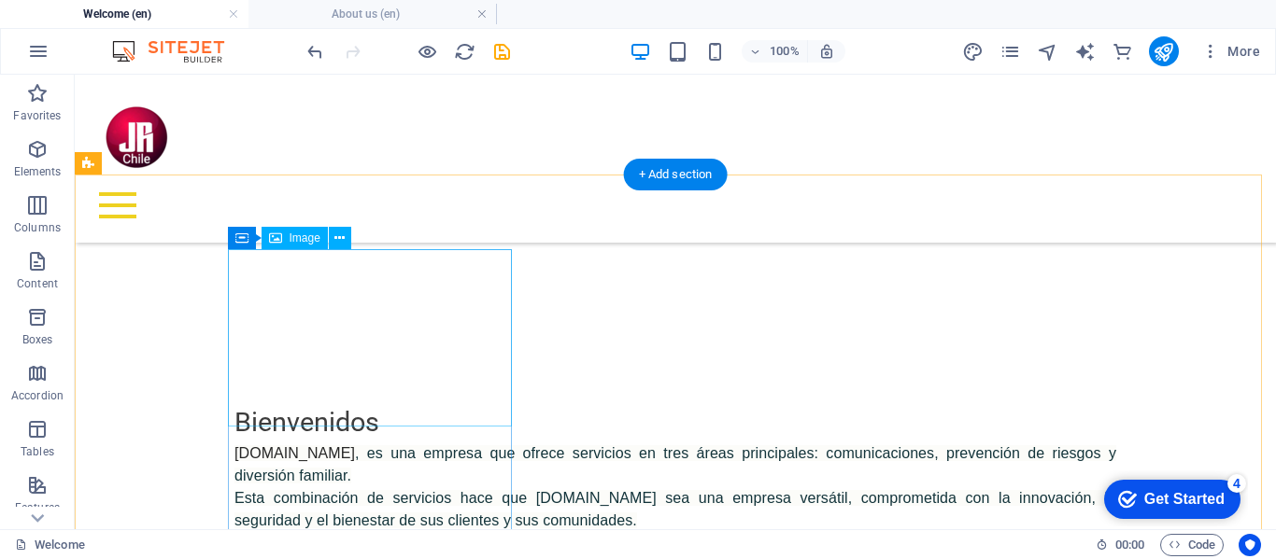
scroll to position [1004, 0]
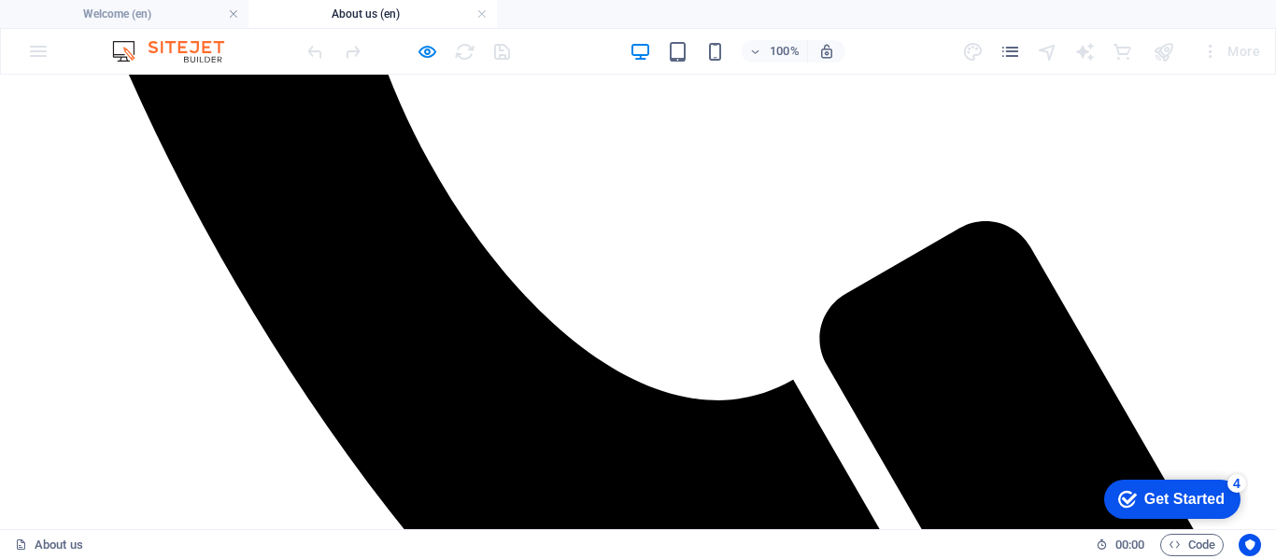
scroll to position [1111, 0]
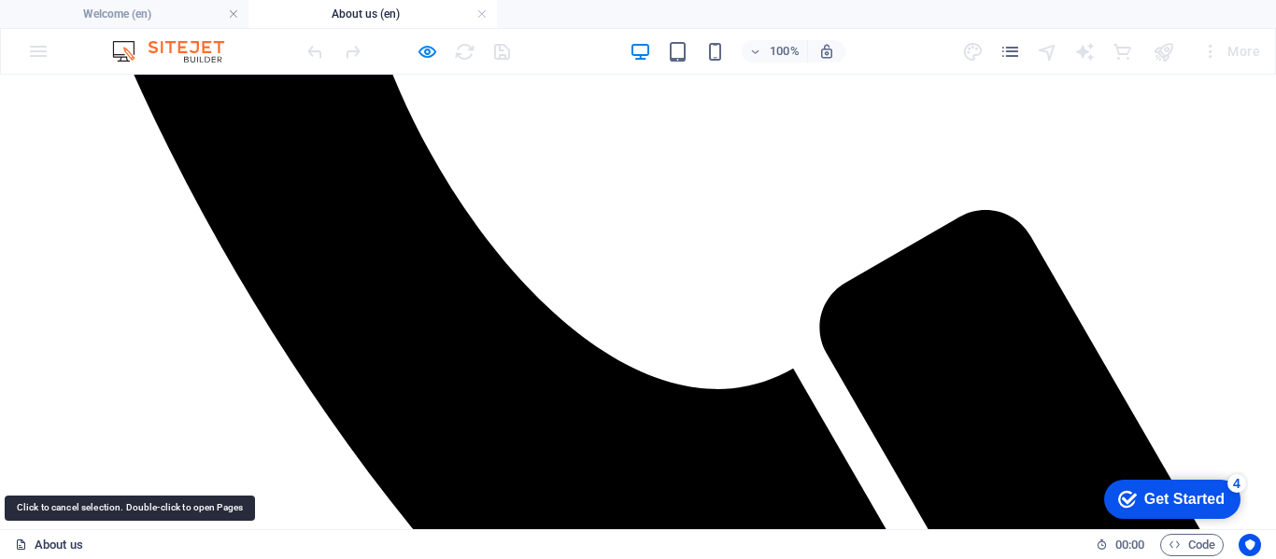
click at [41, 544] on link "About us" at bounding box center [49, 545] width 68 height 22
click at [40, 546] on link "About us" at bounding box center [49, 545] width 68 height 22
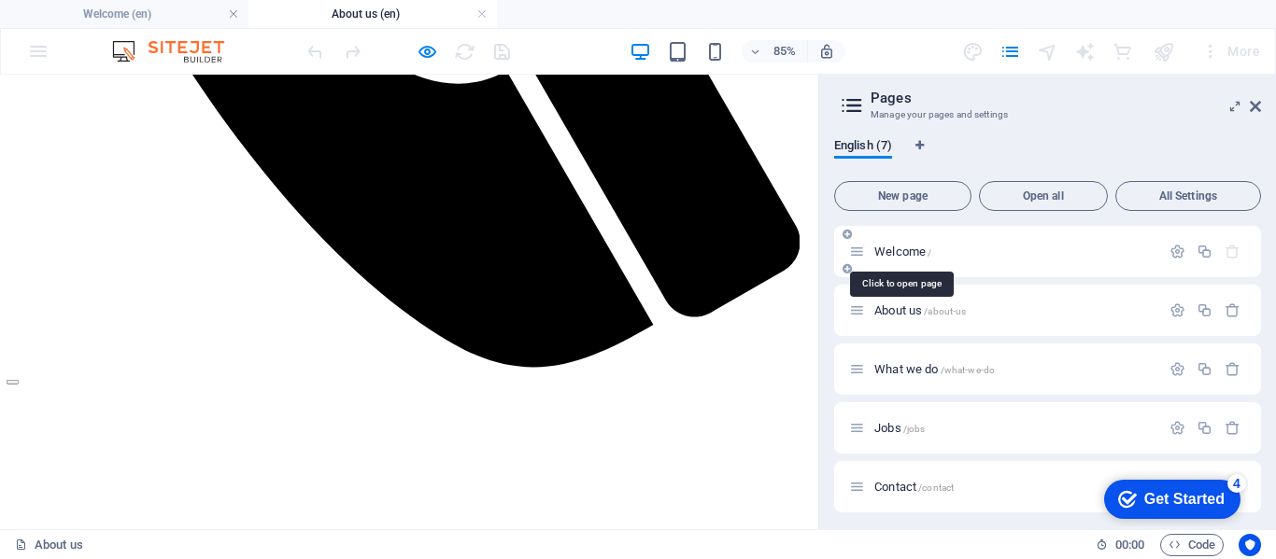
click at [887, 247] on span "Welcome /" at bounding box center [902, 252] width 57 height 14
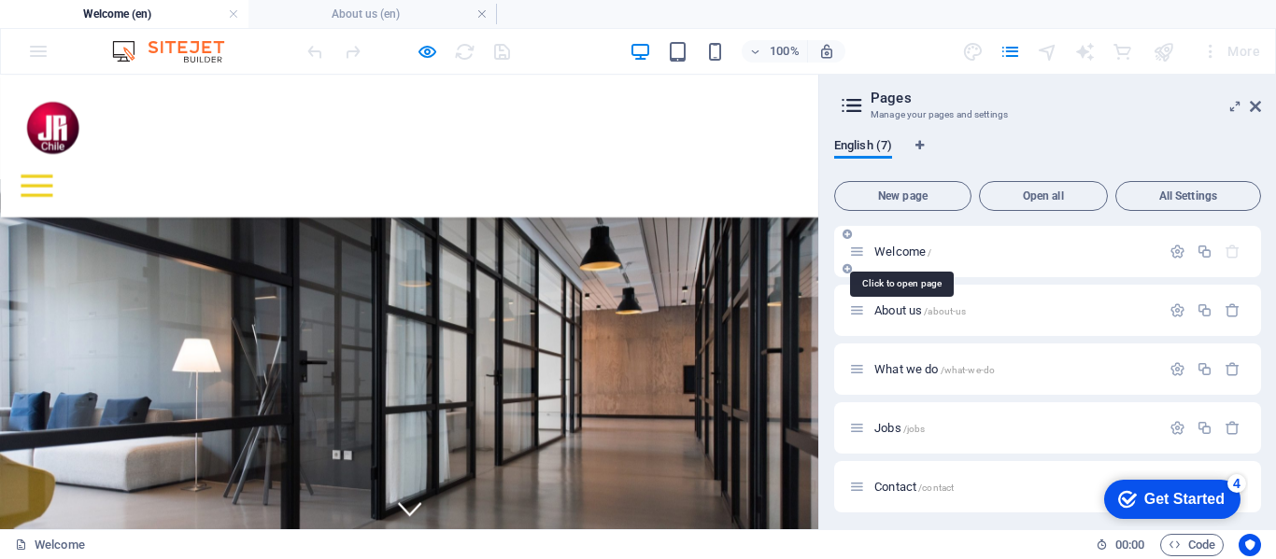
scroll to position [1004, 0]
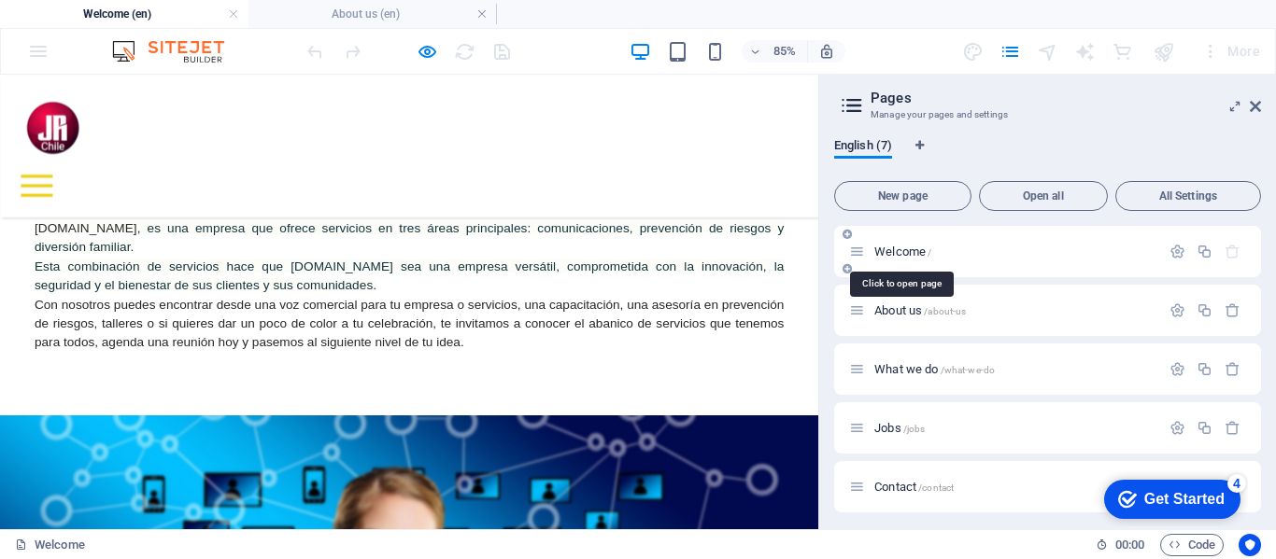
click at [887, 247] on span "Welcome /" at bounding box center [902, 252] width 57 height 14
click at [1179, 247] on icon "button" at bounding box center [1177, 252] width 16 height 16
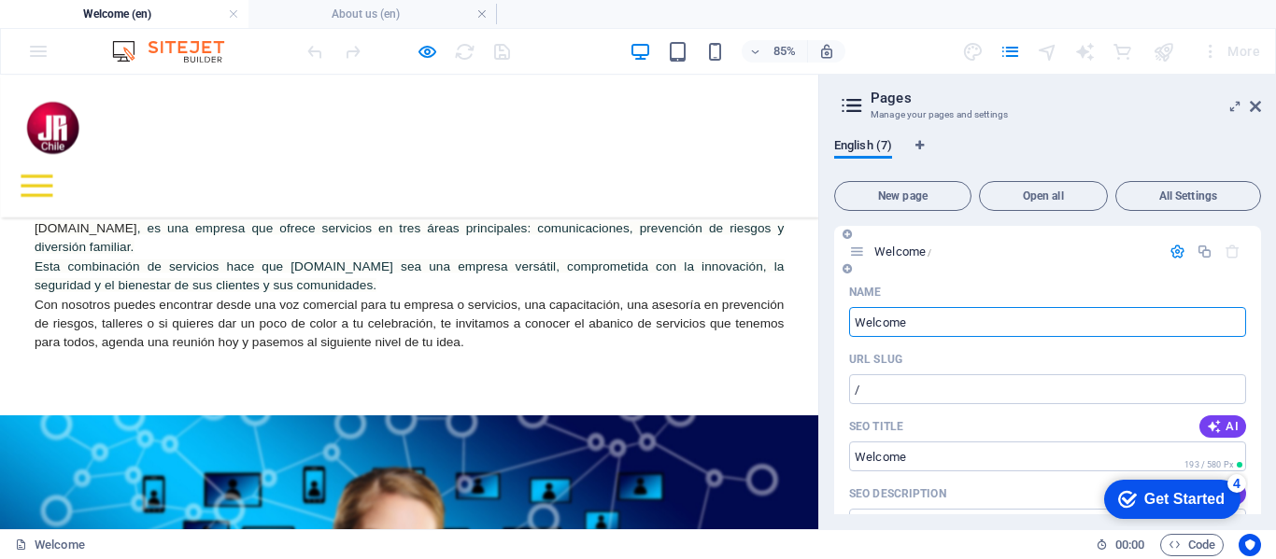
drag, startPoint x: 923, startPoint y: 317, endPoint x: 843, endPoint y: 317, distance: 79.4
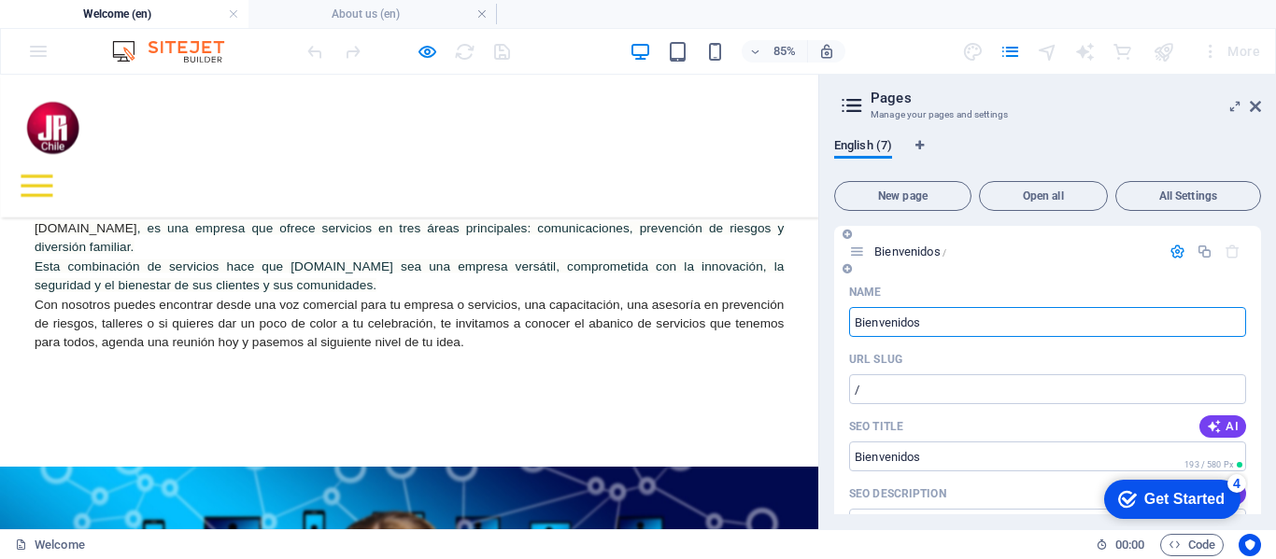
type input "Bienvenidos"
click at [1175, 251] on icon "button" at bounding box center [1177, 252] width 16 height 16
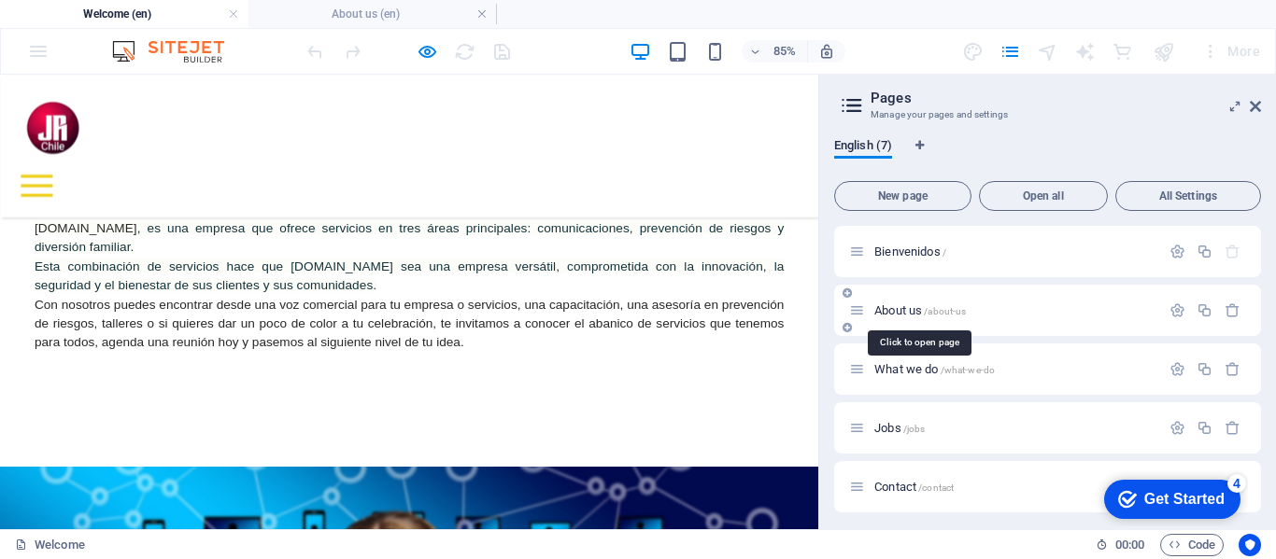
click at [898, 307] on span "About us /about-us" at bounding box center [920, 310] width 92 height 14
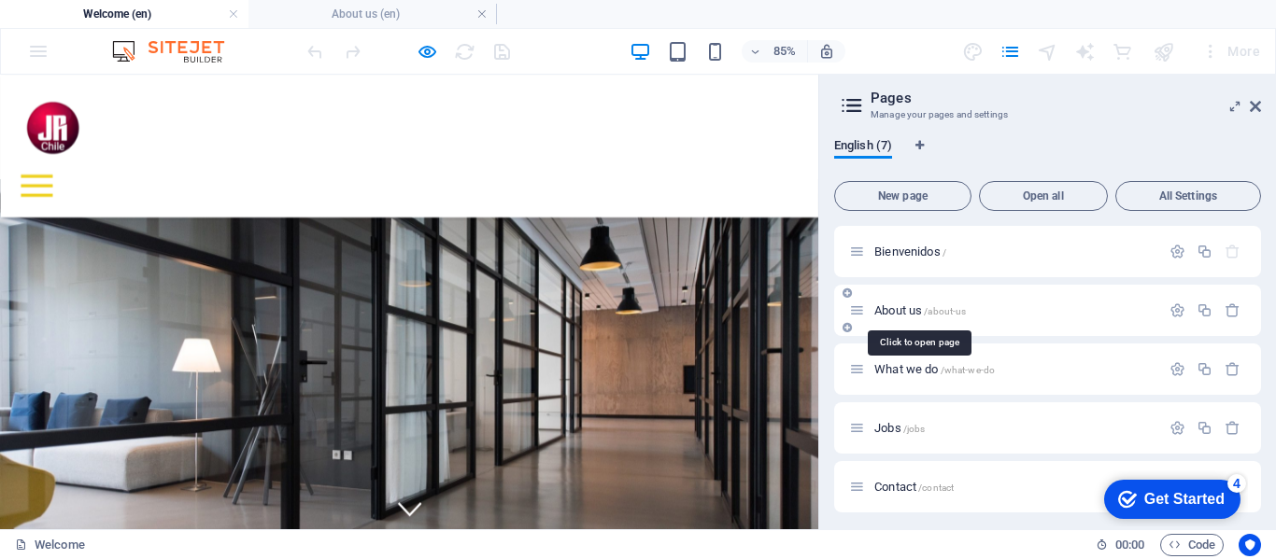
scroll to position [1111, 0]
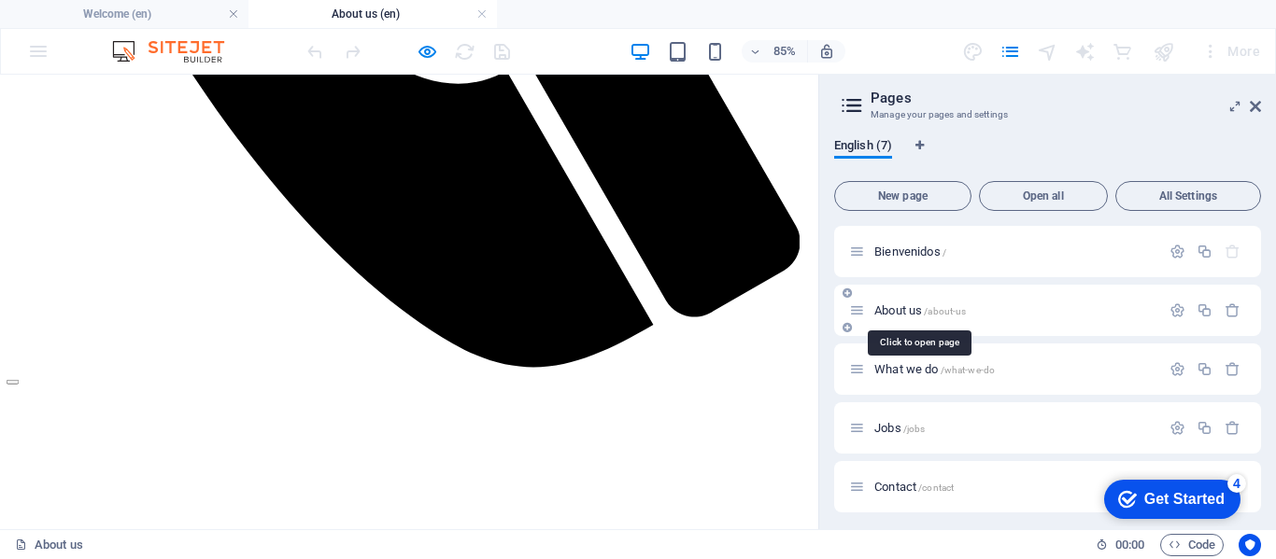
click at [898, 307] on span "About us /about-us" at bounding box center [920, 310] width 92 height 14
click at [1174, 306] on icon "button" at bounding box center [1177, 311] width 16 height 16
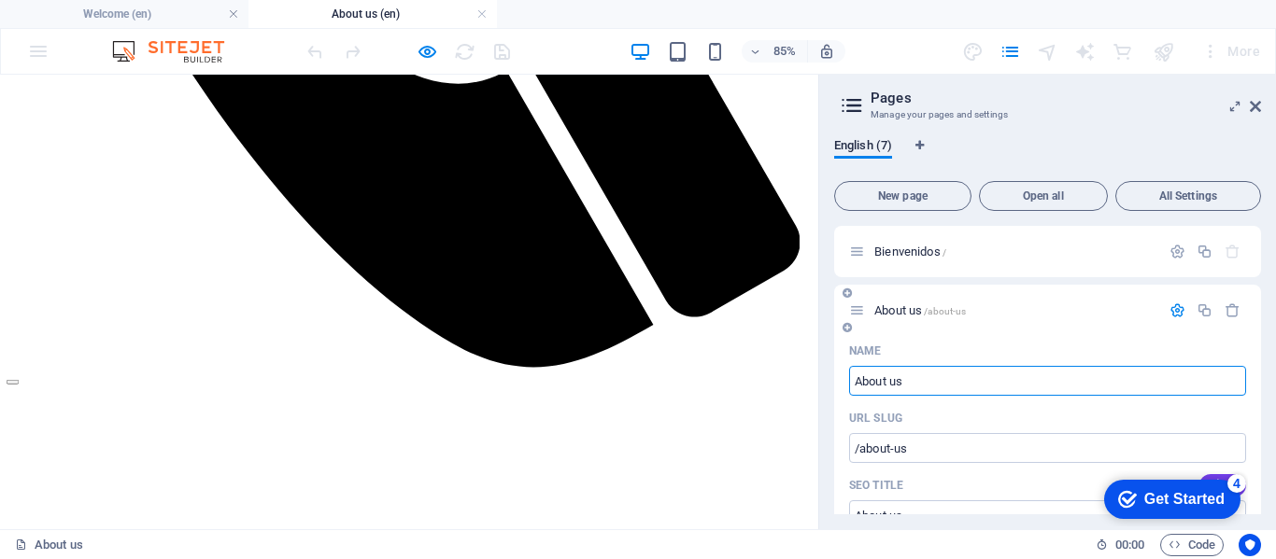
click at [910, 381] on input "About us" at bounding box center [1047, 381] width 397 height 30
drag, startPoint x: 910, startPoint y: 381, endPoint x: 855, endPoint y: 381, distance: 55.1
click at [855, 381] on input "About us" at bounding box center [1047, 381] width 397 height 30
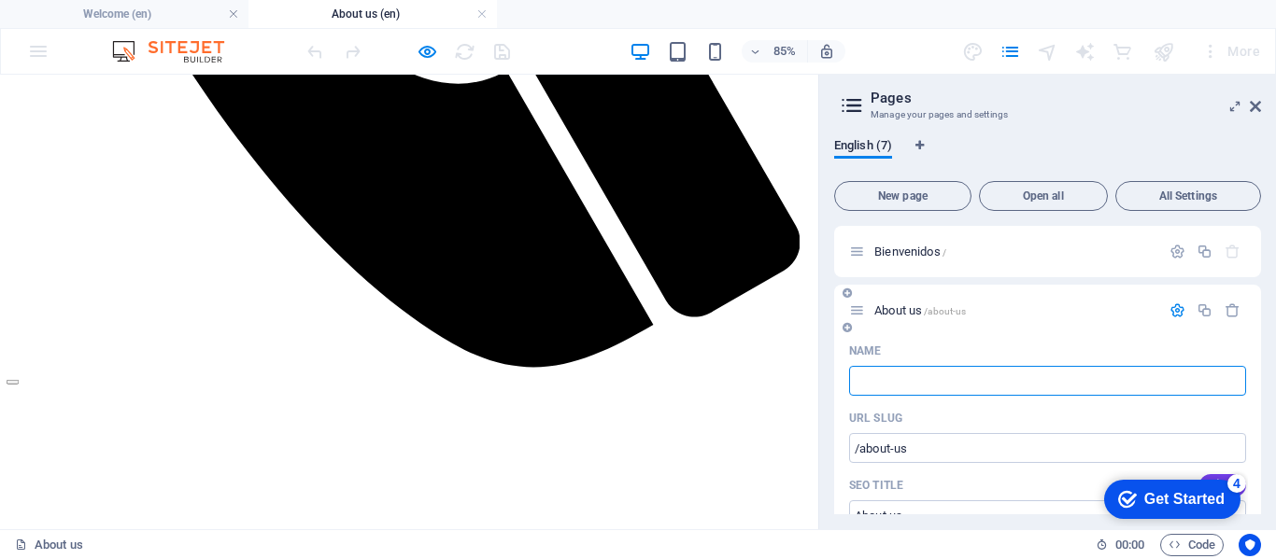
click at [877, 380] on input "Name" at bounding box center [1047, 381] width 397 height 30
type input "/"
click at [900, 383] on input "Name" at bounding box center [1047, 381] width 397 height 30
type input "Namansu"
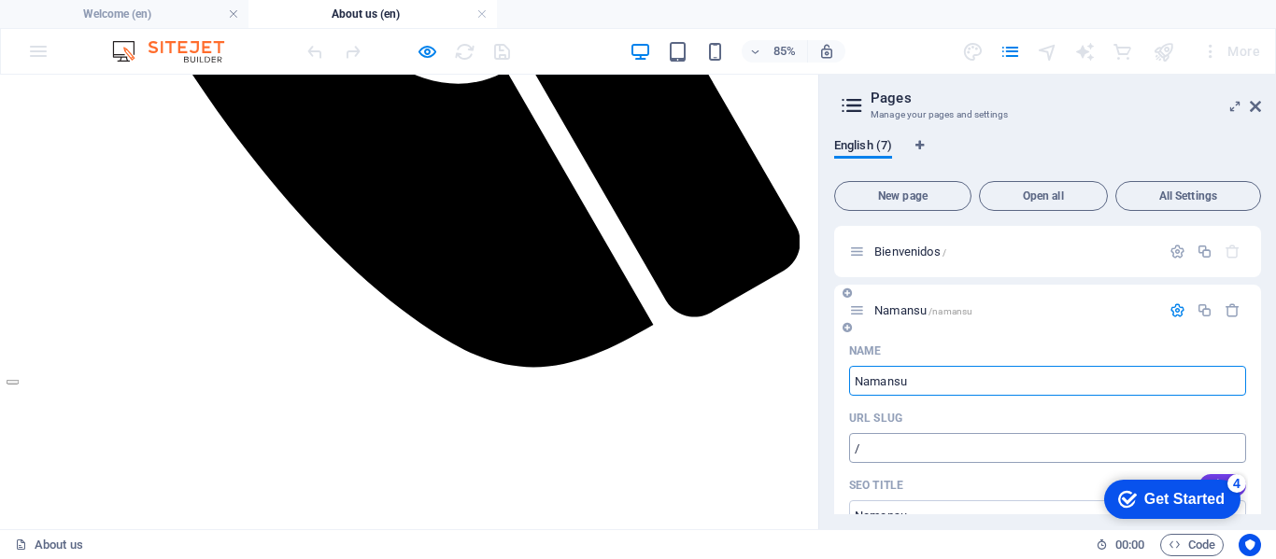
type input "/namansu"
type input "Namansu"
click at [1174, 310] on icon "button" at bounding box center [1177, 311] width 16 height 16
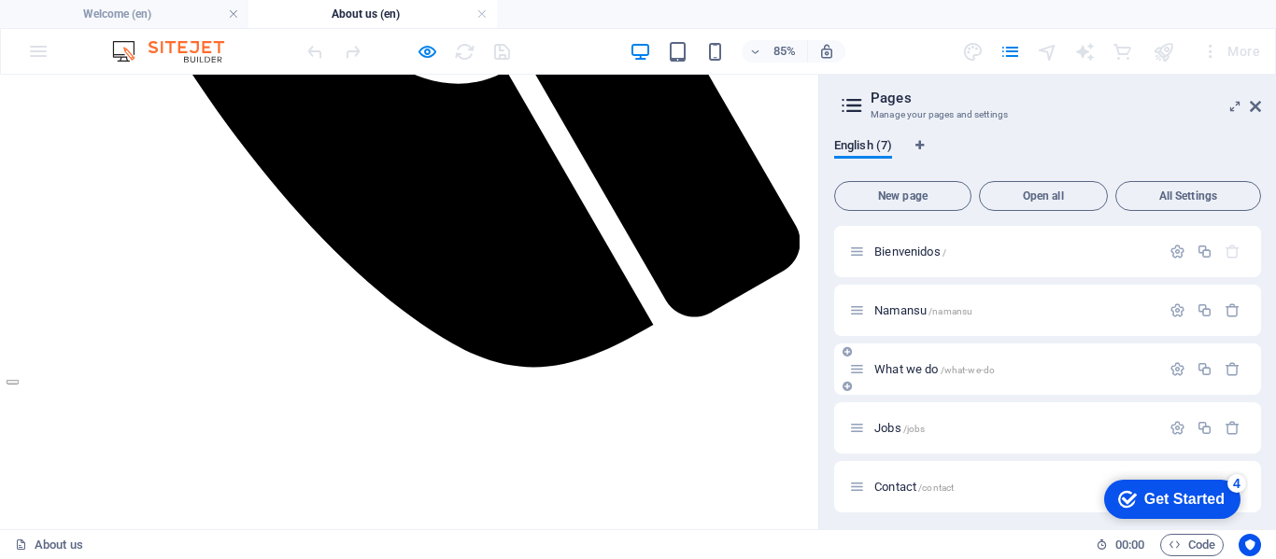
click at [967, 374] on span "/what-we-do" at bounding box center [967, 370] width 55 height 10
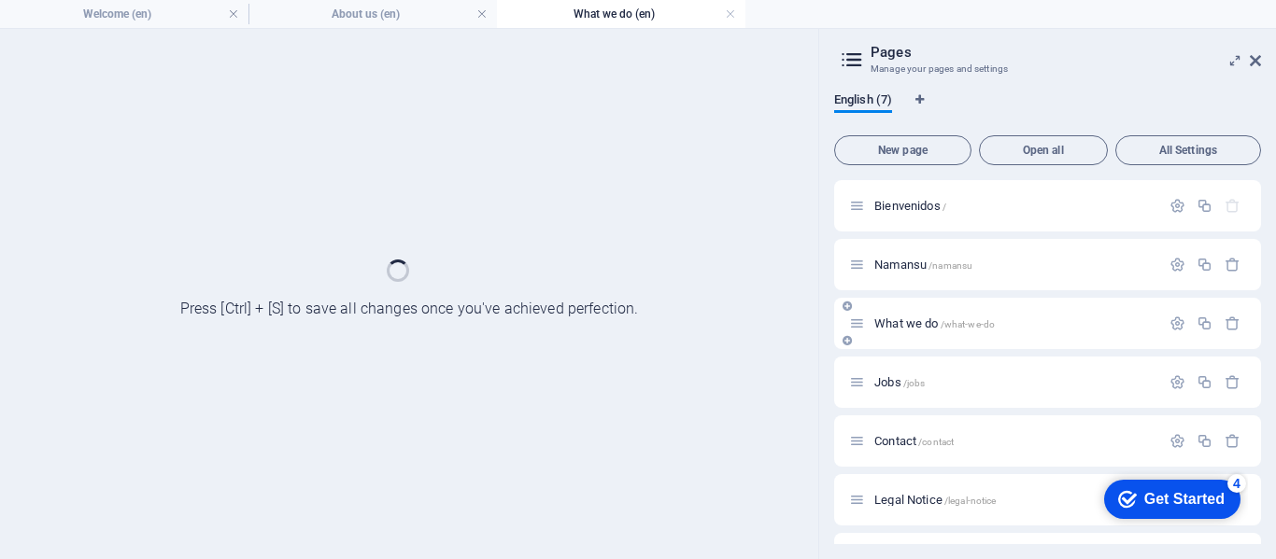
click at [967, 374] on div "Jobs /jobs" at bounding box center [1004, 382] width 311 height 21
click at [926, 318] on span "What we do /what-we-do" at bounding box center [934, 324] width 120 height 14
click at [1171, 320] on icon "button" at bounding box center [1177, 324] width 16 height 16
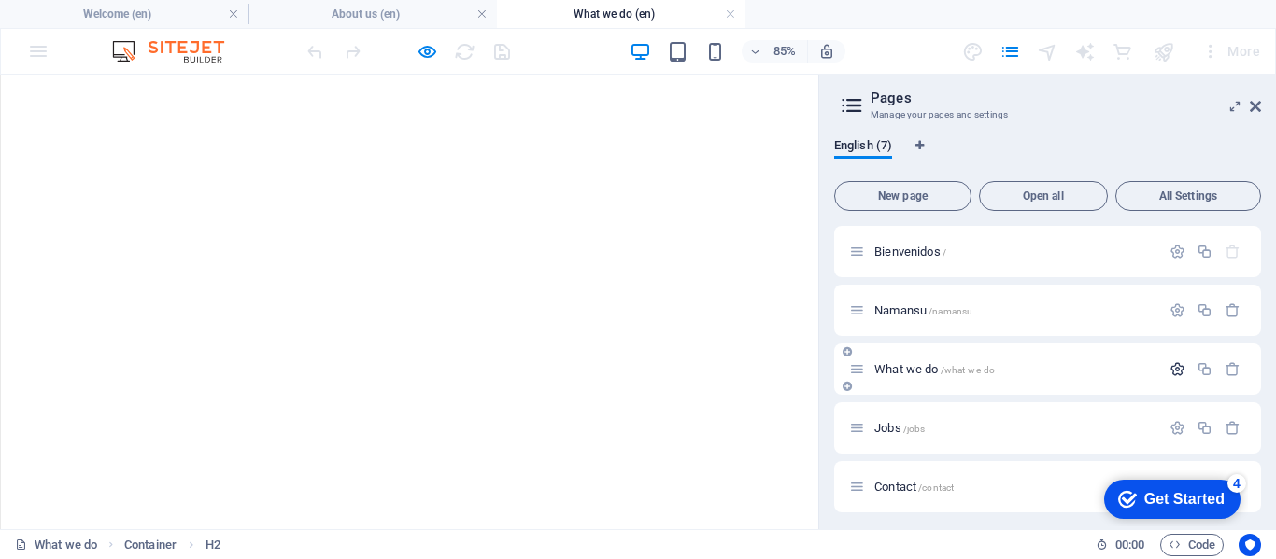
click at [1174, 368] on icon "button" at bounding box center [1177, 369] width 16 height 16
click at [901, 437] on input "Name" at bounding box center [1047, 440] width 397 height 30
click at [911, 437] on input "Name" at bounding box center [1047, 440] width 397 height 30
type input "/"
click at [911, 437] on input "Name" at bounding box center [1047, 440] width 397 height 30
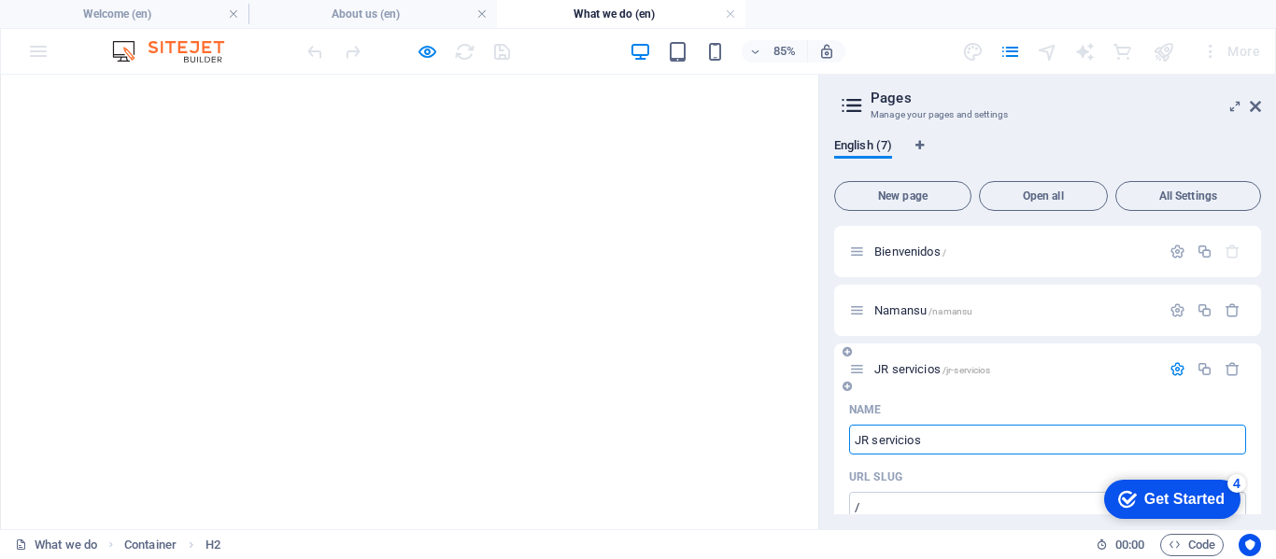
type input "JR servicios"
type input "/jr-servicios"
type input "JR servicios"
click at [1171, 370] on icon "button" at bounding box center [1177, 369] width 16 height 16
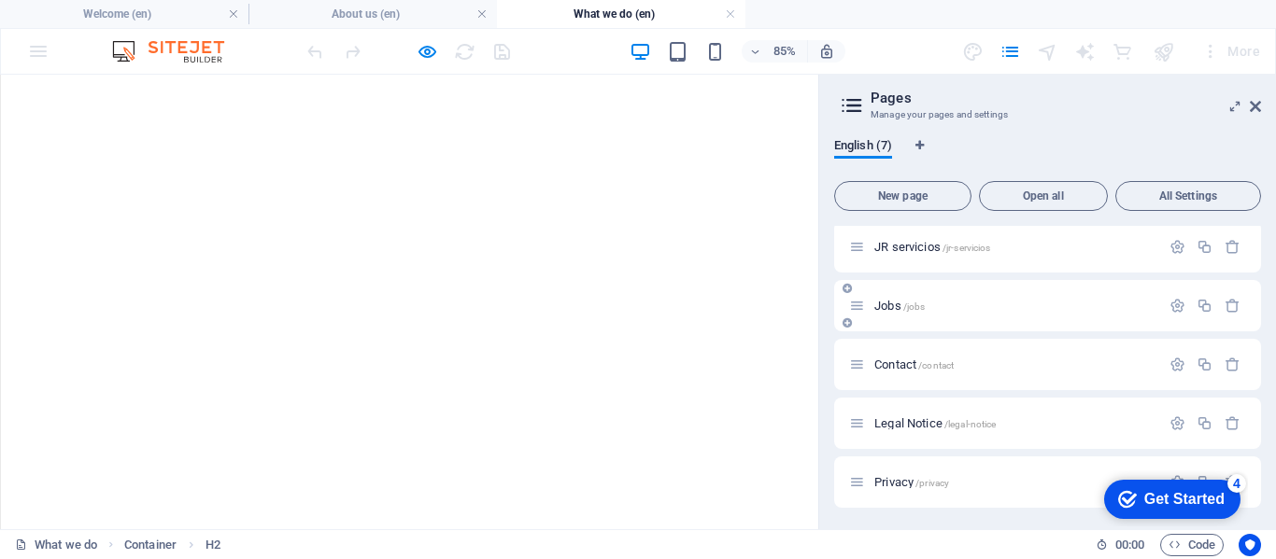
scroll to position [123, 0]
click at [910, 360] on span "Contact /contact" at bounding box center [913, 364] width 79 height 14
click at [910, 360] on div "Bienvenidos / Namansu /namansu JR servicios /jr-servicios Jobs /jobs Contact /c…" at bounding box center [1047, 305] width 427 height 404
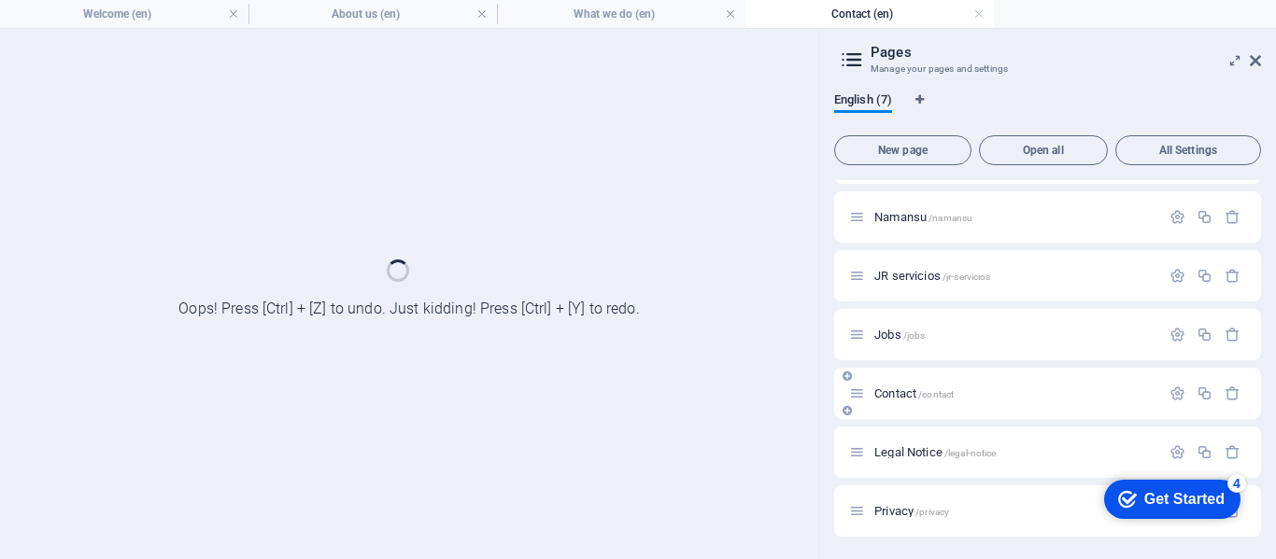
scroll to position [48, 0]
click at [910, 360] on div "Bienvenidos / Namansu /namansu JR servicios /jr-servicios Jobs /jobs Contact /c…" at bounding box center [1047, 335] width 427 height 404
click at [921, 397] on span "/contact" at bounding box center [935, 394] width 35 height 10
click at [1173, 343] on icon "button" at bounding box center [1177, 335] width 16 height 16
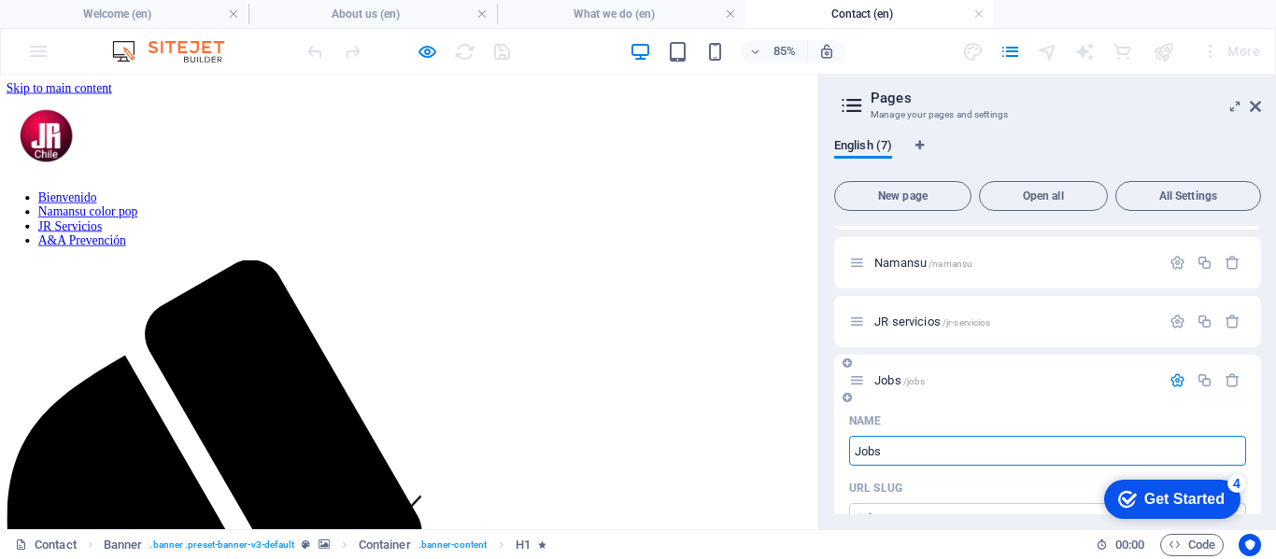
scroll to position [0, 0]
click at [924, 445] on input "Jobs" at bounding box center [1047, 451] width 397 height 30
type input "J"
drag, startPoint x: 943, startPoint y: 445, endPoint x: 955, endPoint y: 447, distance: 12.3
click at [946, 446] on input "Name" at bounding box center [1047, 451] width 397 height 30
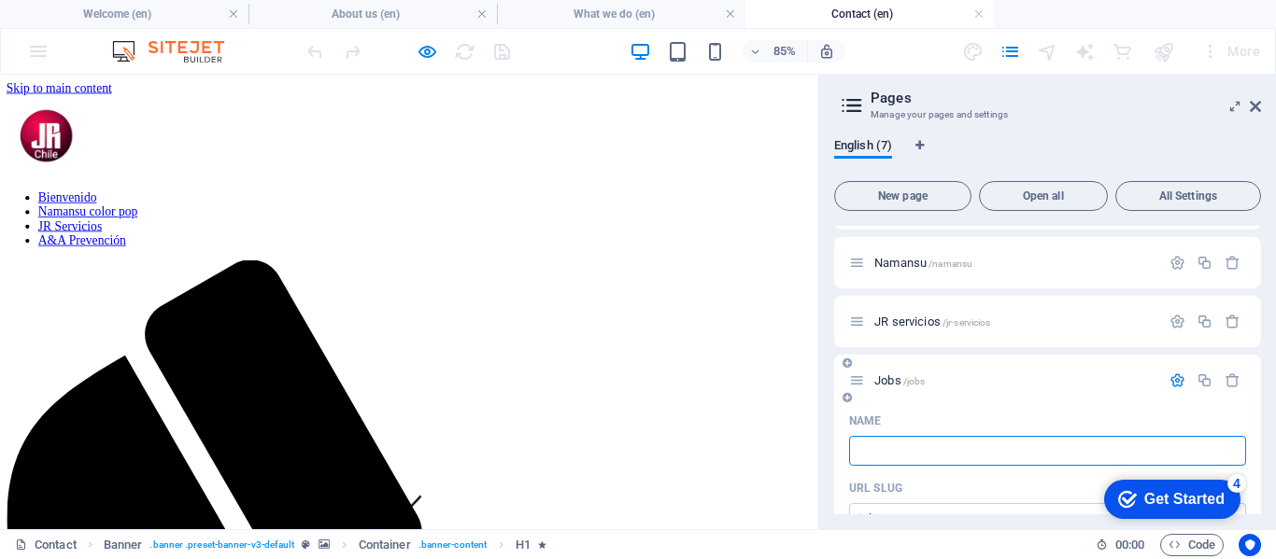
click at [955, 447] on input "Name" at bounding box center [1047, 451] width 397 height 30
type input "/"
click at [955, 447] on input "Name" at bounding box center [1047, 451] width 397 height 30
type input "A prevencion"
type input "/a-prevencion"
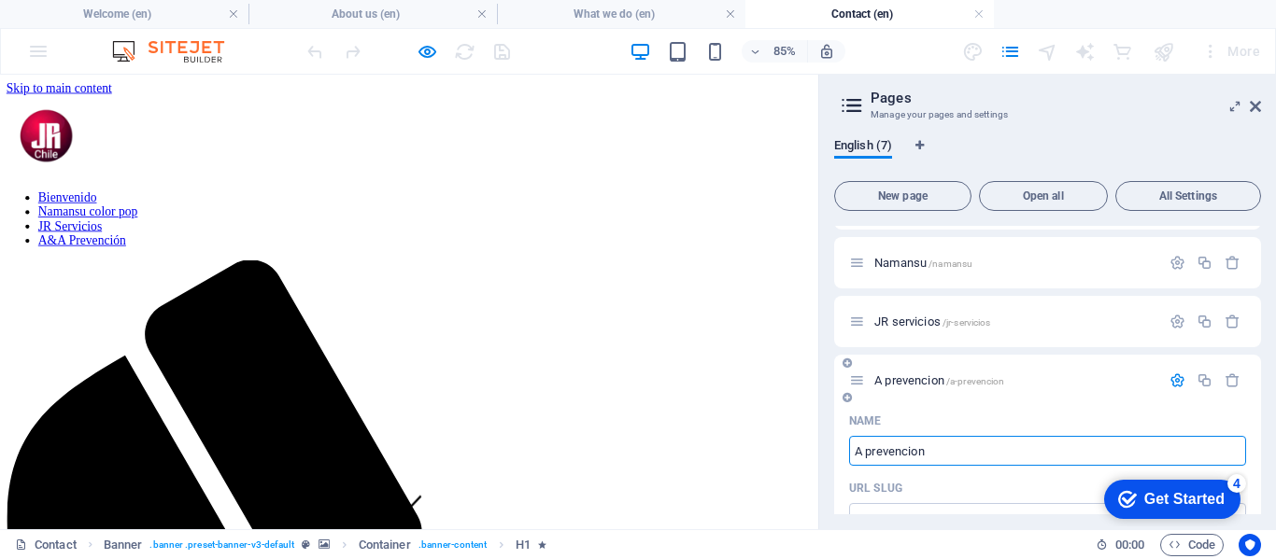
type input "A prevencion"
click at [1172, 382] on icon "button" at bounding box center [1177, 381] width 16 height 16
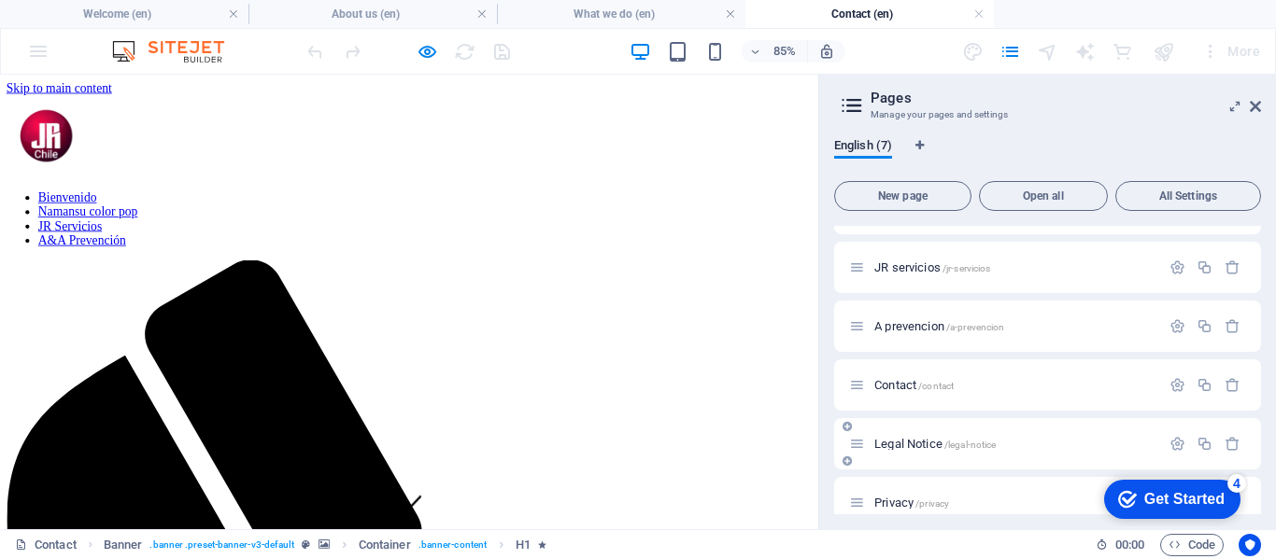
scroll to position [123, 0]
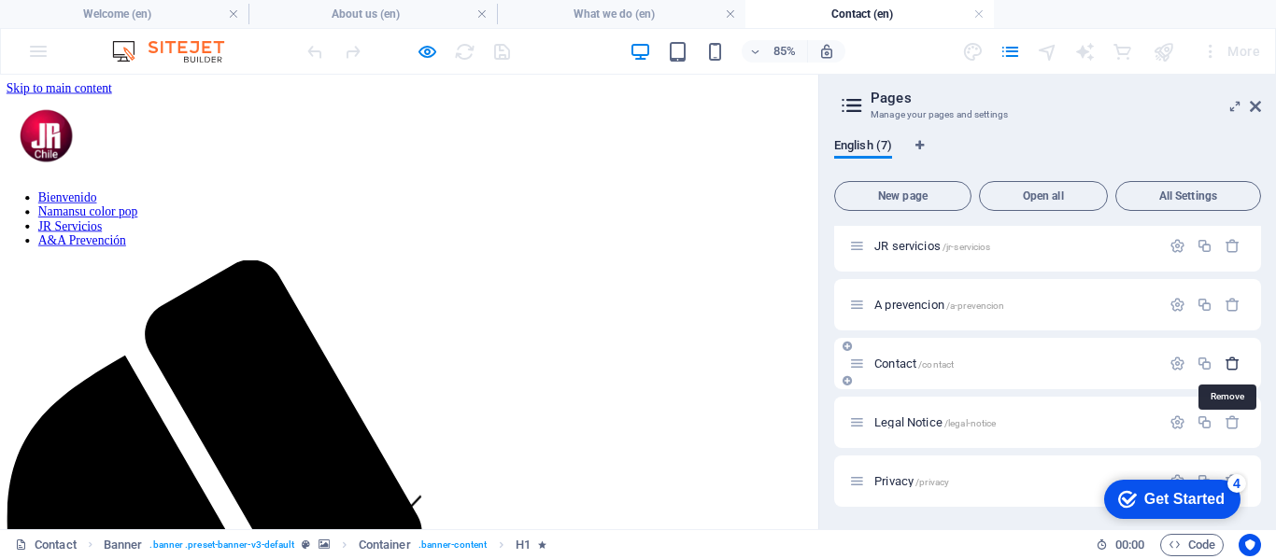
click at [1230, 363] on icon "button" at bounding box center [1232, 364] width 16 height 16
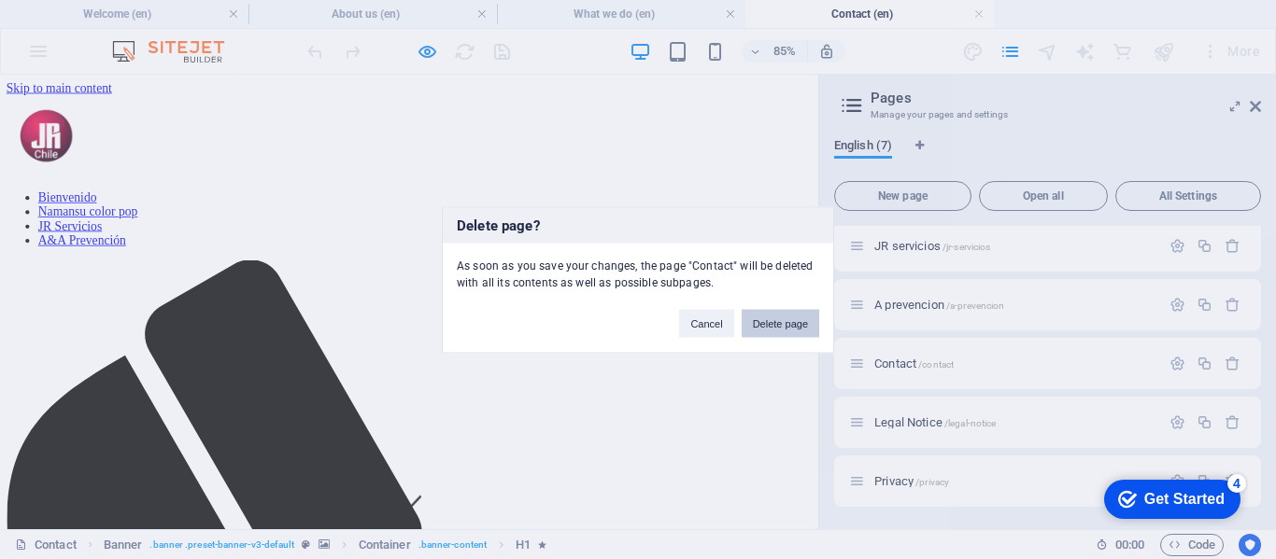
click at [788, 326] on button "Delete page" at bounding box center [780, 323] width 78 height 28
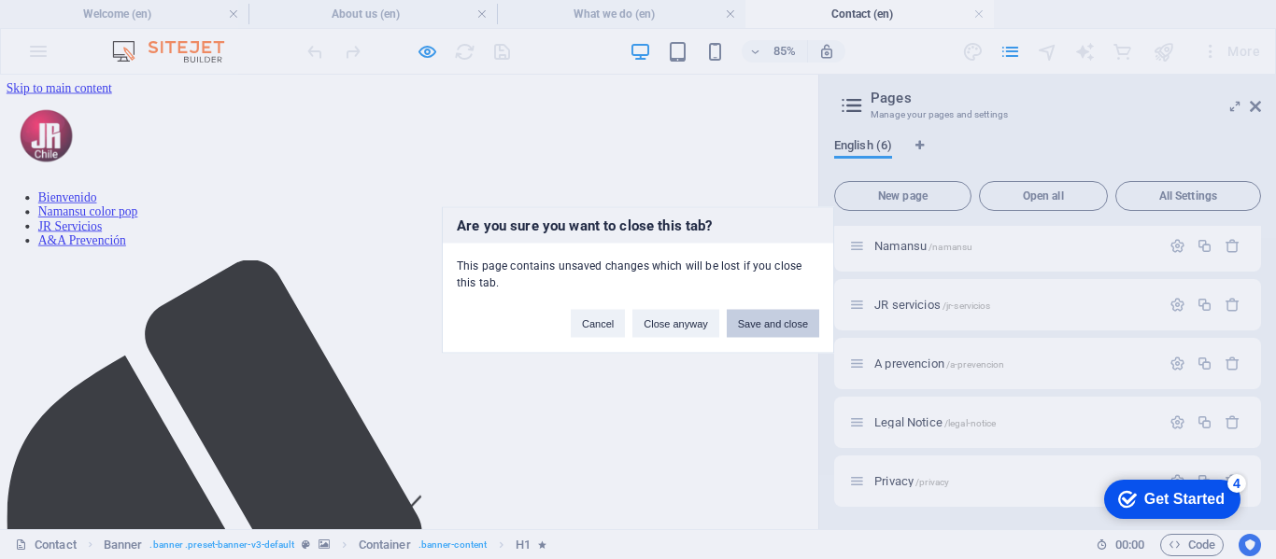
scroll to position [64, 0]
click at [771, 325] on button "Save and close" at bounding box center [772, 323] width 92 height 28
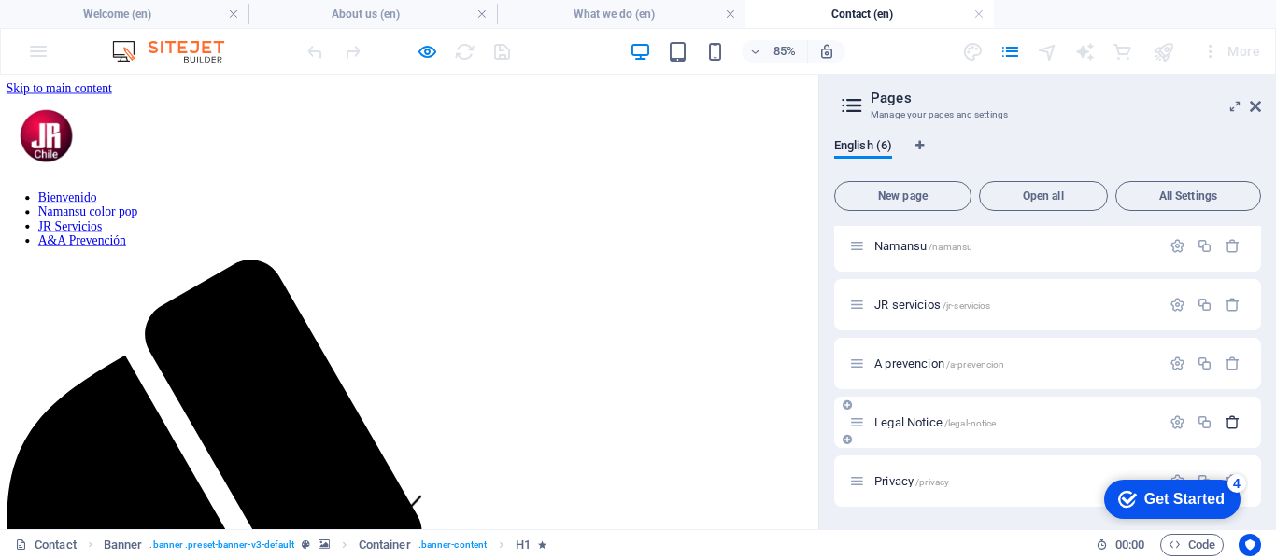
click at [1230, 424] on icon "button" at bounding box center [1232, 423] width 16 height 16
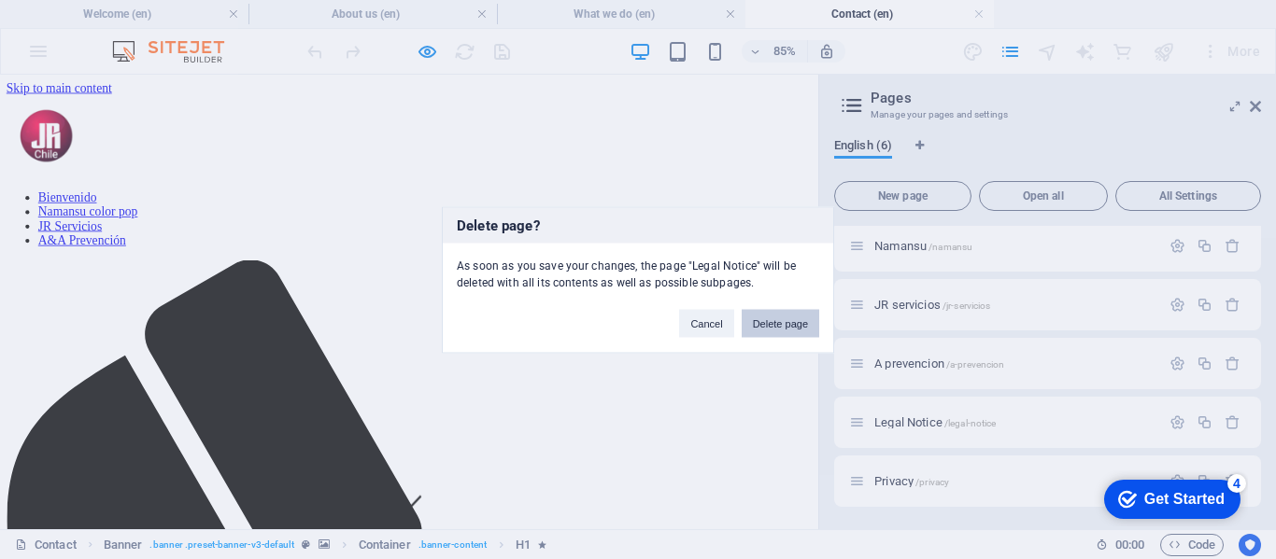
drag, startPoint x: 768, startPoint y: 326, endPoint x: 907, endPoint y: 295, distance: 142.5
click at [768, 326] on button "Delete page" at bounding box center [780, 323] width 78 height 28
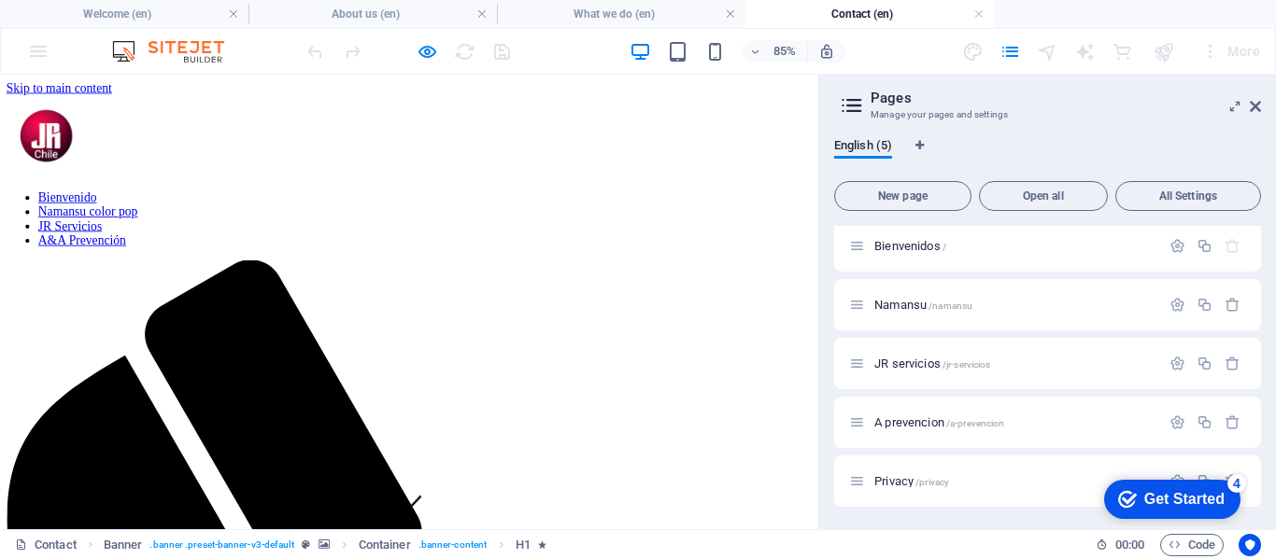
scroll to position [6, 0]
click at [845, 461] on icon at bounding box center [846, 463] width 9 height 11
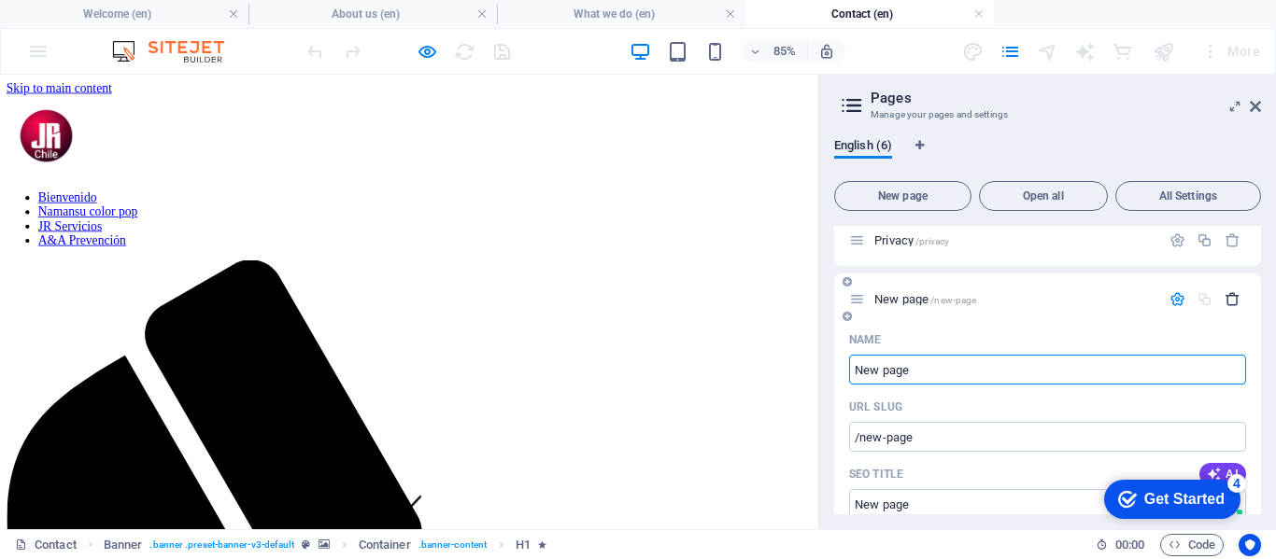
click at [1230, 301] on icon "button" at bounding box center [1232, 299] width 16 height 16
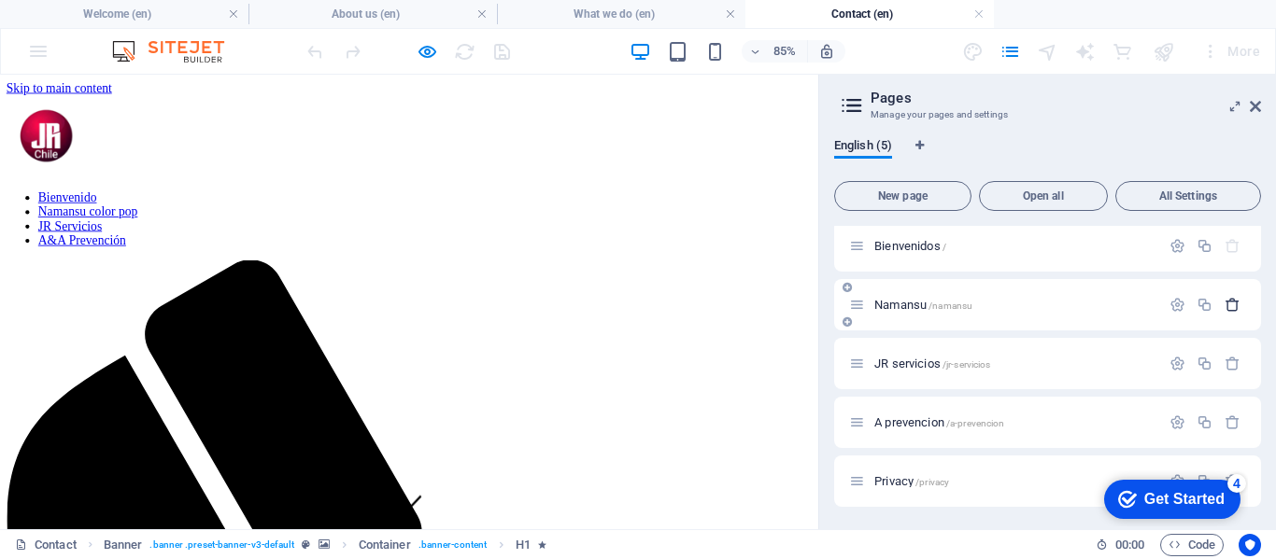
scroll to position [6, 0]
click at [1234, 103] on icon at bounding box center [1234, 106] width 0 height 15
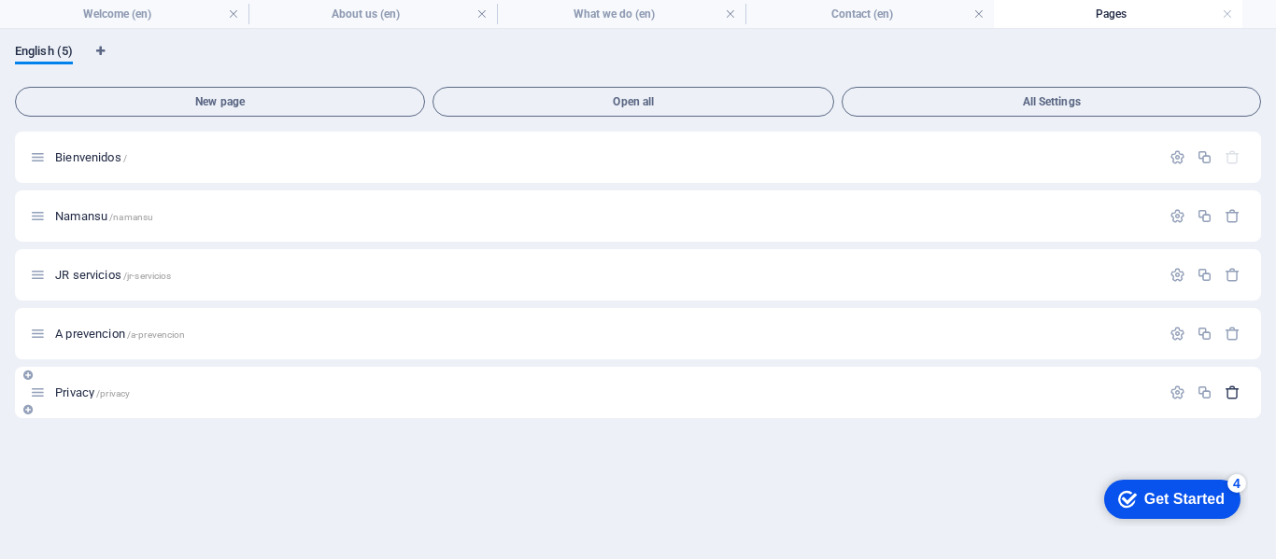
click at [1231, 393] on icon "button" at bounding box center [1232, 393] width 16 height 16
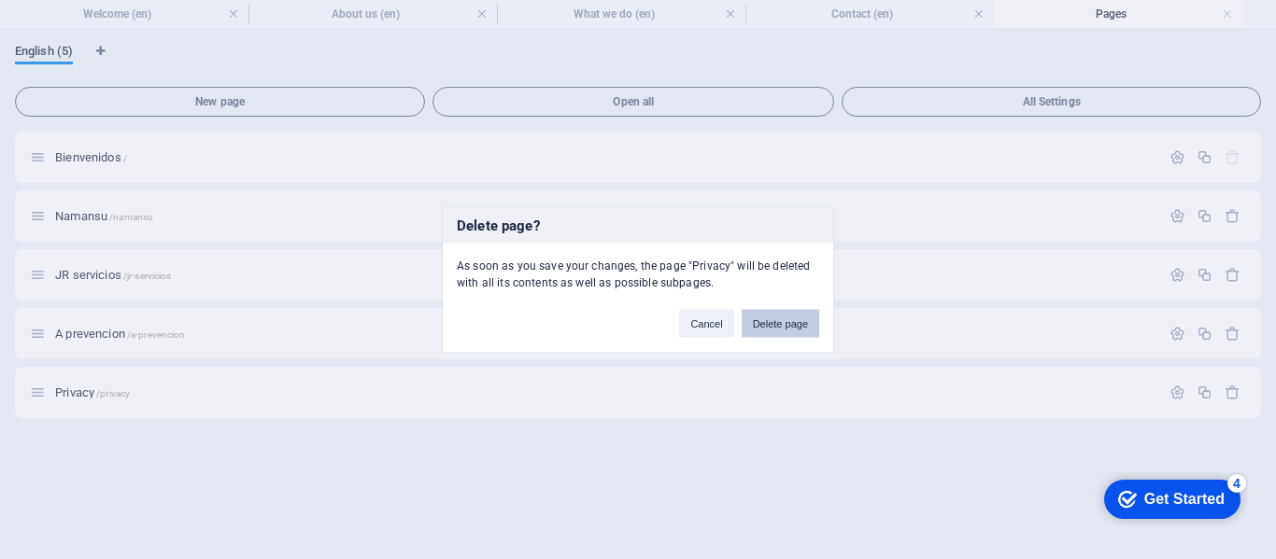
click at [784, 322] on button "Delete page" at bounding box center [780, 323] width 78 height 28
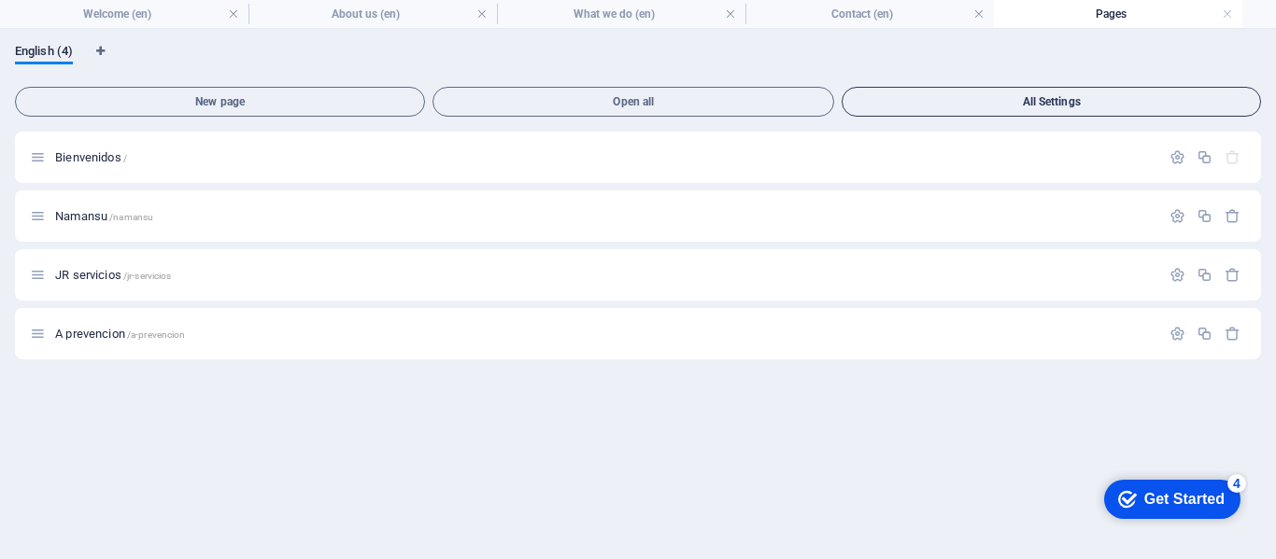
click at [1040, 99] on span "All Settings" at bounding box center [1051, 101] width 402 height 11
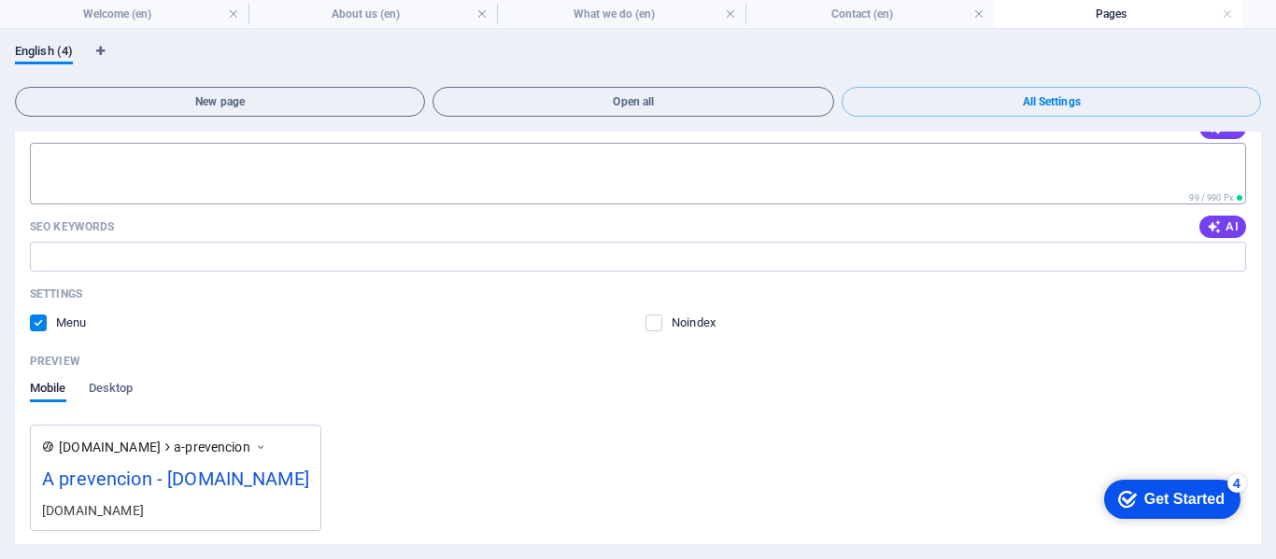
scroll to position [2607, 0]
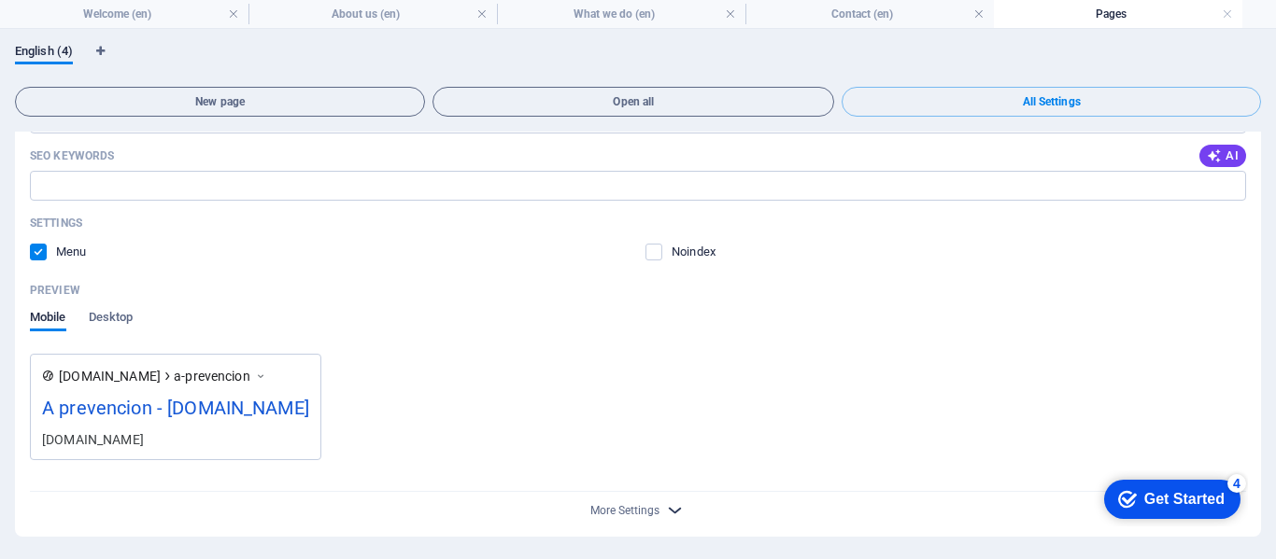
click at [675, 511] on icon "button" at bounding box center [674, 510] width 21 height 21
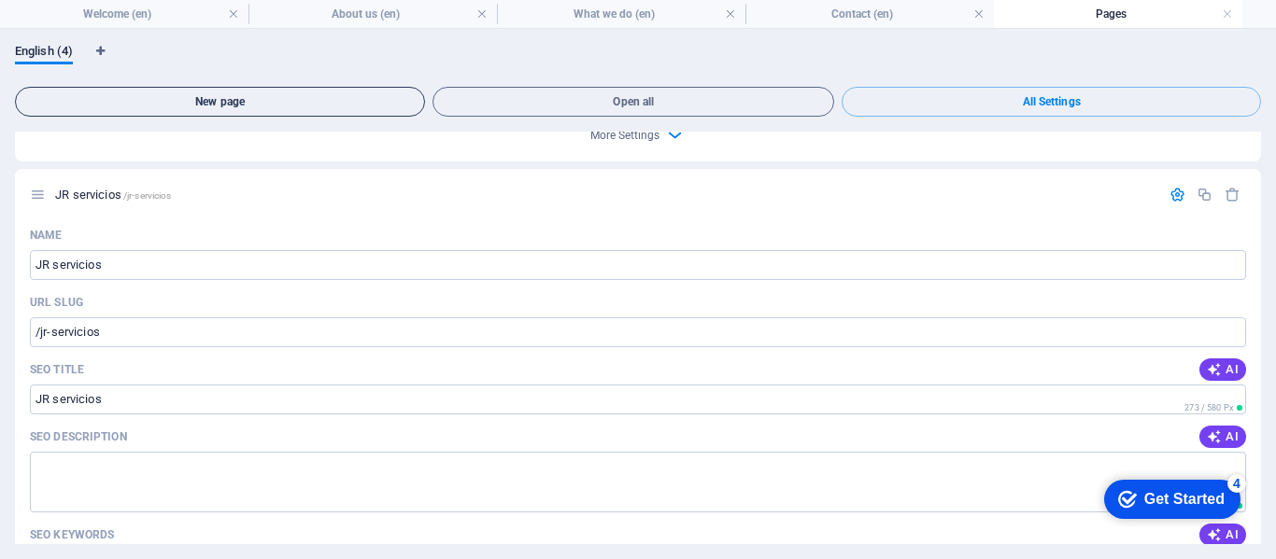
scroll to position [1288, 0]
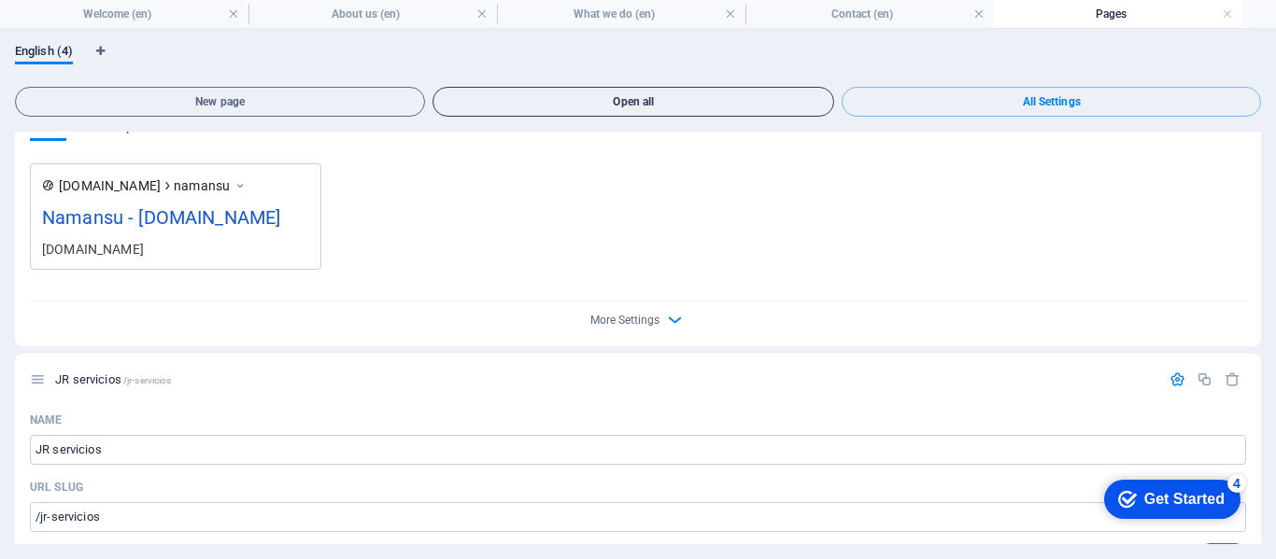
click at [658, 100] on span "Open all" at bounding box center [633, 101] width 385 height 11
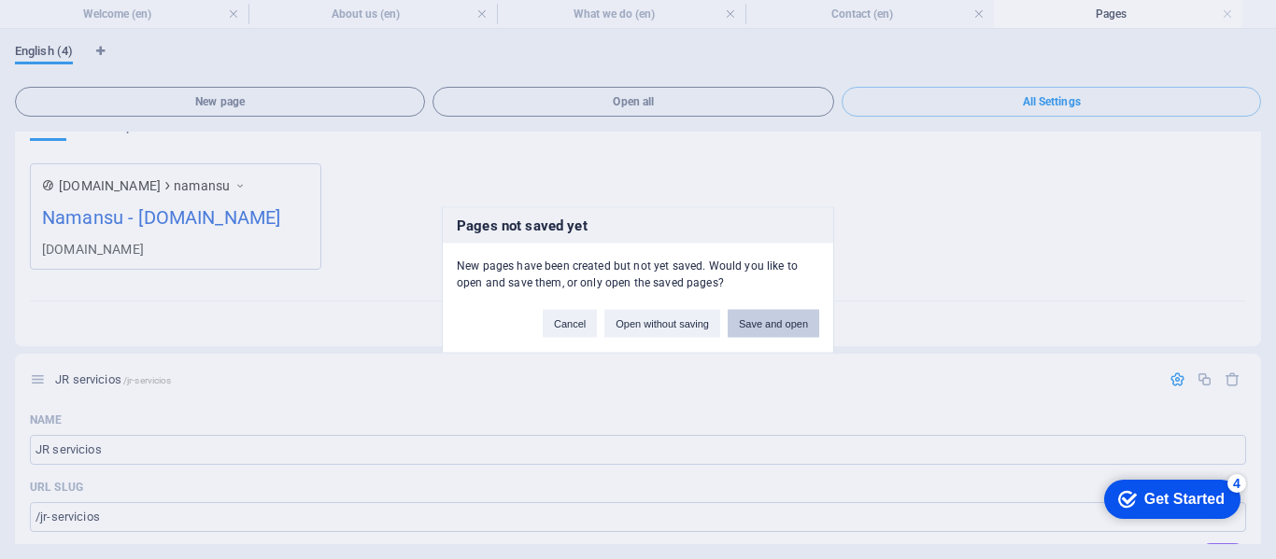
click at [780, 323] on button "Save and open" at bounding box center [773, 323] width 92 height 28
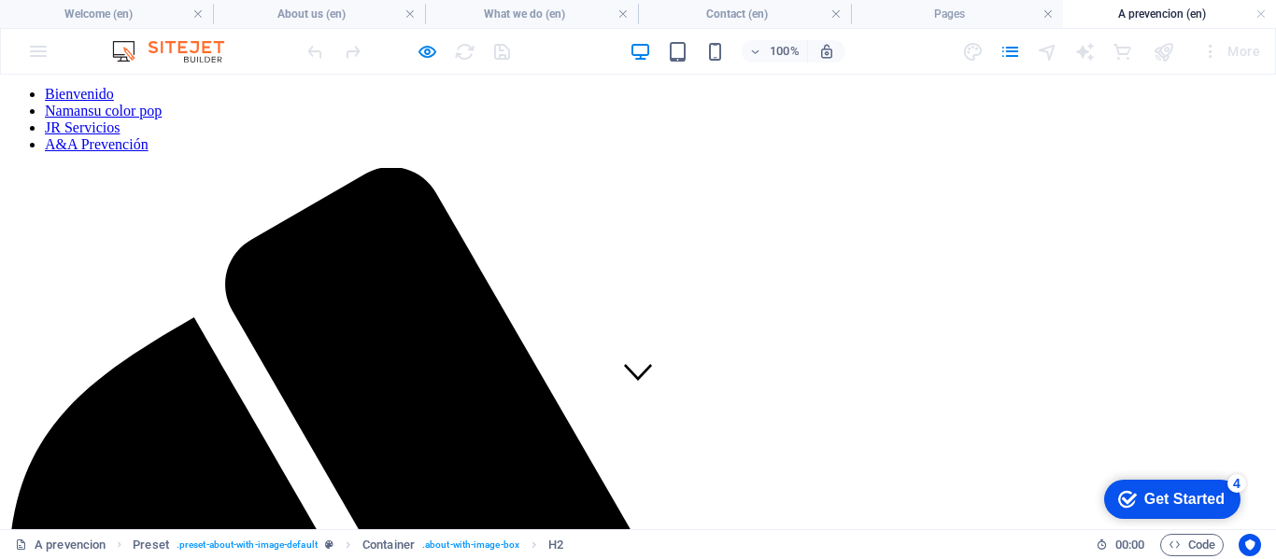
scroll to position [0, 0]
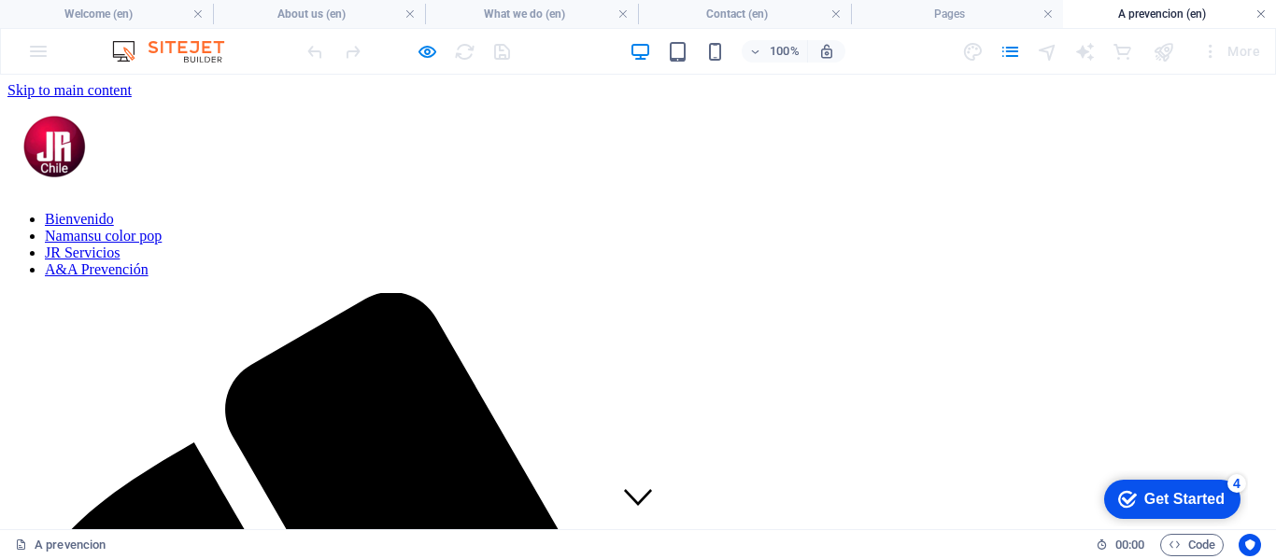
click at [1258, 10] on link at bounding box center [1260, 15] width 11 height 18
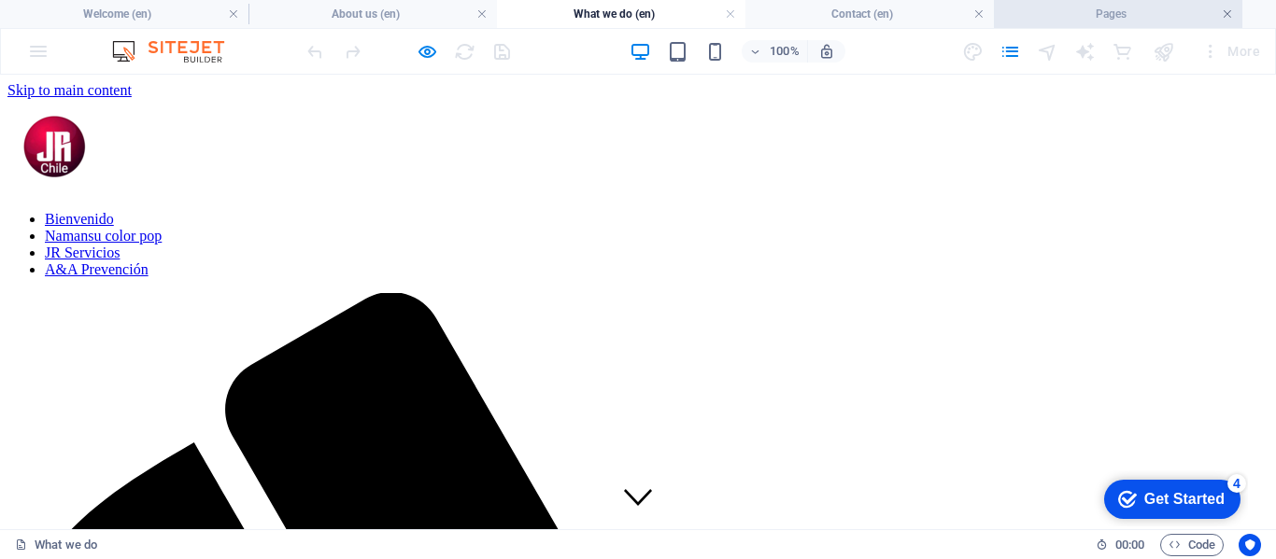
click at [1226, 14] on link at bounding box center [1226, 15] width 11 height 18
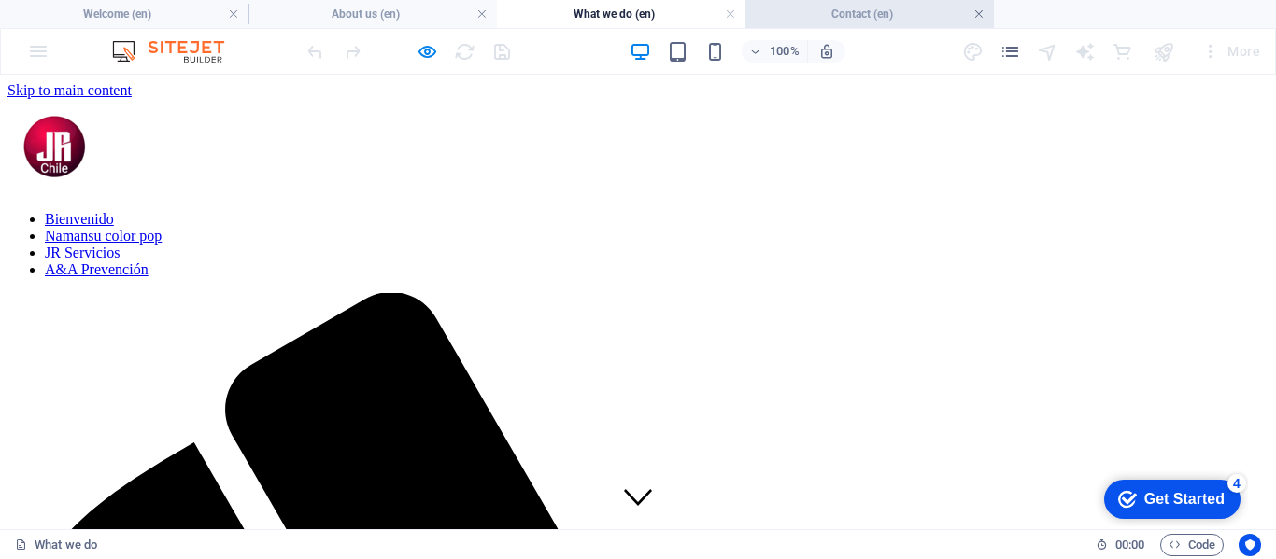
click at [982, 10] on link at bounding box center [978, 15] width 11 height 18
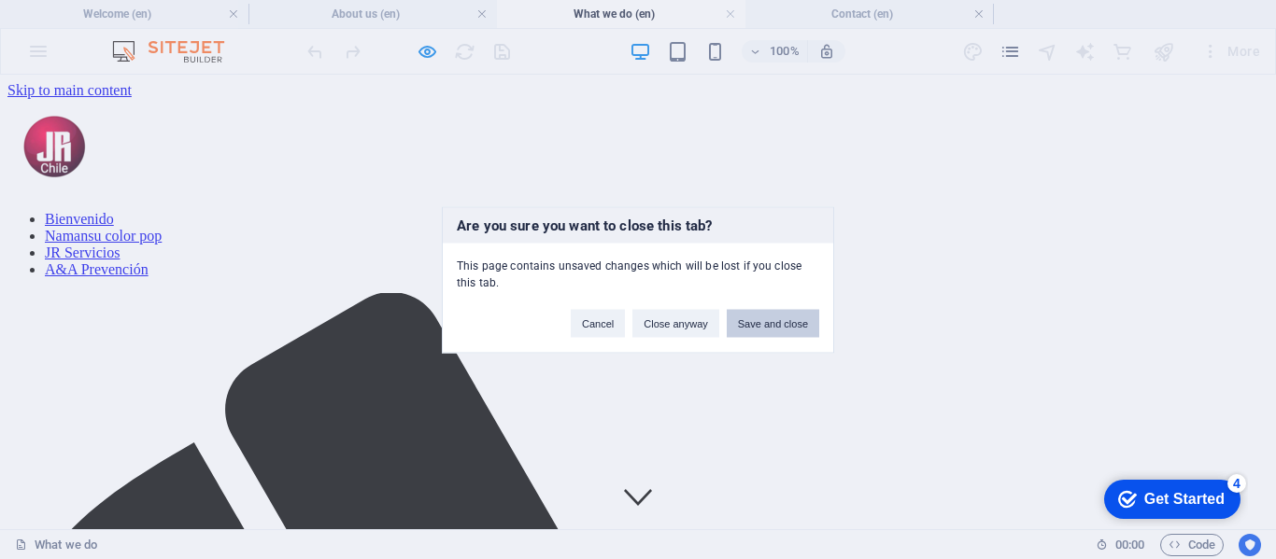
click at [768, 322] on button "Save and close" at bounding box center [772, 323] width 92 height 28
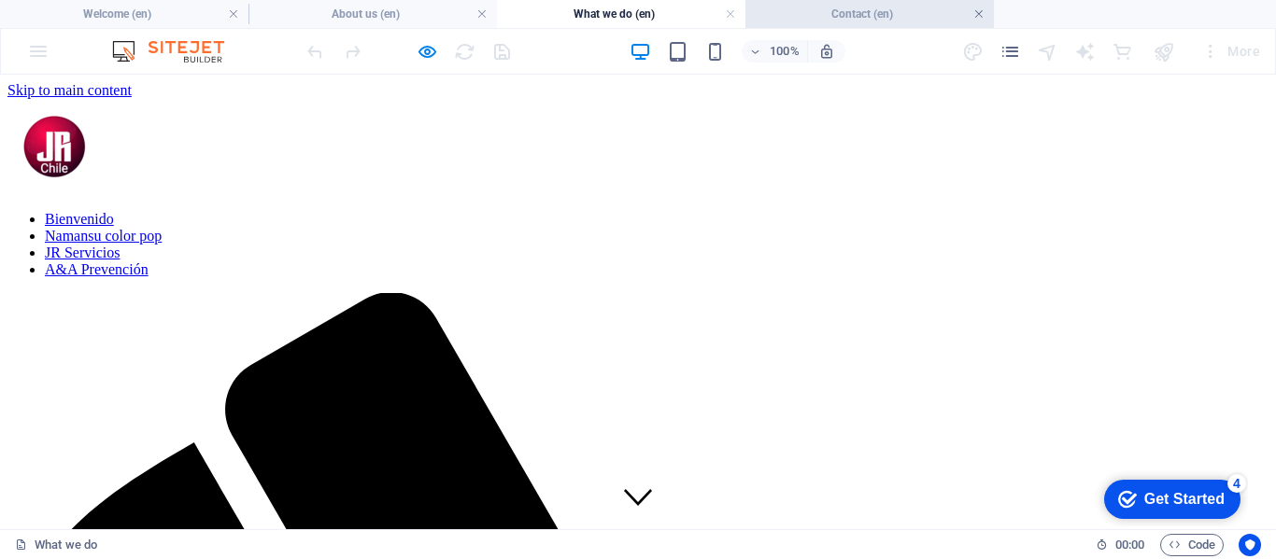
click at [977, 11] on link at bounding box center [978, 15] width 11 height 18
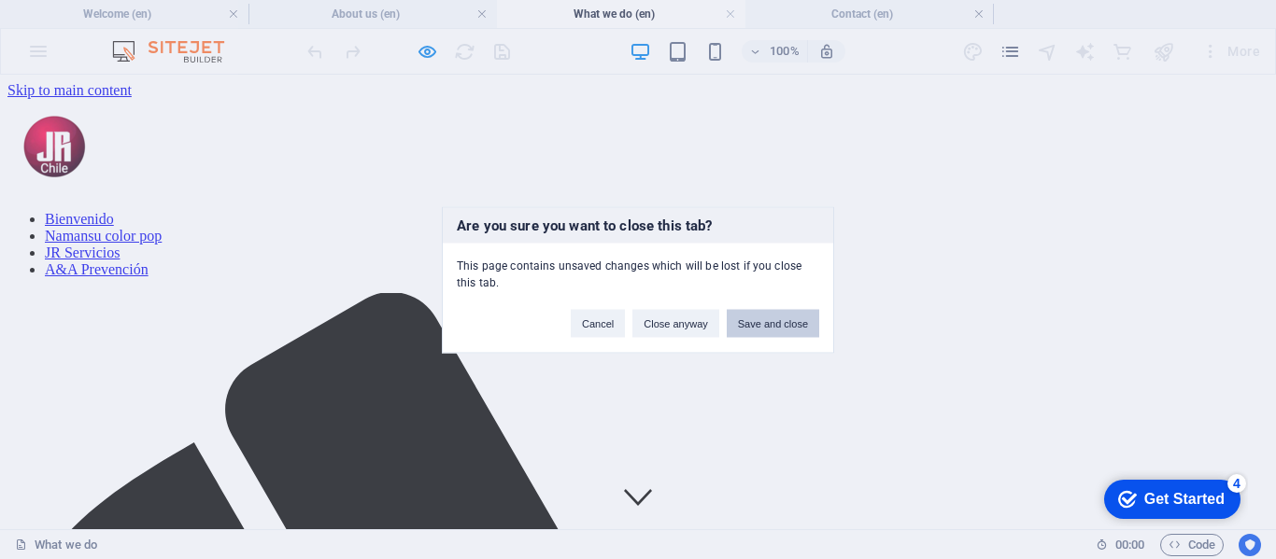
click at [760, 324] on button "Save and close" at bounding box center [772, 323] width 92 height 28
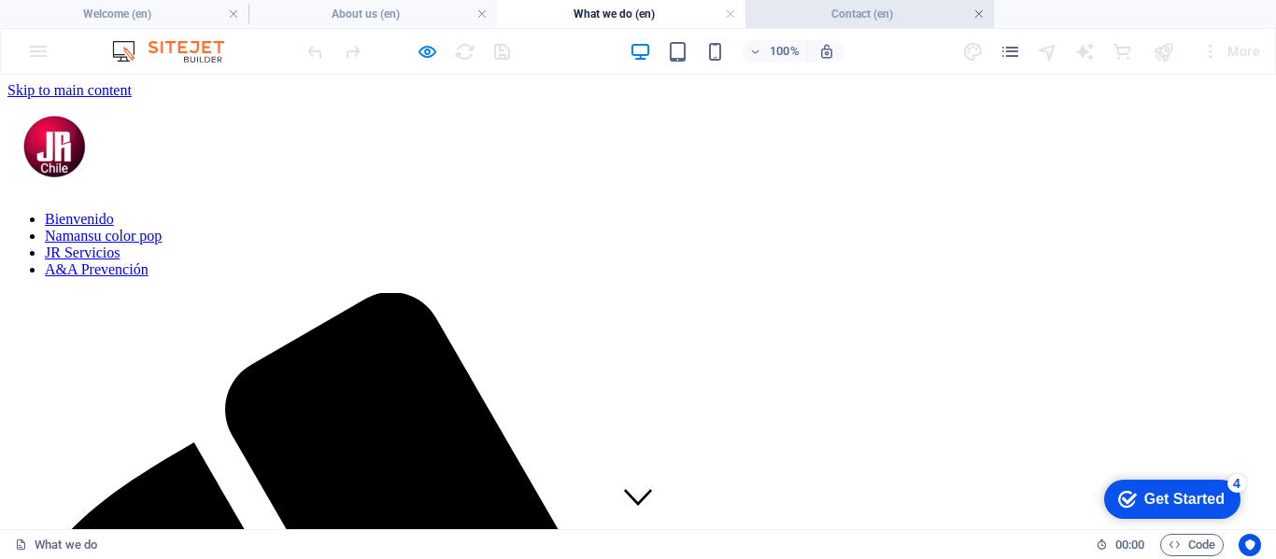
click at [976, 10] on link at bounding box center [978, 15] width 11 height 18
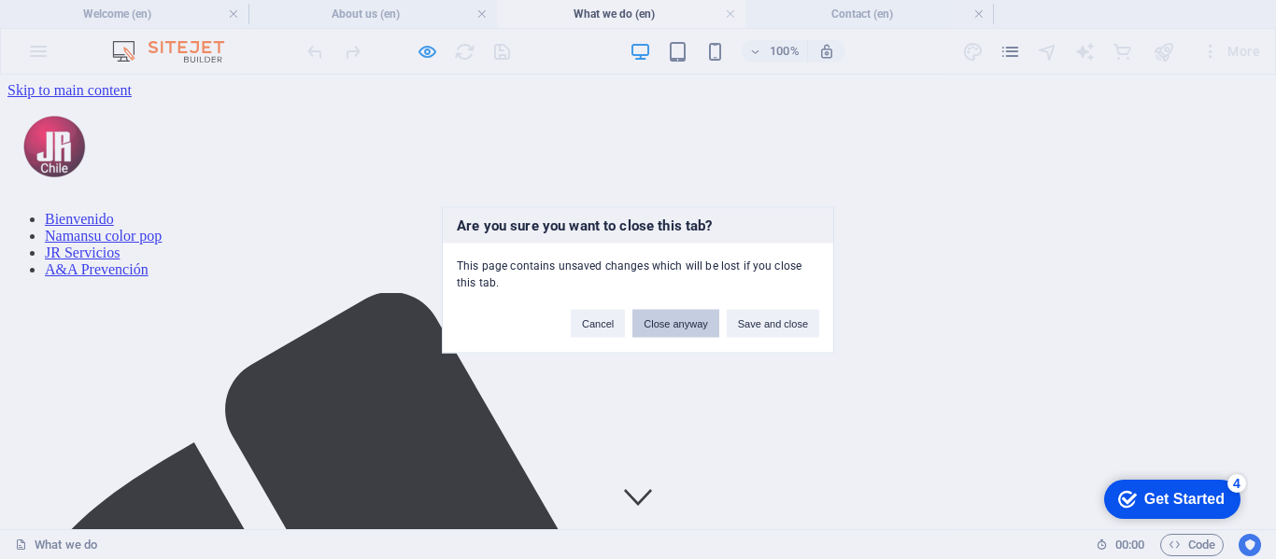
click at [678, 321] on button "Close anyway" at bounding box center [675, 323] width 86 height 28
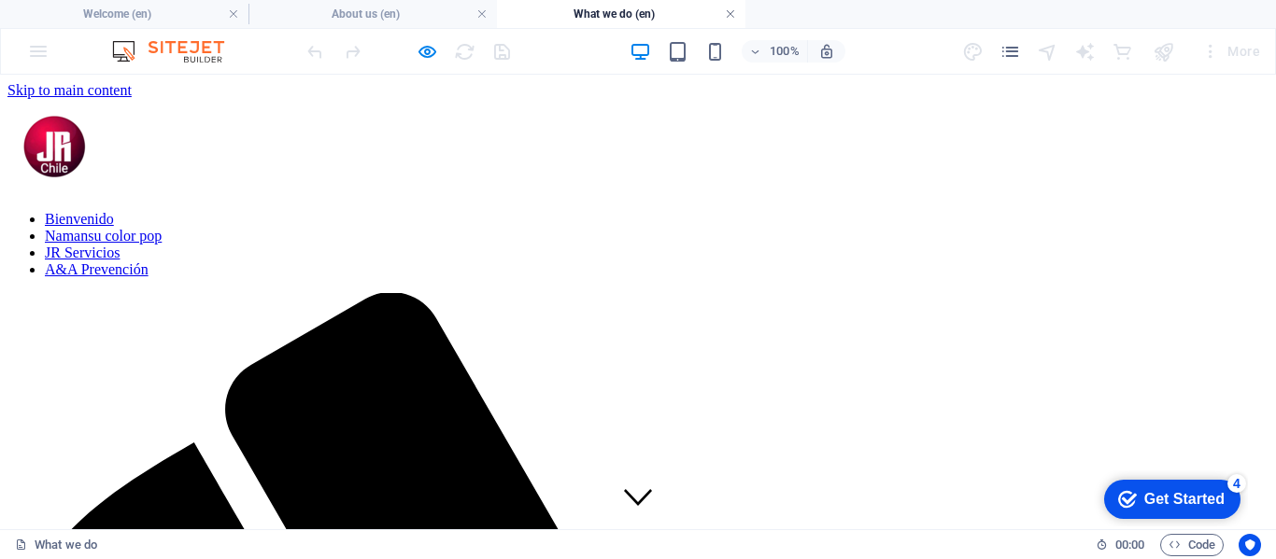
click at [726, 10] on link at bounding box center [730, 15] width 11 height 18
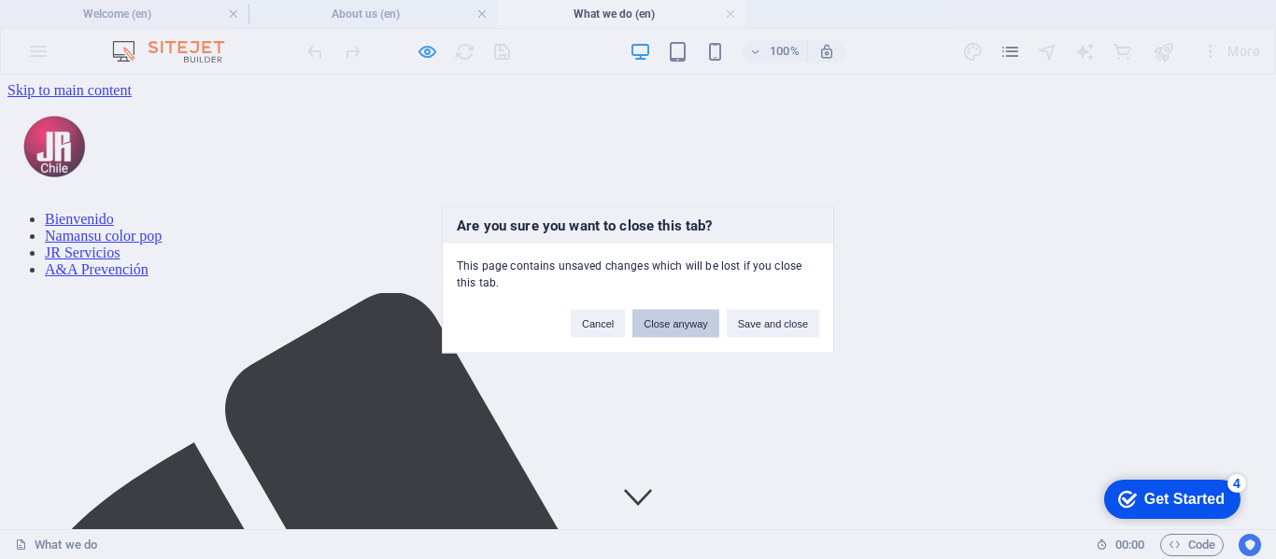
click at [674, 324] on button "Close anyway" at bounding box center [675, 323] width 86 height 28
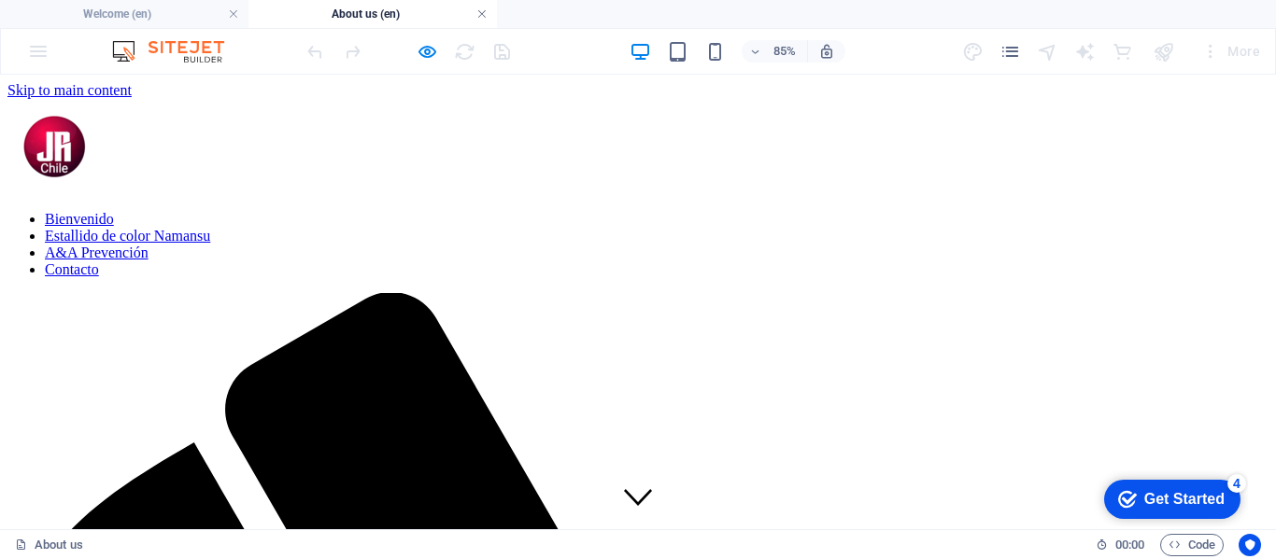
click at [479, 11] on link at bounding box center [481, 15] width 11 height 18
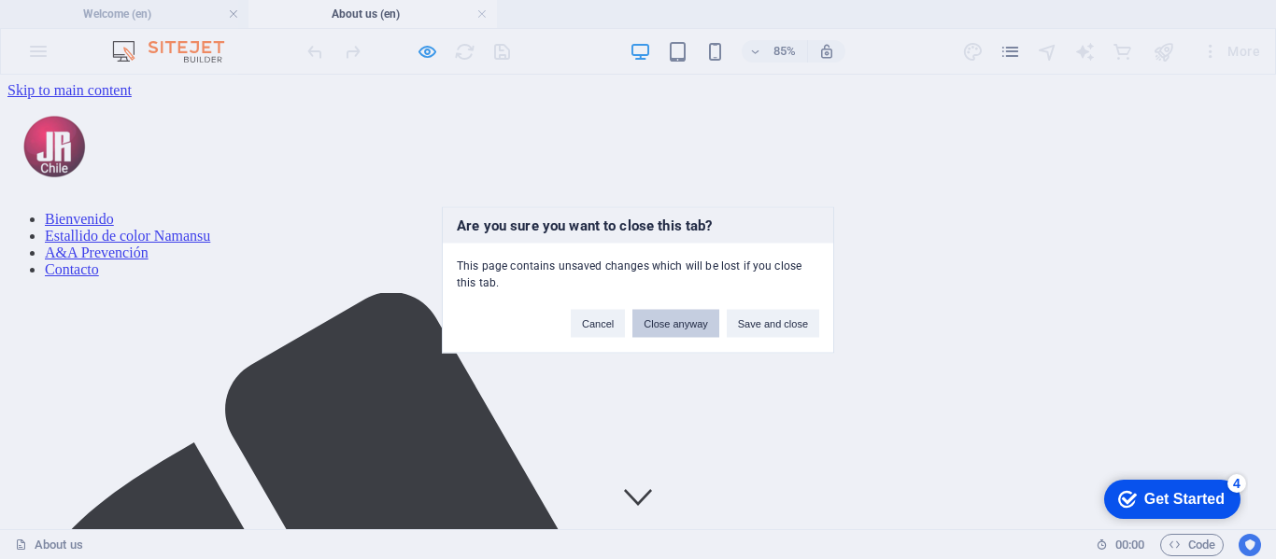
click at [656, 322] on button "Close anyway" at bounding box center [675, 323] width 86 height 28
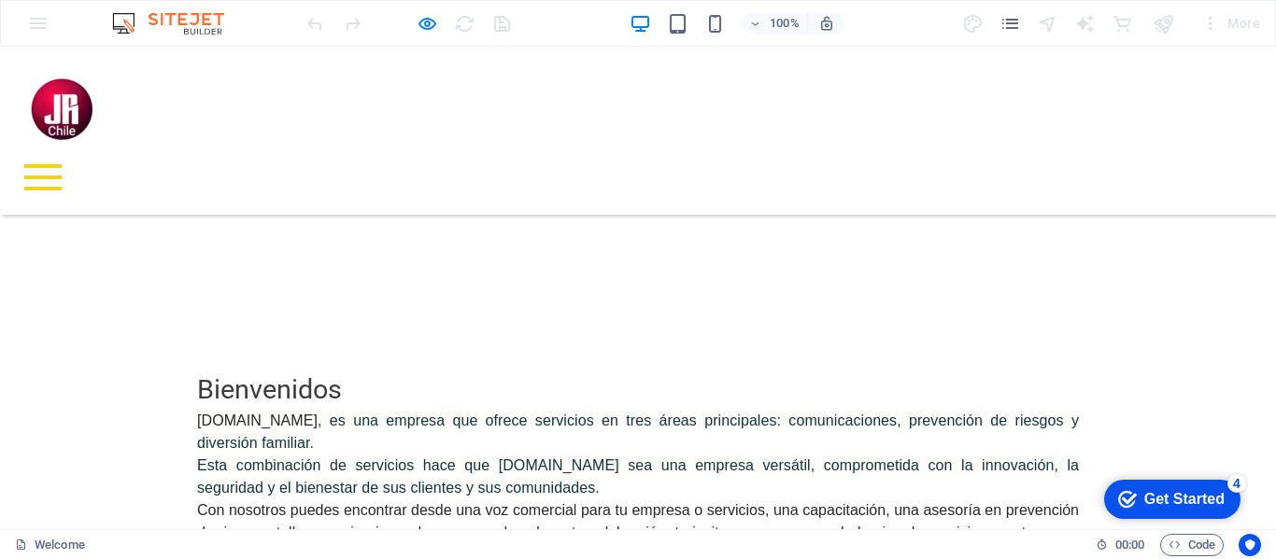
scroll to position [840, 0]
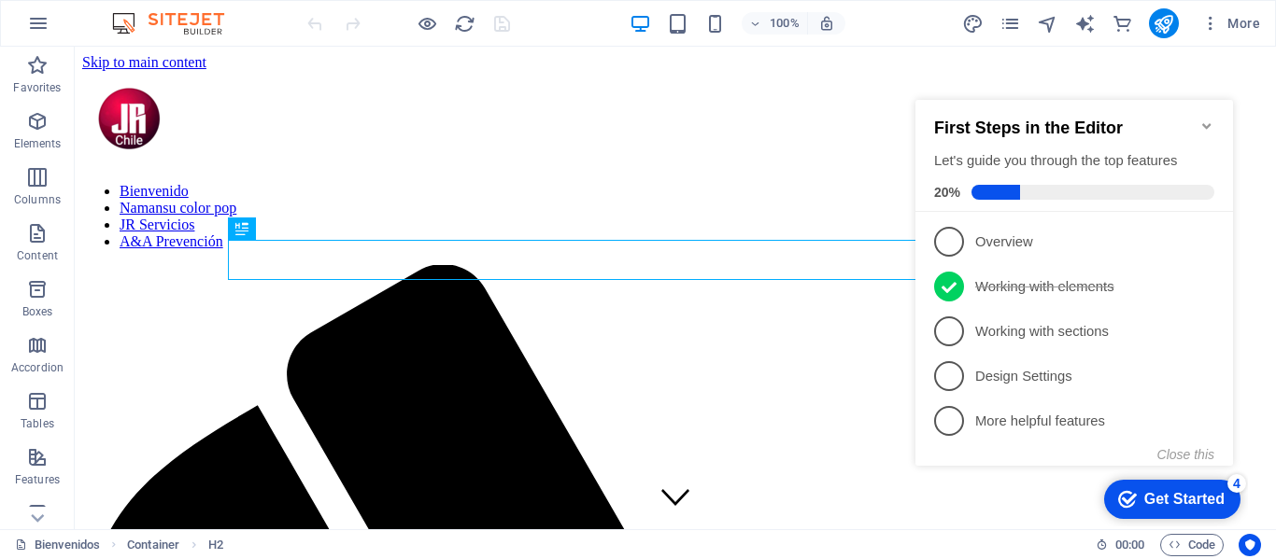
scroll to position [411, 0]
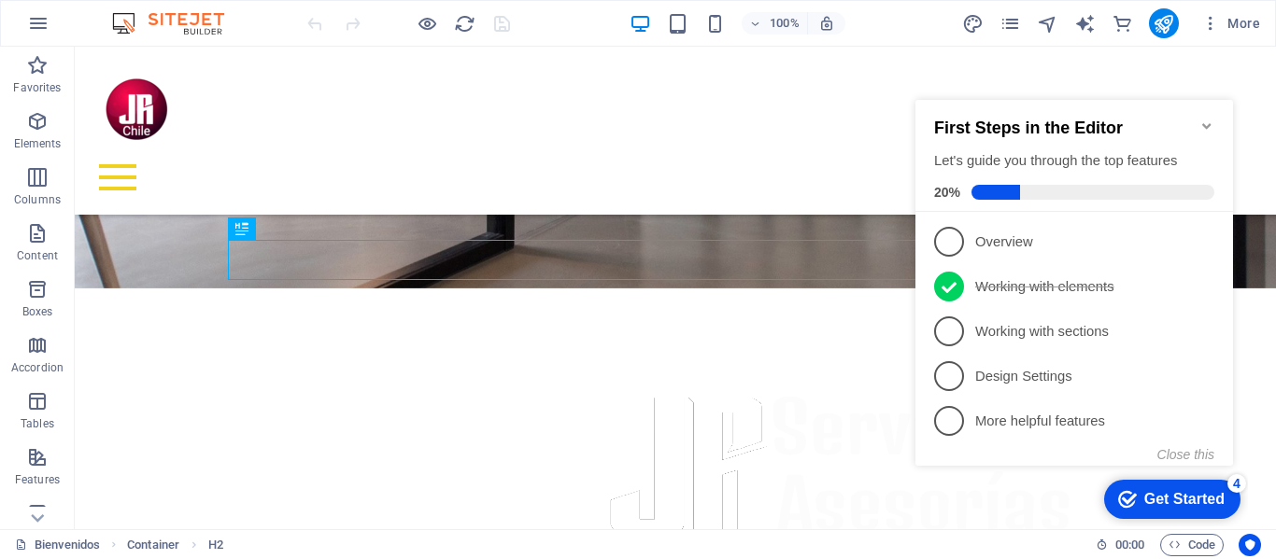
click at [1205, 123] on icon "Minimize checklist" at bounding box center [1206, 126] width 8 height 6
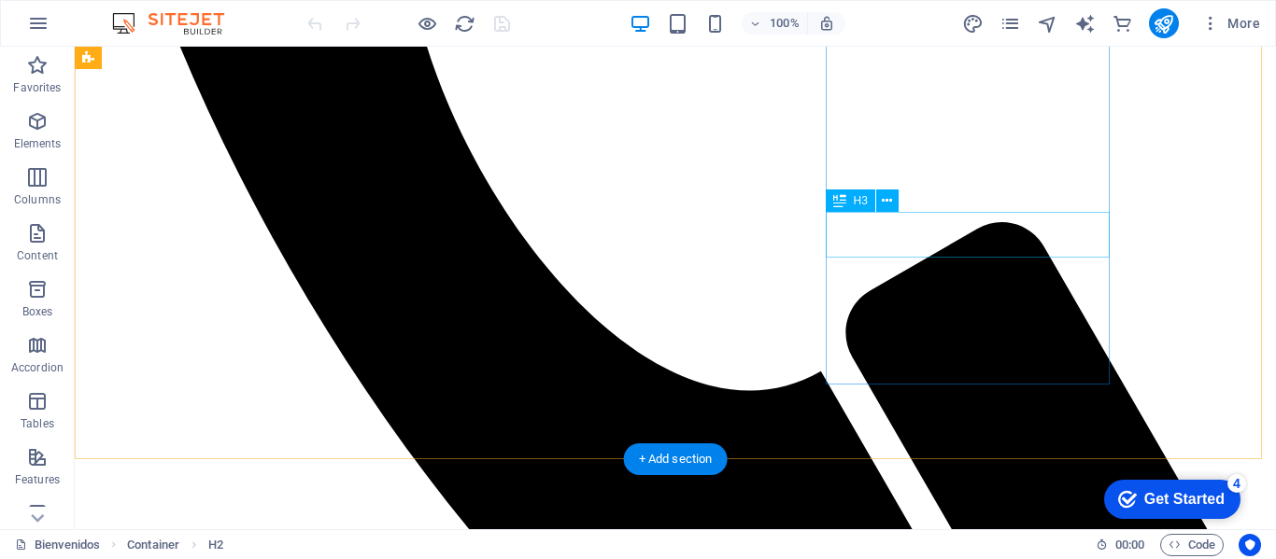
scroll to position [969, 0]
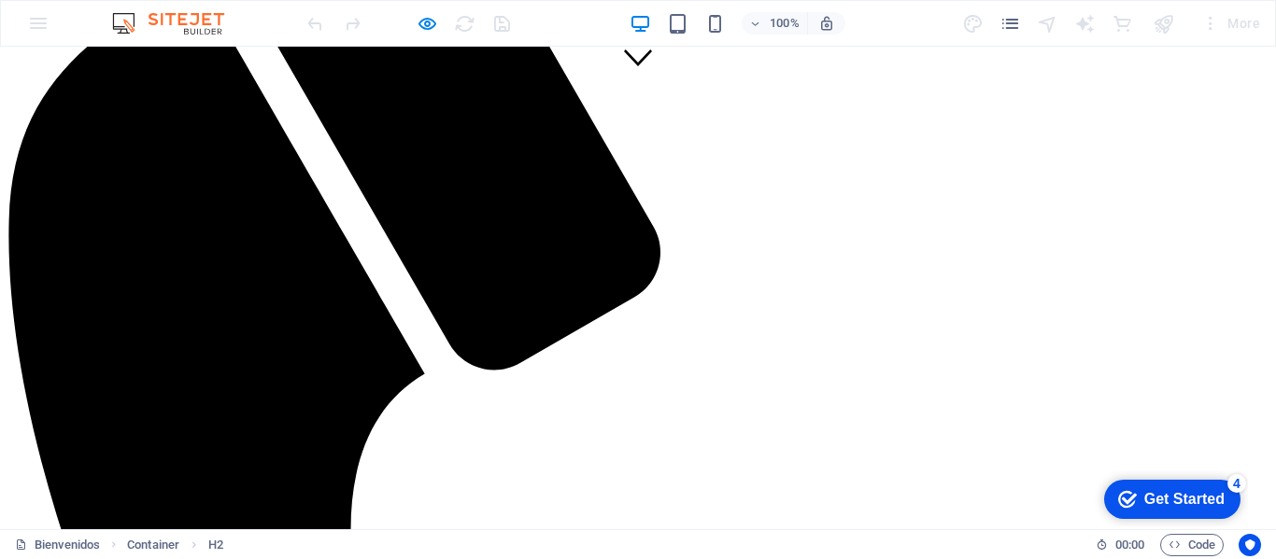
scroll to position [409, 0]
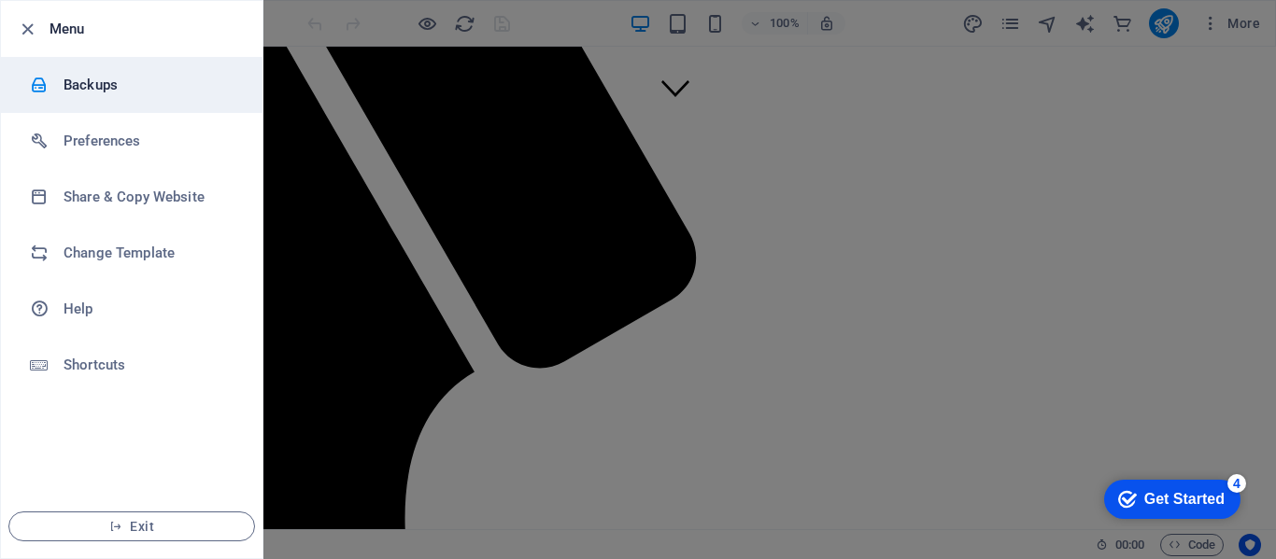
click at [88, 86] on h6 "Backups" at bounding box center [149, 85] width 173 height 22
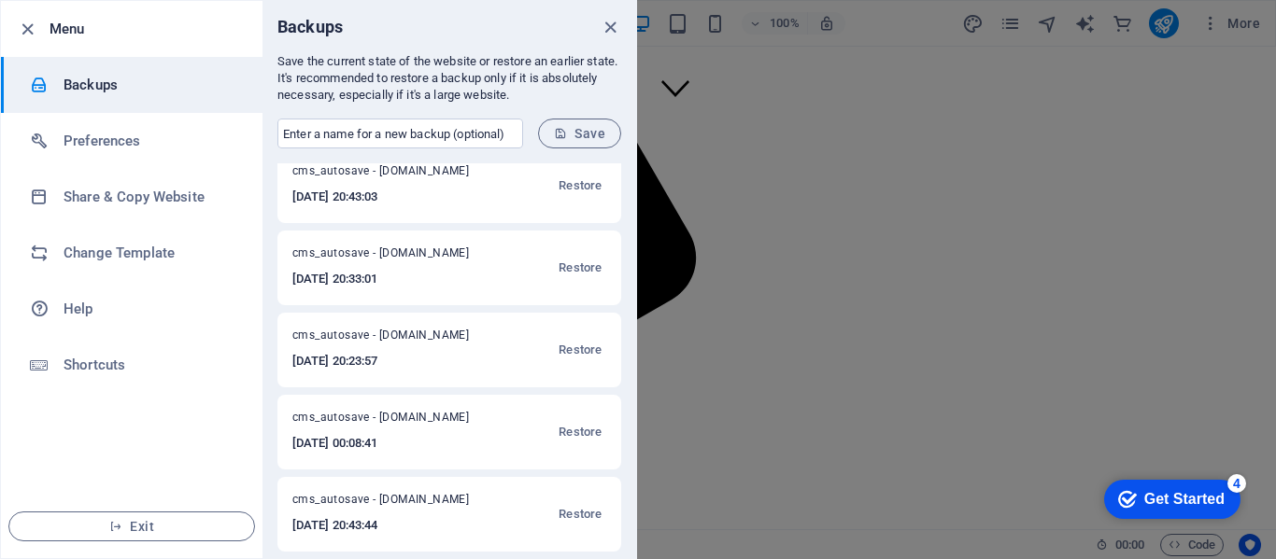
scroll to position [0, 0]
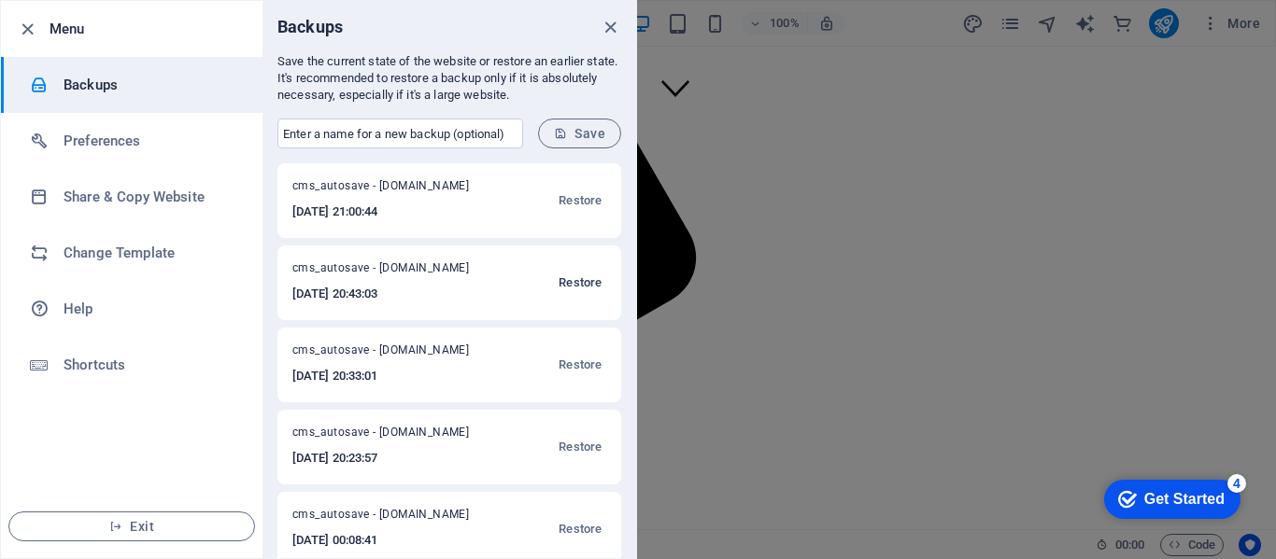
click at [570, 283] on span "Restore" at bounding box center [579, 283] width 43 height 22
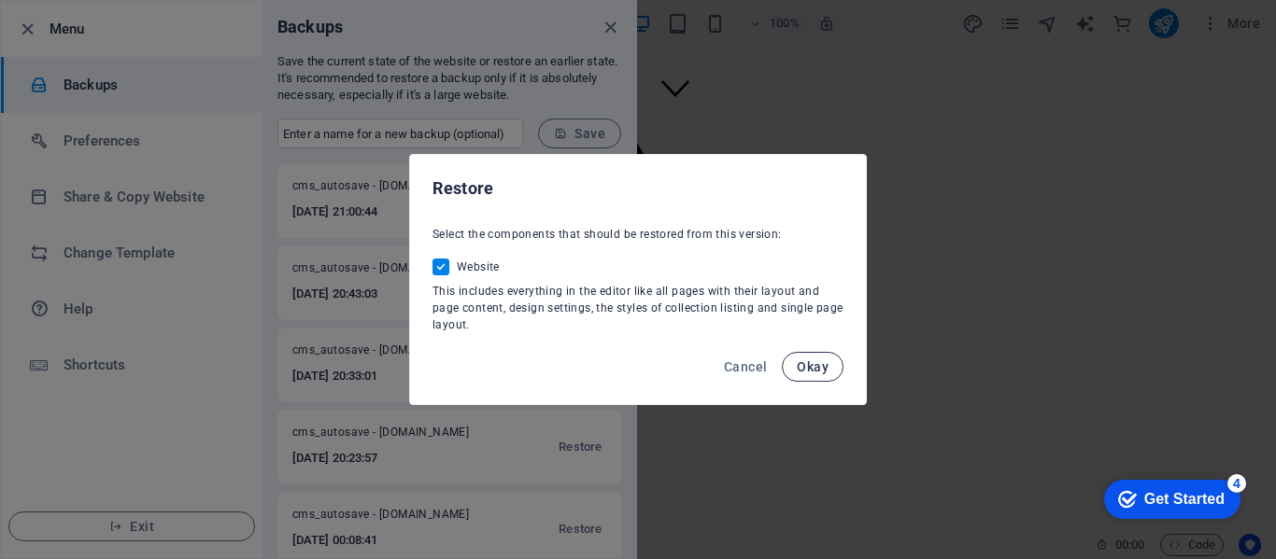
click at [815, 360] on span "Okay" at bounding box center [813, 367] width 32 height 15
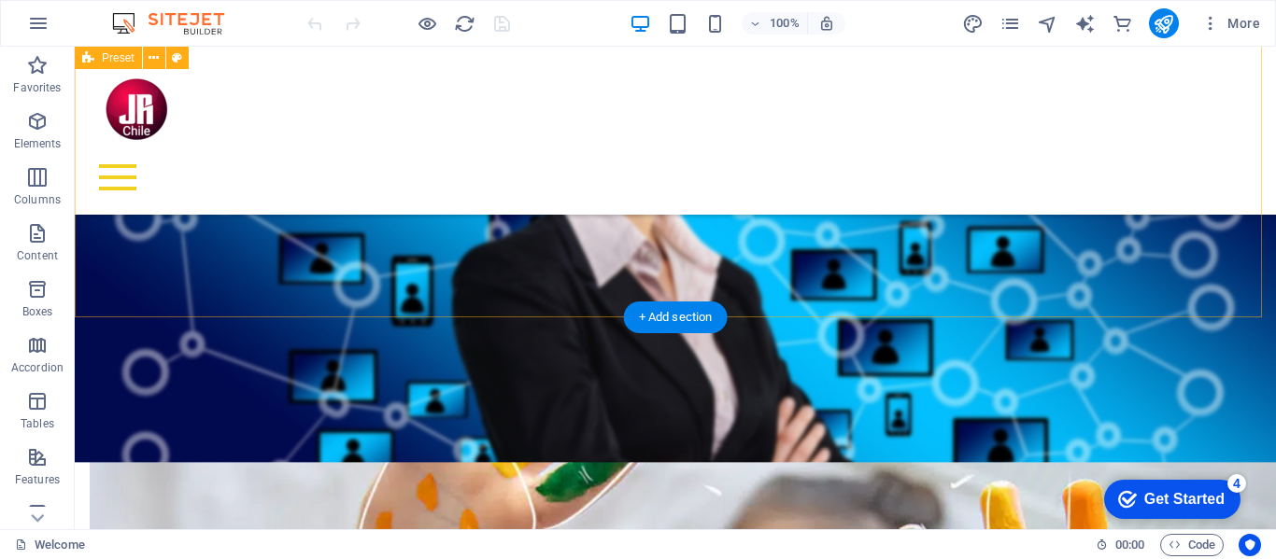
scroll to position [1746, 0]
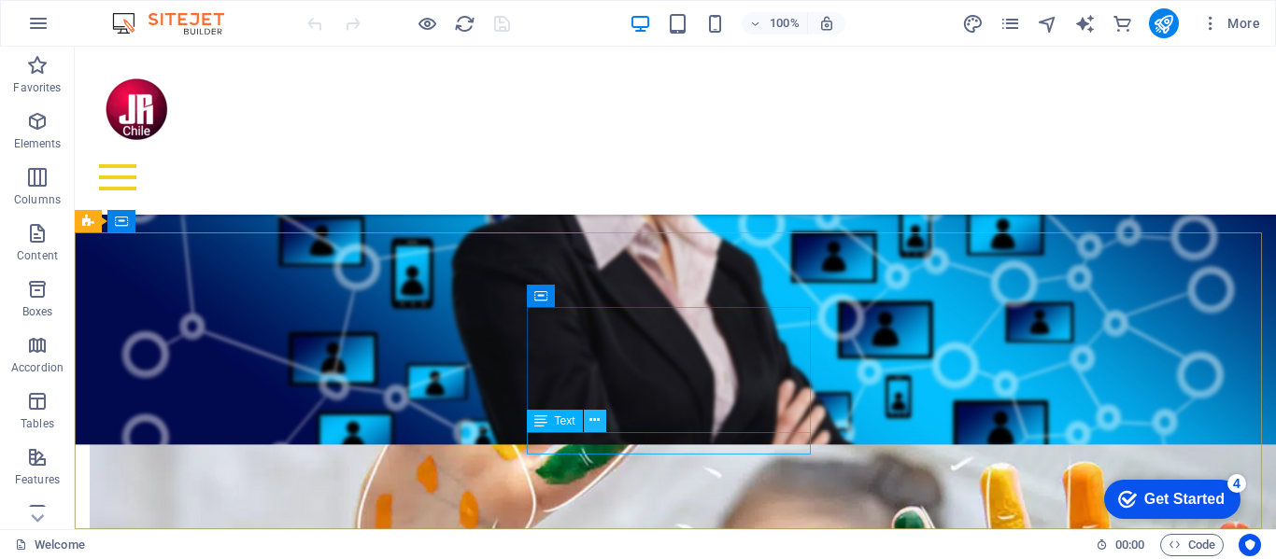
click at [594, 419] on icon at bounding box center [594, 421] width 10 height 20
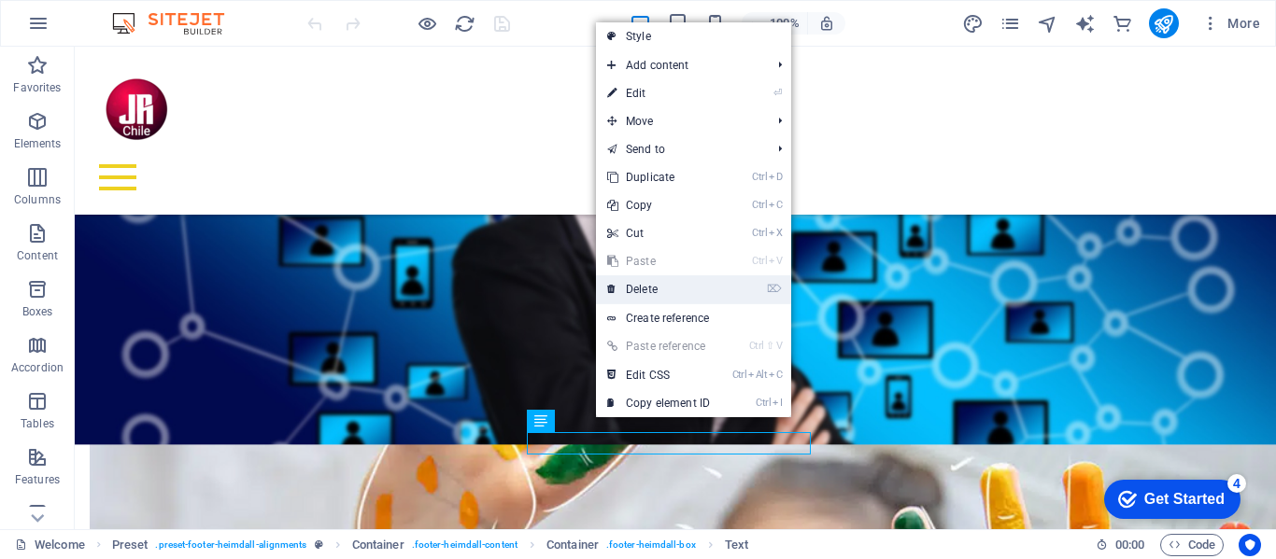
click at [641, 289] on link "⌦ Delete" at bounding box center [658, 289] width 125 height 28
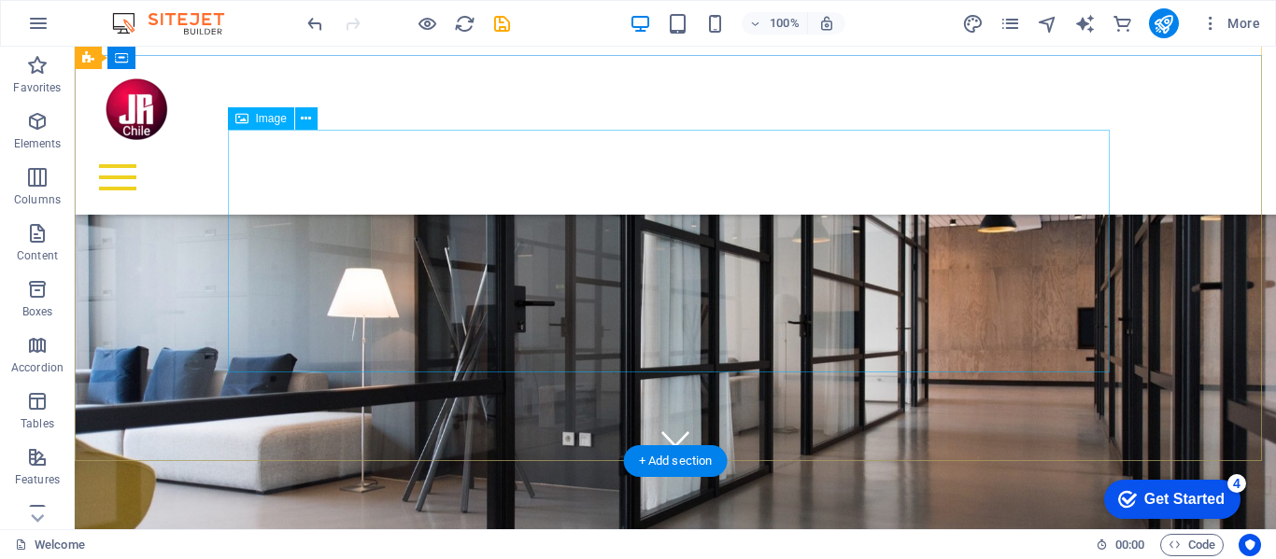
scroll to position [0, 0]
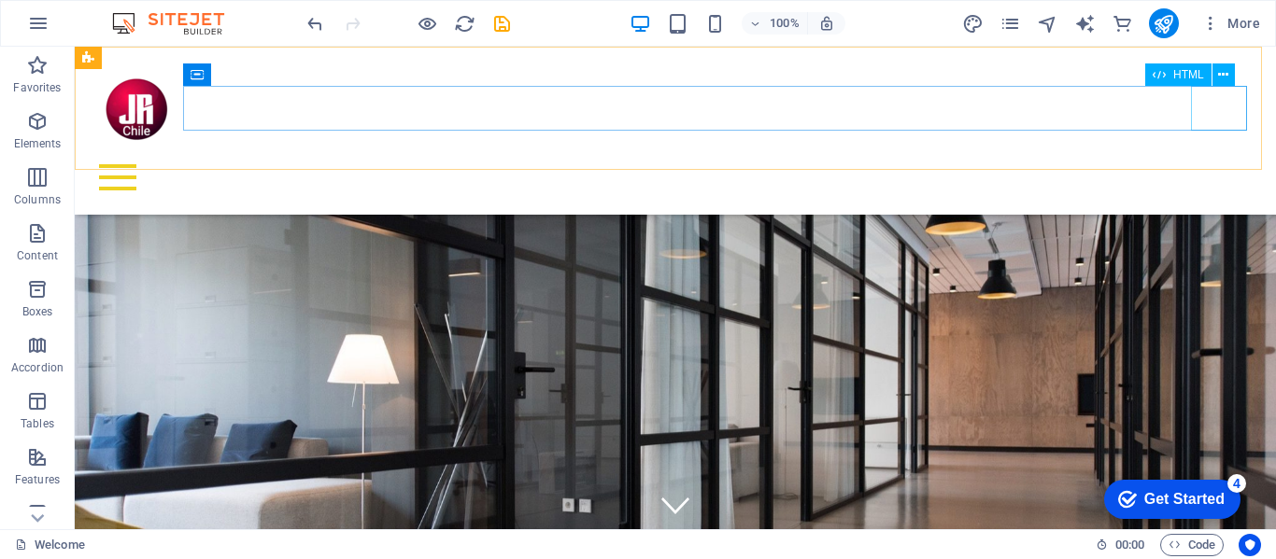
click at [1212, 155] on div at bounding box center [675, 177] width 1171 height 45
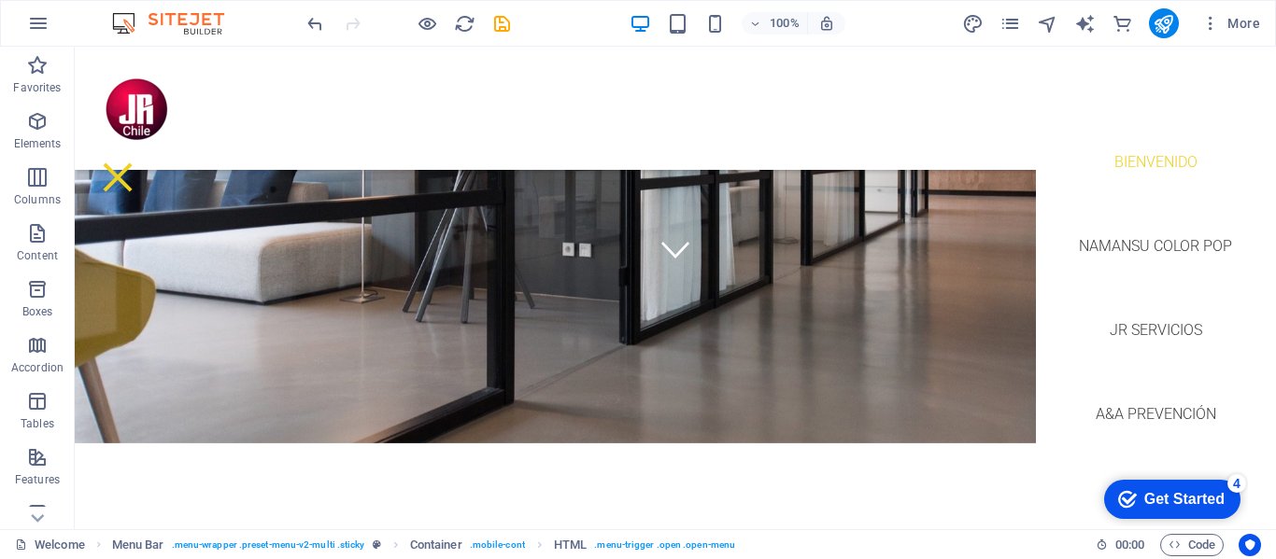
scroll to position [280, 0]
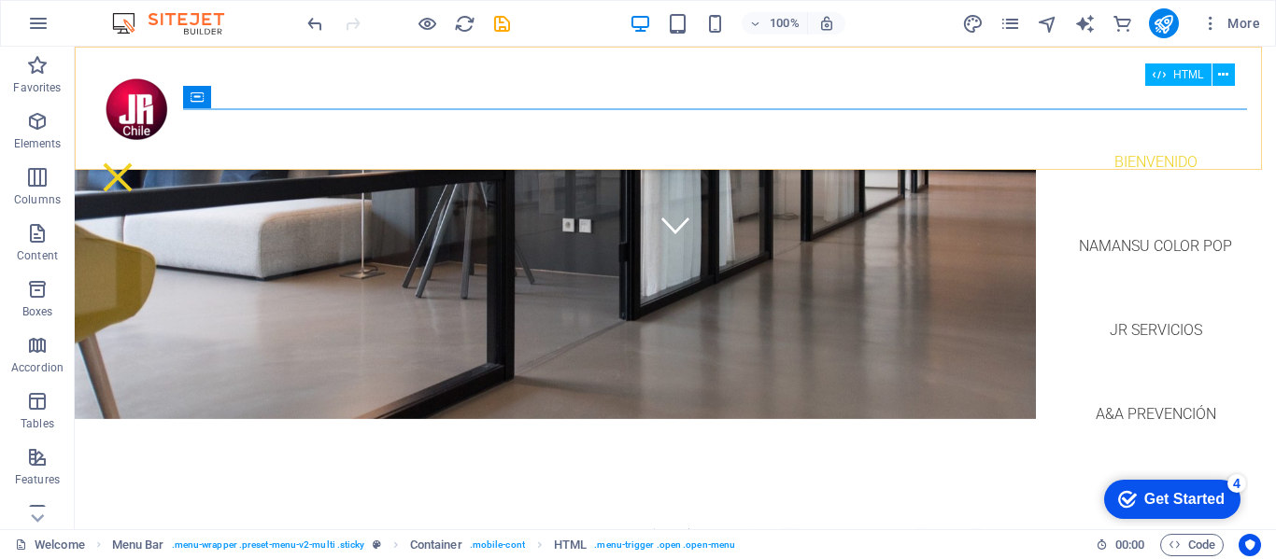
click at [146, 155] on div at bounding box center [118, 177] width 56 height 45
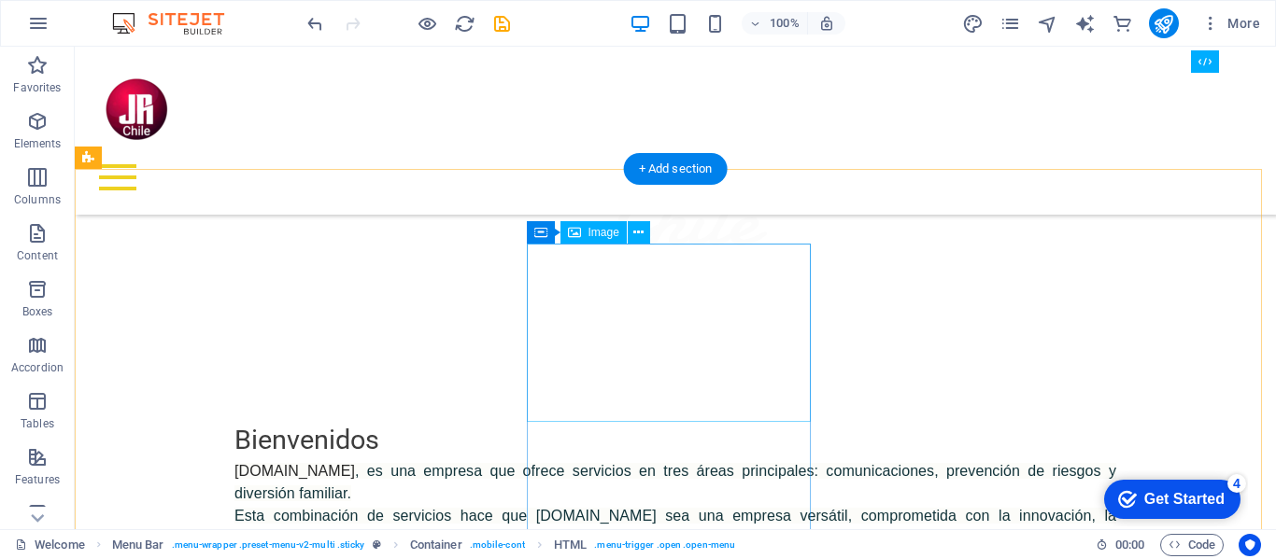
scroll to position [840, 0]
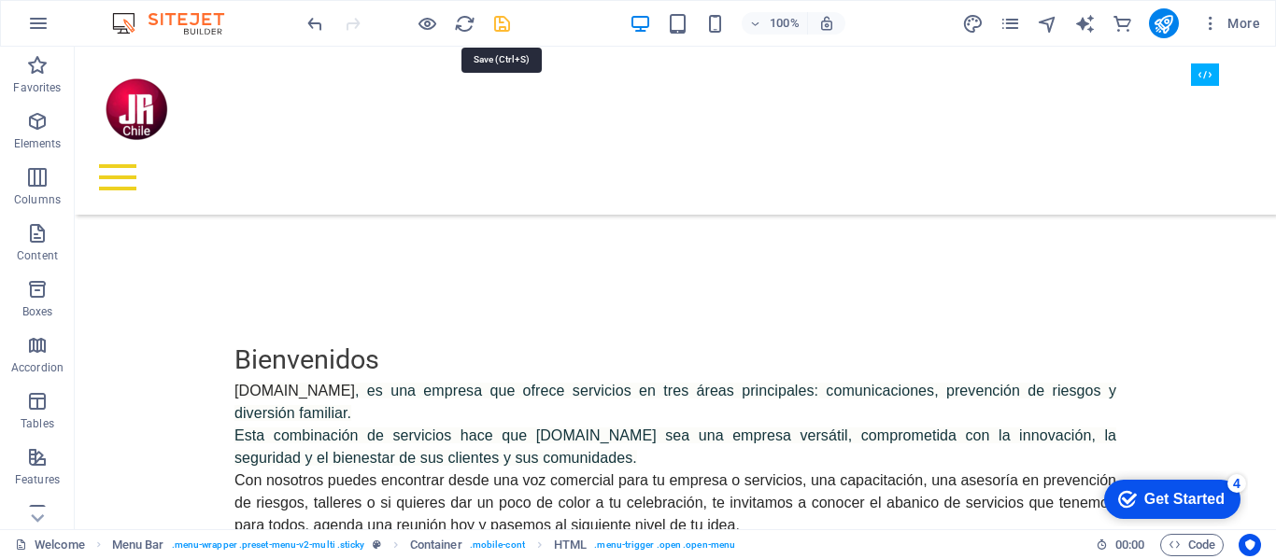
click at [501, 21] on icon "save" at bounding box center [501, 23] width 21 height 21
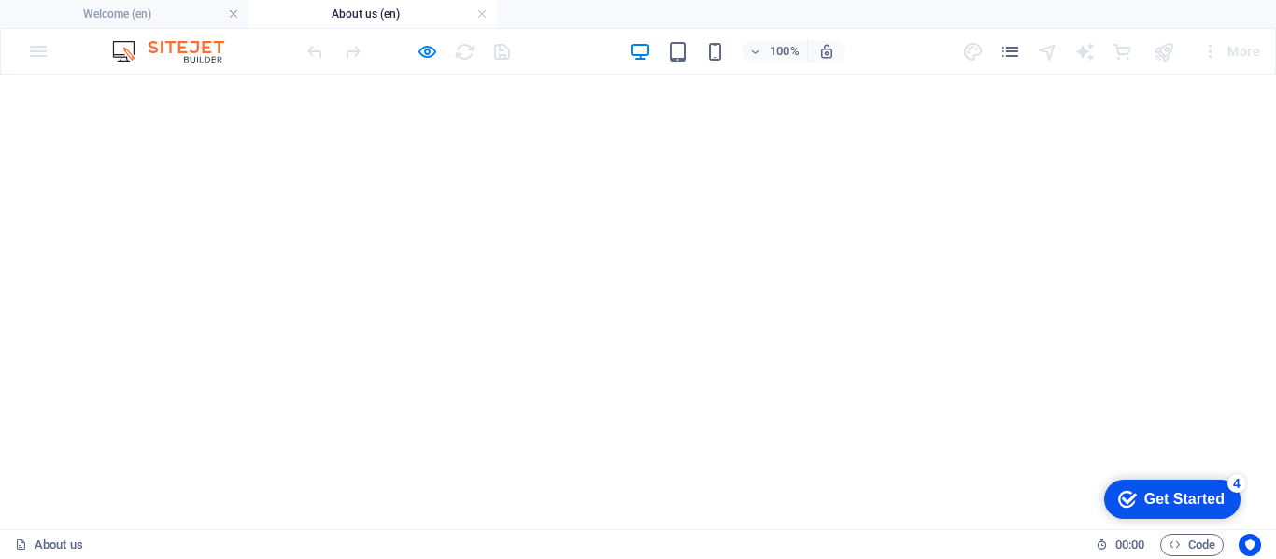
scroll to position [1951, 0]
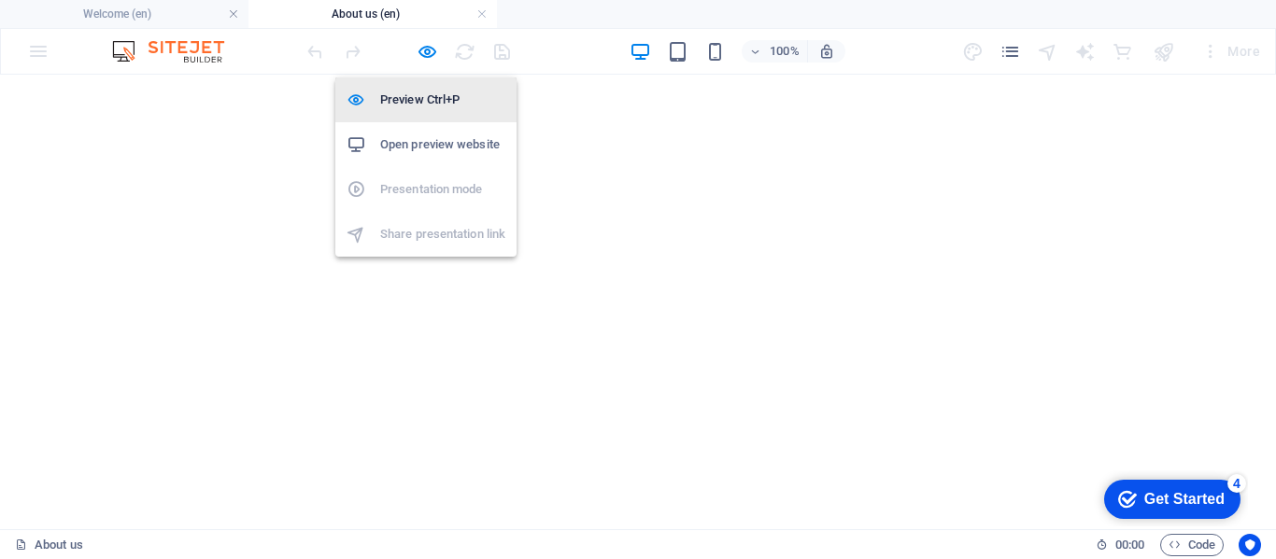
drag, startPoint x: 430, startPoint y: 52, endPoint x: 442, endPoint y: 102, distance: 51.0
click at [430, 50] on icon "button" at bounding box center [426, 51] width 21 height 21
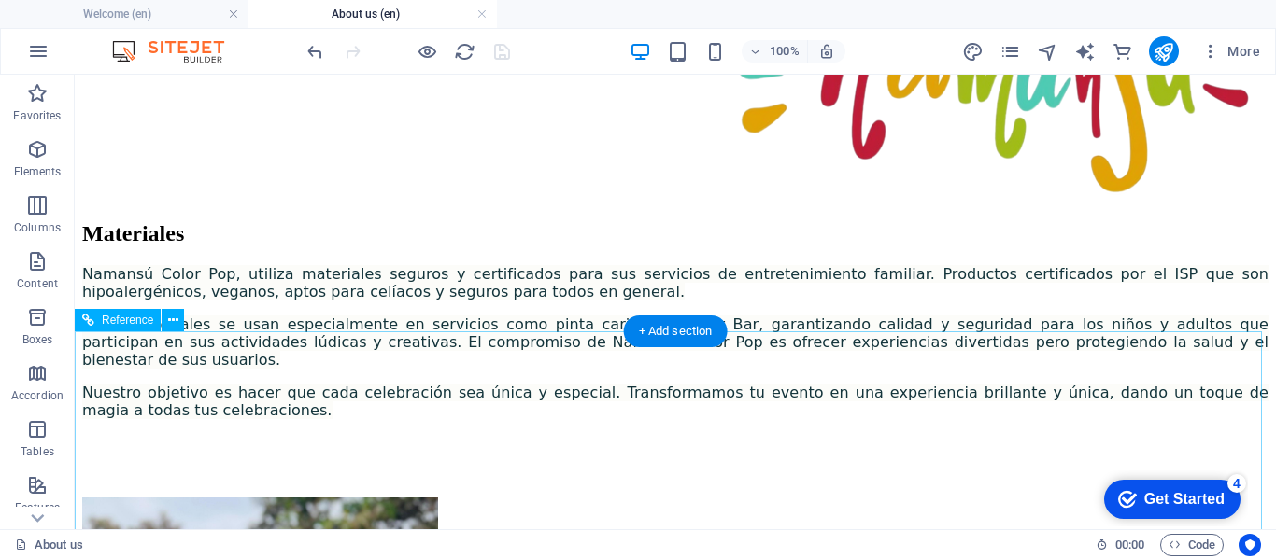
scroll to position [2418, 0]
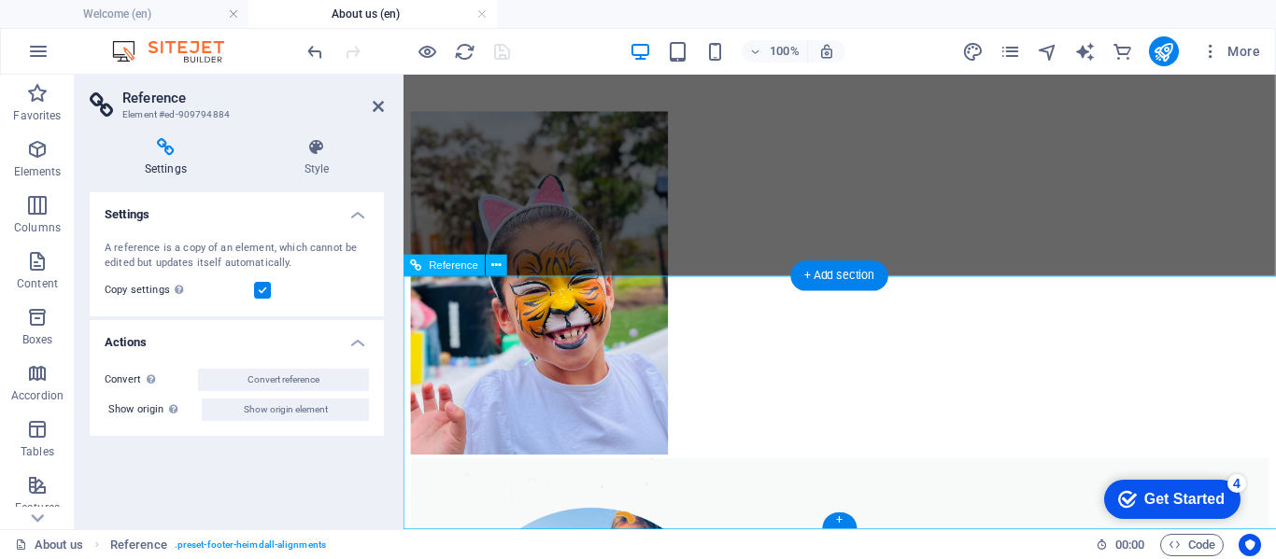
scroll to position [2393, 0]
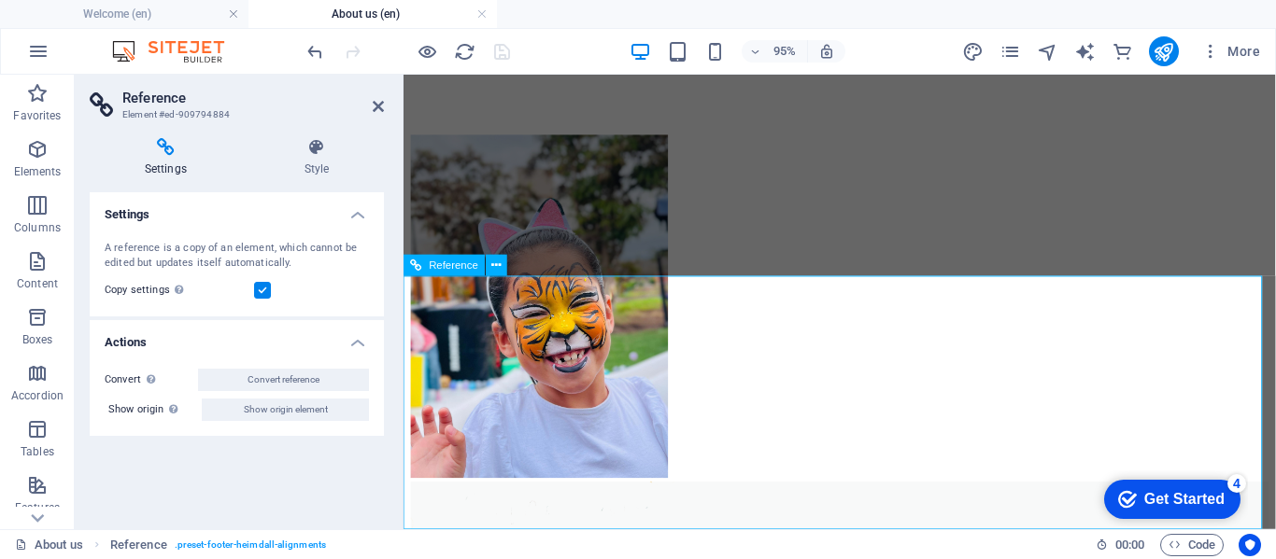
click at [368, 105] on h2 "Reference" at bounding box center [252, 98] width 261 height 17
drag, startPoint x: 377, startPoint y: 105, endPoint x: 489, endPoint y: 241, distance: 176.5
click at [377, 105] on icon at bounding box center [378, 106] width 11 height 15
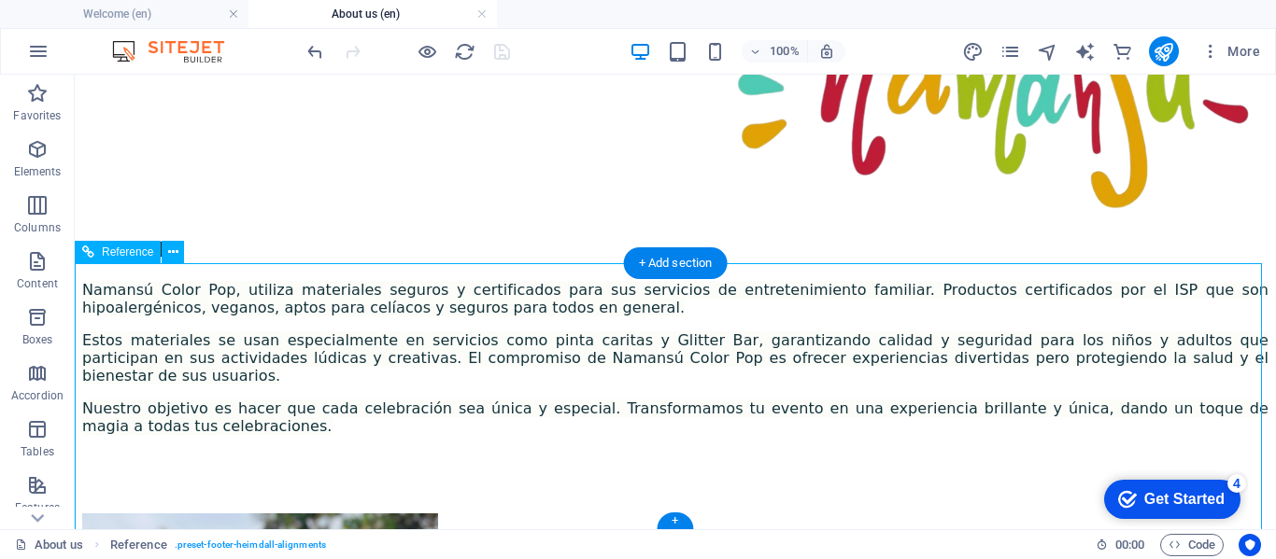
scroll to position [2418, 0]
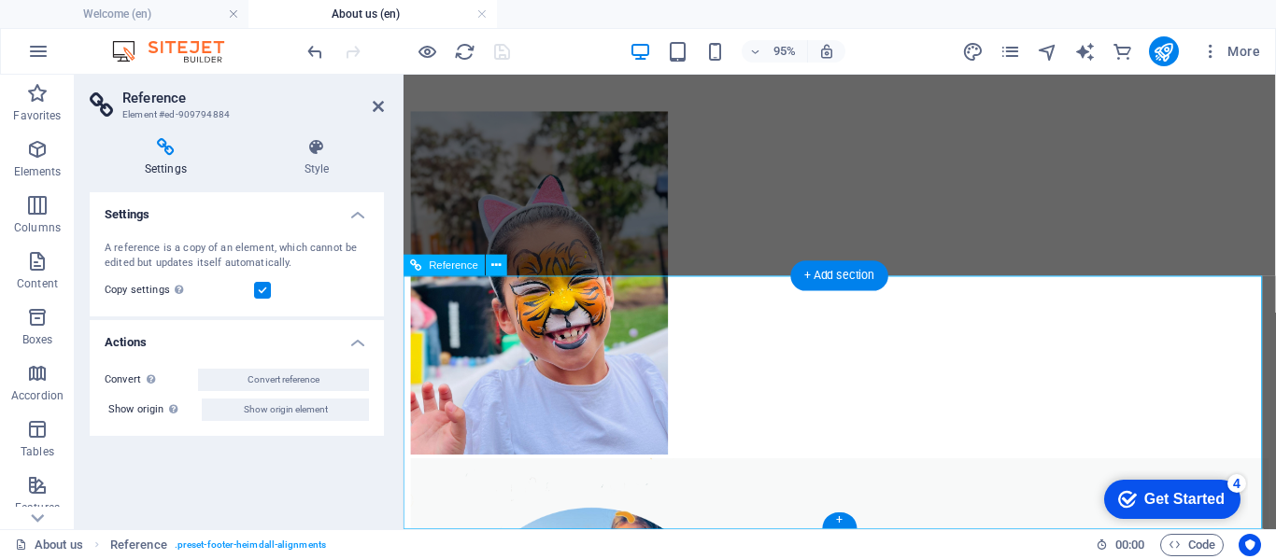
scroll to position [2393, 0]
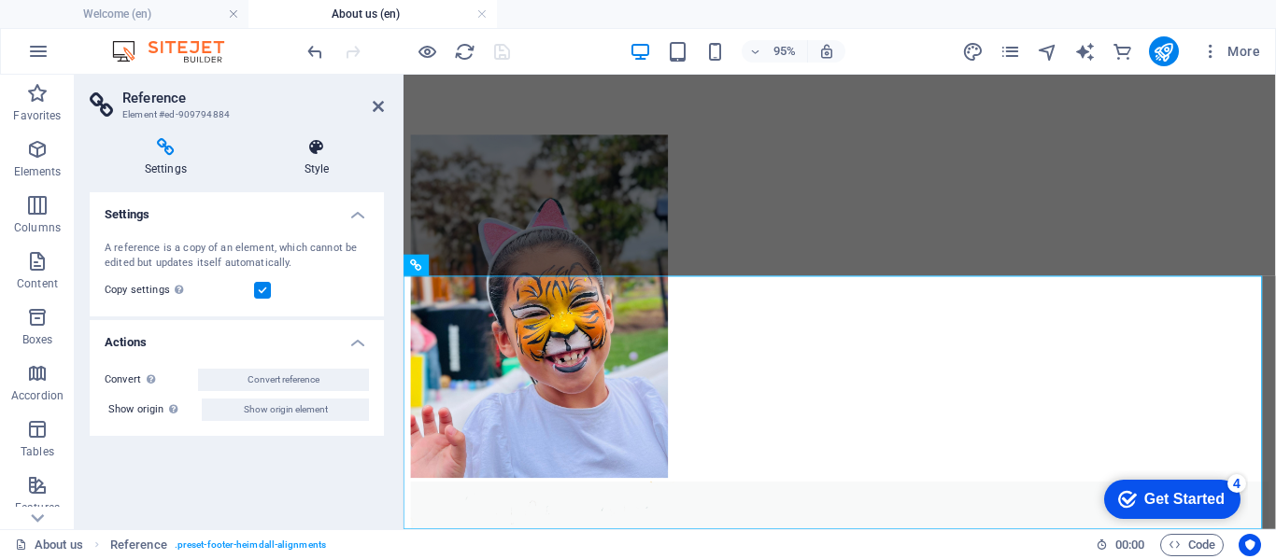
click at [314, 154] on icon at bounding box center [316, 147] width 134 height 19
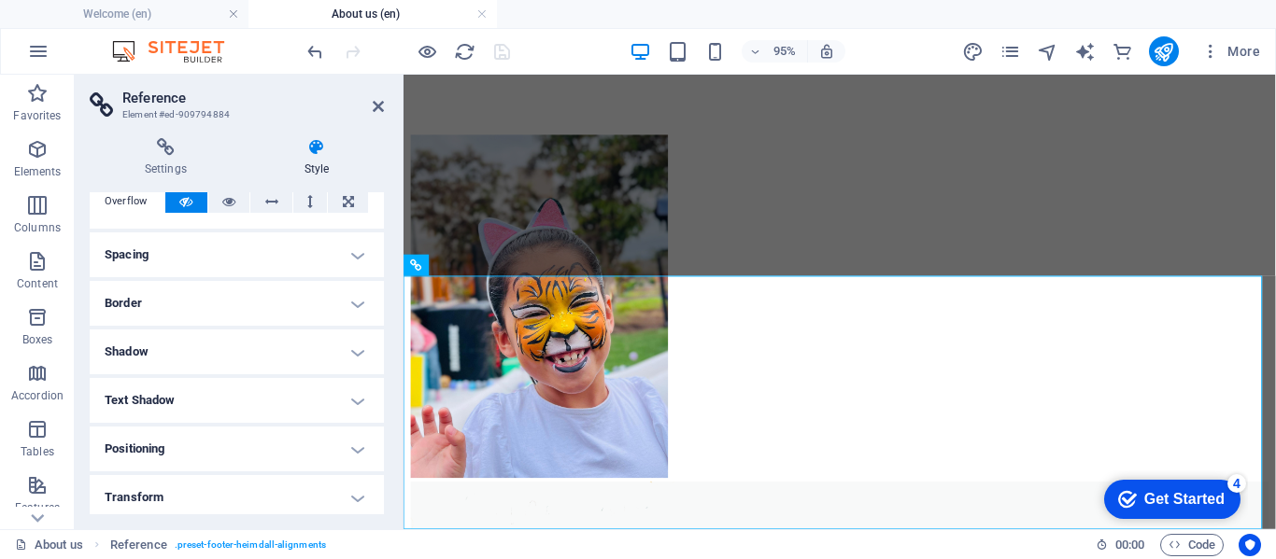
scroll to position [0, 0]
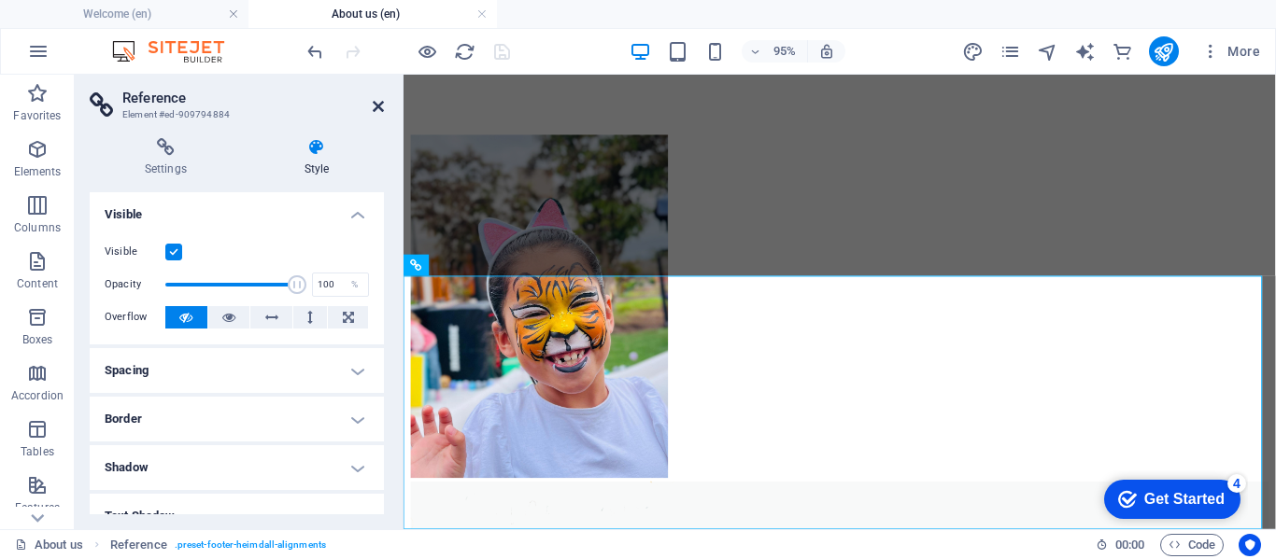
click at [378, 106] on icon at bounding box center [378, 106] width 11 height 15
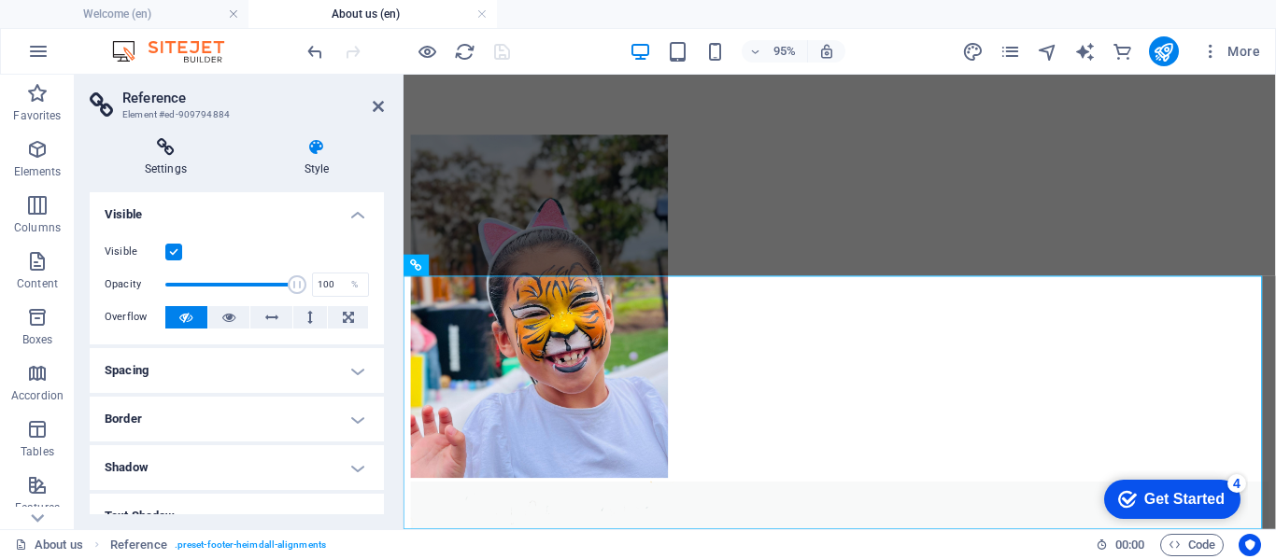
click at [171, 150] on icon at bounding box center [166, 147] width 152 height 19
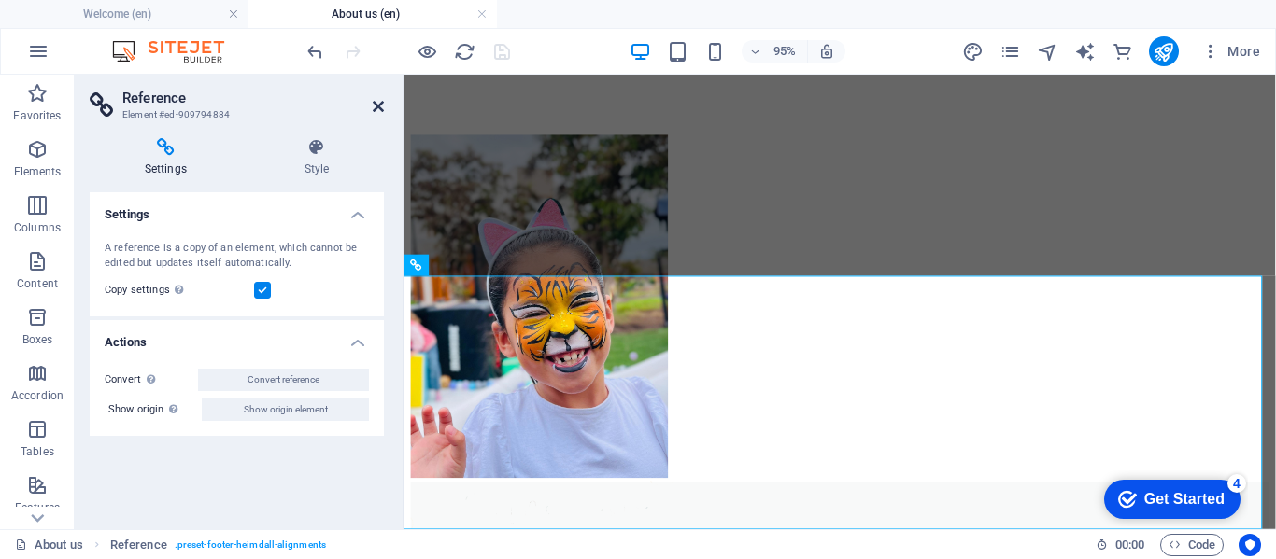
click at [378, 106] on icon at bounding box center [378, 106] width 11 height 15
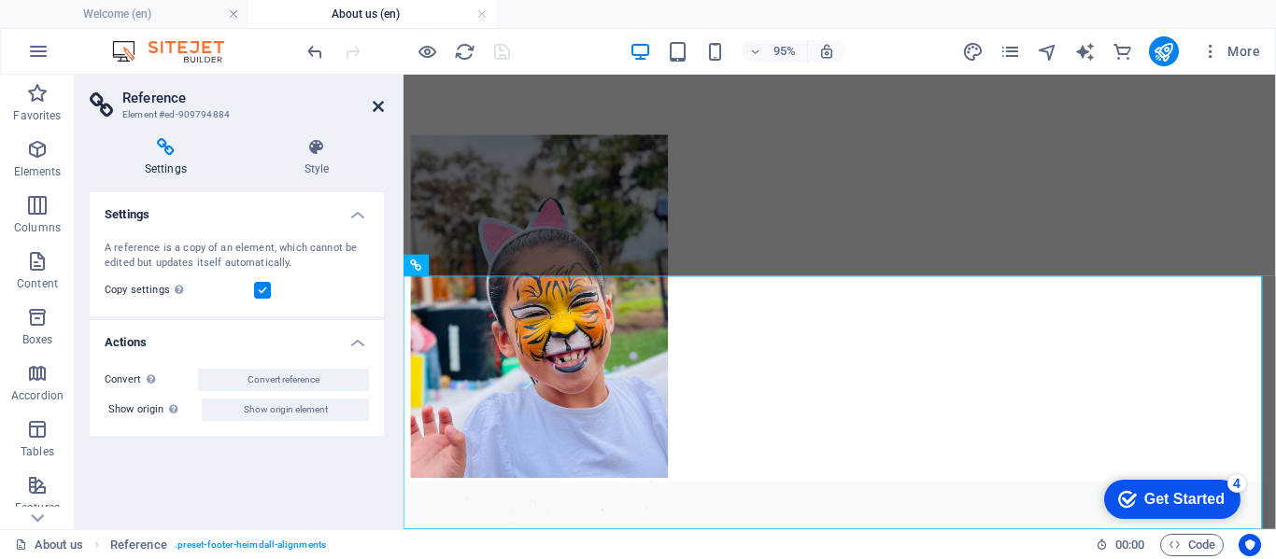
drag, startPoint x: 375, startPoint y: 103, endPoint x: 307, endPoint y: 33, distance: 97.7
click at [375, 103] on icon at bounding box center [378, 106] width 11 height 15
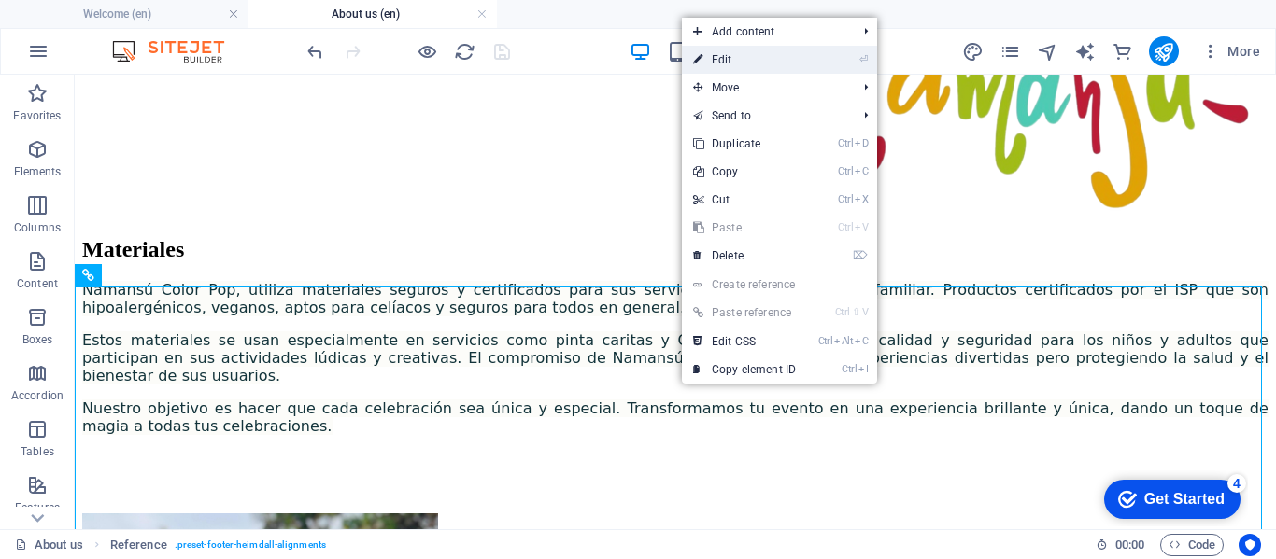
click at [725, 59] on link "⏎ Edit" at bounding box center [744, 60] width 125 height 28
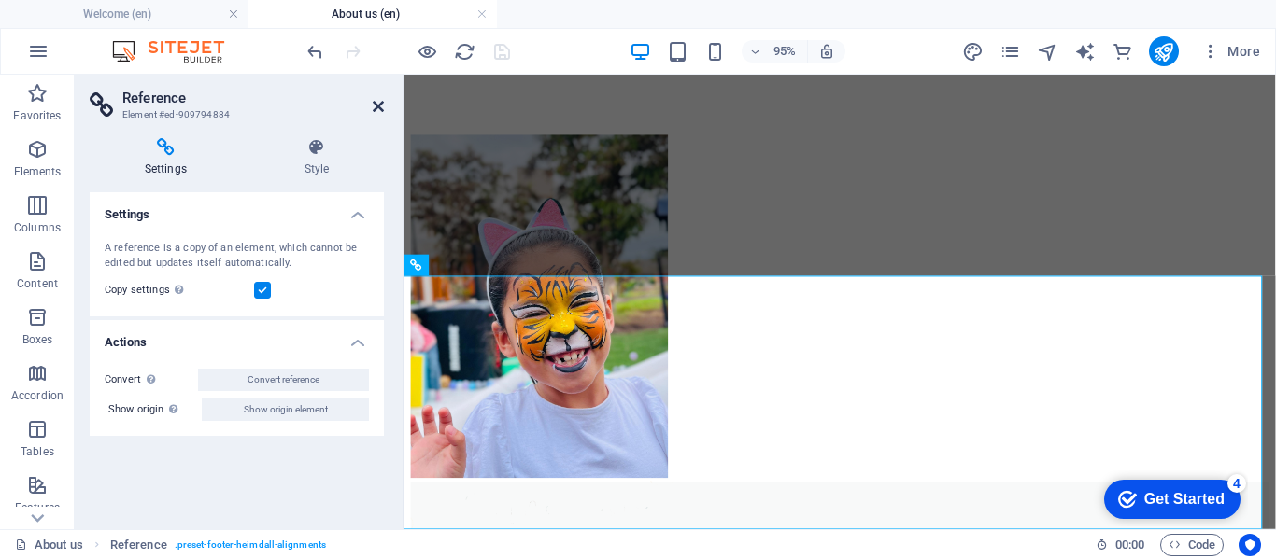
drag, startPoint x: 377, startPoint y: 100, endPoint x: 672, endPoint y: 335, distance: 377.4
click at [377, 100] on icon at bounding box center [378, 106] width 11 height 15
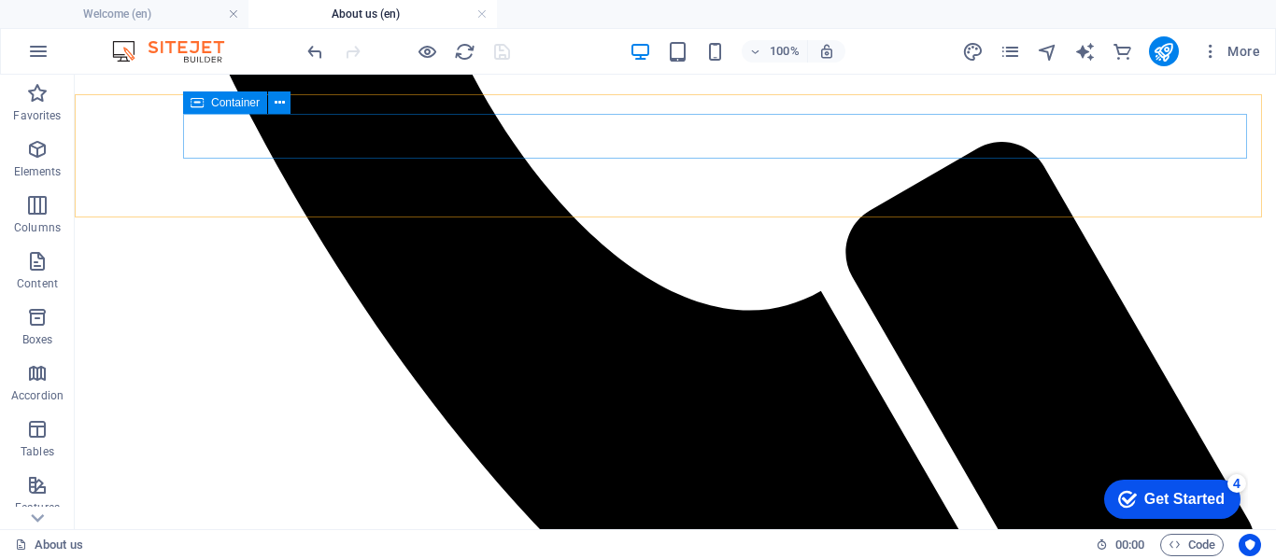
scroll to position [1110, 0]
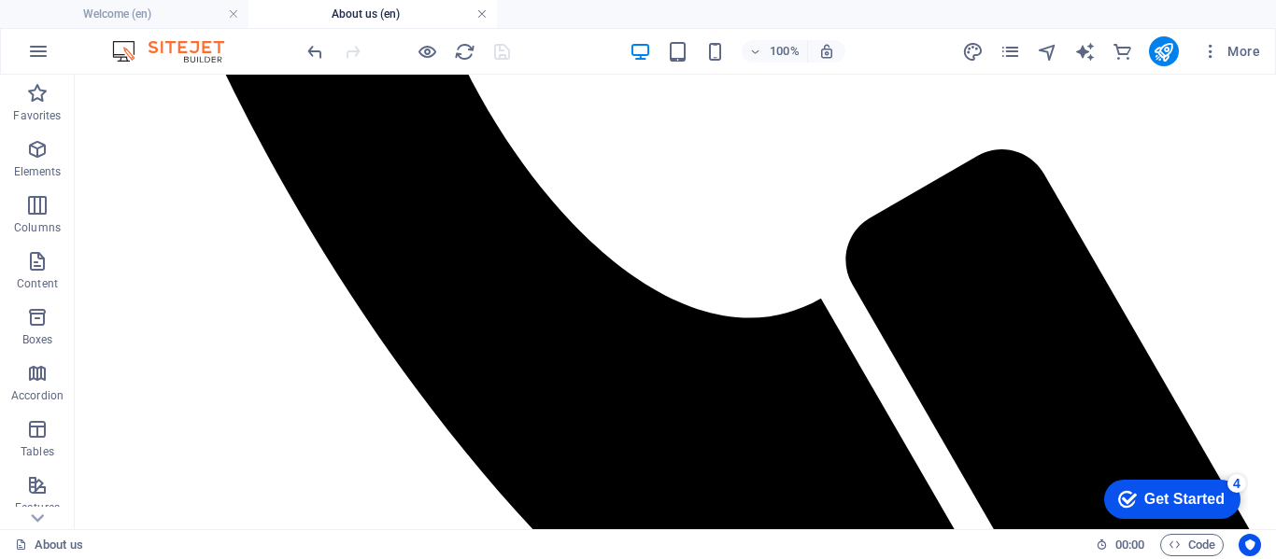
click at [481, 9] on link at bounding box center [481, 15] width 11 height 18
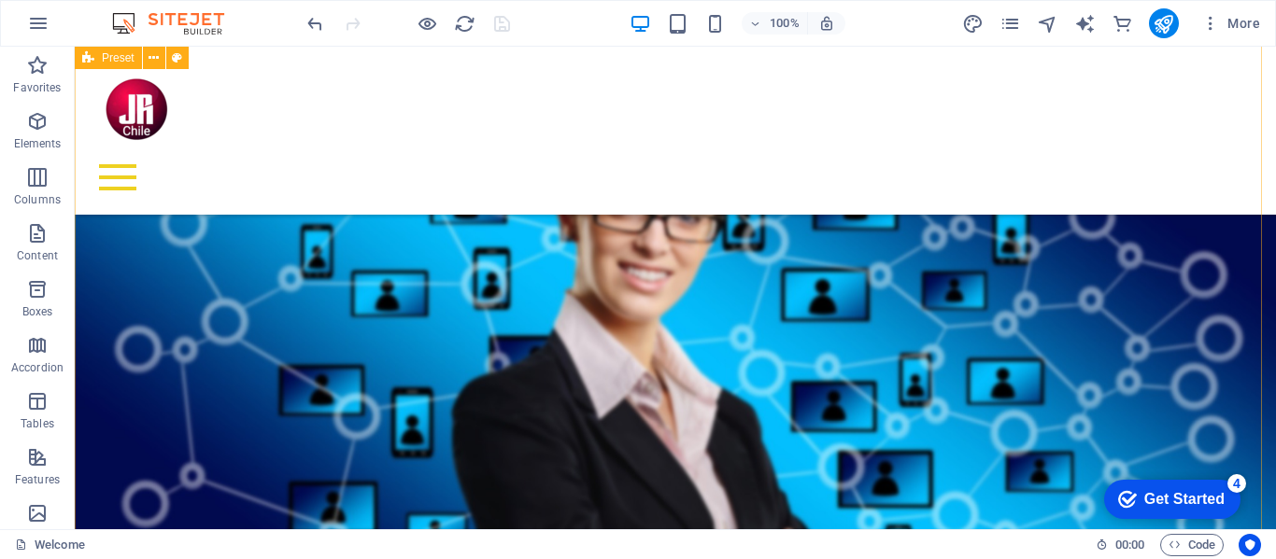
scroll to position [1716, 0]
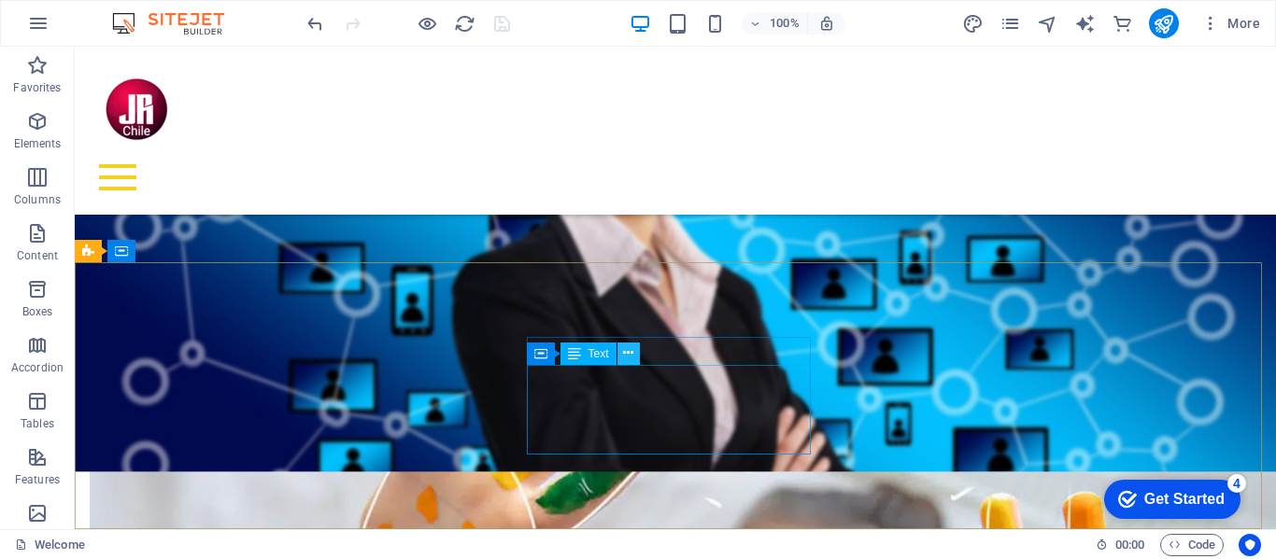
click at [626, 351] on icon at bounding box center [628, 354] width 10 height 20
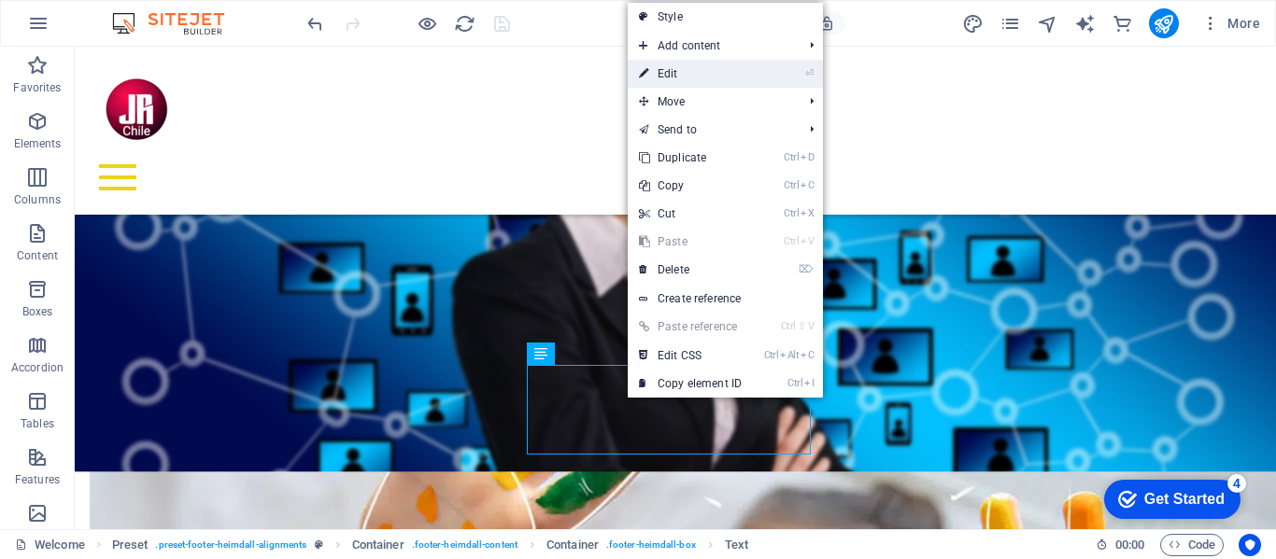
click at [673, 77] on link "⏎ Edit" at bounding box center [690, 74] width 125 height 28
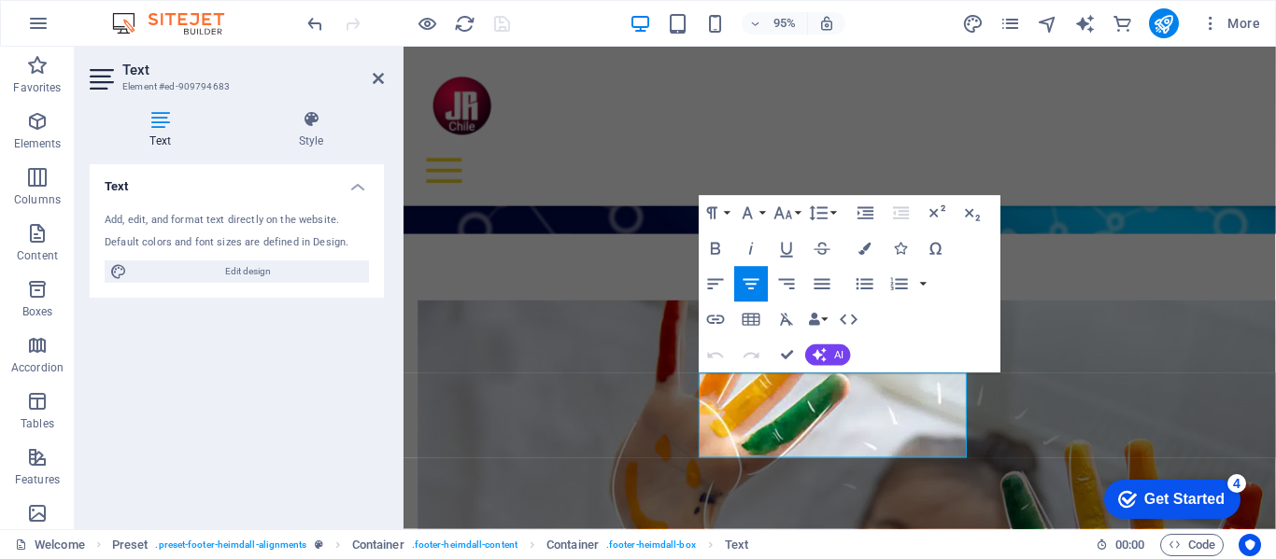
scroll to position [1713, 0]
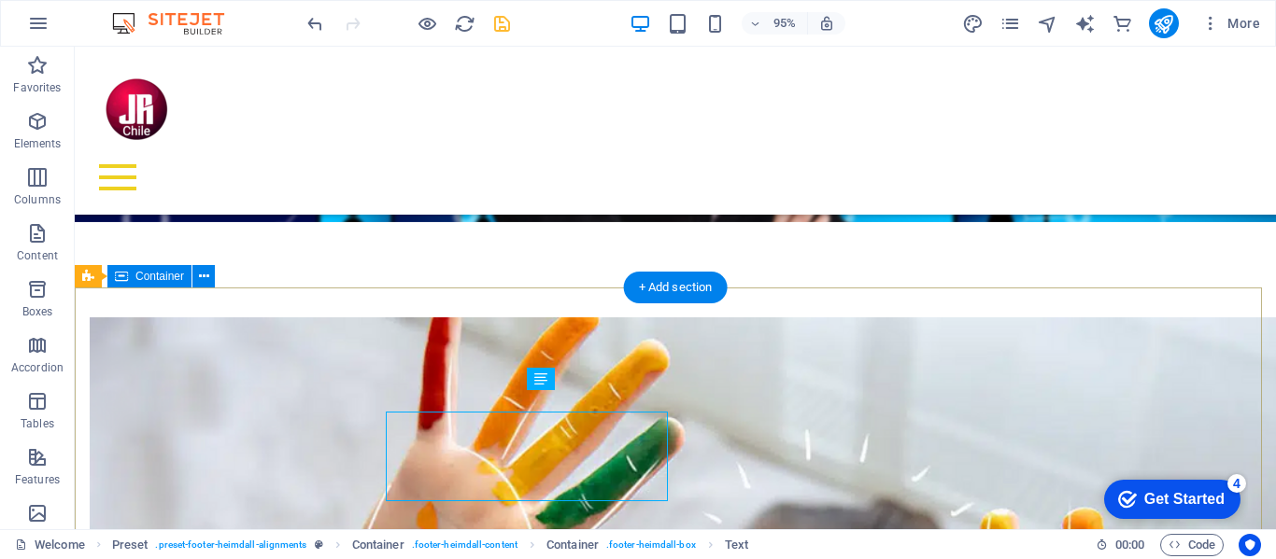
scroll to position [1691, 0]
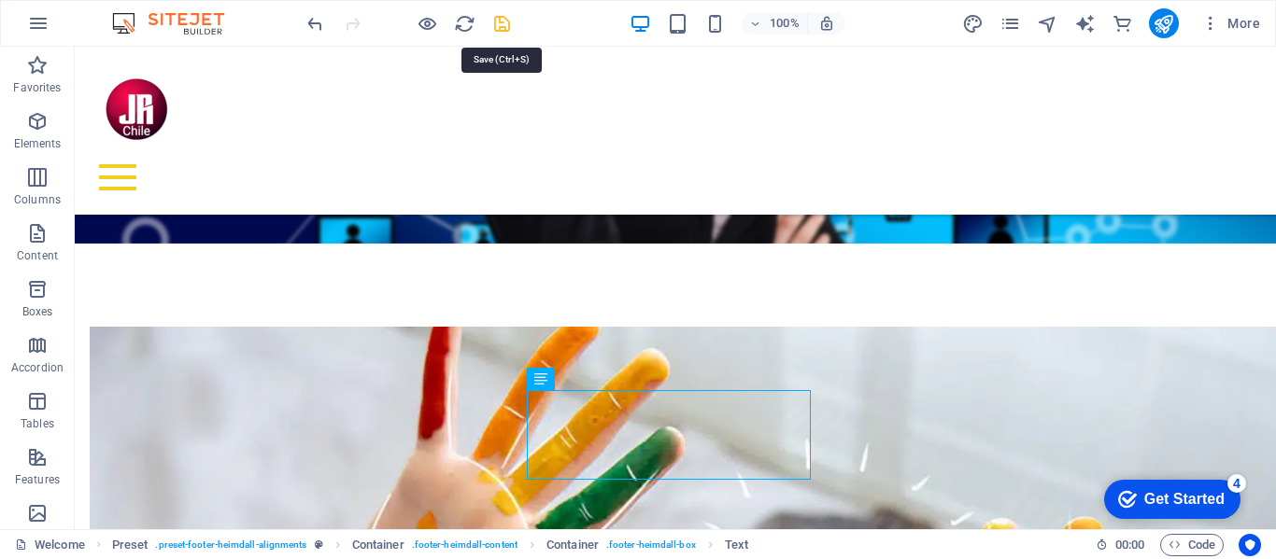
click at [502, 21] on icon "save" at bounding box center [501, 23] width 21 height 21
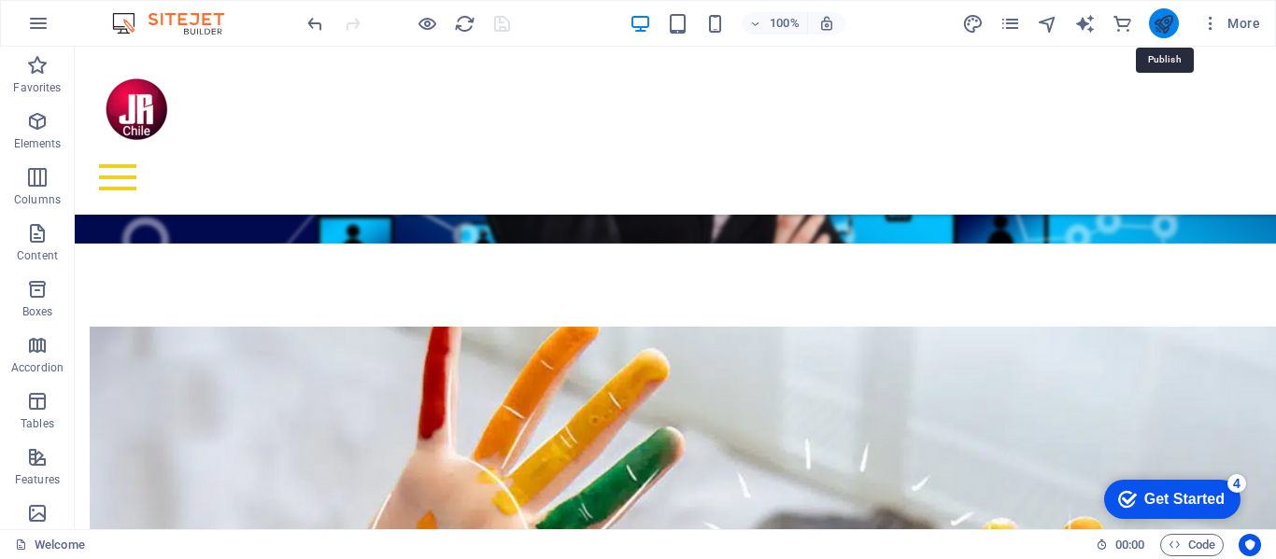
click at [1165, 24] on icon "publish" at bounding box center [1162, 23] width 21 height 21
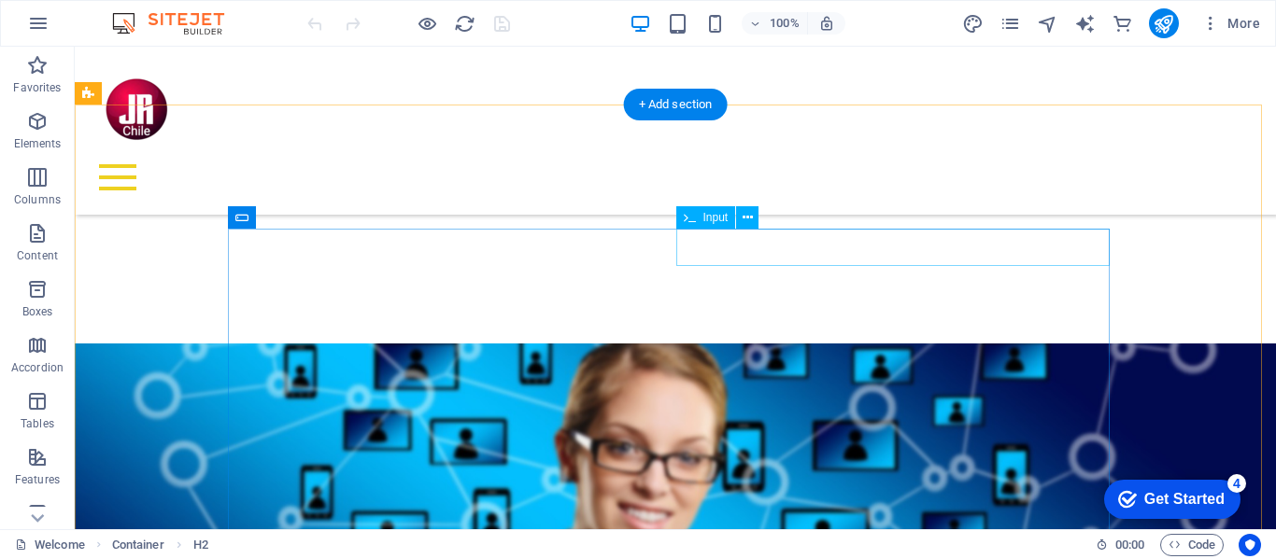
scroll to position [1438, 0]
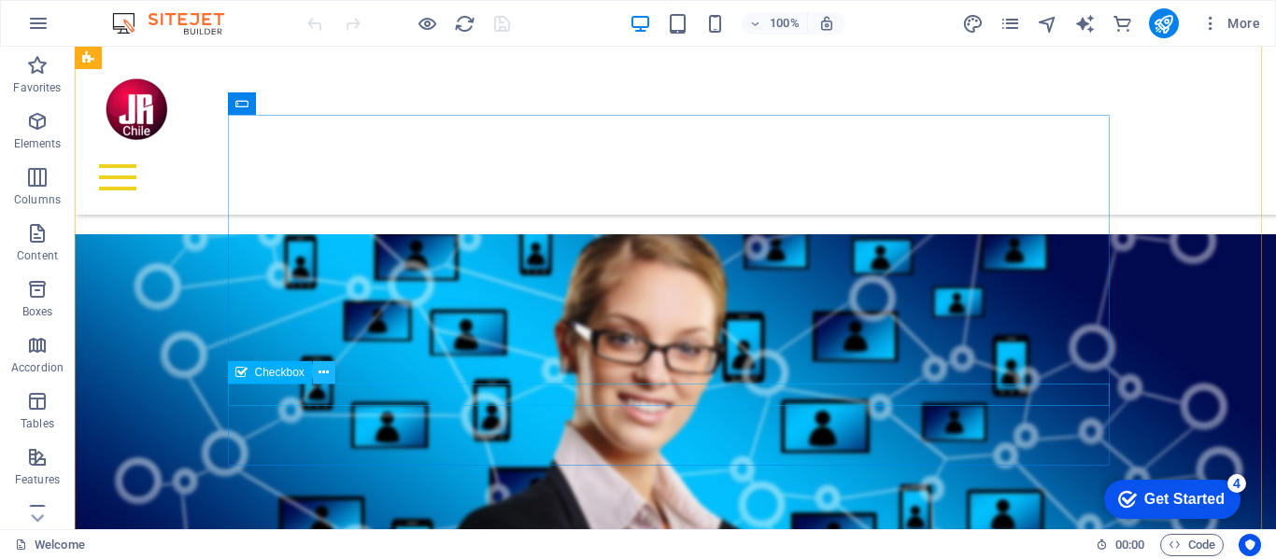
click at [318, 369] on icon at bounding box center [323, 373] width 10 height 20
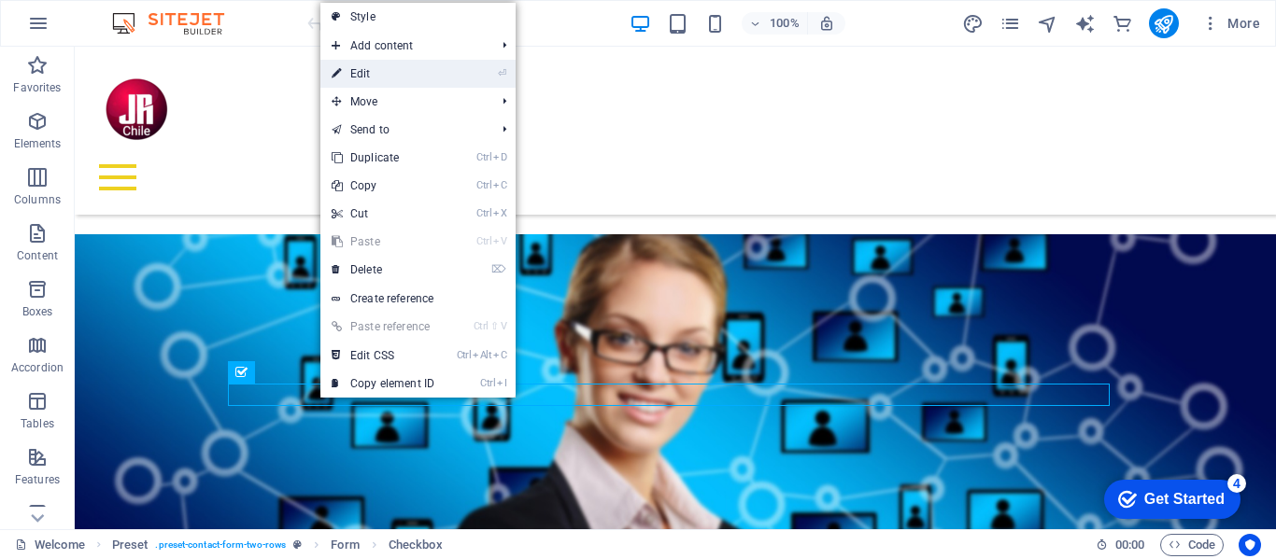
click at [369, 71] on link "⏎ Edit" at bounding box center [382, 74] width 125 height 28
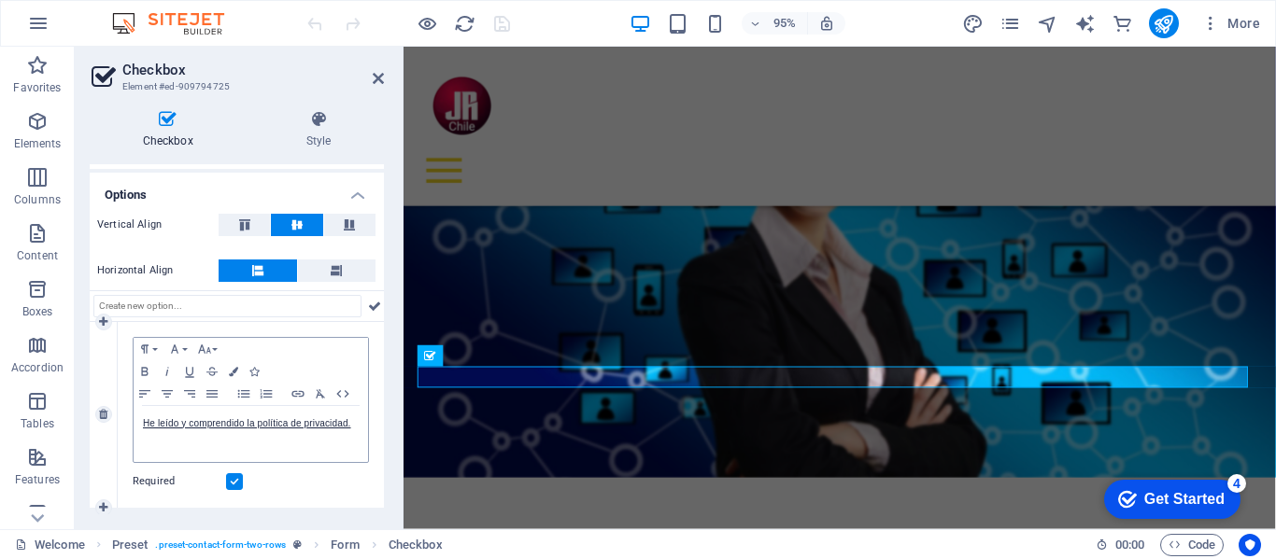
scroll to position [115, 0]
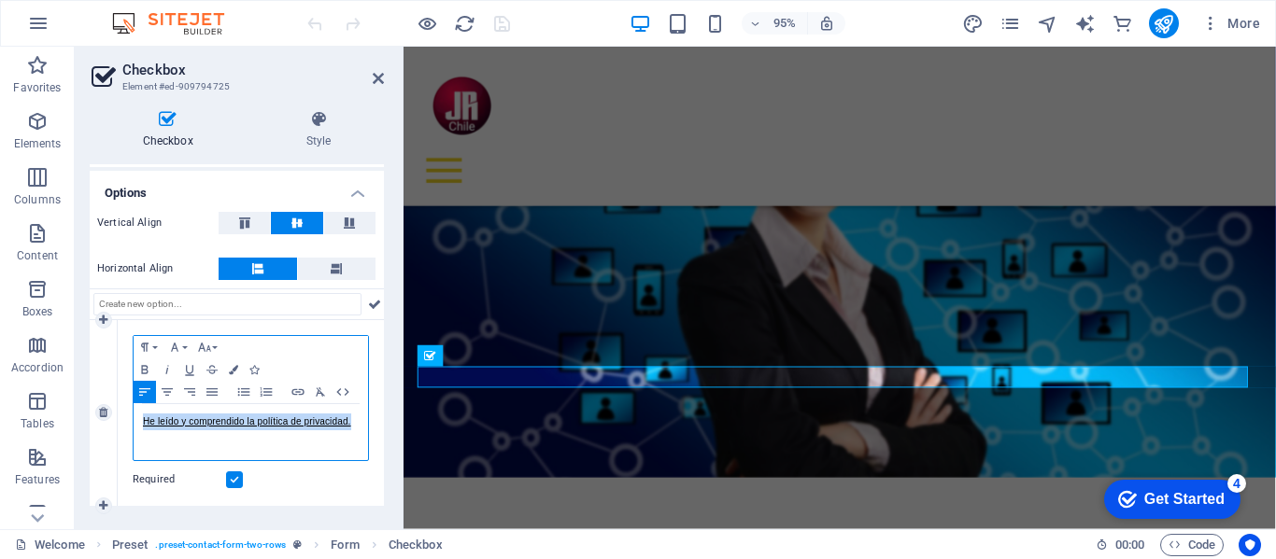
drag, startPoint x: 355, startPoint y: 421, endPoint x: 165, endPoint y: 419, distance: 189.6
click at [141, 419] on div "He leído y comprendido la política de privacidad." at bounding box center [251, 432] width 234 height 56
click at [147, 420] on p "soy humano" at bounding box center [251, 422] width 216 height 17
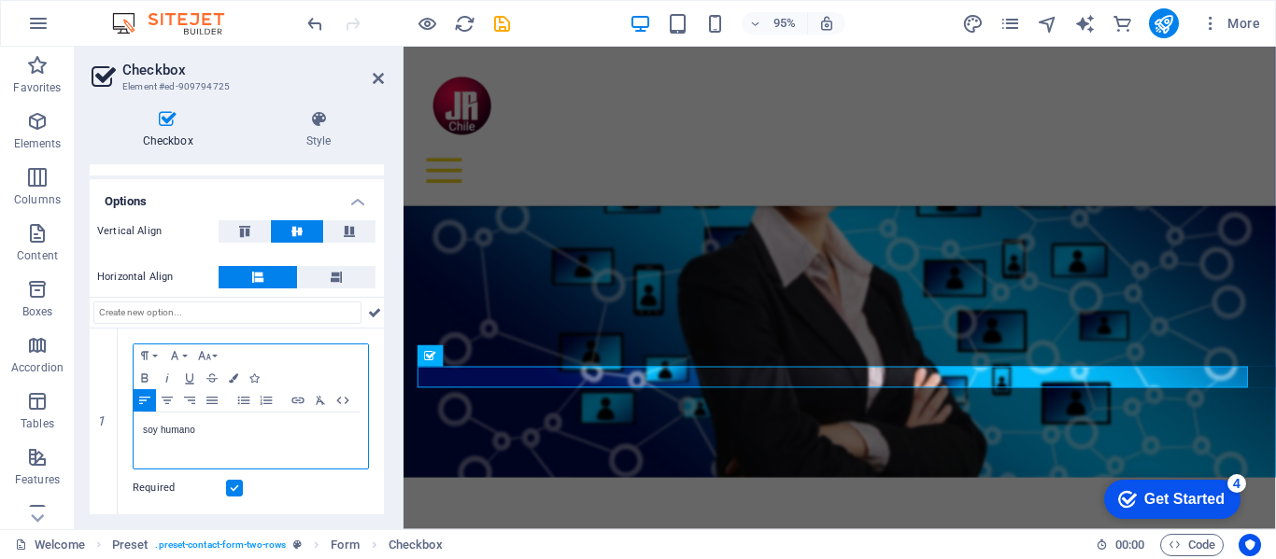
click at [0, 0] on lt-strong "S" at bounding box center [0, 0] width 0 height 0
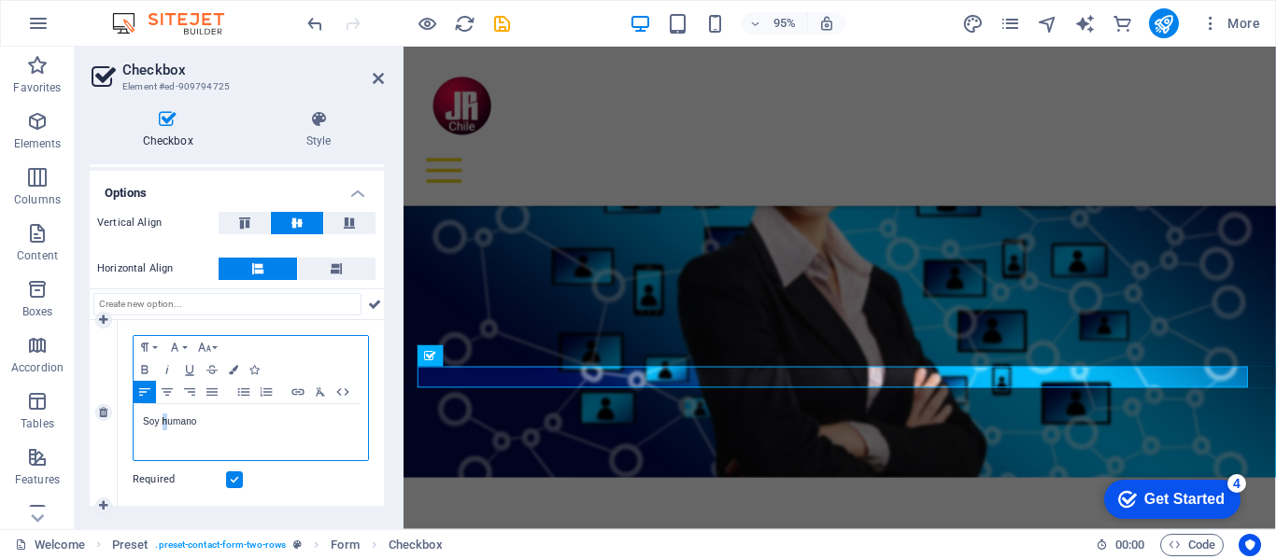
click at [165, 420] on p "Soy humano" at bounding box center [251, 422] width 216 height 17
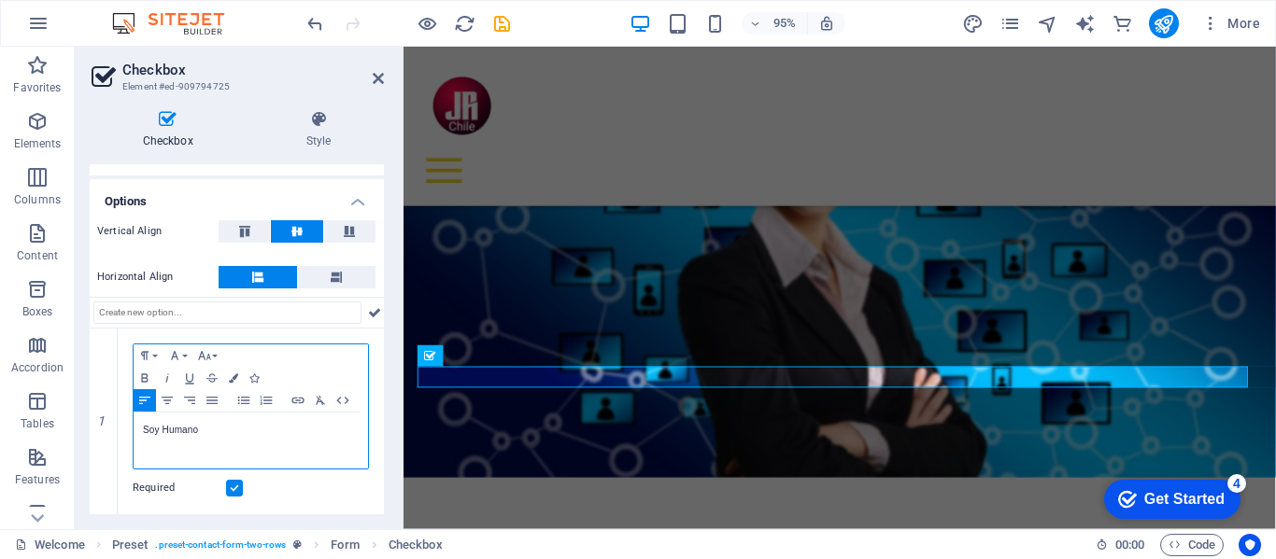
scroll to position [106, 0]
click at [0, 0] on lt-div at bounding box center [0, 0] width 0 height 0
click at [0, 0] on lt-span at bounding box center [0, 0] width 0 height 0
click at [375, 74] on icon at bounding box center [378, 78] width 11 height 15
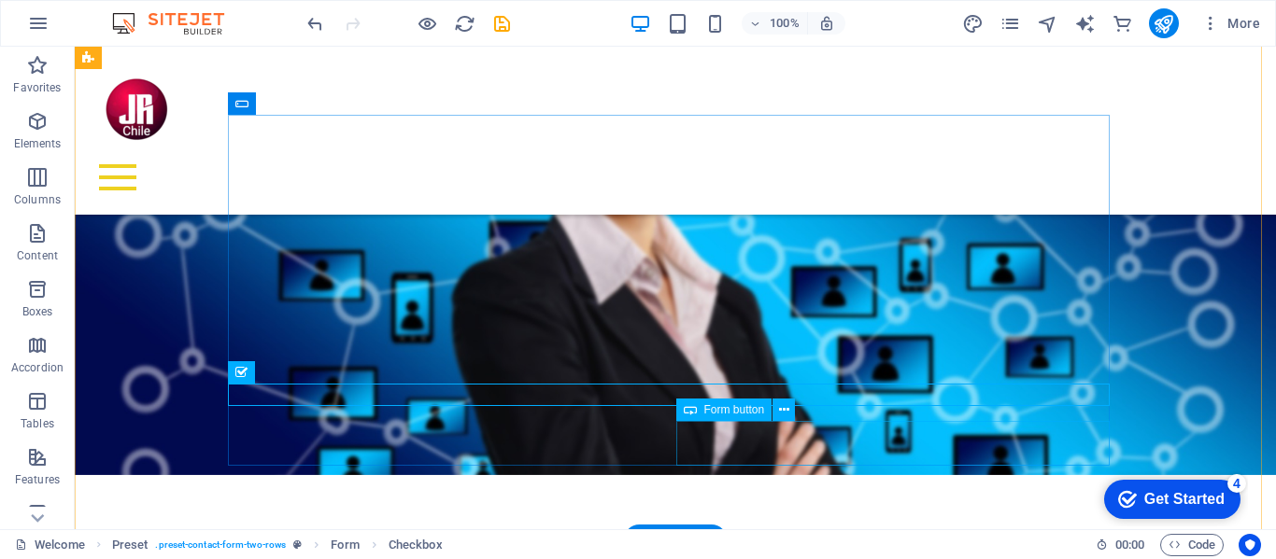
scroll to position [1438, 0]
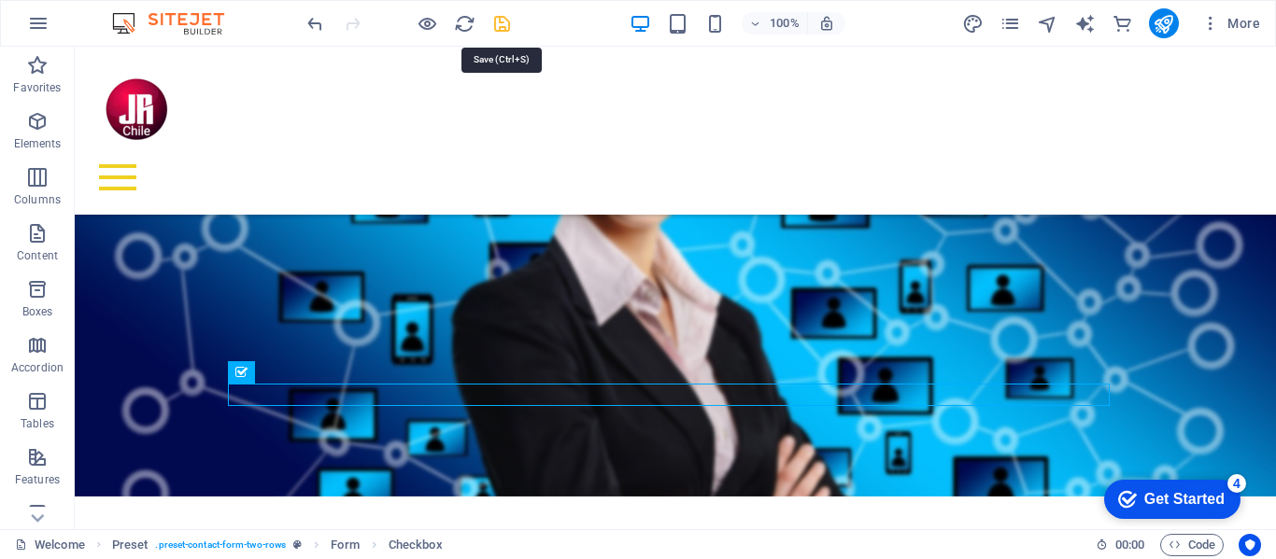
click at [502, 24] on icon "save" at bounding box center [501, 23] width 21 height 21
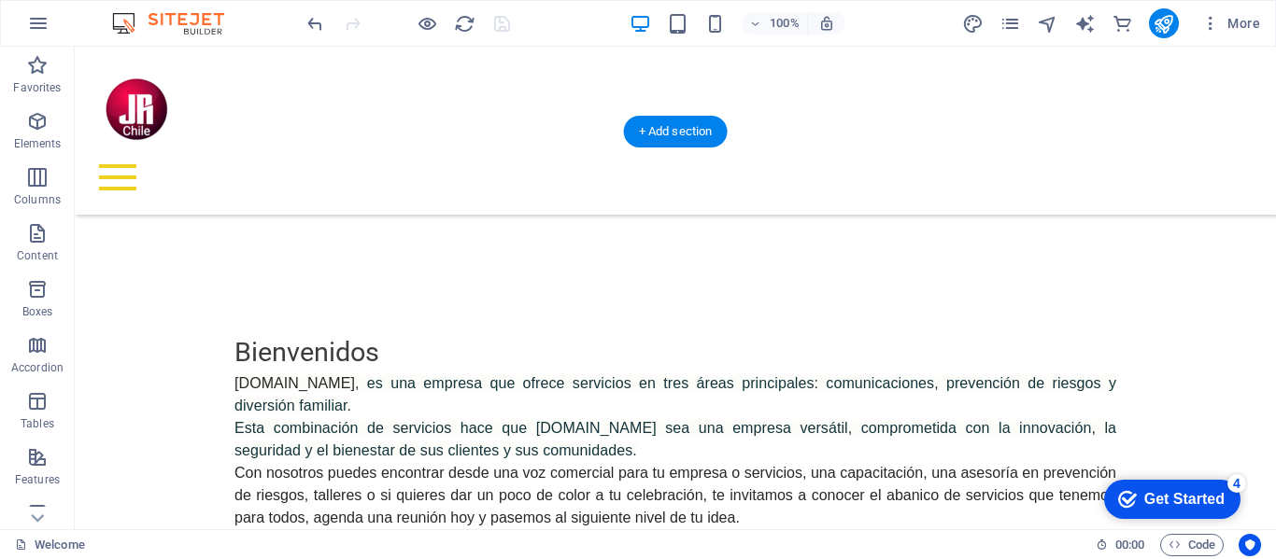
scroll to position [878, 0]
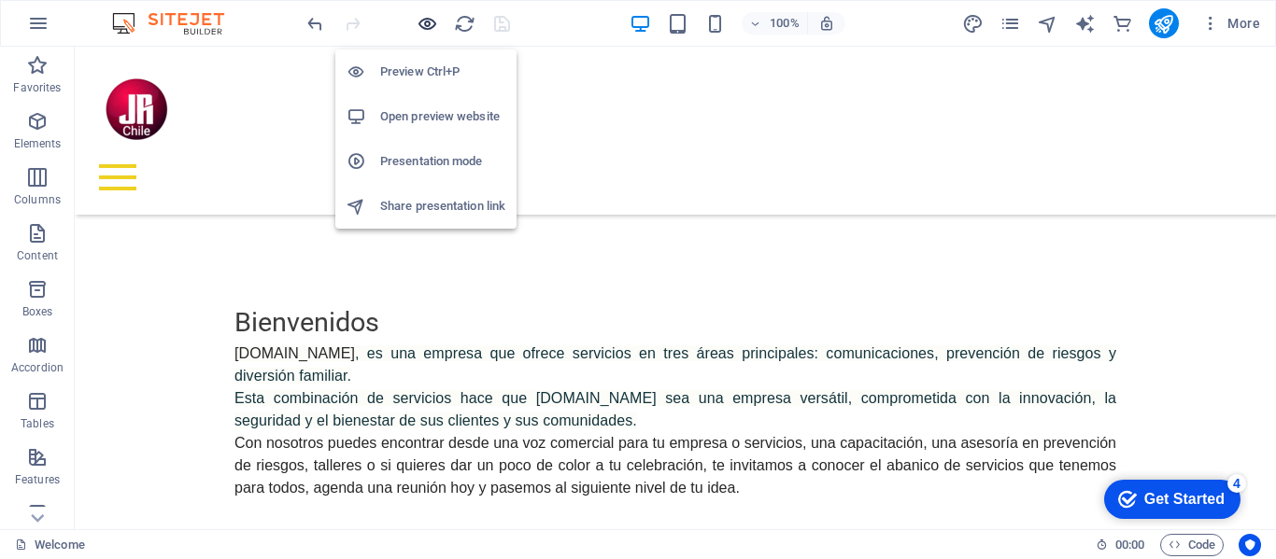
drag, startPoint x: 427, startPoint y: 19, endPoint x: 565, endPoint y: 336, distance: 346.3
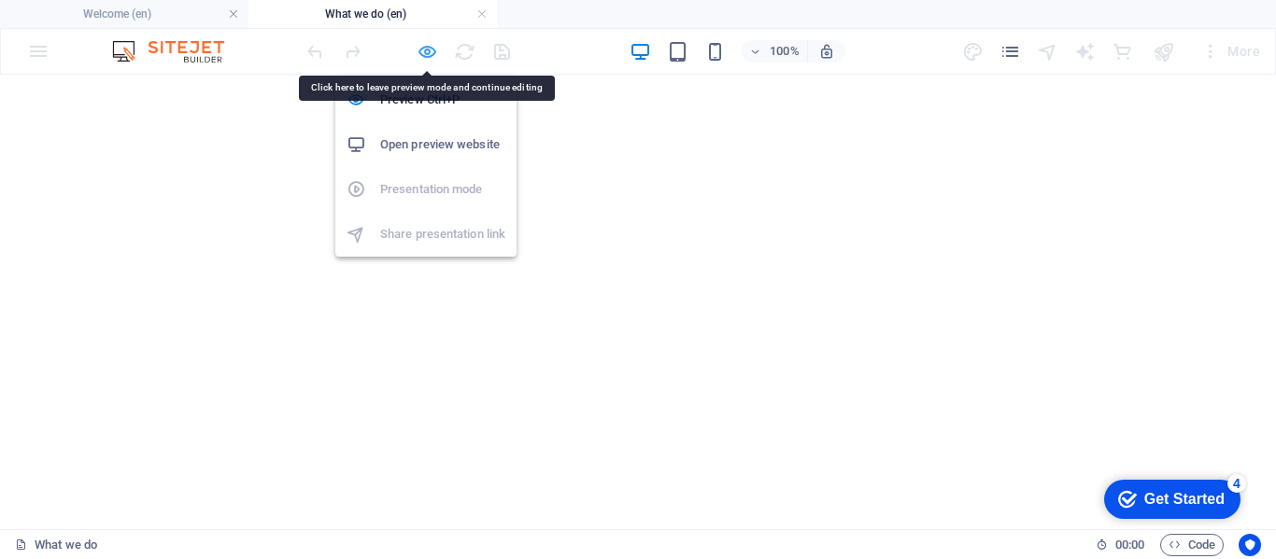
click at [423, 50] on icon "button" at bounding box center [426, 51] width 21 height 21
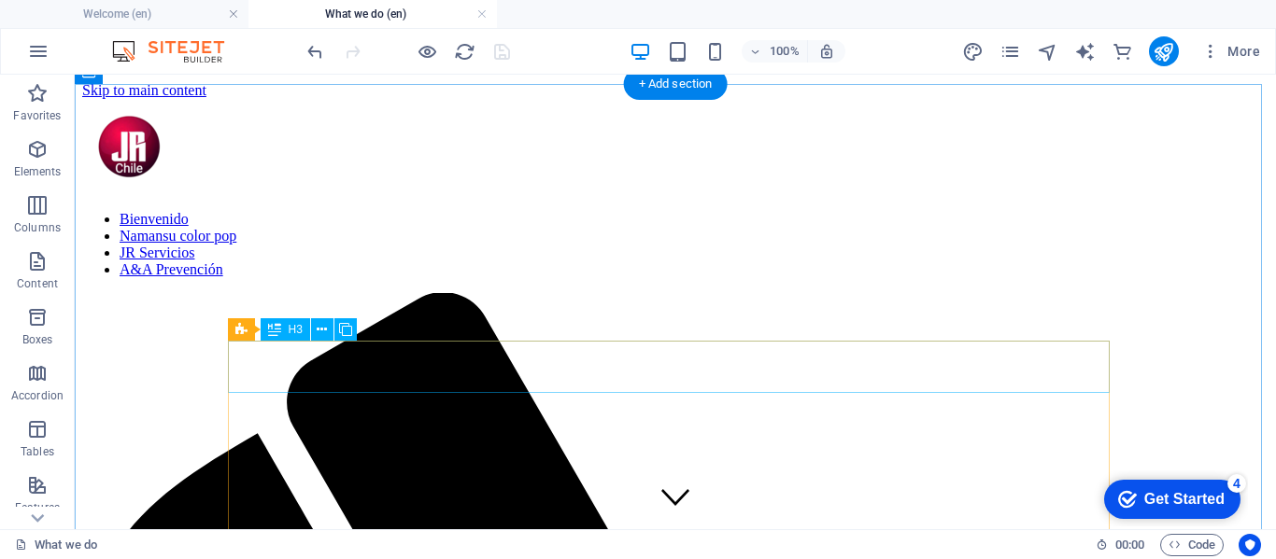
scroll to position [458, 0]
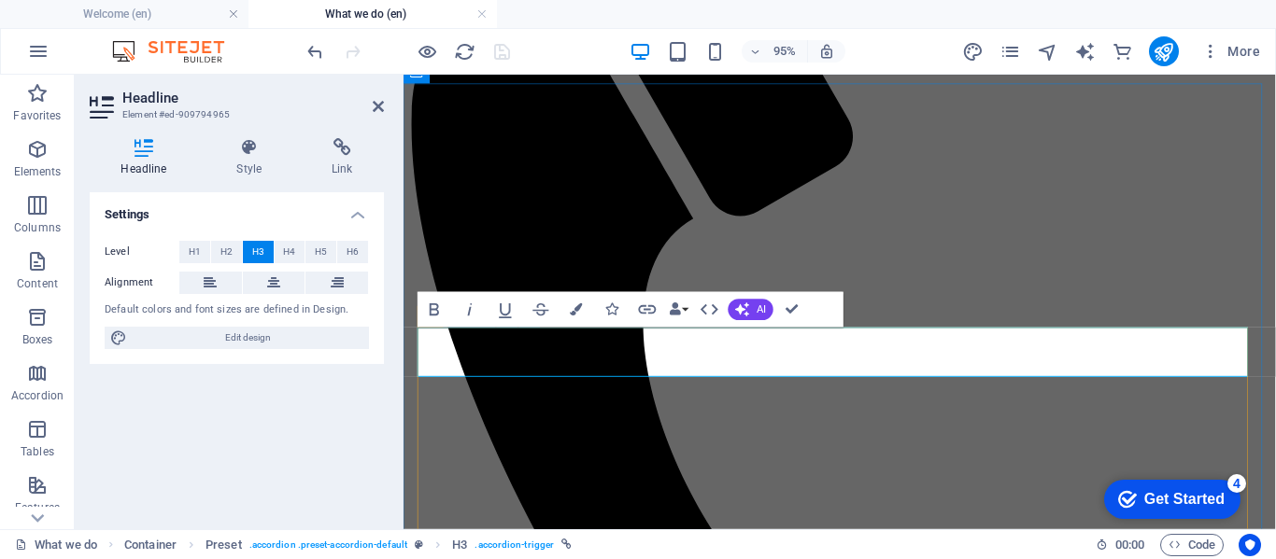
drag, startPoint x: 540, startPoint y: 366, endPoint x: 424, endPoint y: 363, distance: 115.8
drag, startPoint x: 789, startPoint y: 307, endPoint x: 720, endPoint y: 242, distance: 95.1
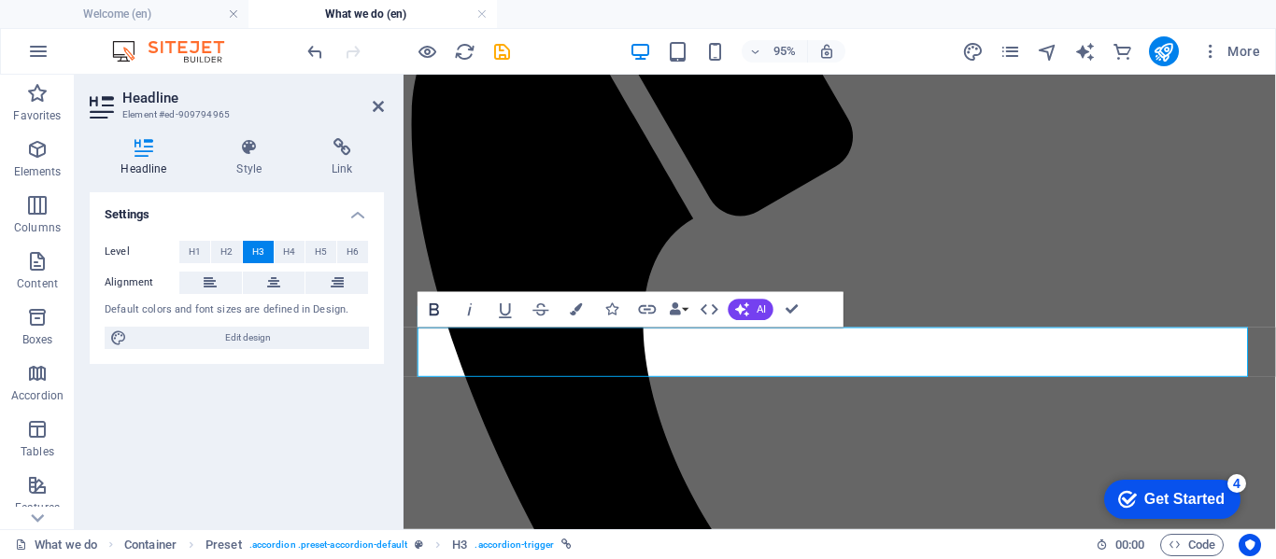
click at [436, 308] on icon "button" at bounding box center [434, 310] width 21 height 21
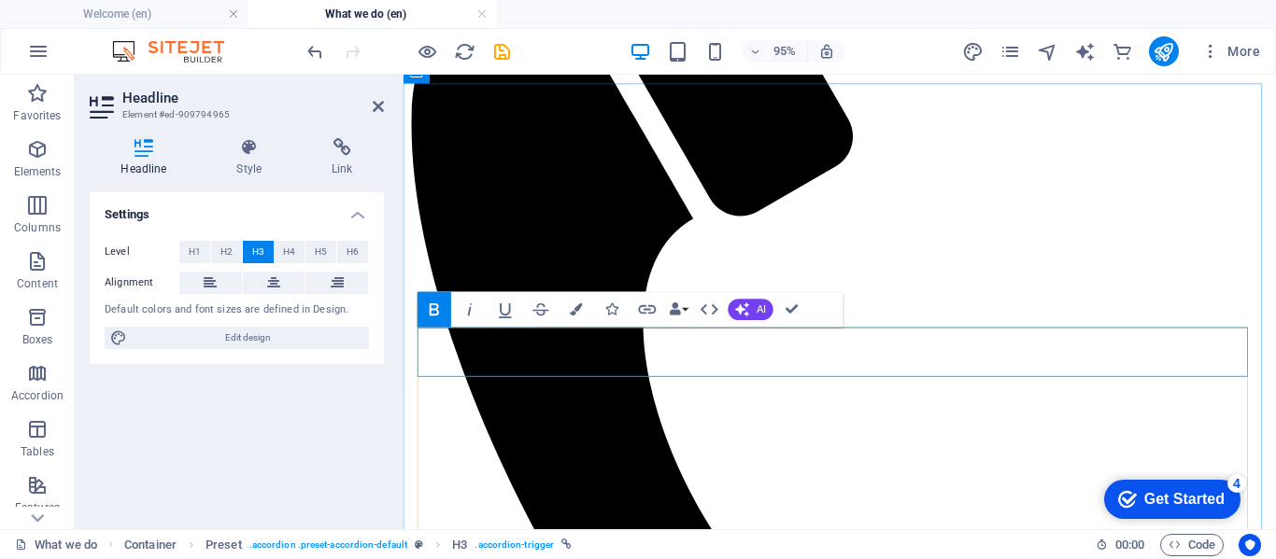
drag, startPoint x: 536, startPoint y: 367, endPoint x: 428, endPoint y: 363, distance: 108.4
copy strong "Pincha para ver"
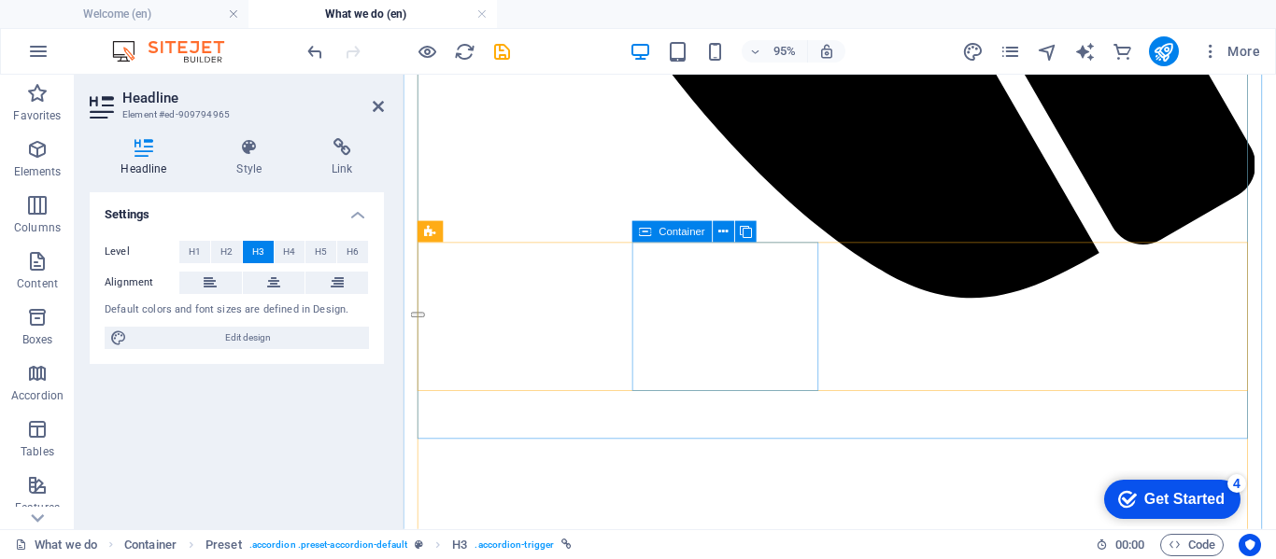
scroll to position [1391, 0]
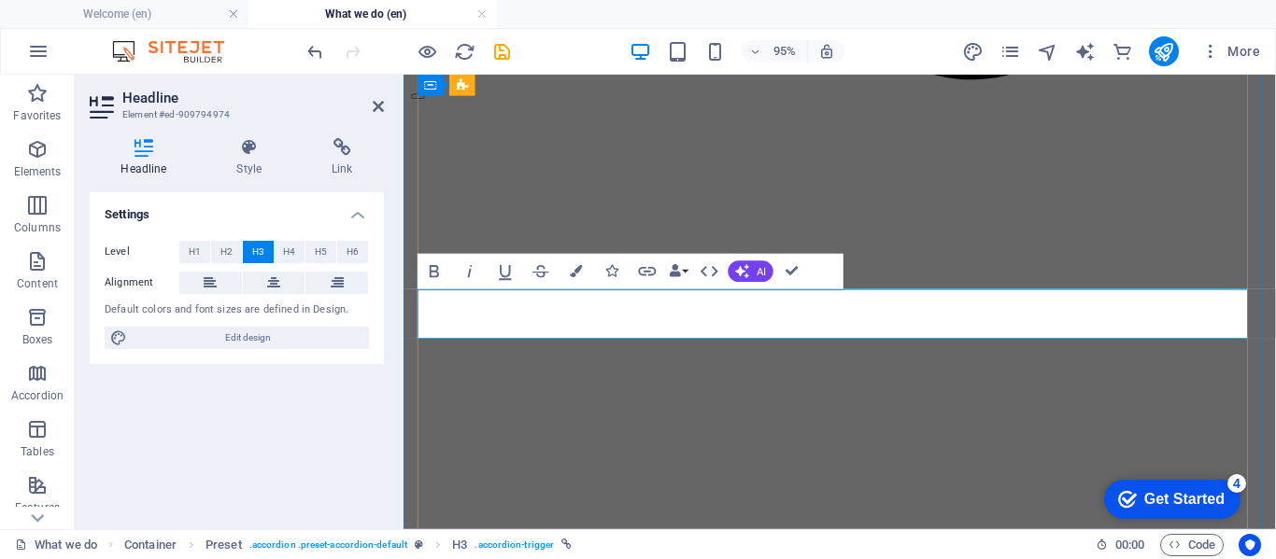
drag, startPoint x: 713, startPoint y: 191, endPoint x: 796, endPoint y: 265, distance: 110.4
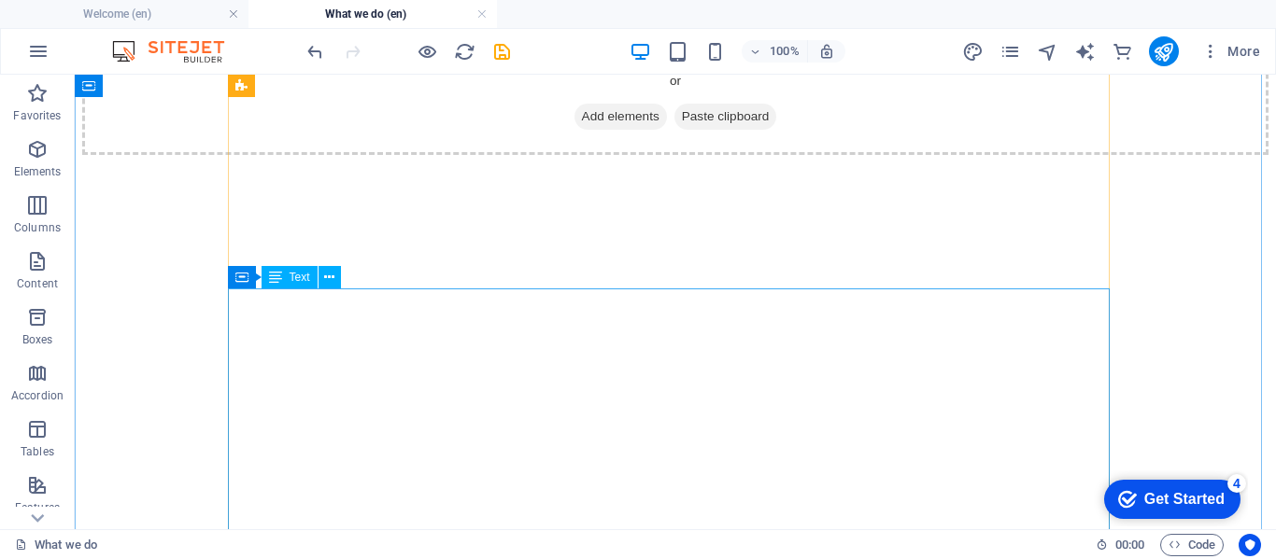
scroll to position [2895, 0]
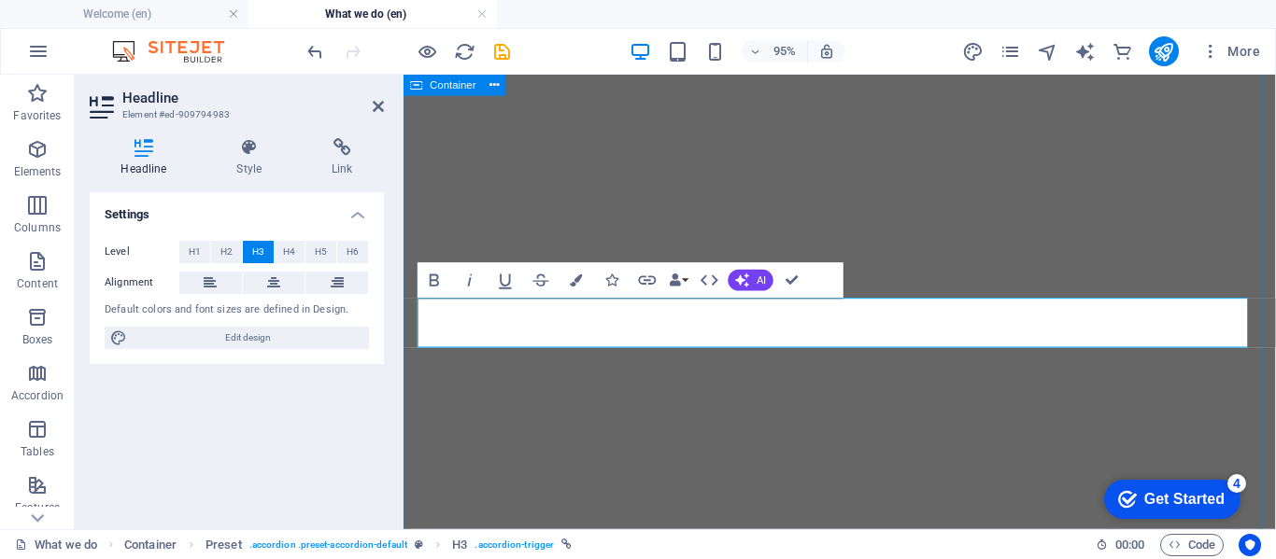
scroll to position [2894, 0]
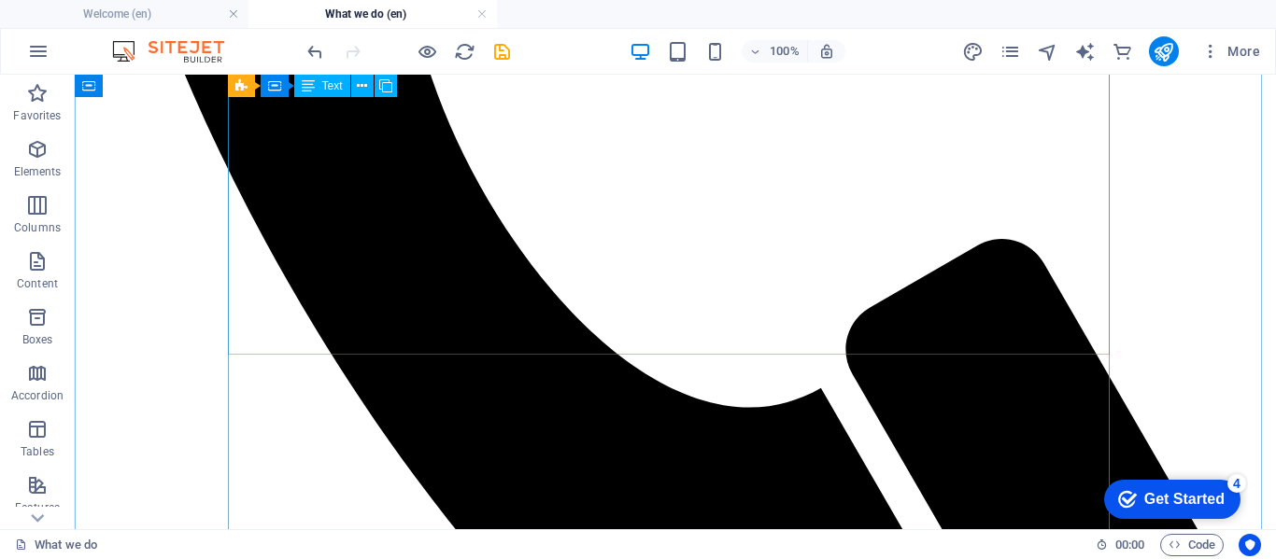
scroll to position [1032, 0]
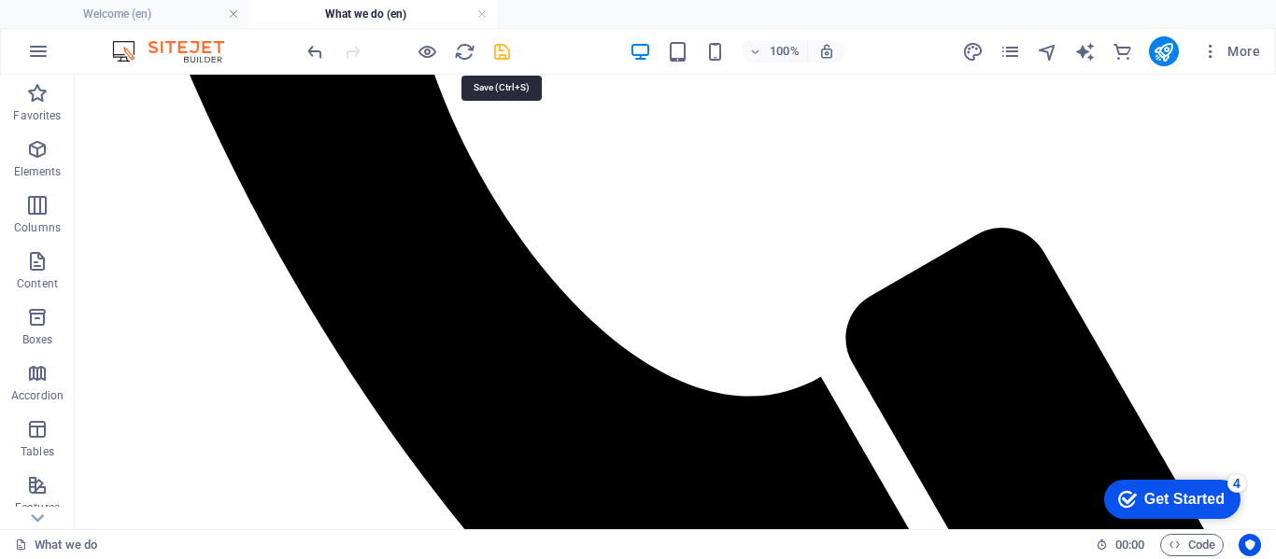
click at [501, 57] on icon "save" at bounding box center [501, 51] width 21 height 21
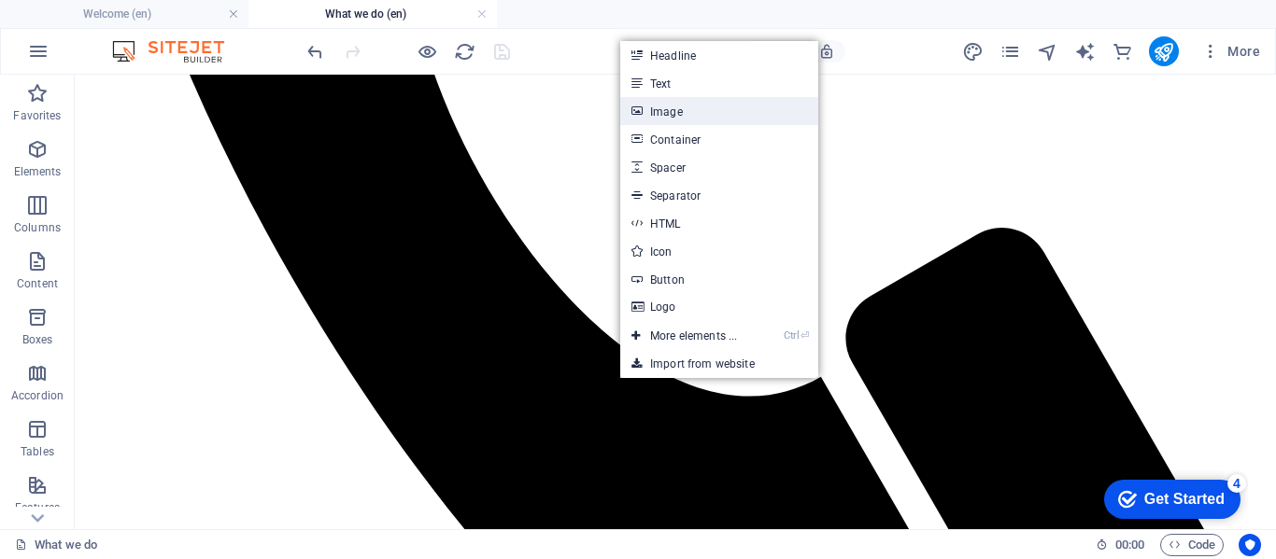
click at [659, 104] on link "Image" at bounding box center [719, 111] width 198 height 28
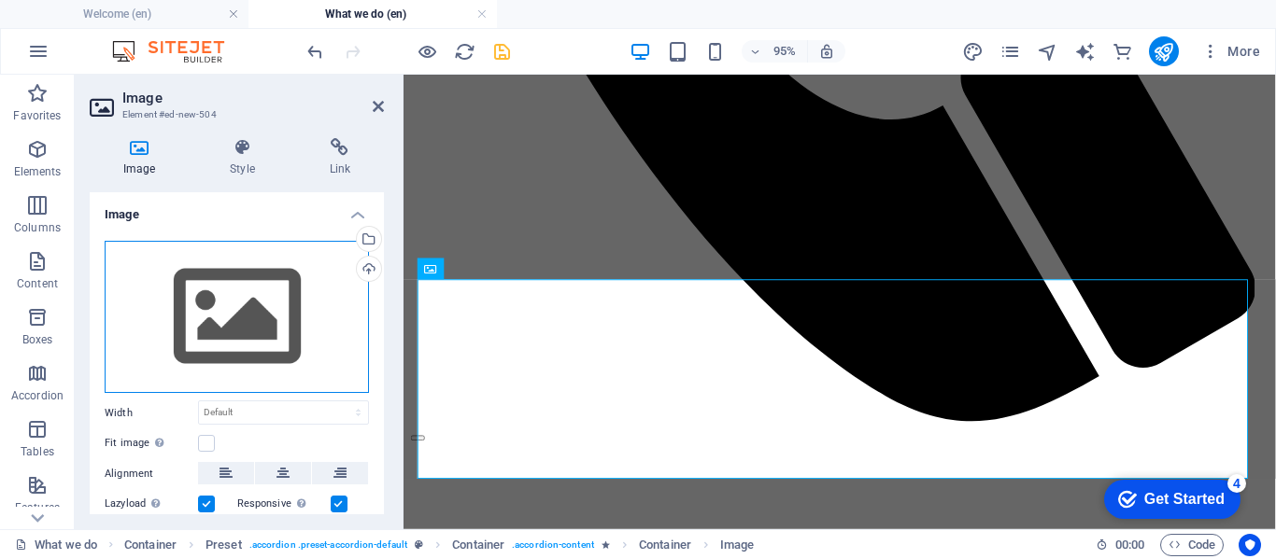
click at [240, 321] on div "Drag files here, click to choose files or select files from Files or our free s…" at bounding box center [237, 317] width 264 height 153
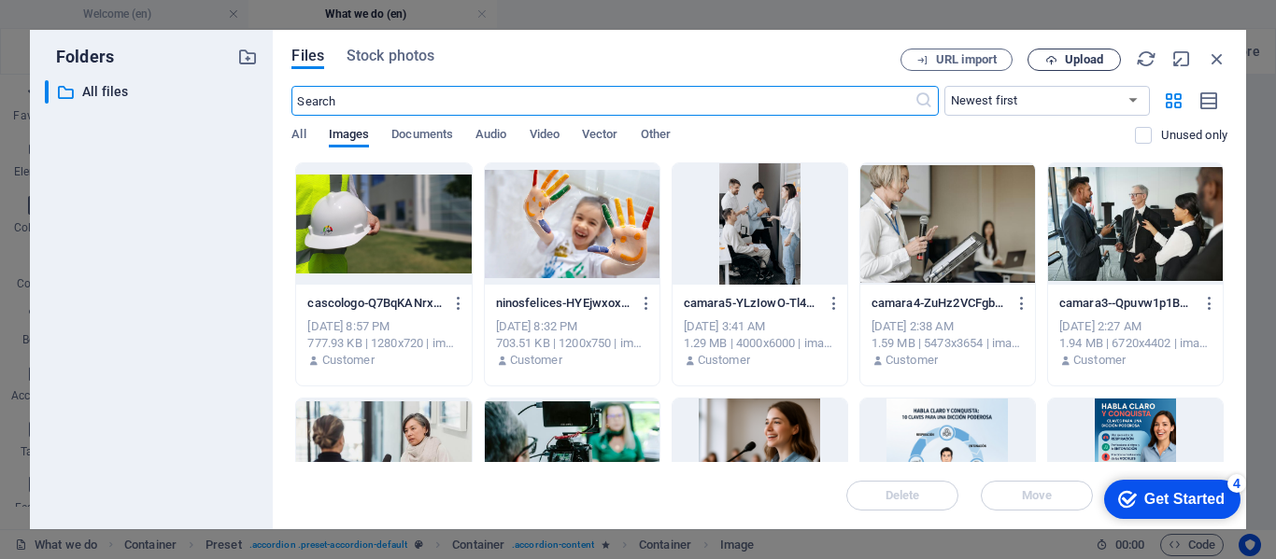
click at [1086, 59] on span "Upload" at bounding box center [1084, 59] width 38 height 11
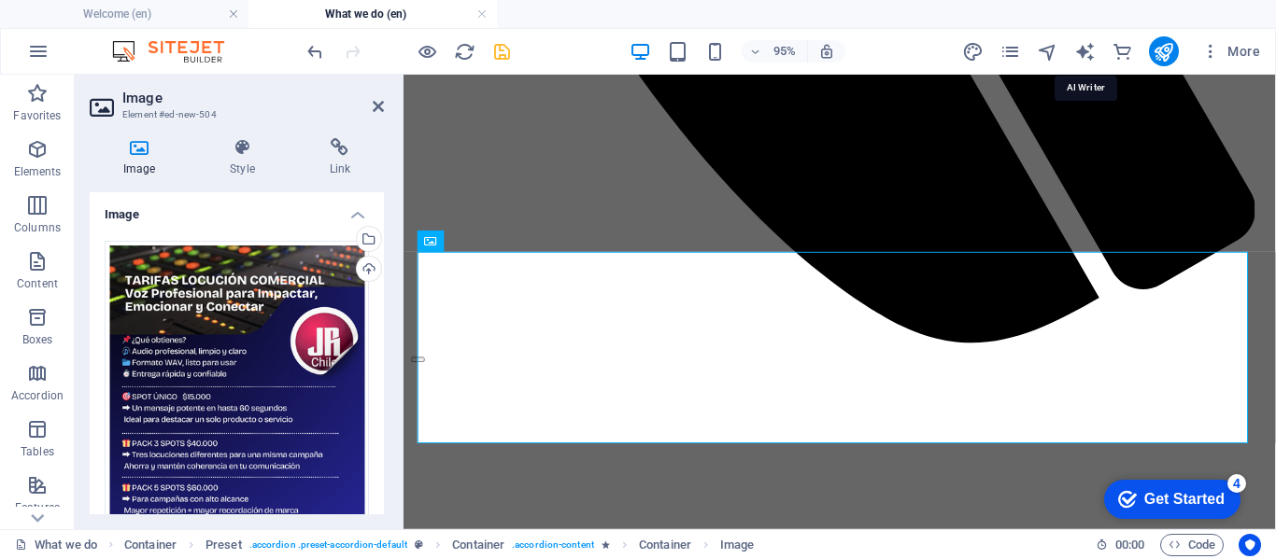
scroll to position [1125, 0]
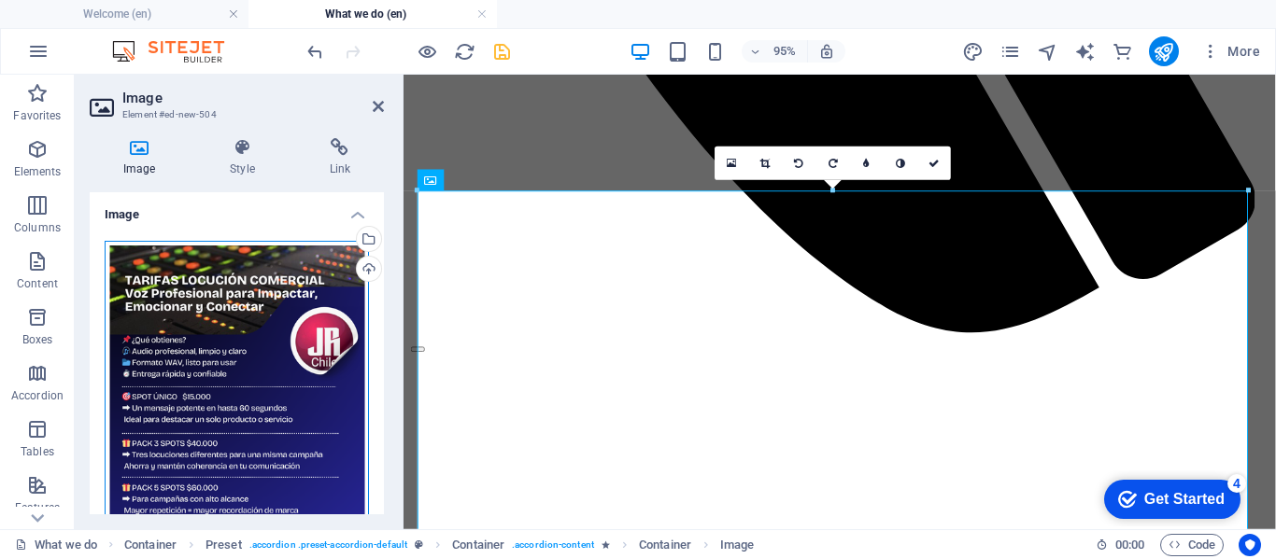
click at [247, 287] on div "Drag files here, click to choose files or select files from Files or our free s…" at bounding box center [237, 472] width 264 height 462
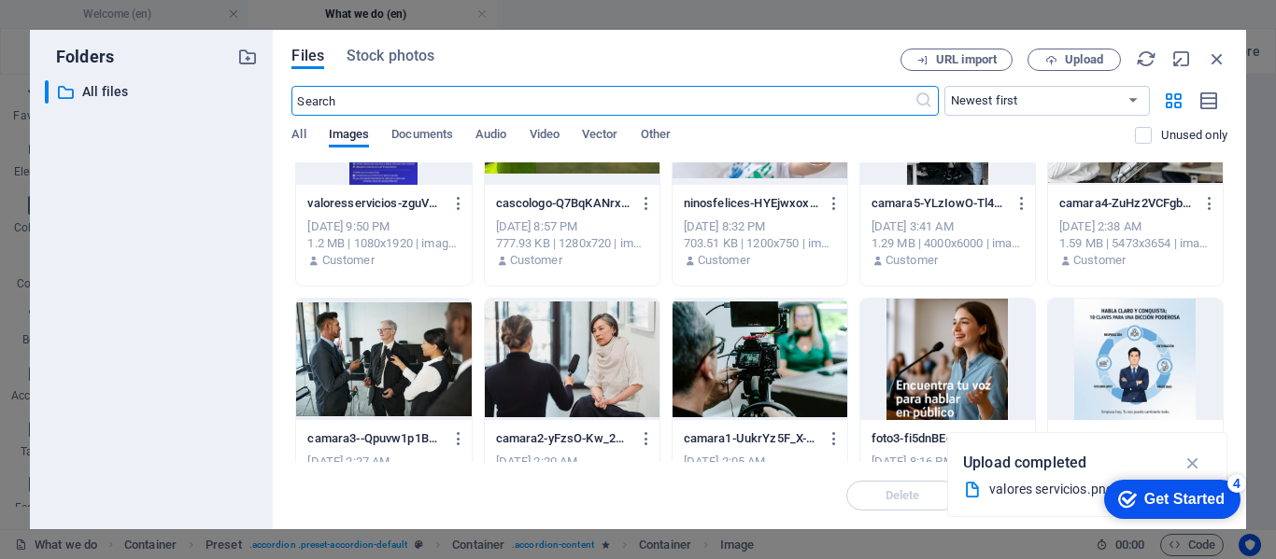
scroll to position [0, 0]
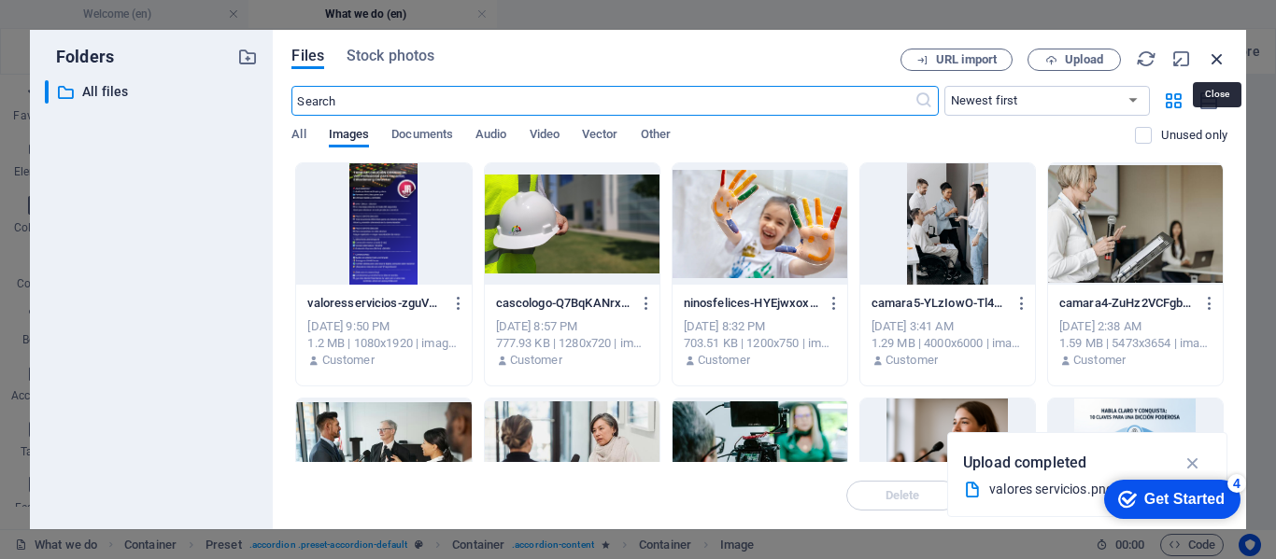
click at [1216, 55] on icon "button" at bounding box center [1216, 59] width 21 height 21
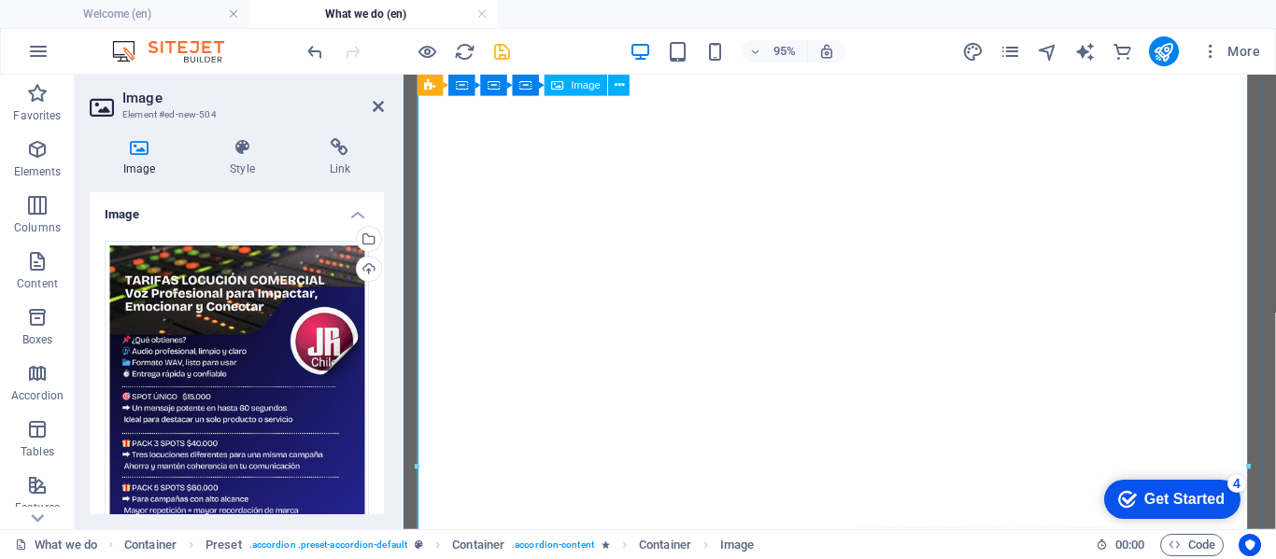
scroll to position [1405, 0]
click at [377, 101] on icon at bounding box center [378, 106] width 11 height 15
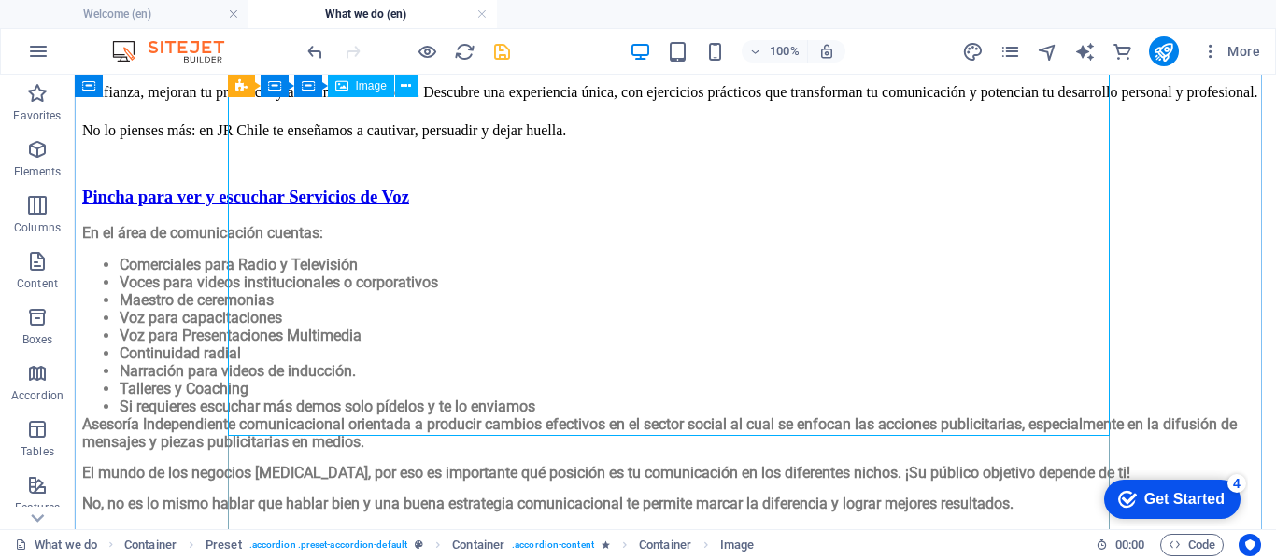
scroll to position [2433, 0]
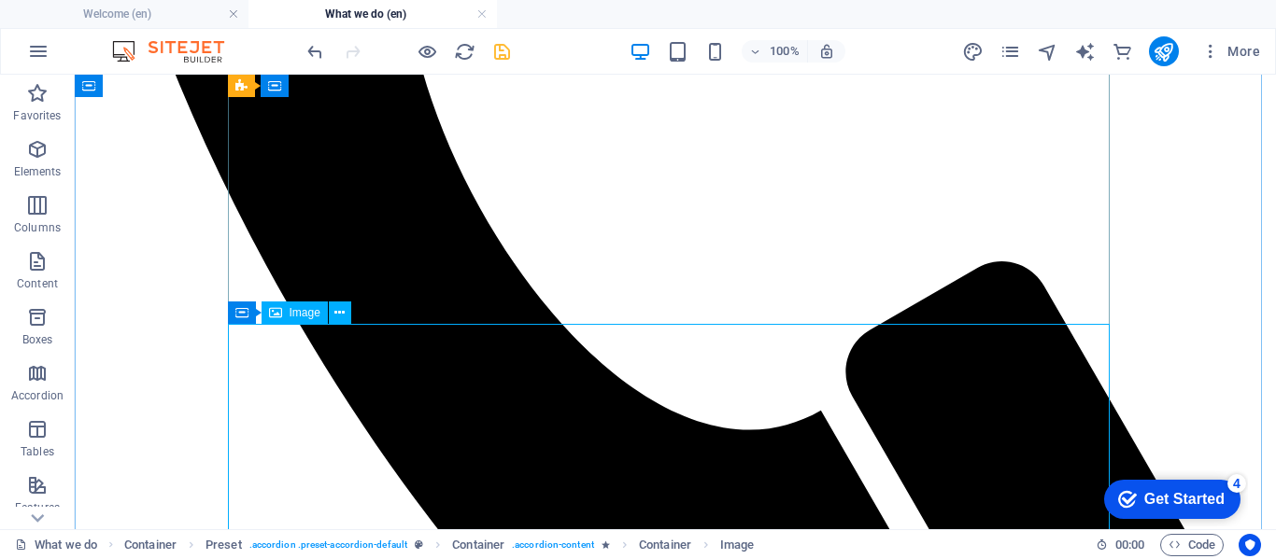
scroll to position [1032, 0]
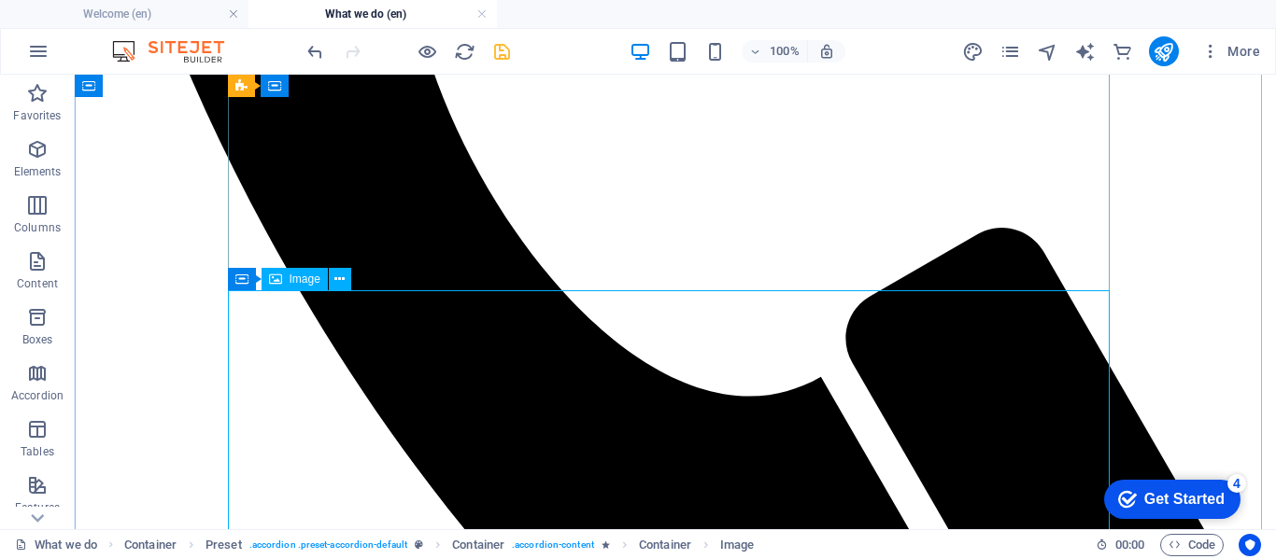
click at [343, 278] on icon at bounding box center [339, 280] width 10 height 20
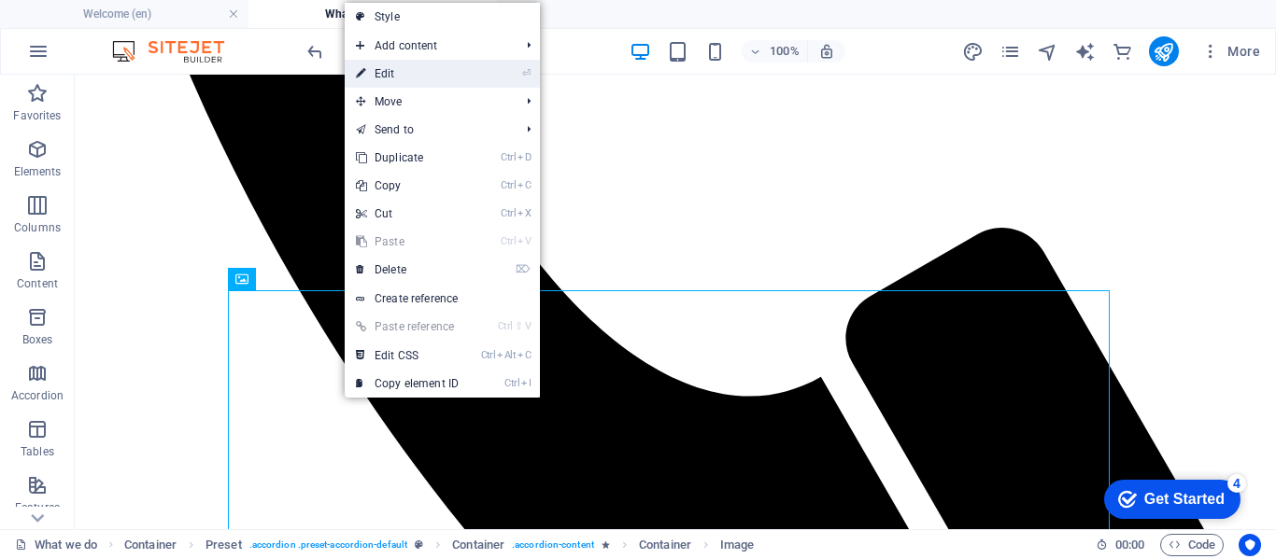
click at [395, 67] on link "⏎ Edit" at bounding box center [407, 74] width 125 height 28
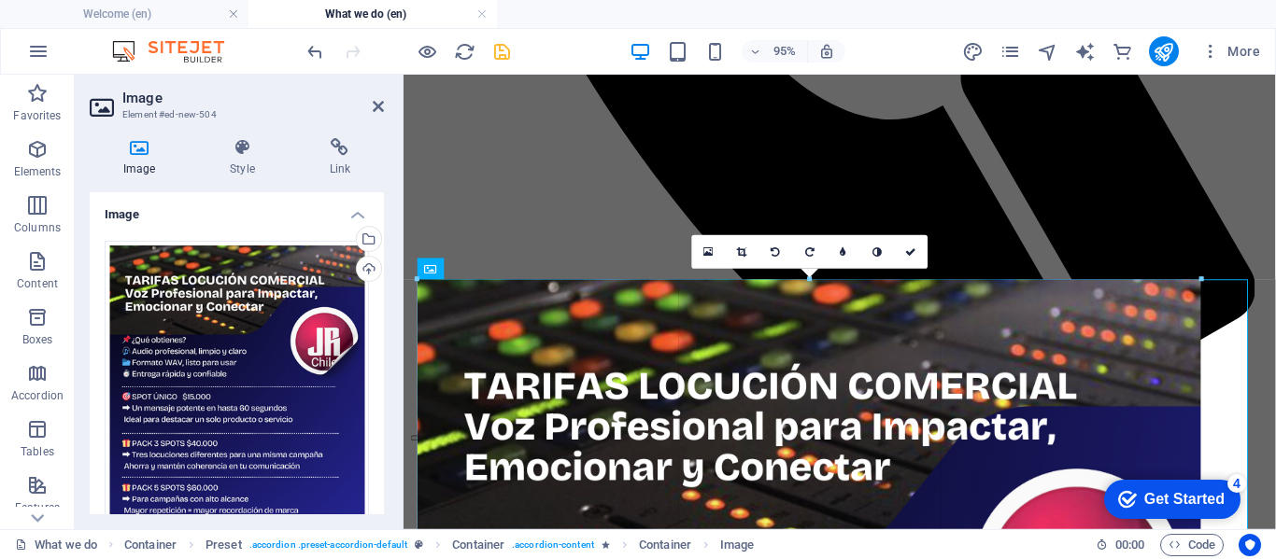
drag, startPoint x: 1246, startPoint y: 280, endPoint x: 686, endPoint y: 253, distance: 560.0
type input "883"
select select "px"
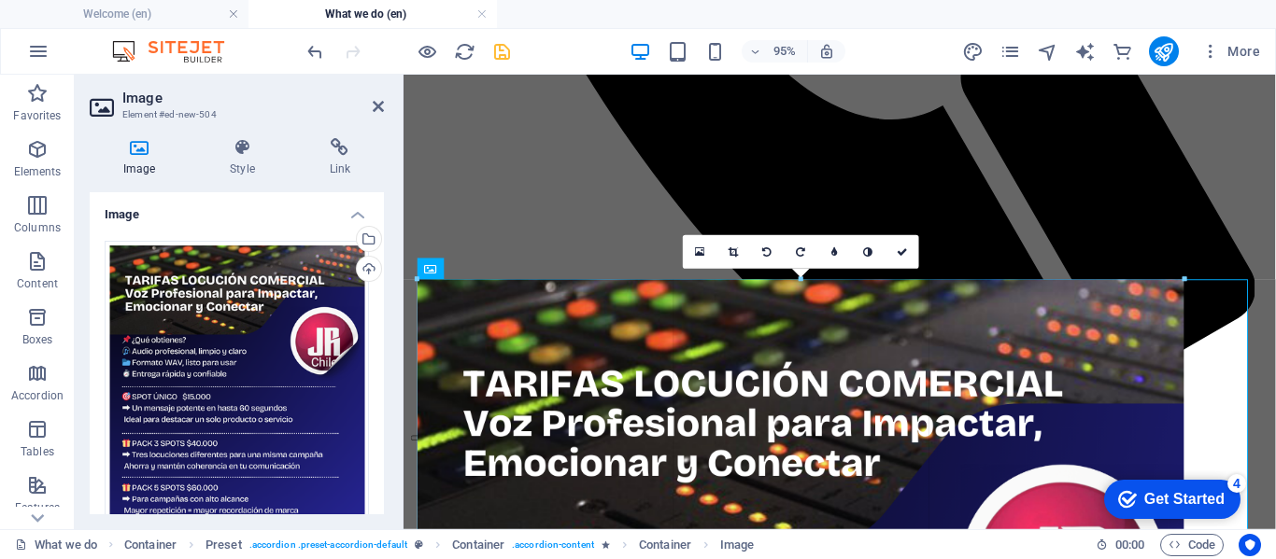
drag, startPoint x: 1195, startPoint y: 279, endPoint x: 956, endPoint y: 308, distance: 240.8
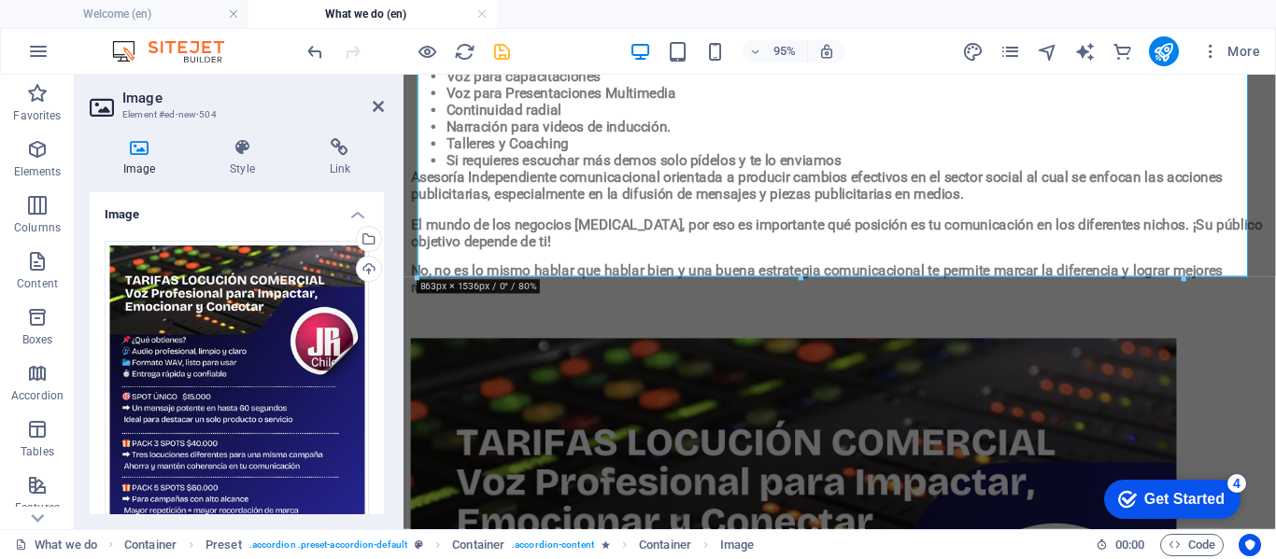
scroll to position [2339, 0]
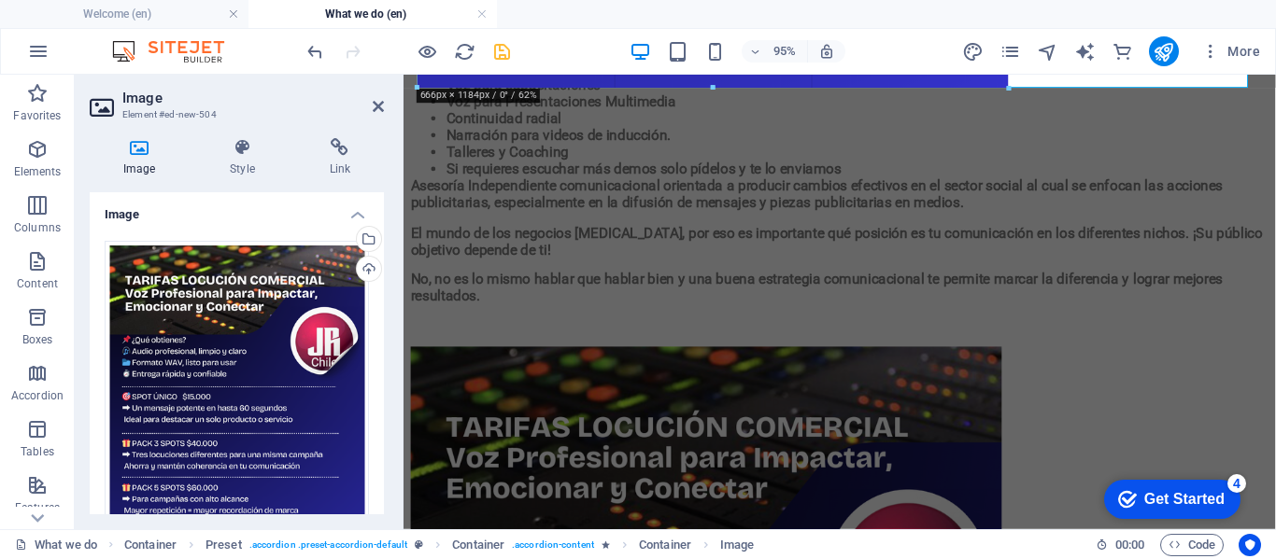
drag, startPoint x: 1141, startPoint y: 367, endPoint x: 388, endPoint y: 27, distance: 826.7
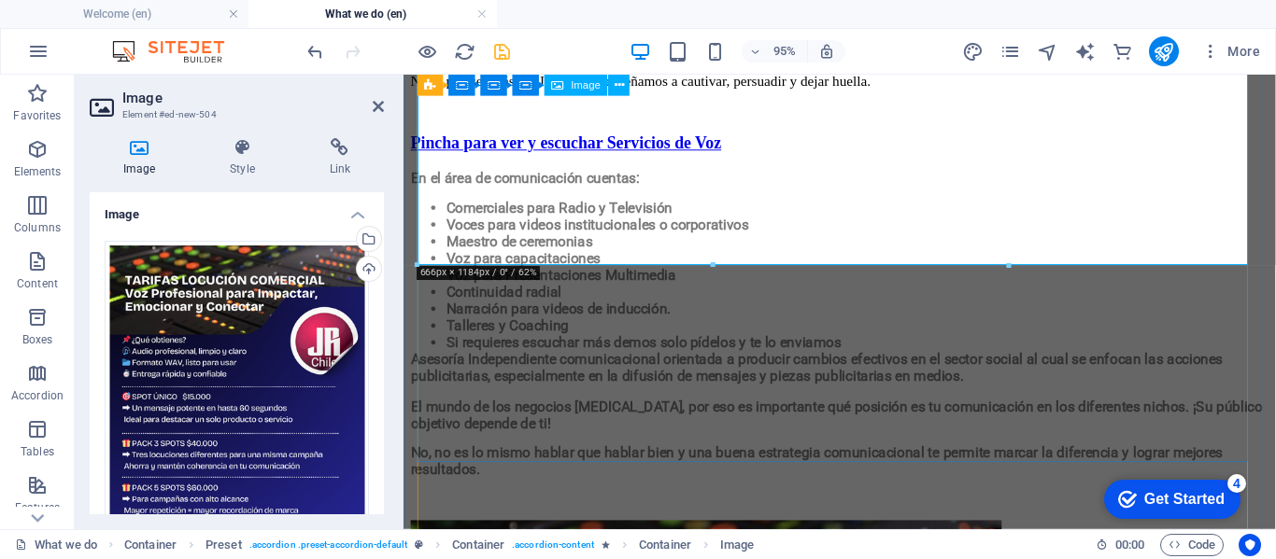
scroll to position [2152, 0]
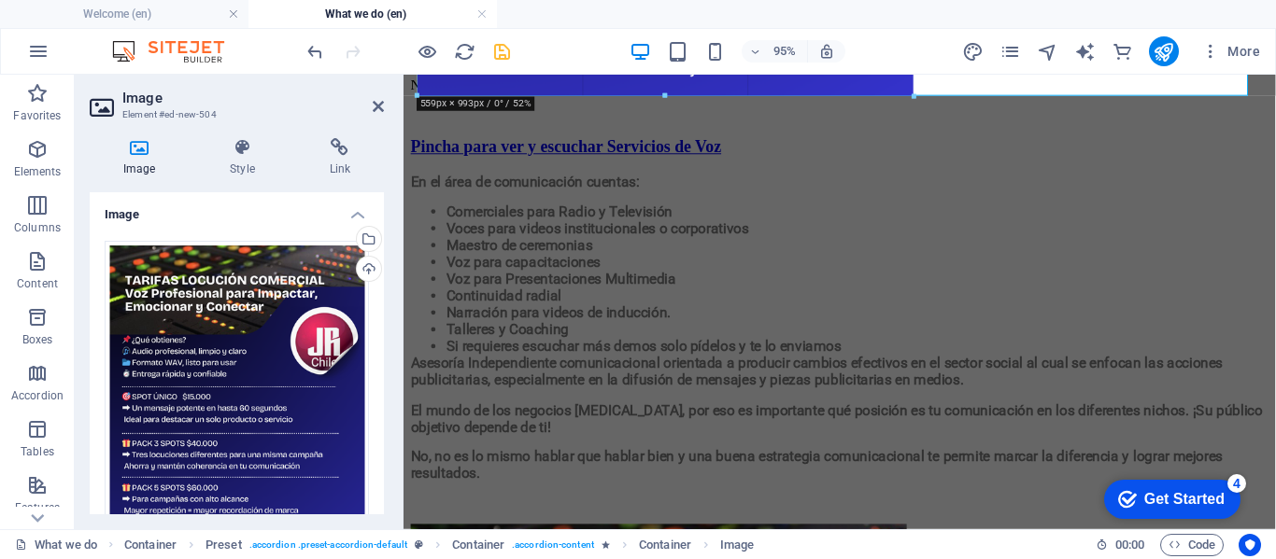
drag, startPoint x: 1007, startPoint y: 265, endPoint x: 432, endPoint y: 12, distance: 627.6
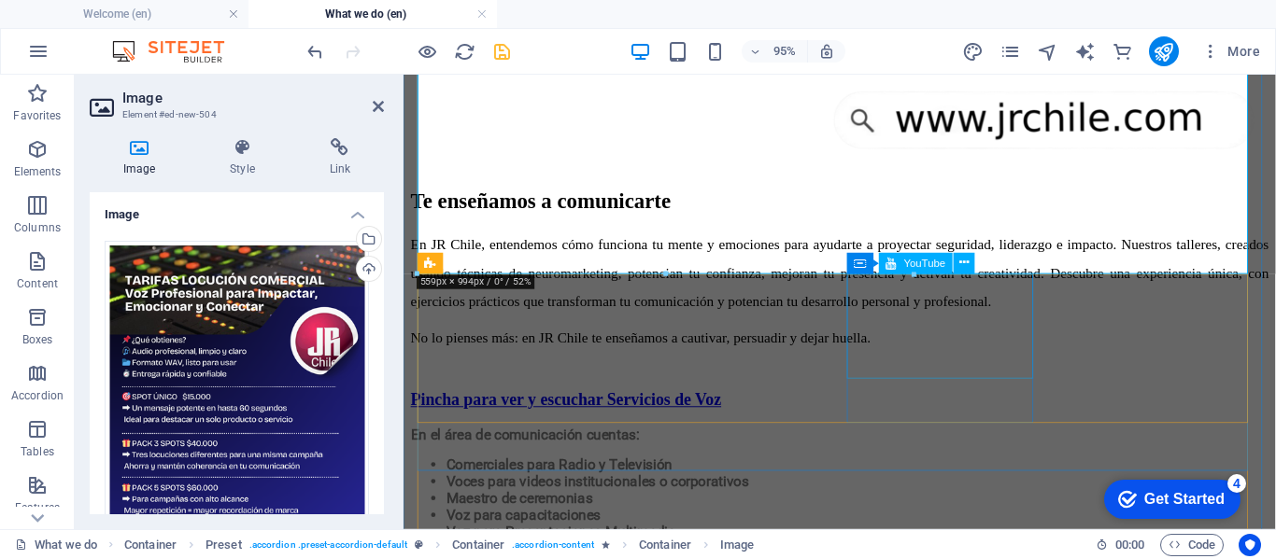
scroll to position [1966, 0]
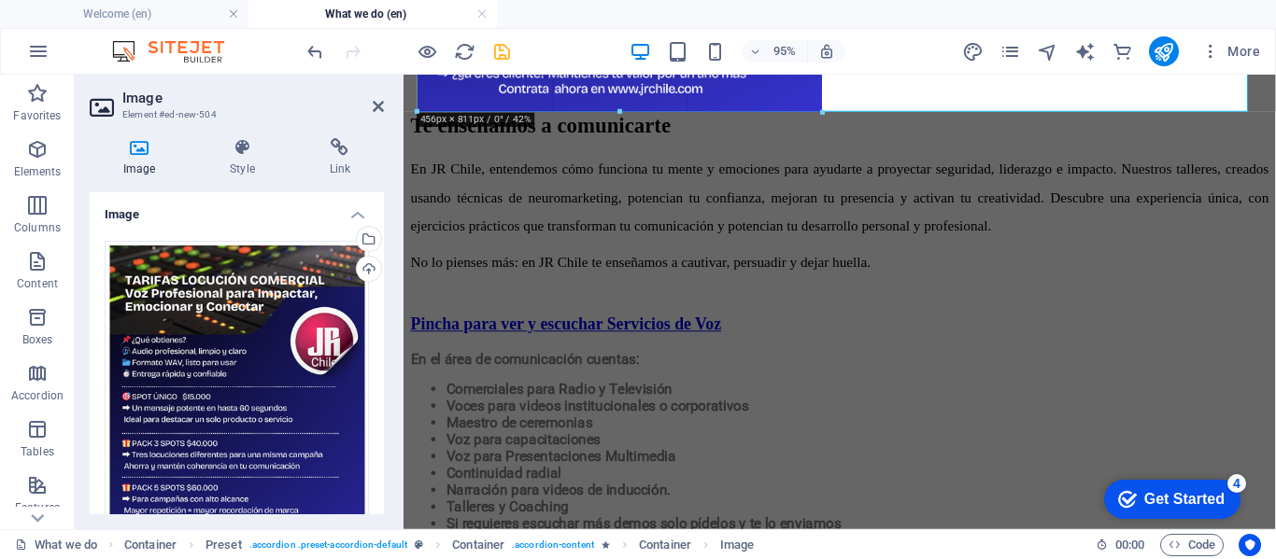
drag, startPoint x: 874, startPoint y: 241, endPoint x: 342, endPoint y: 27, distance: 573.6
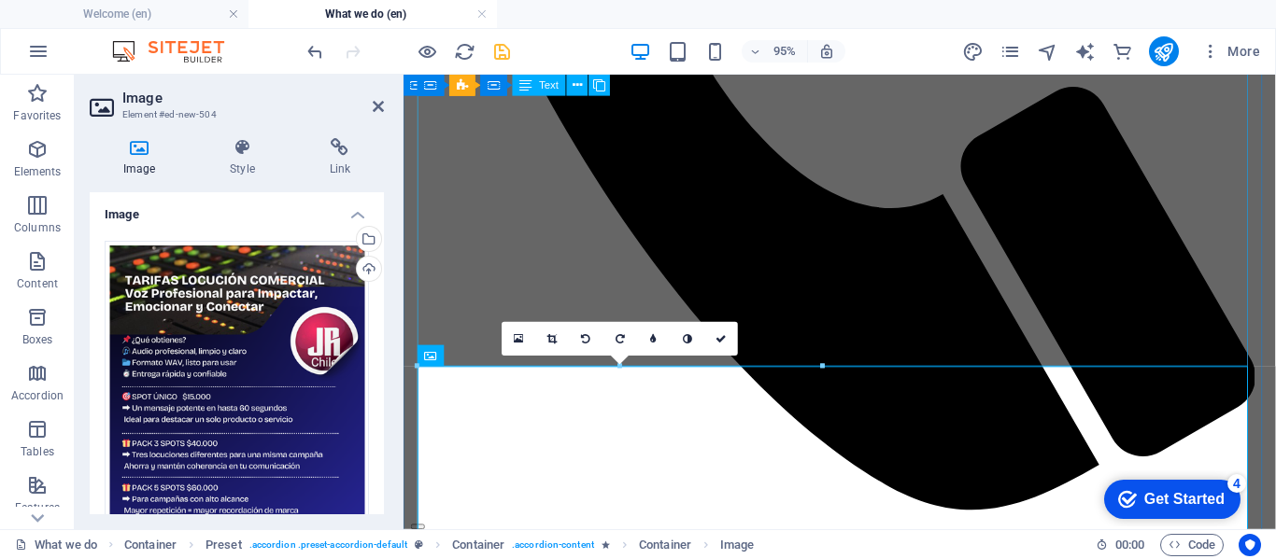
scroll to position [1125, 0]
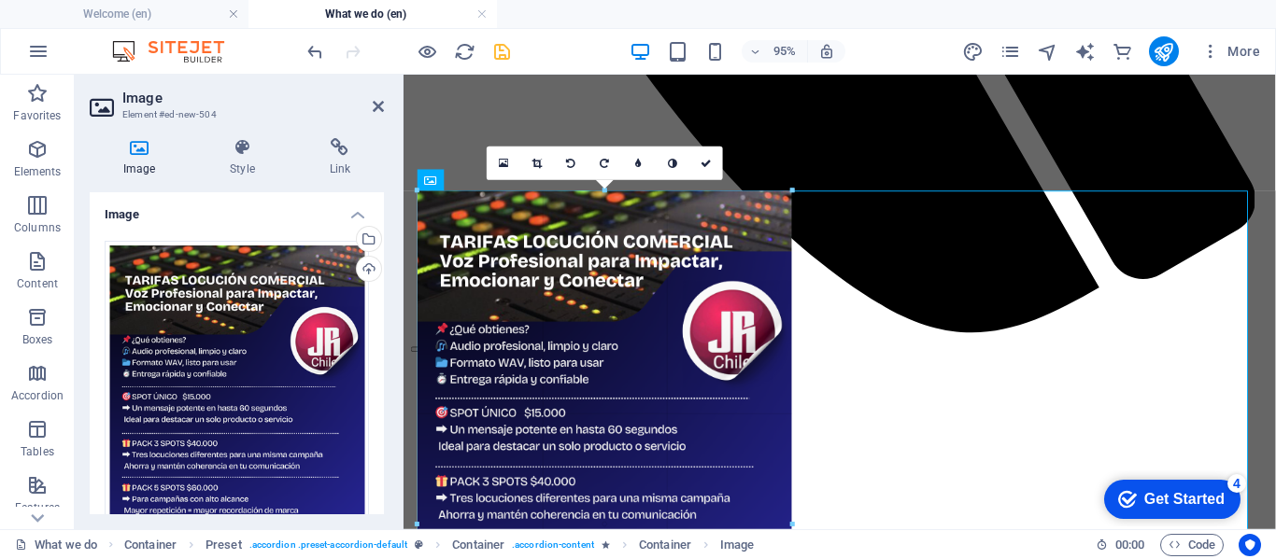
drag, startPoint x: 445, startPoint y: 121, endPoint x: 735, endPoint y: 236, distance: 311.4
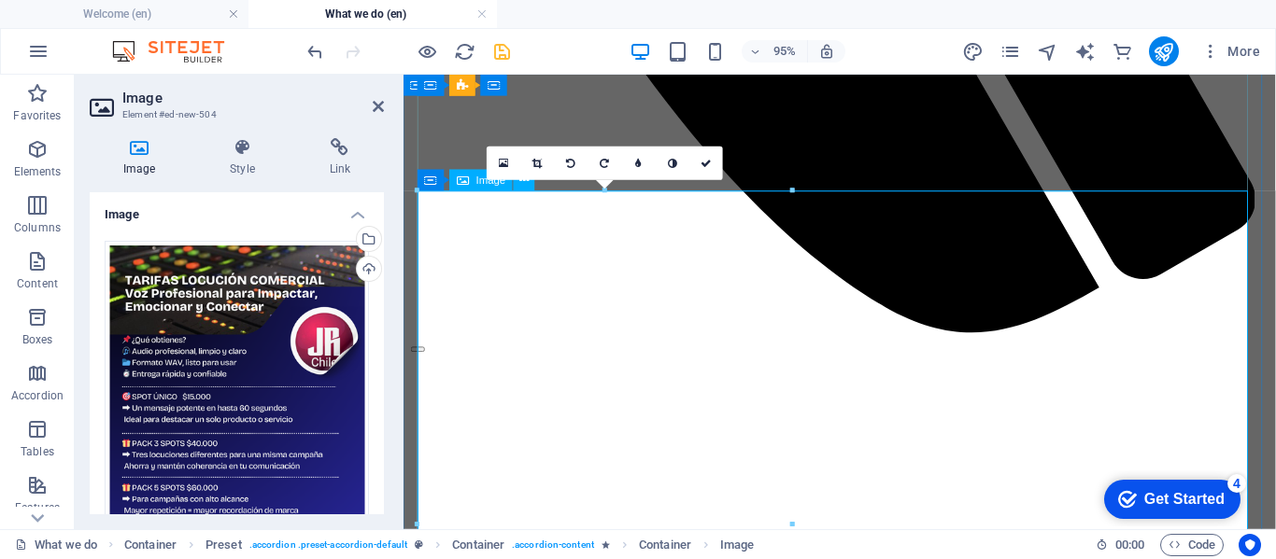
type input "422"
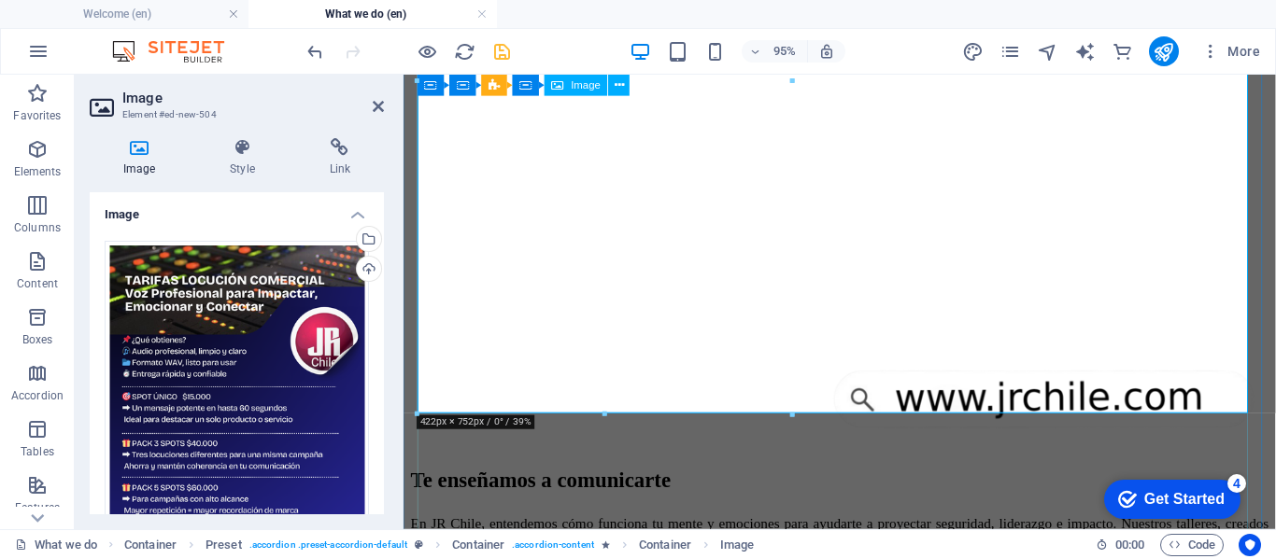
scroll to position [1499, 0]
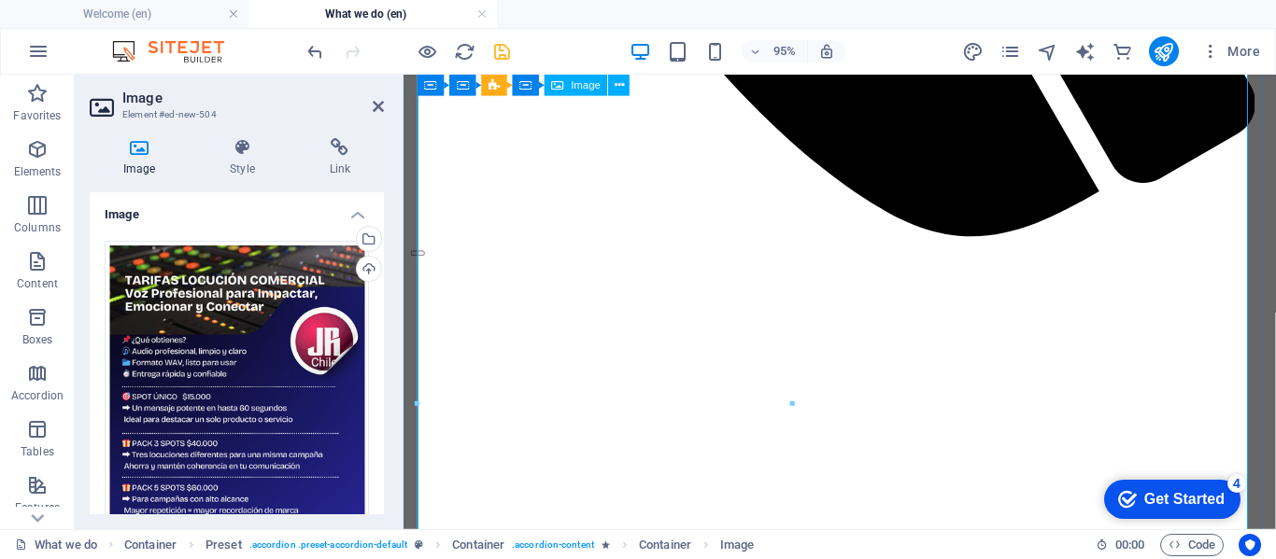
scroll to position [1219, 0]
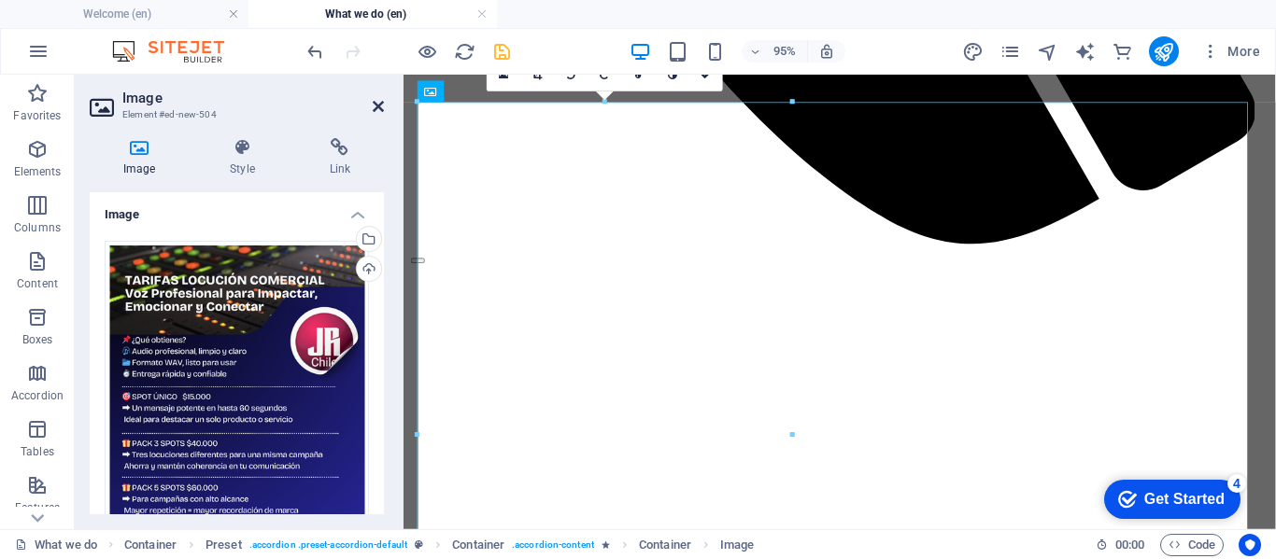
click at [374, 106] on icon at bounding box center [378, 106] width 11 height 15
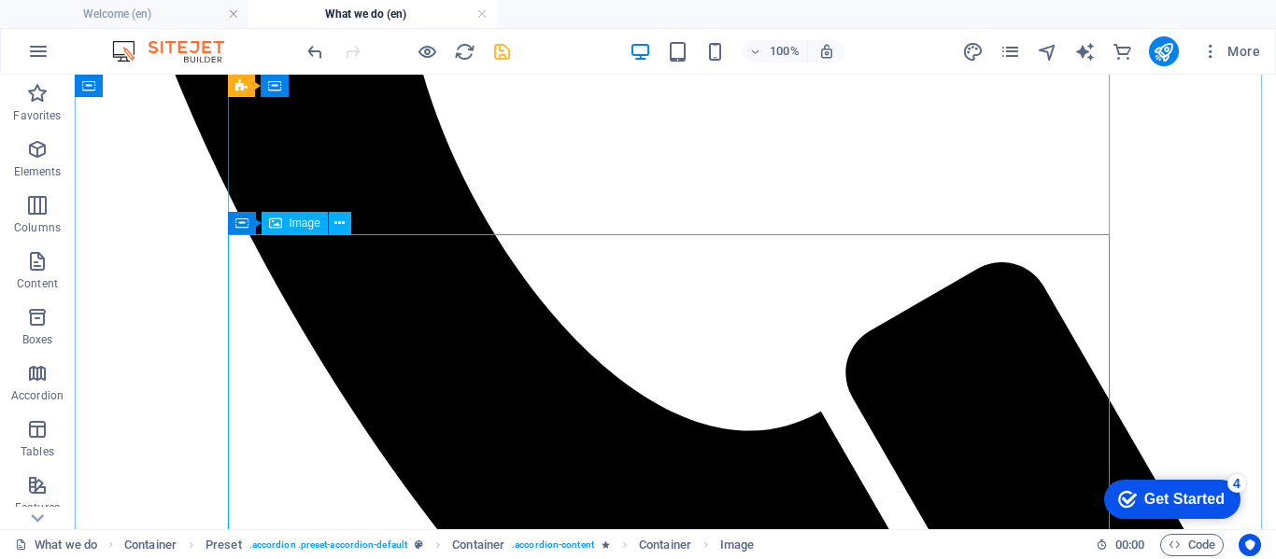
scroll to position [938, 0]
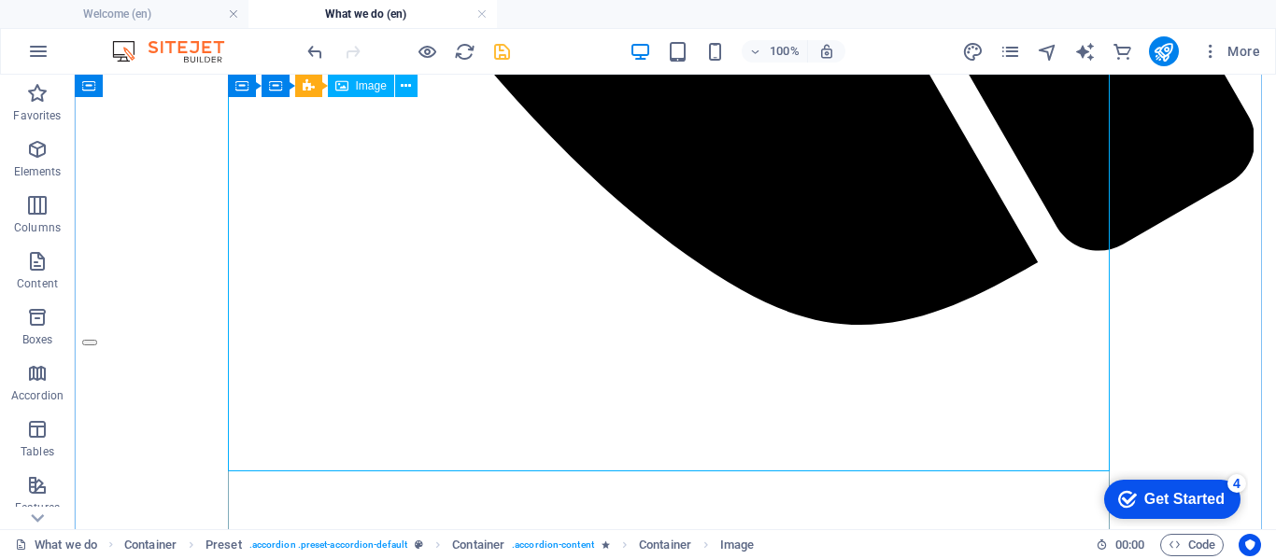
scroll to position [1499, 0]
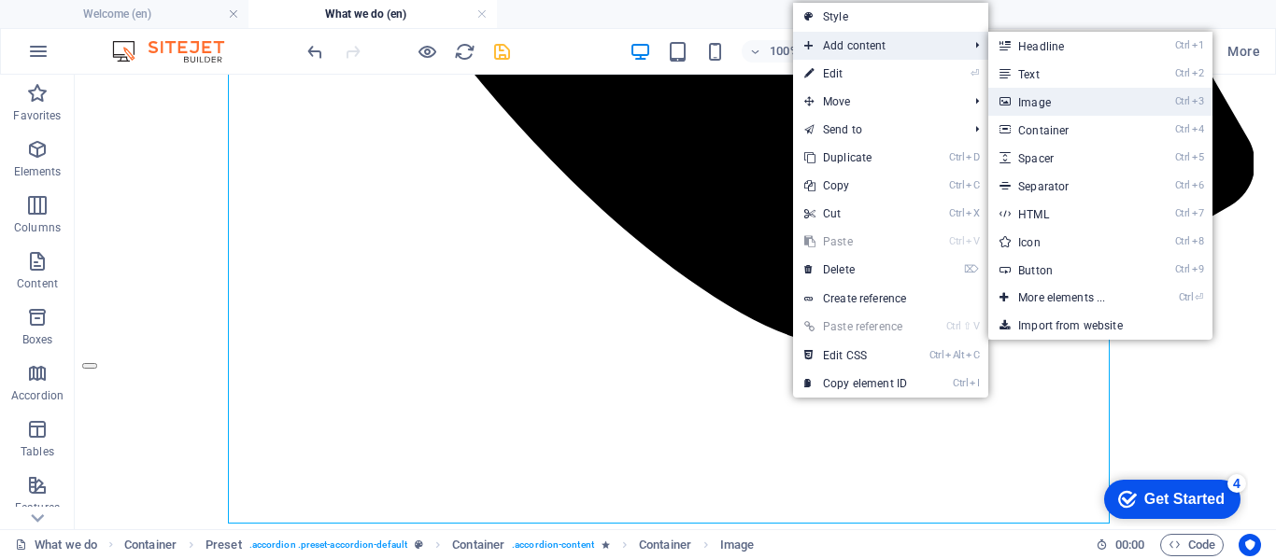
drag, startPoint x: 1032, startPoint y: 102, endPoint x: 659, endPoint y: 28, distance: 379.8
click at [1032, 102] on link "Ctrl 3 Image" at bounding box center [1065, 102] width 154 height 28
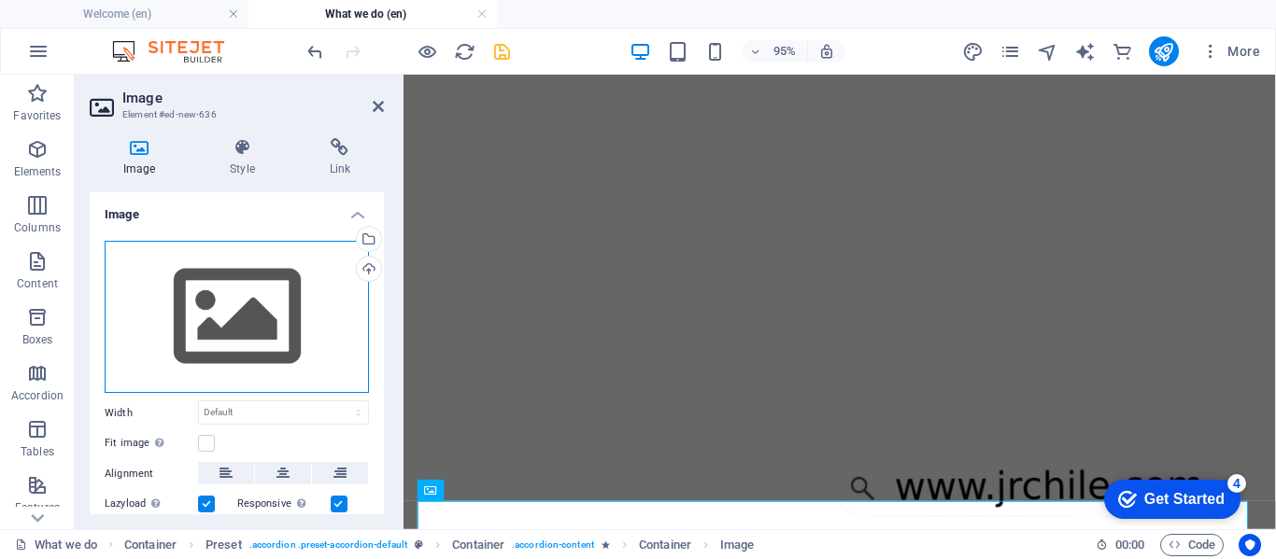
click at [235, 321] on div "Drag files here, click to choose files or select files from Files or our free s…" at bounding box center [237, 317] width 264 height 153
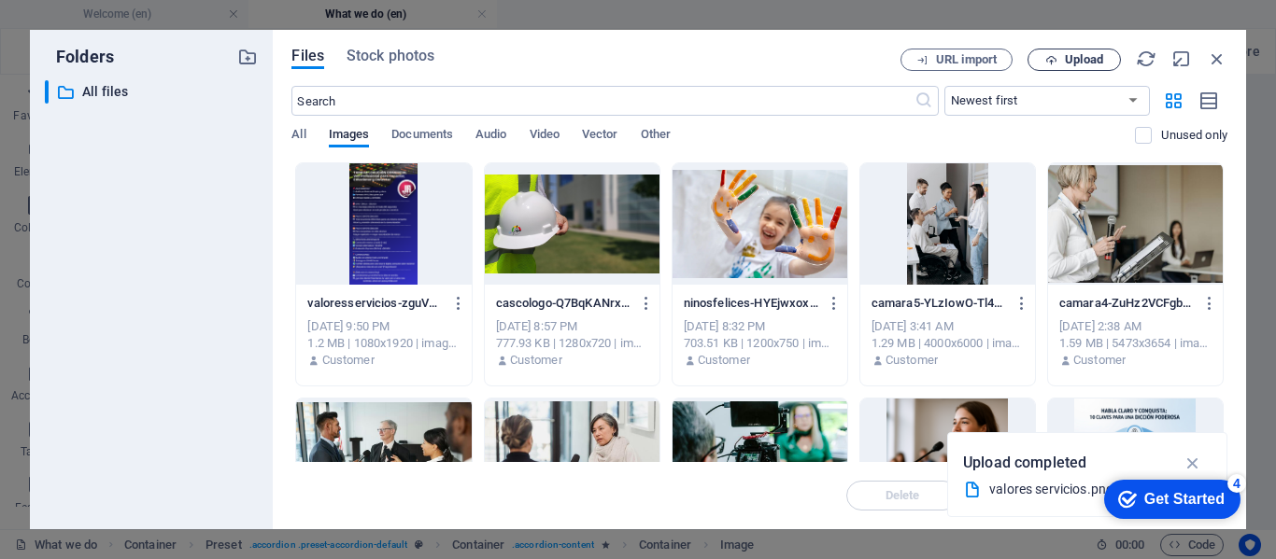
click at [1081, 61] on span "Upload" at bounding box center [1084, 59] width 38 height 11
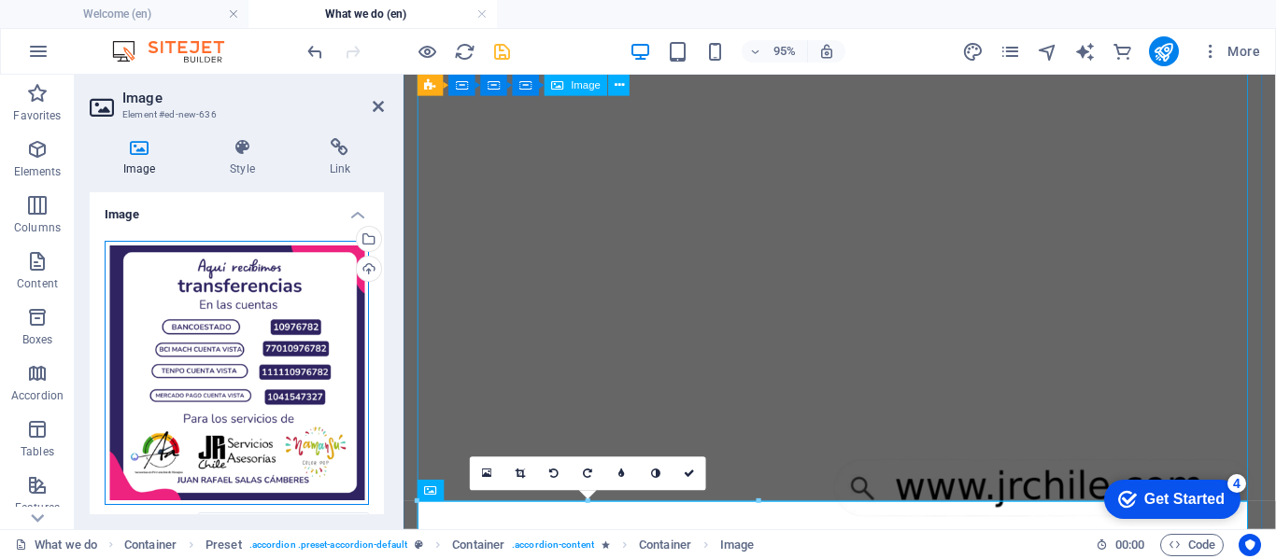
drag, startPoint x: 616, startPoint y: 401, endPoint x: 1009, endPoint y: 330, distance: 399.5
click at [233, 318] on div "Drag files here, click to choose files or select files from Files or our free s…" at bounding box center [237, 373] width 264 height 264
click at [233, 318] on body "web.jrchile.com Welcome (en) What we do (en) Favorites Elements Columns Content…" at bounding box center [638, 279] width 1276 height 559
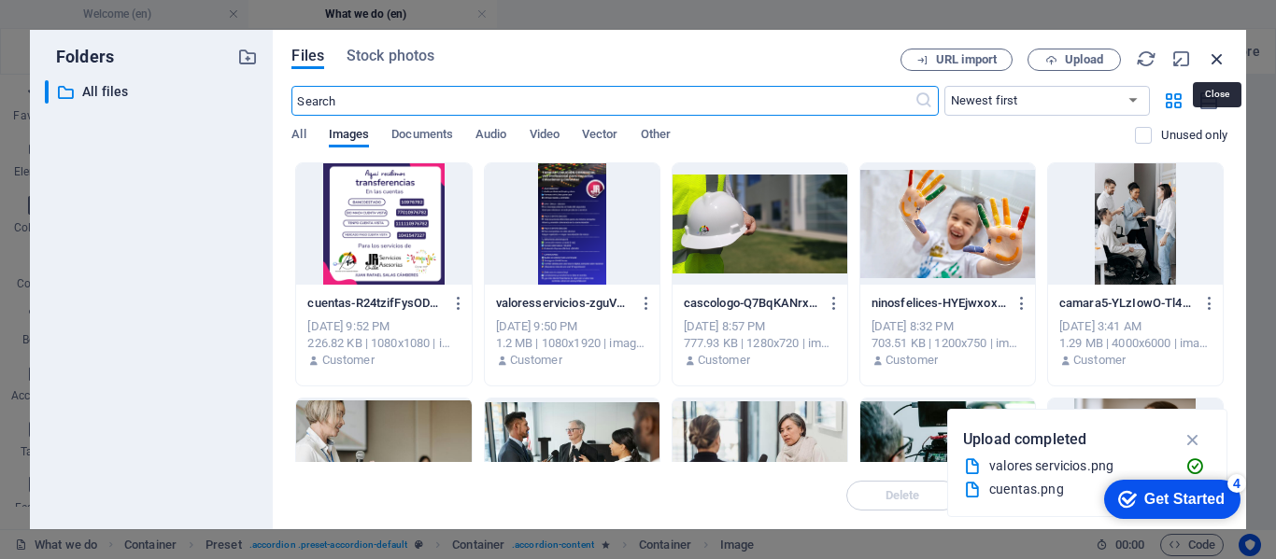
click at [1212, 60] on icon "button" at bounding box center [1216, 59] width 21 height 21
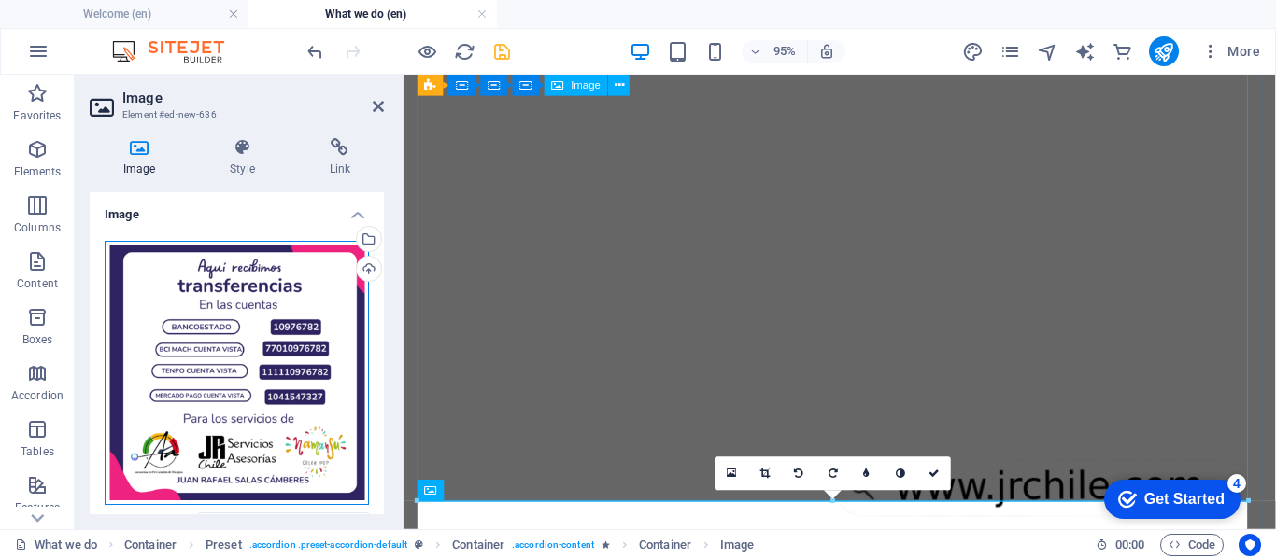
drag, startPoint x: 648, startPoint y: 375, endPoint x: 891, endPoint y: 302, distance: 253.7
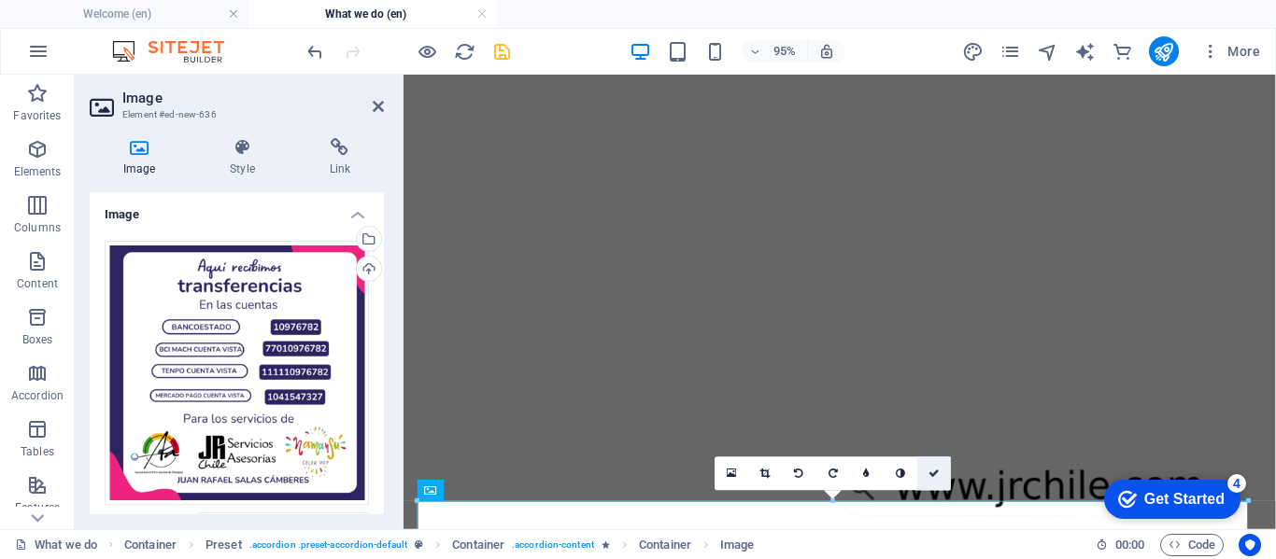
click at [937, 472] on icon at bounding box center [933, 474] width 11 height 10
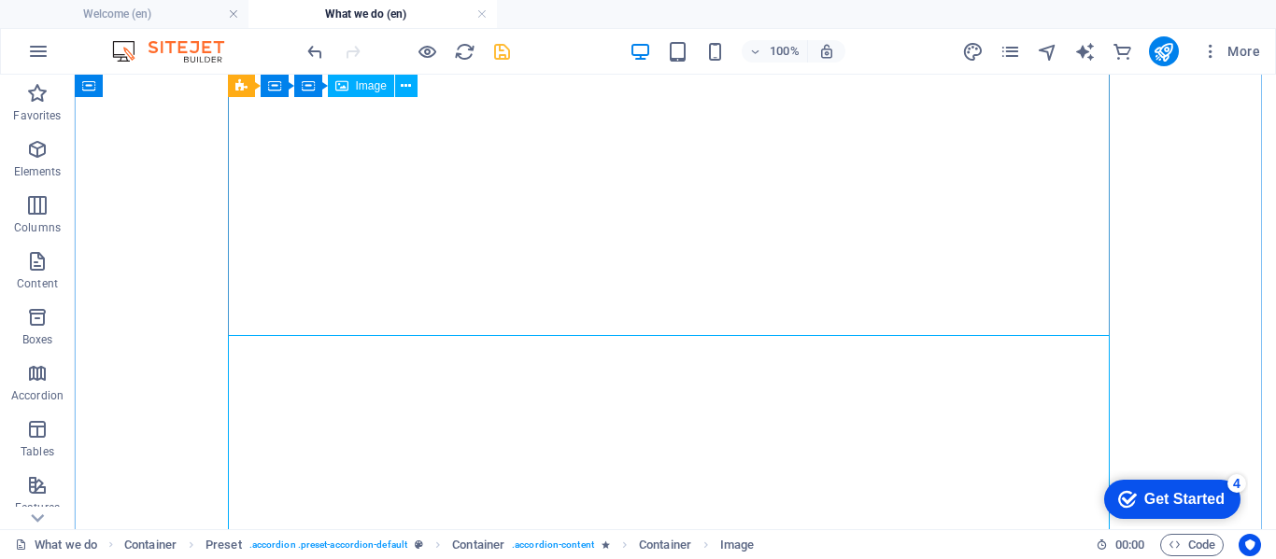
scroll to position [1686, 0]
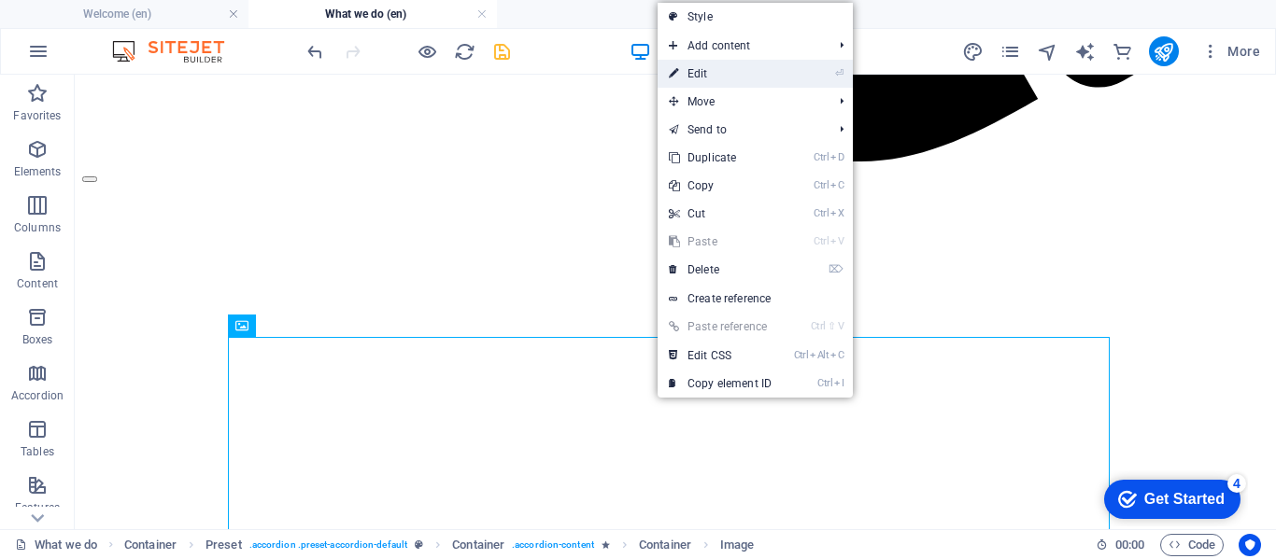
click at [705, 75] on link "⏎ Edit" at bounding box center [719, 74] width 125 height 28
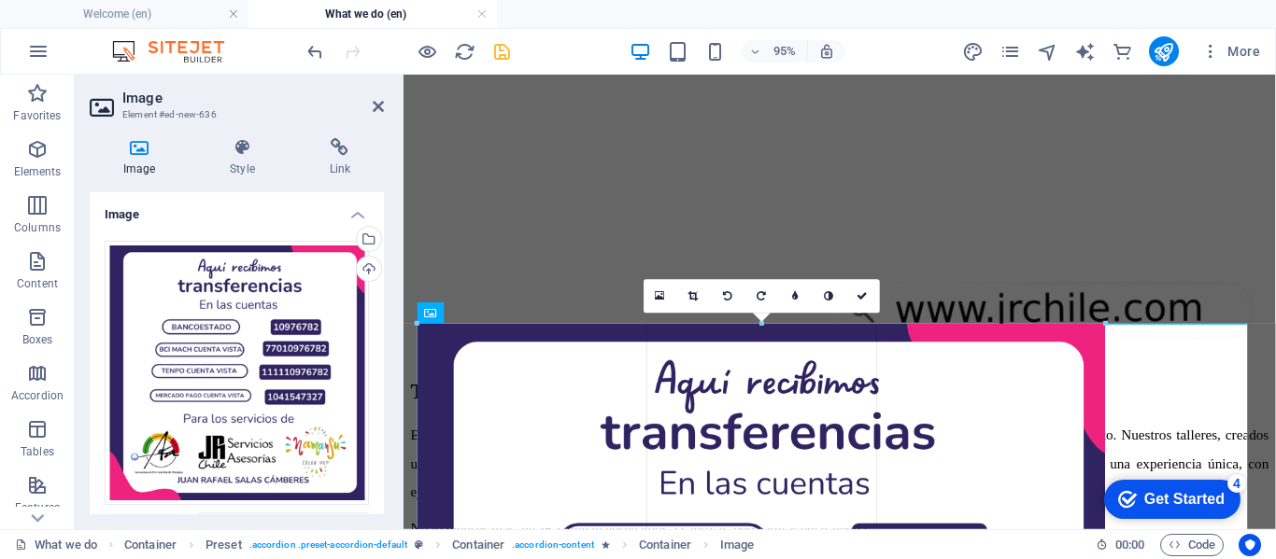
drag, startPoint x: 1247, startPoint y: 327, endPoint x: 550, endPoint y: 483, distance: 713.9
type input "775"
select select "px"
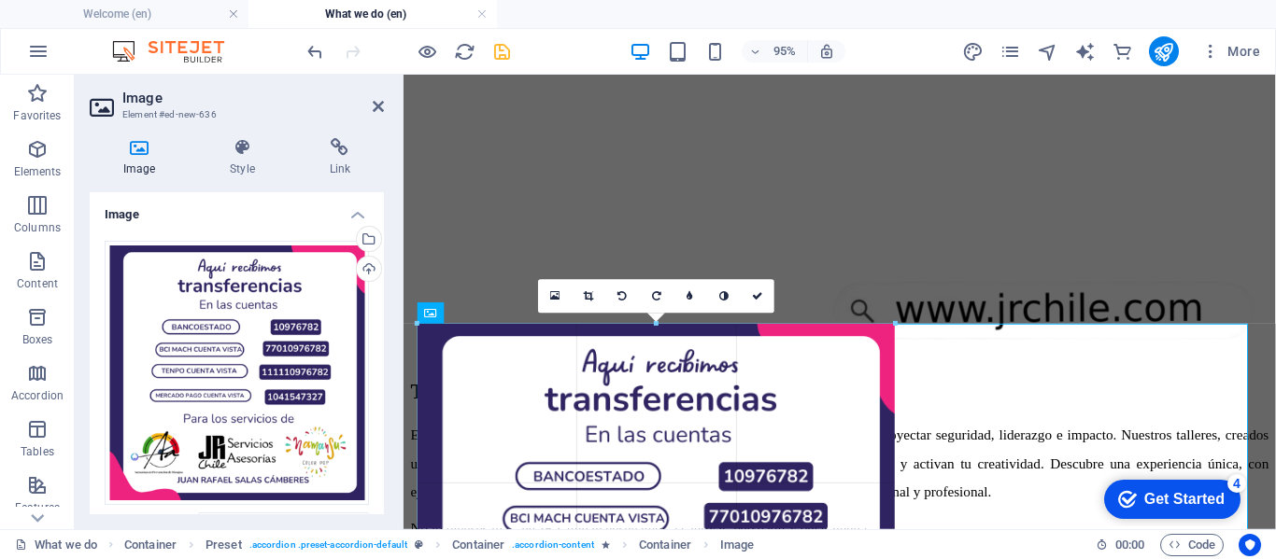
drag, startPoint x: 417, startPoint y: 322, endPoint x: 866, endPoint y: 547, distance: 501.5
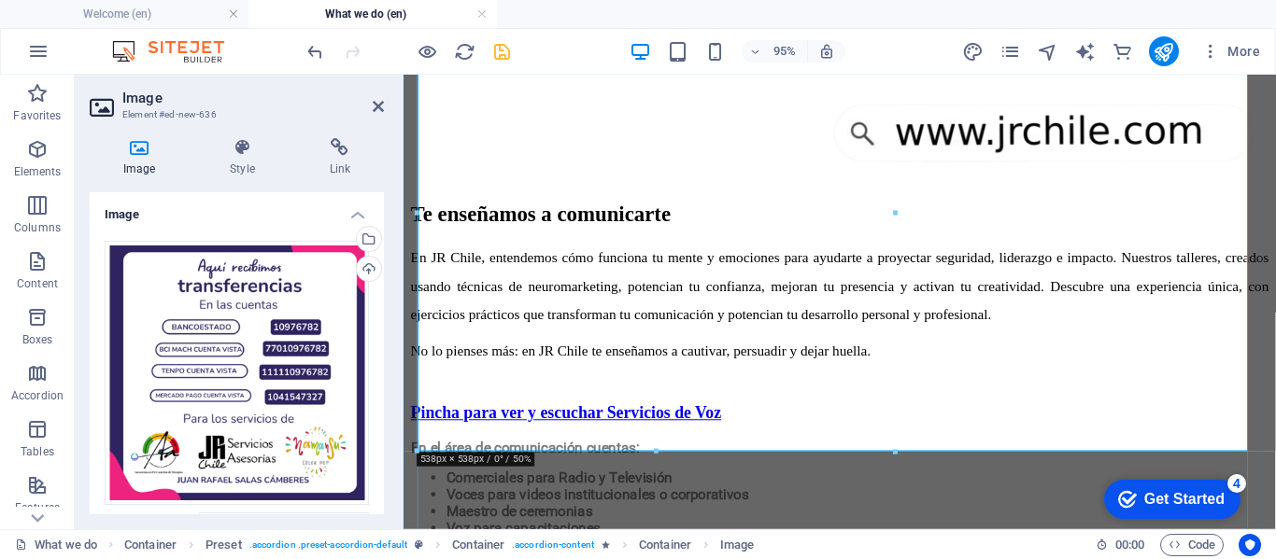
scroll to position [2059, 0]
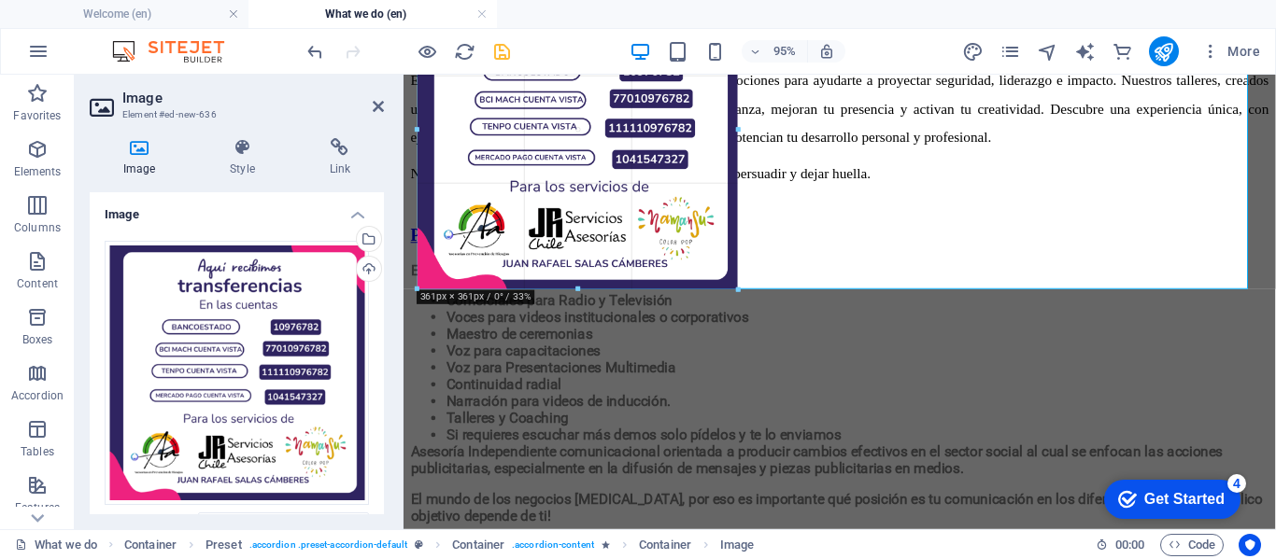
drag, startPoint x: 419, startPoint y: 444, endPoint x: 590, endPoint y: 198, distance: 300.0
type input "361"
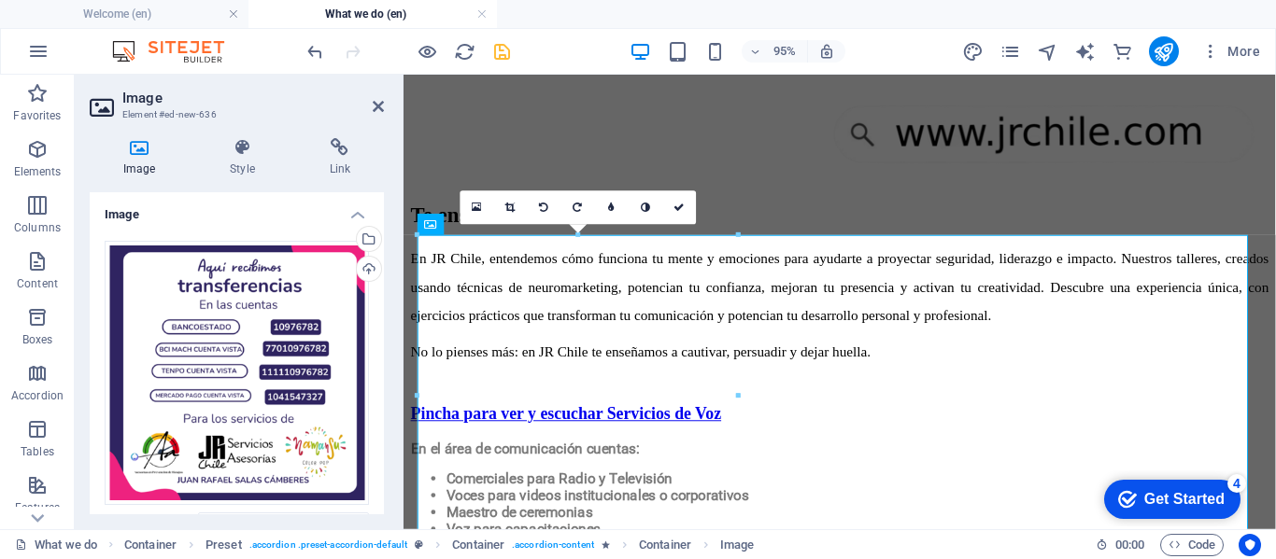
scroll to position [1779, 0]
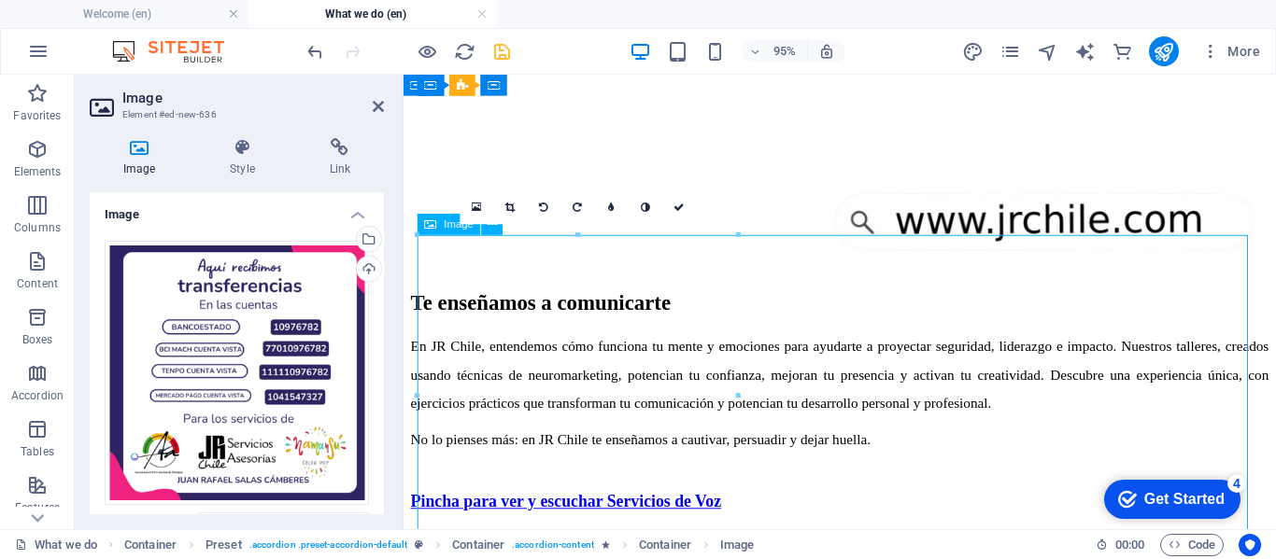
scroll to position [2116, 0]
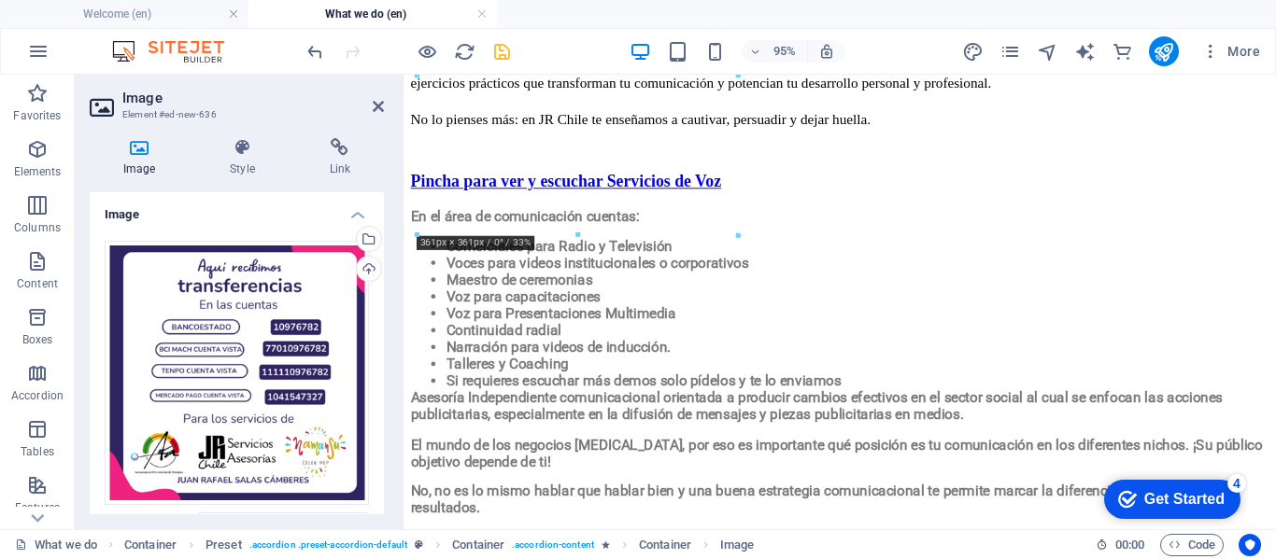
drag, startPoint x: 667, startPoint y: 297, endPoint x: 1004, endPoint y: 221, distance: 345.5
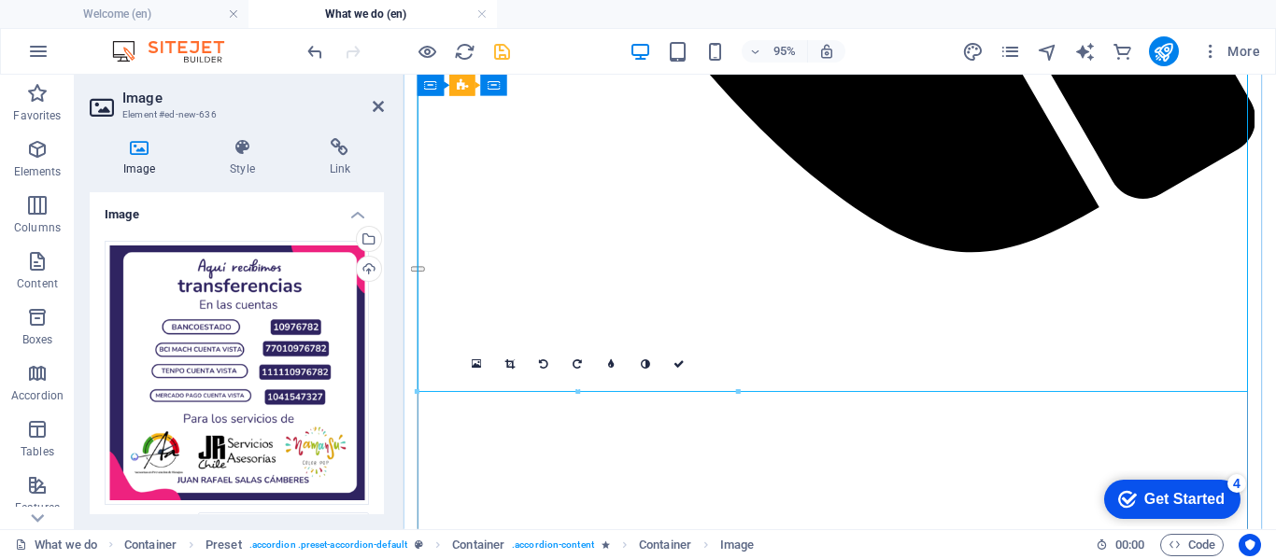
scroll to position [1270, 0]
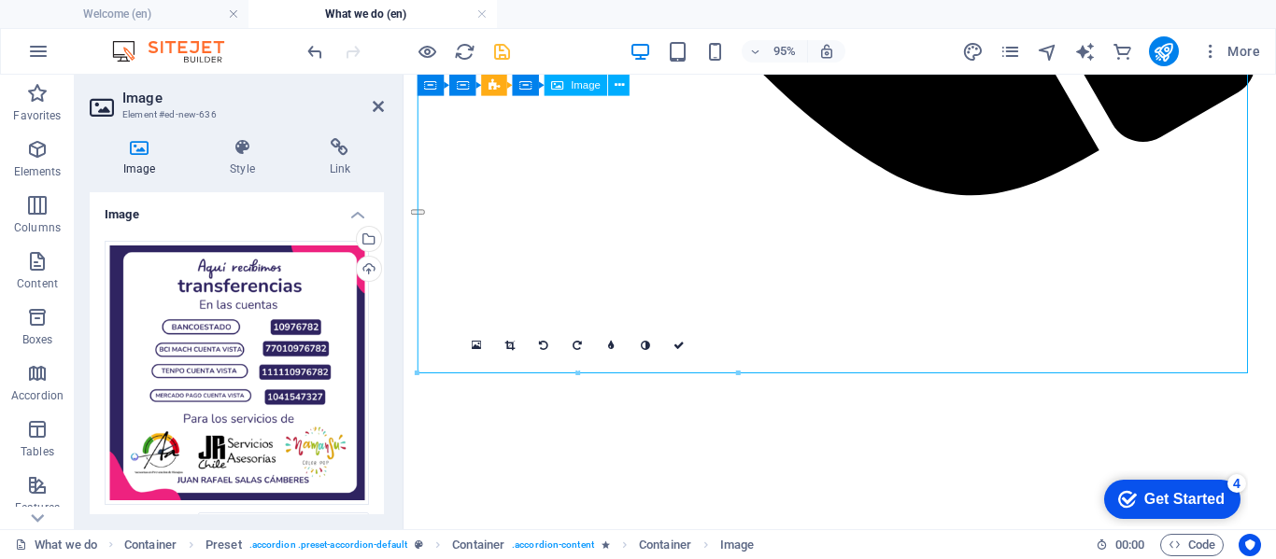
drag, startPoint x: 650, startPoint y: 249, endPoint x: 676, endPoint y: 256, distance: 27.0
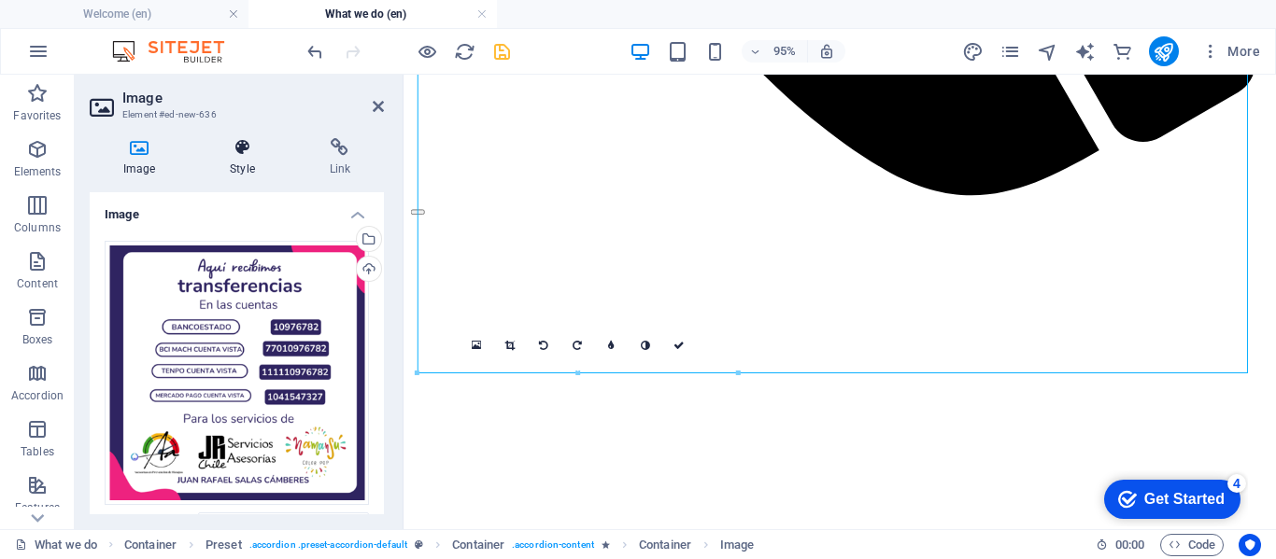
click at [242, 157] on h4 "Style" at bounding box center [245, 157] width 99 height 39
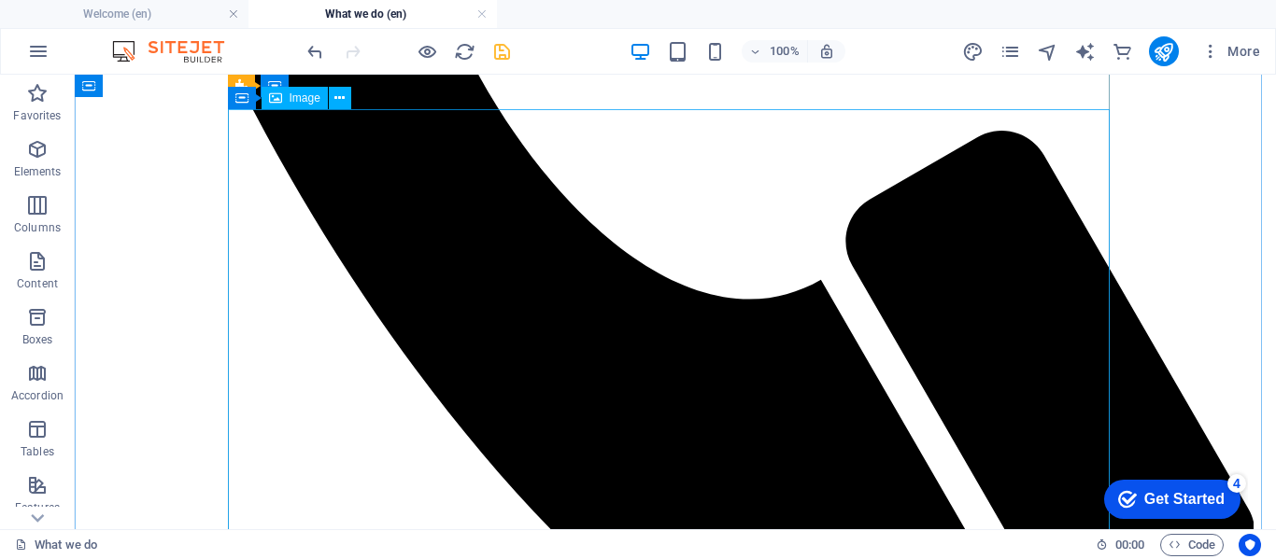
scroll to position [1213, 0]
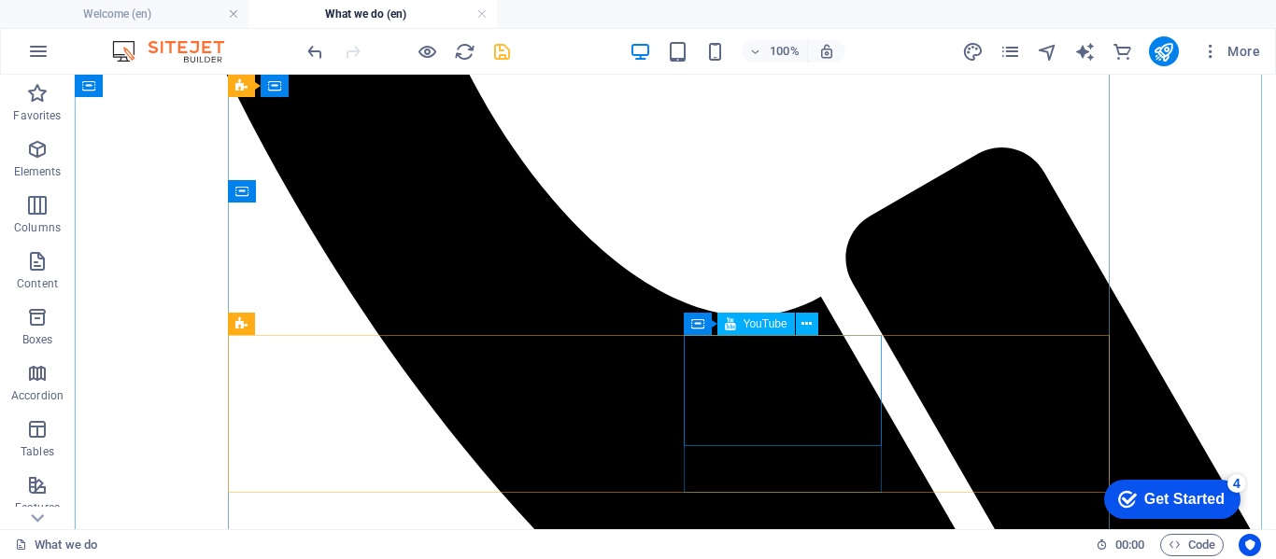
scroll to position [1120, 0]
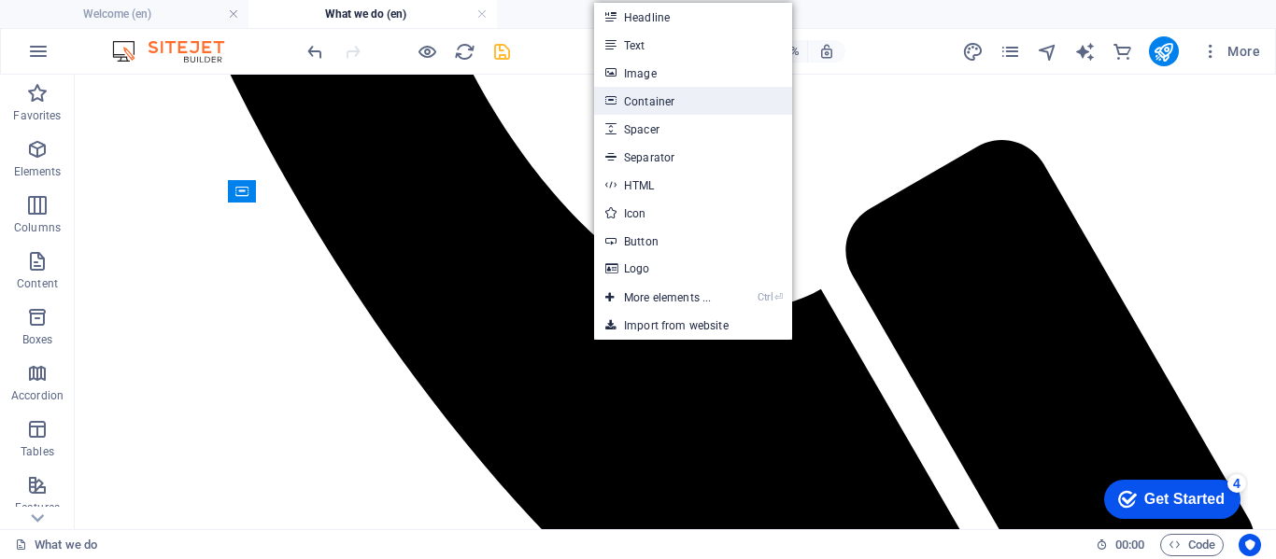
click at [654, 104] on link "Container" at bounding box center [693, 101] width 198 height 28
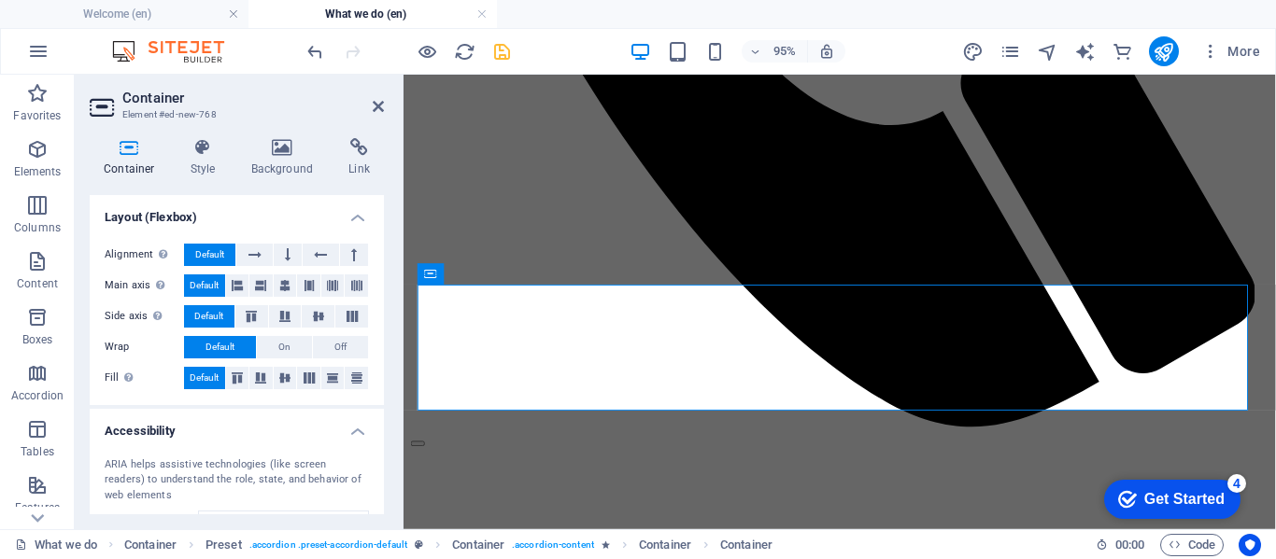
scroll to position [374, 0]
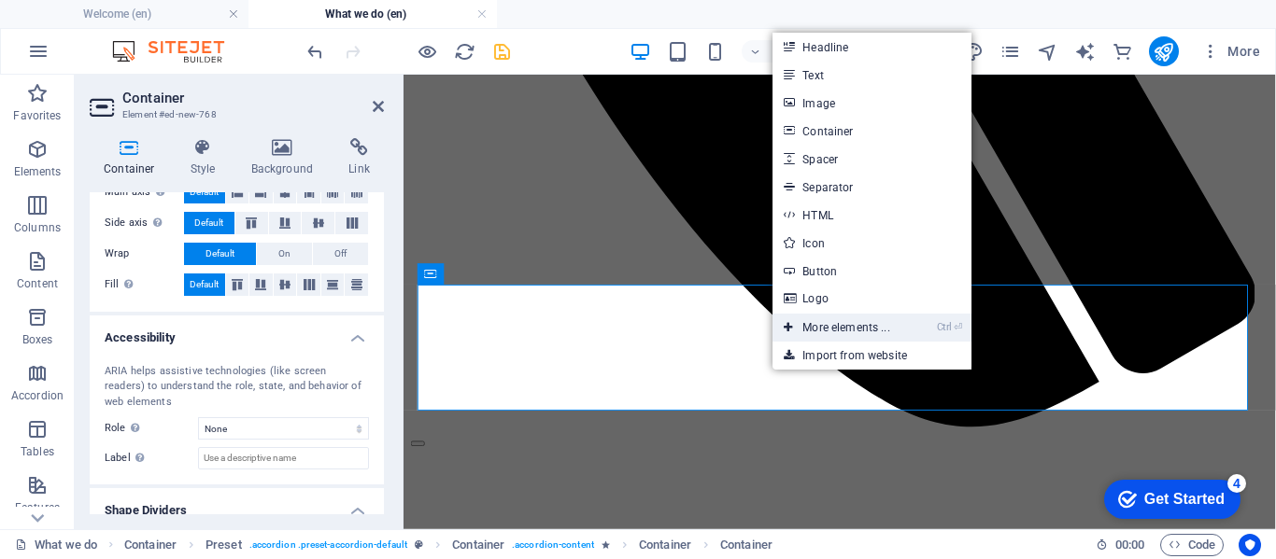
click at [847, 324] on link "Ctrl ⏎ More elements ..." at bounding box center [836, 328] width 128 height 28
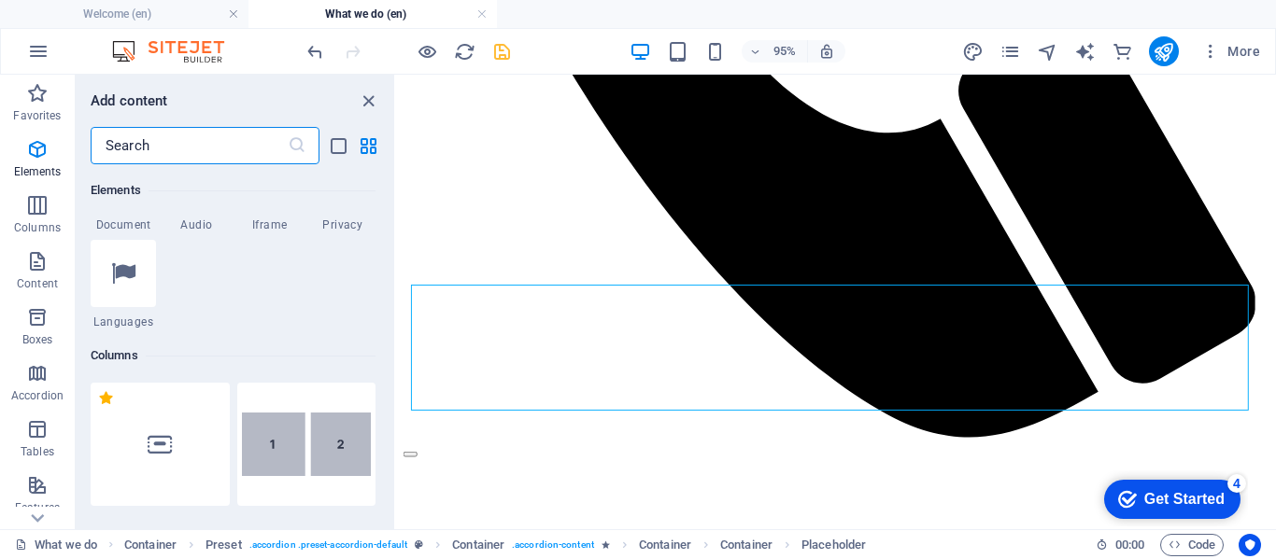
scroll to position [853, 0]
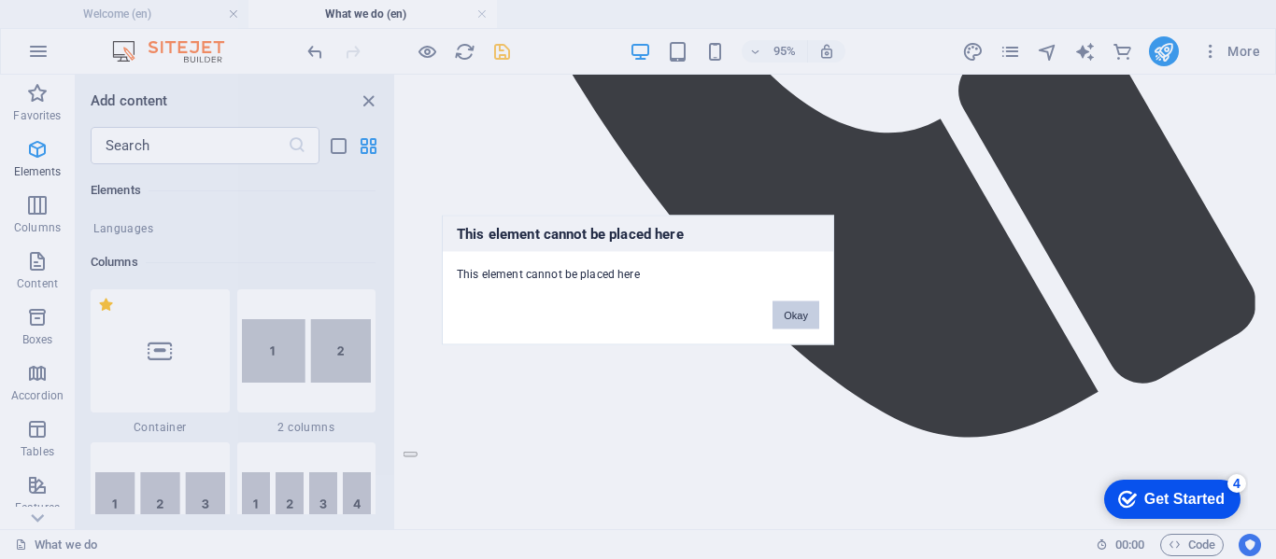
click at [801, 314] on button "Okay" at bounding box center [795, 315] width 47 height 28
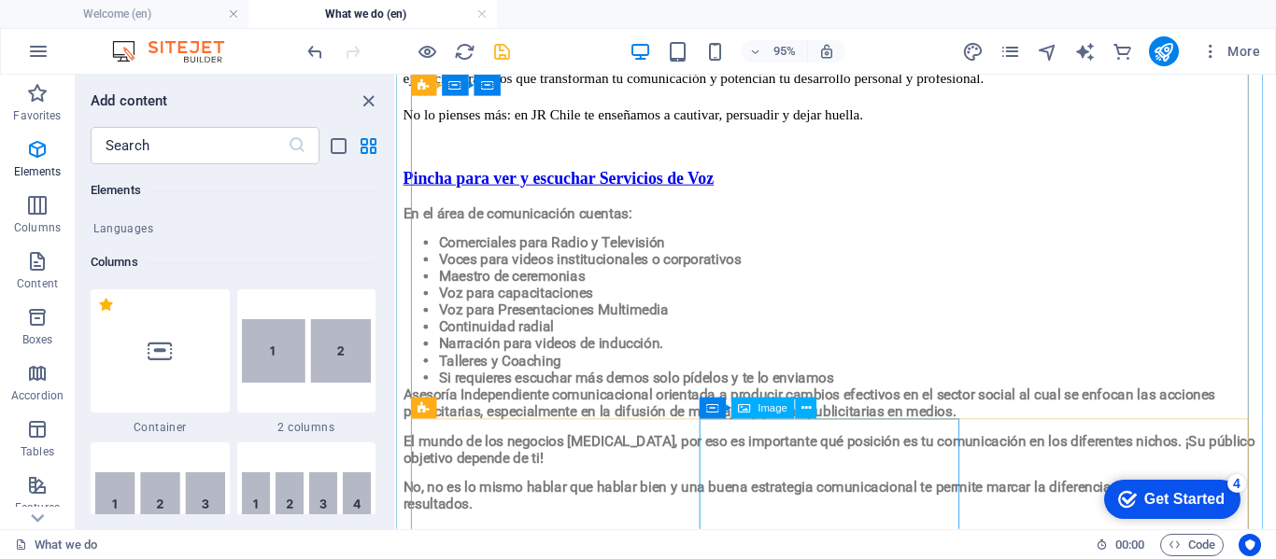
scroll to position [2141, 0]
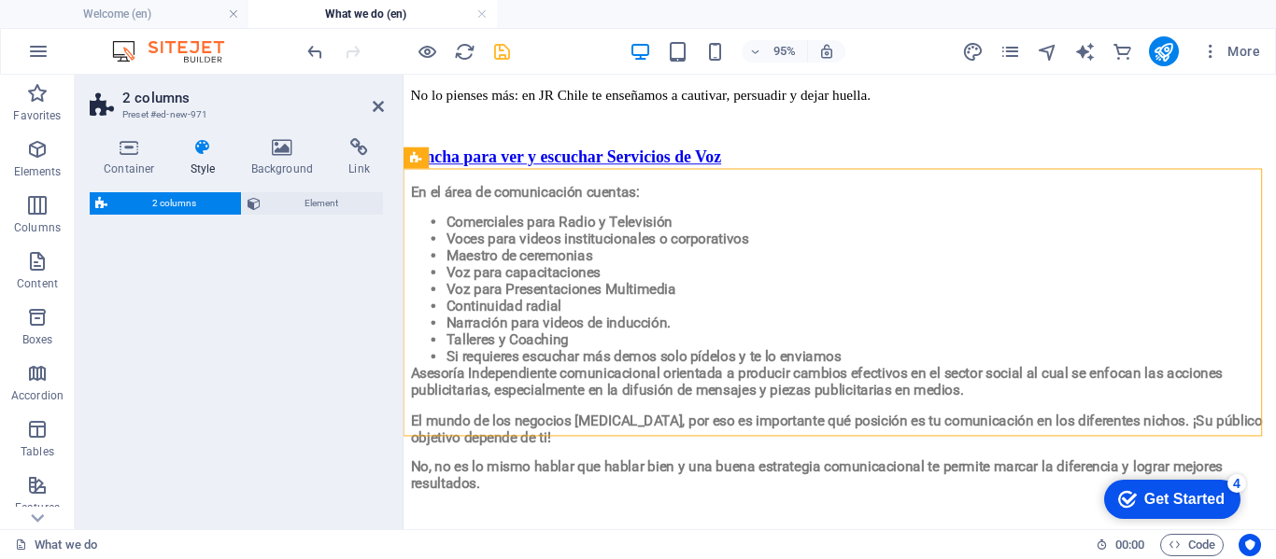
select select "rem"
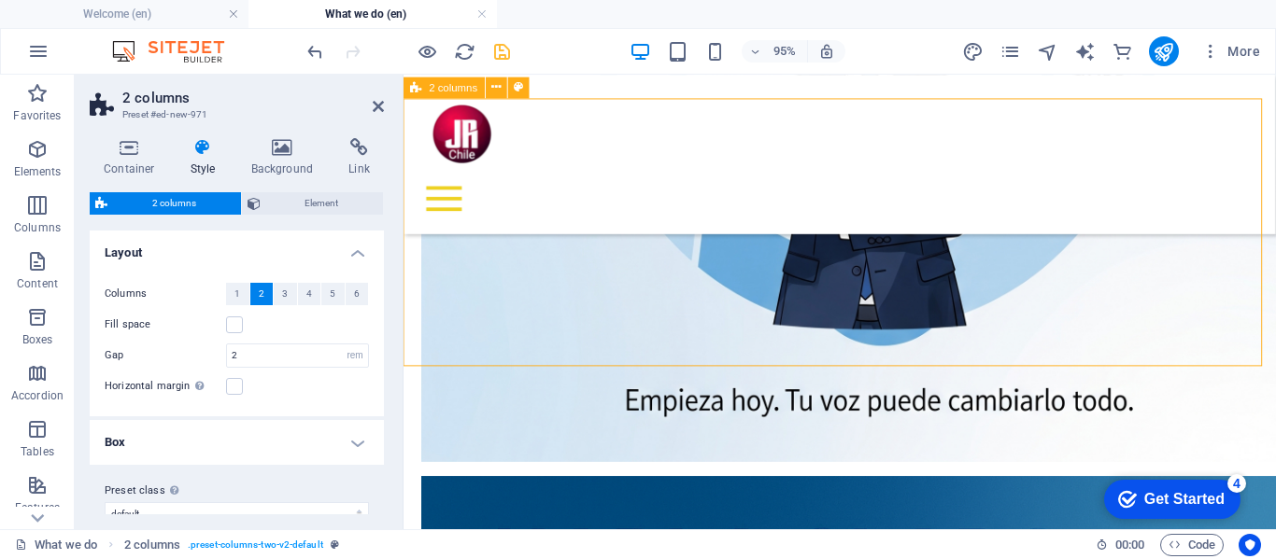
scroll to position [3686, 0]
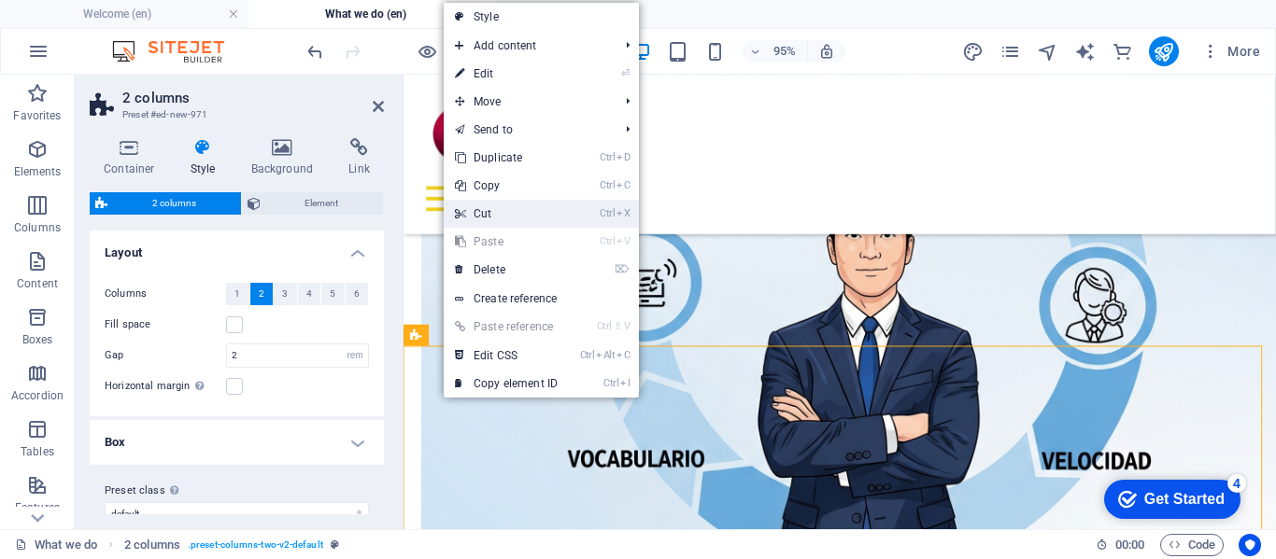
drag, startPoint x: 749, startPoint y: 294, endPoint x: 484, endPoint y: 208, distance: 278.8
click at [484, 208] on link "Ctrl X Cut" at bounding box center [506, 214] width 125 height 28
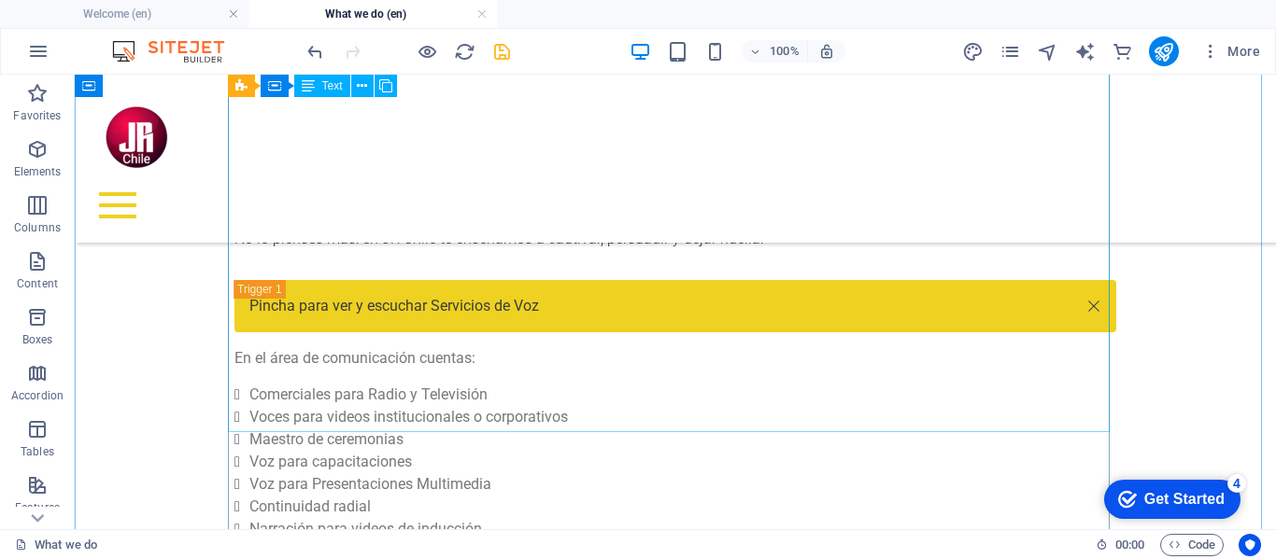
scroll to position [983, 0]
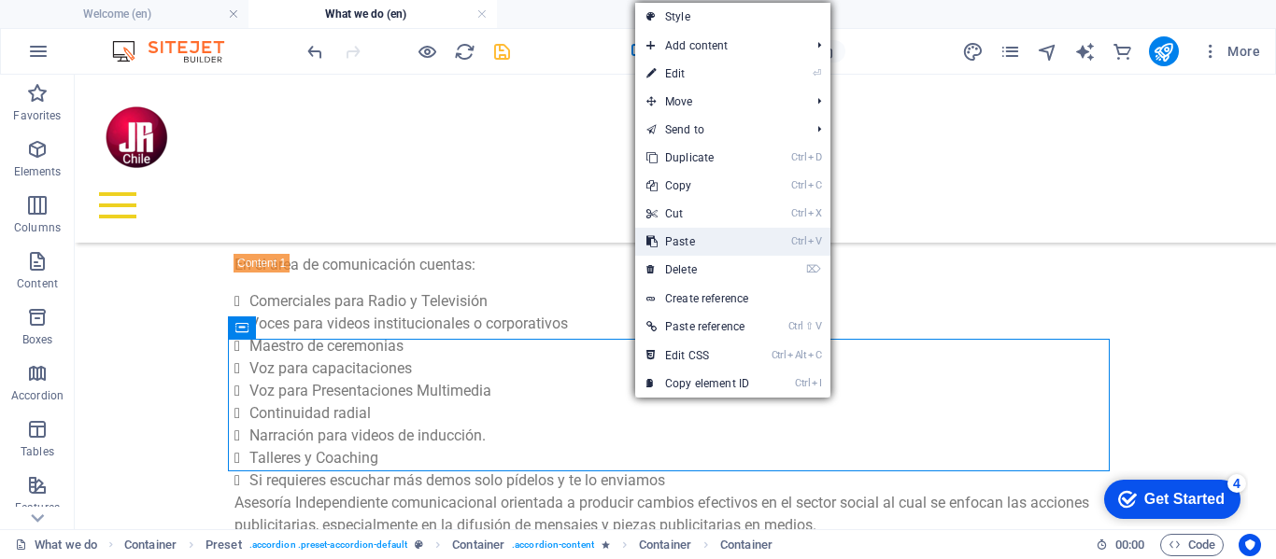
click at [682, 239] on link "Ctrl V Paste" at bounding box center [697, 242] width 125 height 28
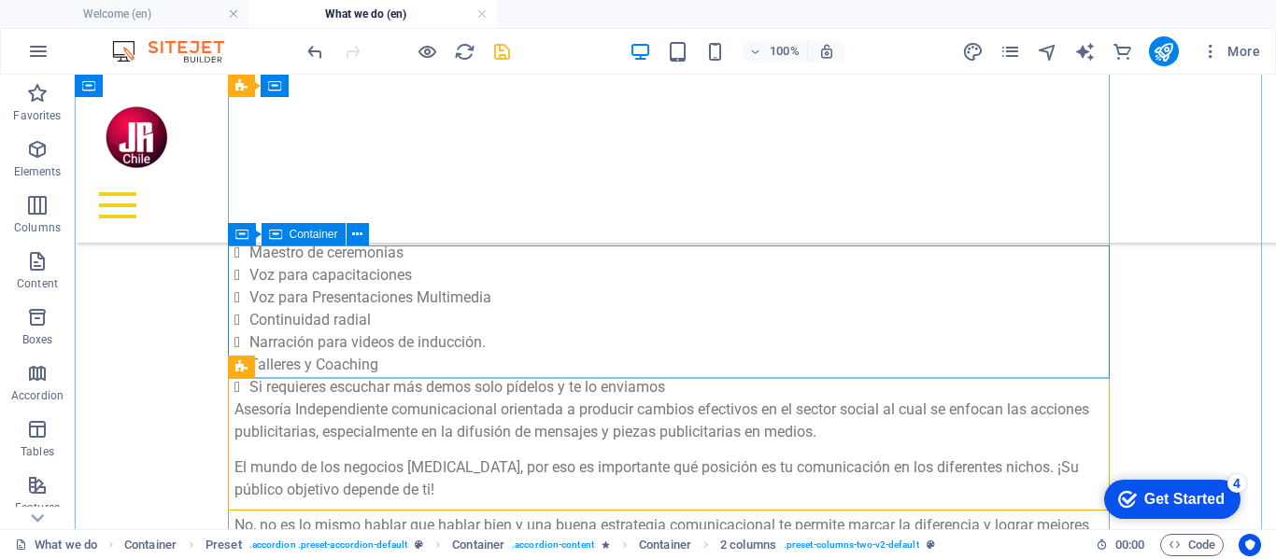
scroll to position [1170, 0]
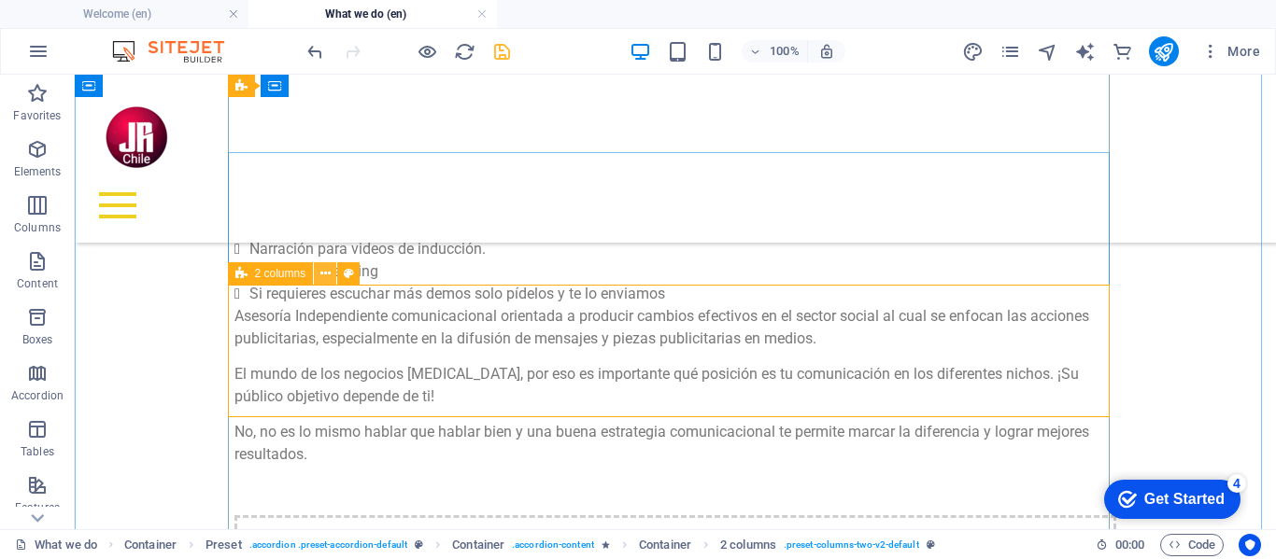
click at [322, 274] on icon at bounding box center [325, 274] width 10 height 20
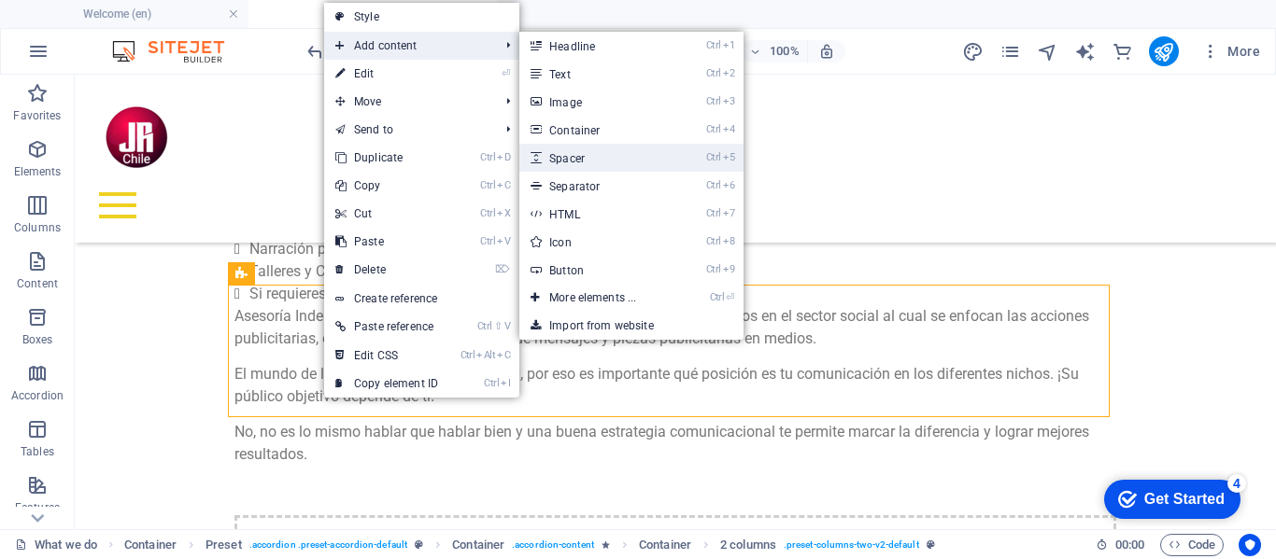
click at [567, 154] on link "Ctrl 5 Spacer" at bounding box center [596, 158] width 154 height 28
select select "px"
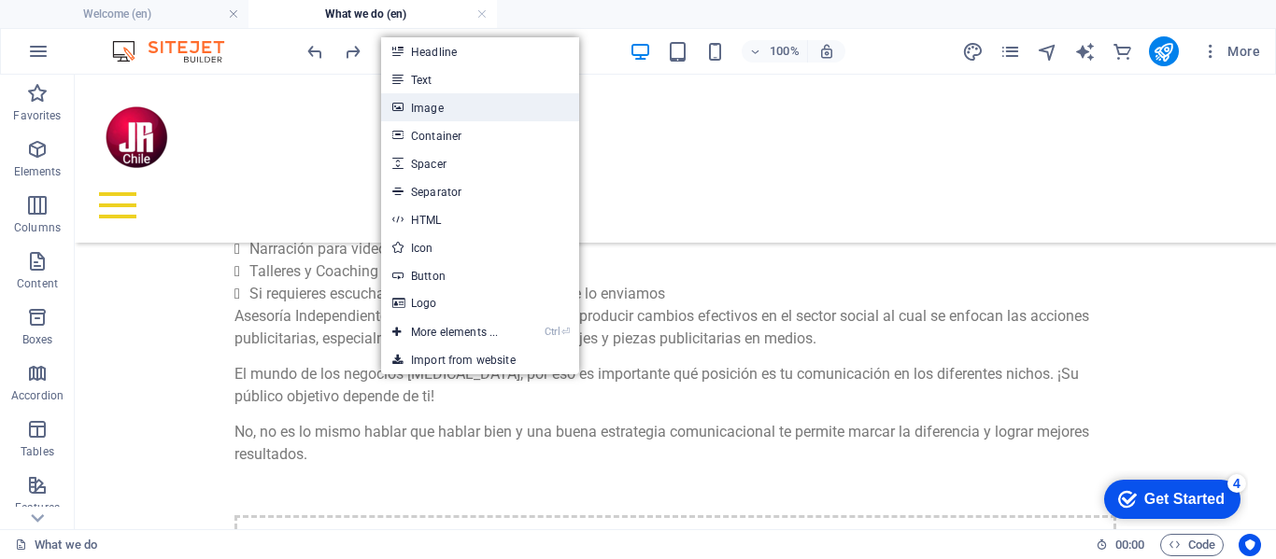
click at [429, 108] on link "Image" at bounding box center [480, 107] width 198 height 28
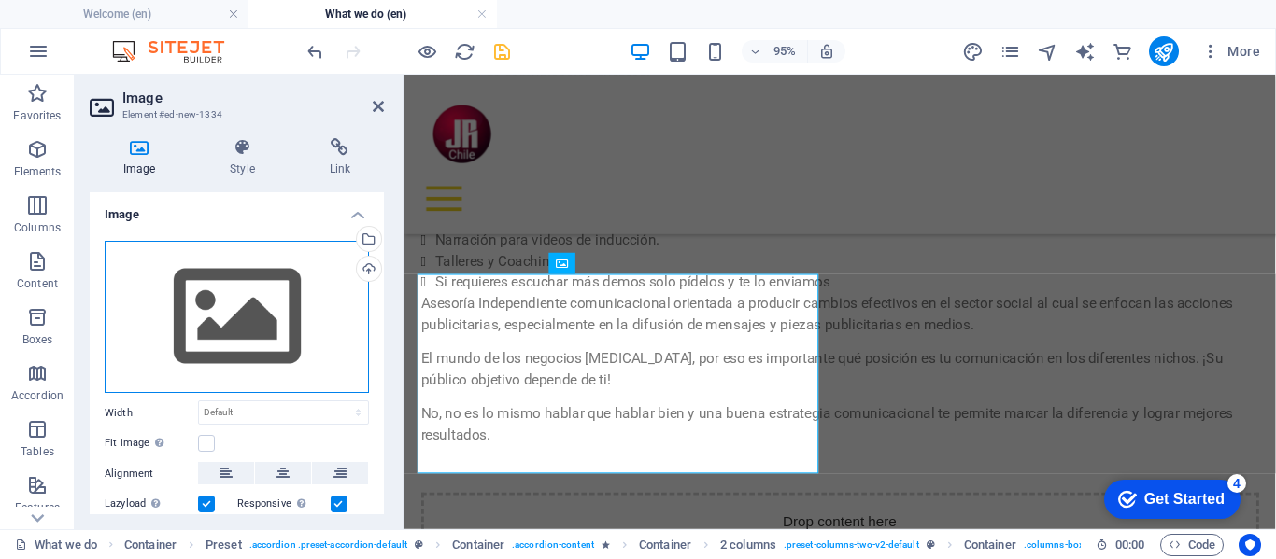
click at [270, 311] on div "Drag files here, click to choose files or select files from Files or our free s…" at bounding box center [237, 317] width 264 height 153
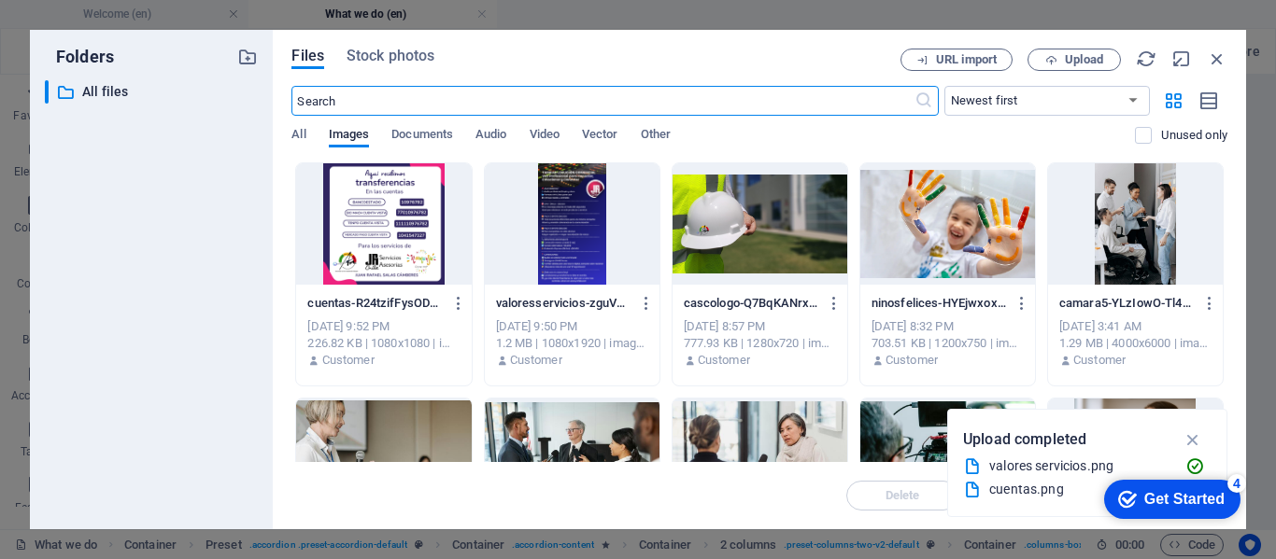
click at [584, 232] on div at bounding box center [572, 223] width 175 height 121
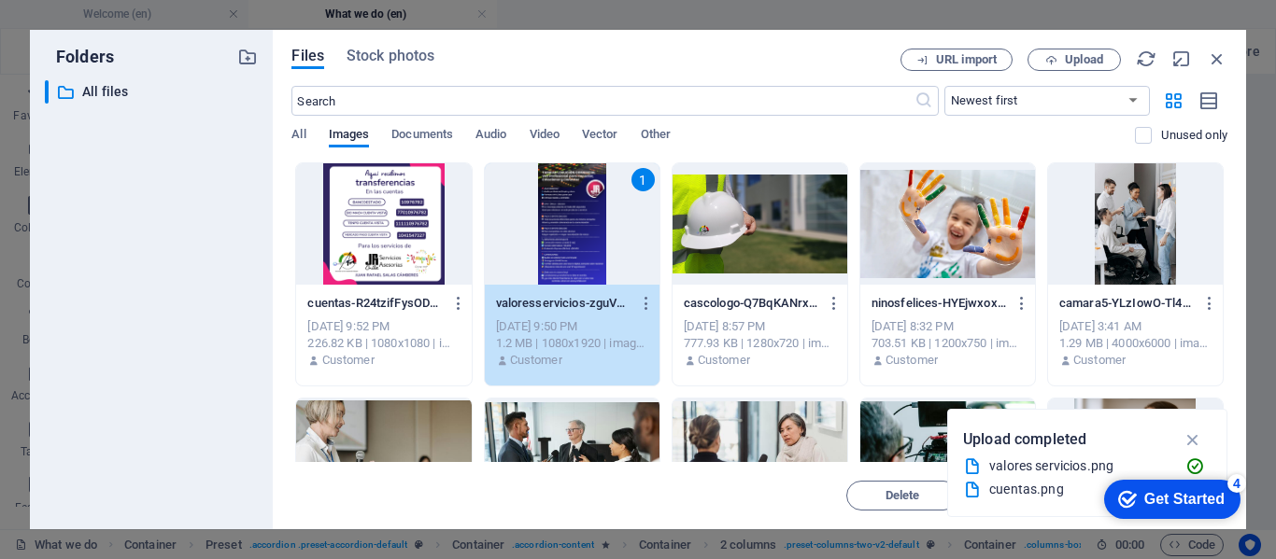
click at [573, 240] on div "1" at bounding box center [572, 223] width 175 height 121
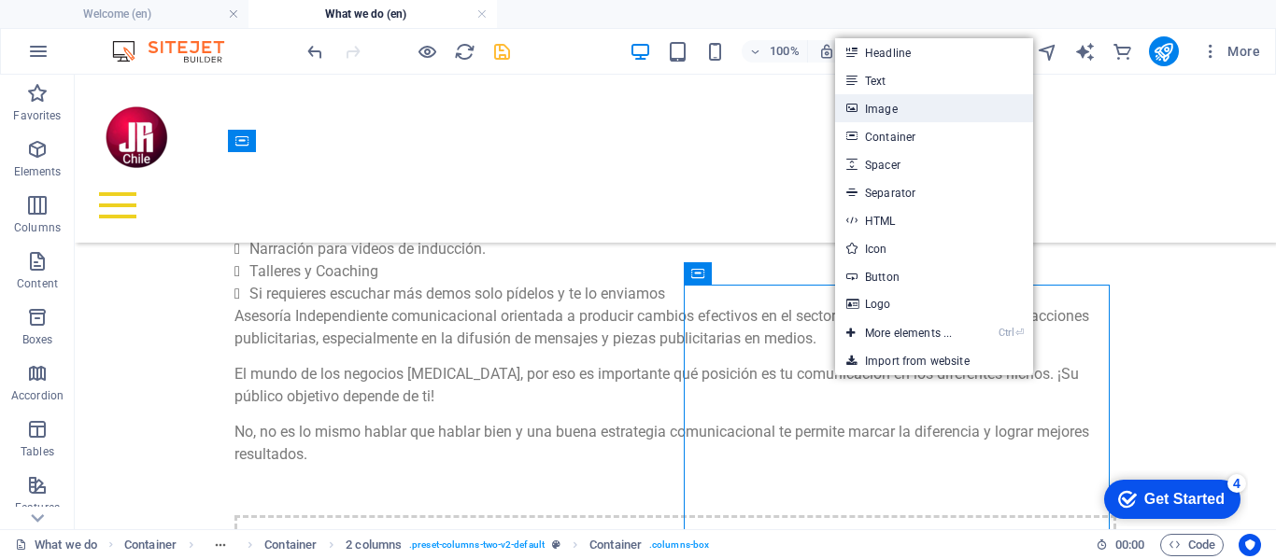
click at [884, 108] on link "Image" at bounding box center [934, 108] width 198 height 28
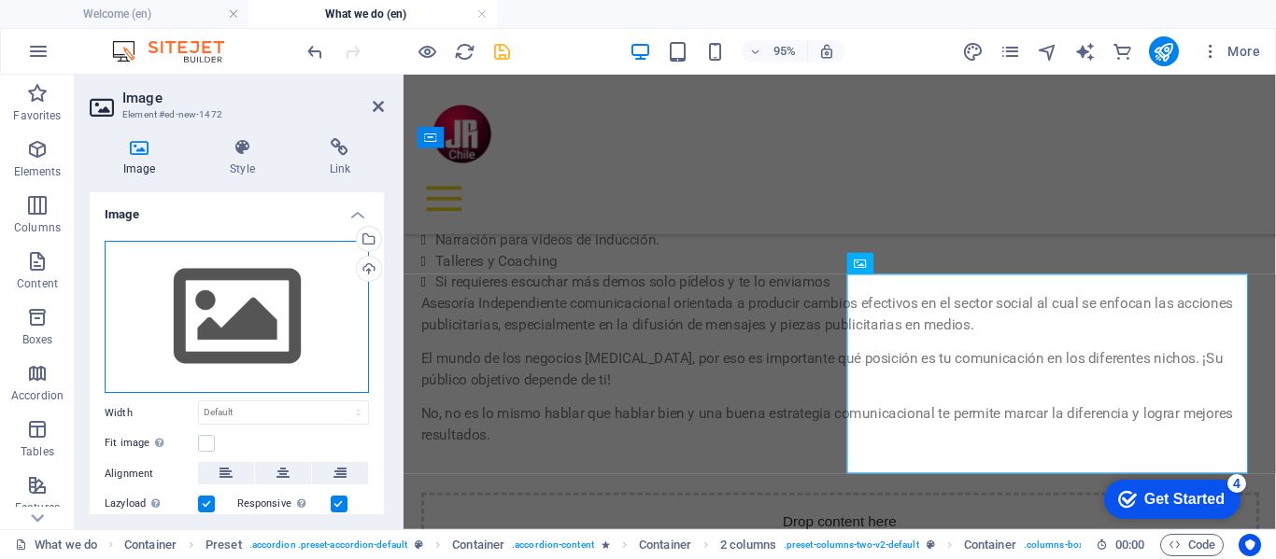
click at [257, 317] on div "Drag files here, click to choose files or select files from Files or our free s…" at bounding box center [237, 317] width 264 height 153
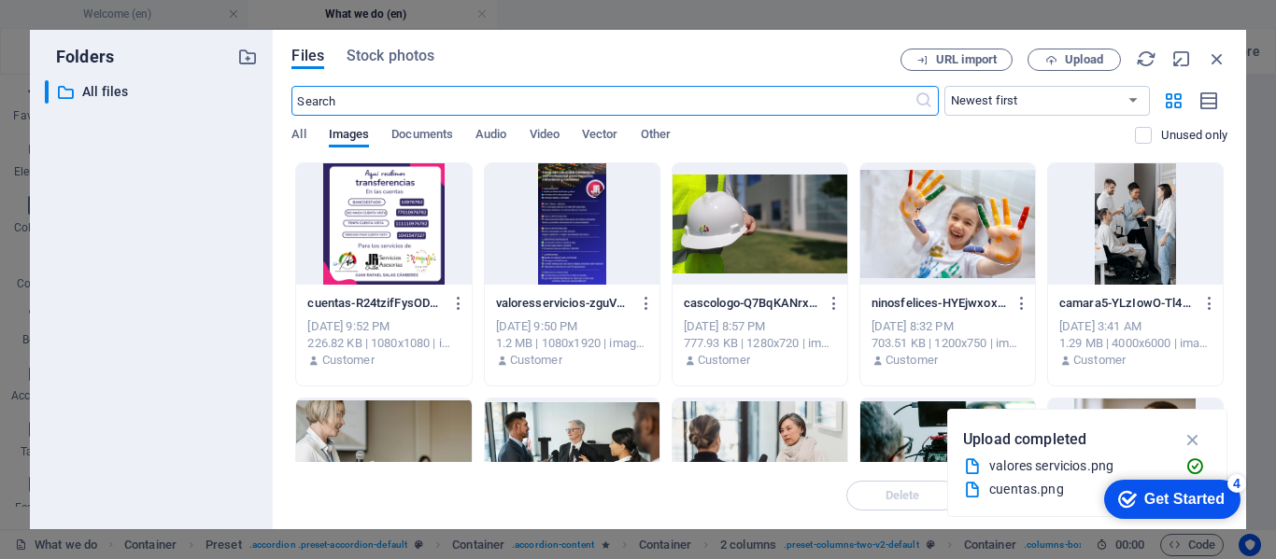
click at [379, 194] on div at bounding box center [383, 223] width 175 height 121
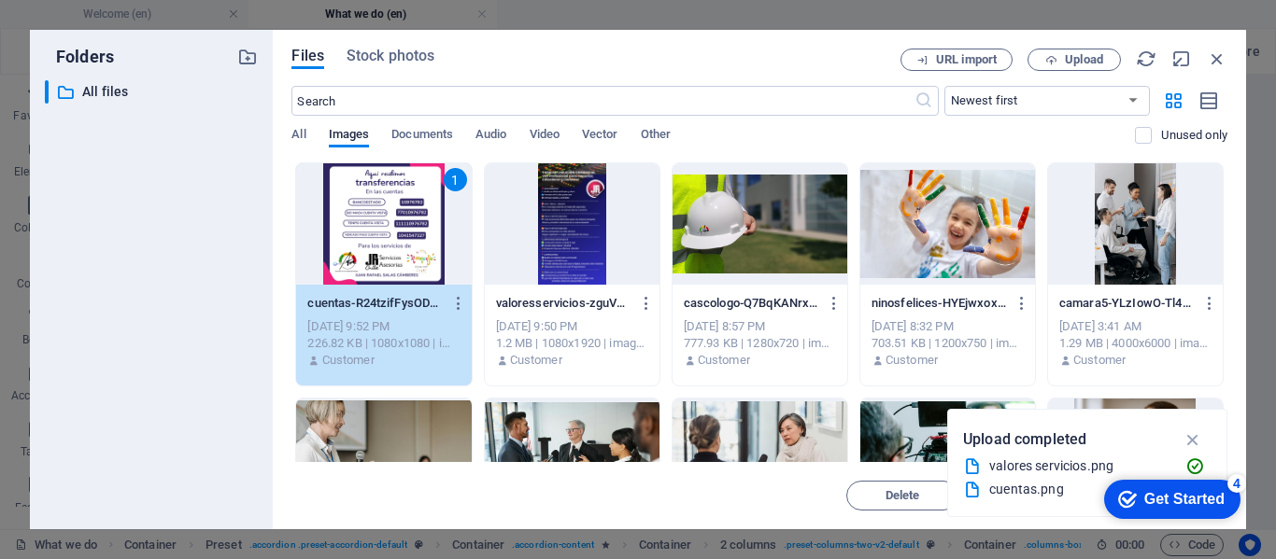
click at [403, 223] on div "1" at bounding box center [383, 223] width 175 height 121
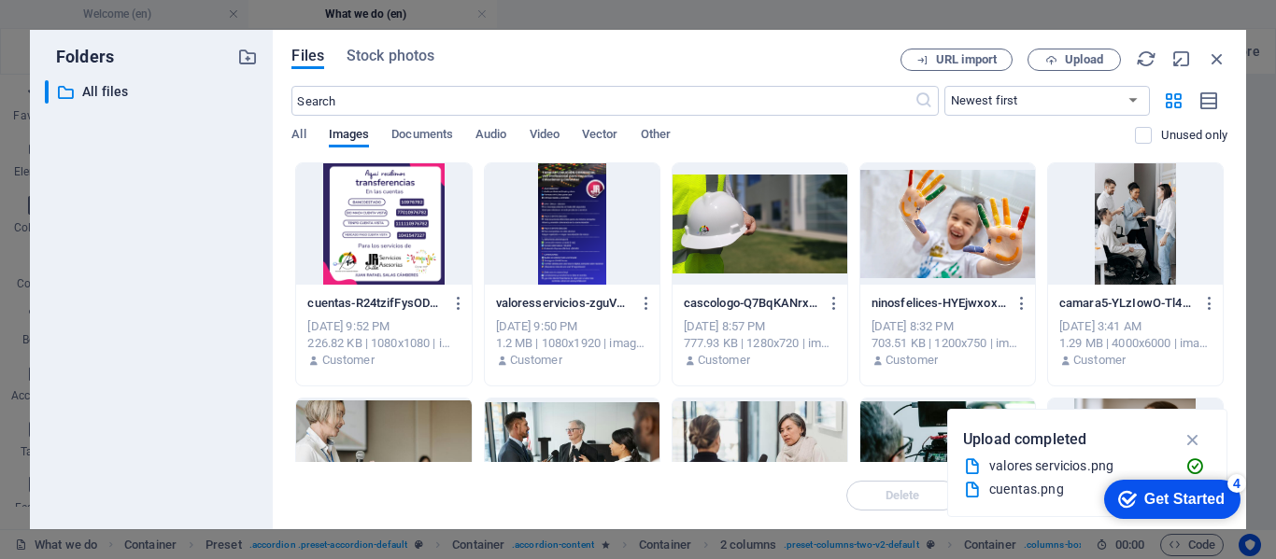
click at [403, 223] on div at bounding box center [383, 223] width 175 height 121
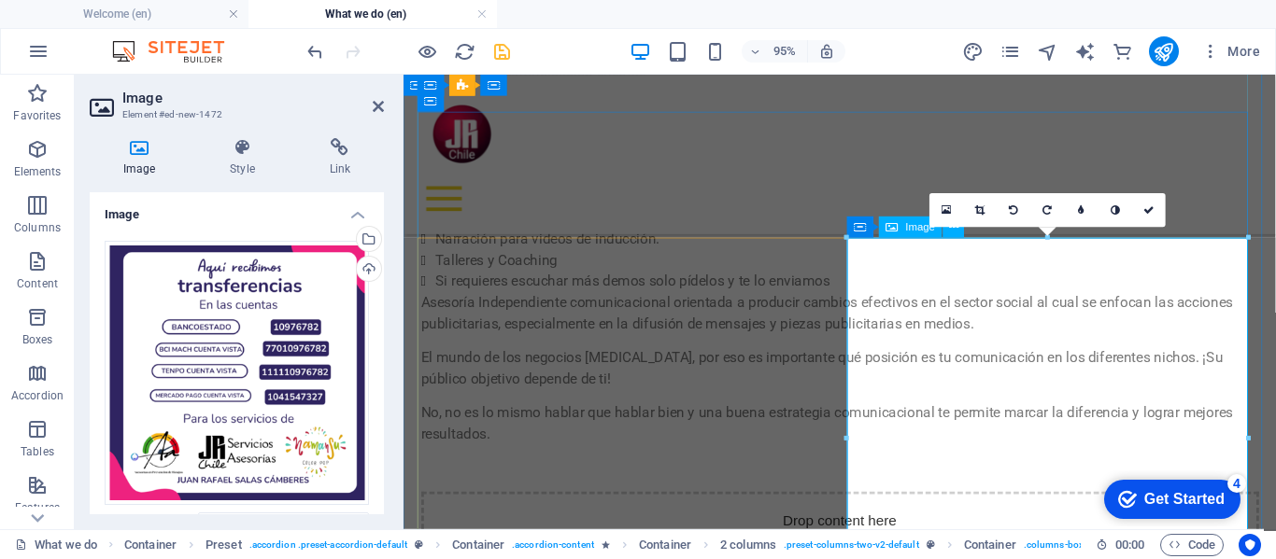
scroll to position [1263, 0]
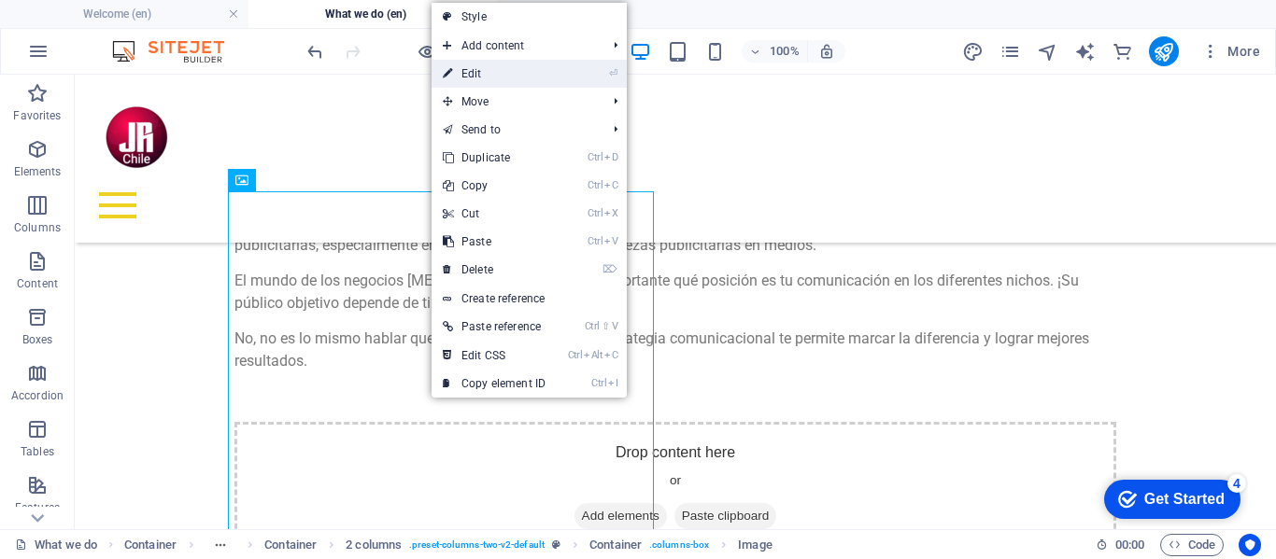
click at [469, 73] on link "⏎ Edit" at bounding box center [493, 74] width 125 height 28
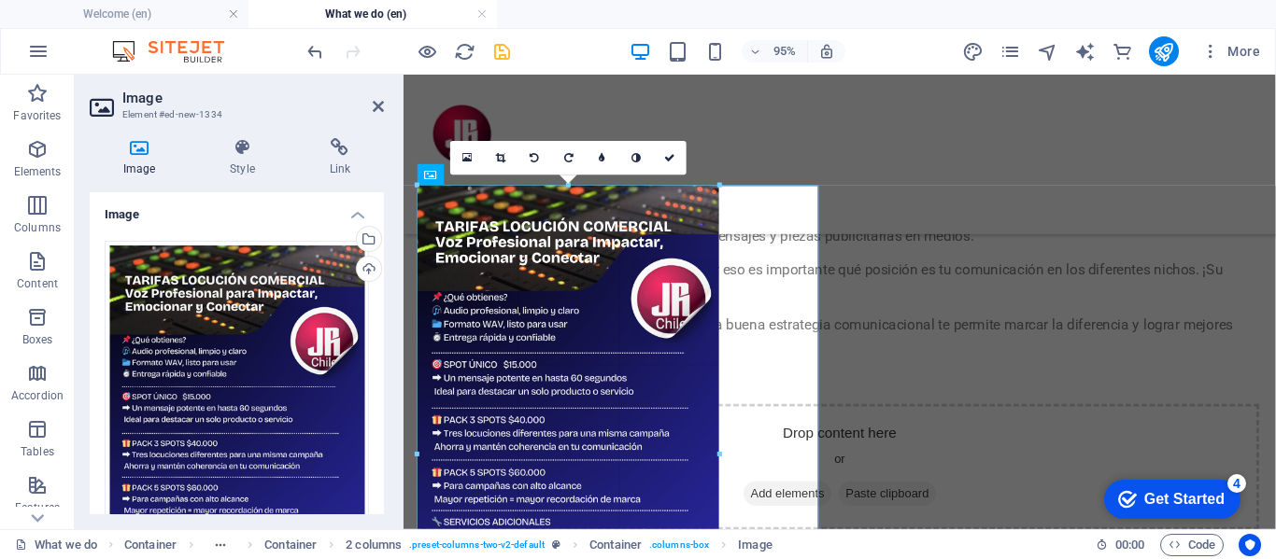
drag, startPoint x: 816, startPoint y: 189, endPoint x: 414, endPoint y: 371, distance: 441.7
type input "339"
select select "px"
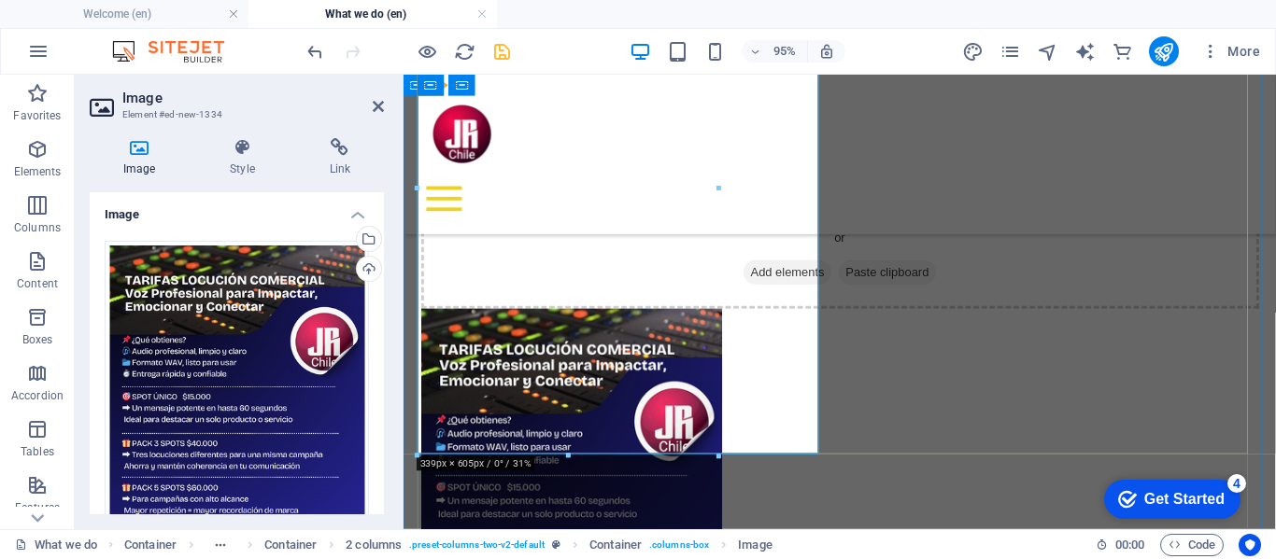
scroll to position [1544, 0]
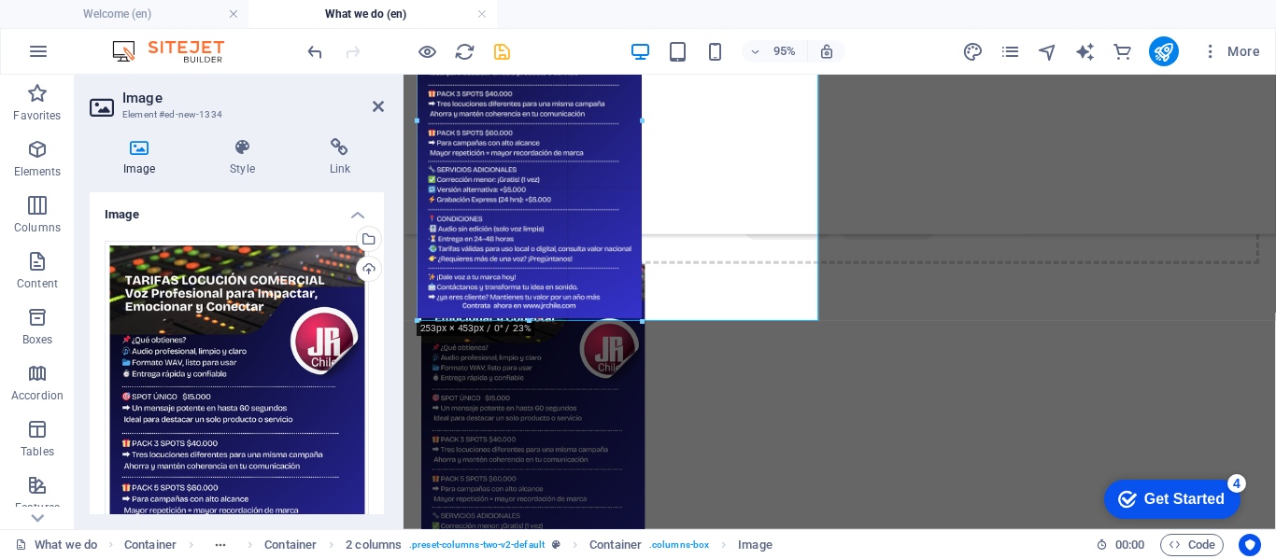
drag, startPoint x: 712, startPoint y: 453, endPoint x: 626, endPoint y: 311, distance: 165.9
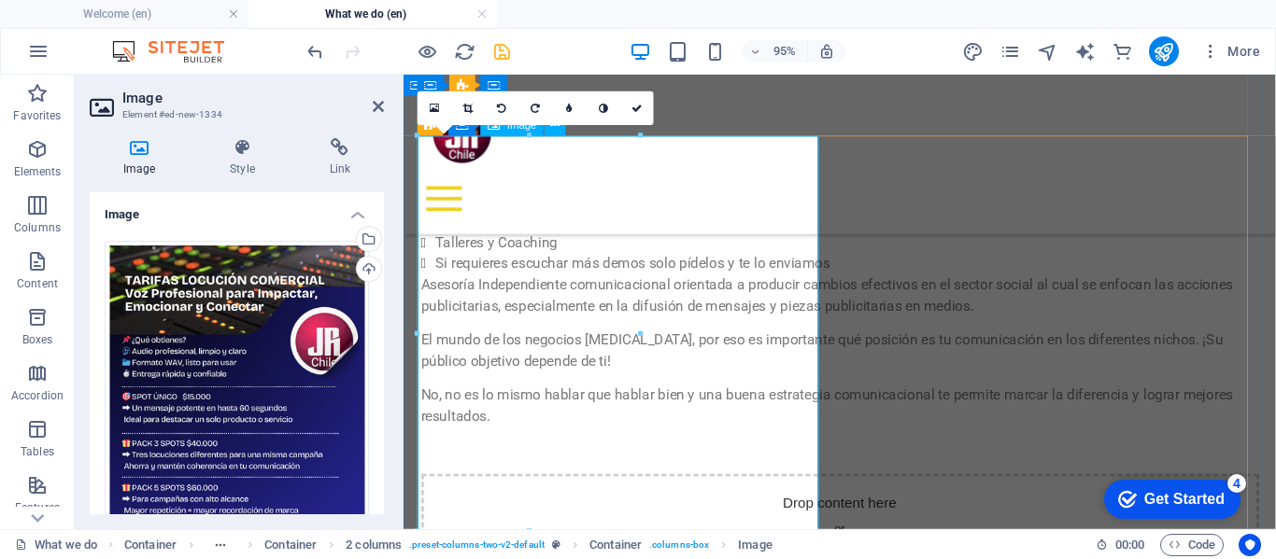
scroll to position [1357, 0]
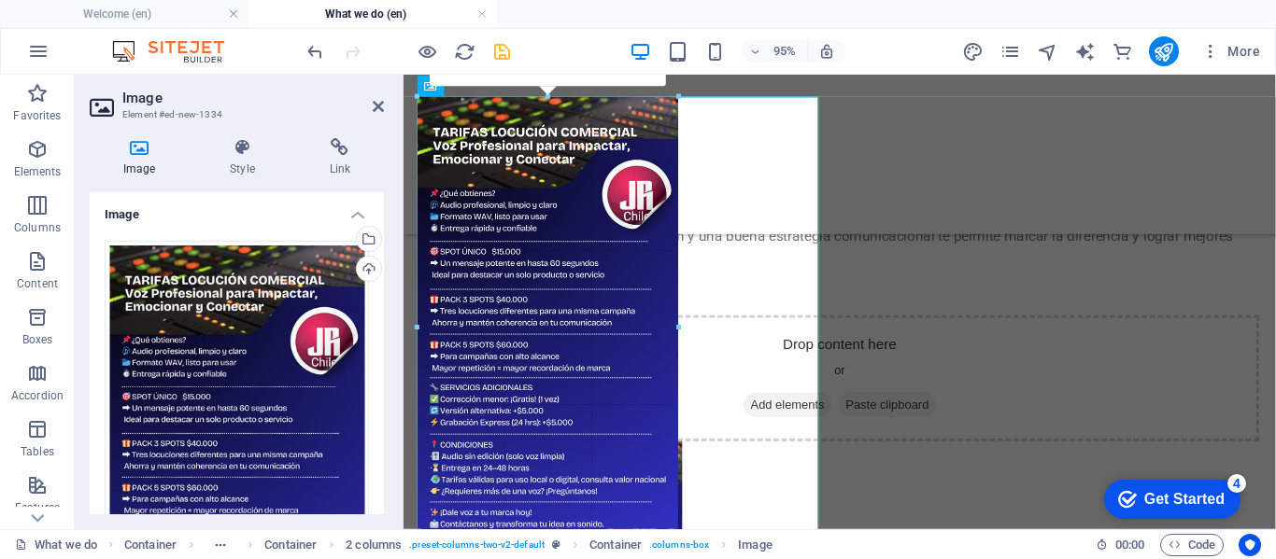
drag, startPoint x: 640, startPoint y: 292, endPoint x: 683, endPoint y: 293, distance: 43.0
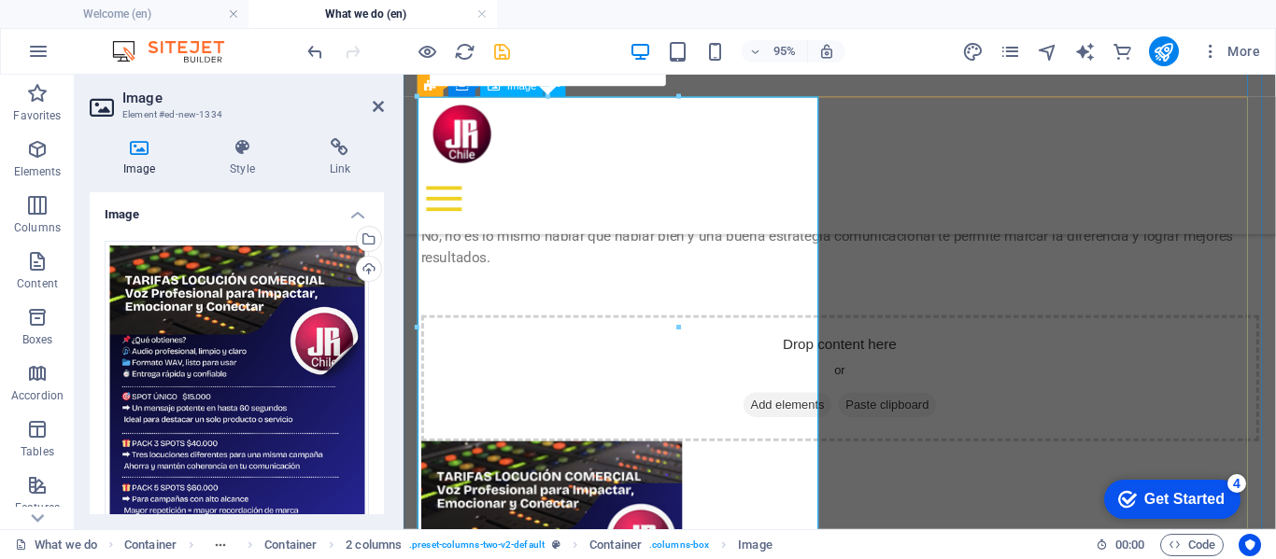
type input "294"
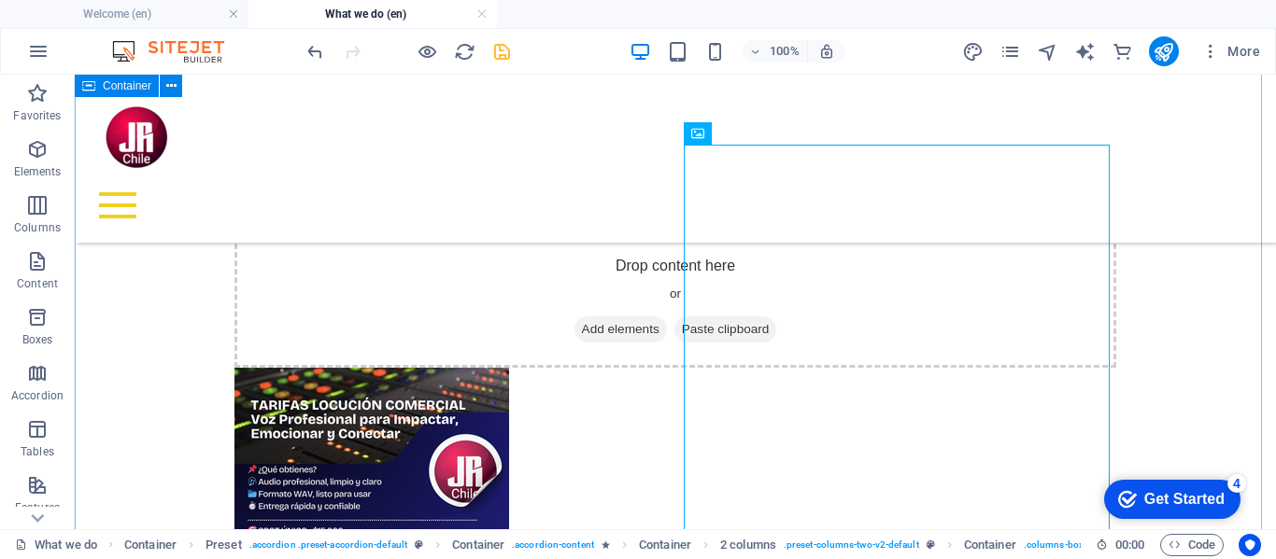
scroll to position [1263, 0]
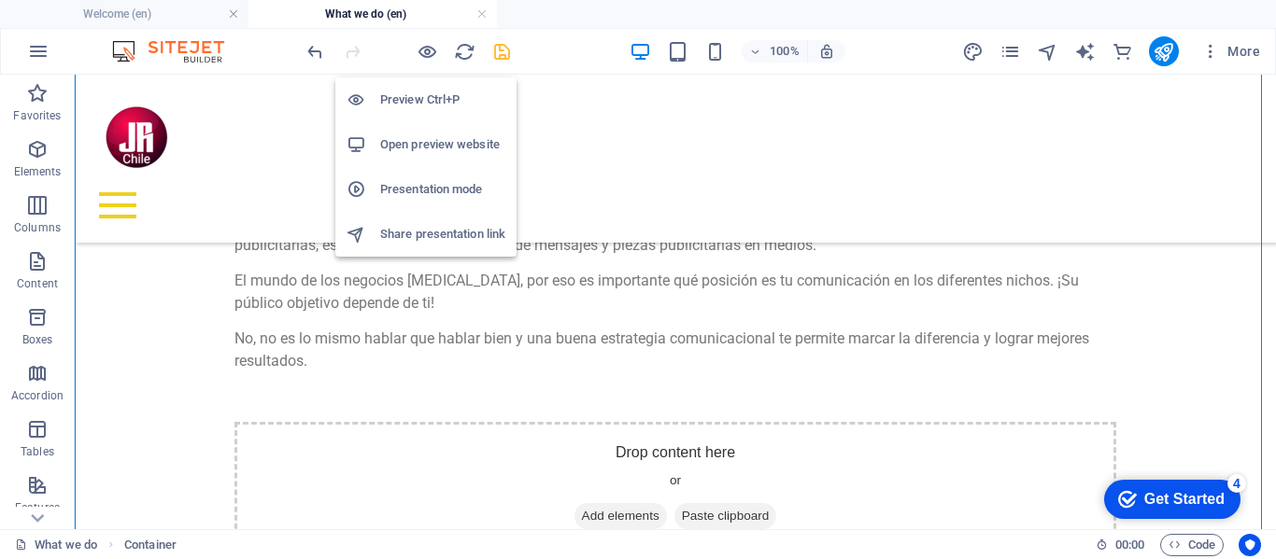
click at [413, 100] on h6 "Preview Ctrl+P" at bounding box center [442, 100] width 125 height 22
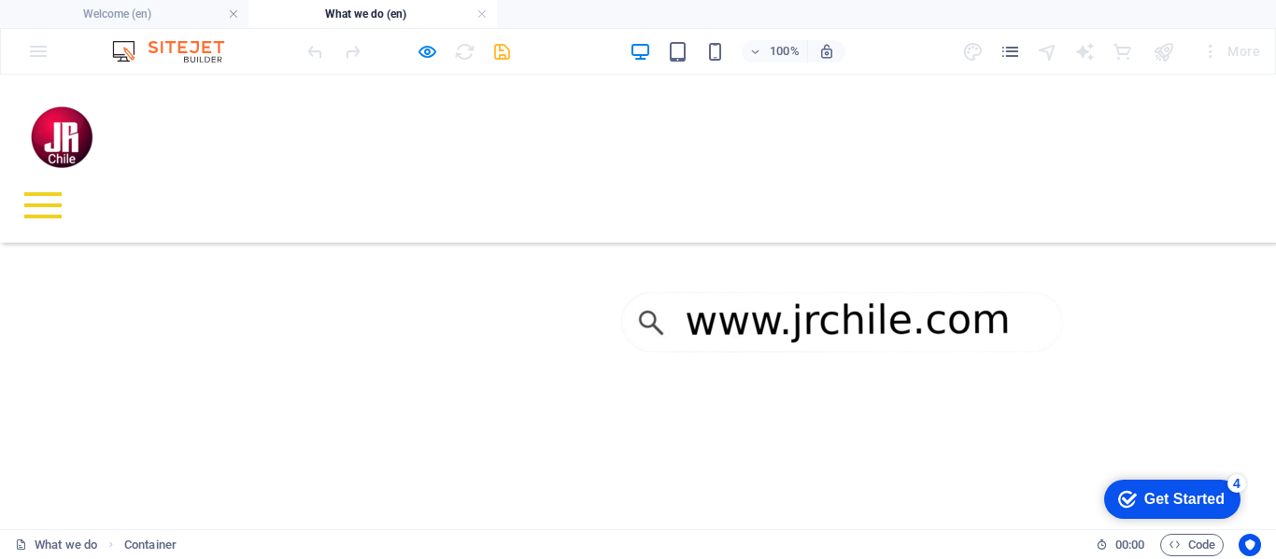
scroll to position [499, 0]
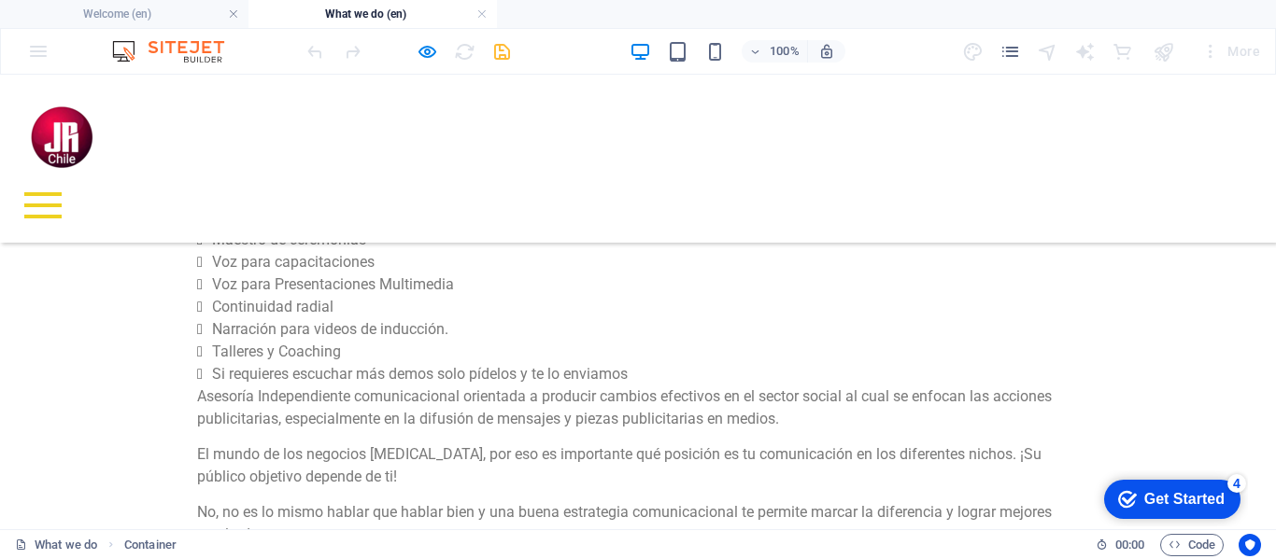
scroll to position [1152, 0]
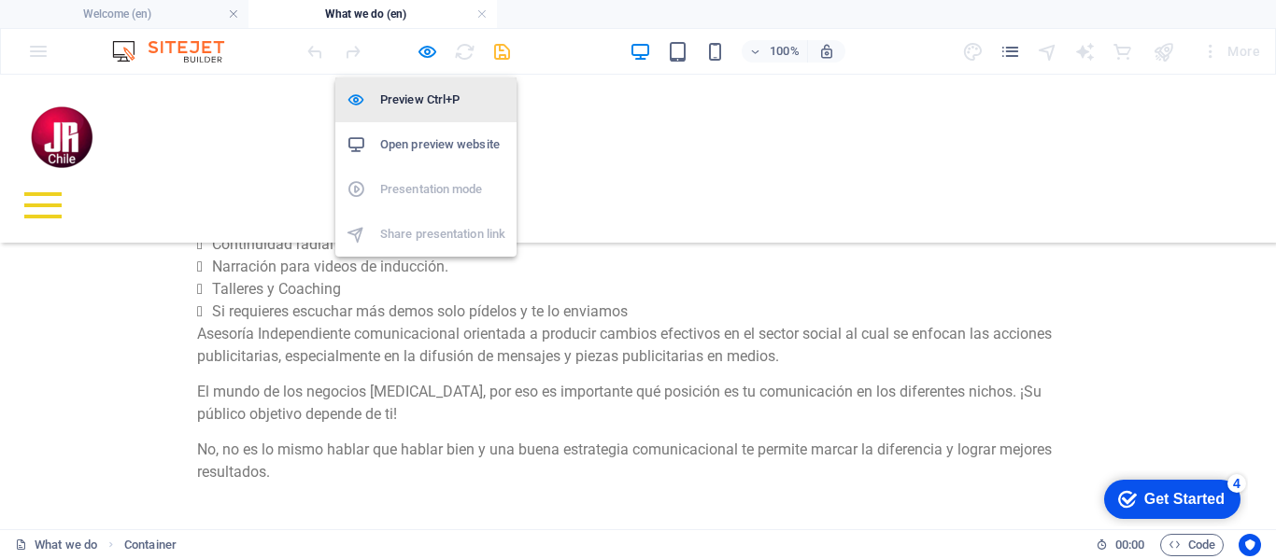
click at [417, 96] on h6 "Preview Ctrl+P" at bounding box center [442, 100] width 125 height 22
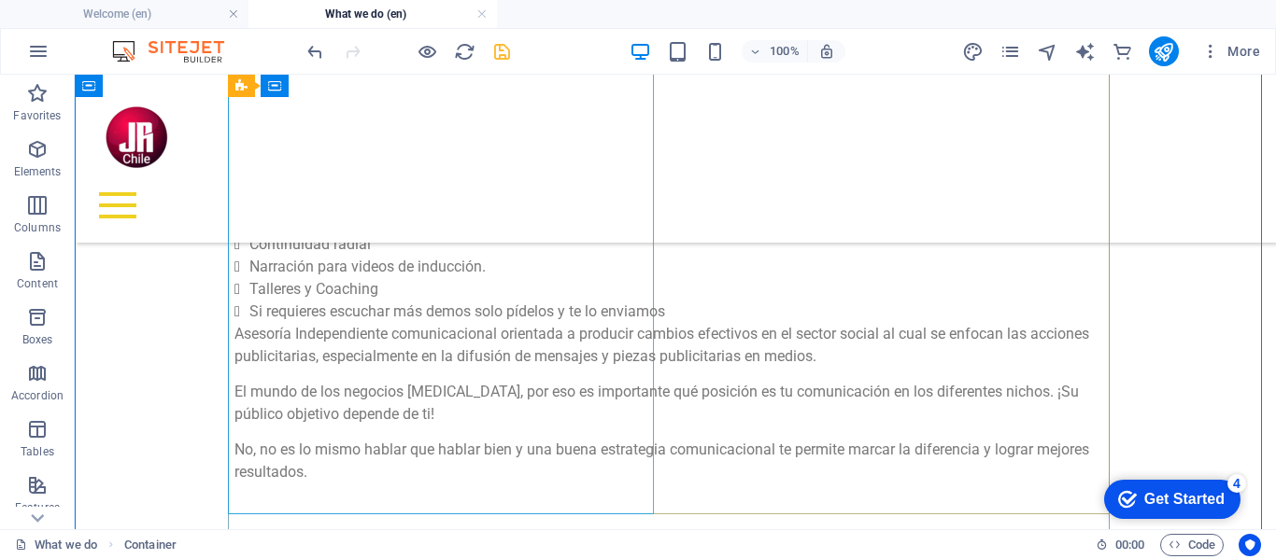
scroll to position [1432, 0]
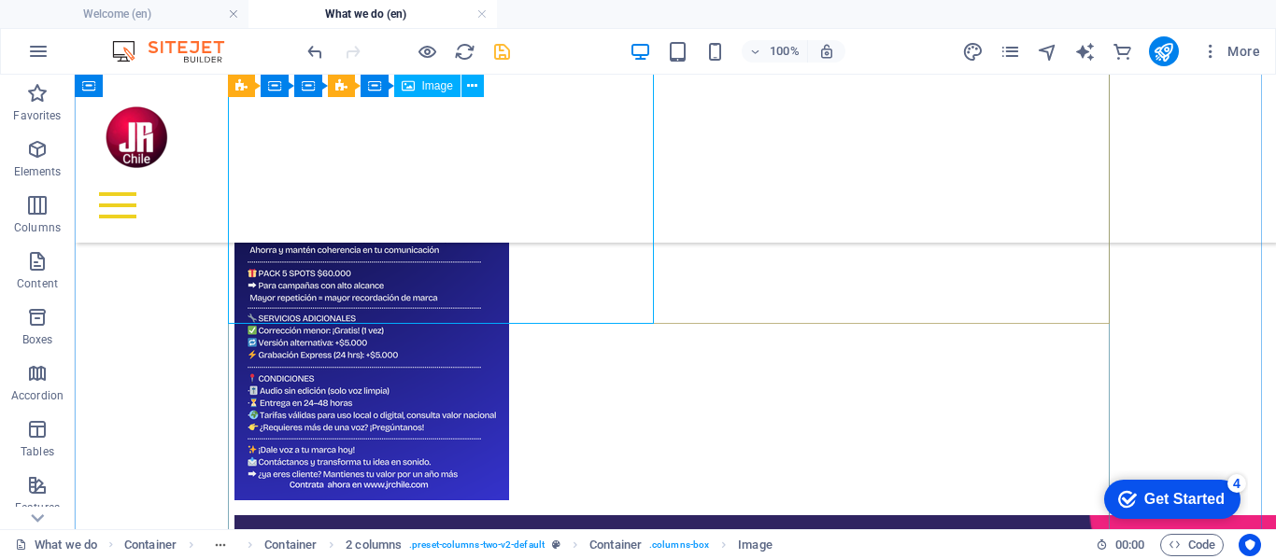
scroll to position [1619, 0]
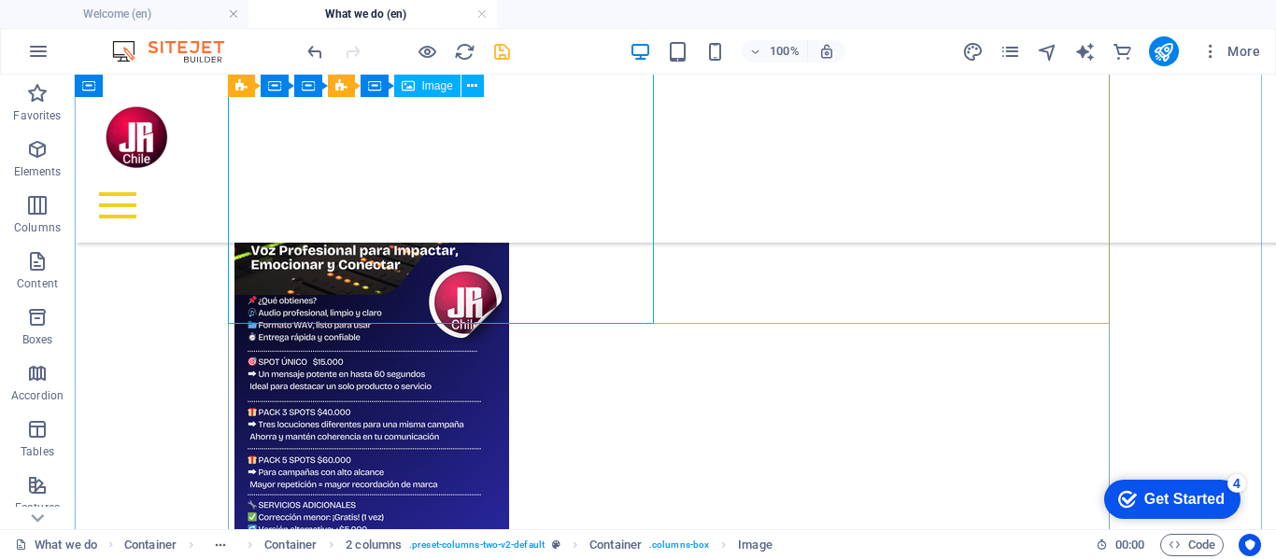
click at [477, 305] on figure "Content 1" at bounding box center [447, 443] width 426 height 488
click at [480, 288] on figure "Content 1" at bounding box center [447, 443] width 426 height 488
select select "px"
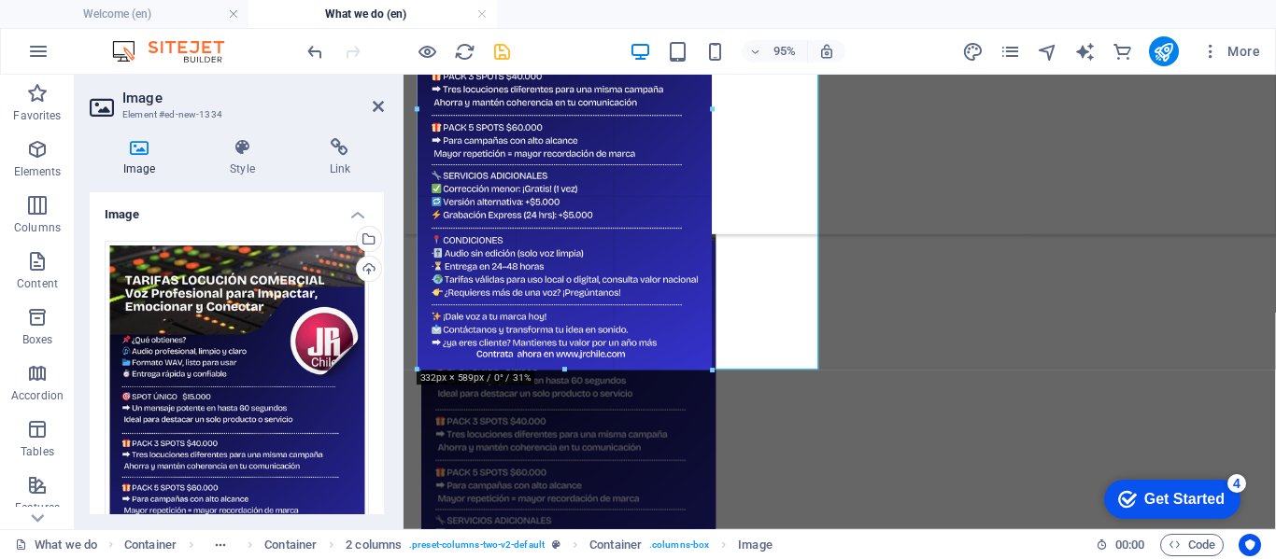
drag, startPoint x: 675, startPoint y: 310, endPoint x: 715, endPoint y: 346, distance: 54.2
type input "333"
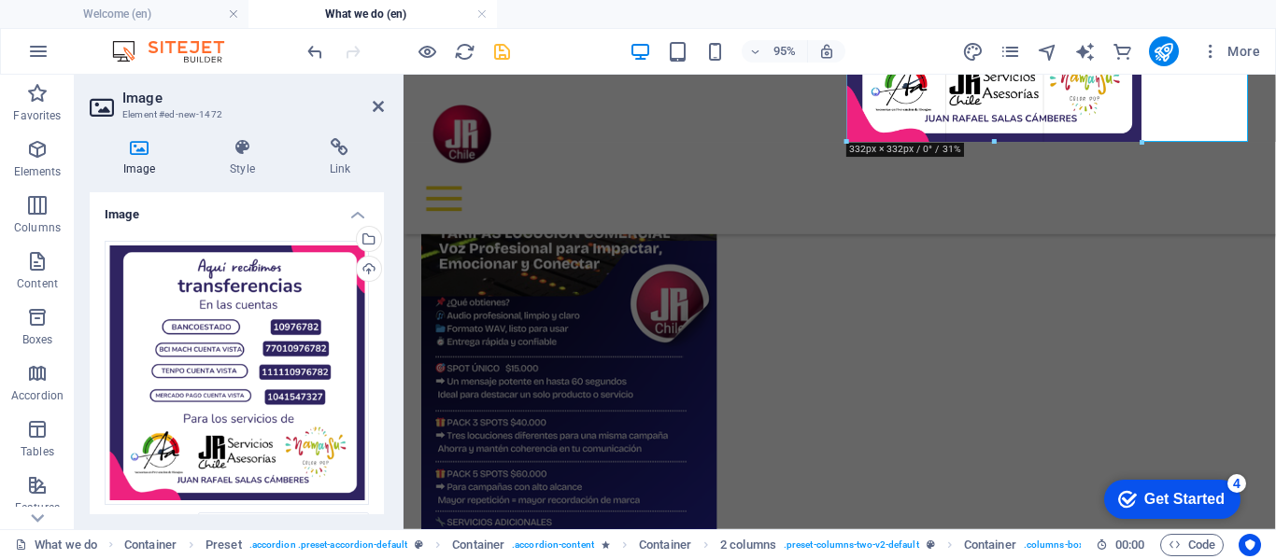
drag, startPoint x: 847, startPoint y: 247, endPoint x: 959, endPoint y: 125, distance: 165.9
type input "332"
select select "px"
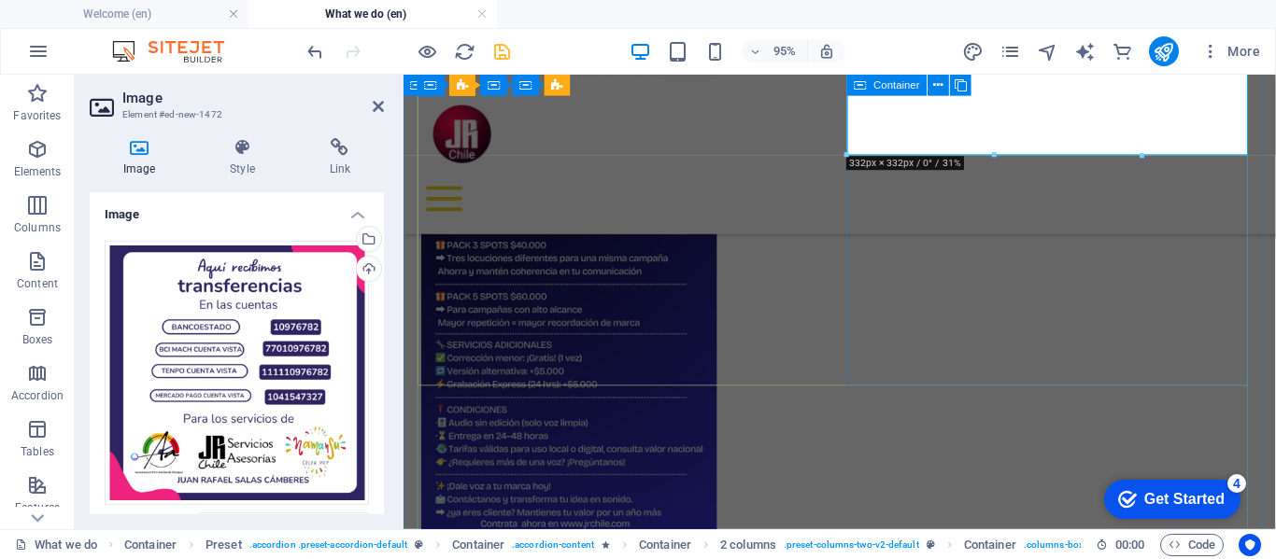
scroll to position [1526, 0]
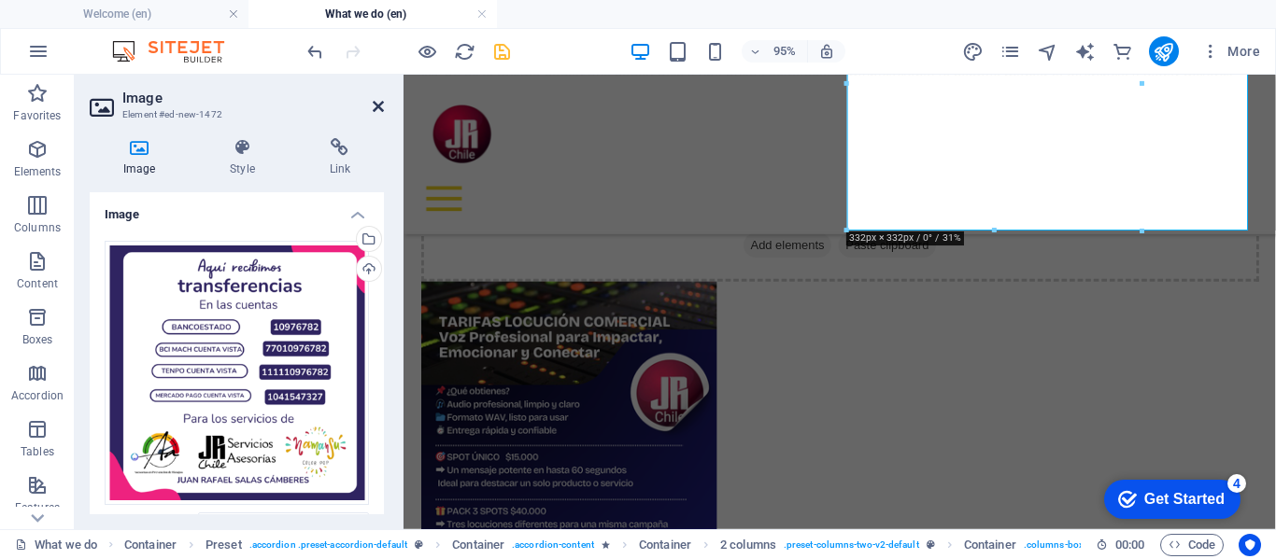
click at [378, 104] on icon at bounding box center [378, 106] width 11 height 15
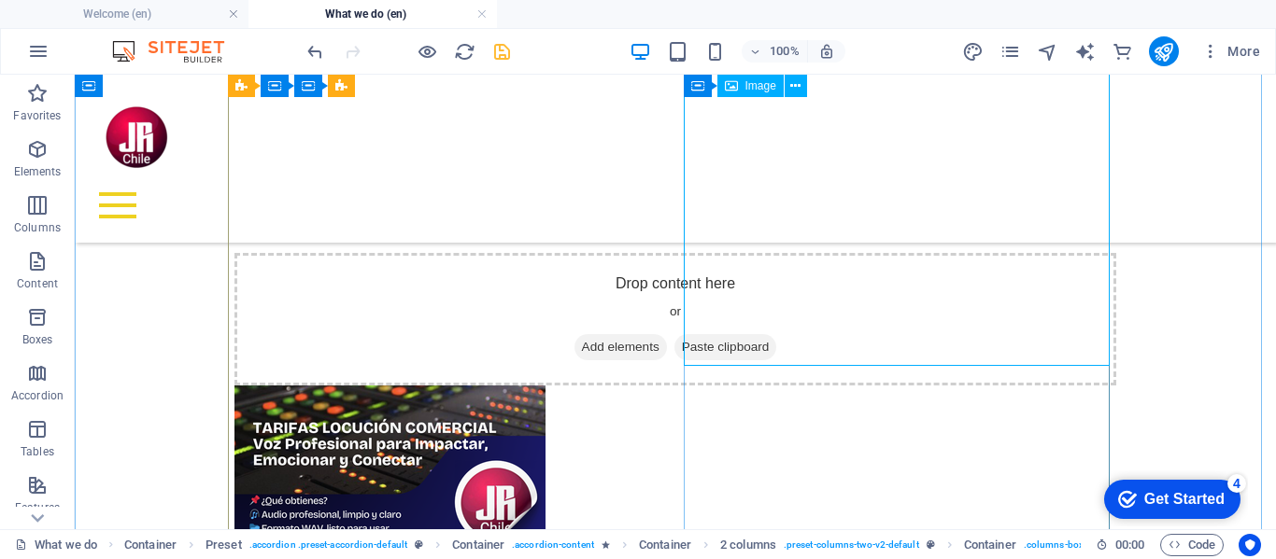
scroll to position [1339, 0]
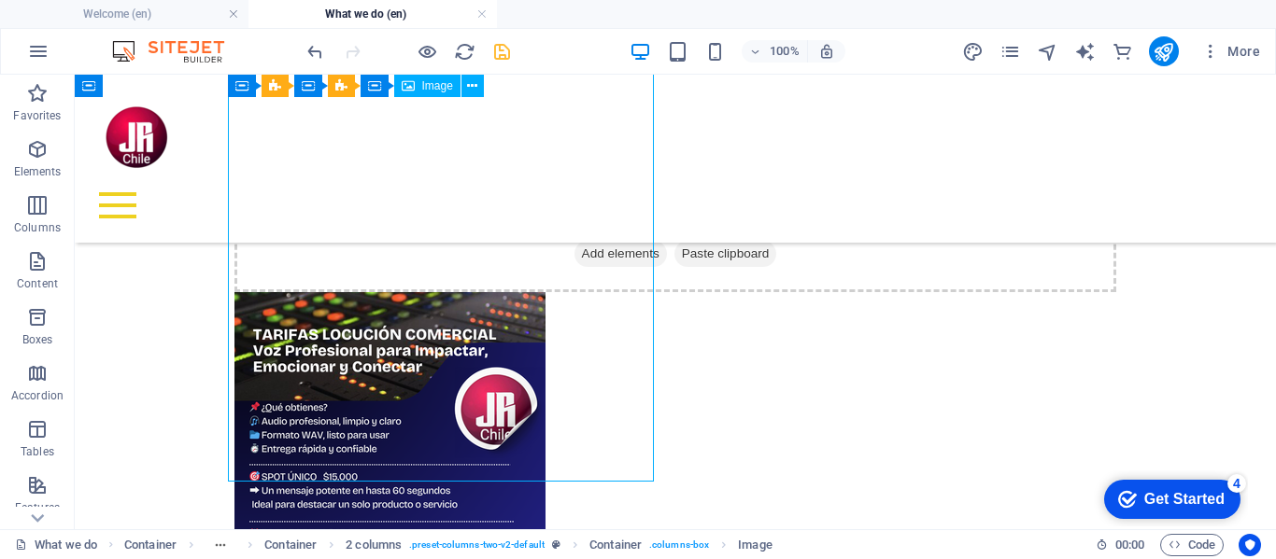
scroll to position [1619, 0]
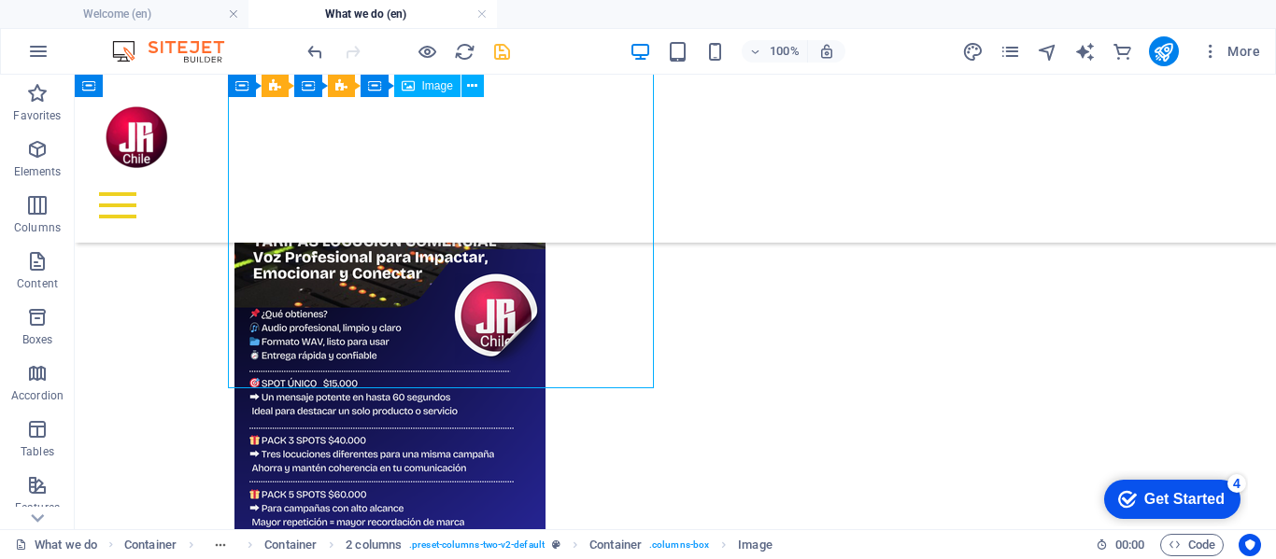
click at [558, 371] on figure "Content 1" at bounding box center [447, 475] width 426 height 553
click at [587, 324] on figure "Content 1" at bounding box center [447, 475] width 426 height 553
select select "px"
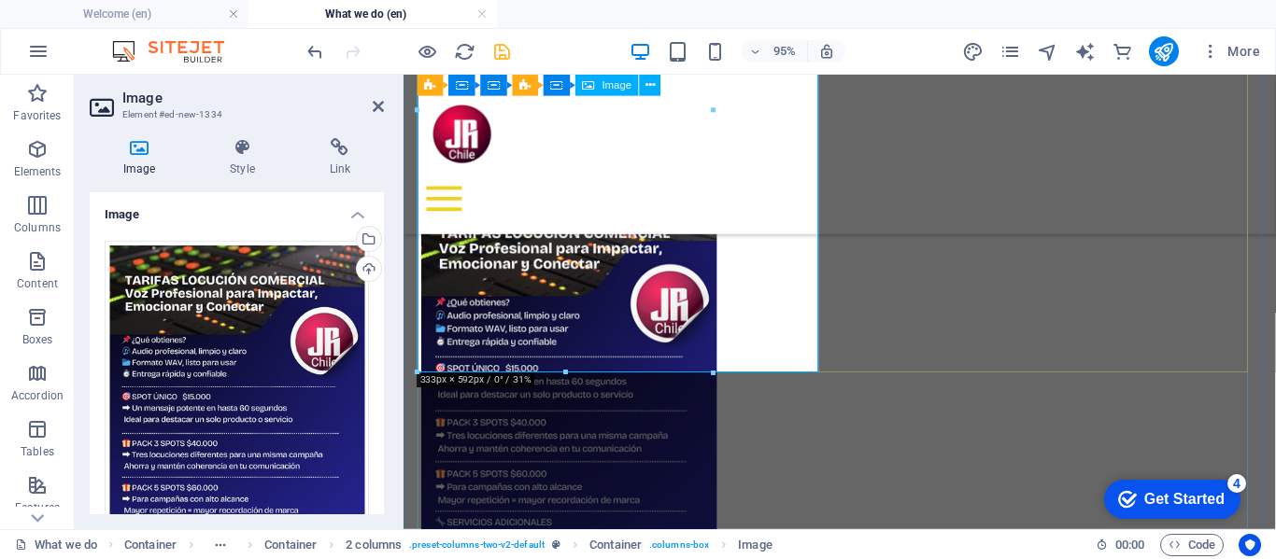
click at [753, 373] on figure "Content 1" at bounding box center [635, 475] width 426 height 553
click at [739, 283] on figure "Content 1" at bounding box center [635, 475] width 426 height 553
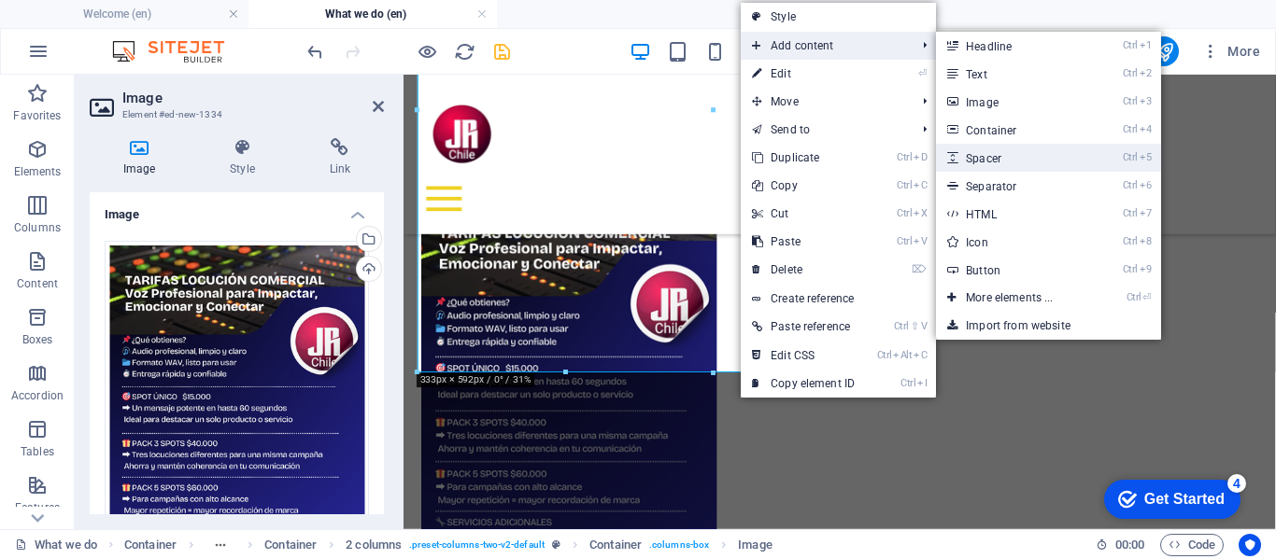
click at [988, 159] on link "Ctrl 5 Spacer" at bounding box center [1013, 158] width 154 height 28
select select "px"
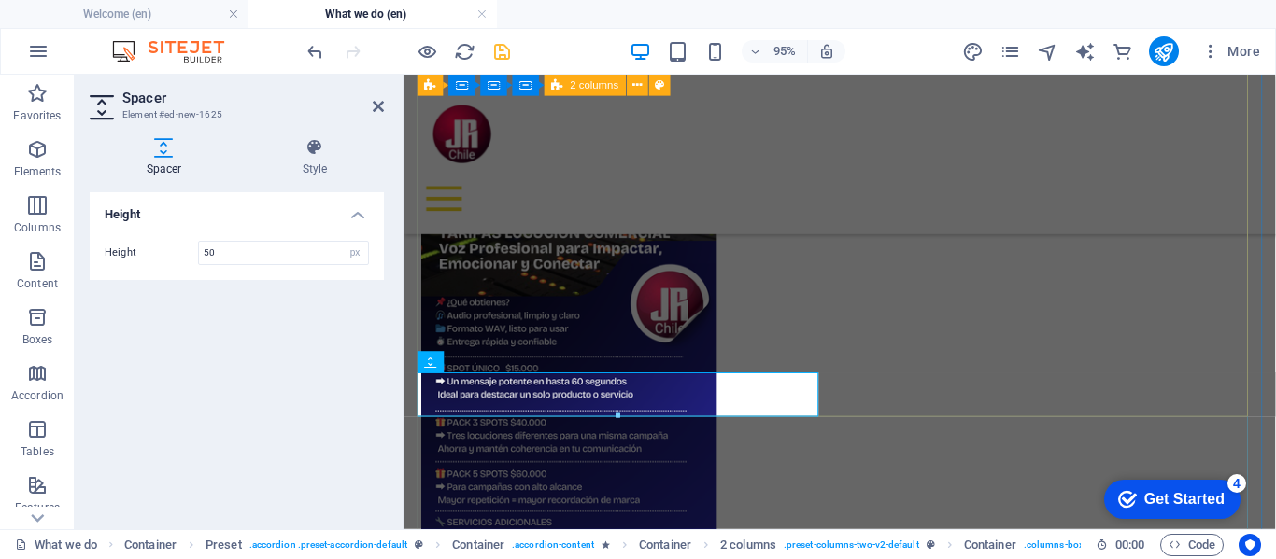
drag, startPoint x: 845, startPoint y: 312, endPoint x: 1122, endPoint y: 288, distance: 278.4
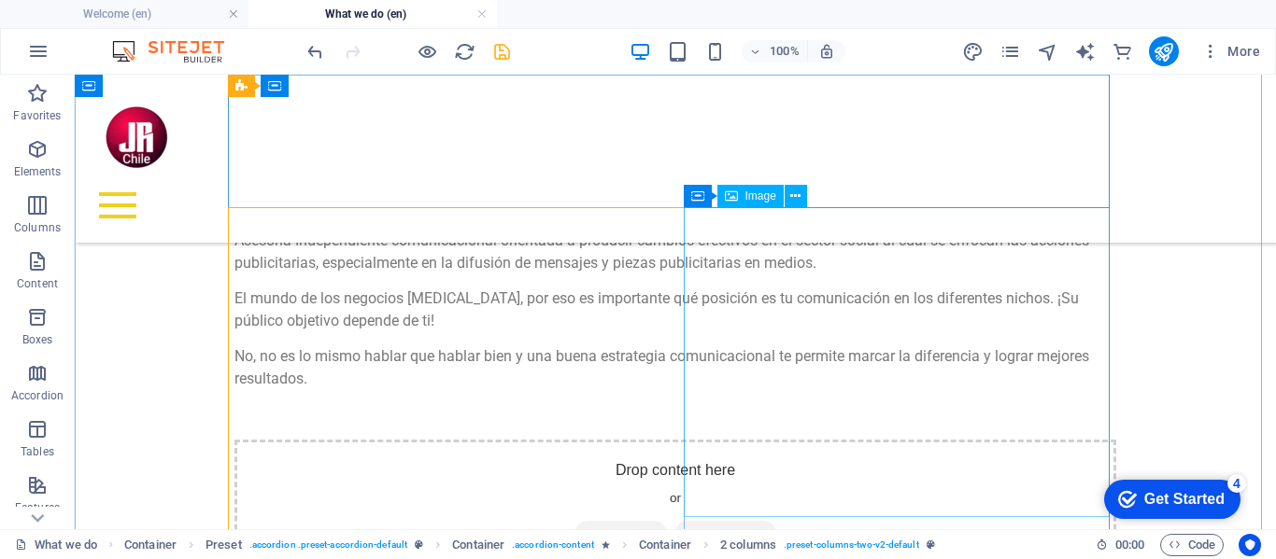
scroll to position [1432, 0]
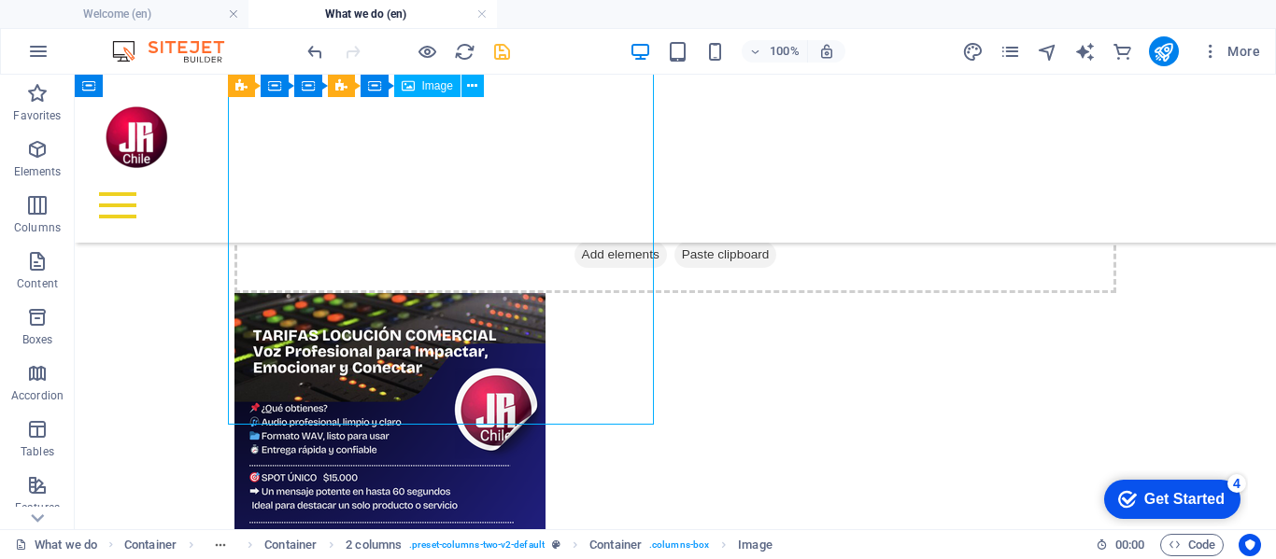
scroll to position [1713, 0]
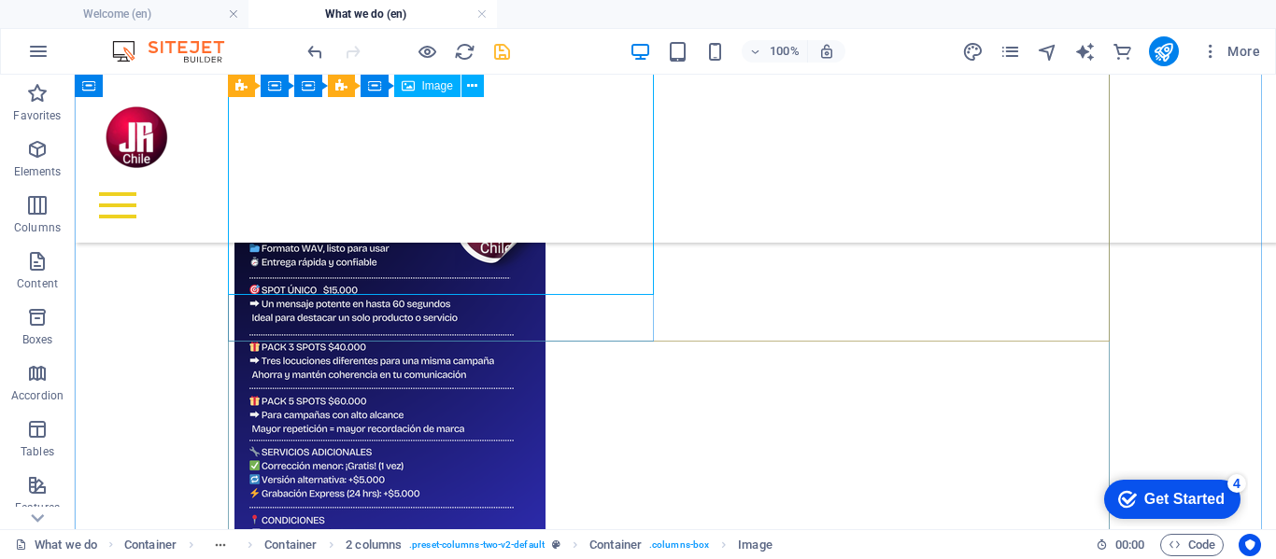
click at [514, 260] on figure "Content 1" at bounding box center [447, 382] width 426 height 553
click at [528, 274] on figure "Content 1" at bounding box center [447, 382] width 426 height 553
select select "px"
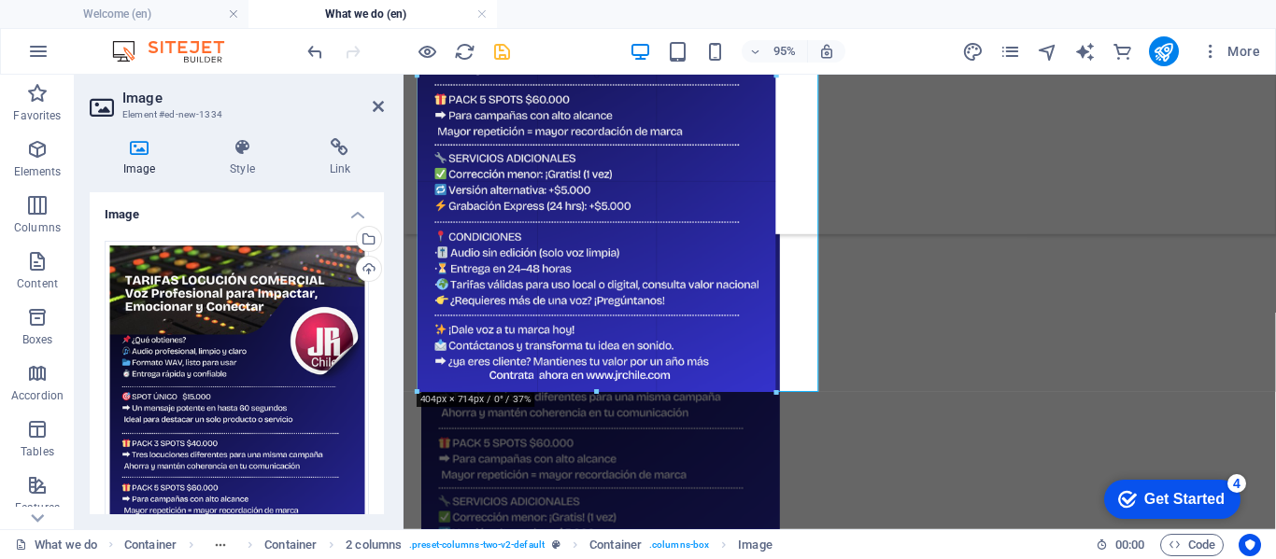
drag, startPoint x: 709, startPoint y: 282, endPoint x: 775, endPoint y: 317, distance: 75.2
type input "406"
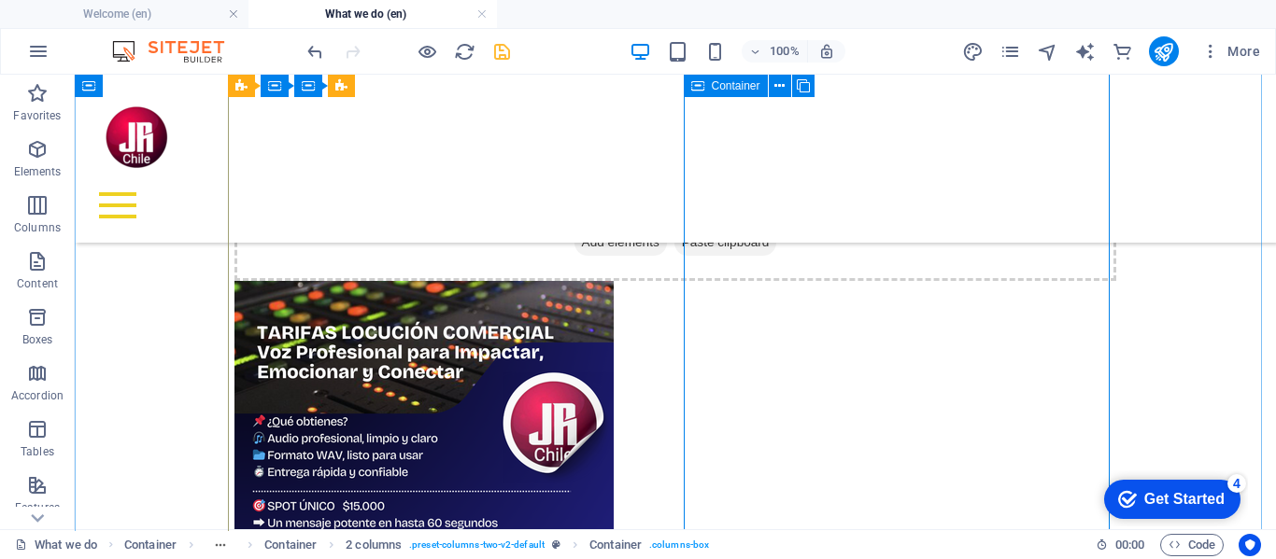
scroll to position [1526, 0]
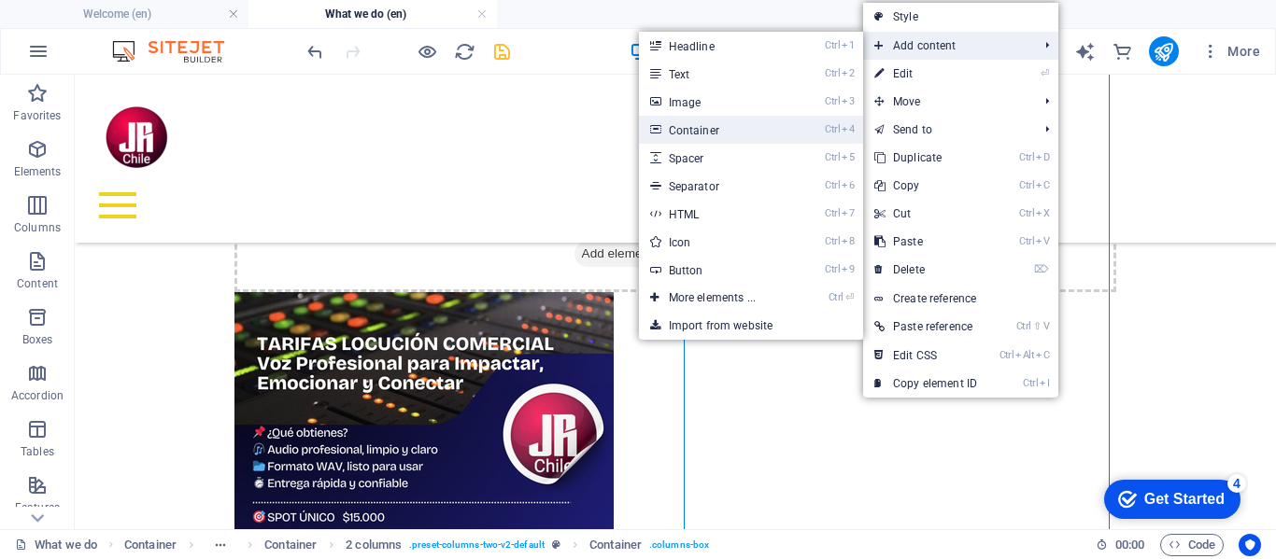
drag, startPoint x: 296, startPoint y: 60, endPoint x: 679, endPoint y: 127, distance: 388.7
click at [679, 127] on link "Ctrl 4 Container" at bounding box center [716, 130] width 154 height 28
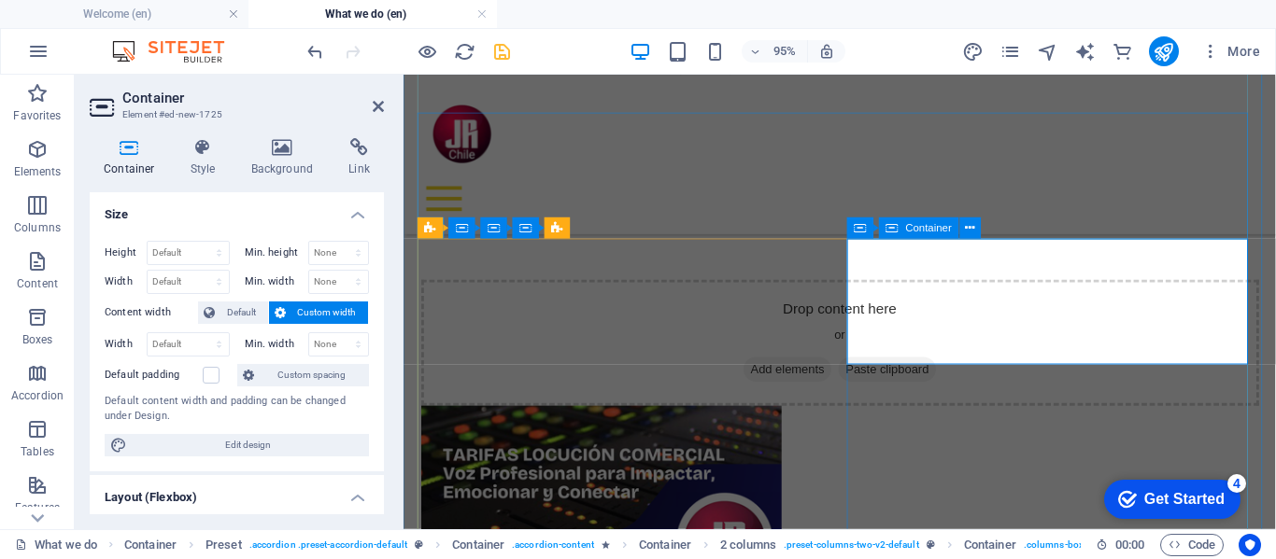
scroll to position [1207, 0]
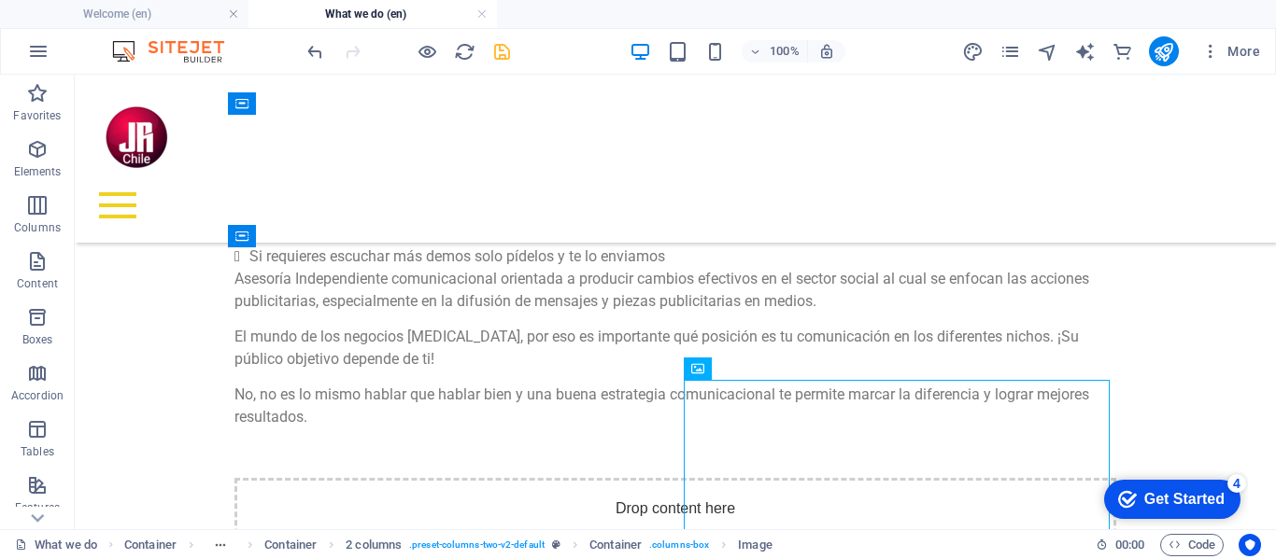
drag, startPoint x: 713, startPoint y: 435, endPoint x: 1009, endPoint y: 295, distance: 327.5
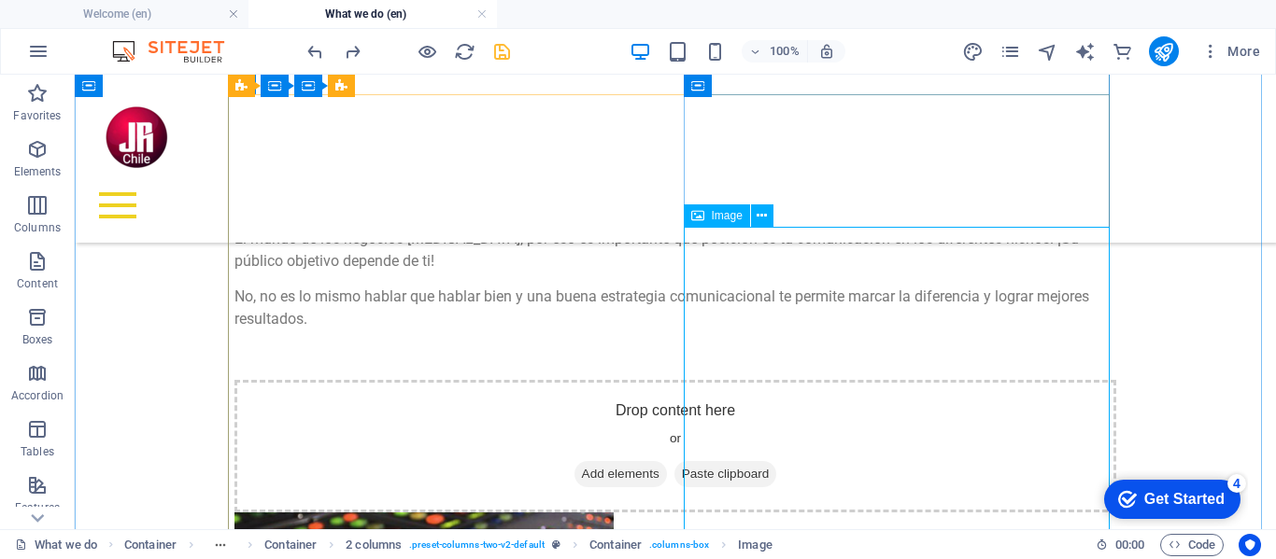
scroll to position [1301, 0]
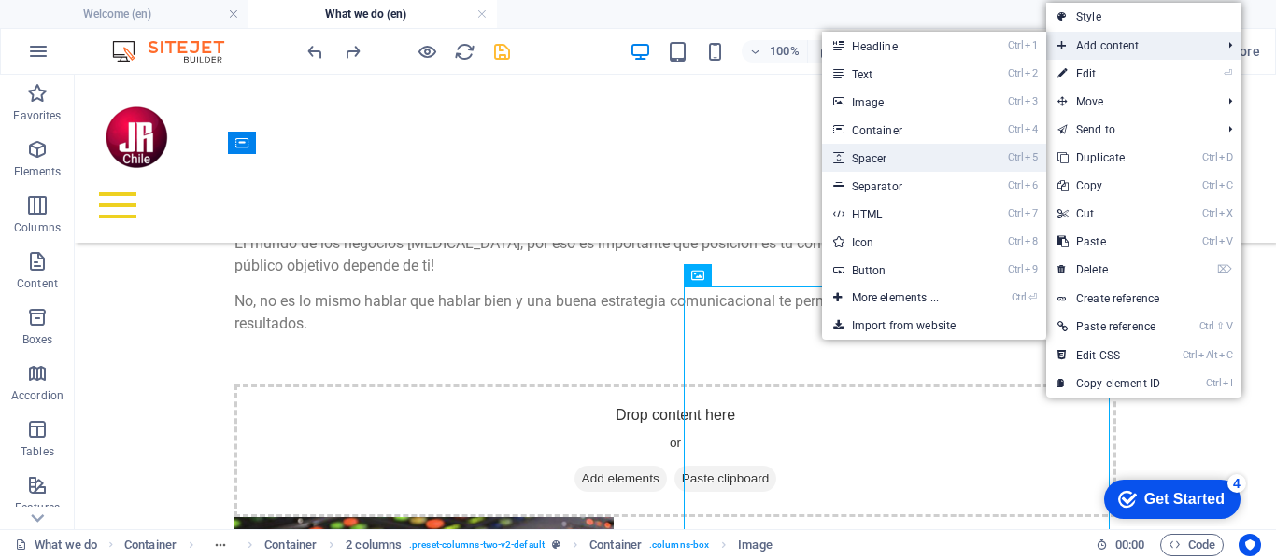
click at [871, 159] on link "Ctrl 5 Spacer" at bounding box center [899, 158] width 154 height 28
select select "px"
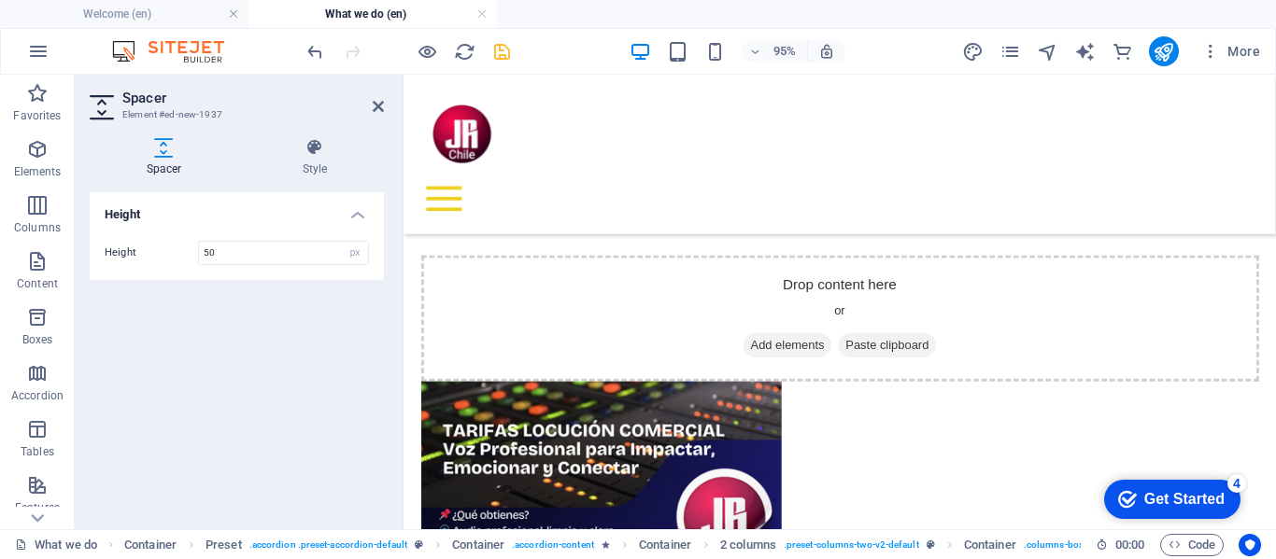
scroll to position [1234, 0]
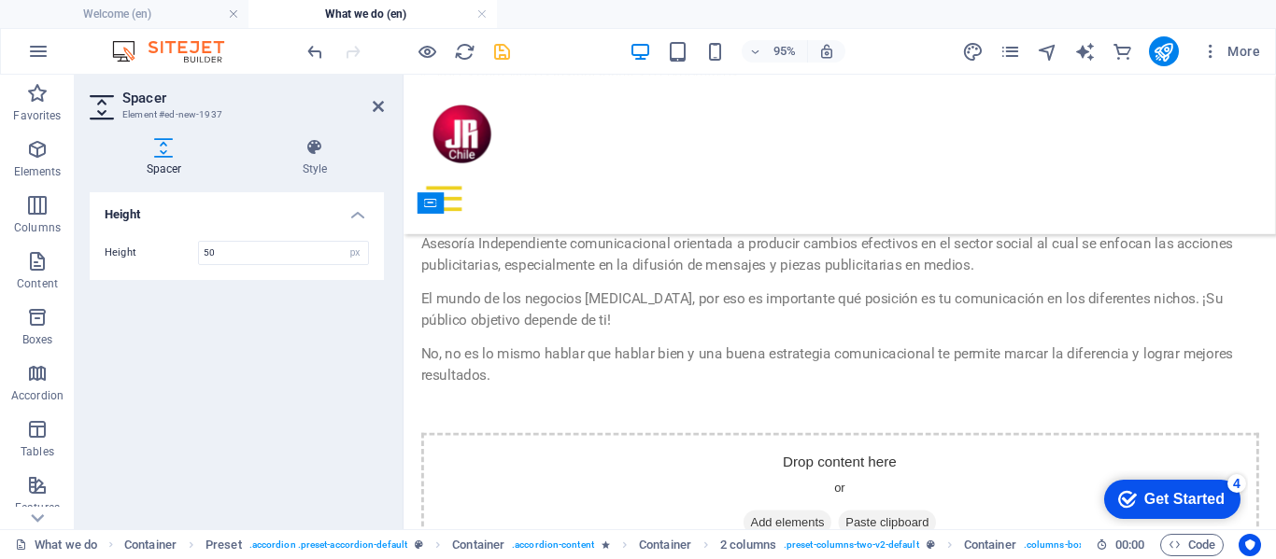
drag, startPoint x: 965, startPoint y: 220, endPoint x: 933, endPoint y: 366, distance: 149.1
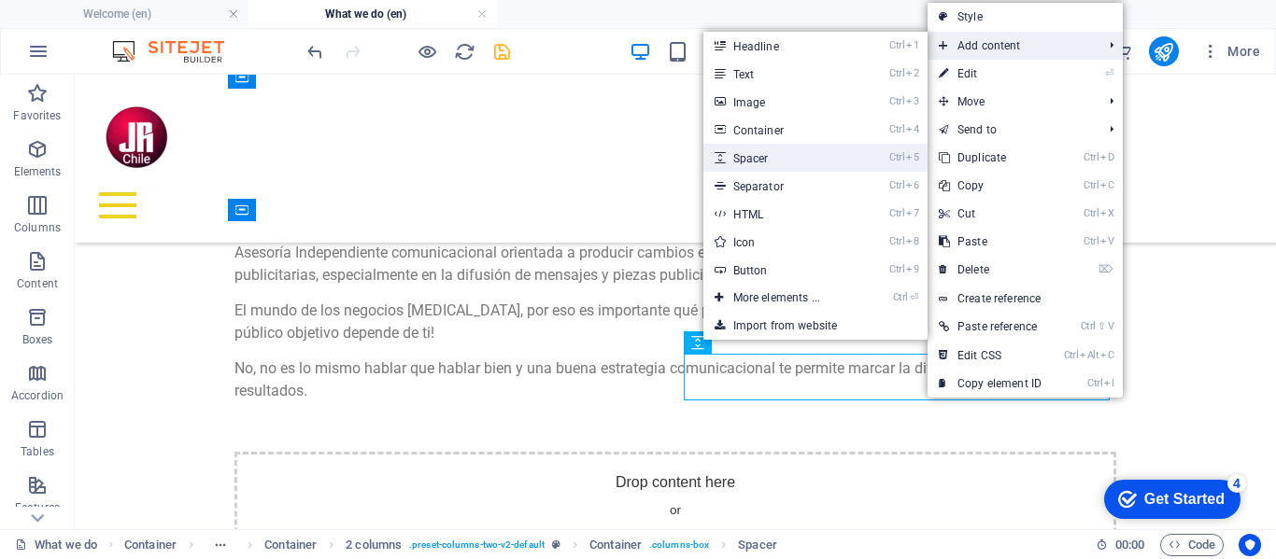
drag, startPoint x: 748, startPoint y: 157, endPoint x: 363, endPoint y: 86, distance: 391.2
click at [748, 157] on link "Ctrl 5 Spacer" at bounding box center [780, 158] width 154 height 28
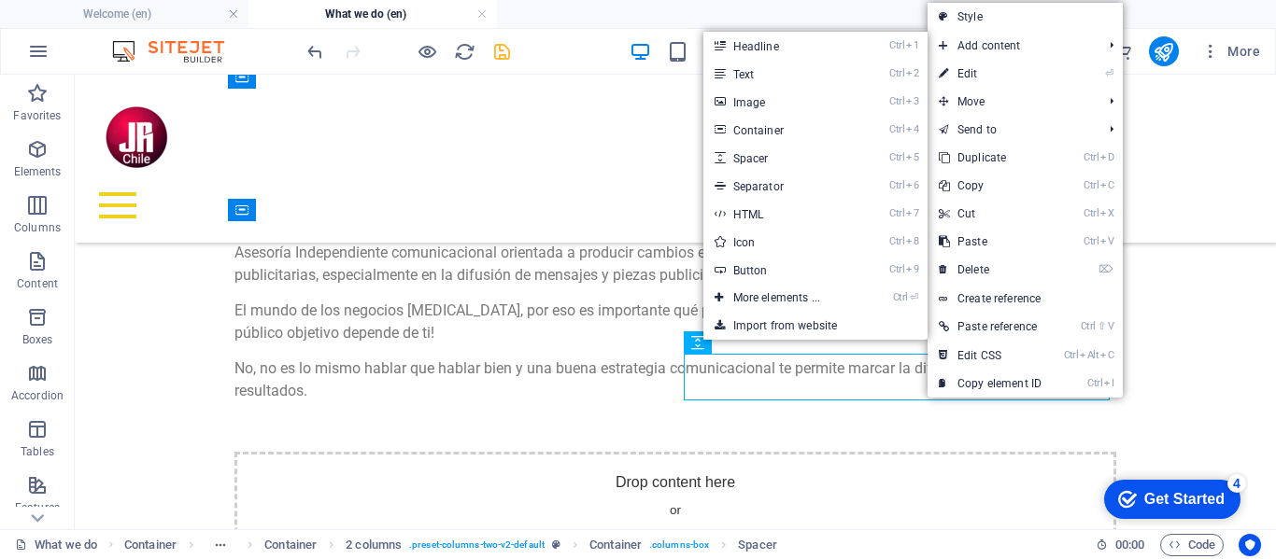
select select "px"
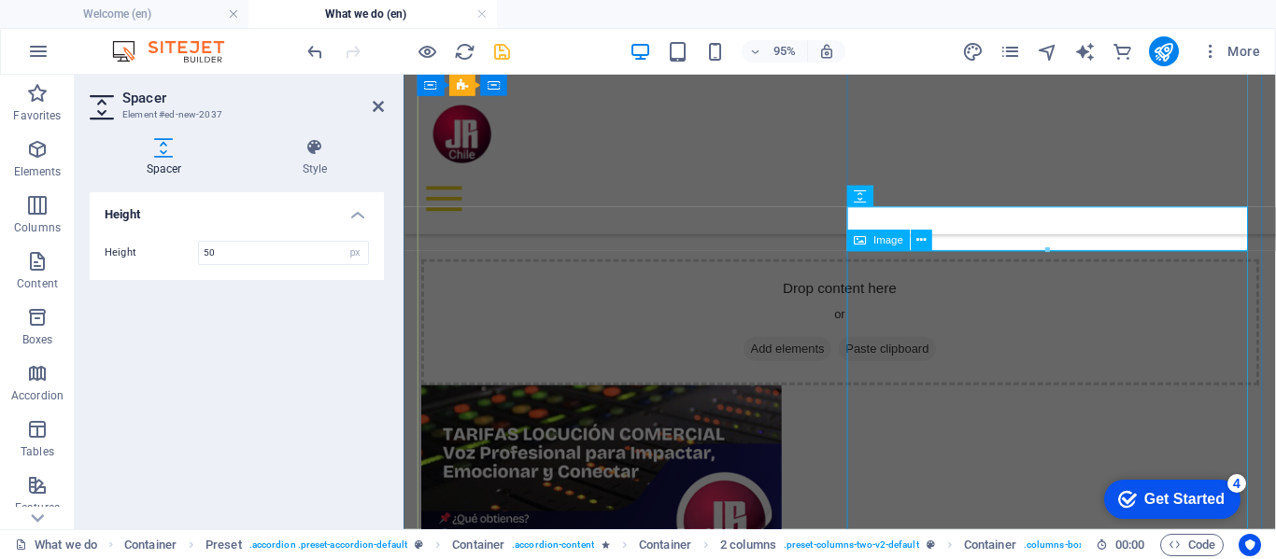
scroll to position [1420, 0]
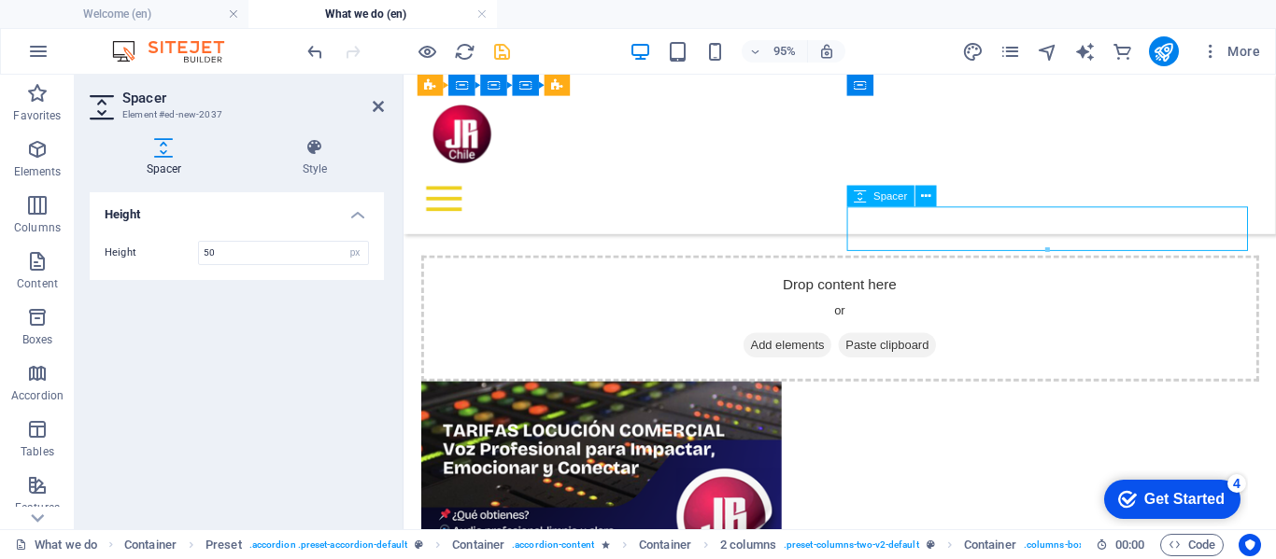
drag, startPoint x: 1053, startPoint y: 247, endPoint x: 1051, endPoint y: 215, distance: 32.7
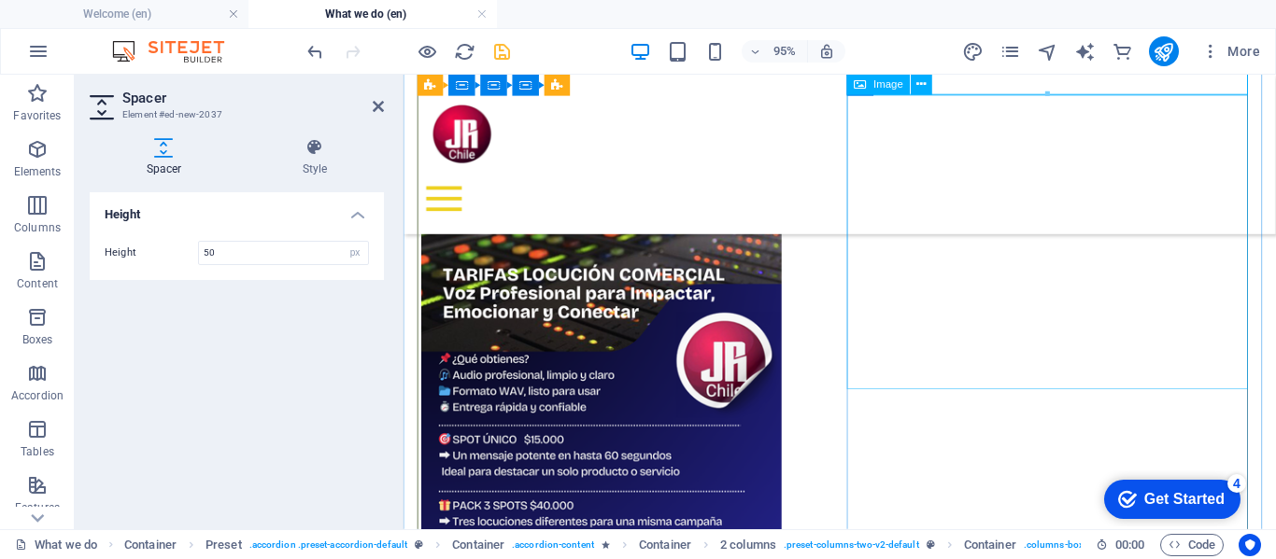
scroll to position [1700, 0]
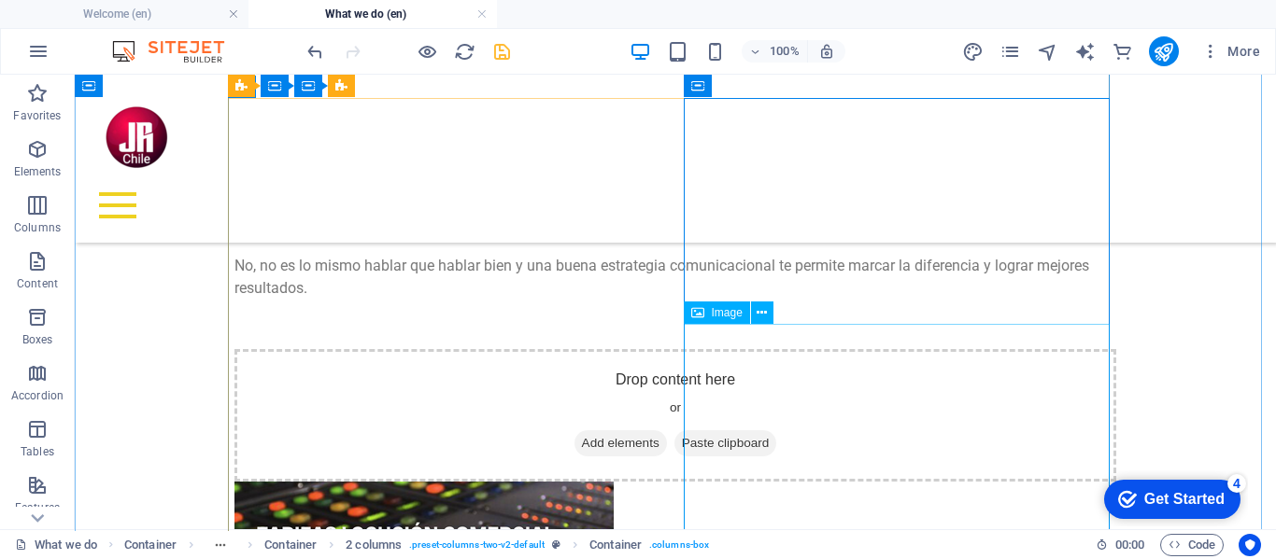
scroll to position [1327, 0]
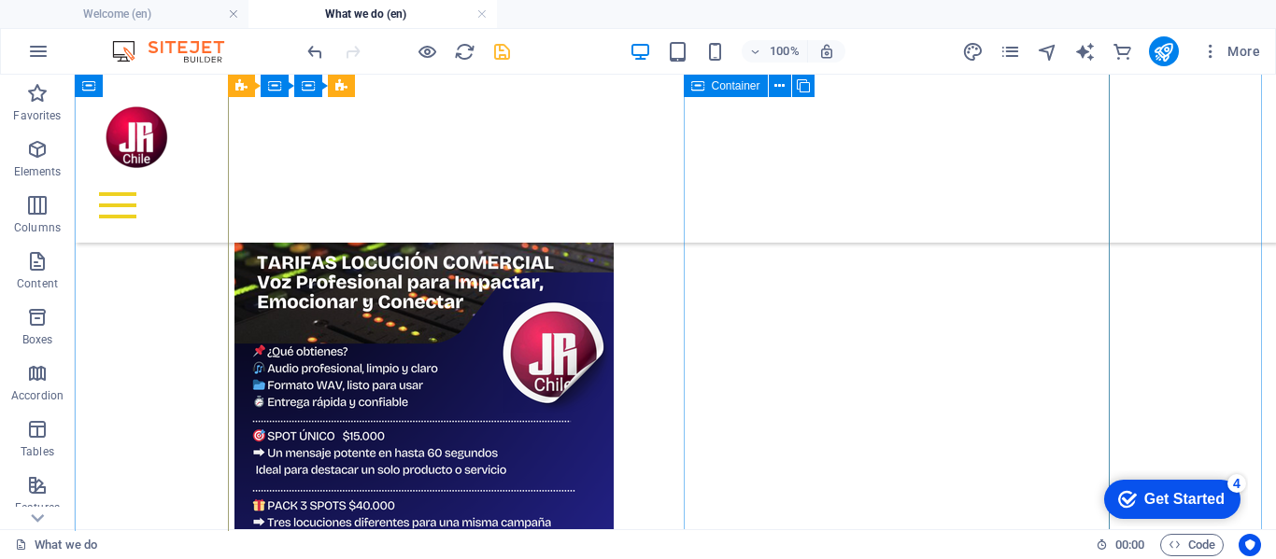
scroll to position [1700, 0]
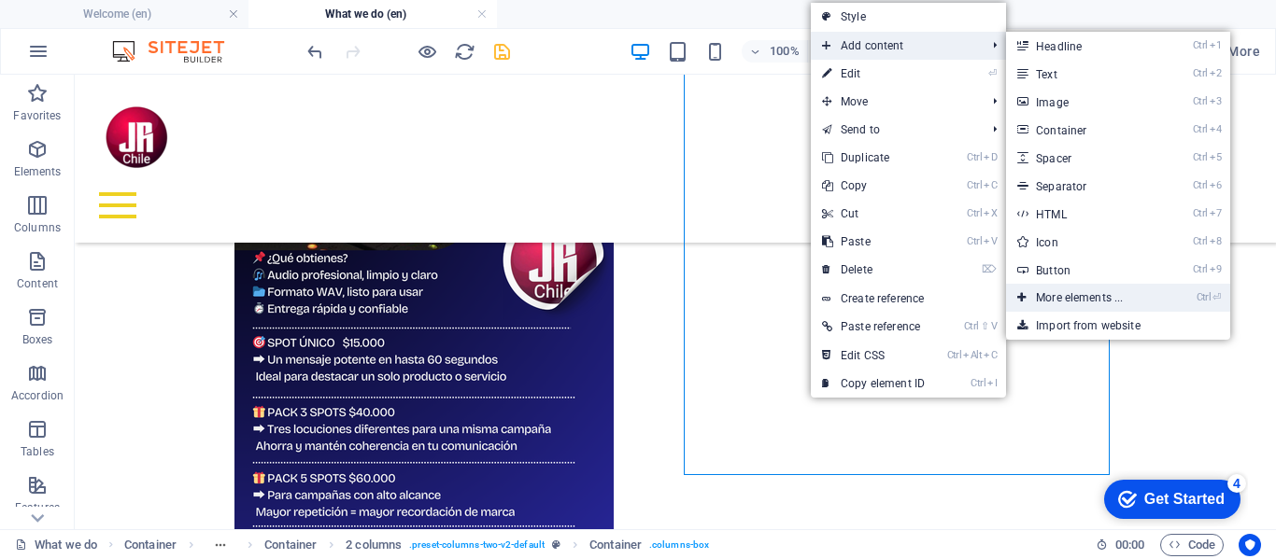
click at [1083, 297] on link "Ctrl ⏎ More elements ..." at bounding box center [1083, 298] width 154 height 28
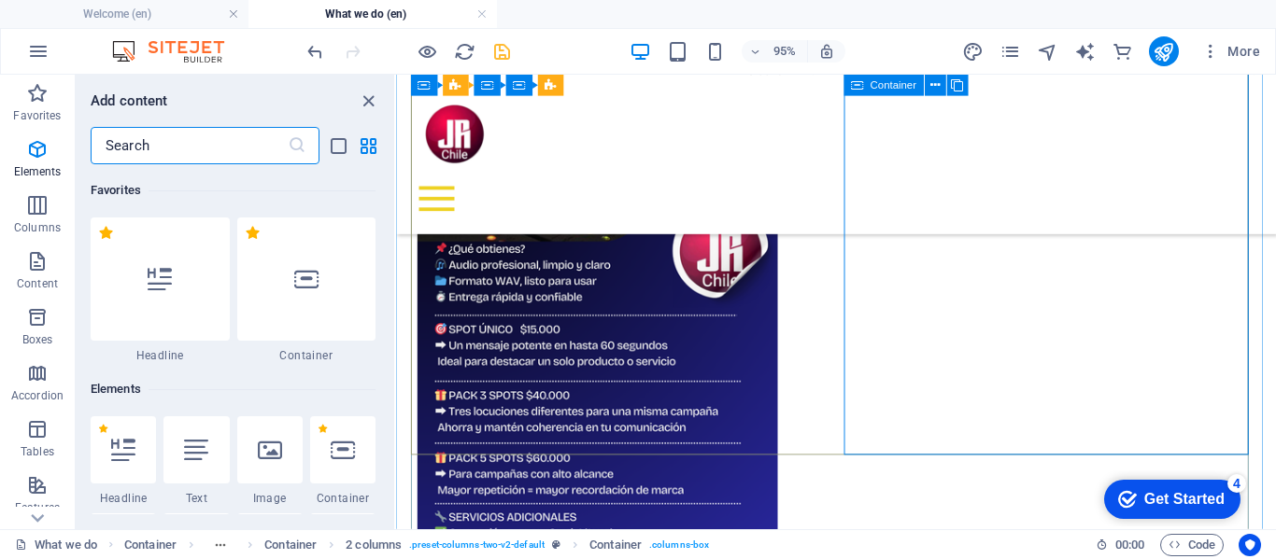
scroll to position [199, 0]
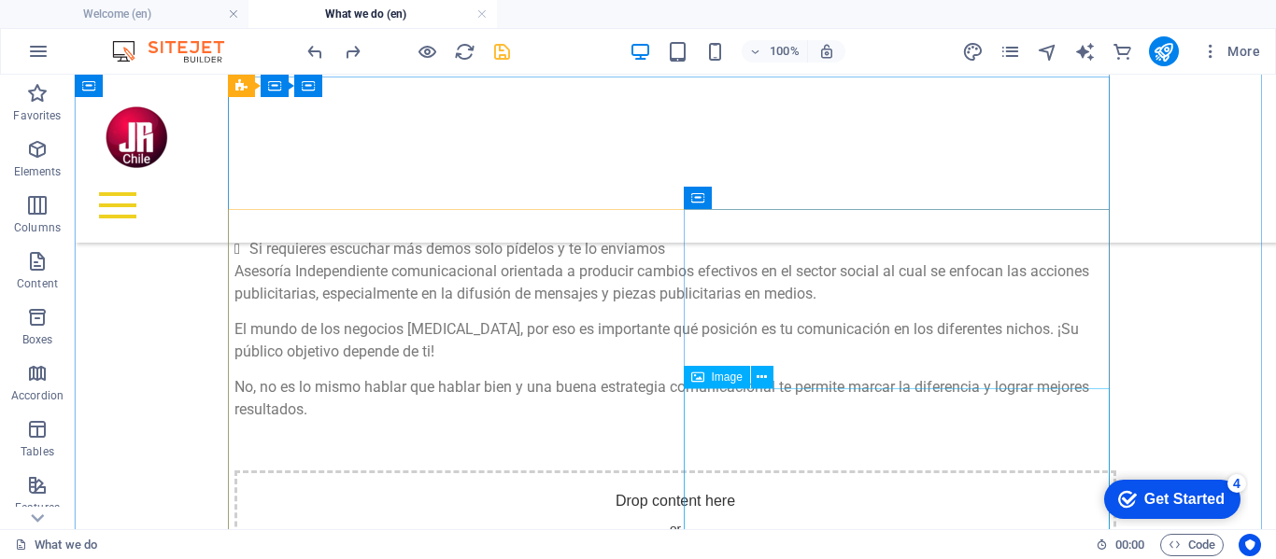
scroll to position [1214, 0]
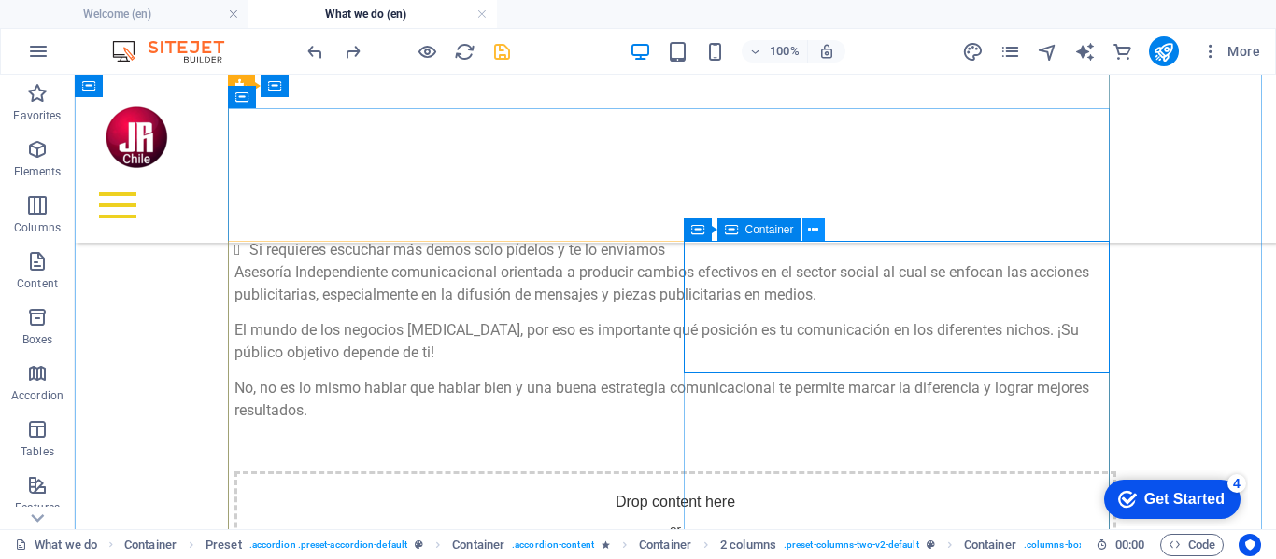
click at [813, 232] on icon at bounding box center [813, 230] width 10 height 20
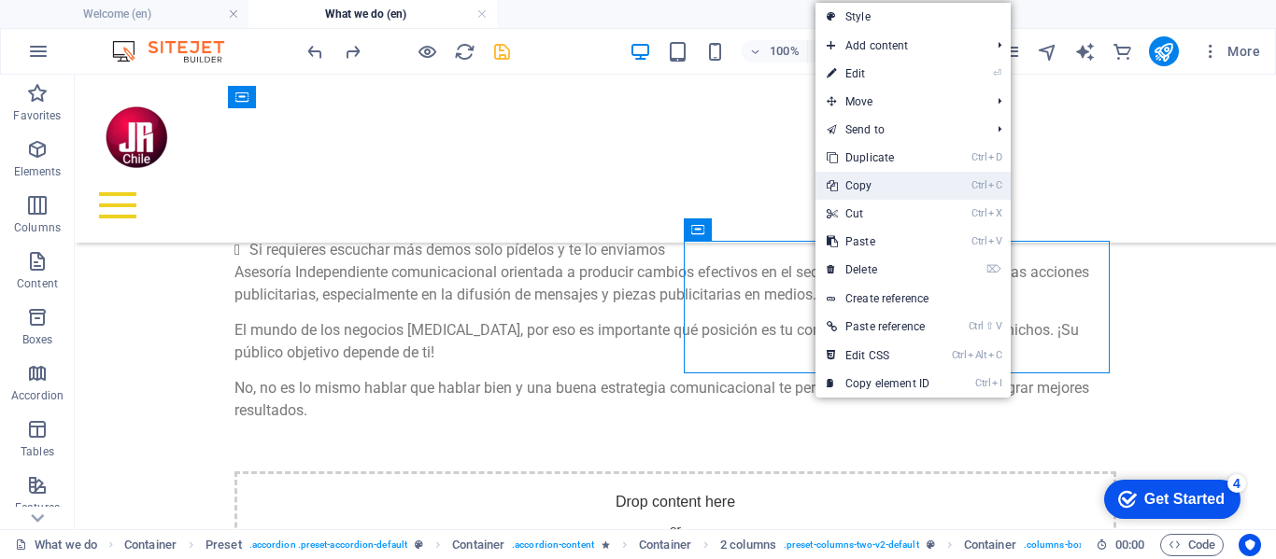
click at [864, 184] on link "Ctrl C Copy" at bounding box center [877, 186] width 125 height 28
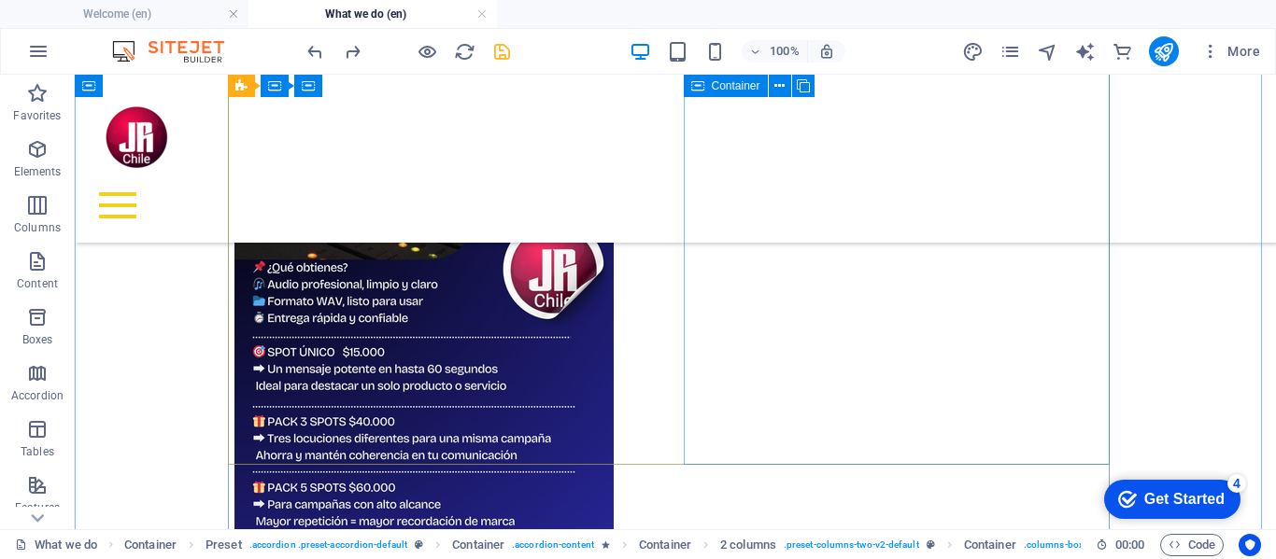
scroll to position [1774, 0]
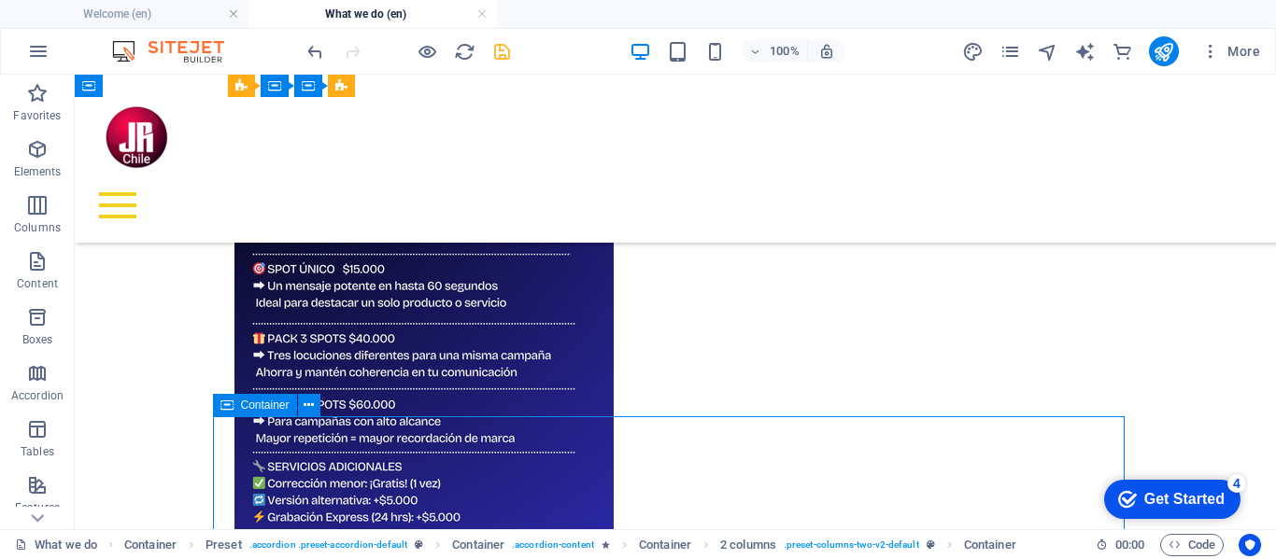
drag, startPoint x: 762, startPoint y: 444, endPoint x: 770, endPoint y: 421, distance: 23.9
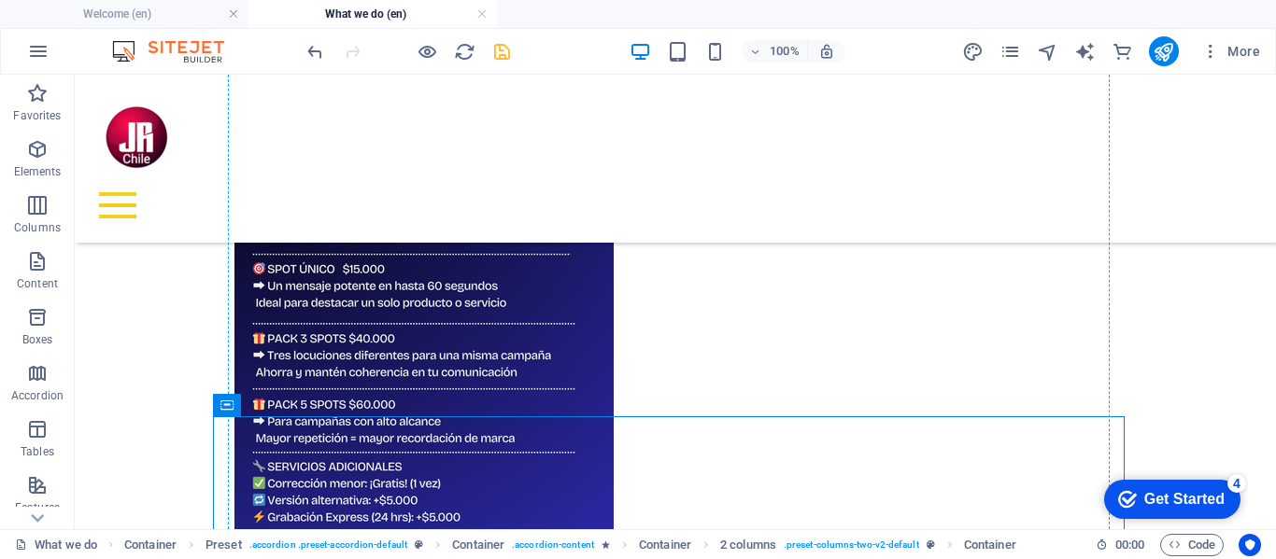
drag, startPoint x: 347, startPoint y: 479, endPoint x: 616, endPoint y: 441, distance: 271.6
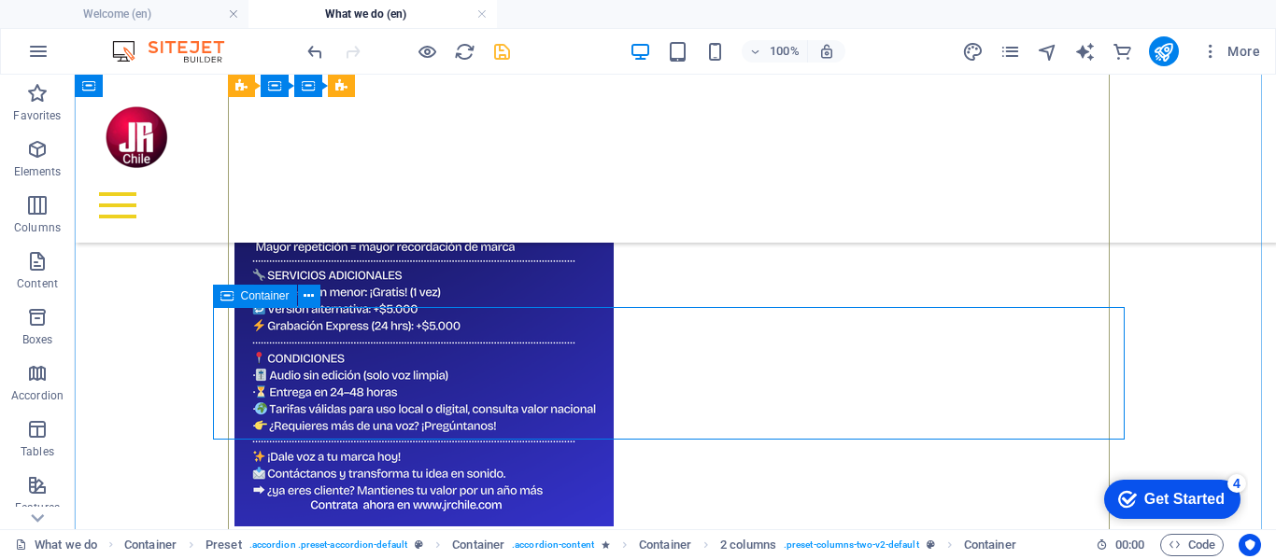
scroll to position [2049, 0]
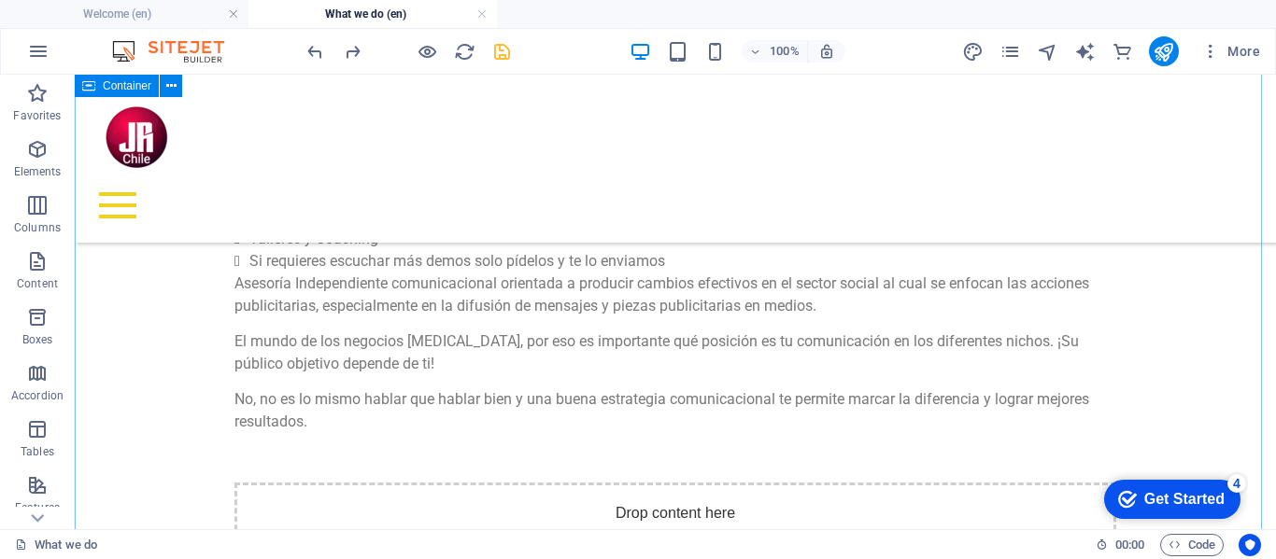
scroll to position [1115, 0]
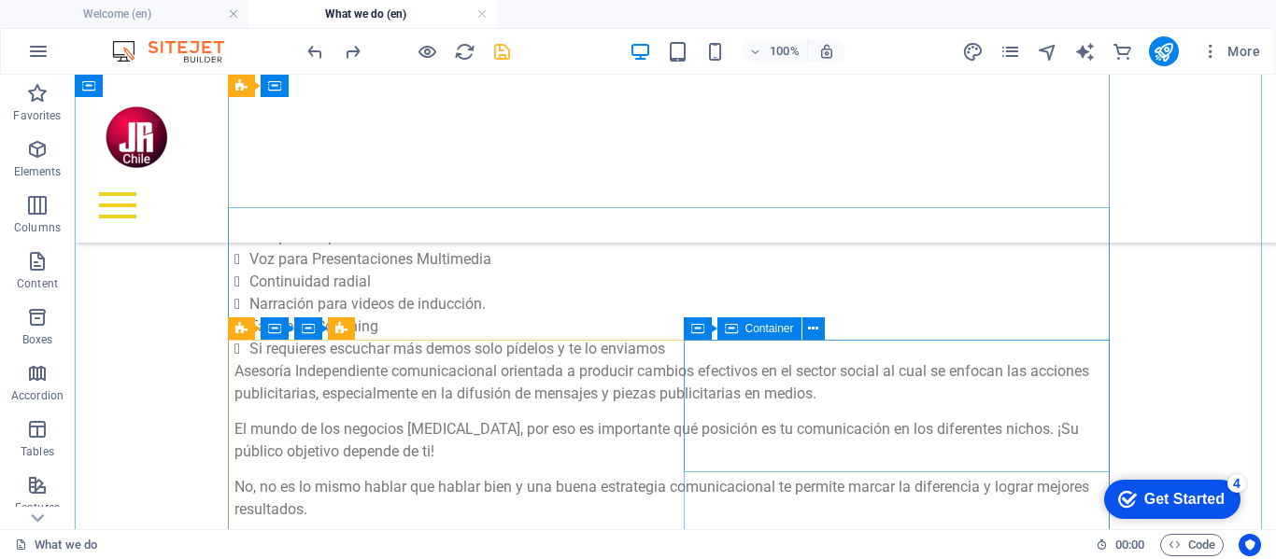
drag, startPoint x: 1036, startPoint y: 492, endPoint x: 1005, endPoint y: 516, distance: 39.2
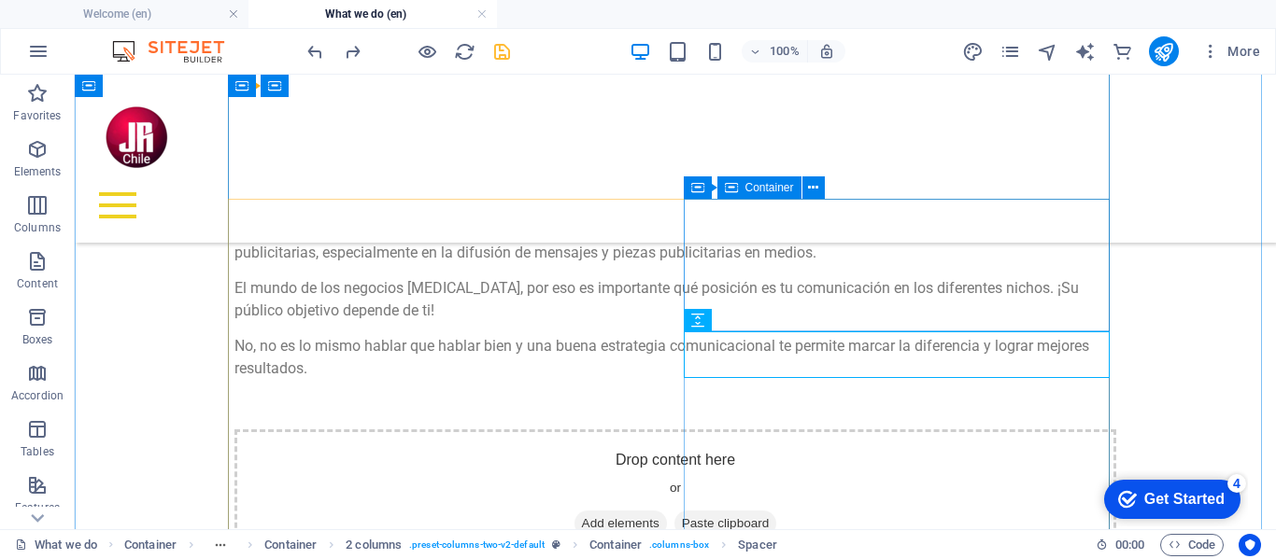
scroll to position [1208, 0]
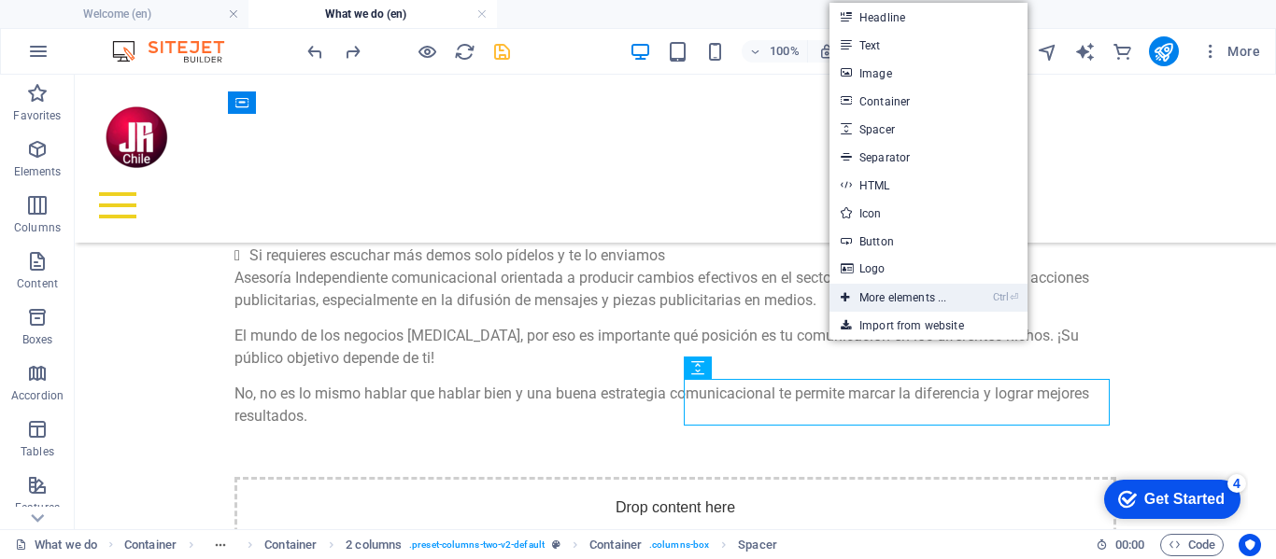
click at [900, 297] on link "Ctrl ⏎ More elements ..." at bounding box center [893, 298] width 128 height 28
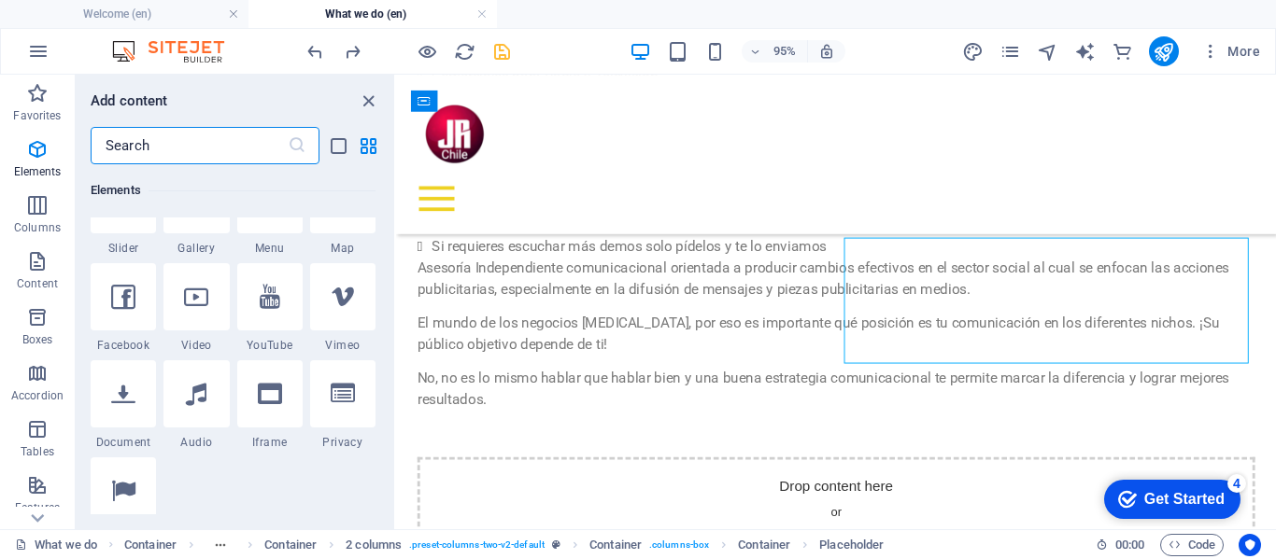
scroll to position [572, 0]
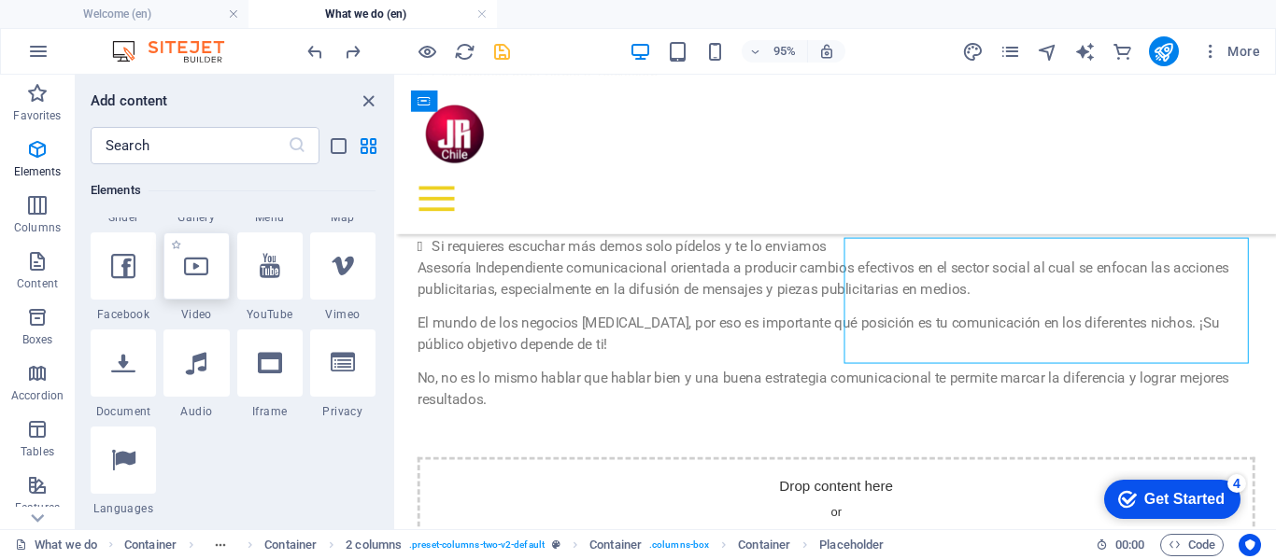
click at [196, 273] on icon at bounding box center [196, 266] width 24 height 24
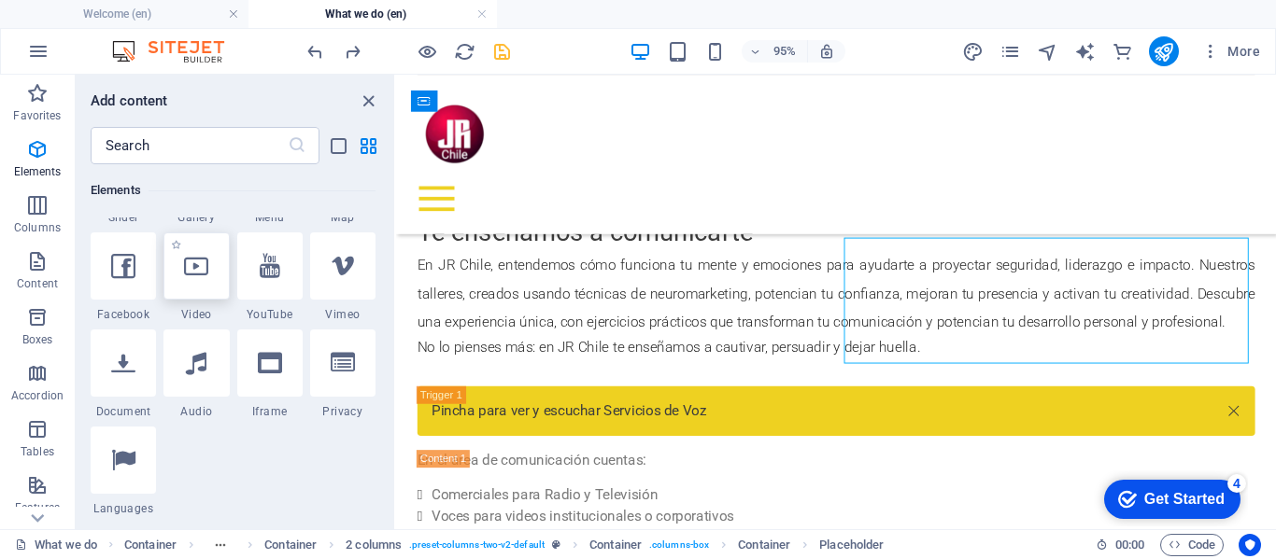
select select "%"
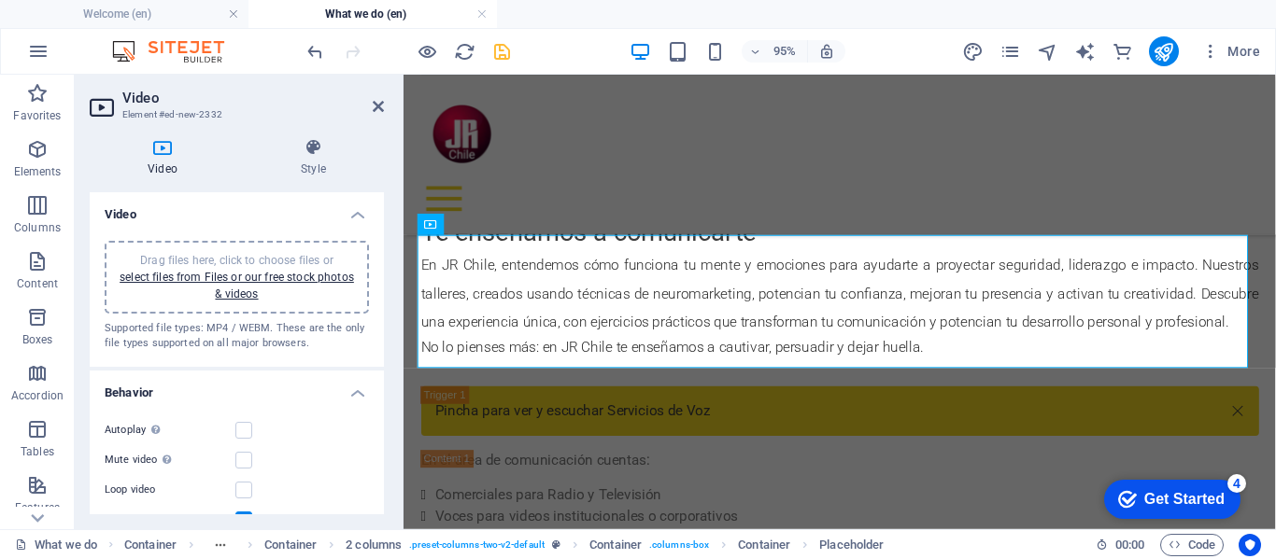
scroll to position [373, 0]
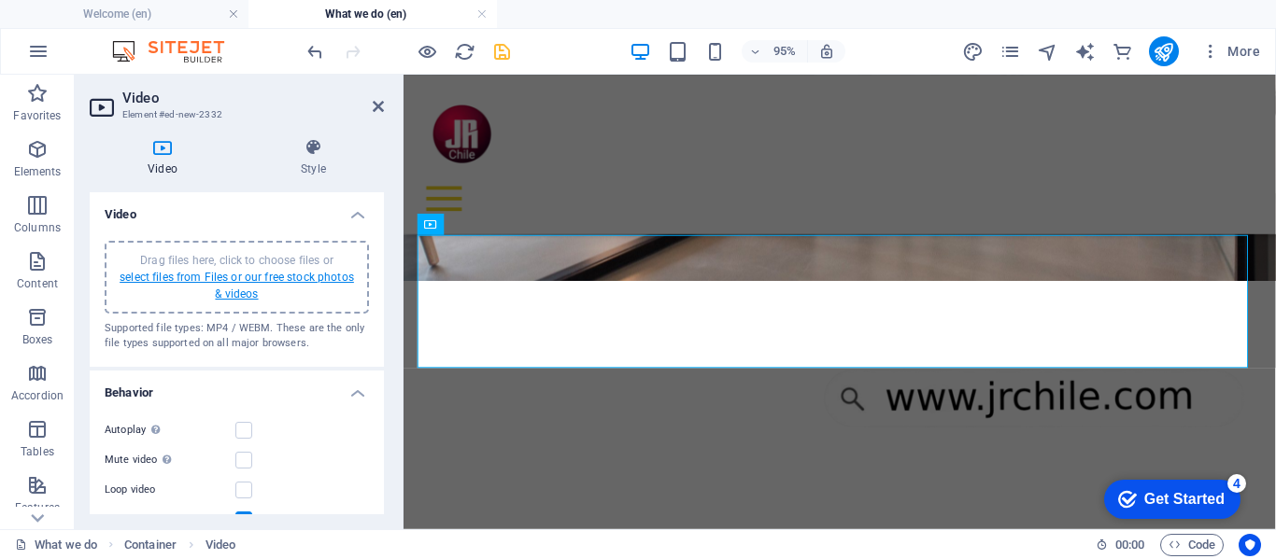
click at [206, 277] on link "select files from Files or our free stock photos & videos" at bounding box center [237, 286] width 234 height 30
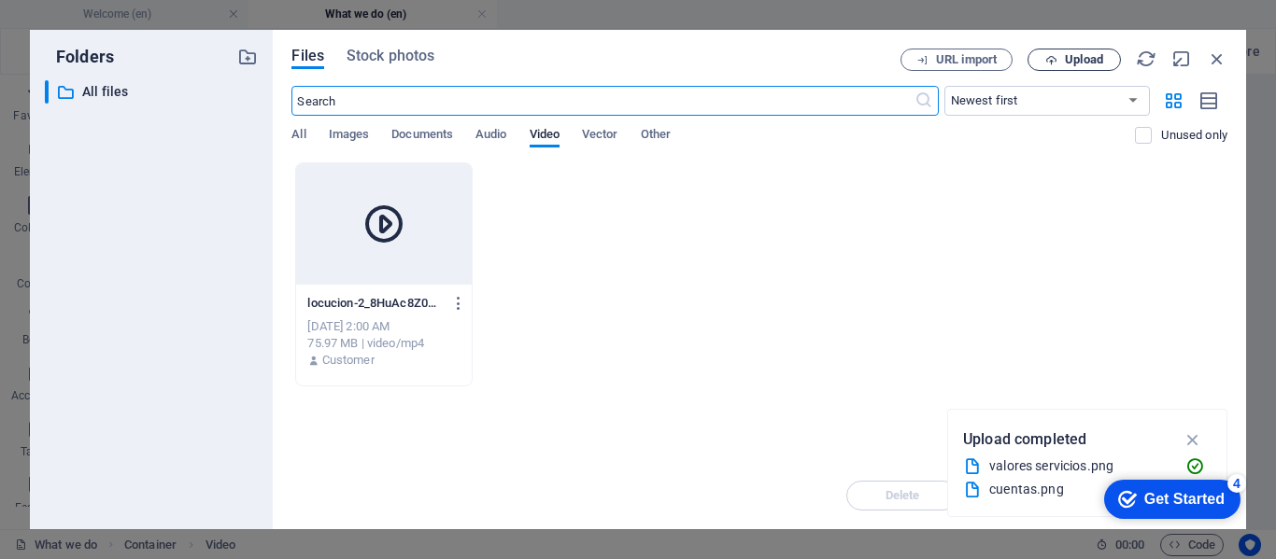
click at [1079, 55] on span "Upload" at bounding box center [1084, 59] width 38 height 11
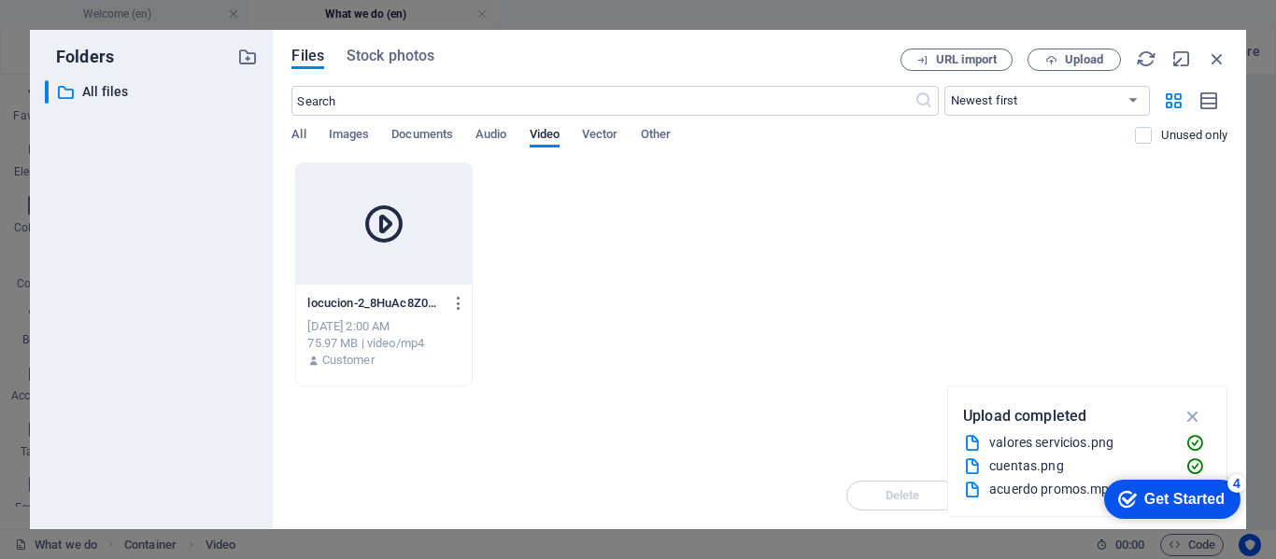
click at [378, 220] on icon at bounding box center [383, 224] width 45 height 45
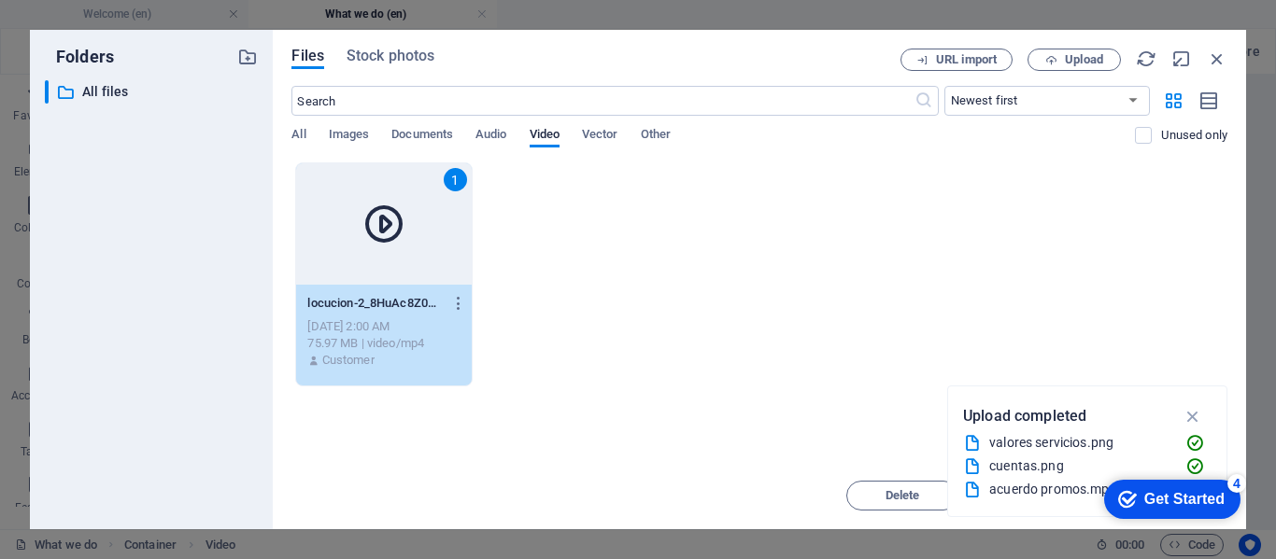
click at [381, 221] on icon at bounding box center [383, 224] width 45 height 45
click at [381, 222] on icon at bounding box center [383, 224] width 45 height 45
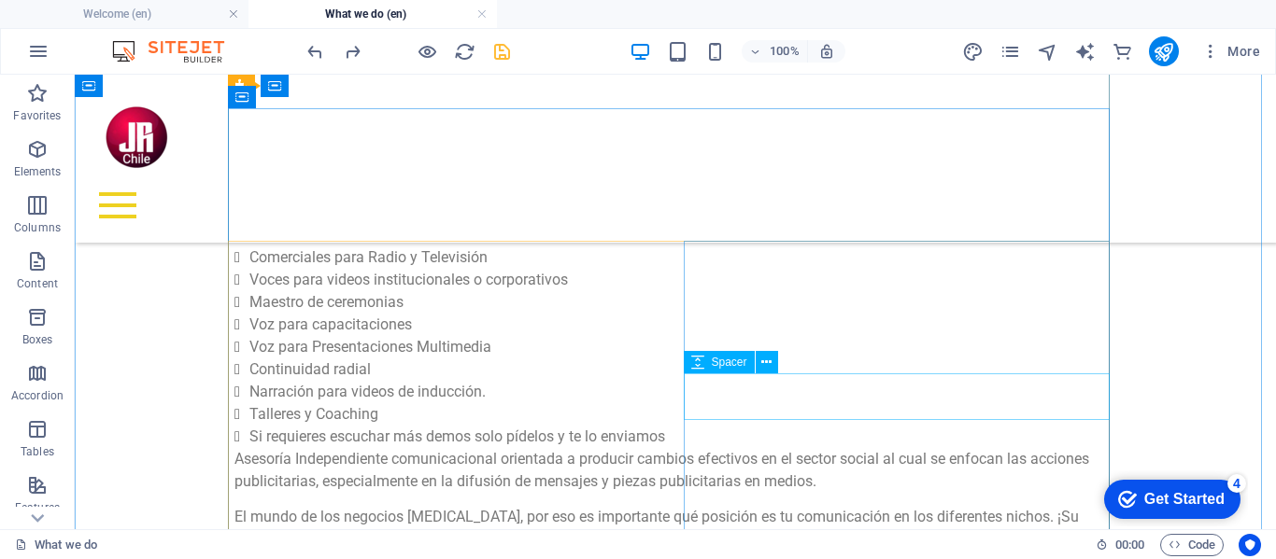
scroll to position [1214, 0]
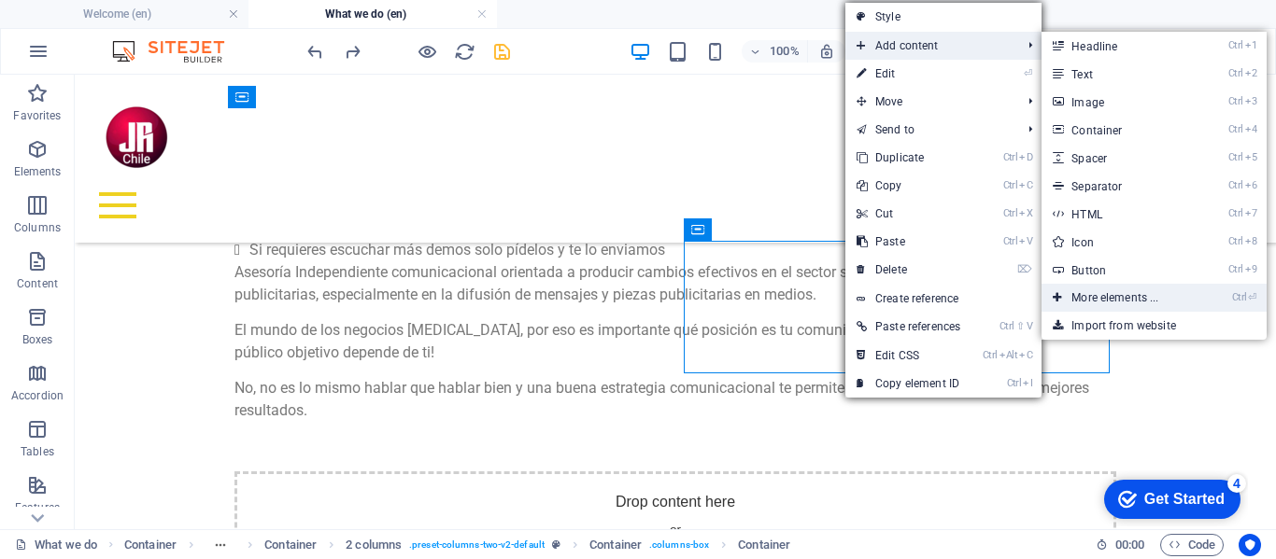
drag, startPoint x: 1121, startPoint y: 295, endPoint x: 761, endPoint y: 233, distance: 365.8
click at [1121, 295] on link "Ctrl ⏎ More elements ..." at bounding box center [1118, 298] width 154 height 28
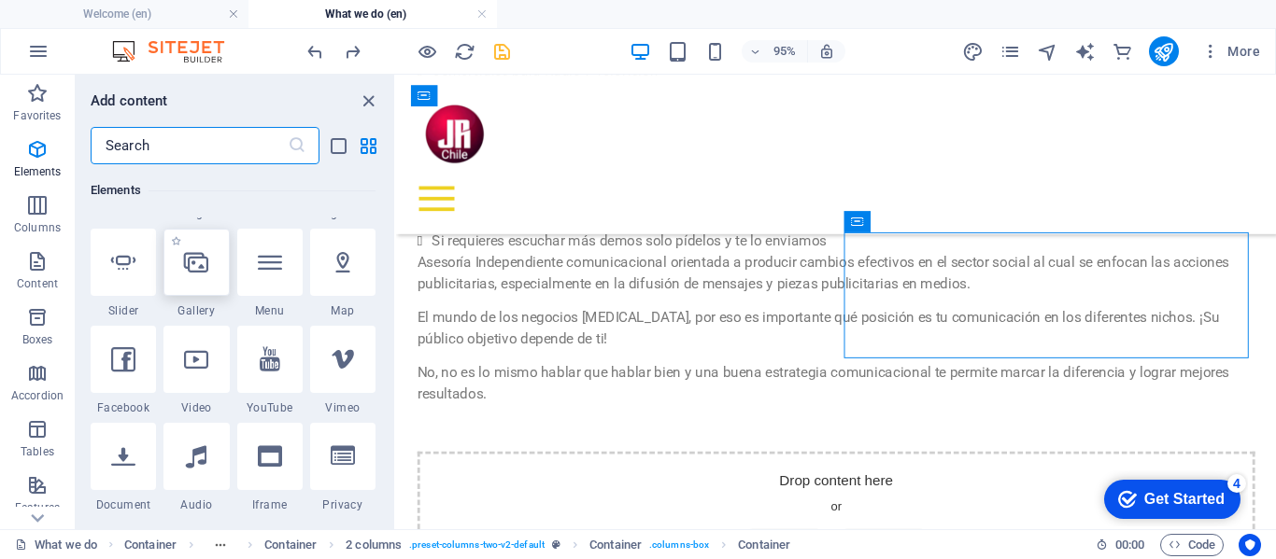
scroll to position [572, 0]
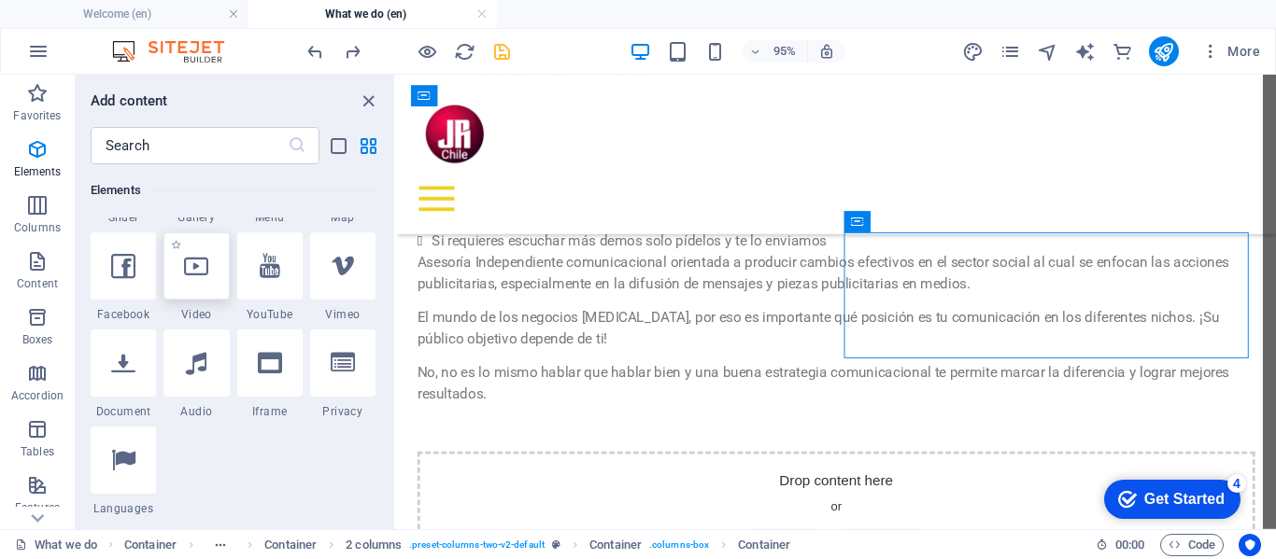
select select "%"
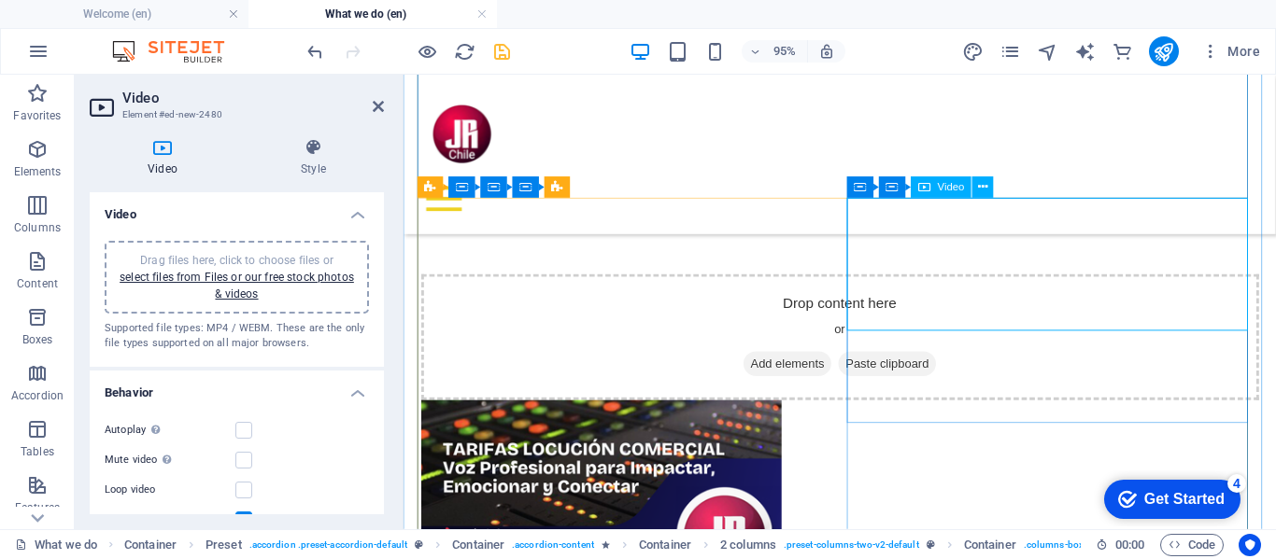
scroll to position [1121, 0]
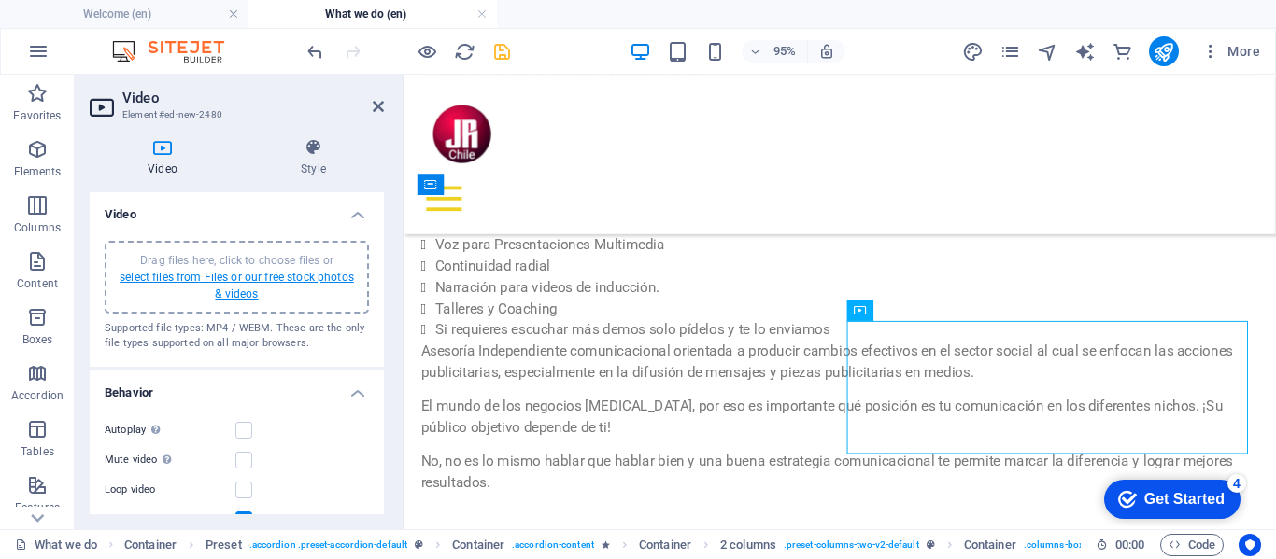
click at [256, 277] on link "select files from Files or our free stock photos & videos" at bounding box center [237, 286] width 234 height 30
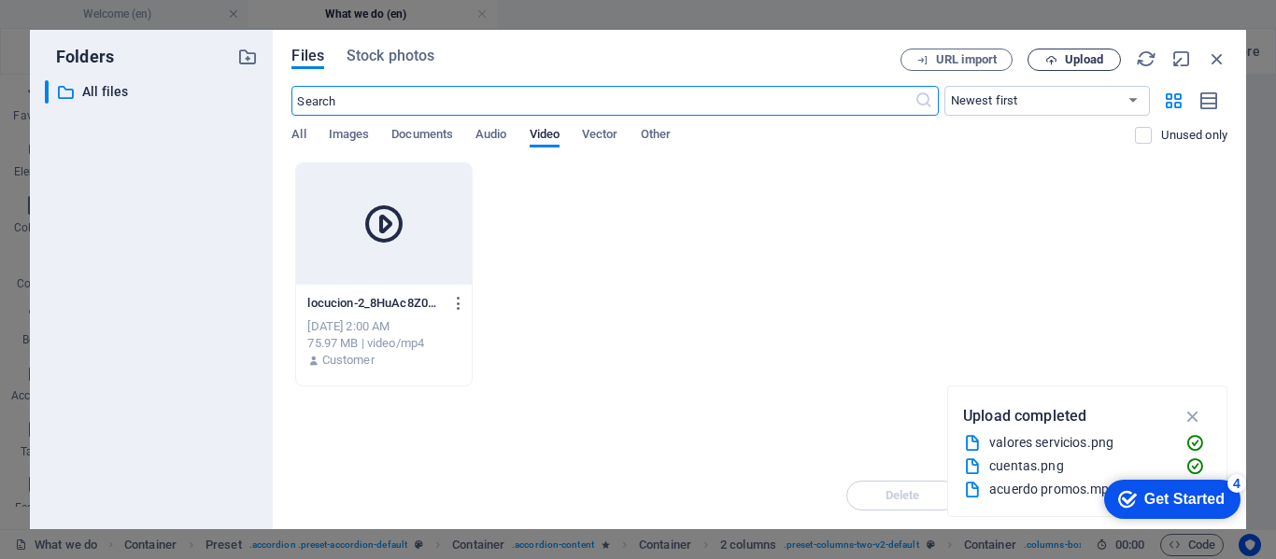
click at [1083, 54] on span "Upload" at bounding box center [1084, 59] width 38 height 11
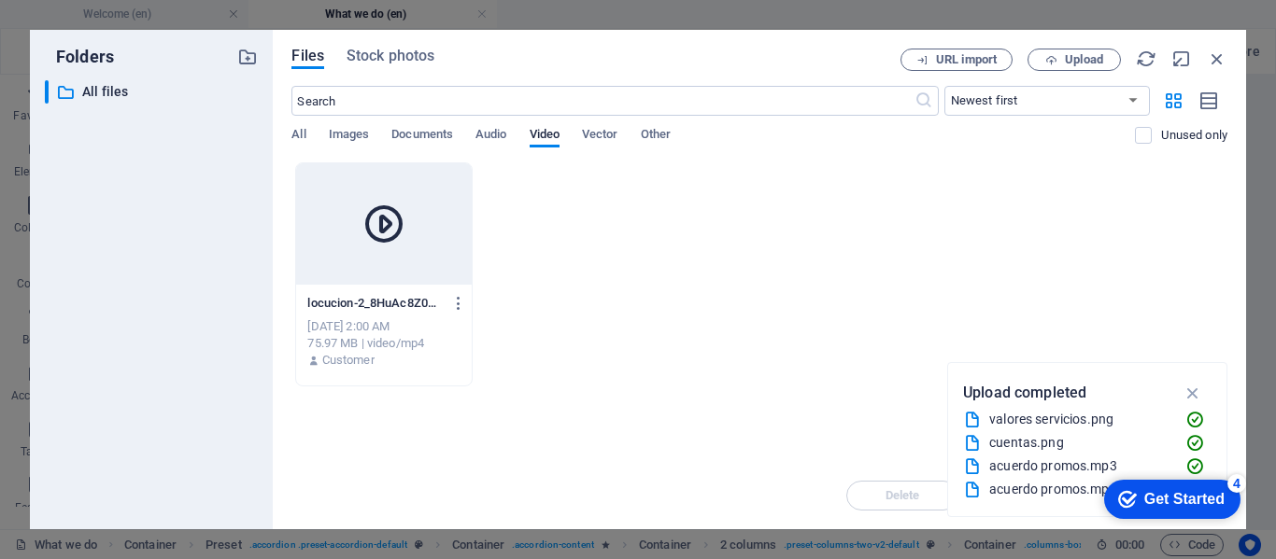
click at [1051, 493] on div "acuerdo promos.mp3" at bounding box center [1079, 489] width 181 height 21
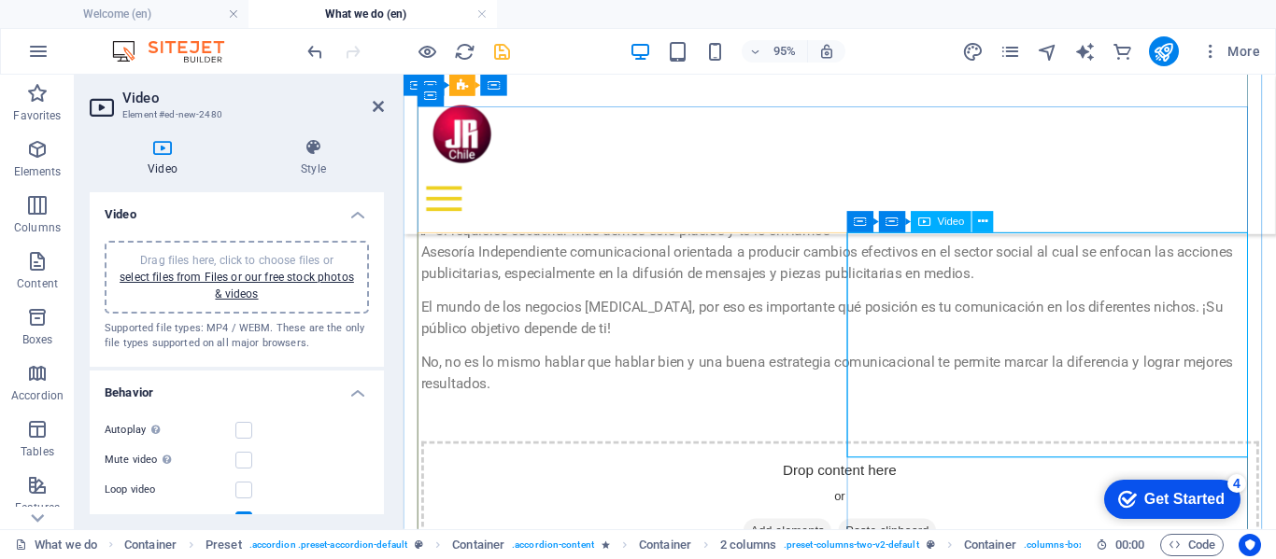
scroll to position [1214, 0]
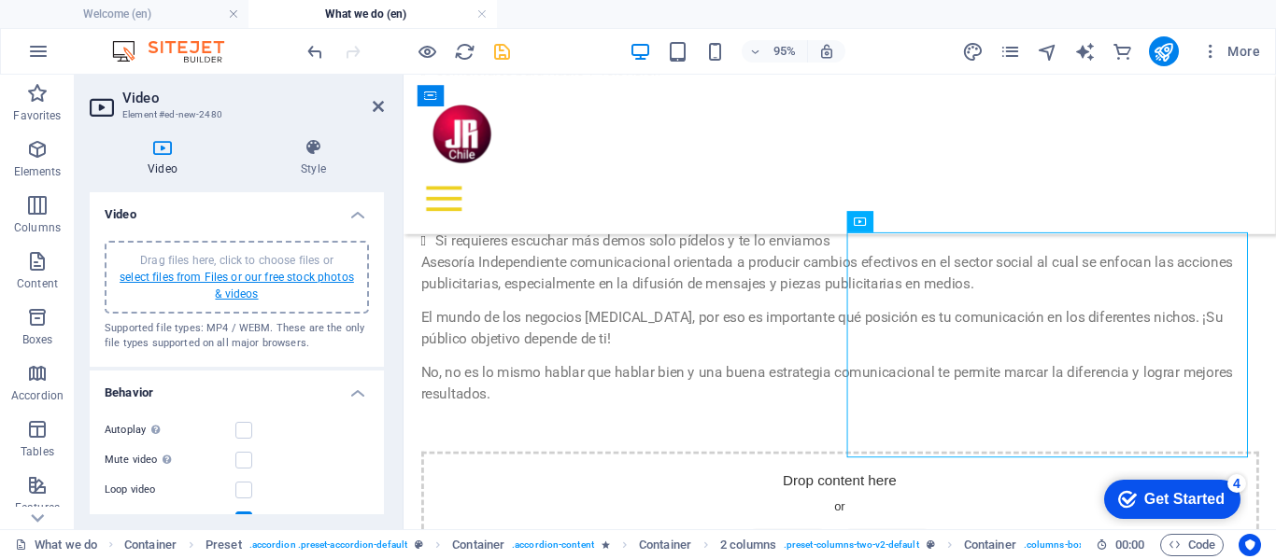
click at [202, 275] on link "select files from Files or our free stock photos & videos" at bounding box center [237, 286] width 234 height 30
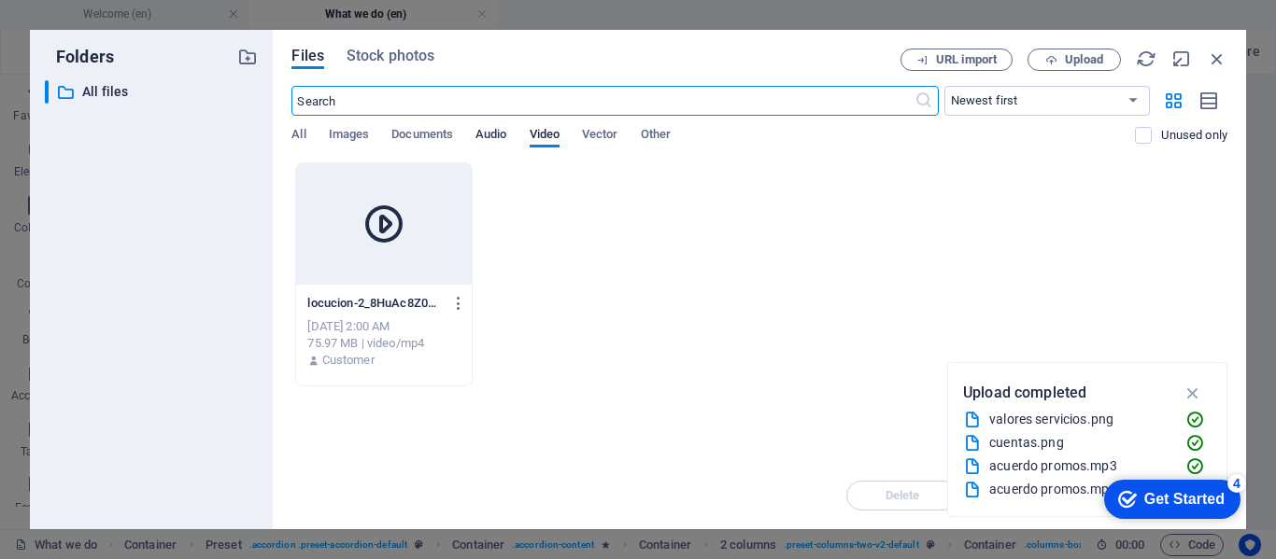
click at [487, 134] on span "Audio" at bounding box center [490, 136] width 31 height 26
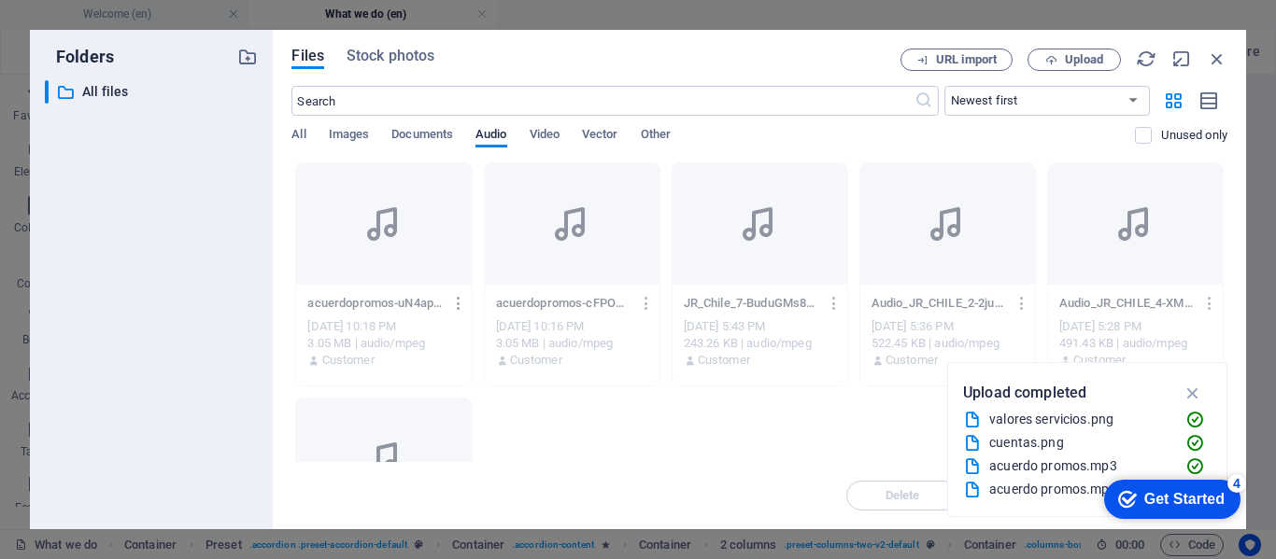
click at [458, 302] on icon "button" at bounding box center [459, 303] width 18 height 17
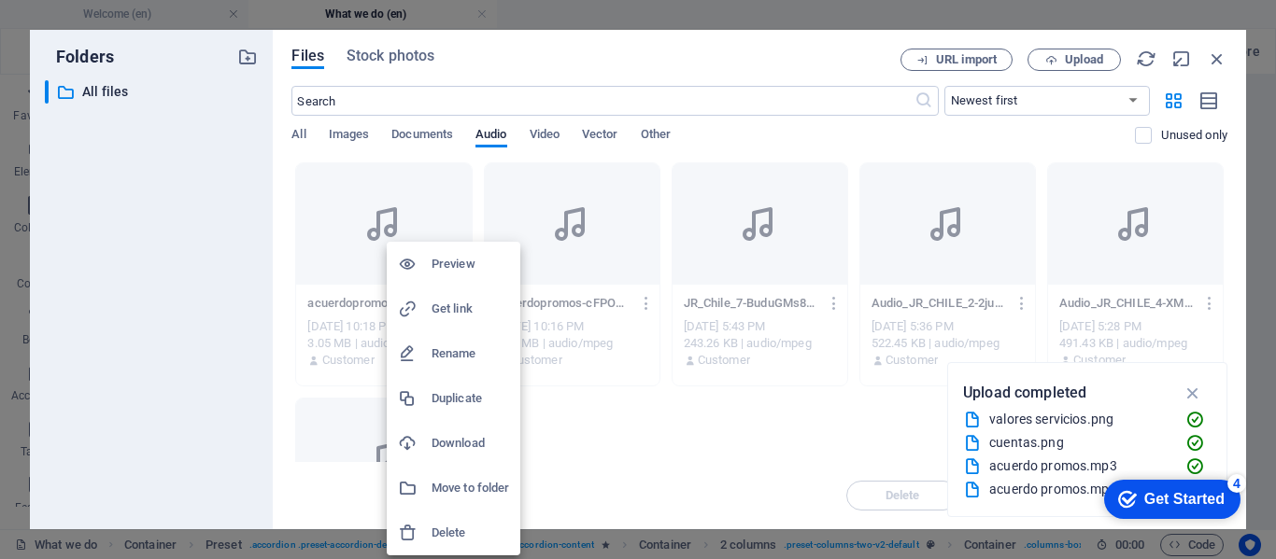
click at [438, 530] on h6 "Delete" at bounding box center [470, 533] width 78 height 22
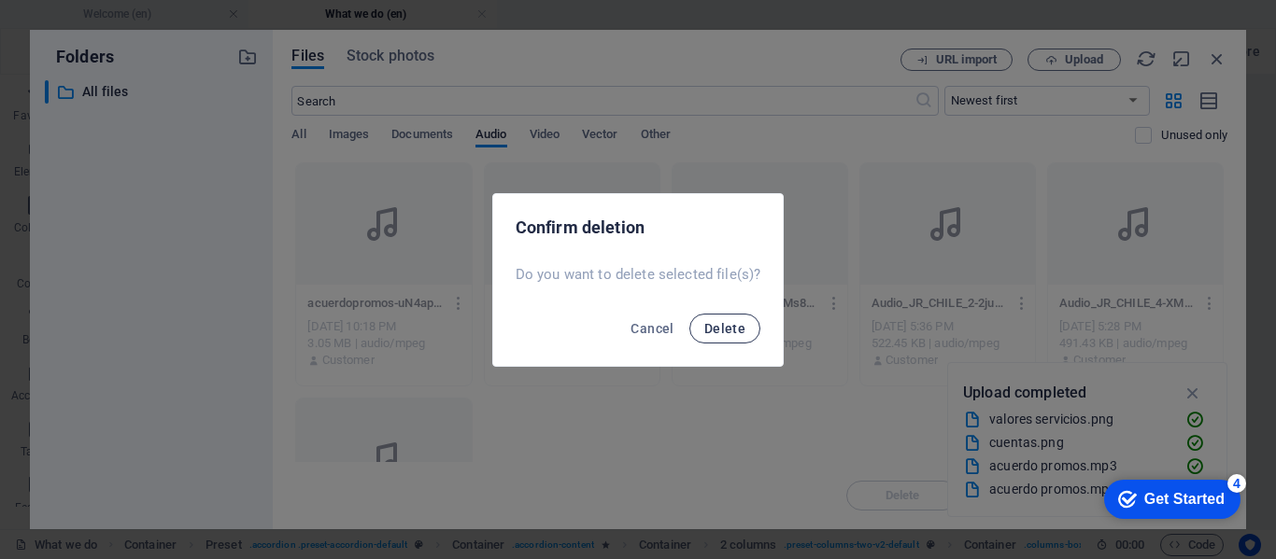
click at [717, 325] on span "Delete" at bounding box center [724, 328] width 41 height 15
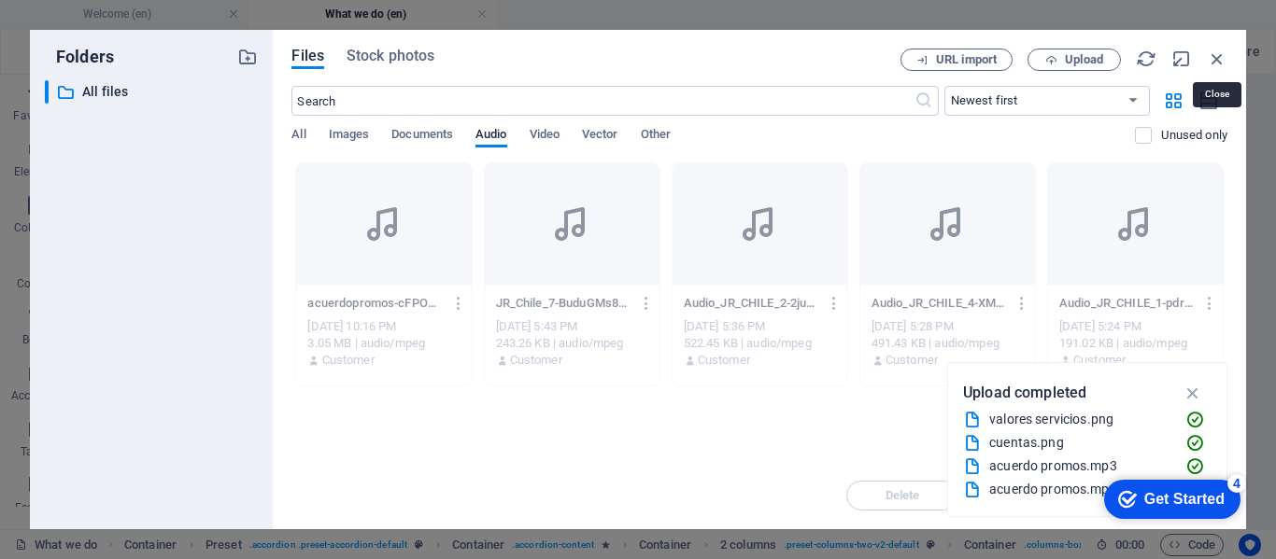
drag, startPoint x: 1217, startPoint y: 56, endPoint x: 1016, endPoint y: 1, distance: 208.2
click at [1218, 56] on icon "button" at bounding box center [1216, 59] width 21 height 21
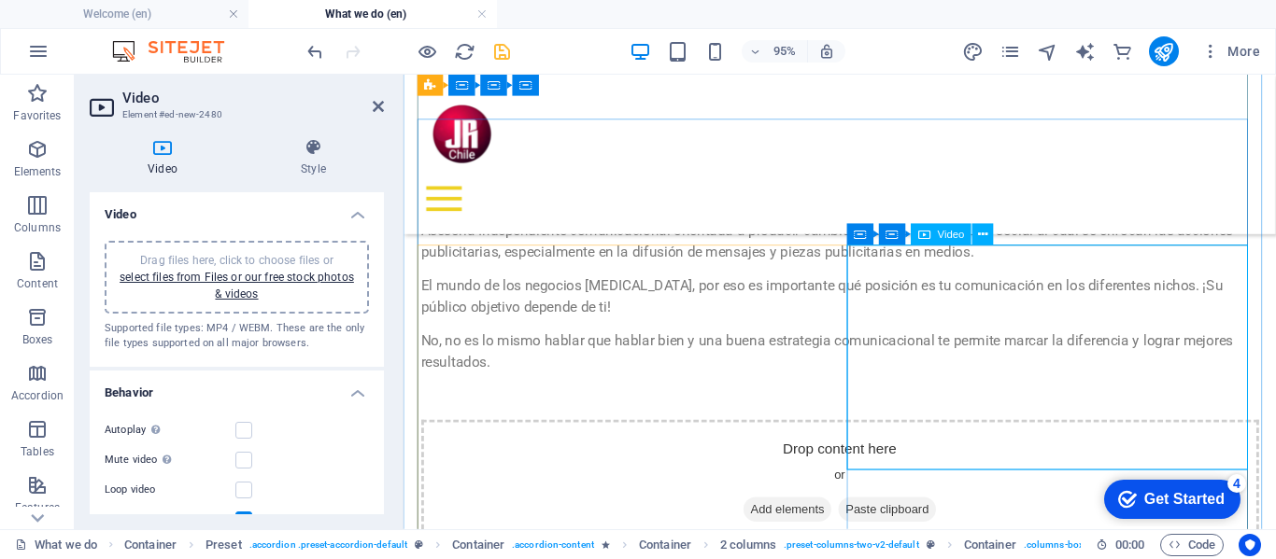
scroll to position [1121, 0]
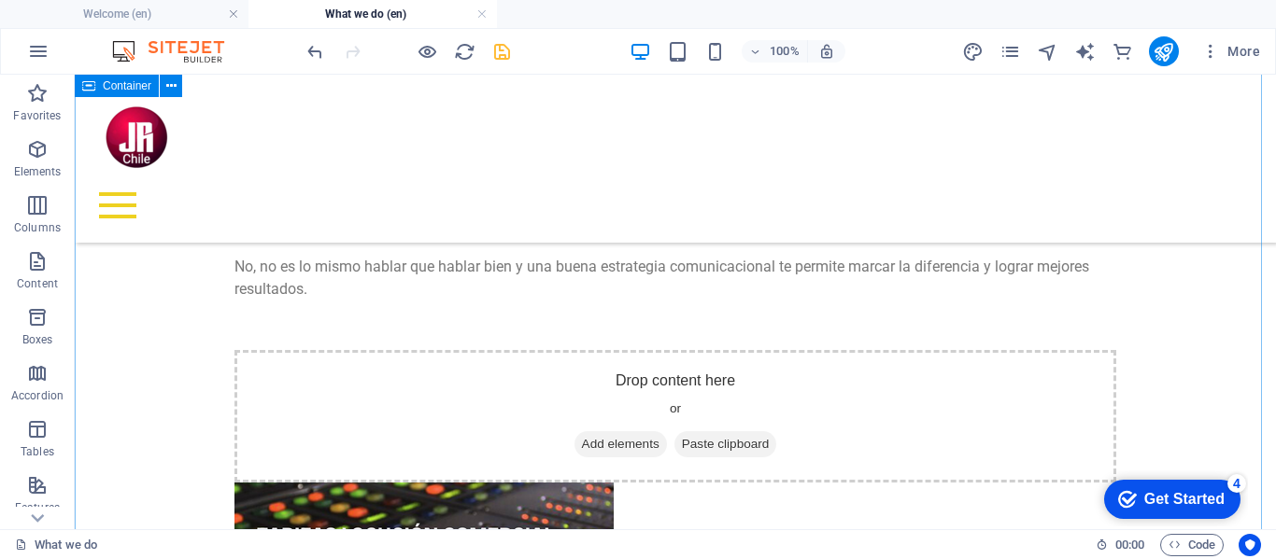
scroll to position [1214, 0]
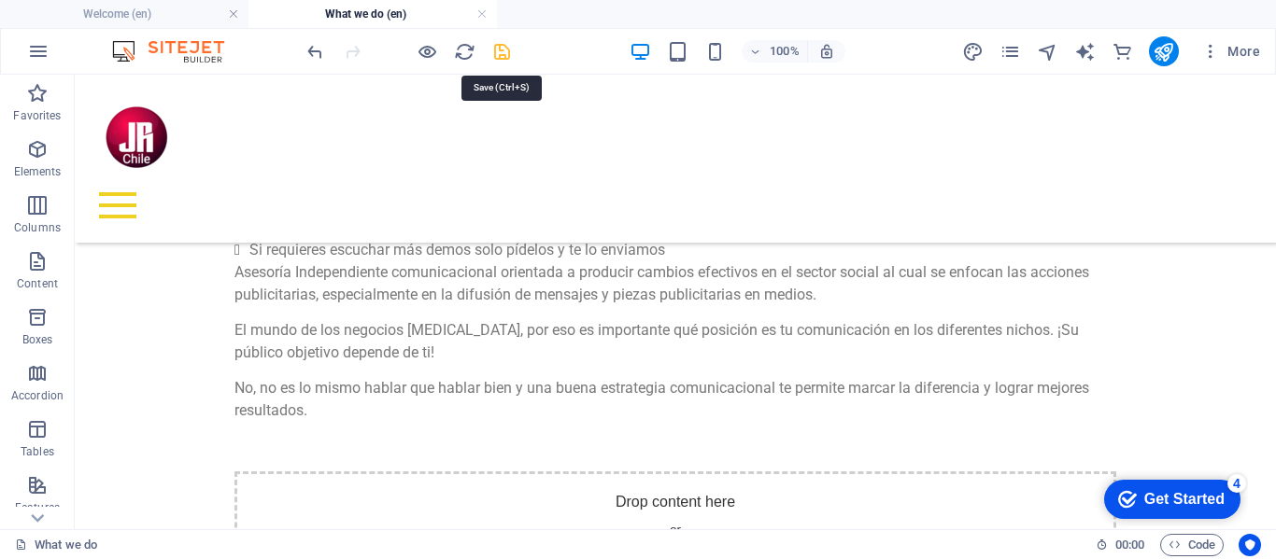
click at [501, 50] on icon "save" at bounding box center [501, 51] width 21 height 21
click at [1165, 45] on icon "publish" at bounding box center [1162, 51] width 21 height 21
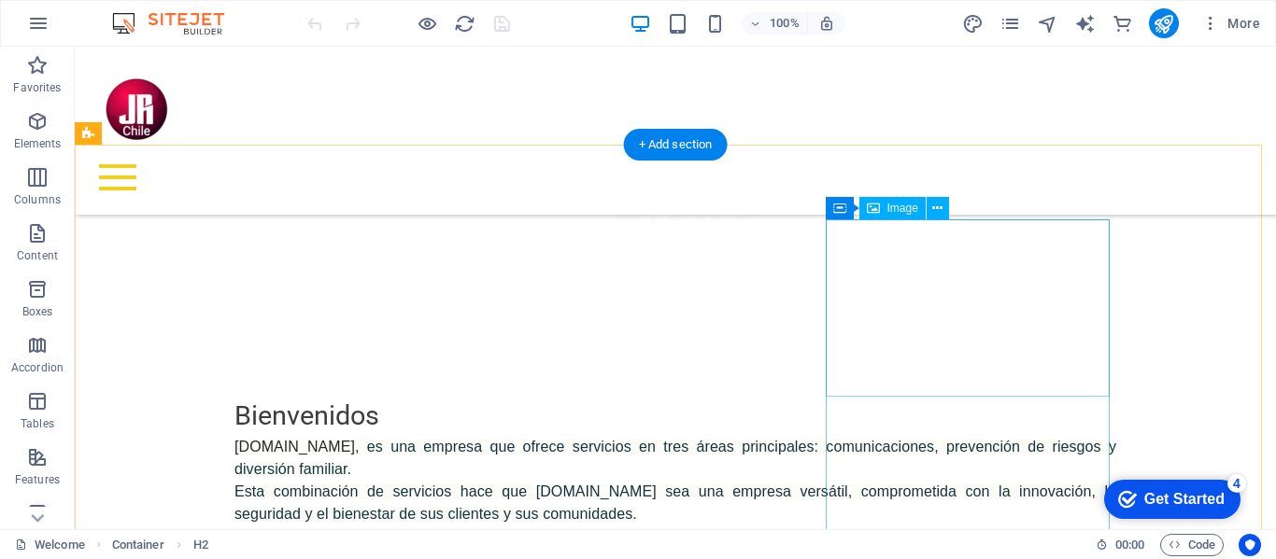
scroll to position [878, 0]
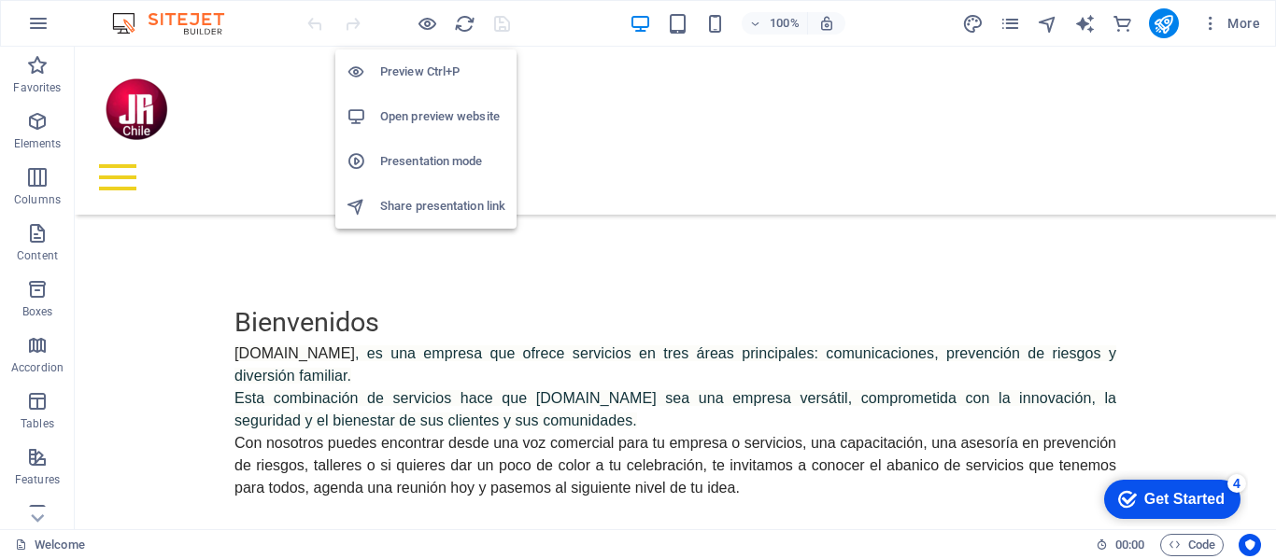
drag, startPoint x: 425, startPoint y: 21, endPoint x: 462, endPoint y: 96, distance: 83.5
click at [428, 21] on icon "button" at bounding box center [426, 23] width 21 height 21
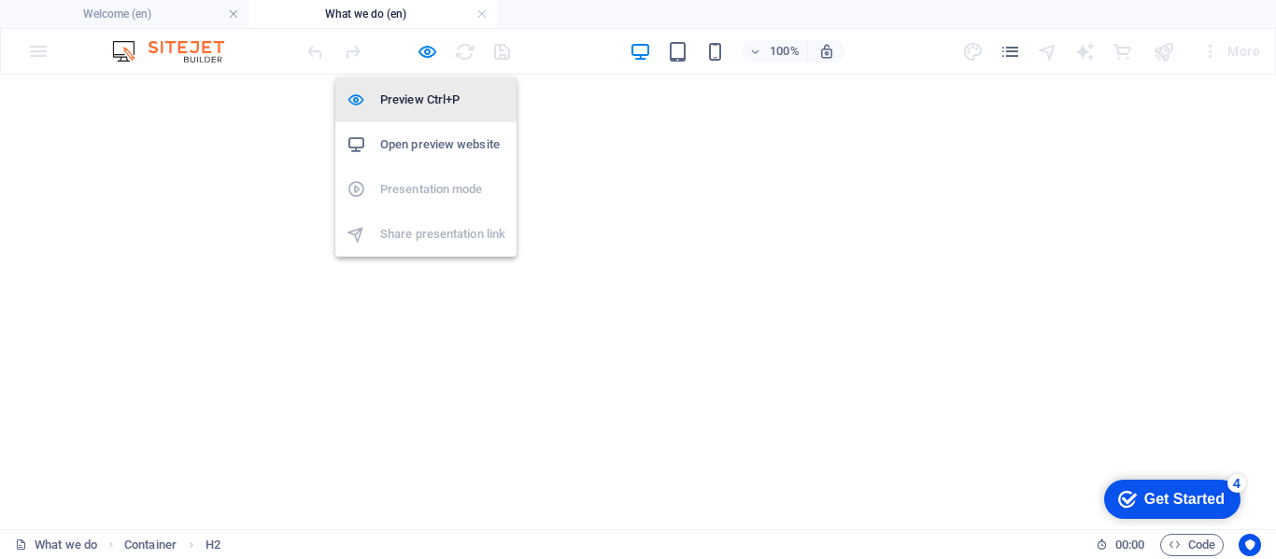
click at [416, 98] on h6 "Preview Ctrl+P" at bounding box center [442, 100] width 125 height 22
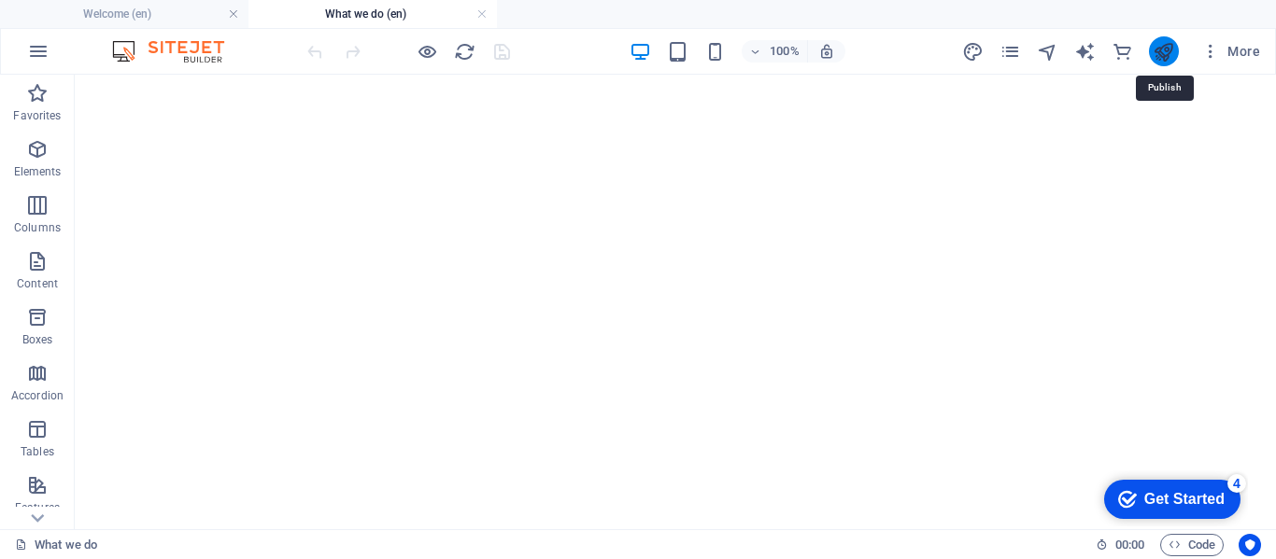
click at [1160, 48] on icon "publish" at bounding box center [1162, 51] width 21 height 21
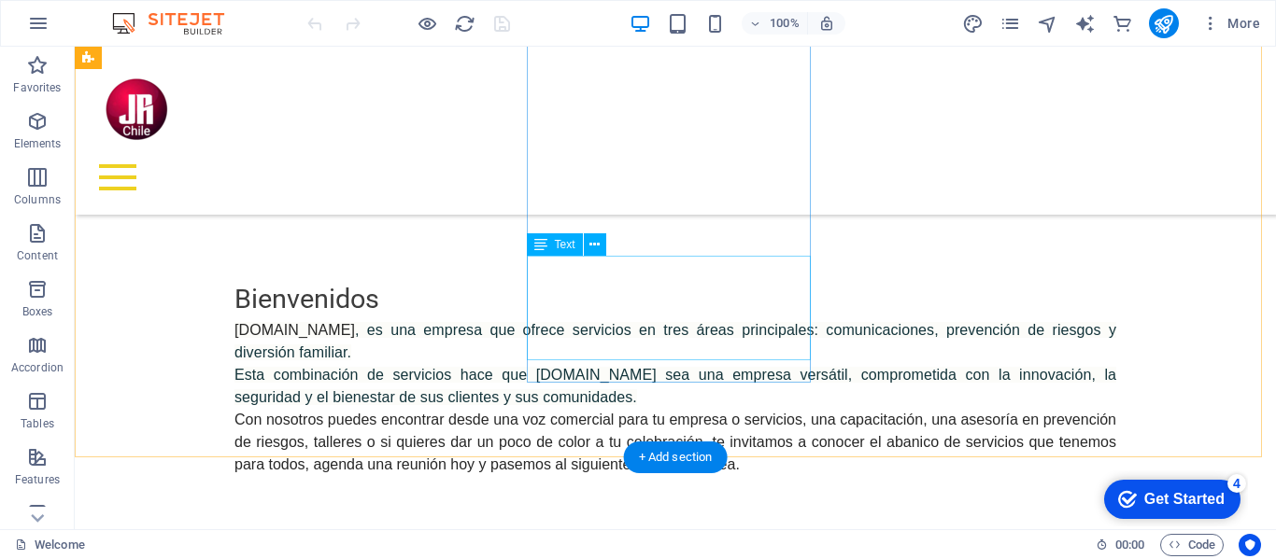
scroll to position [878, 0]
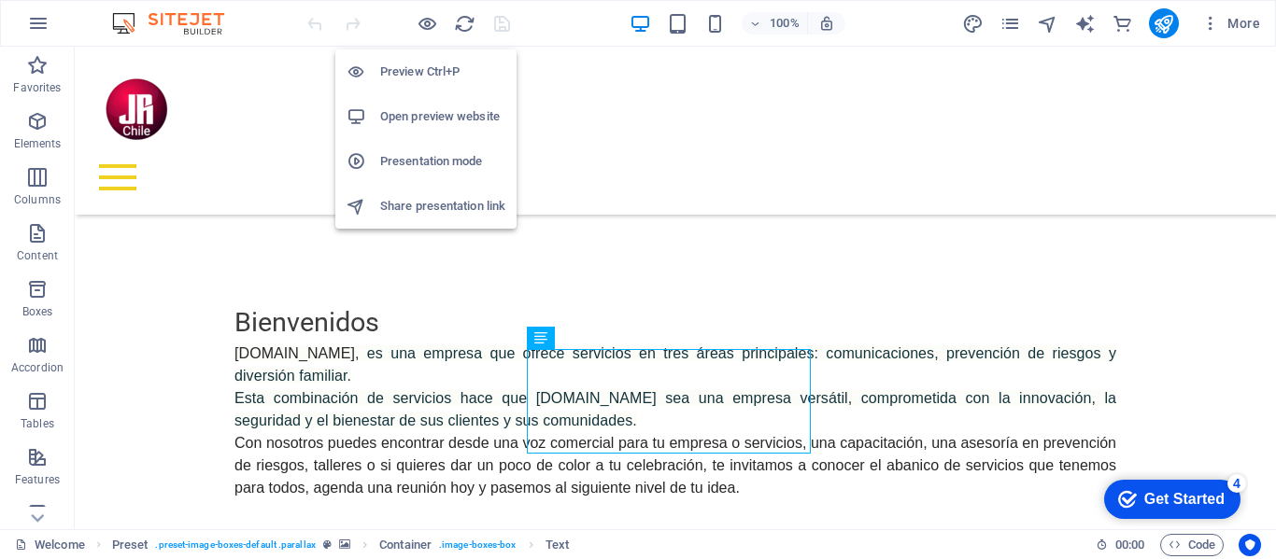
click at [421, 107] on h6 "Open preview website" at bounding box center [442, 117] width 125 height 22
click at [427, 160] on h6 "Presentation mode" at bounding box center [442, 161] width 125 height 22
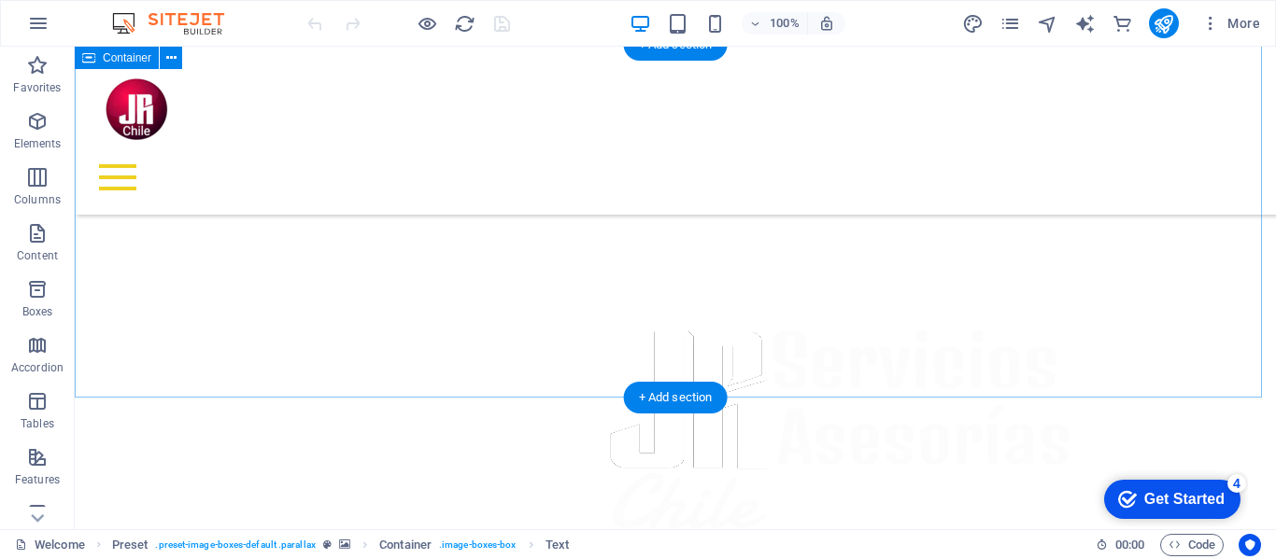
scroll to position [317, 0]
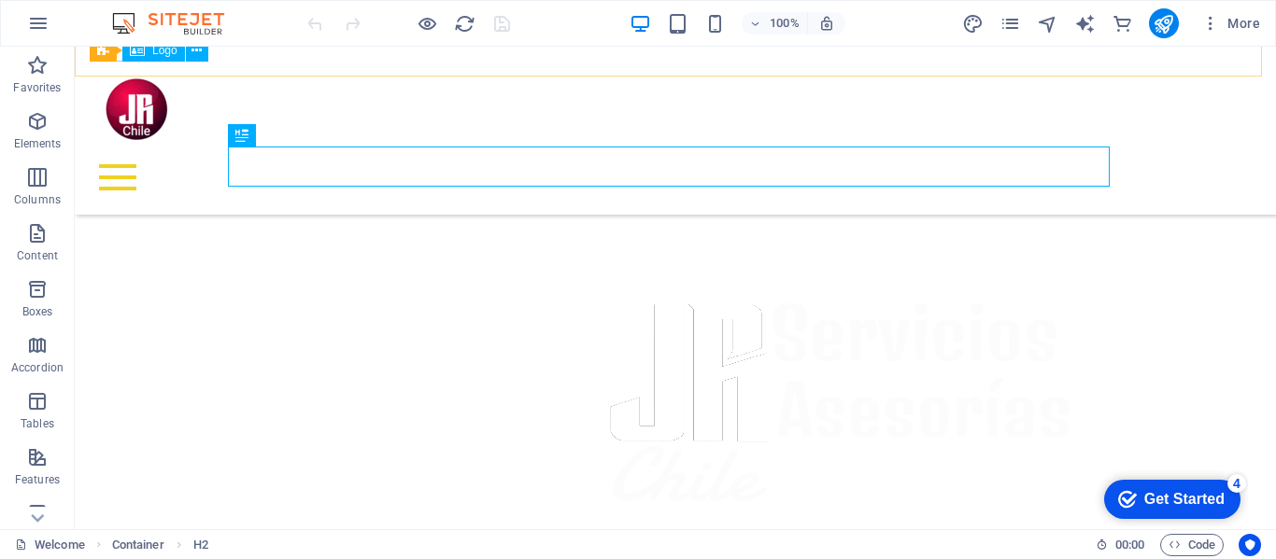
scroll to position [317, 0]
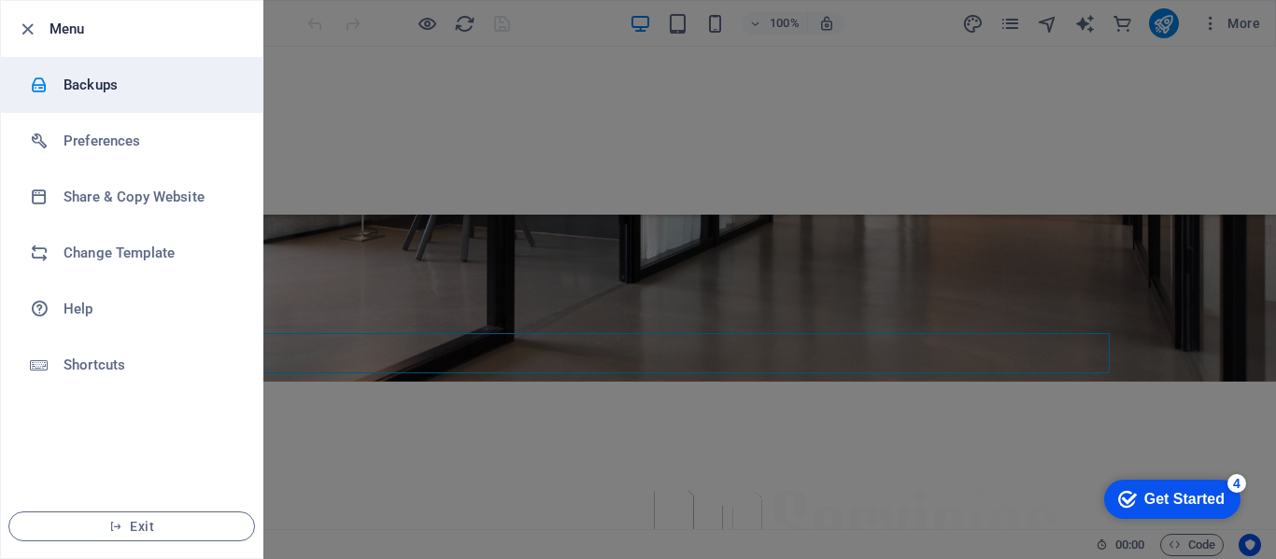
click at [92, 83] on h6 "Backups" at bounding box center [149, 85] width 173 height 22
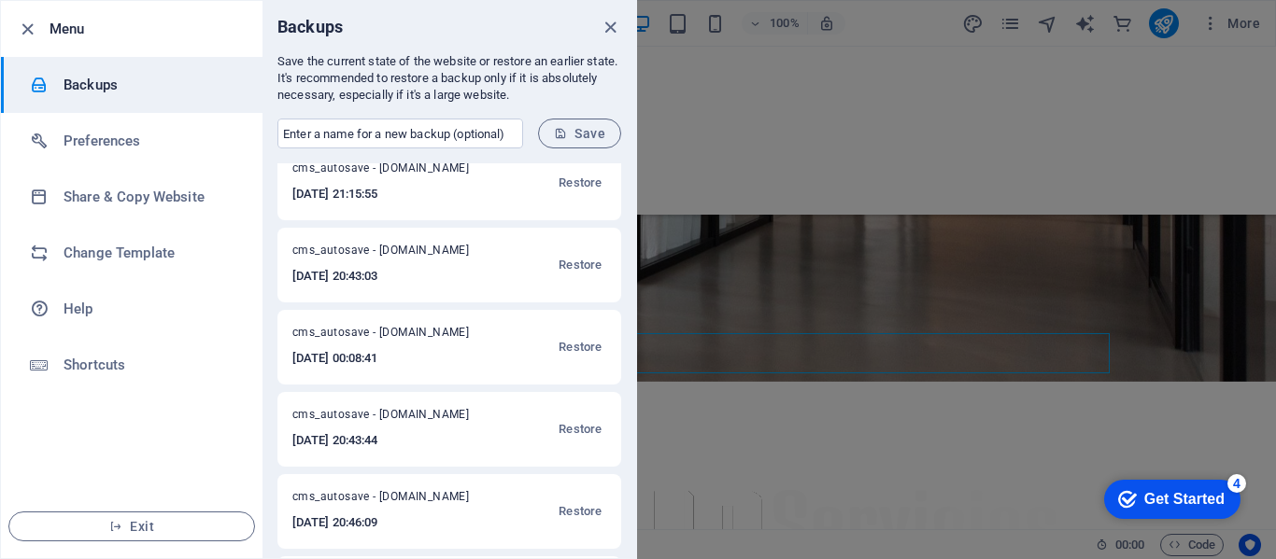
scroll to position [187, 0]
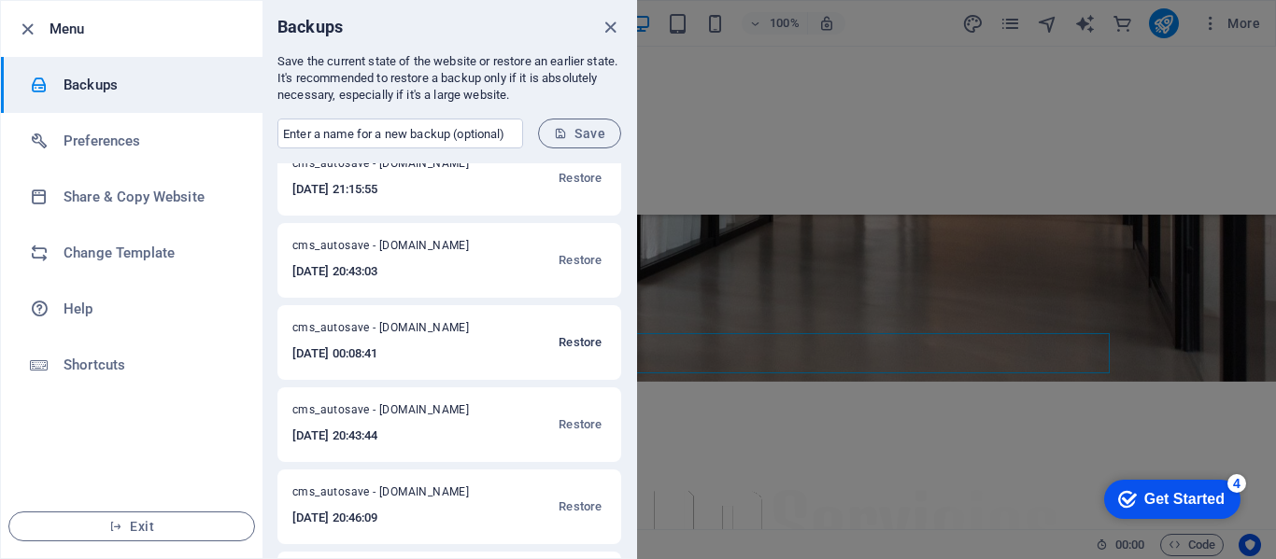
click at [574, 342] on span "Restore" at bounding box center [579, 343] width 43 height 22
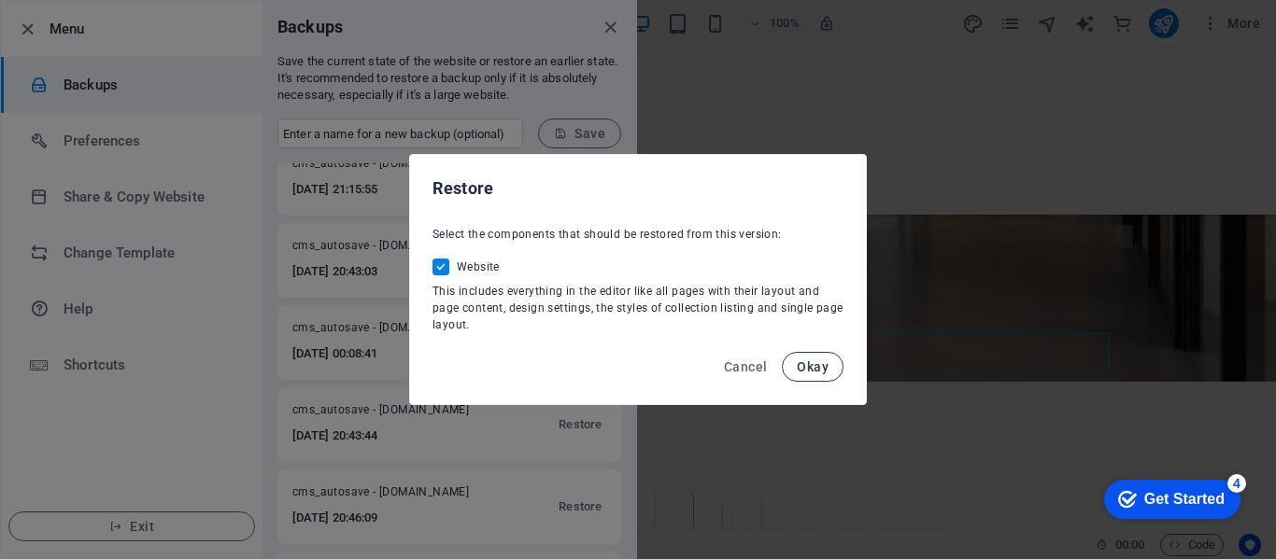
click at [812, 362] on span "Okay" at bounding box center [813, 367] width 32 height 15
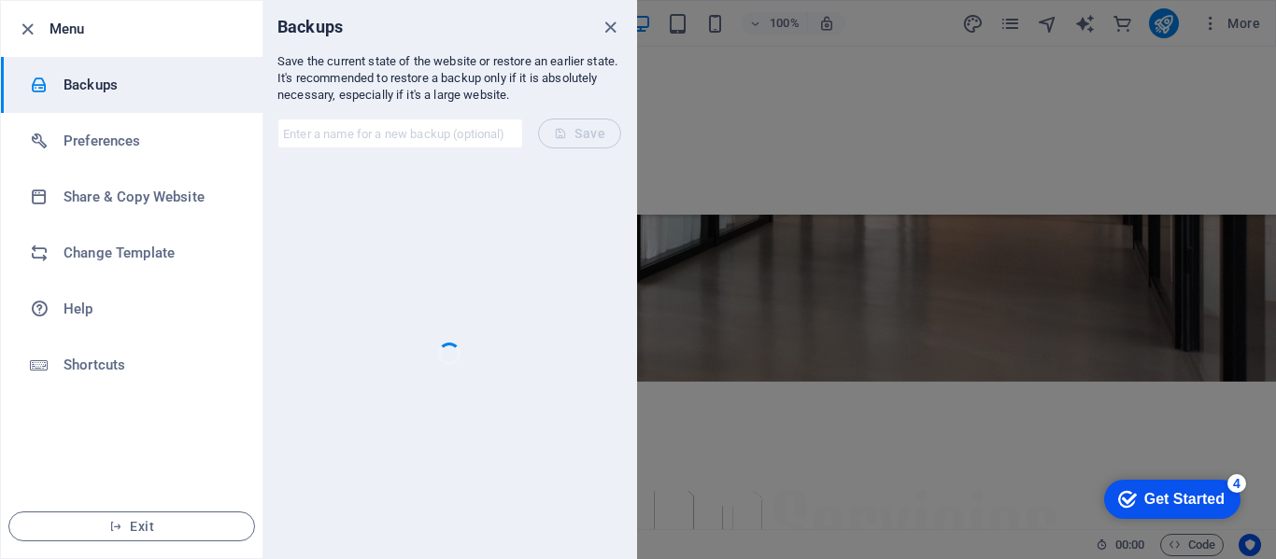
scroll to position [0, 0]
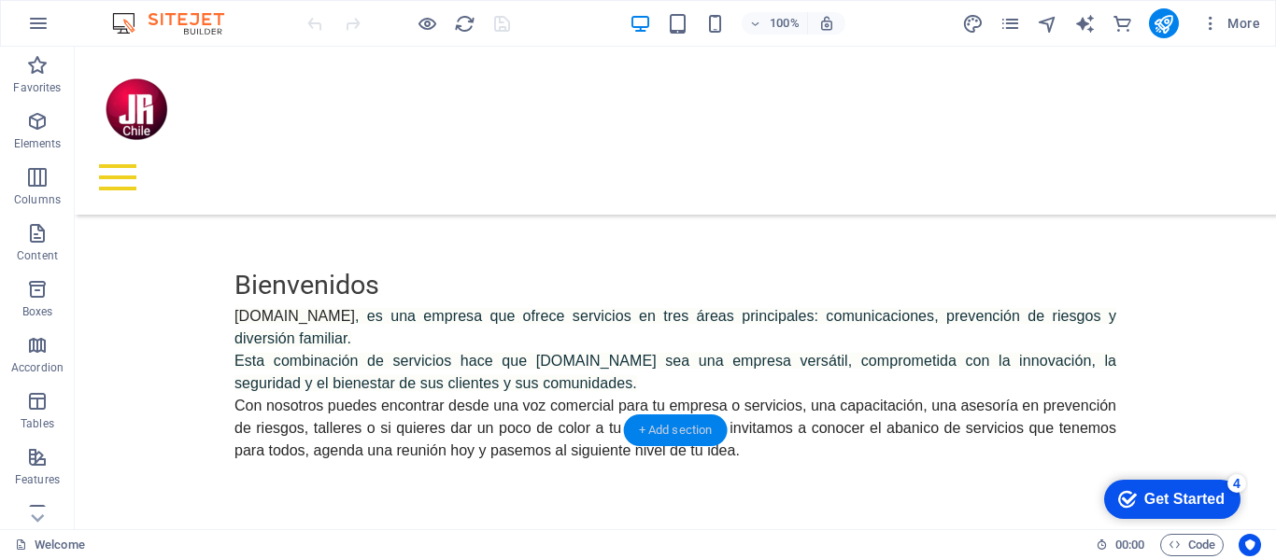
scroll to position [1027, 0]
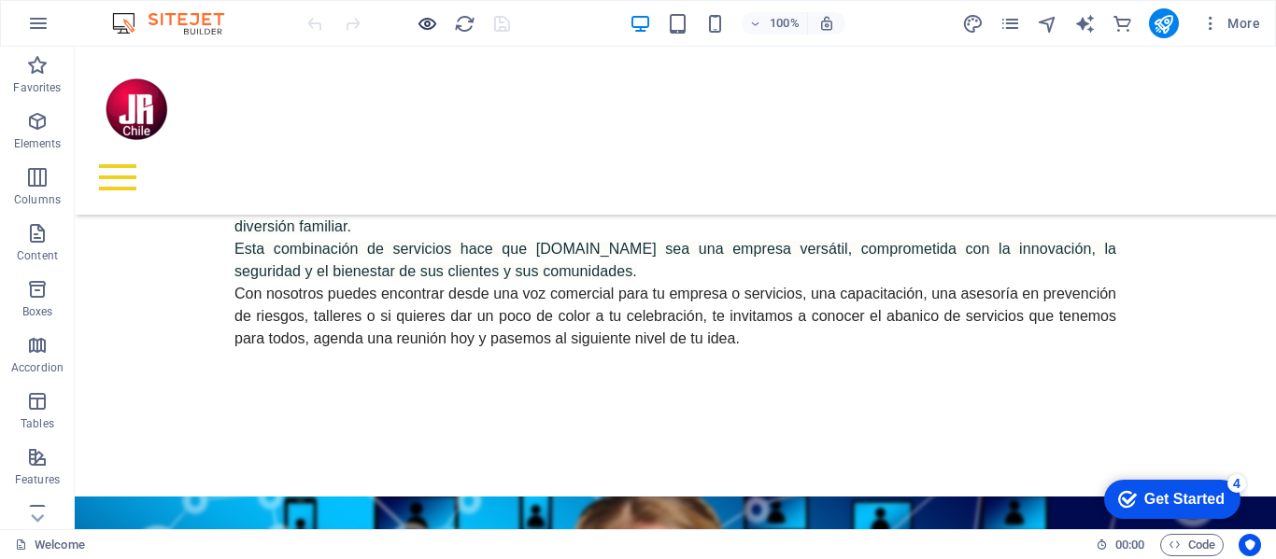
drag, startPoint x: 405, startPoint y: 11, endPoint x: 428, endPoint y: 18, distance: 23.3
click at [0, 0] on div at bounding box center [0, 0] width 0 height 0
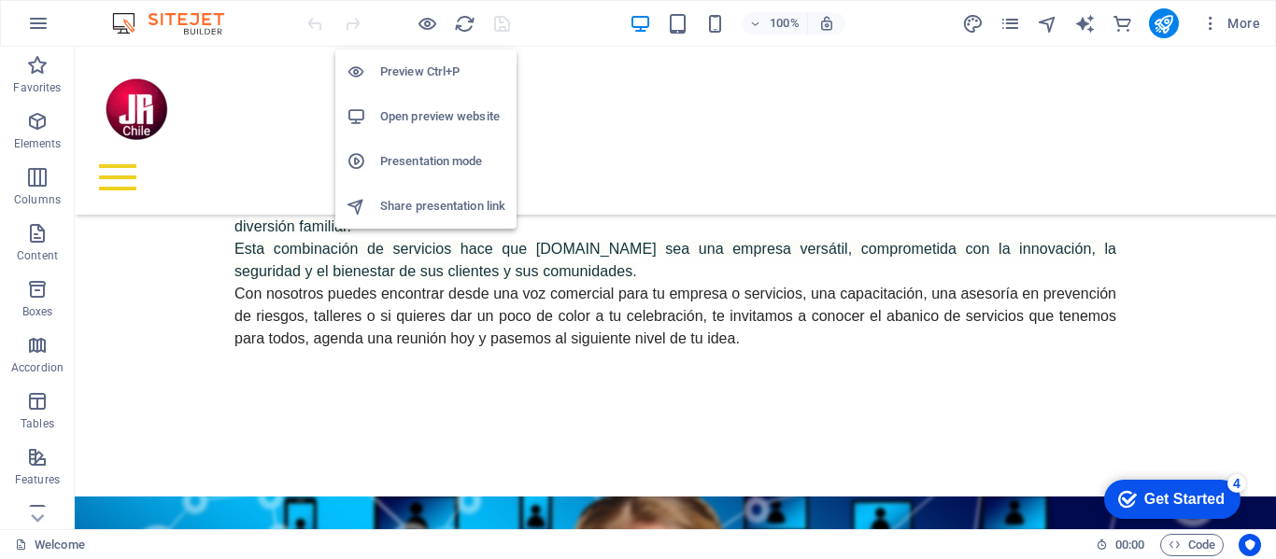
drag, startPoint x: 425, startPoint y: 19, endPoint x: 458, endPoint y: 58, distance: 51.1
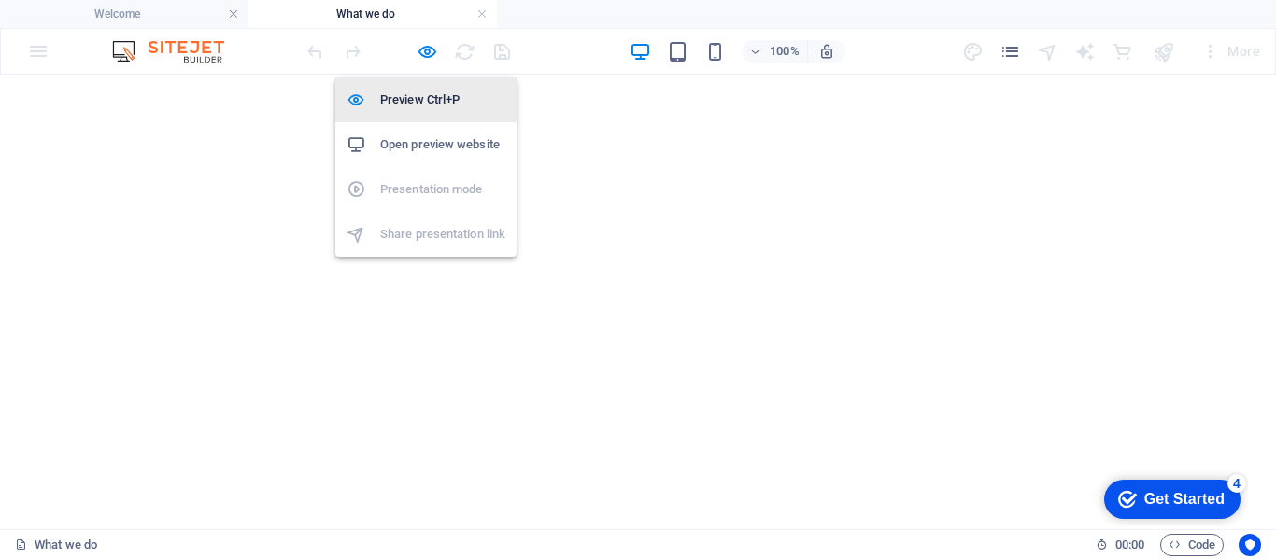
drag, startPoint x: 424, startPoint y: 52, endPoint x: 462, endPoint y: 120, distance: 77.4
click at [425, 51] on icon "button" at bounding box center [426, 51] width 21 height 21
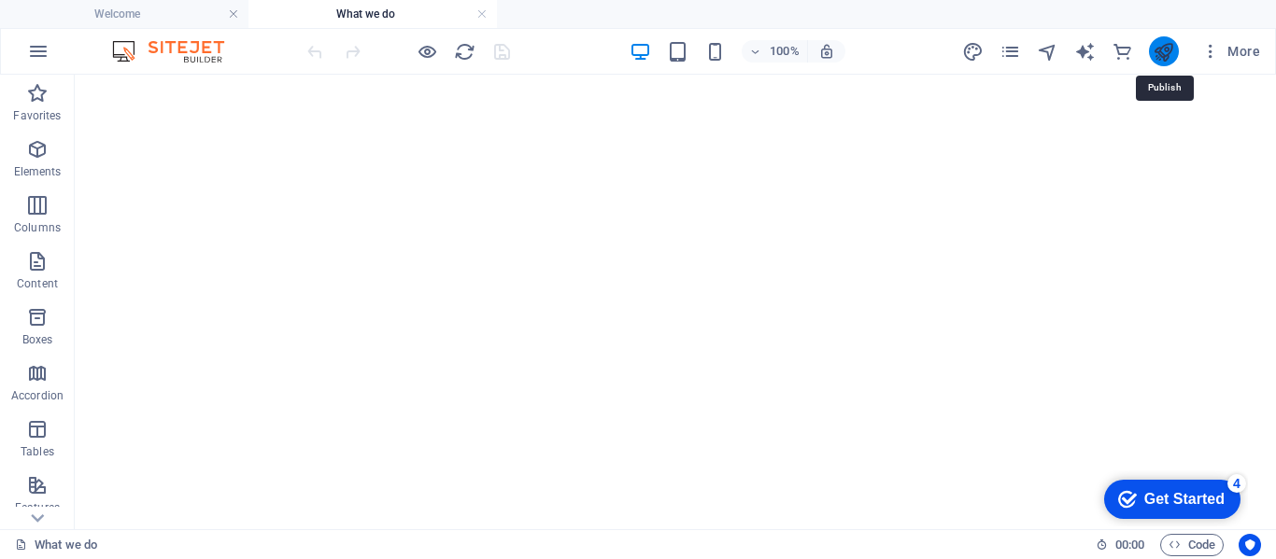
click at [1163, 46] on icon "publish" at bounding box center [1162, 51] width 21 height 21
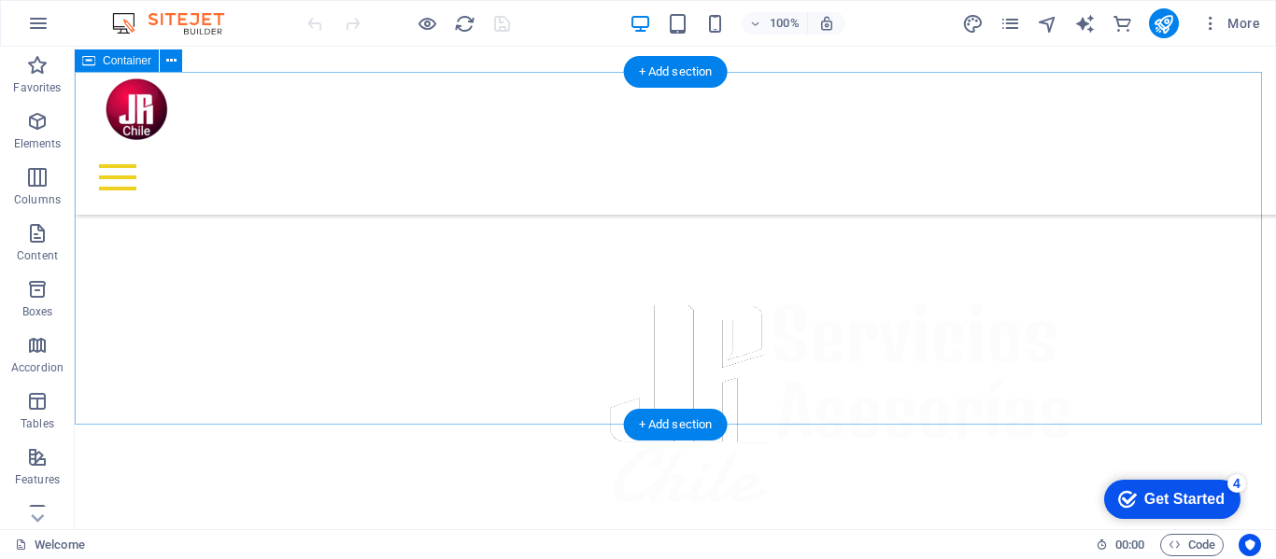
scroll to position [504, 0]
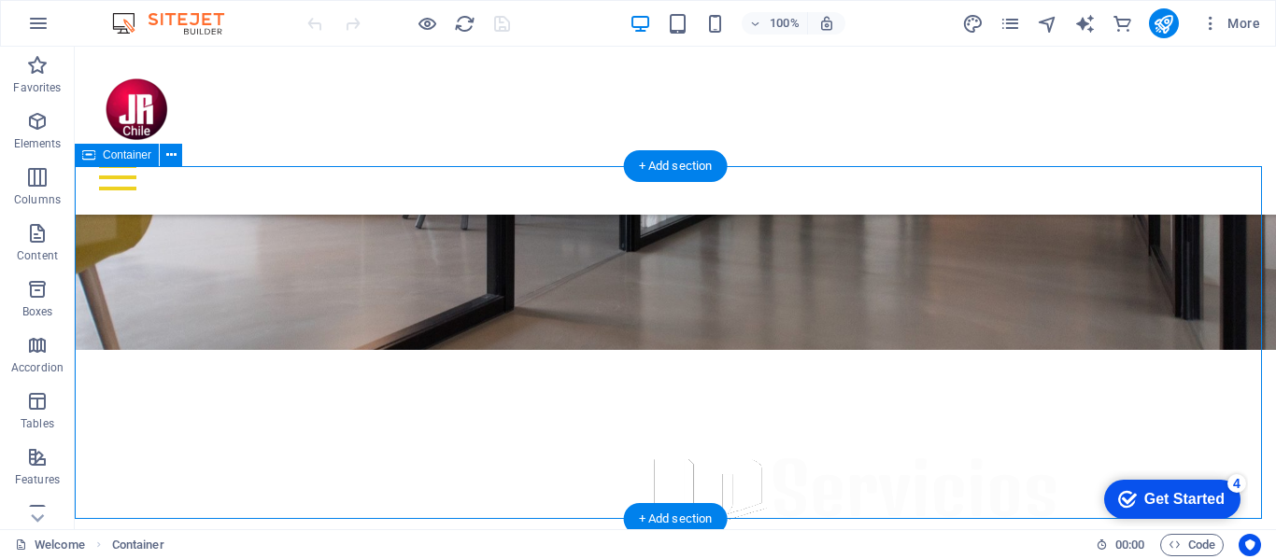
scroll to position [317, 0]
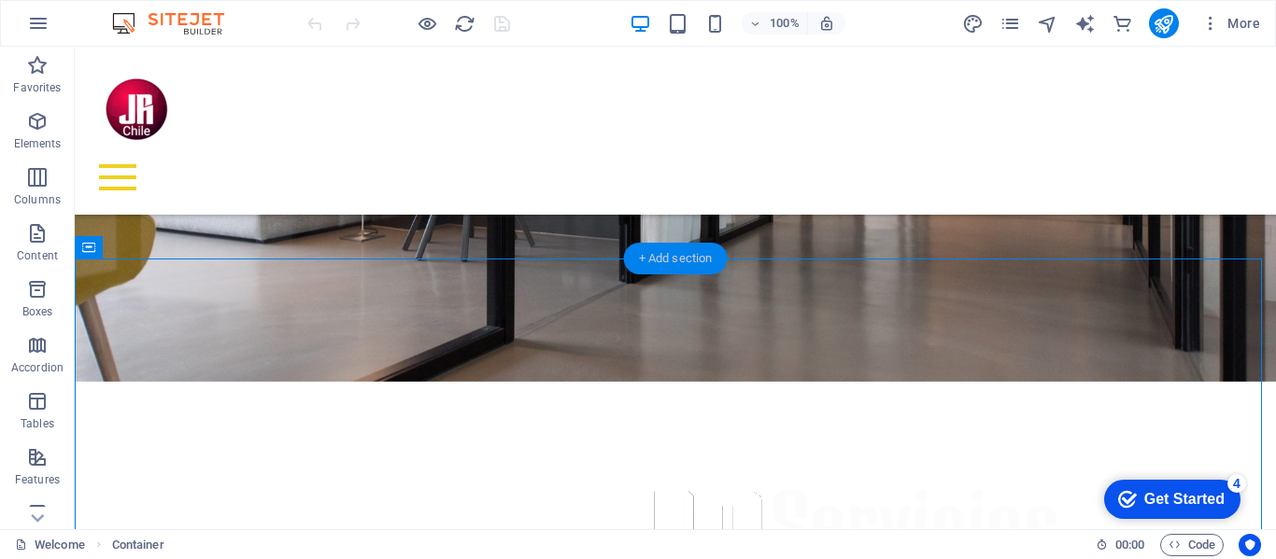
click at [668, 260] on div "+ Add section" at bounding box center [676, 259] width 104 height 32
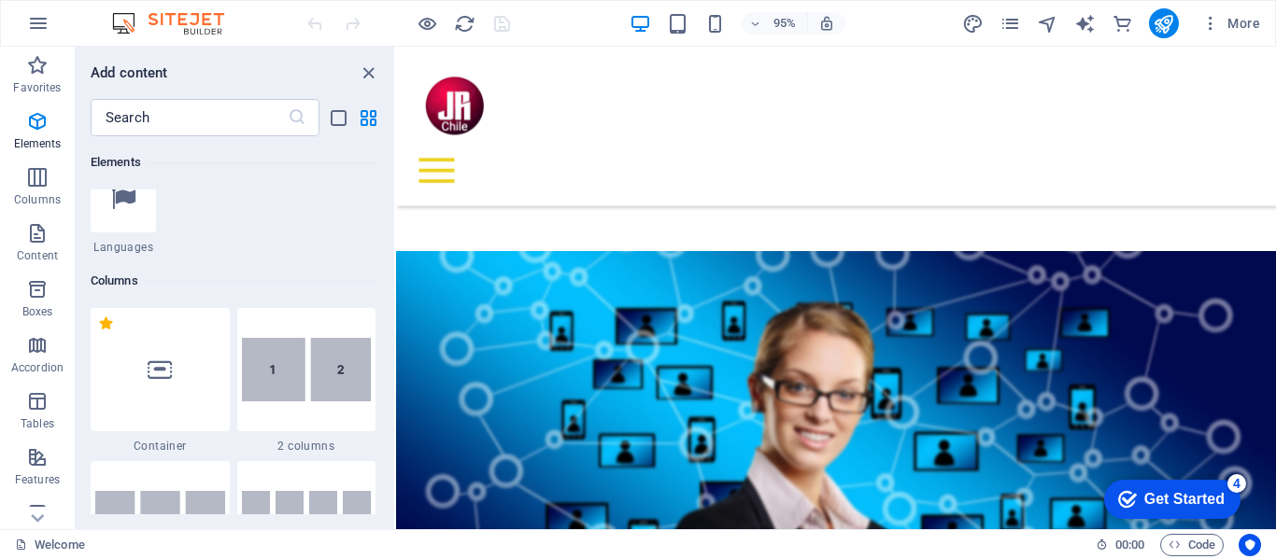
scroll to position [839, 0]
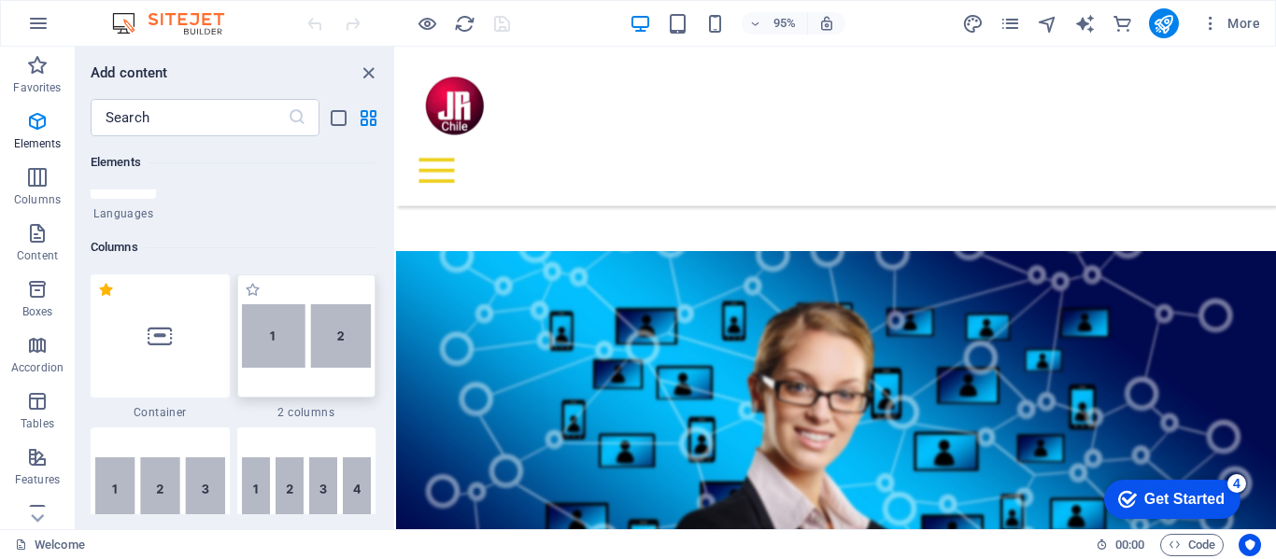
click at [306, 334] on img at bounding box center [307, 335] width 130 height 63
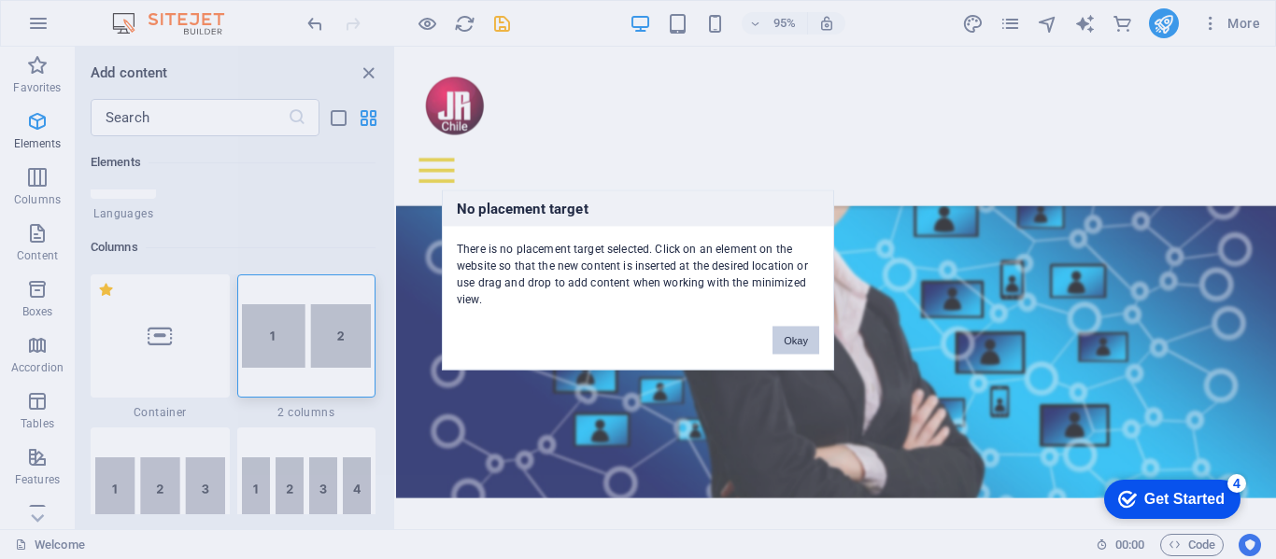
click at [792, 338] on button "Okay" at bounding box center [795, 340] width 47 height 28
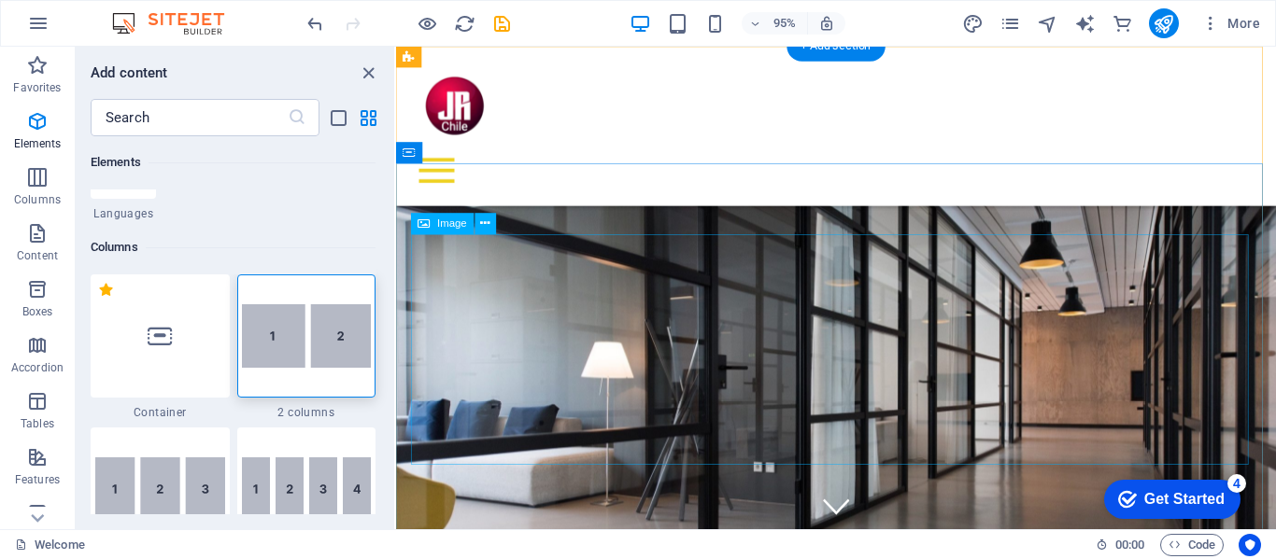
scroll to position [280, 0]
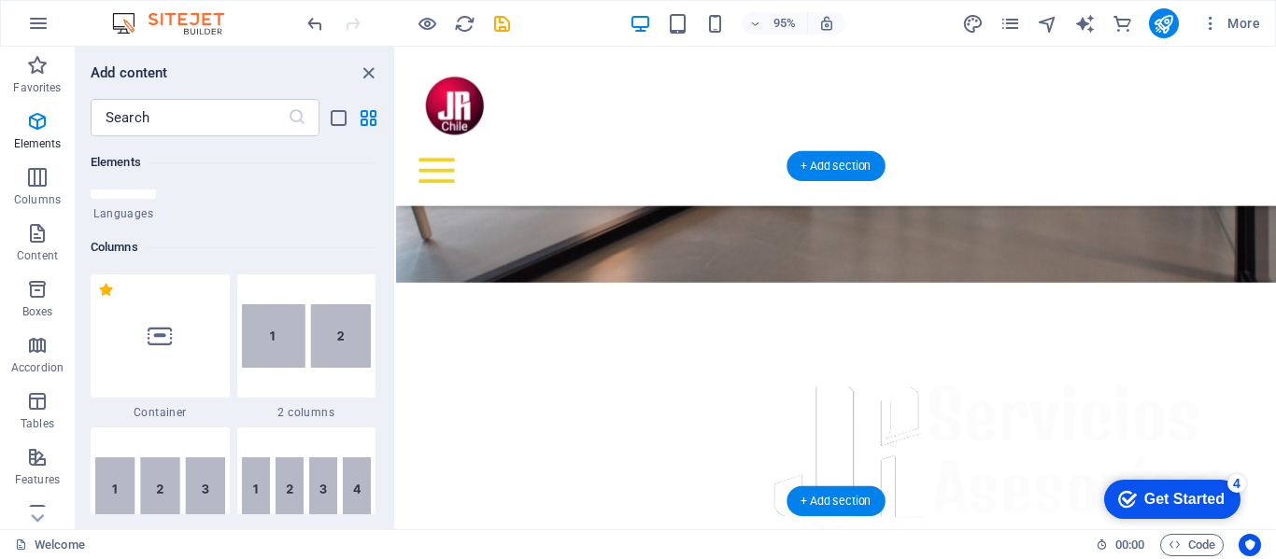
scroll to position [384, 0]
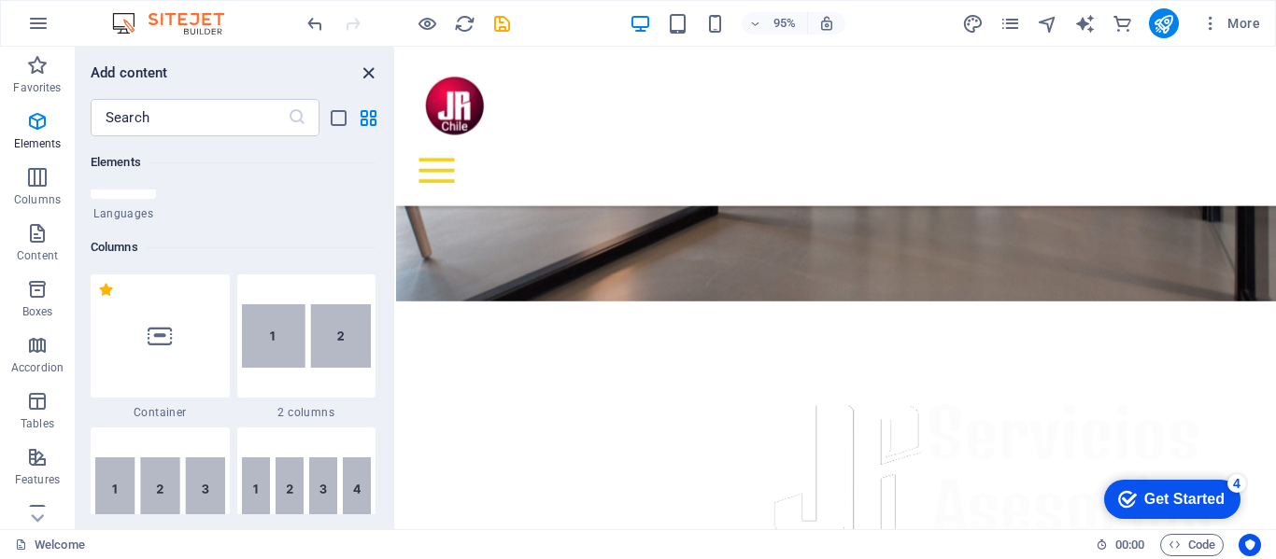
click at [366, 72] on icon "close panel" at bounding box center [368, 73] width 21 height 21
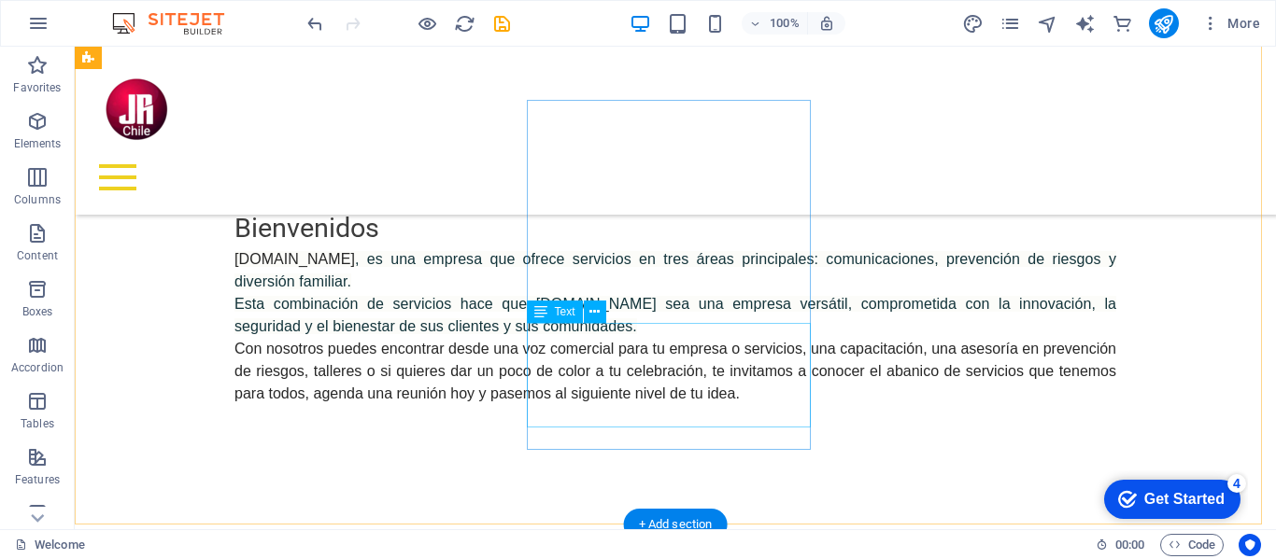
scroll to position [851, 0]
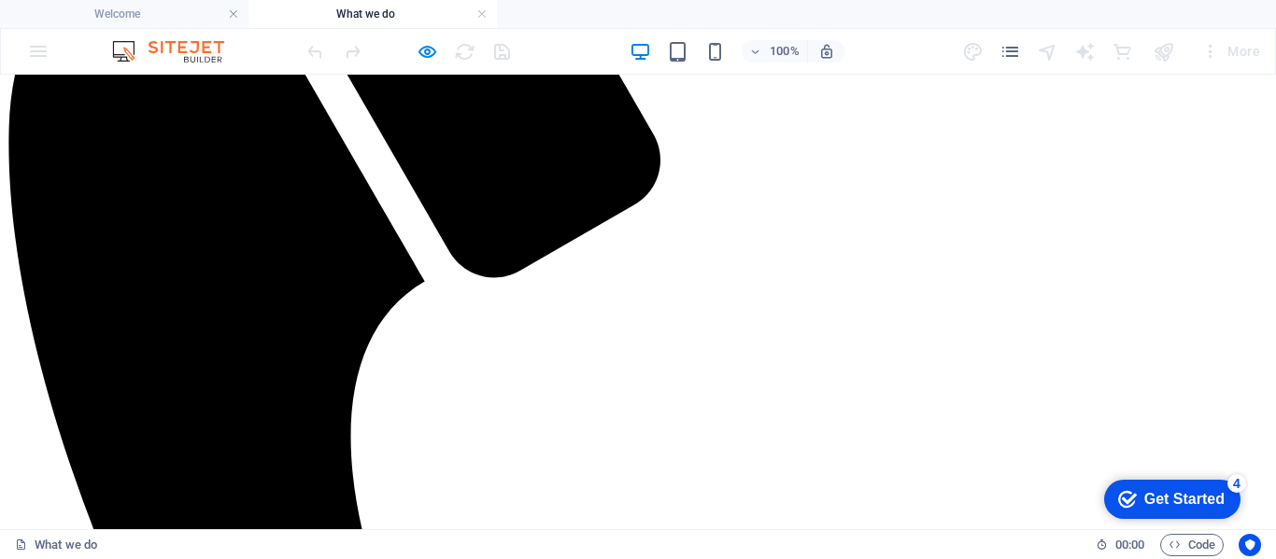
scroll to position [654, 0]
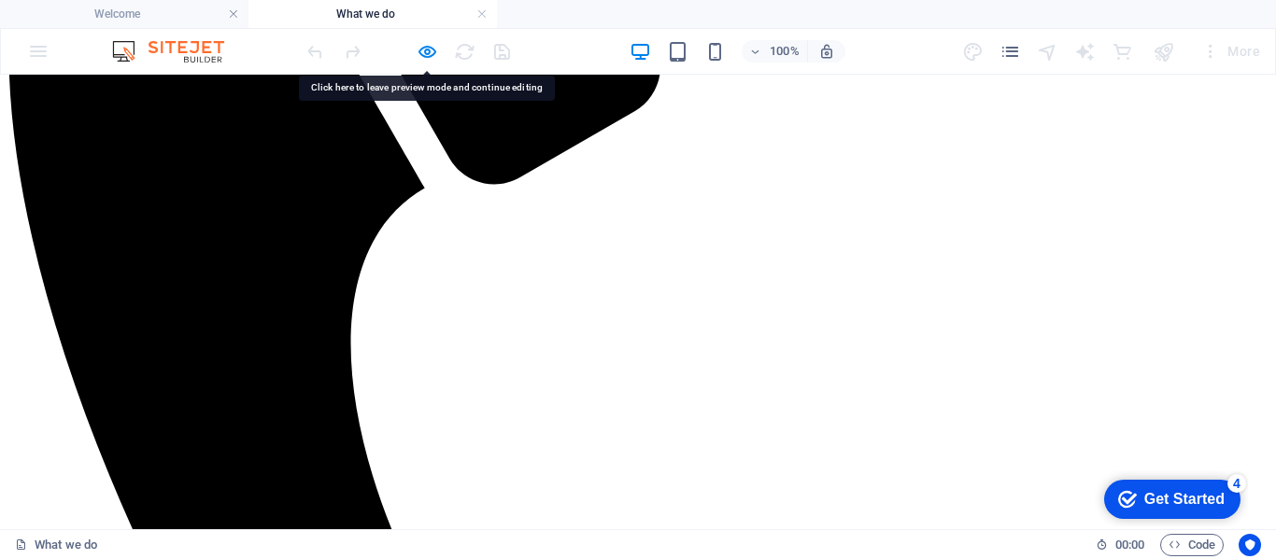
drag, startPoint x: 711, startPoint y: 354, endPoint x: 596, endPoint y: 360, distance: 115.0
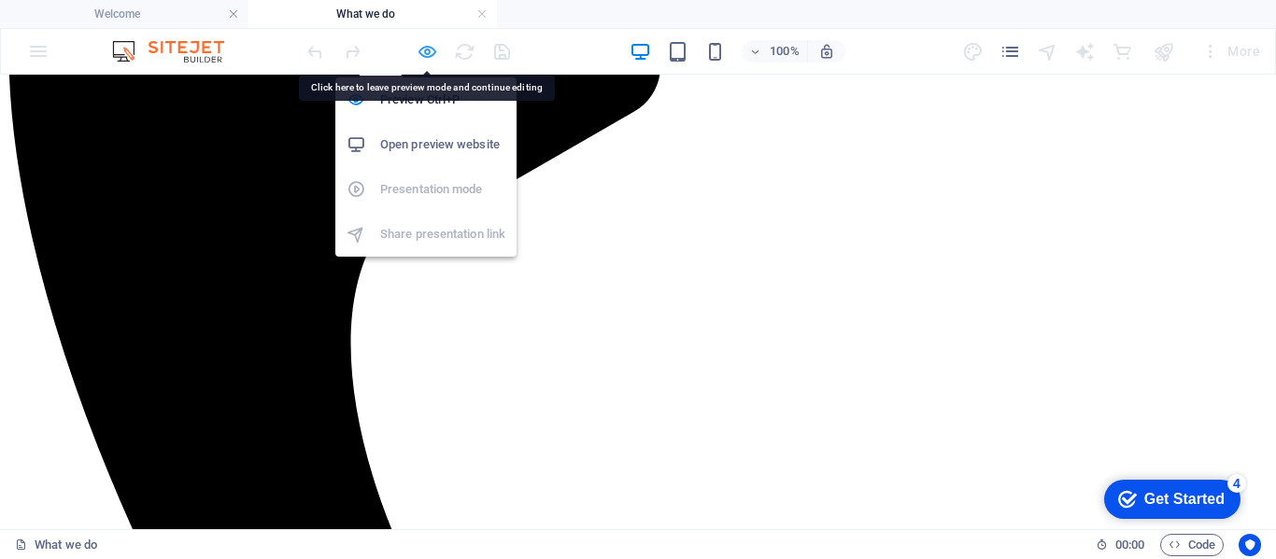
click at [427, 53] on icon "button" at bounding box center [426, 51] width 21 height 21
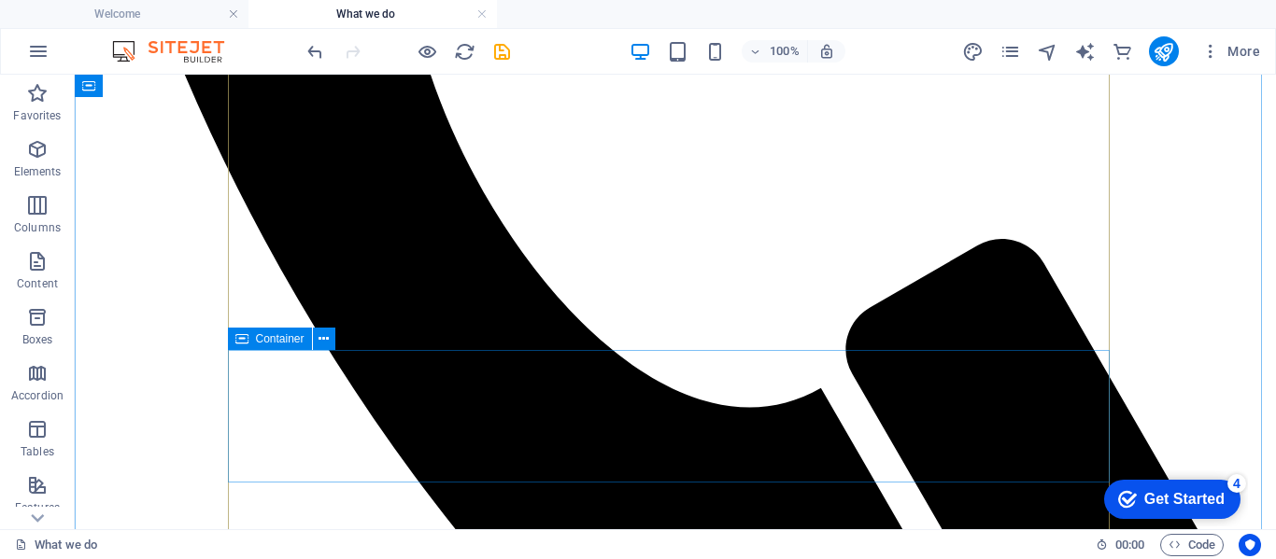
scroll to position [1027, 0]
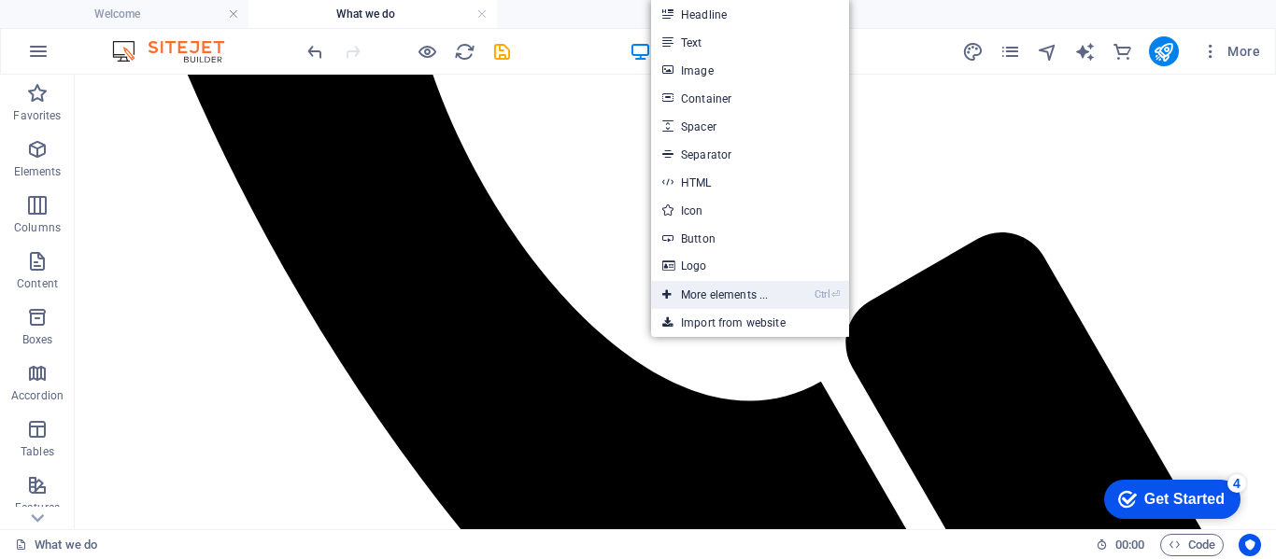
click at [720, 294] on link "Ctrl ⏎ More elements ..." at bounding box center [715, 295] width 128 height 28
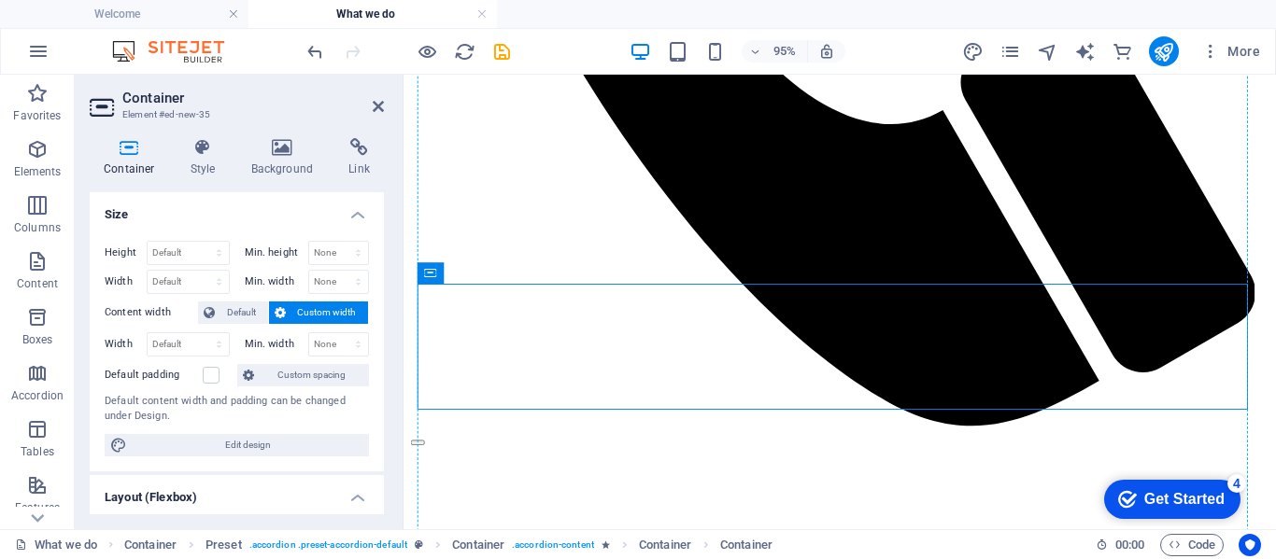
drag, startPoint x: 842, startPoint y: 340, endPoint x: 840, endPoint y: 282, distance: 57.9
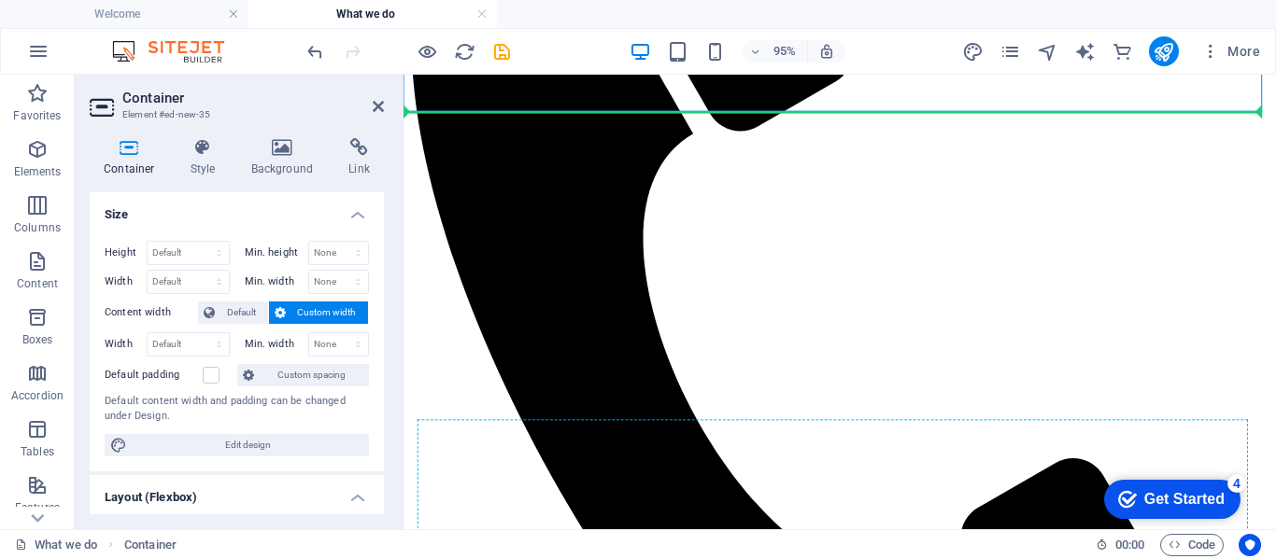
scroll to position [560, 0]
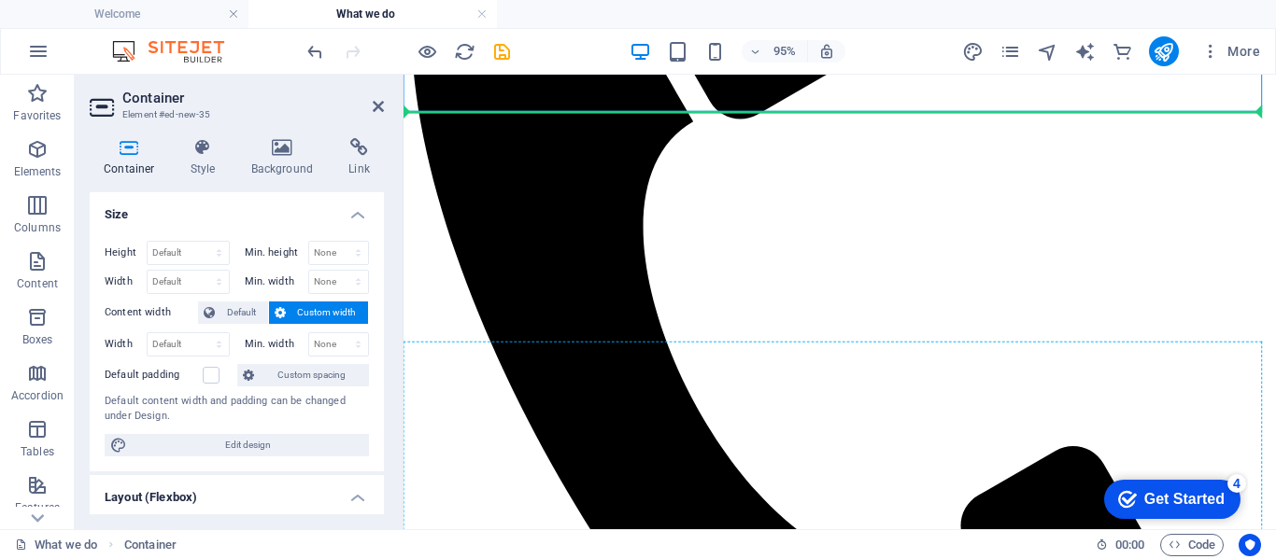
drag, startPoint x: 829, startPoint y: 233, endPoint x: 788, endPoint y: 377, distance: 149.6
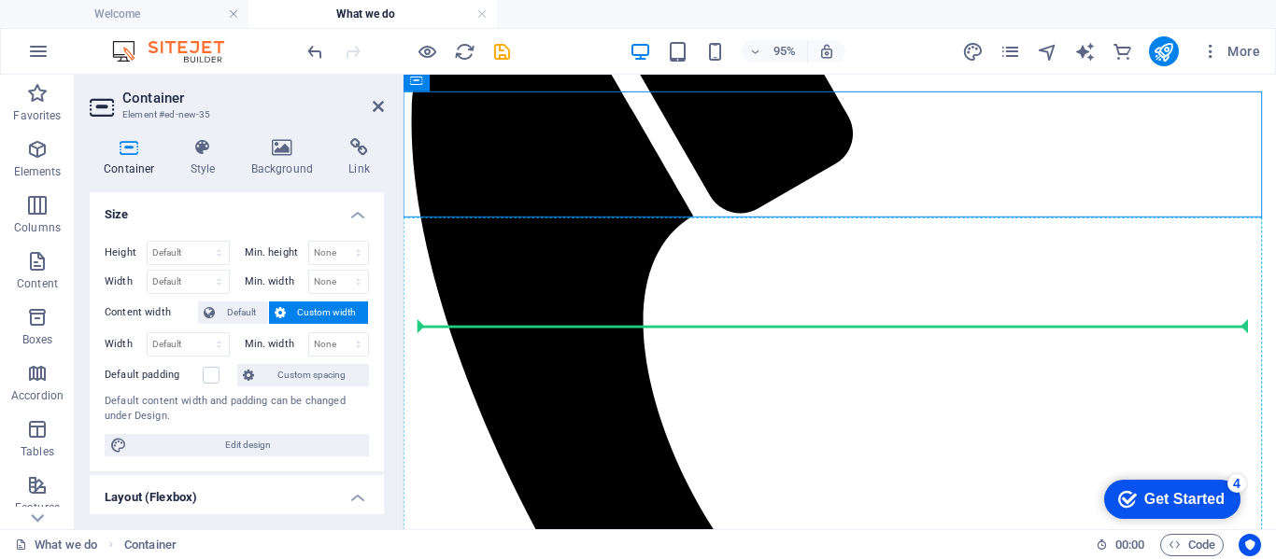
scroll to position [534, 0]
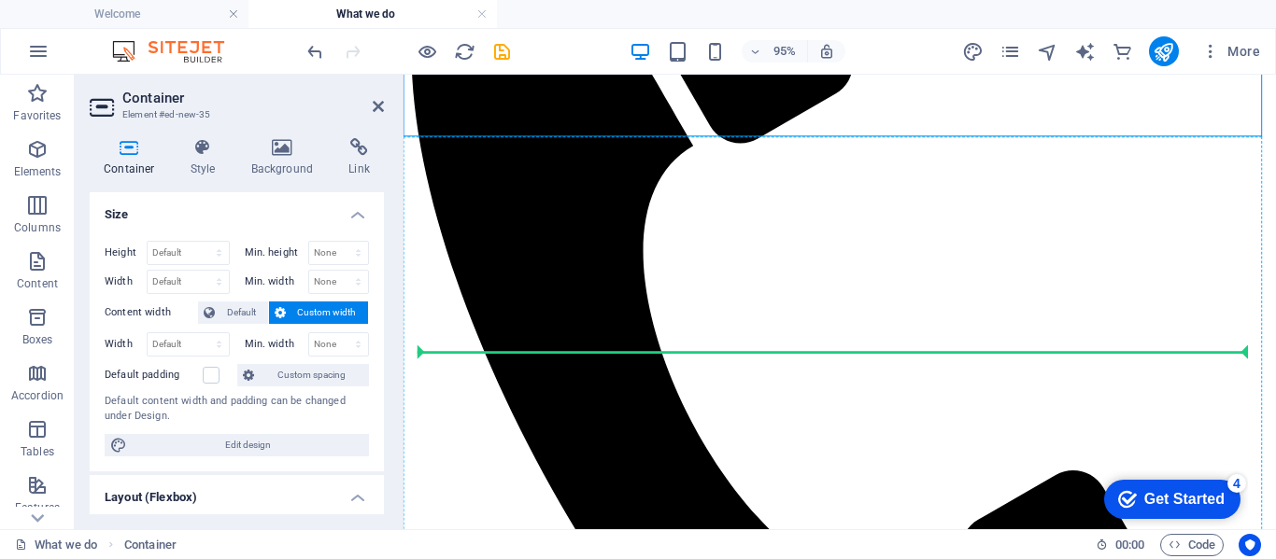
drag, startPoint x: 825, startPoint y: 316, endPoint x: 823, endPoint y: 373, distance: 57.0
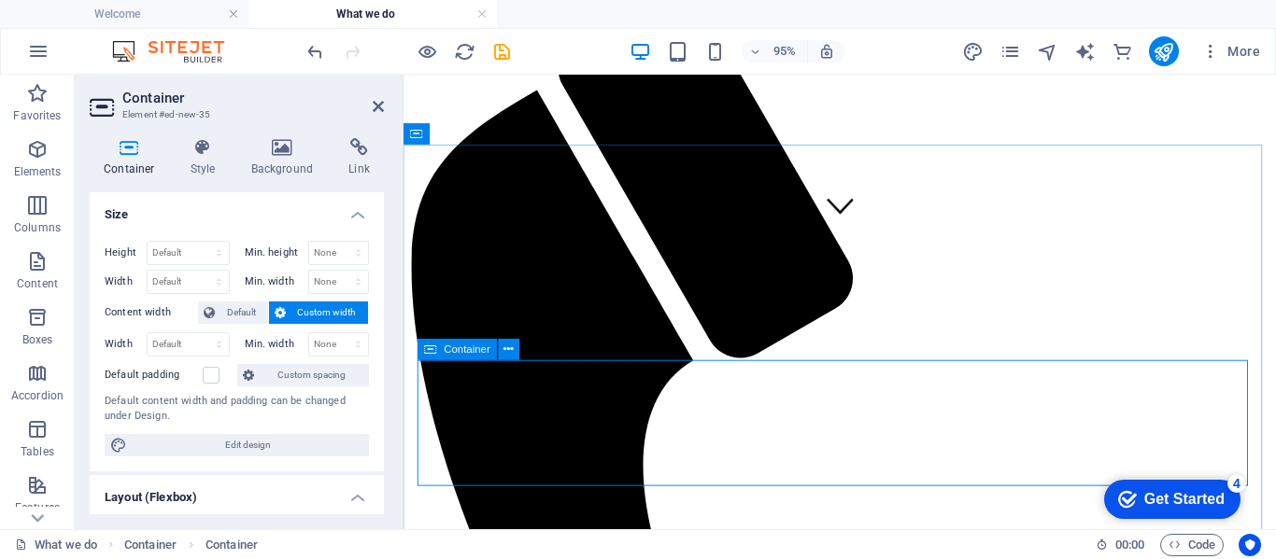
scroll to position [495, 0]
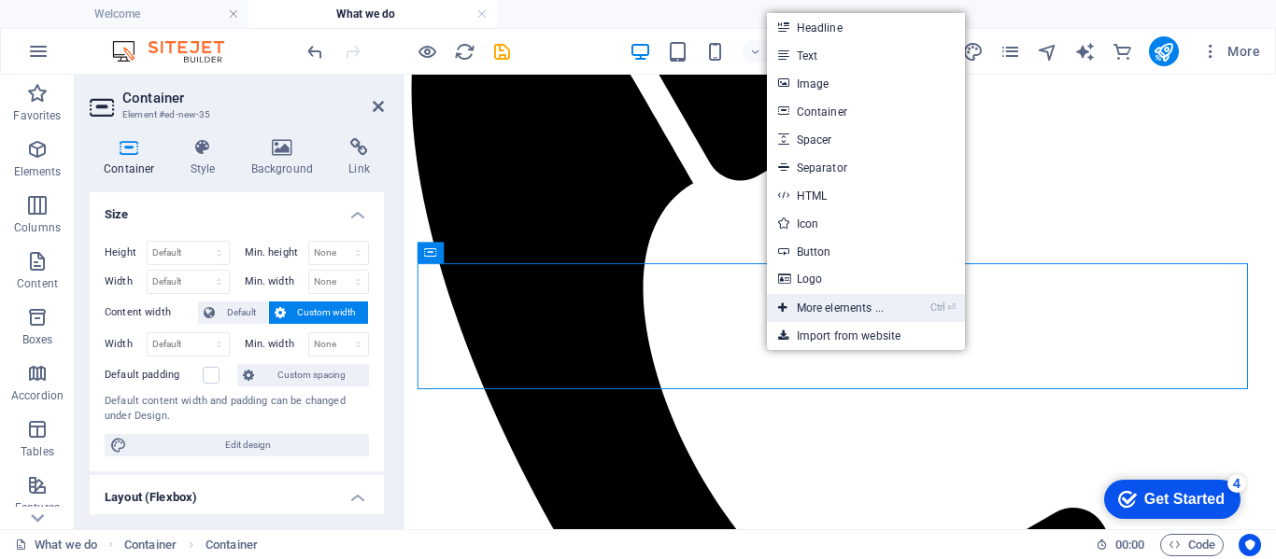
click at [825, 304] on link "Ctrl ⏎ More elements ..." at bounding box center [831, 308] width 128 height 28
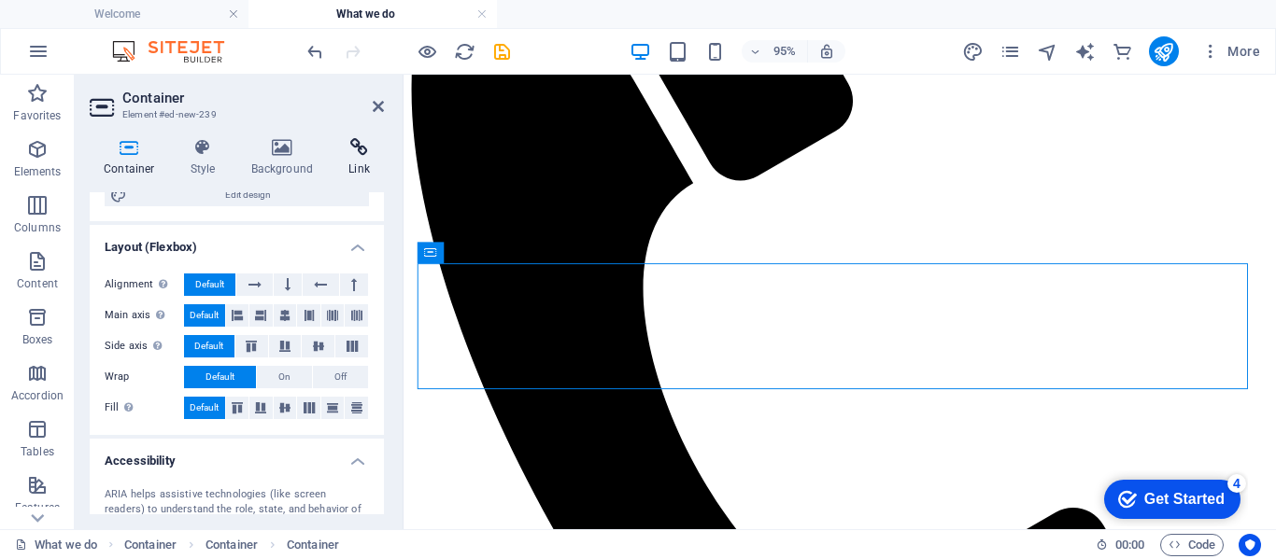
scroll to position [247, 0]
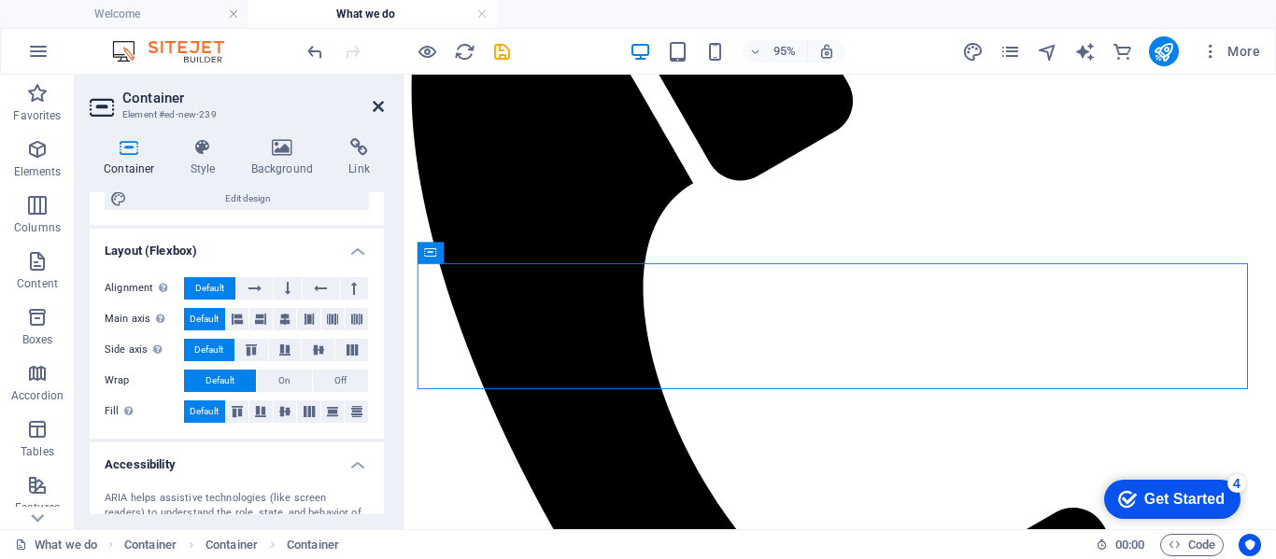
drag, startPoint x: 378, startPoint y: 104, endPoint x: 640, endPoint y: 201, distance: 278.9
click at [378, 104] on icon at bounding box center [378, 106] width 11 height 15
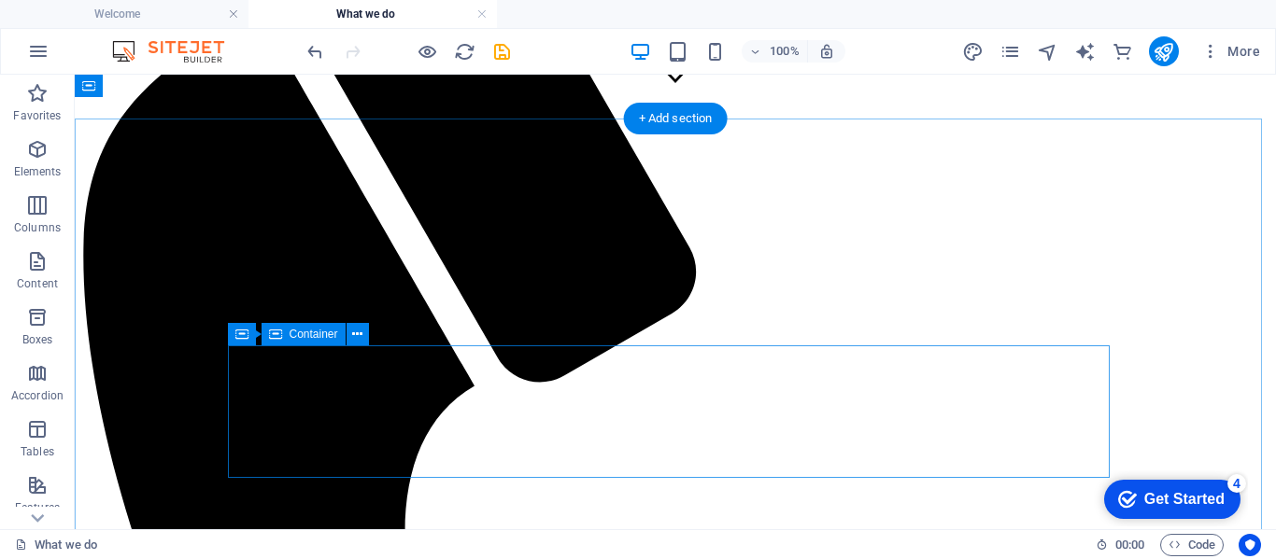
scroll to position [402, 0]
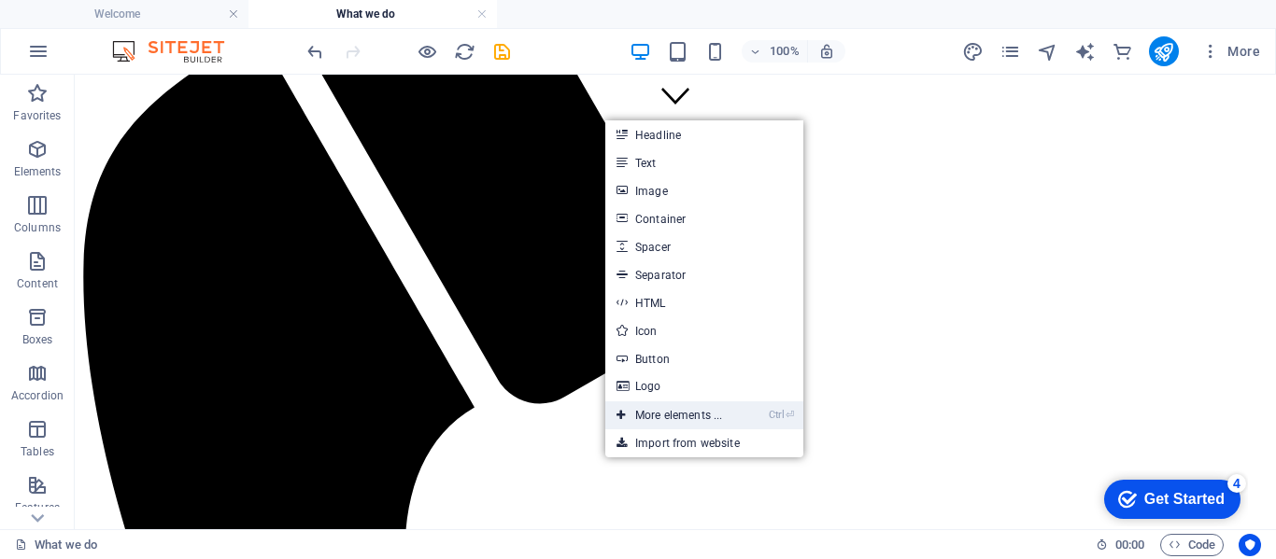
click at [682, 410] on link "Ctrl ⏎ More elements ..." at bounding box center [669, 416] width 128 height 28
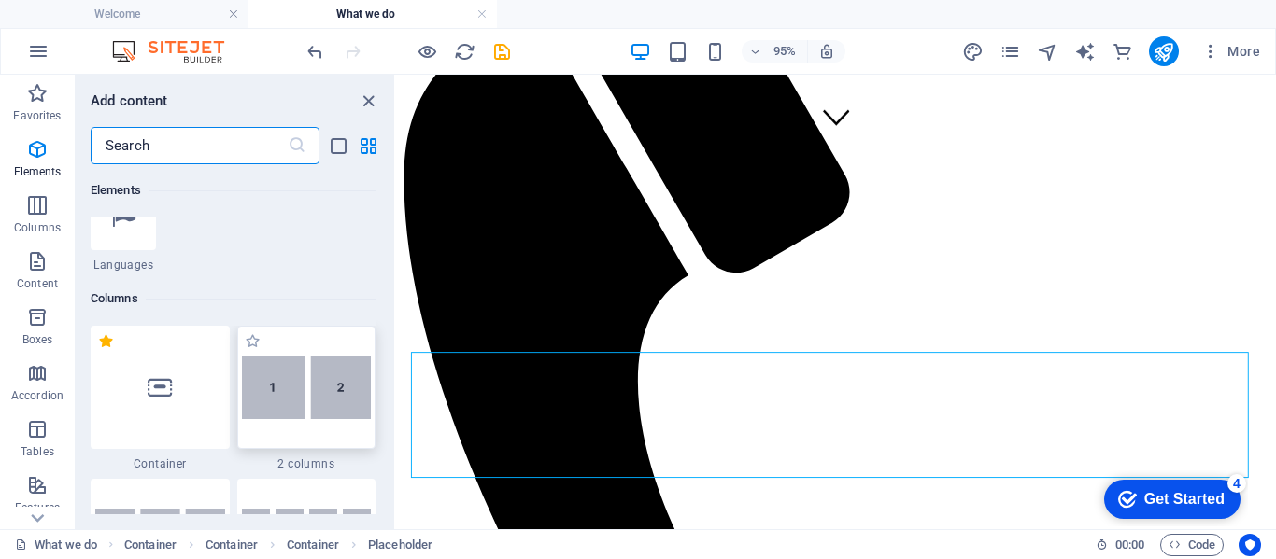
scroll to position [853, 0]
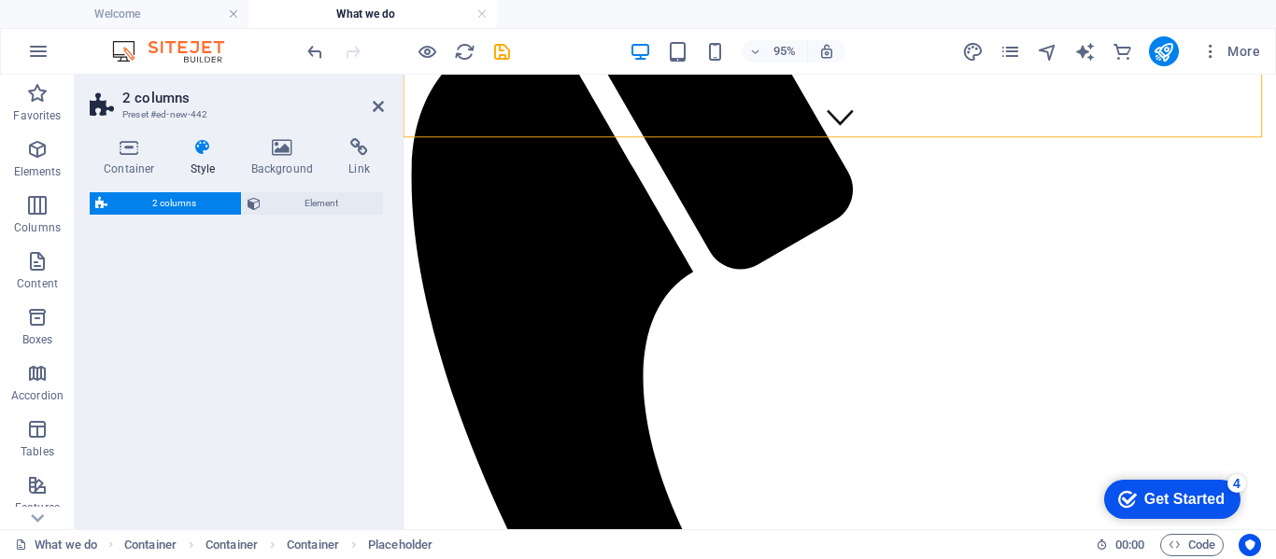
select select "rem"
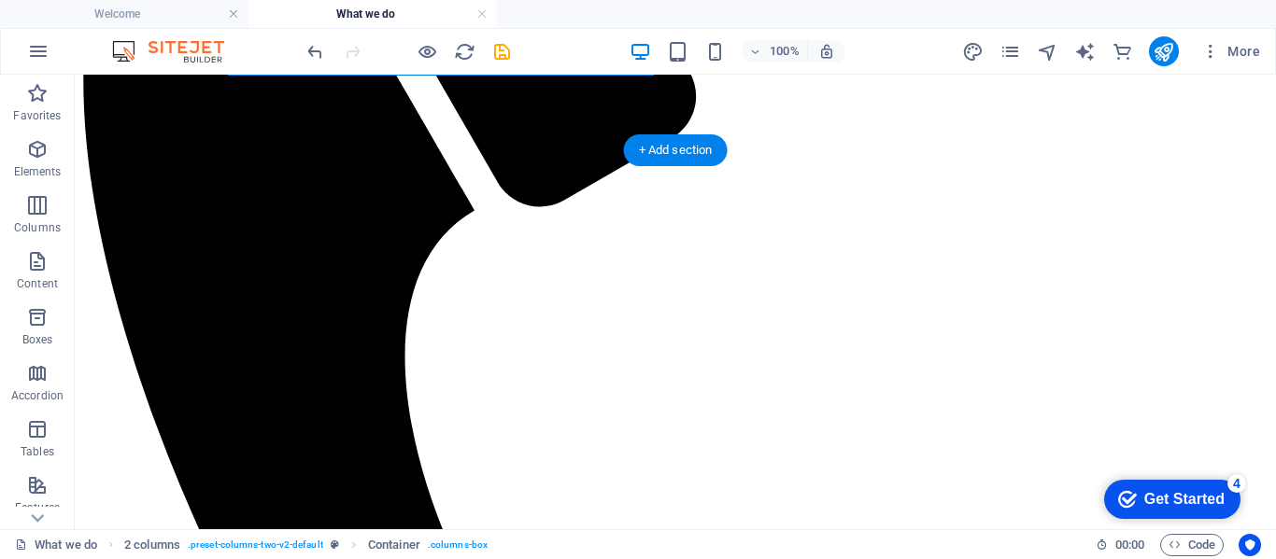
scroll to position [673, 0]
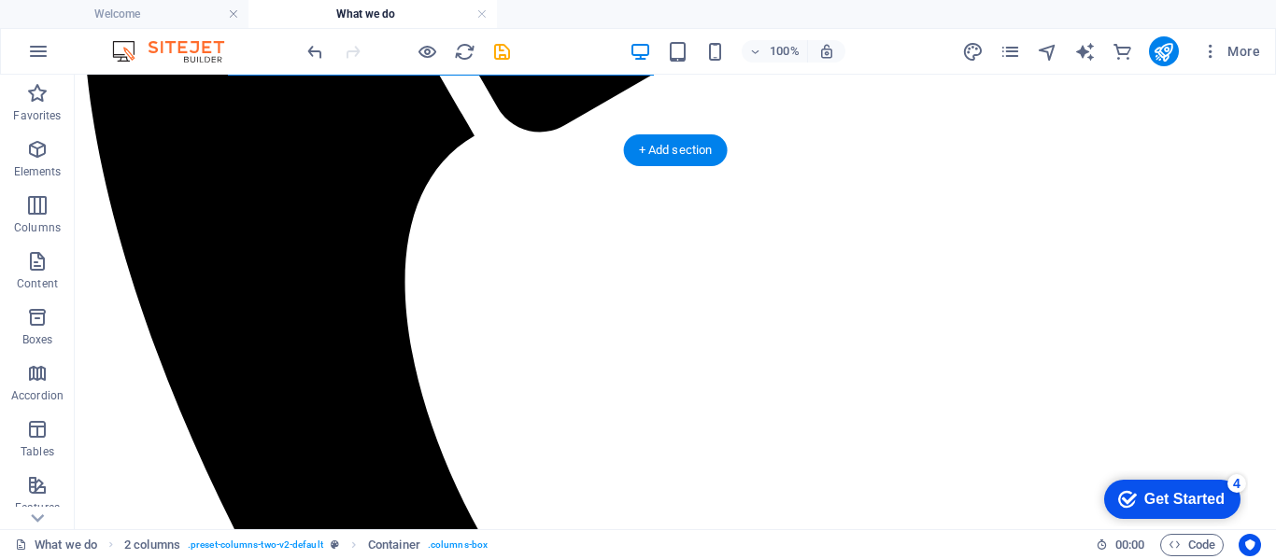
drag, startPoint x: 552, startPoint y: 301, endPoint x: 528, endPoint y: 445, distance: 146.8
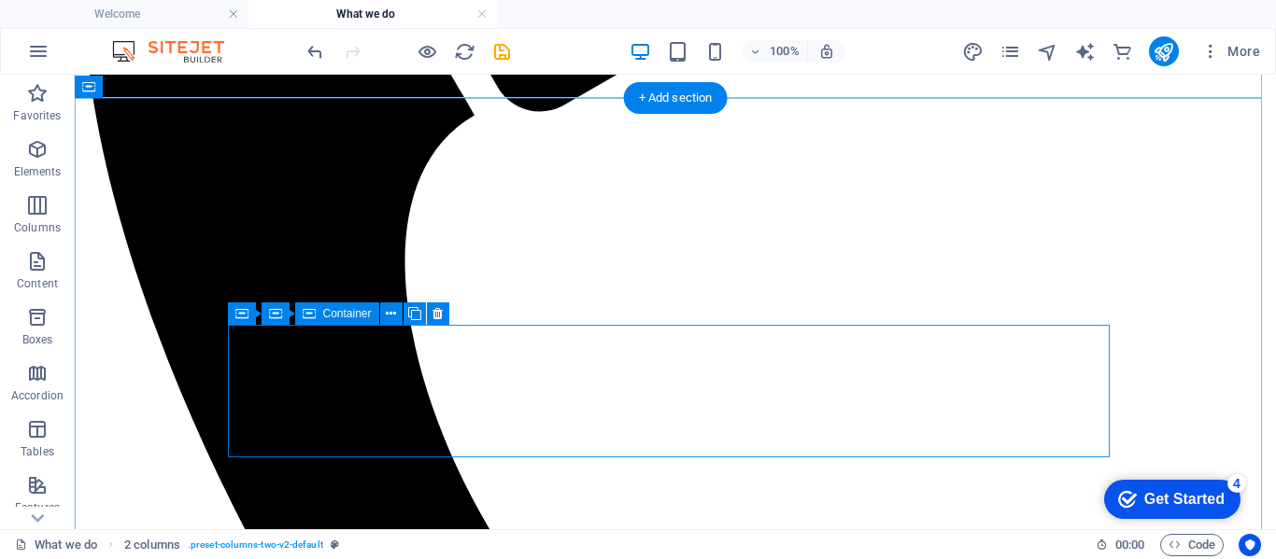
scroll to position [726, 0]
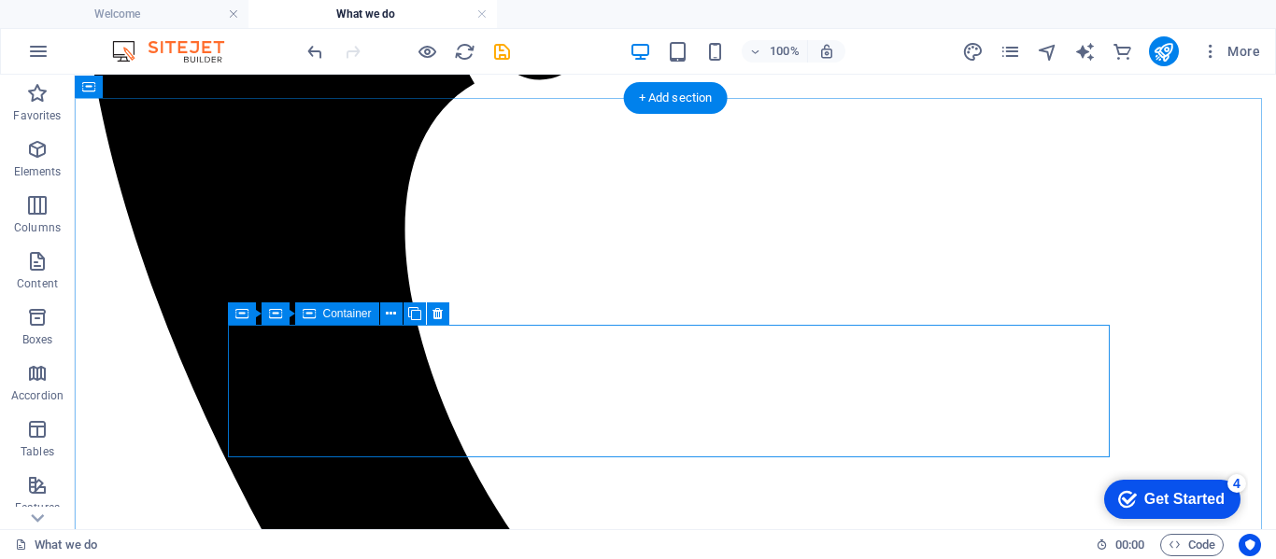
drag, startPoint x: 368, startPoint y: 473, endPoint x: 774, endPoint y: 382, distance: 416.4
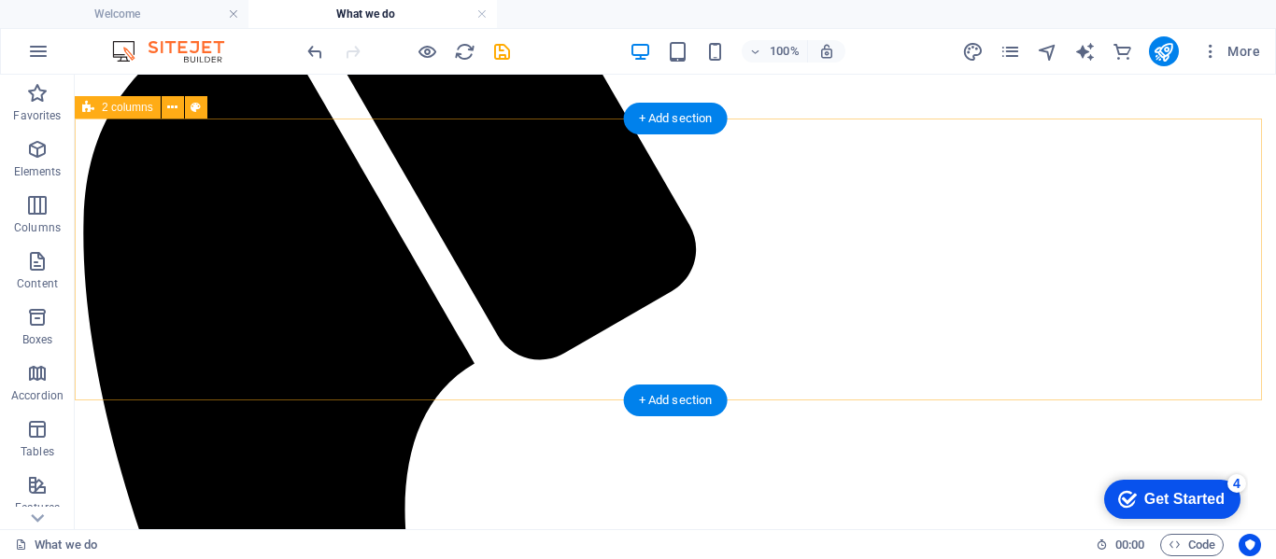
scroll to position [259, 0]
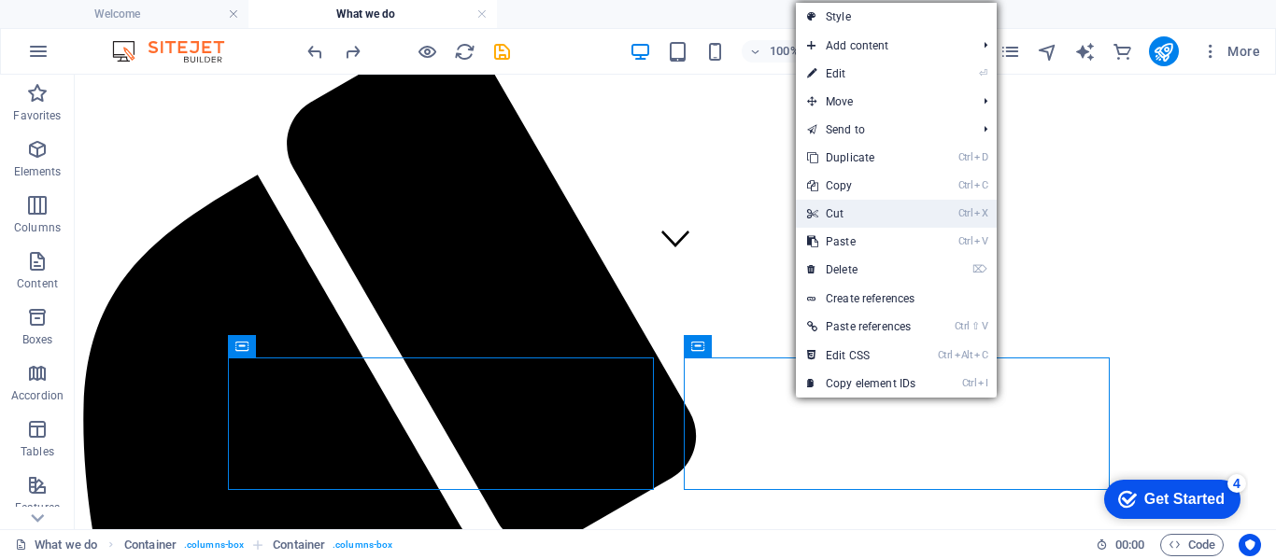
click at [836, 213] on link "Ctrl X Cut" at bounding box center [861, 214] width 131 height 28
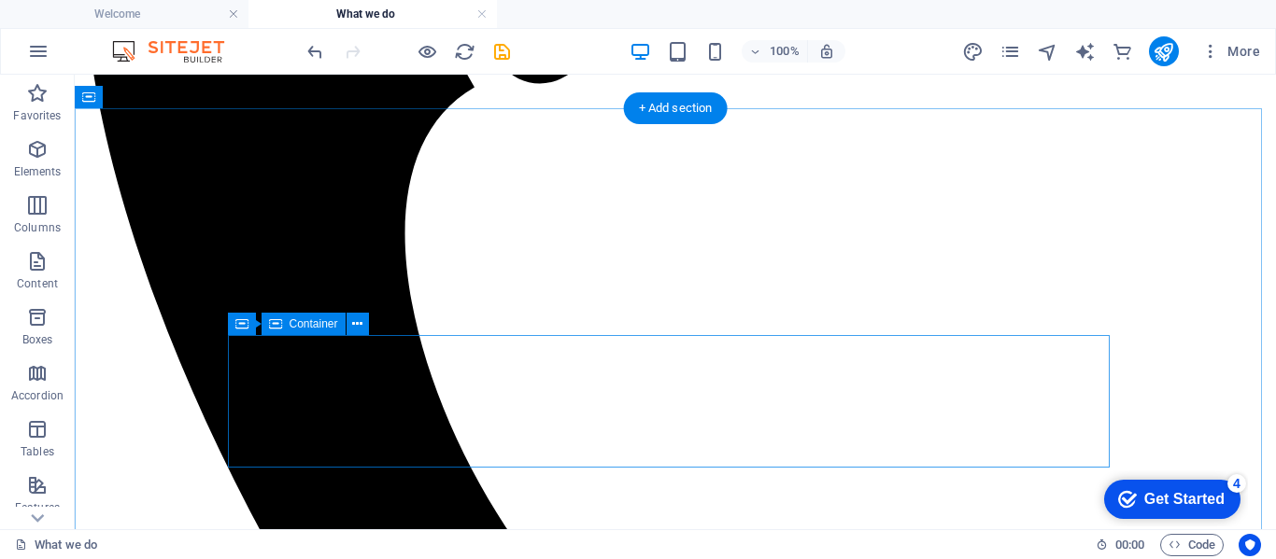
scroll to position [726, 0]
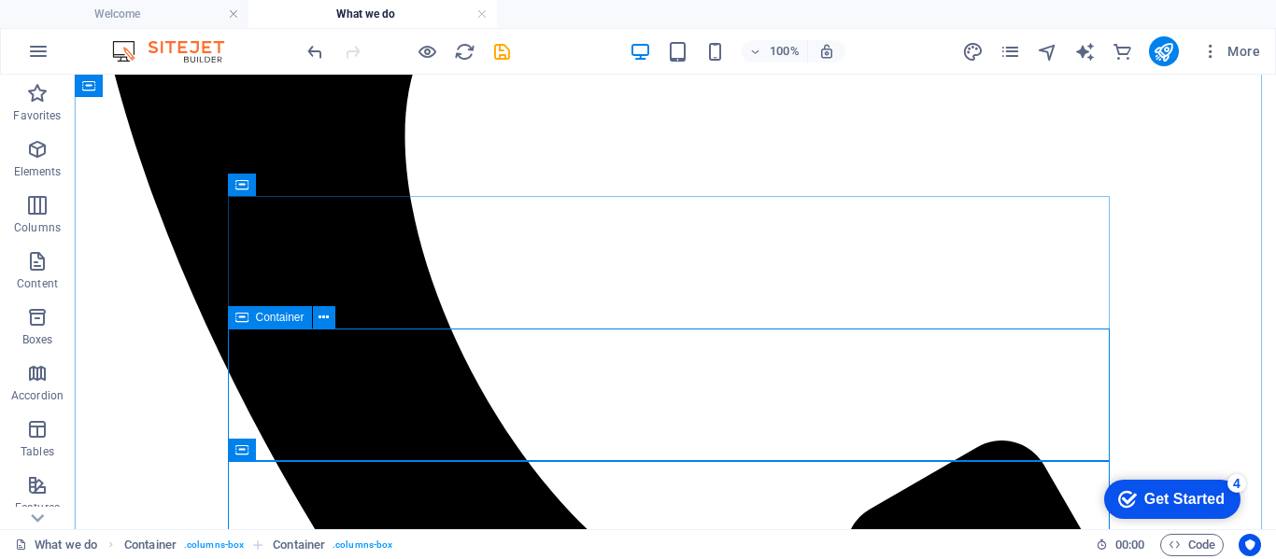
scroll to position [912, 0]
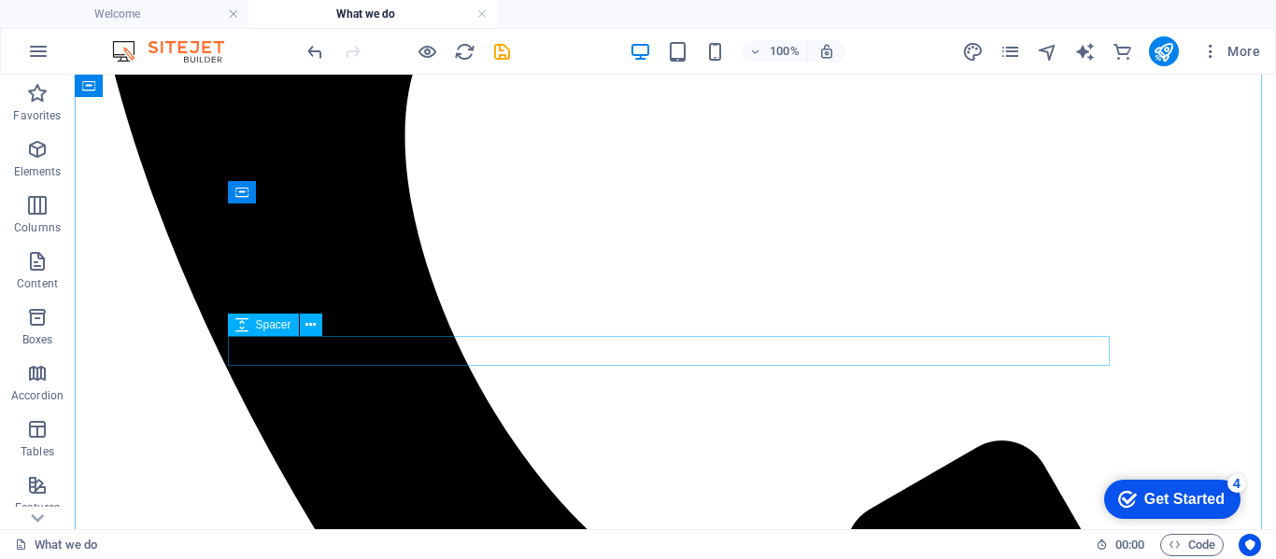
scroll to position [726, 0]
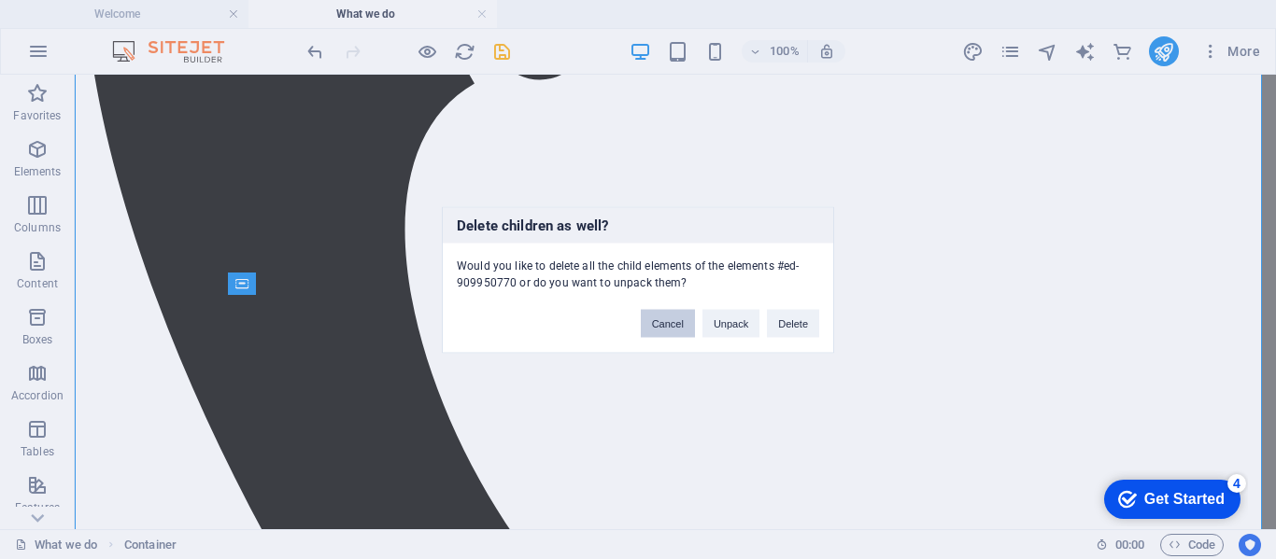
click at [662, 327] on button "Cancel" at bounding box center [668, 323] width 54 height 28
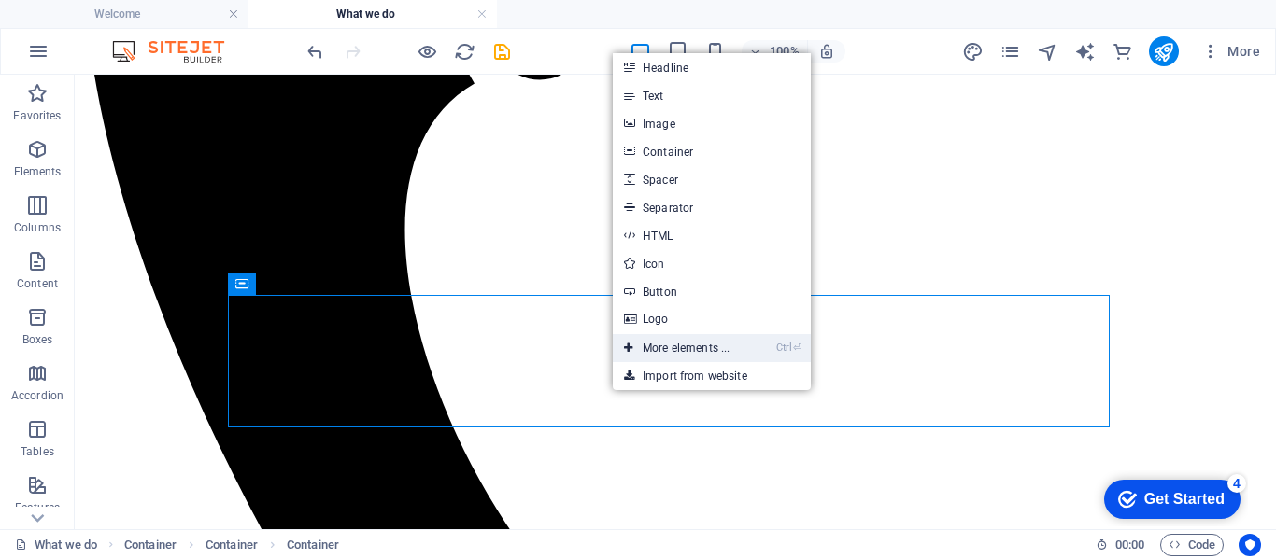
click at [692, 347] on link "Ctrl ⏎ More elements ..." at bounding box center [677, 348] width 128 height 28
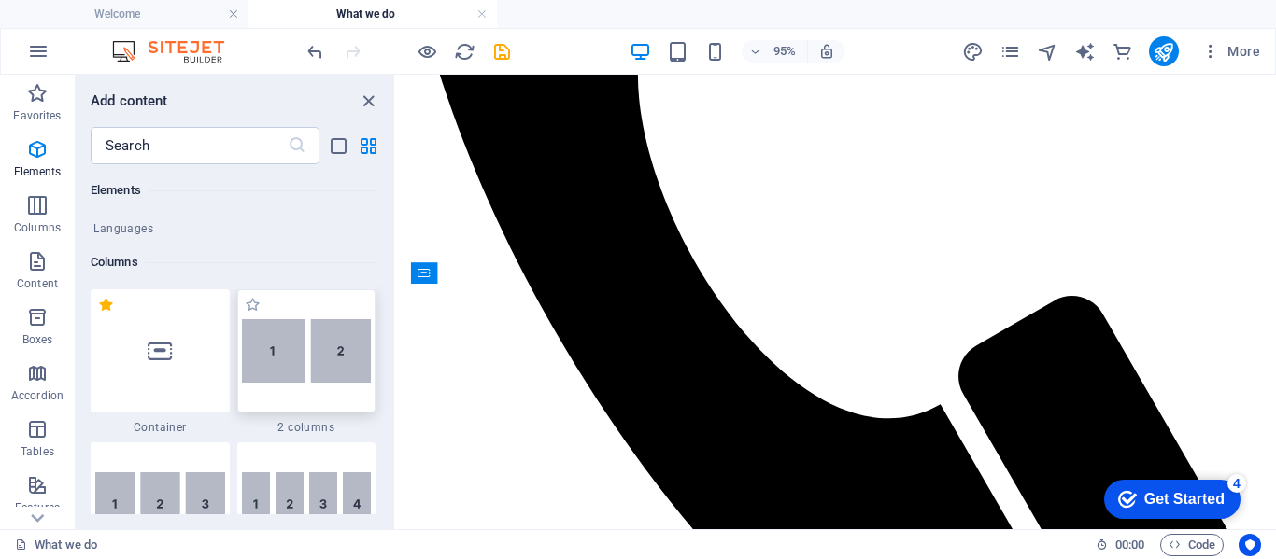
click at [285, 352] on img at bounding box center [307, 350] width 130 height 63
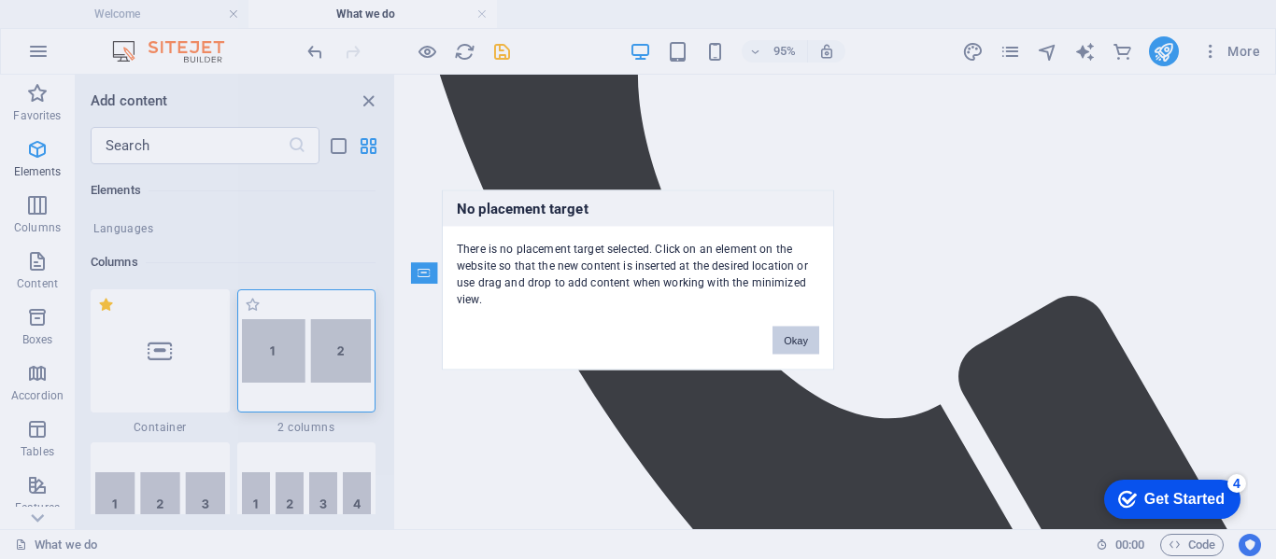
click at [591, 352] on div "No placement target There is no placement target selected. Click on an element …" at bounding box center [638, 279] width 1276 height 559
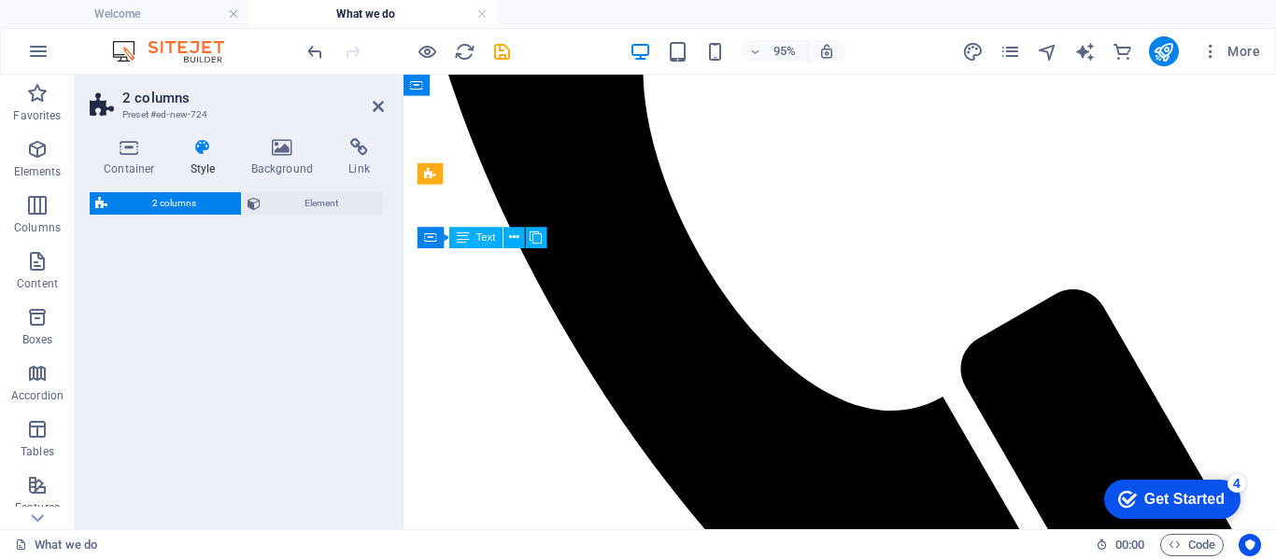
scroll to position [1275, 0]
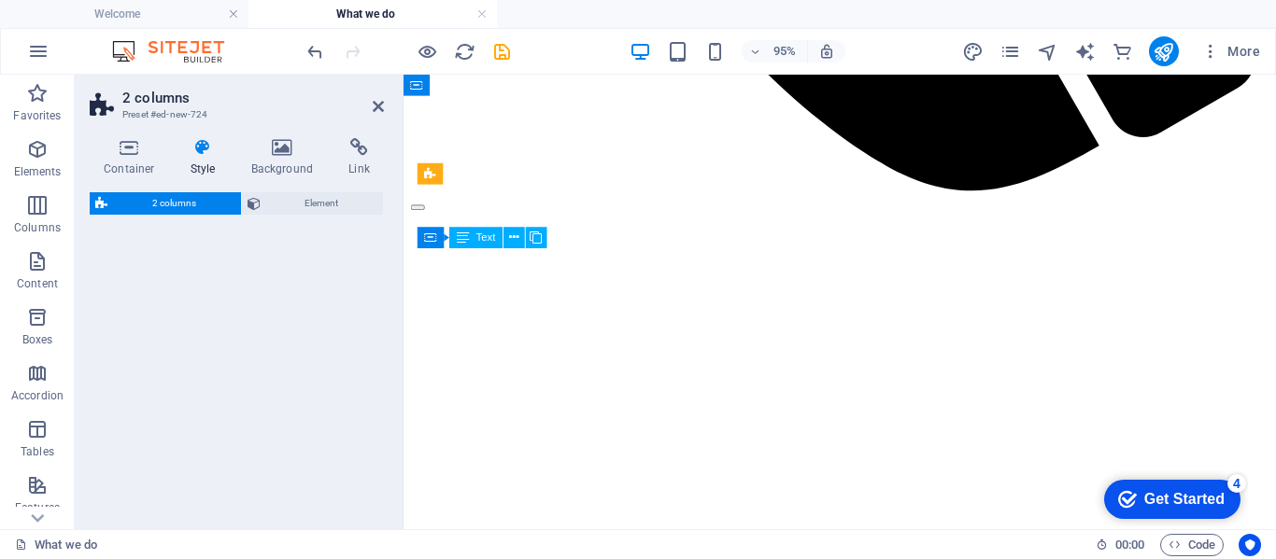
select select "rem"
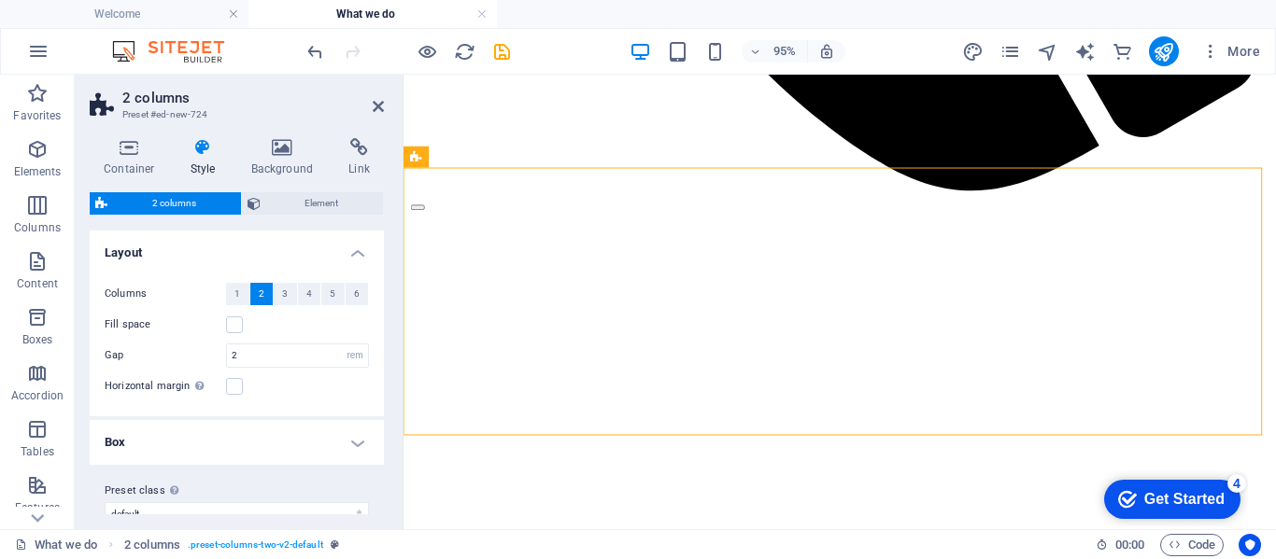
scroll to position [621, 0]
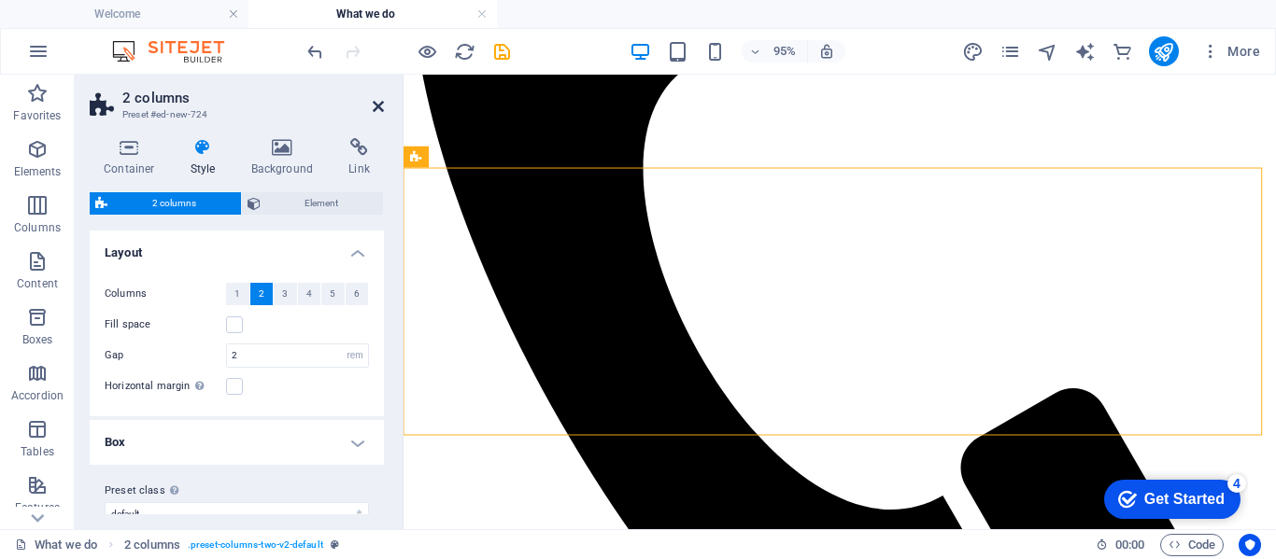
drag, startPoint x: 375, startPoint y: 106, endPoint x: 349, endPoint y: 58, distance: 54.3
click at [375, 106] on icon at bounding box center [378, 106] width 11 height 15
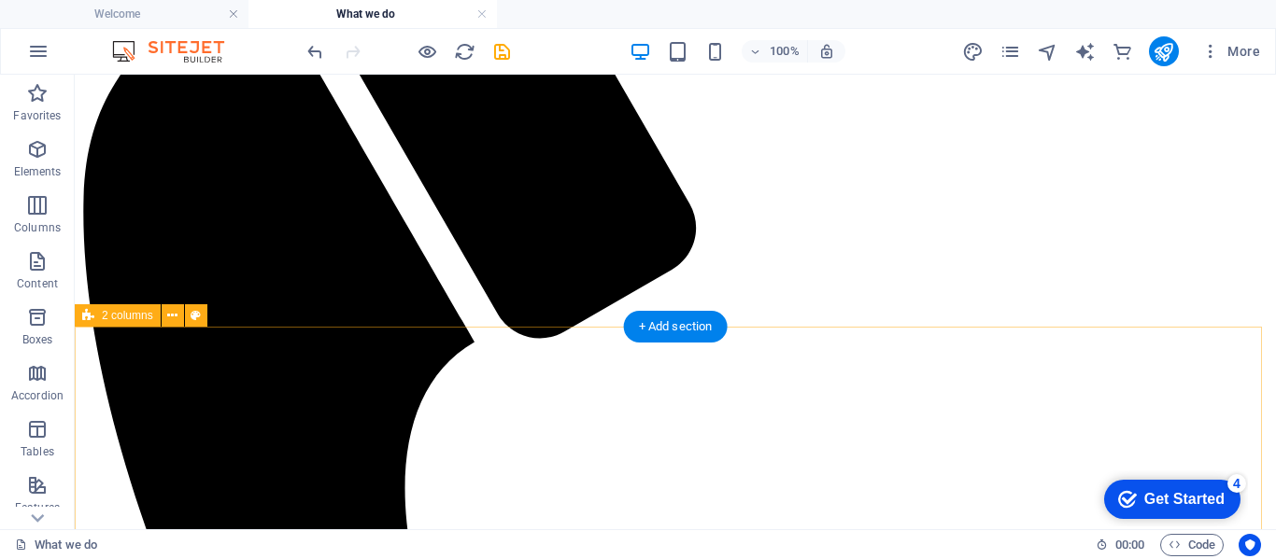
scroll to position [560, 0]
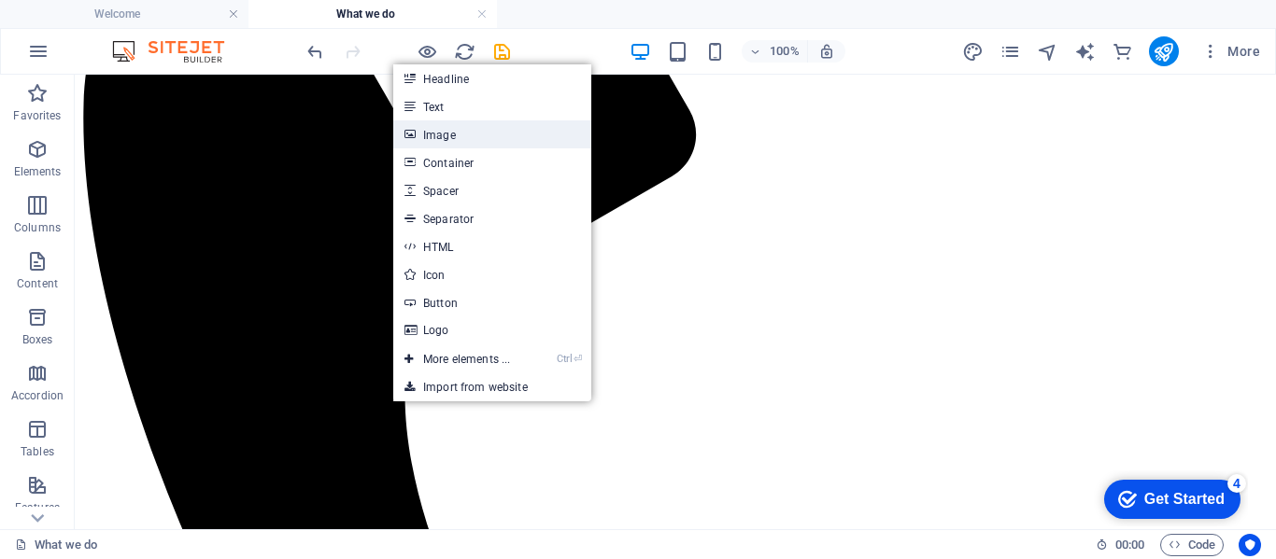
click at [433, 133] on link "Image" at bounding box center [492, 134] width 198 height 28
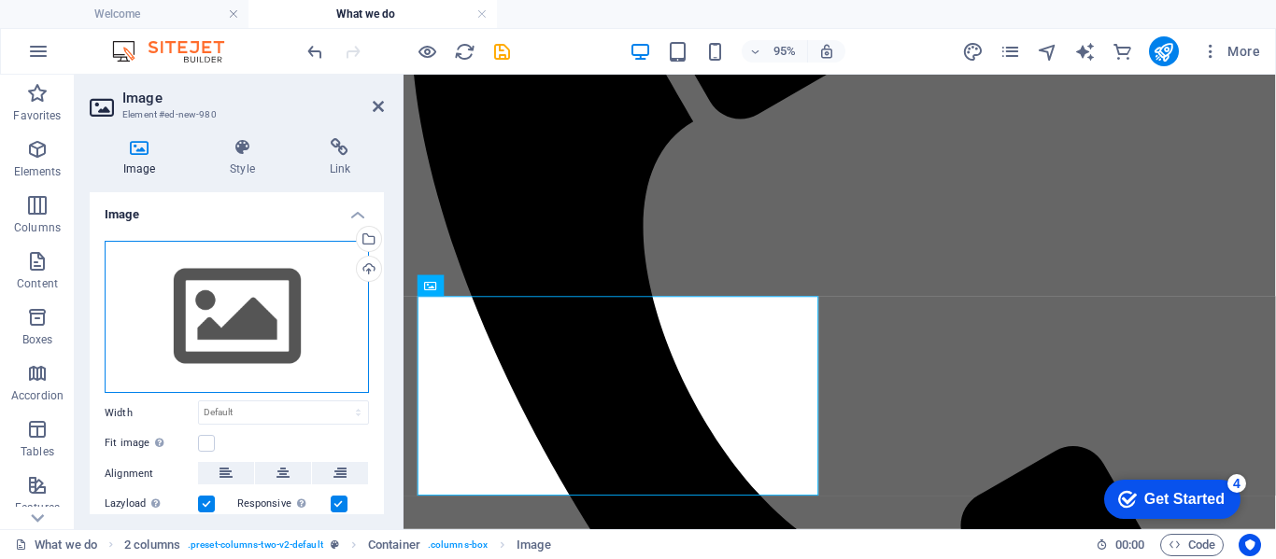
click at [236, 301] on div "Drag files here, click to choose files or select files from Files or our free s…" at bounding box center [237, 317] width 264 height 153
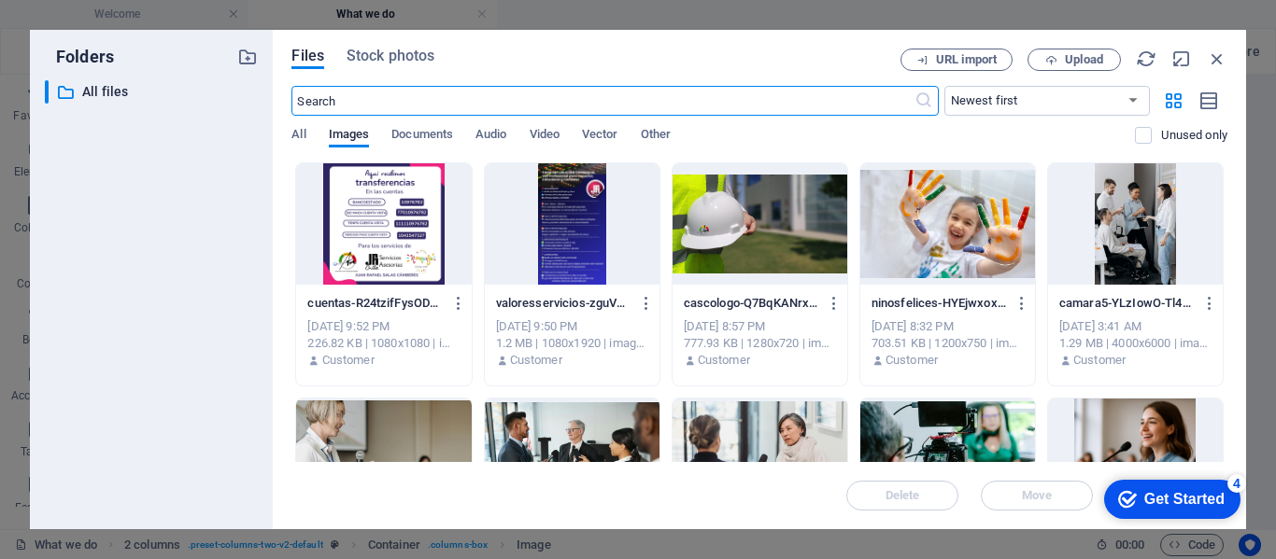
click at [567, 212] on div at bounding box center [572, 223] width 175 height 121
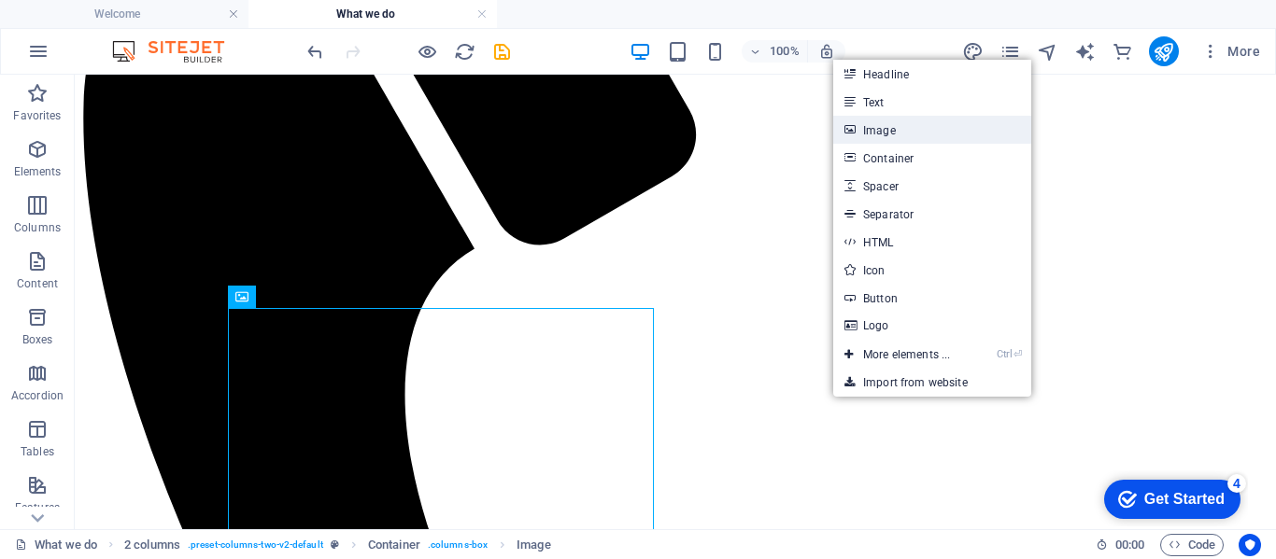
click at [884, 134] on link "Image" at bounding box center [932, 130] width 198 height 28
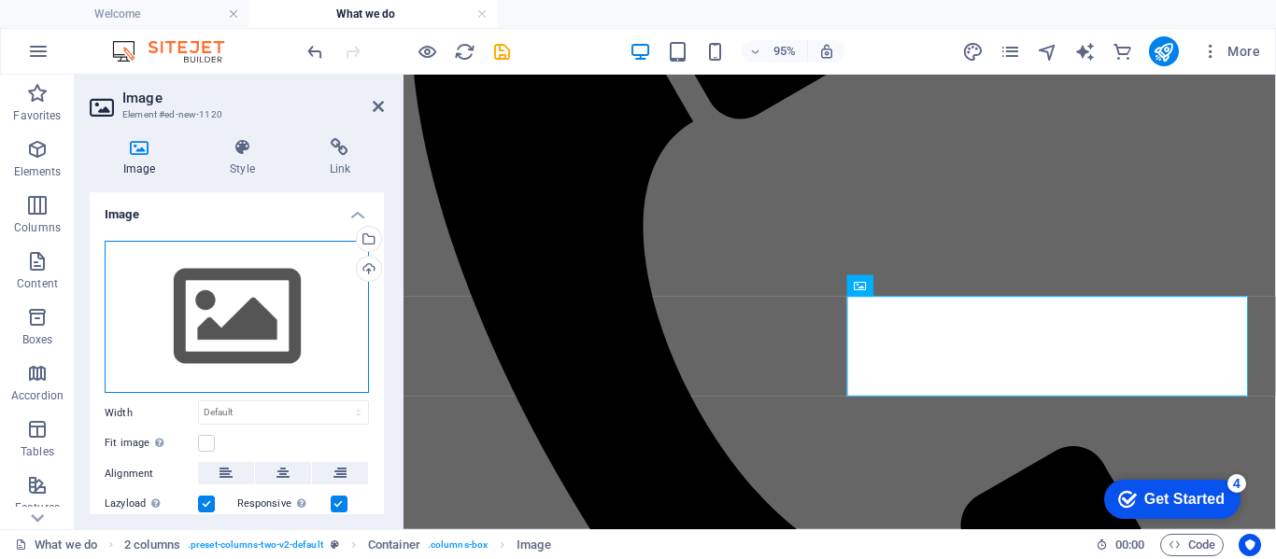
click at [226, 303] on div "Drag files here, click to choose files or select files from Files or our free s…" at bounding box center [237, 317] width 264 height 153
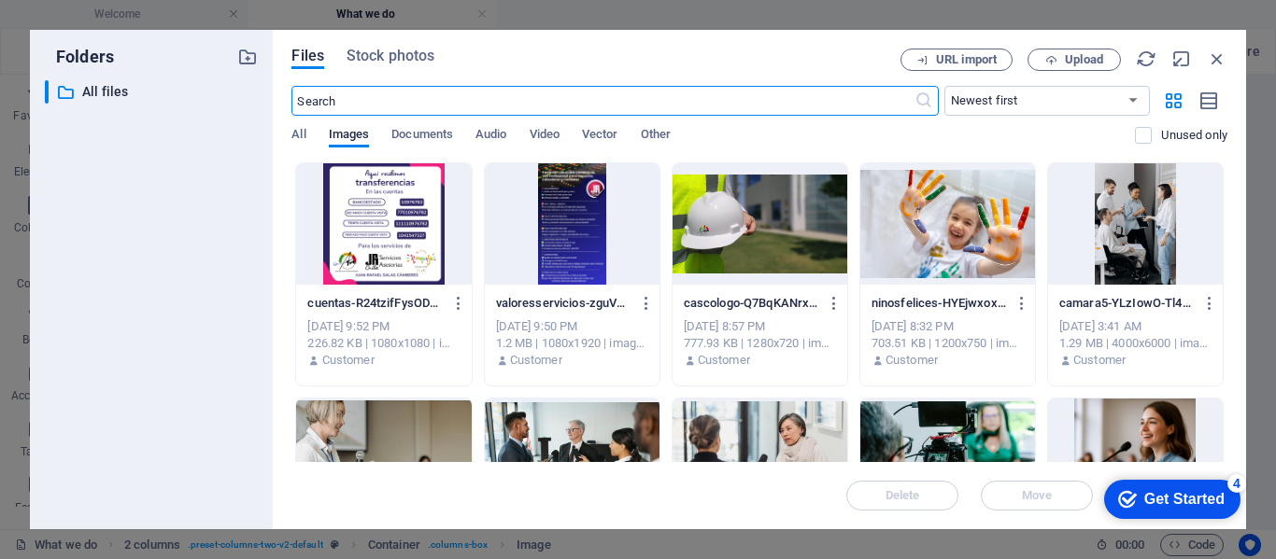
click at [413, 213] on div at bounding box center [383, 223] width 175 height 121
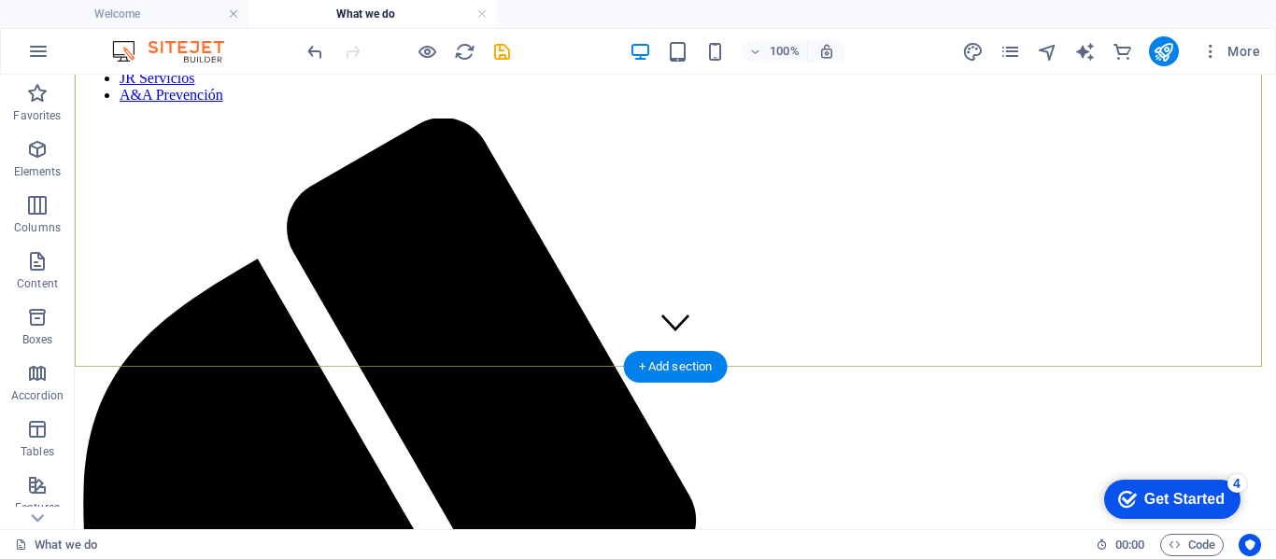
scroll to position [187, 0]
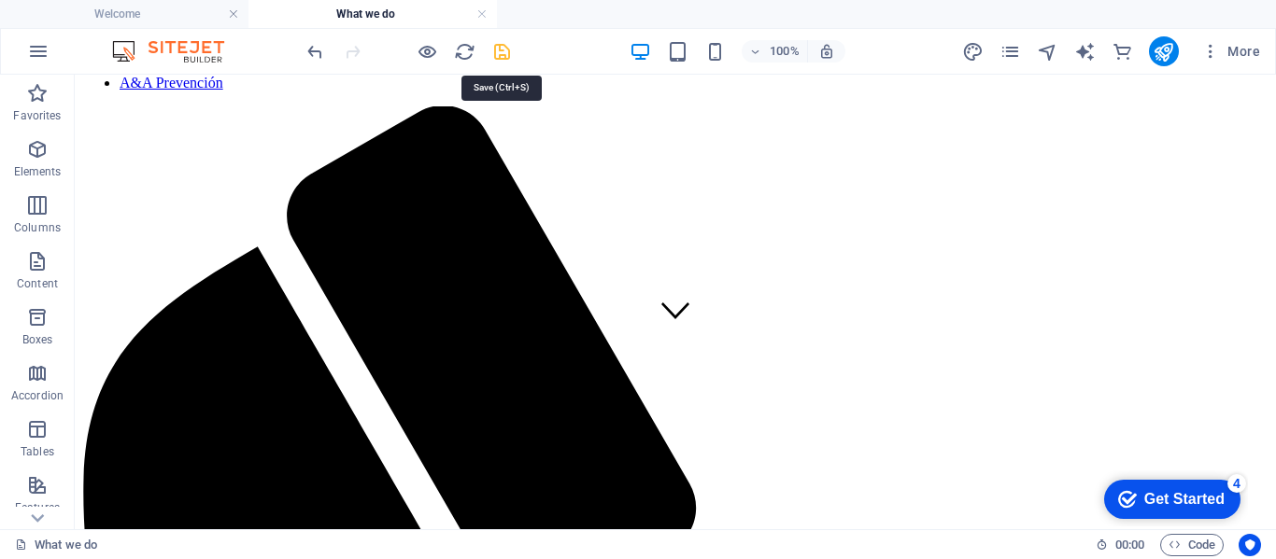
click at [497, 49] on icon "save" at bounding box center [501, 51] width 21 height 21
click at [1161, 52] on icon "publish" at bounding box center [1162, 51] width 21 height 21
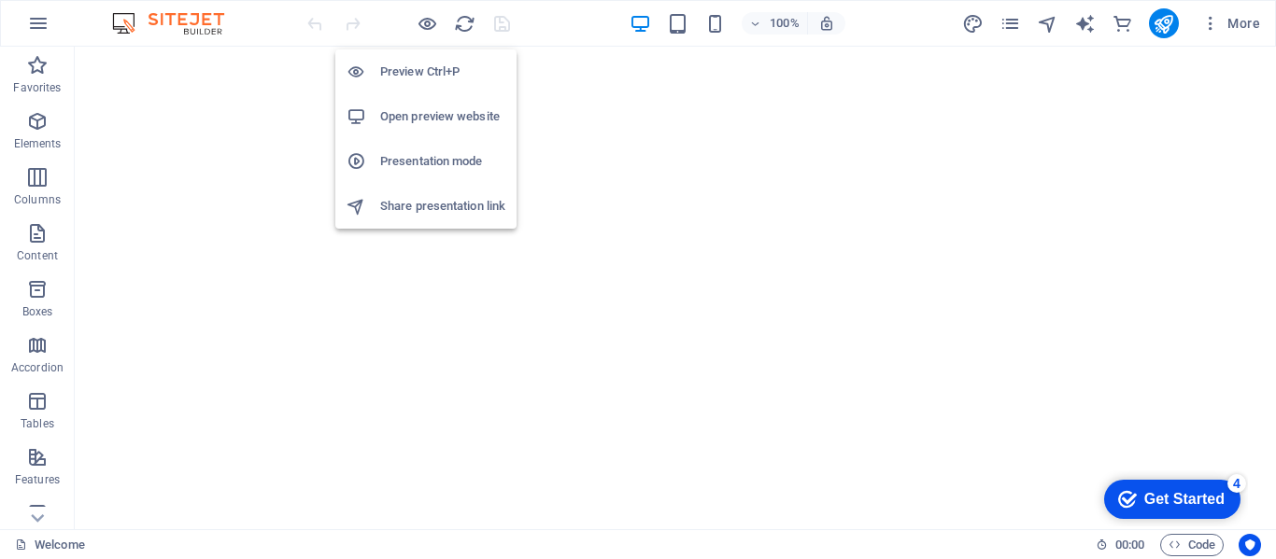
click at [428, 70] on h6 "Preview Ctrl+P" at bounding box center [442, 72] width 125 height 22
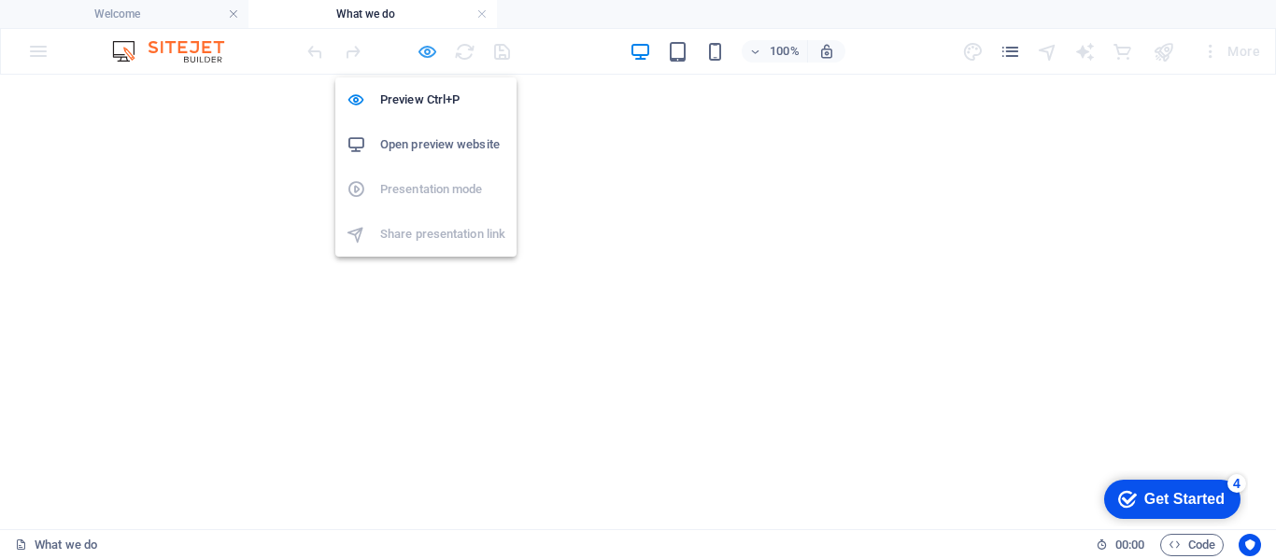
click at [430, 53] on icon "button" at bounding box center [426, 51] width 21 height 21
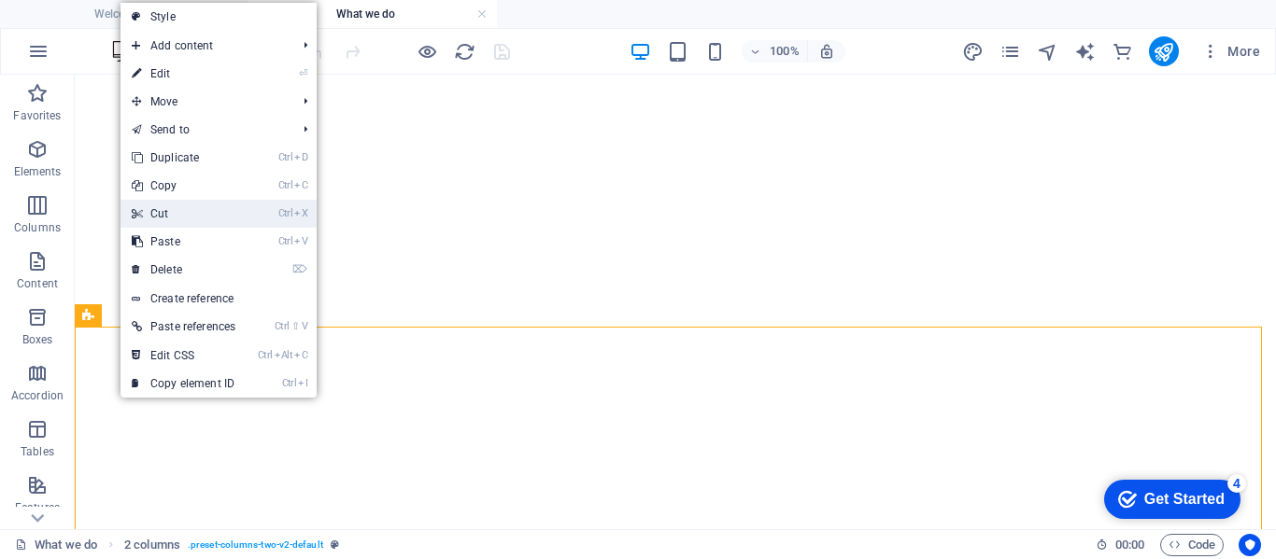
click at [163, 215] on link "Ctrl X Cut" at bounding box center [183, 214] width 126 height 28
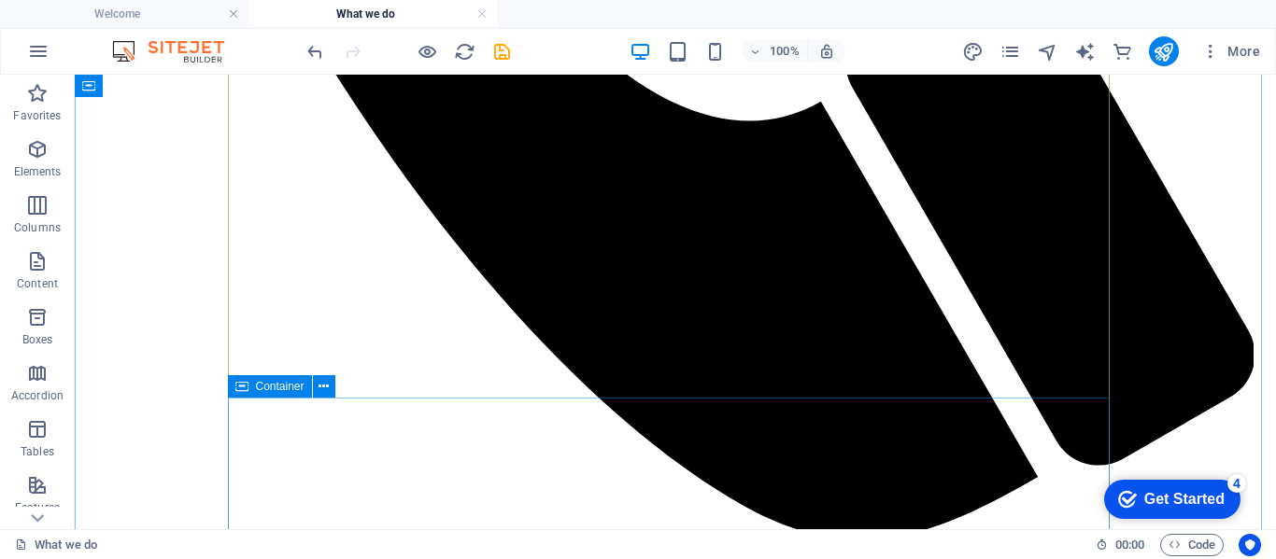
scroll to position [1401, 0]
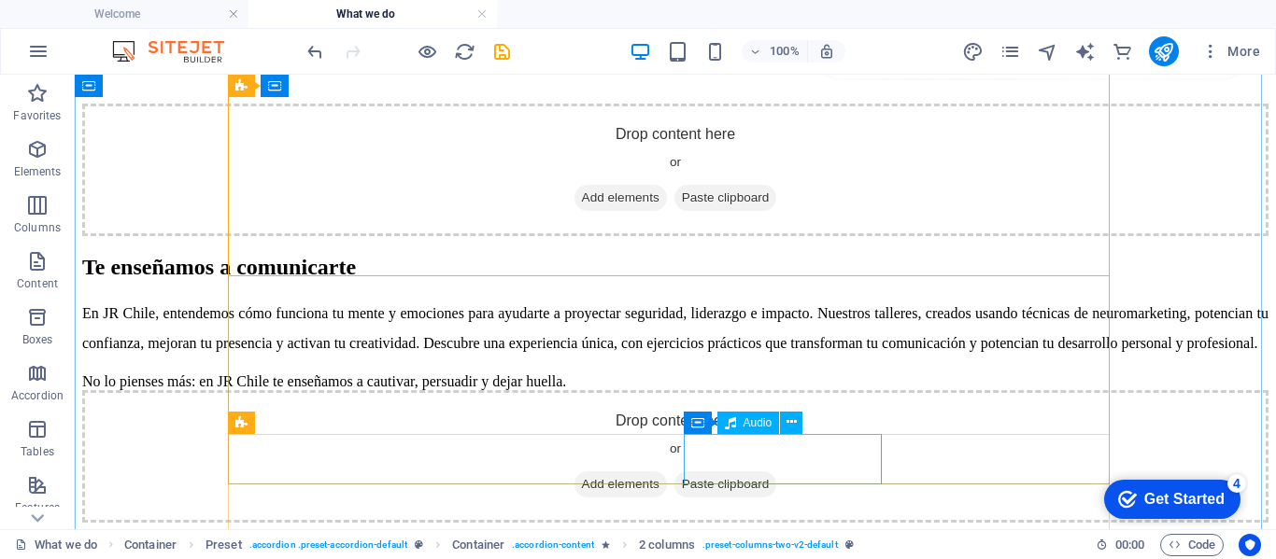
scroll to position [2148, 0]
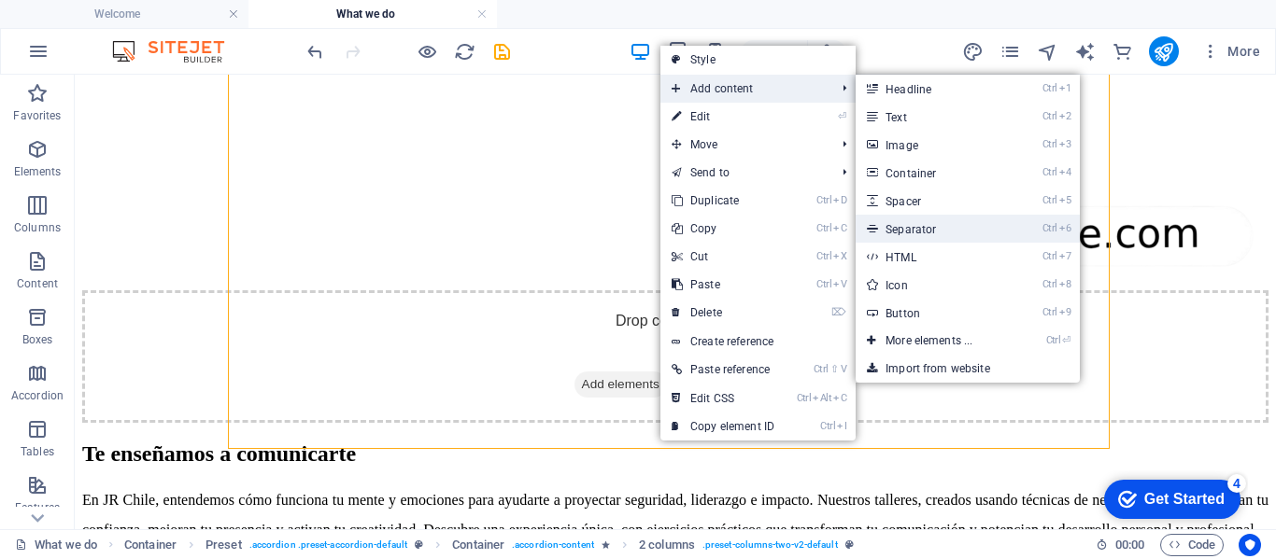
click at [902, 231] on link "Ctrl 6 Separator" at bounding box center [932, 229] width 154 height 28
select select "%"
select select "px"
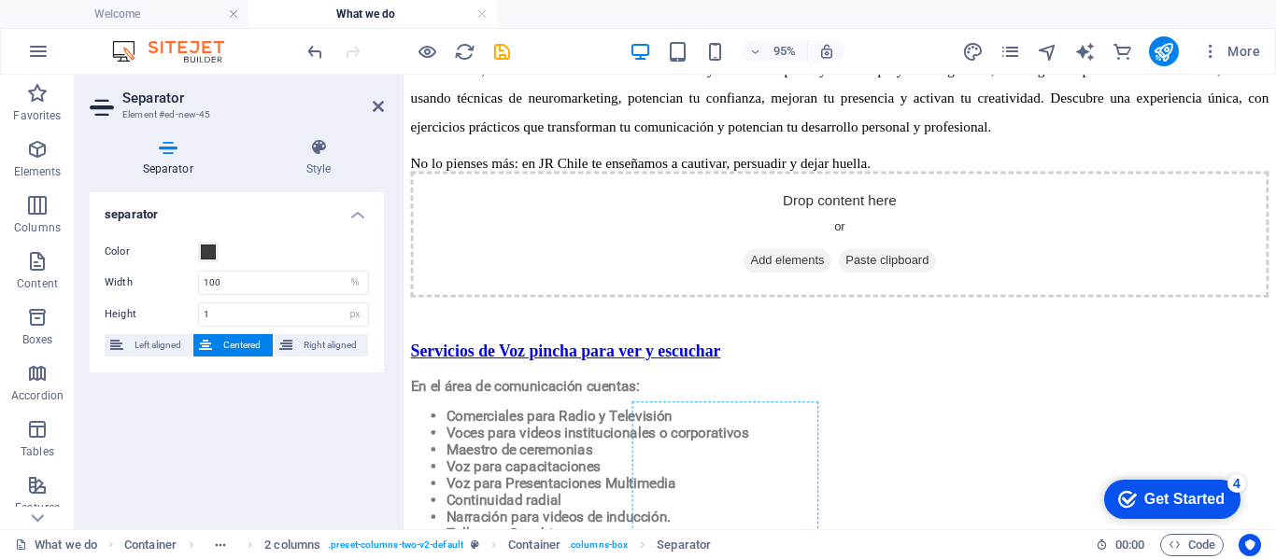
scroll to position [2187, 0]
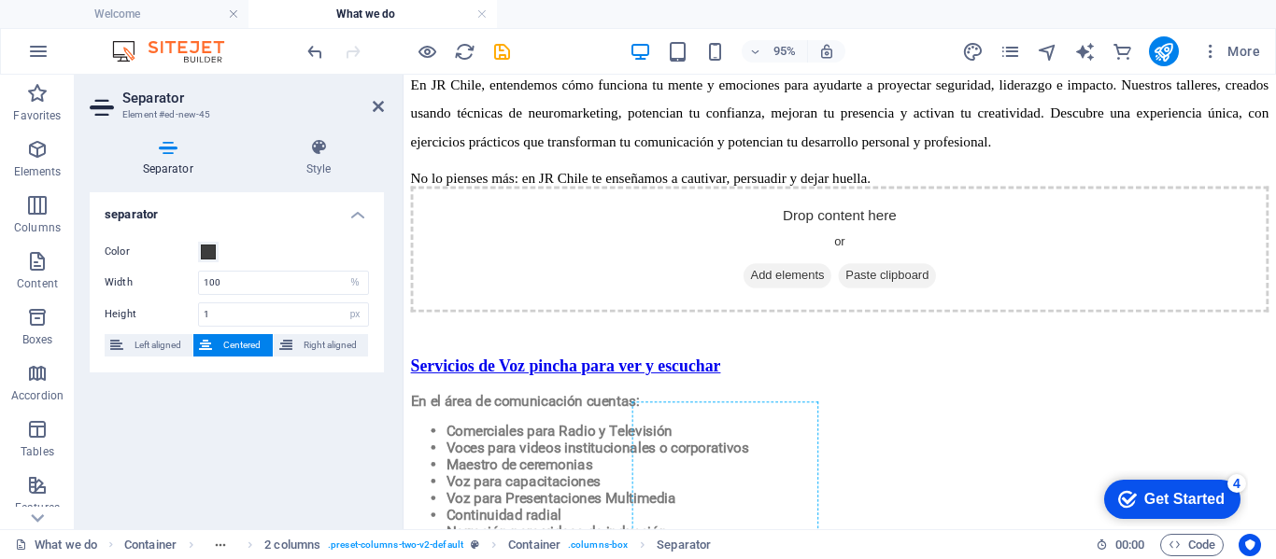
drag, startPoint x: 705, startPoint y: 315, endPoint x: 651, endPoint y: 391, distance: 93.8
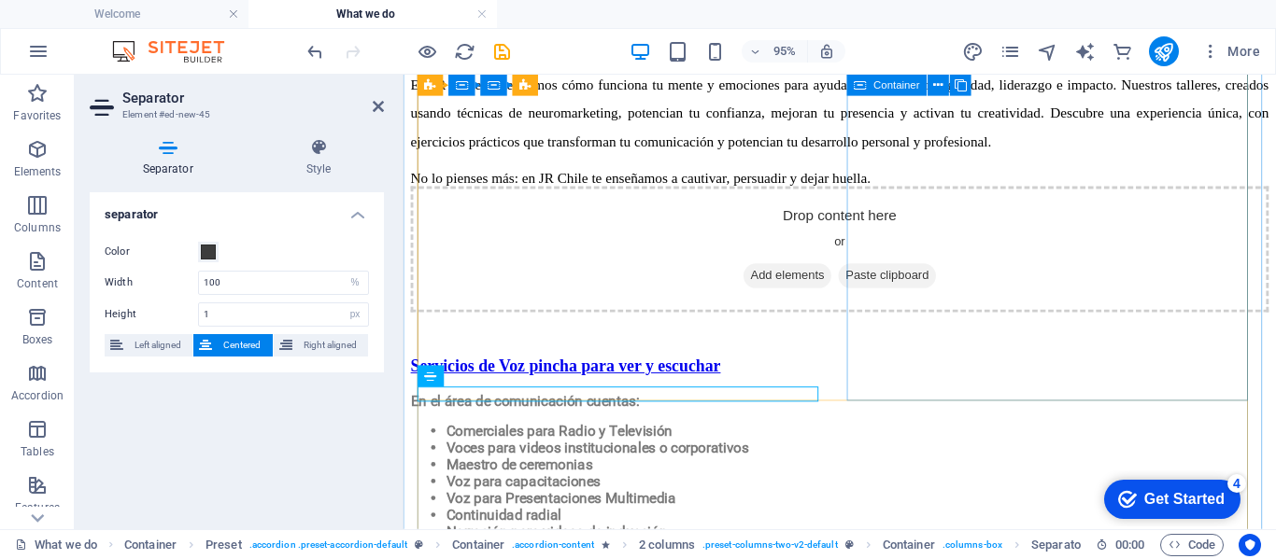
drag, startPoint x: 970, startPoint y: 314, endPoint x: 1276, endPoint y: 300, distance: 305.7
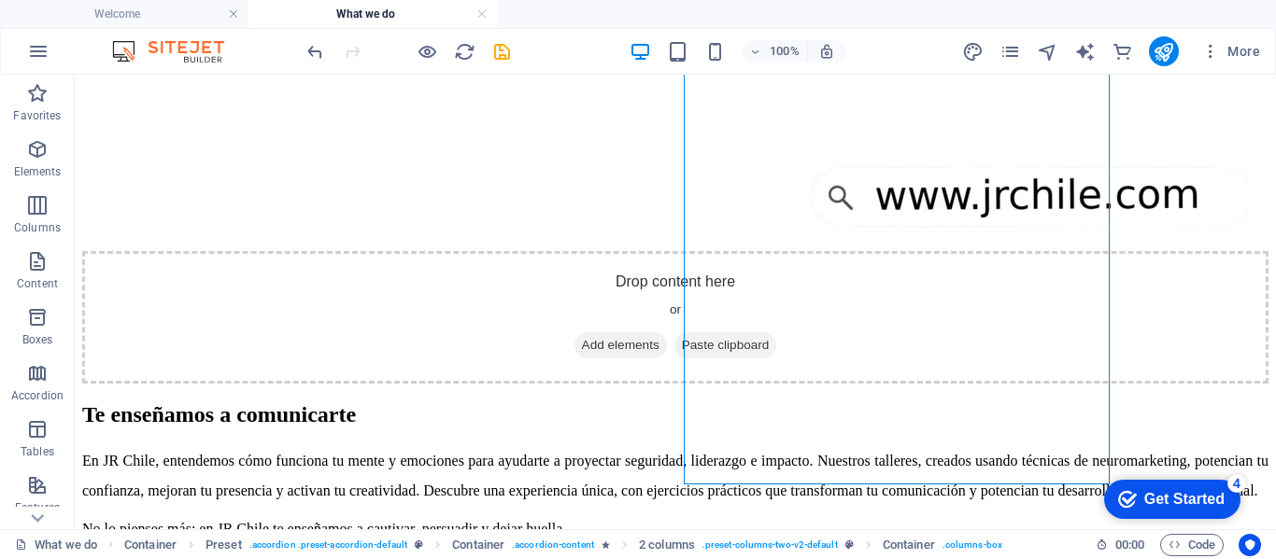
scroll to position [2094, 0]
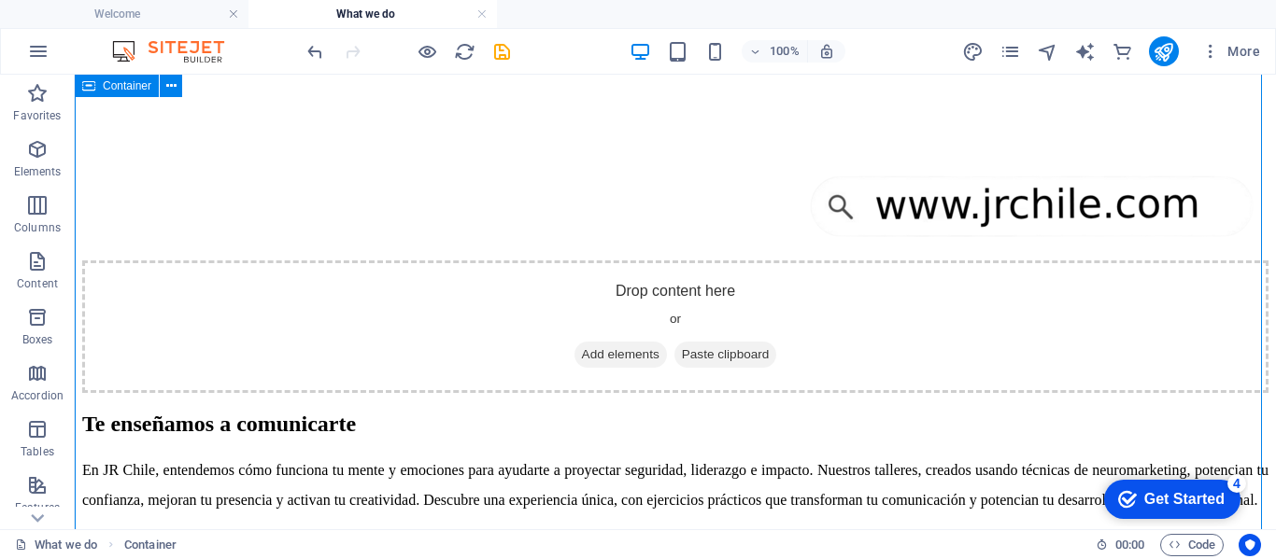
scroll to position [2280, 0]
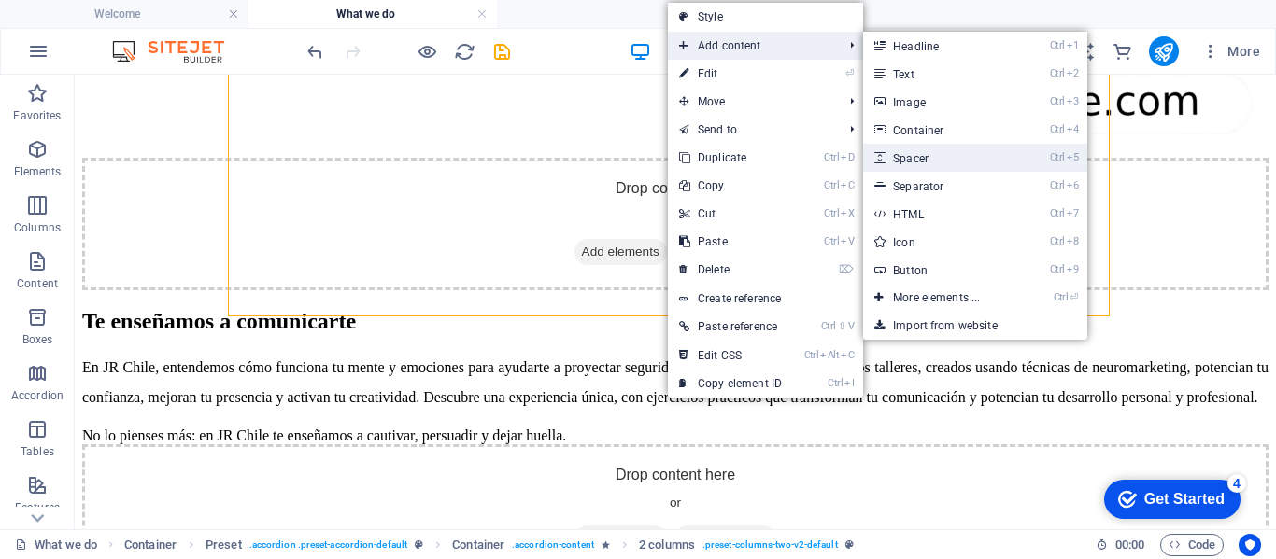
click at [910, 159] on link "Ctrl 5 Spacer" at bounding box center [940, 158] width 154 height 28
select select "px"
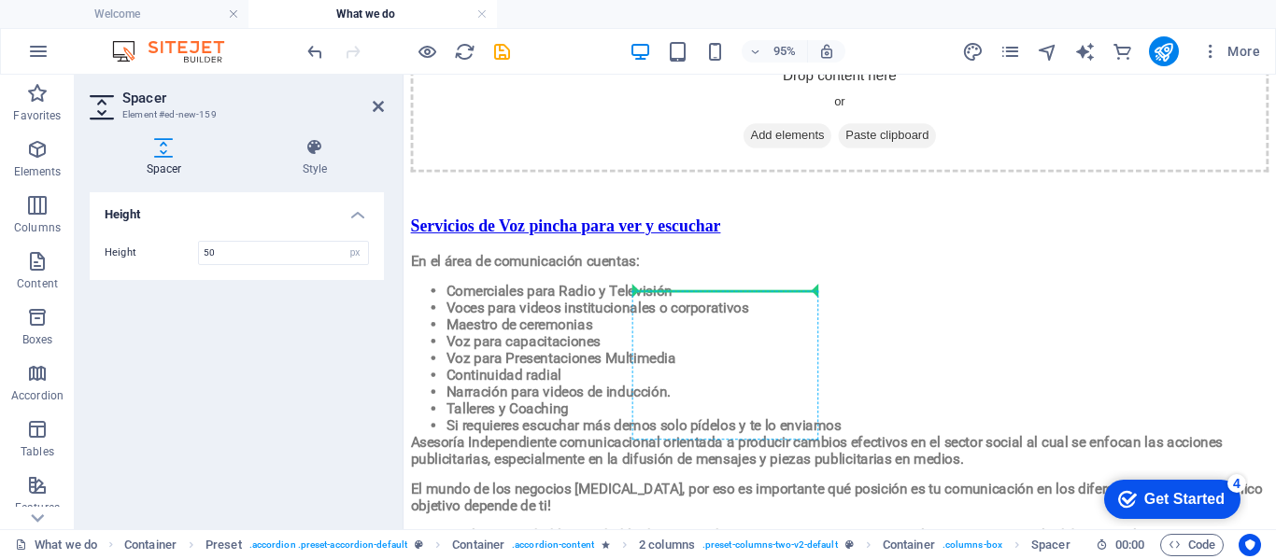
scroll to position [2288, 0]
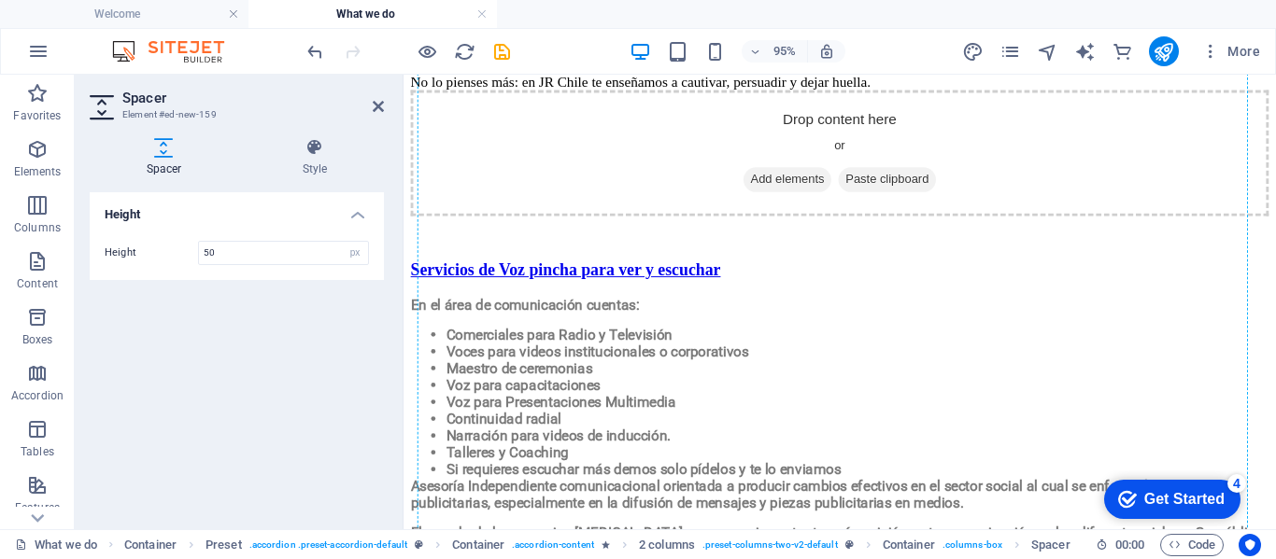
drag, startPoint x: 662, startPoint y: 316, endPoint x: 597, endPoint y: 292, distance: 69.4
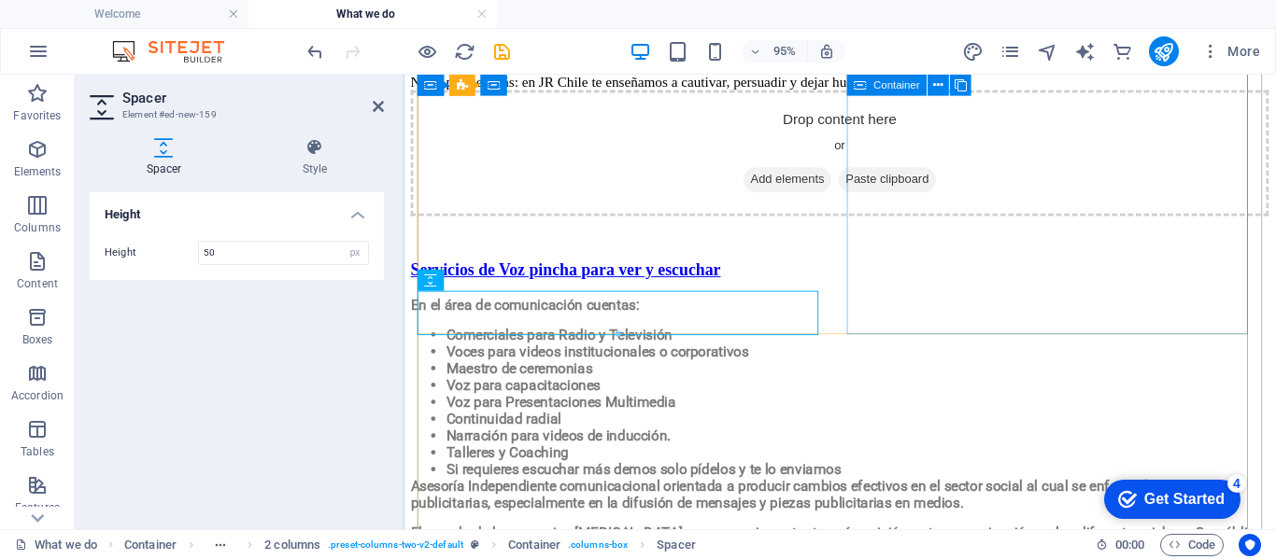
drag, startPoint x: 1052, startPoint y: 263, endPoint x: 1376, endPoint y: 241, distance: 324.8
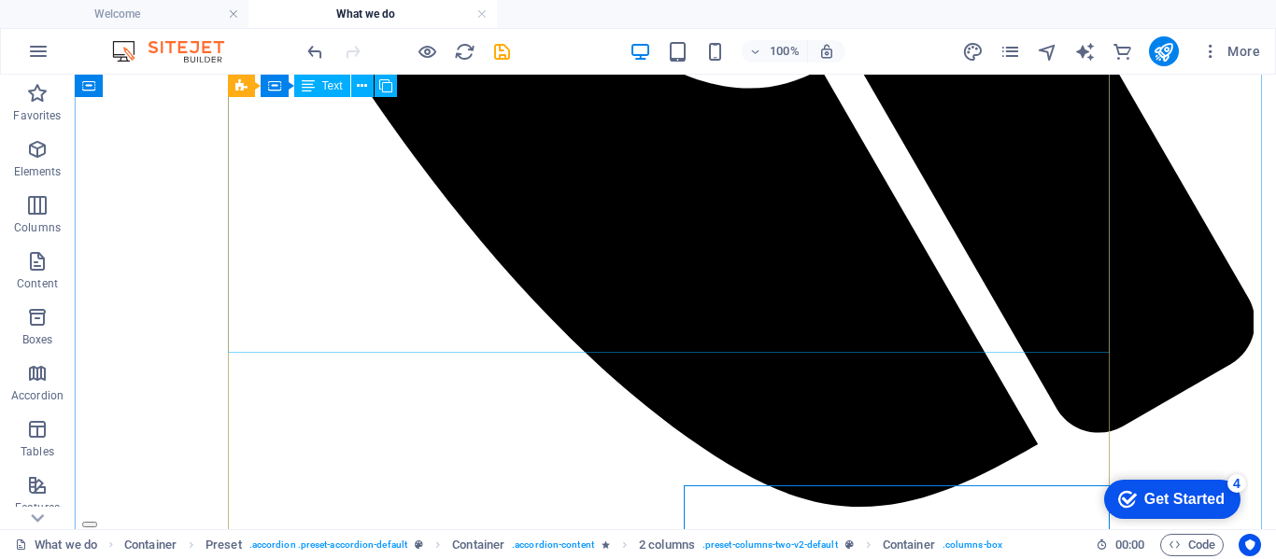
scroll to position [1261, 0]
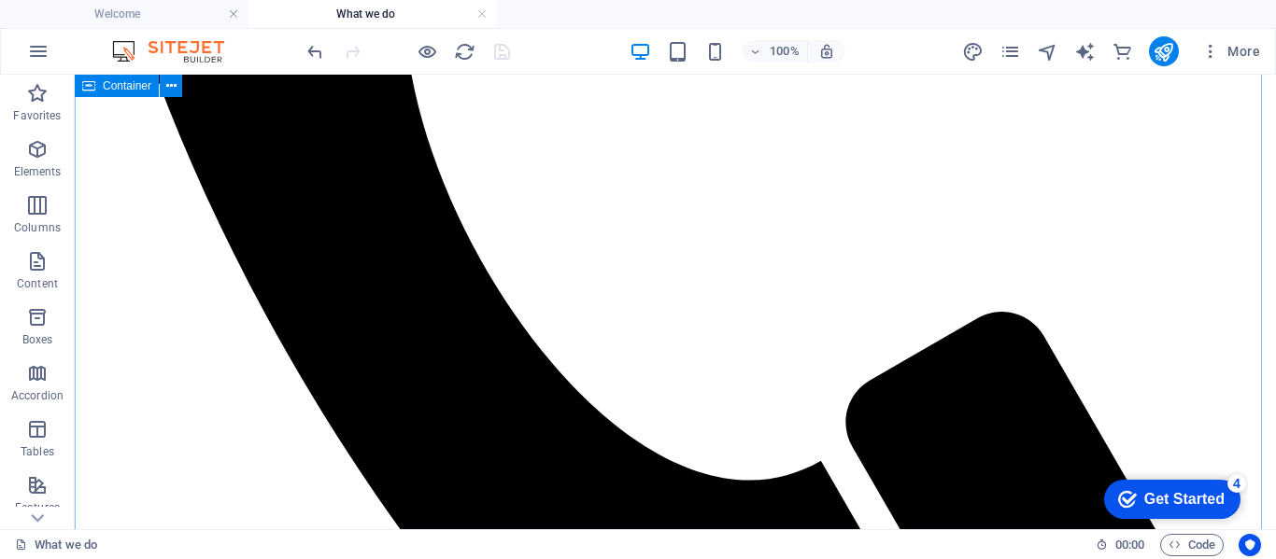
scroll to position [887, 0]
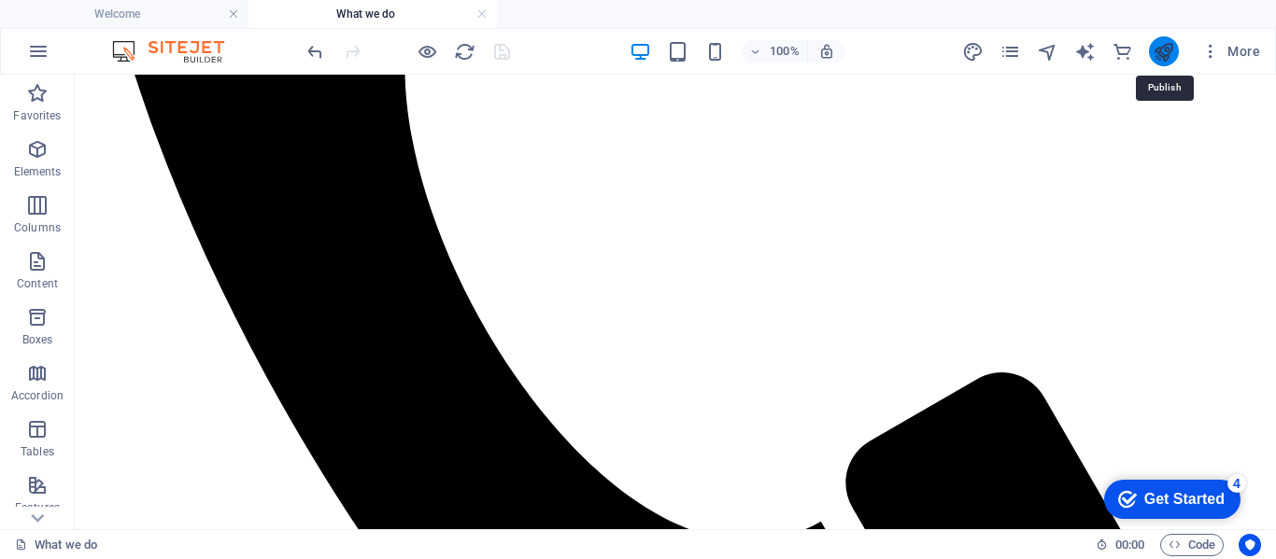
click at [1166, 49] on icon "publish" at bounding box center [1162, 51] width 21 height 21
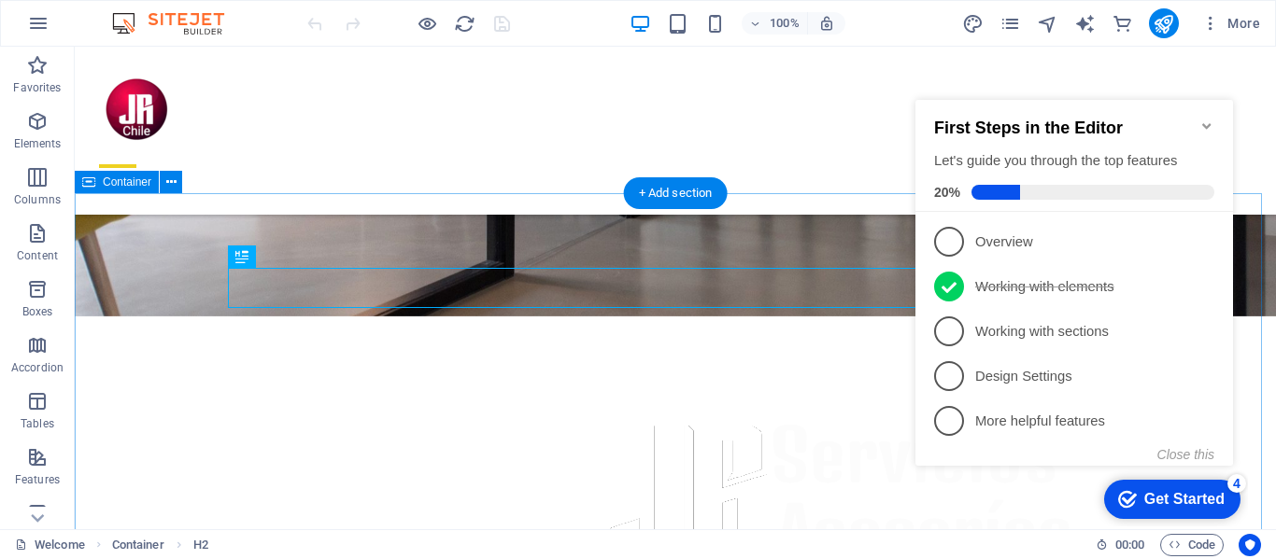
scroll to position [383, 0]
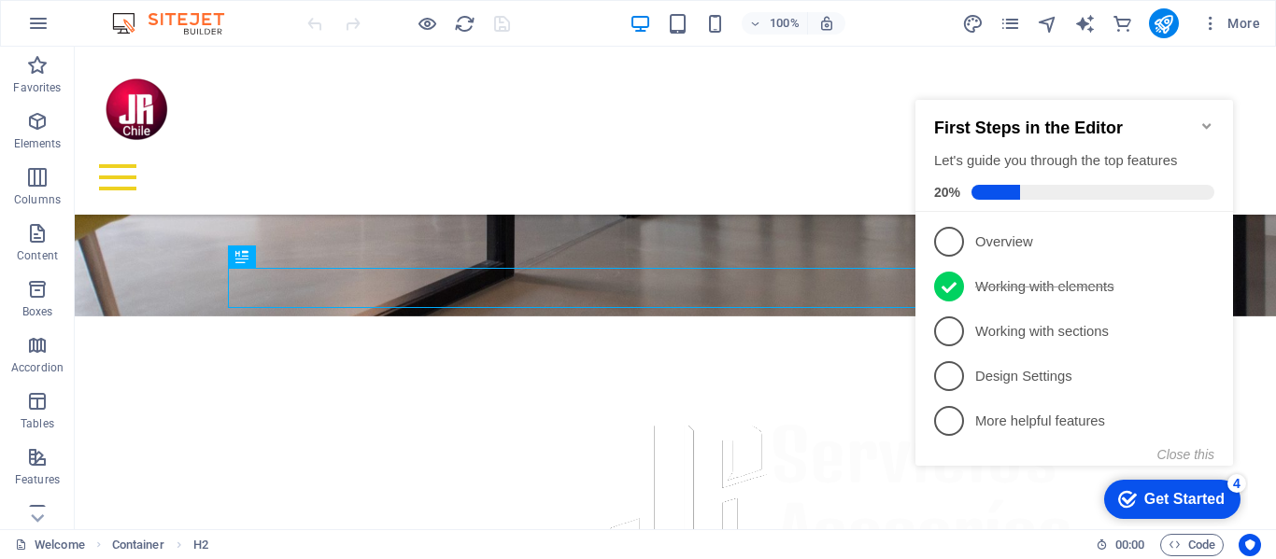
click at [1209, 119] on icon "Minimize checklist" at bounding box center [1206, 126] width 15 height 15
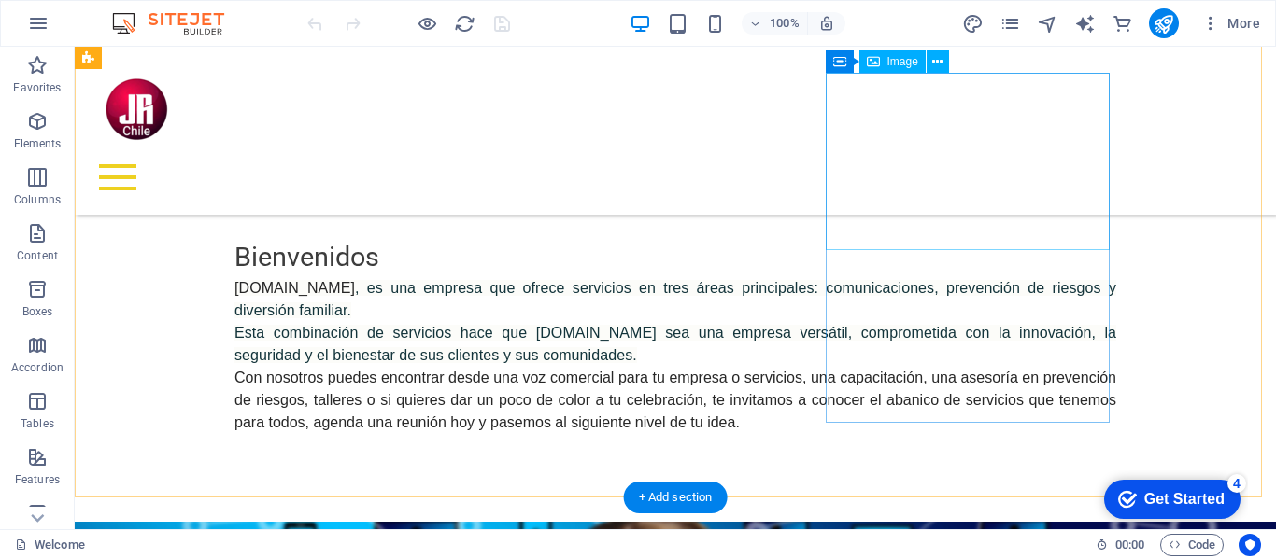
scroll to position [850, 0]
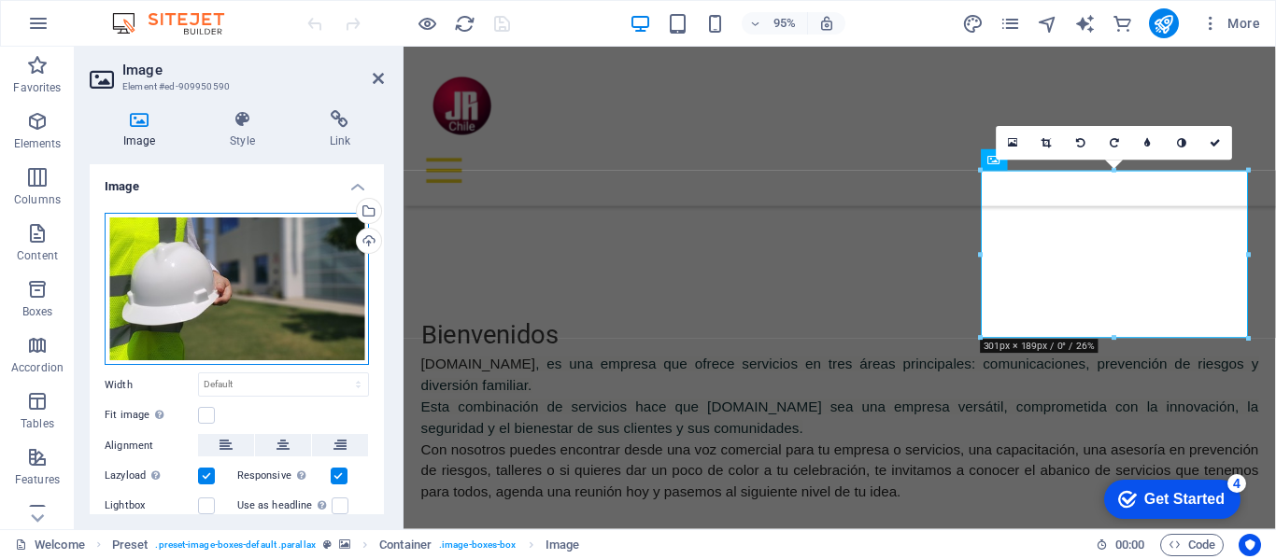
click at [181, 272] on div "Drag files here, click to choose files or select files from Files or our free s…" at bounding box center [237, 289] width 264 height 153
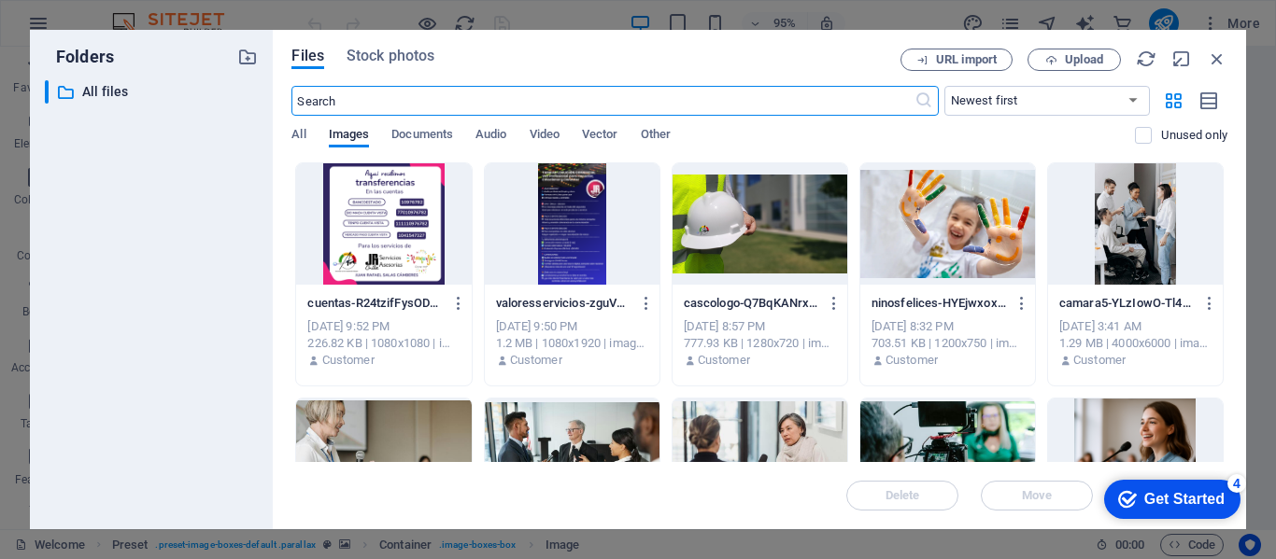
scroll to position [1286, 0]
click at [735, 228] on div at bounding box center [759, 223] width 175 height 121
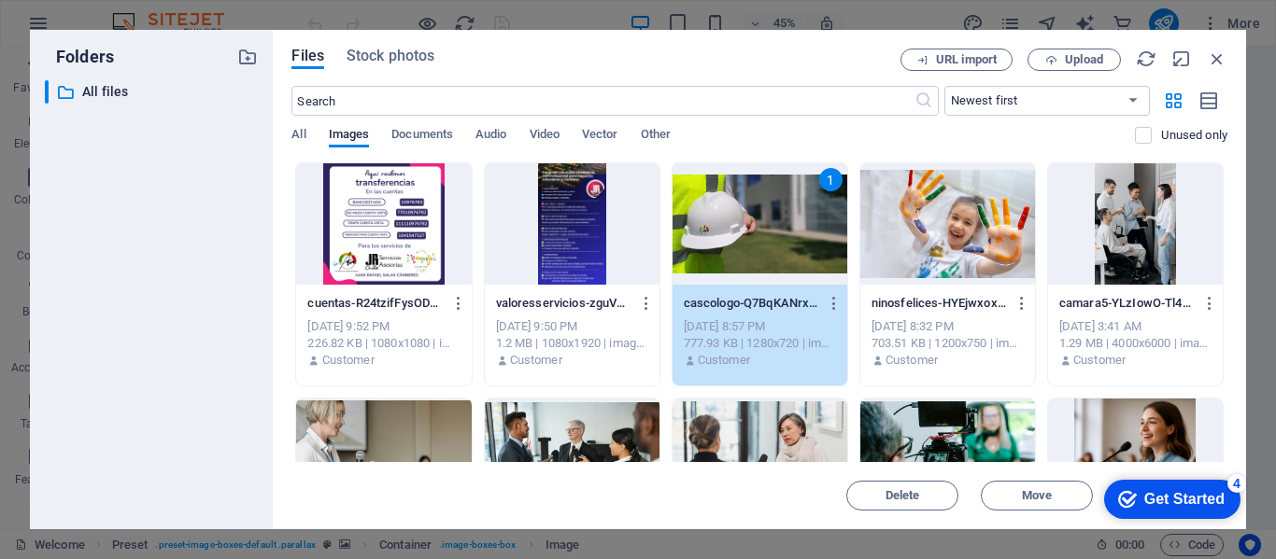
click at [749, 222] on div "1" at bounding box center [759, 223] width 175 height 121
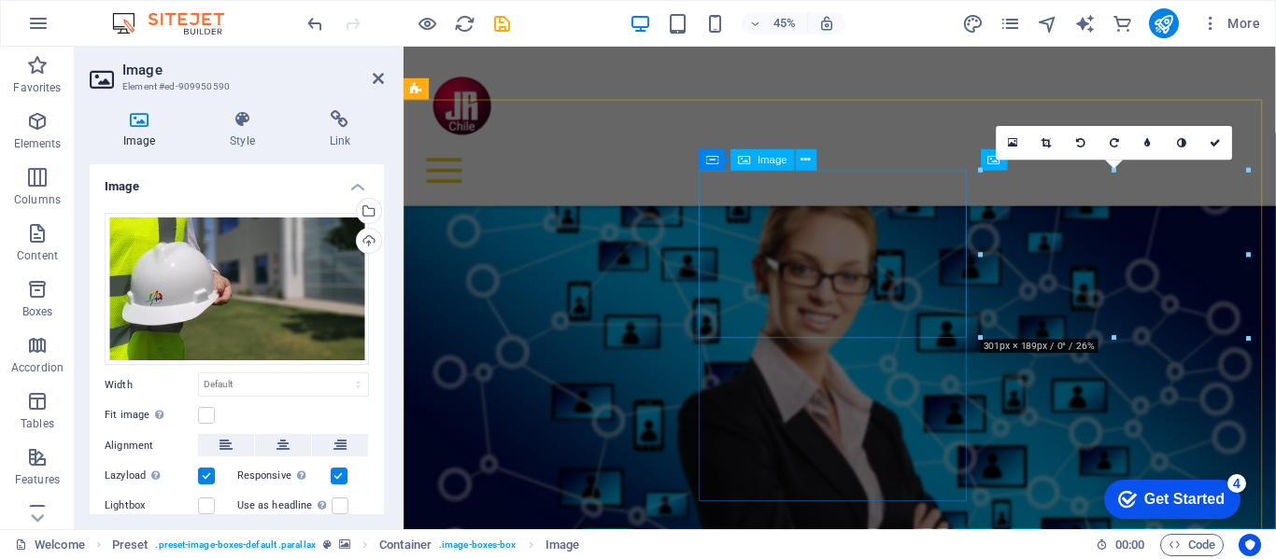
scroll to position [850, 0]
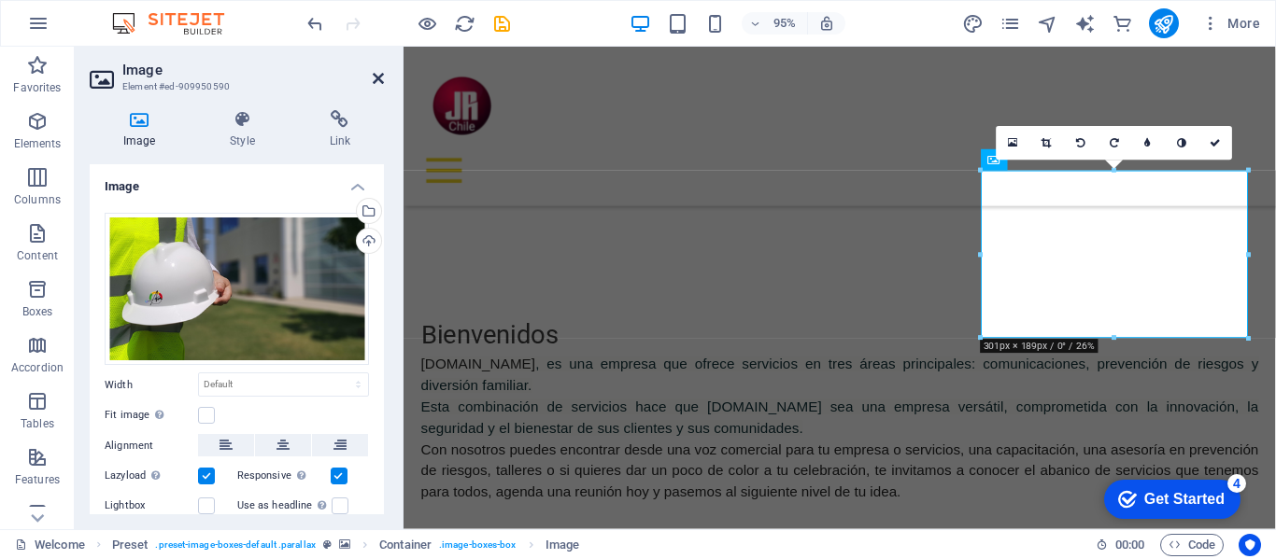
click at [375, 71] on icon at bounding box center [378, 78] width 11 height 15
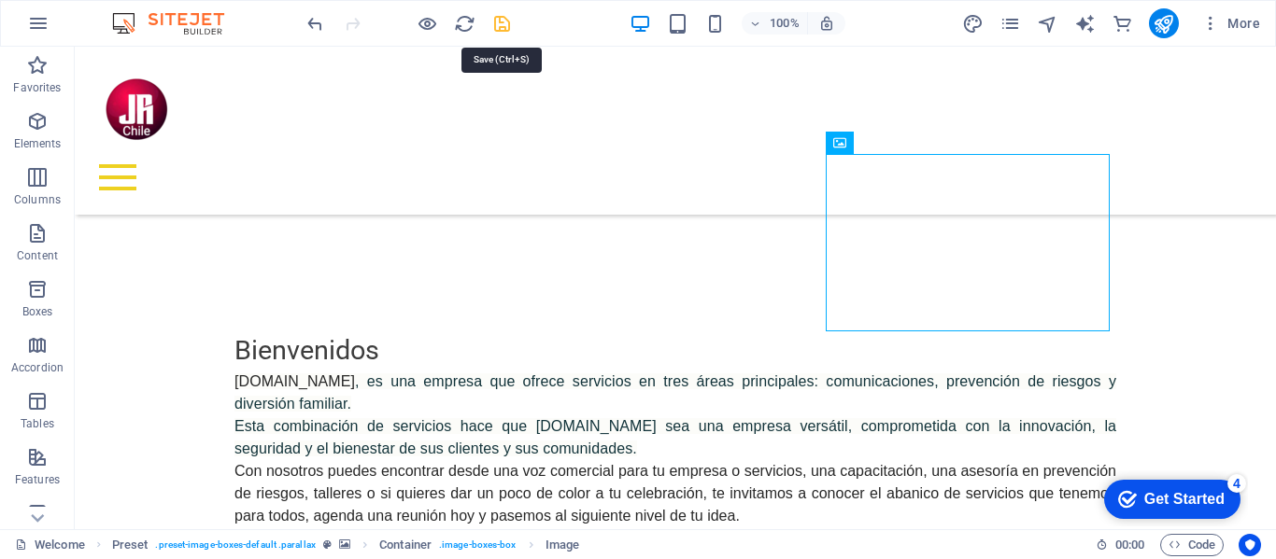
click at [506, 23] on icon "save" at bounding box center [501, 23] width 21 height 21
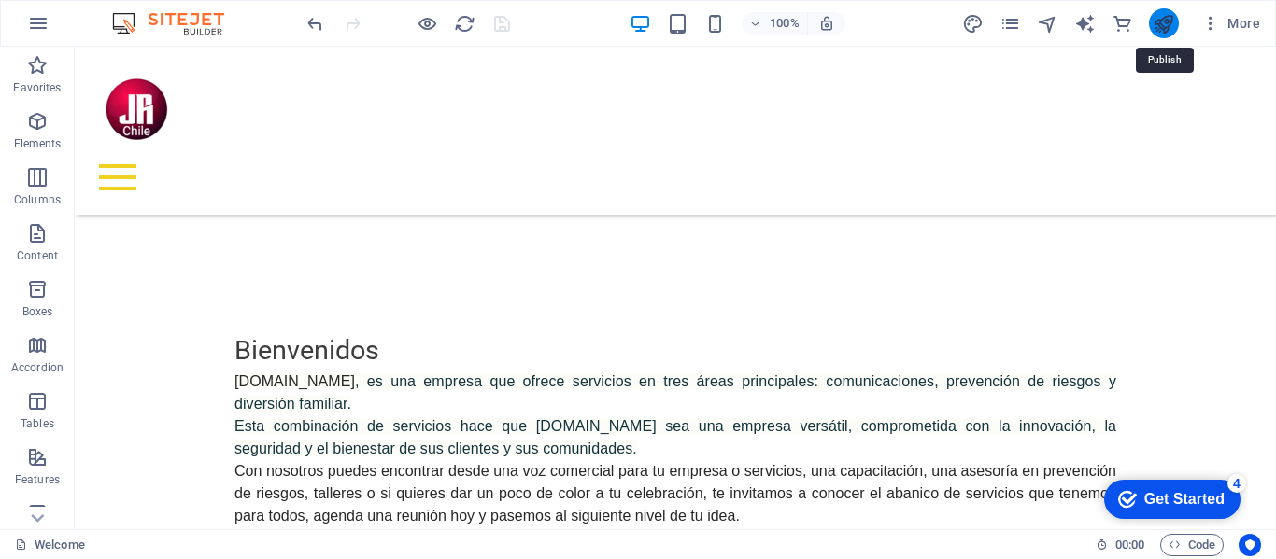
click at [1163, 24] on icon "publish" at bounding box center [1162, 23] width 21 height 21
